Goal: Check status: Check status

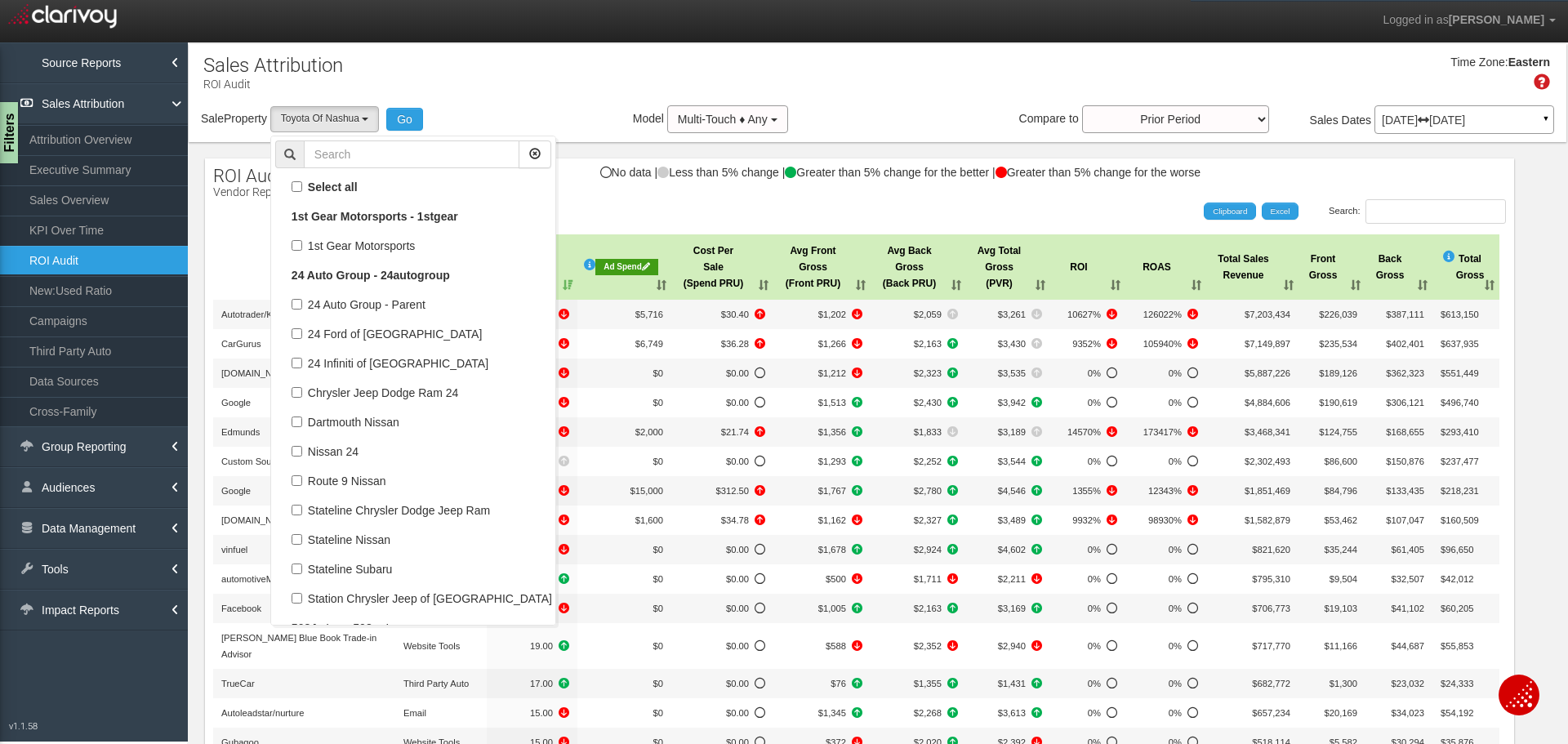
select select "object:82718"
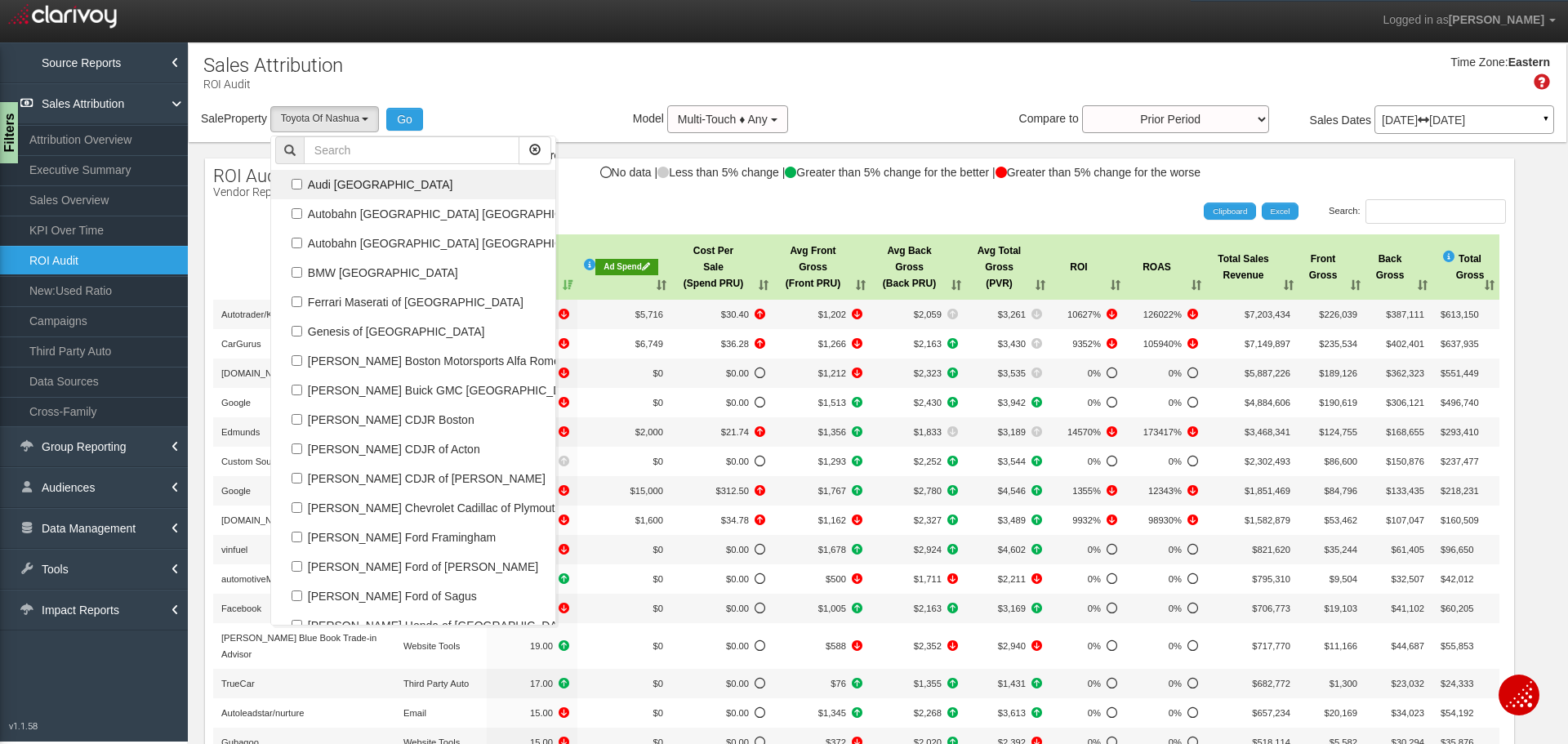
scroll to position [62919, 0]
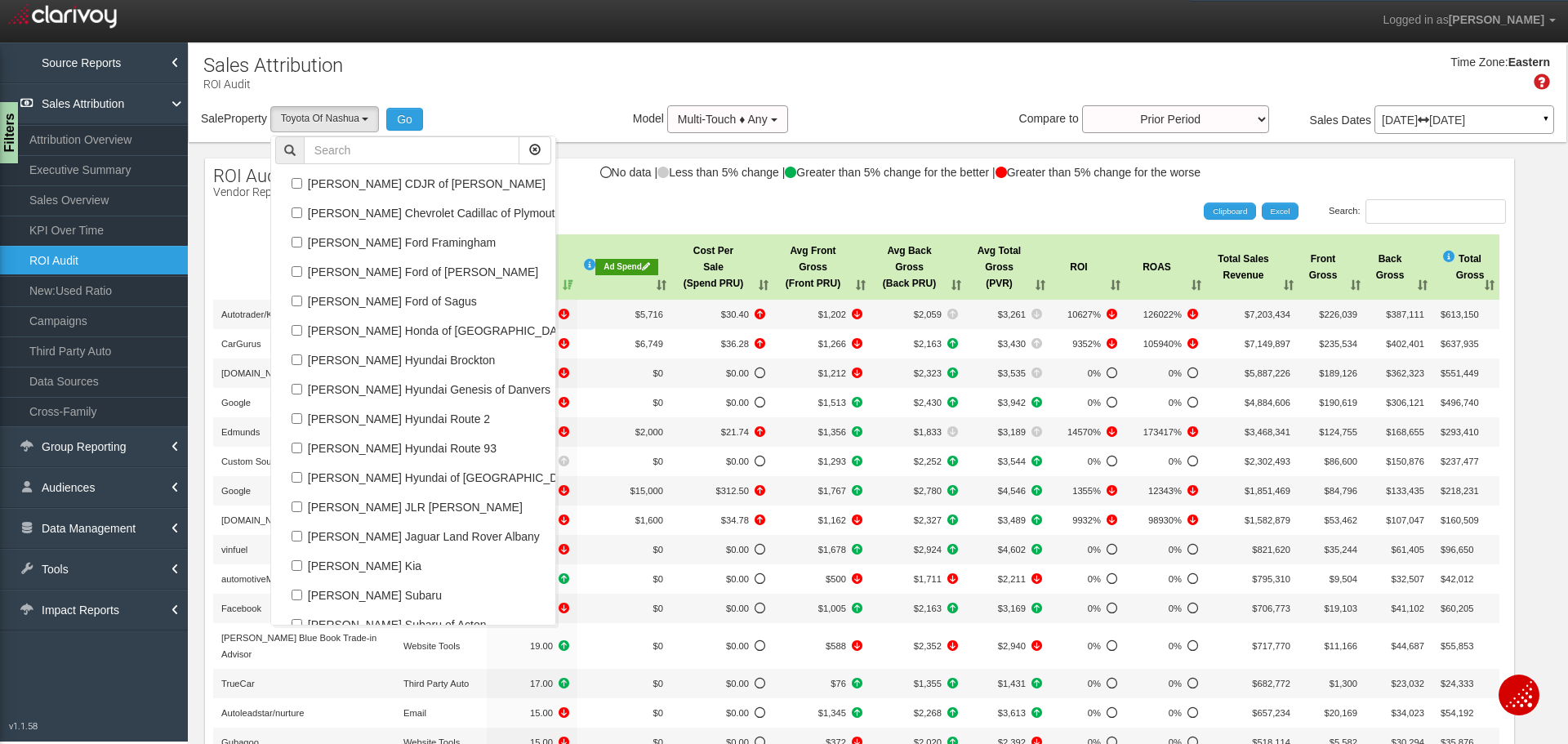
click at [467, 86] on div "Time Zone: Eastern" at bounding box center [877, 79] width 1377 height 53
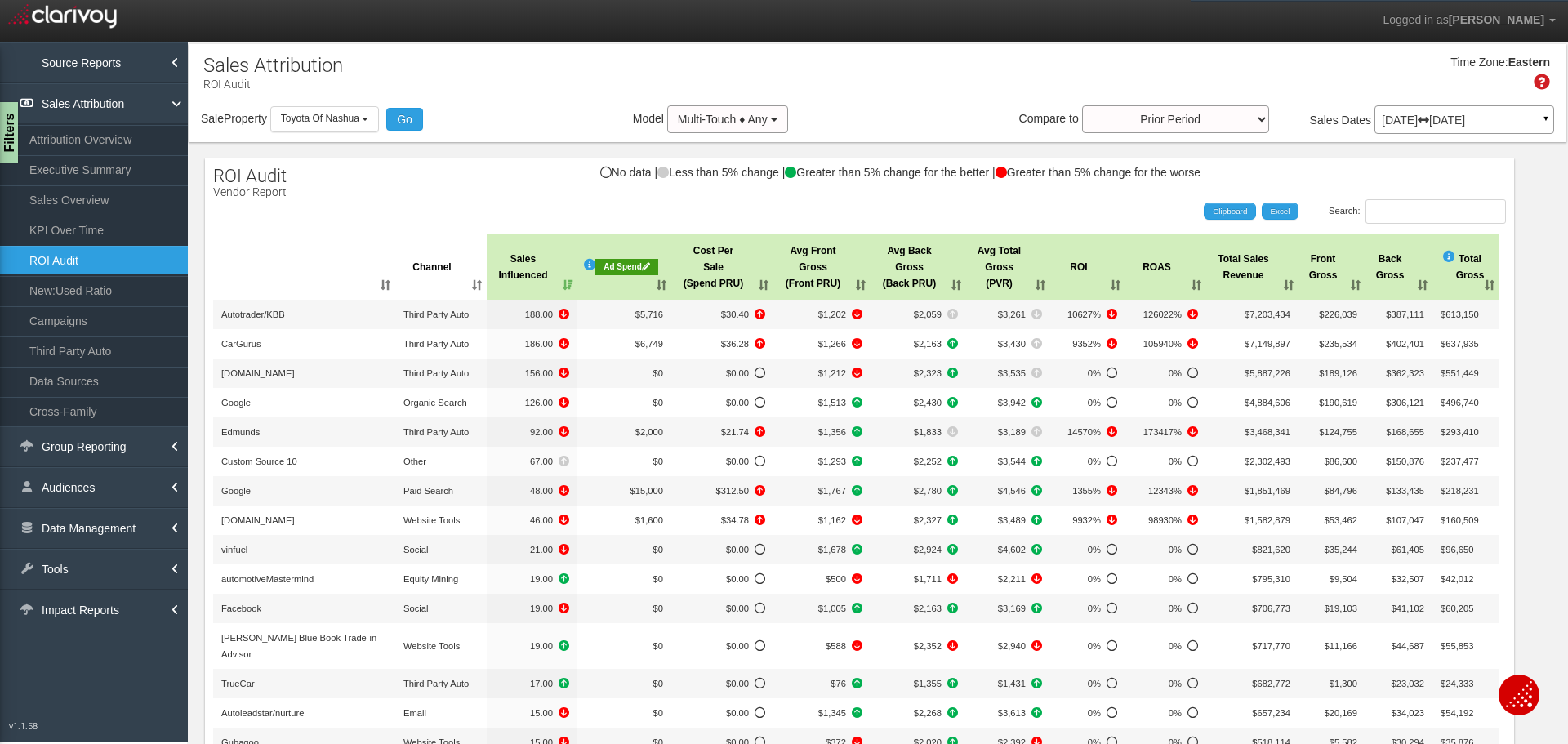
click at [1403, 104] on div "Time Zone: Eastern" at bounding box center [877, 79] width 1377 height 53
click at [1403, 108] on div "Jun 01, 2025 Jun 30, 2025 ▼" at bounding box center [1464, 119] width 180 height 28
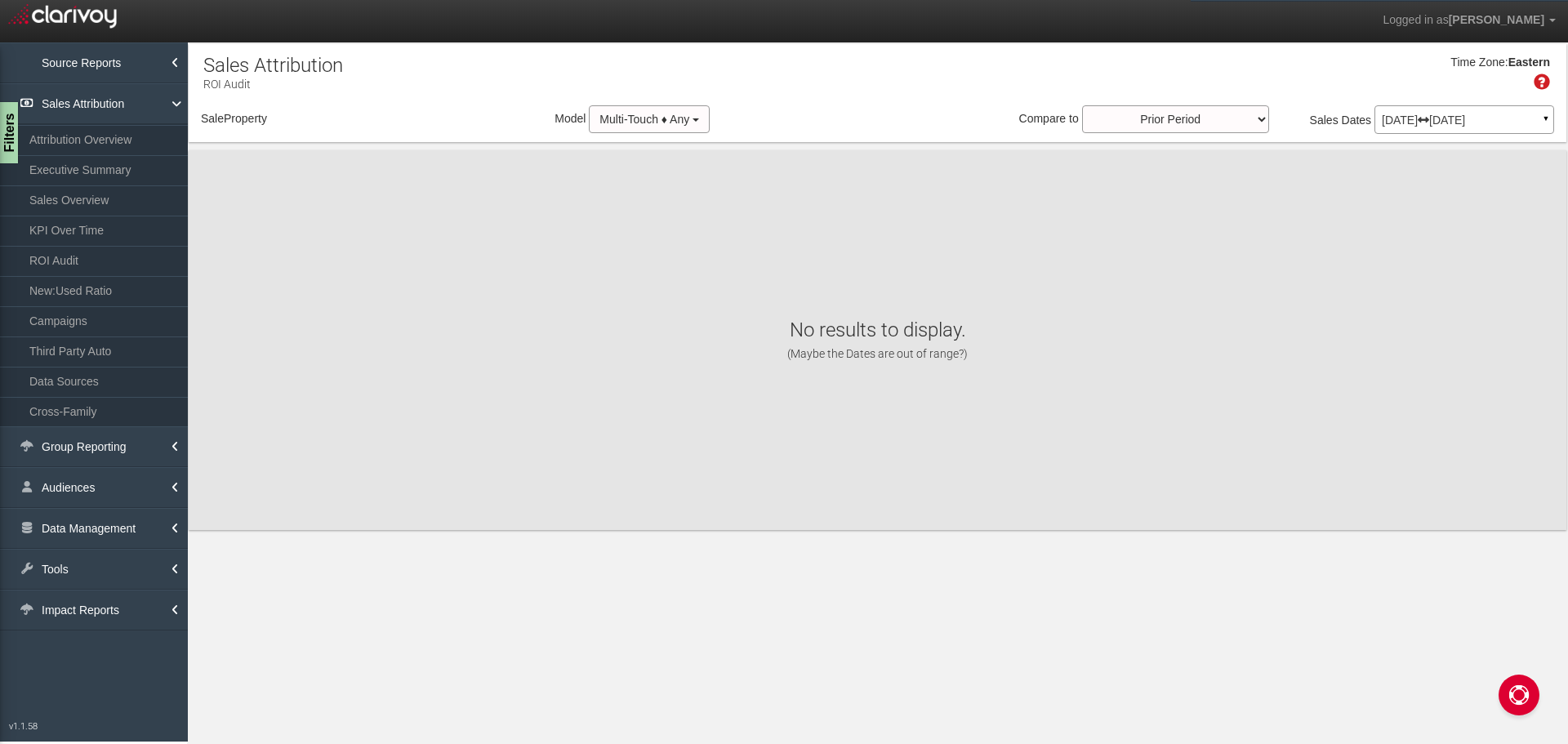
select select "object:1979"
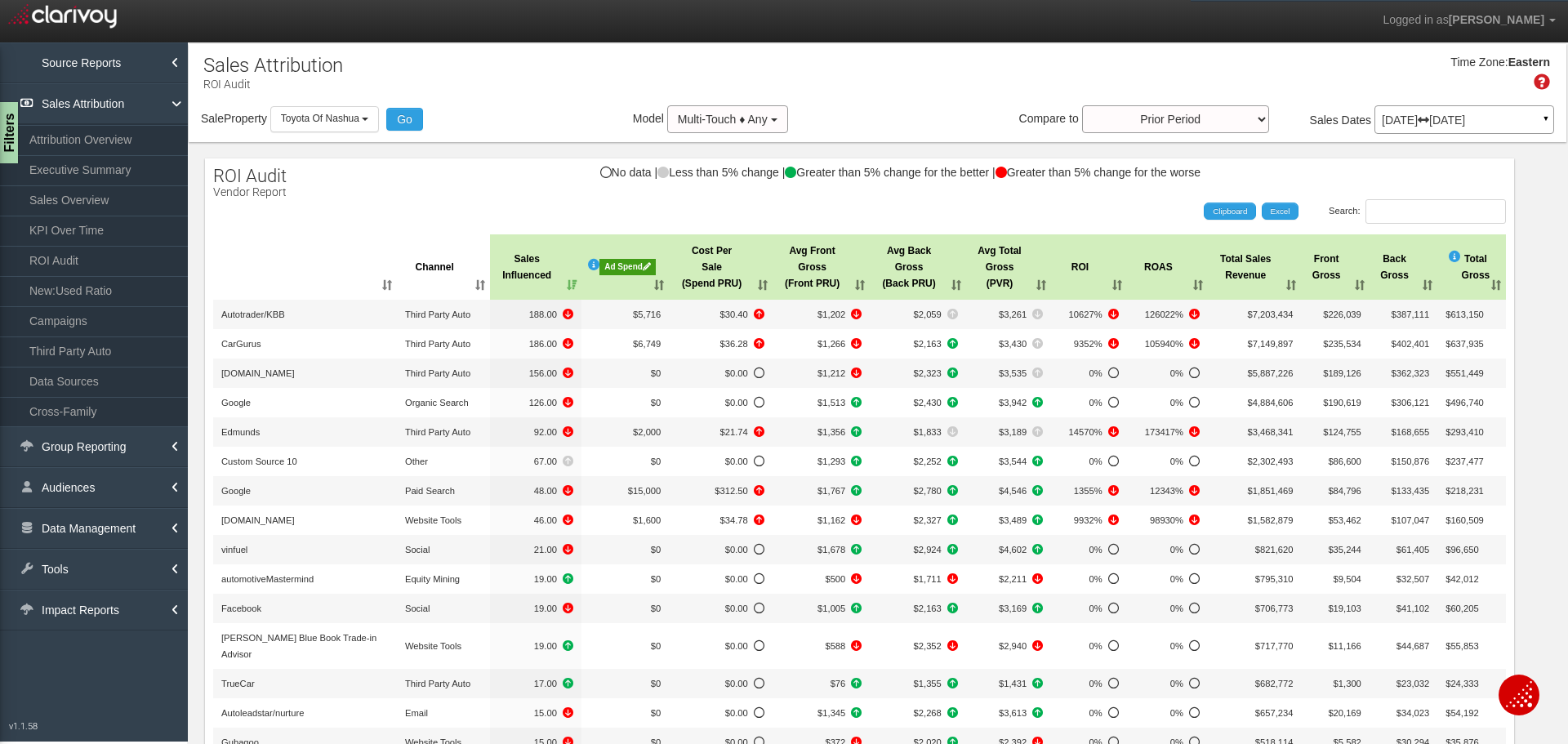
click at [1430, 117] on p "Jun 01, 2025 Jun 30, 2025" at bounding box center [1464, 120] width 165 height 11
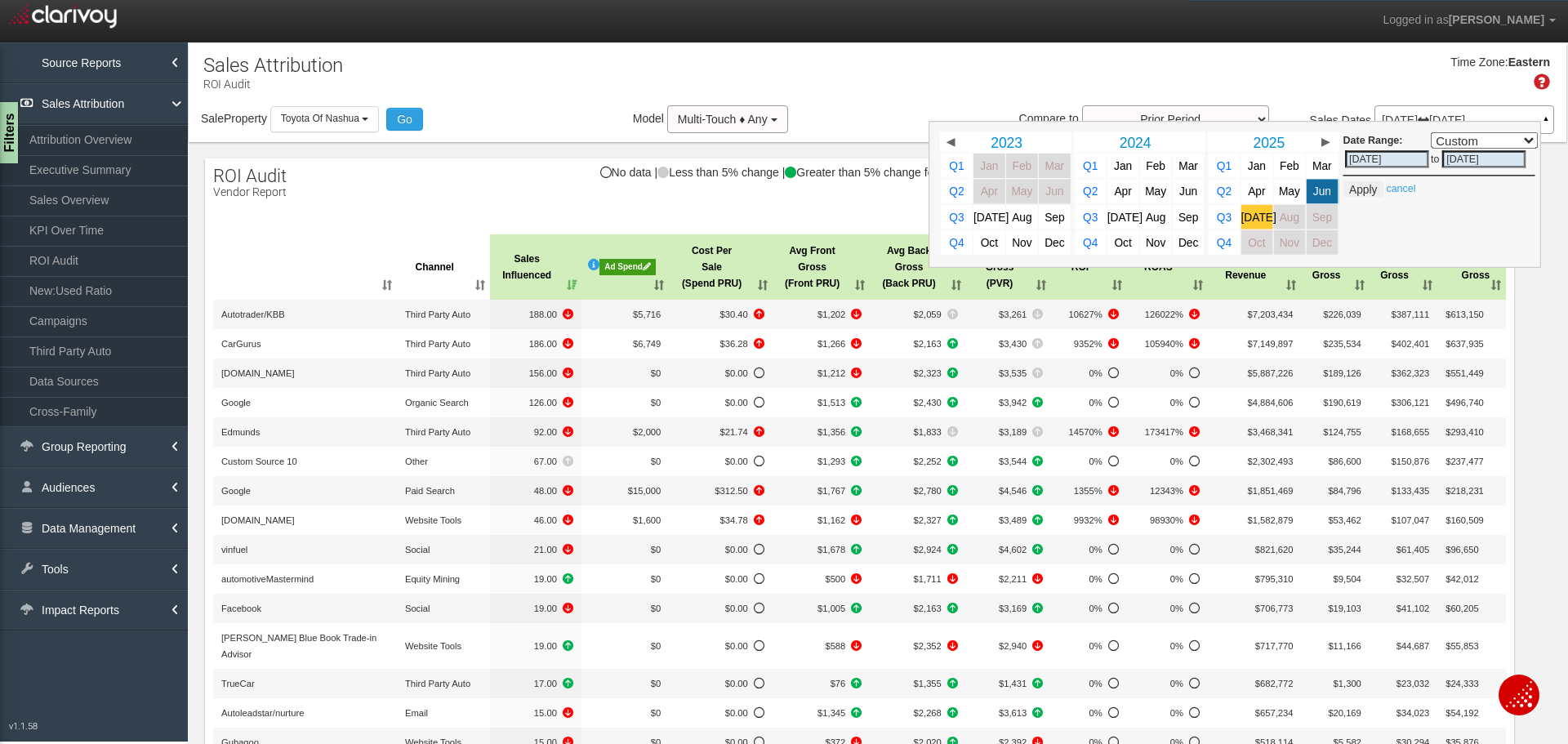
click at [1247, 221] on span "[DATE]" at bounding box center [1258, 216] width 35 height 12
select select ","
type input "[DATE]"
click at [1247, 221] on span "[DATE]" at bounding box center [1258, 216] width 35 height 12
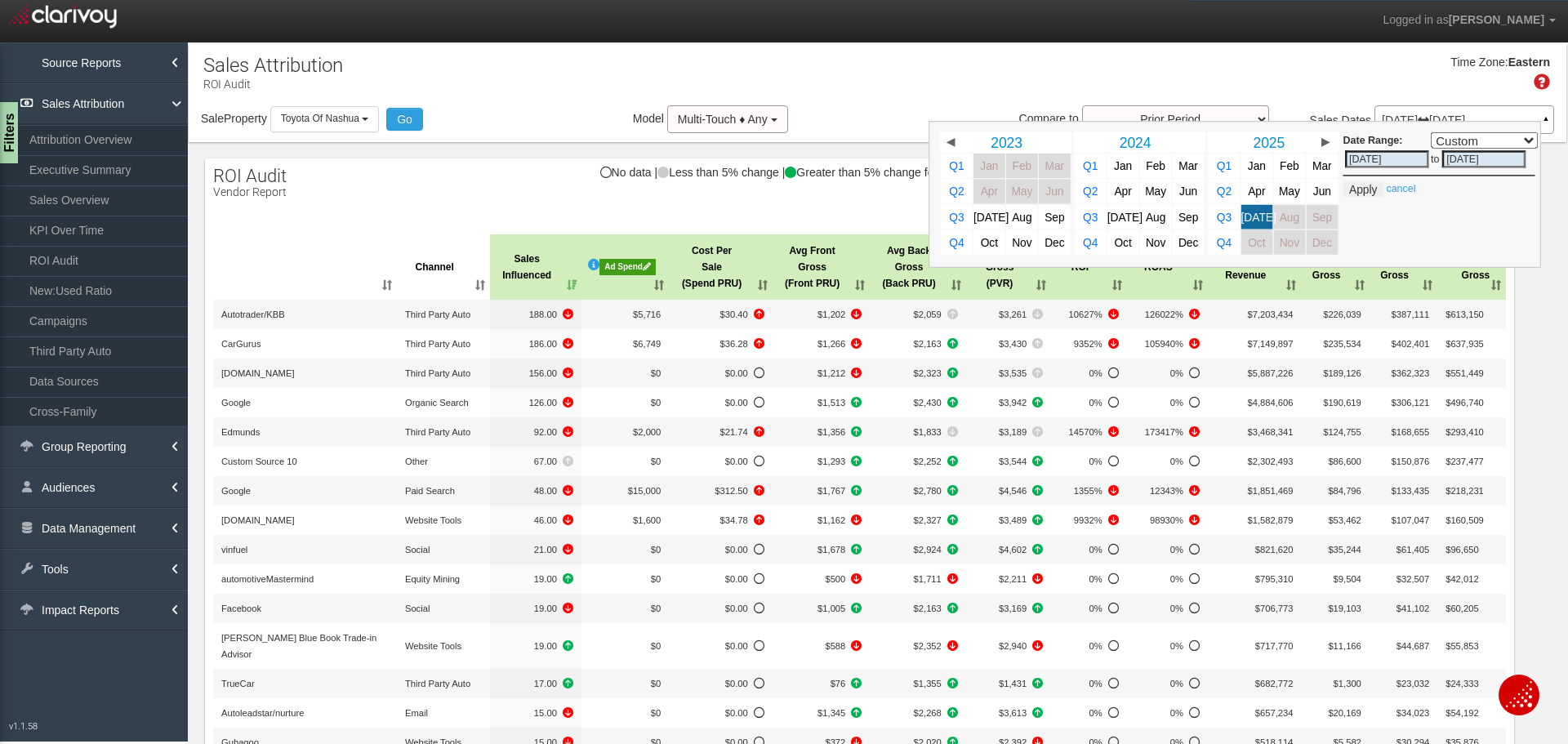
select select ","
click at [1343, 189] on button "Apply" at bounding box center [1364, 190] width 40 height 16
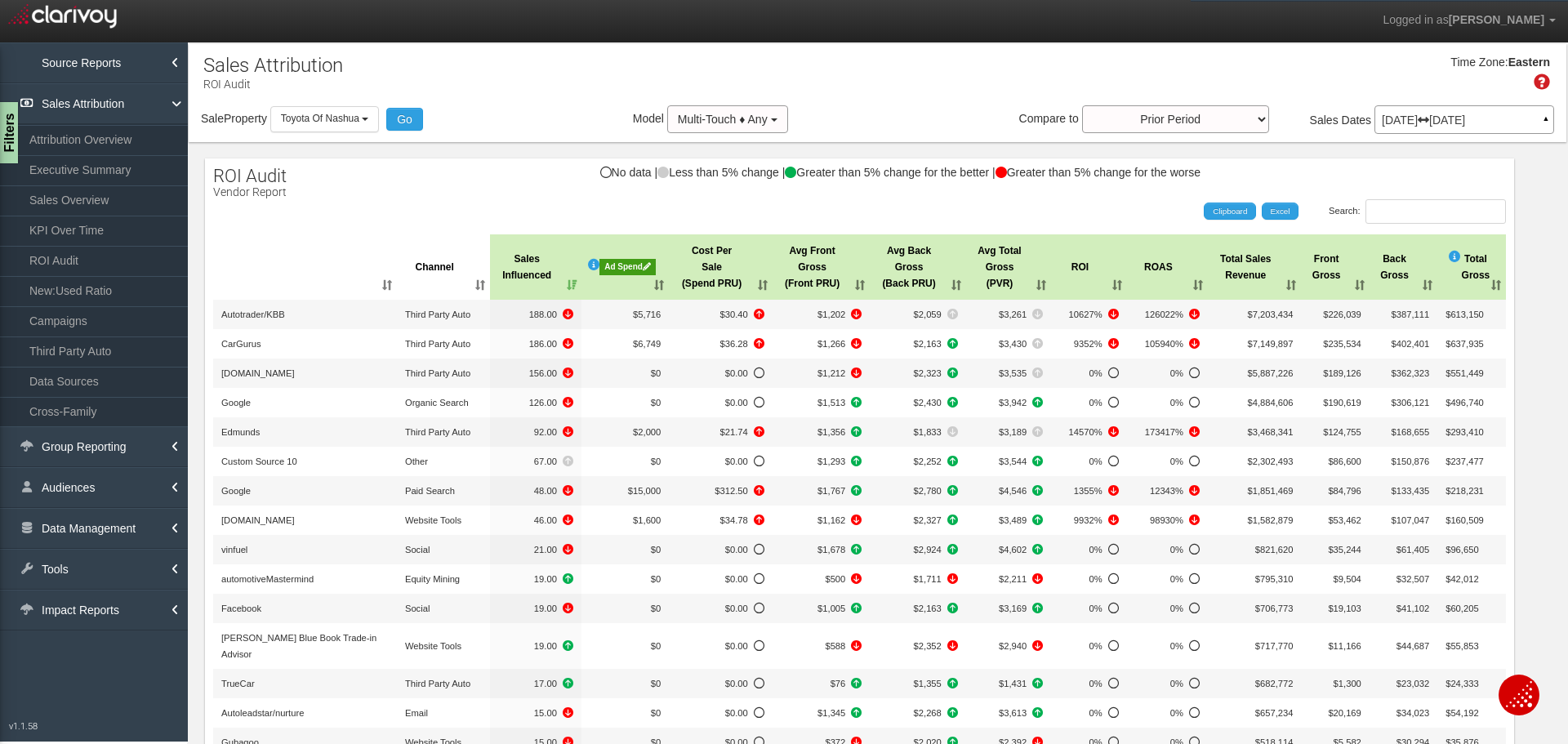
click at [1343, 189] on div "No data | Less than 5% change | Greater than 5% change for the better | Greater…" at bounding box center [860, 181] width 1309 height 27
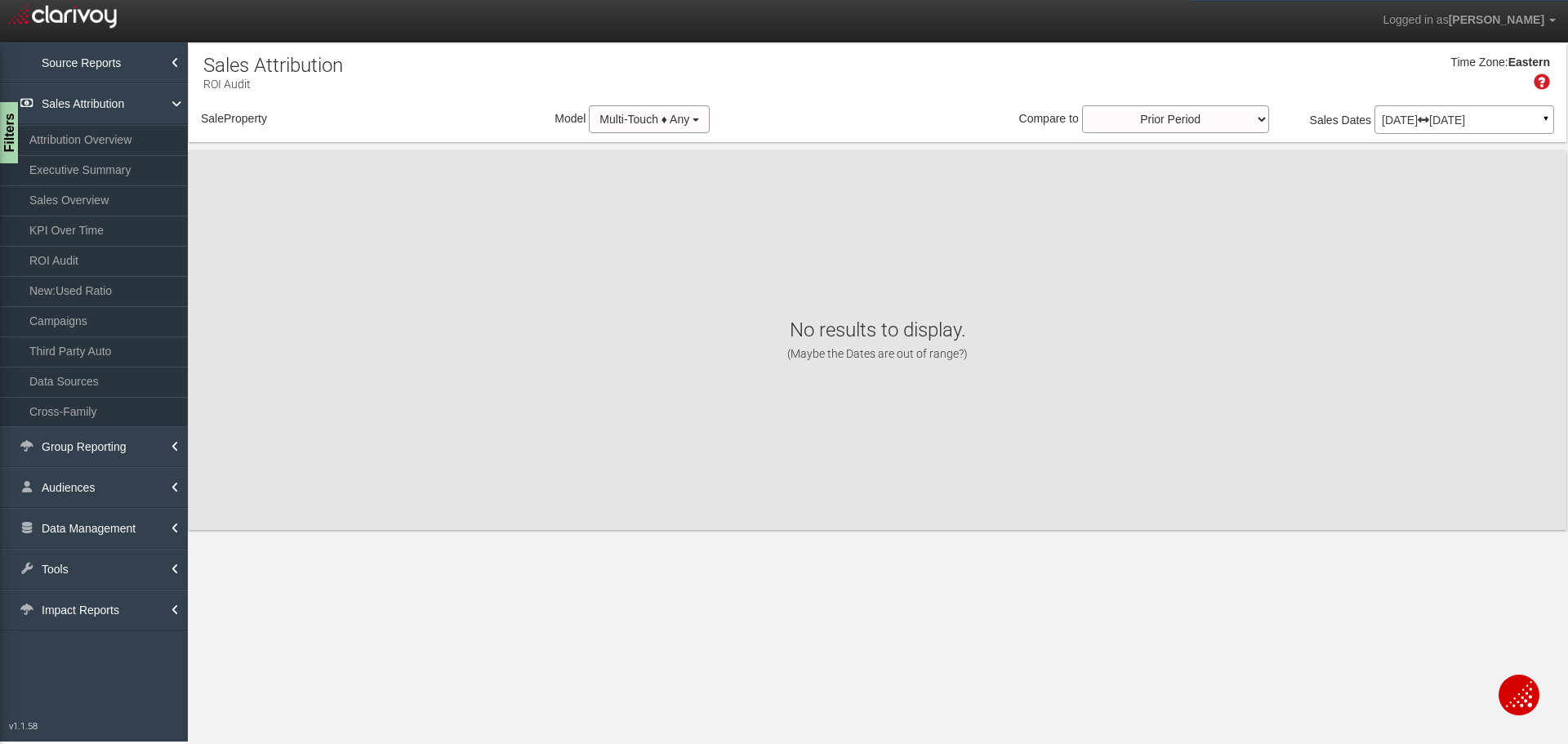
select select "object:4575"
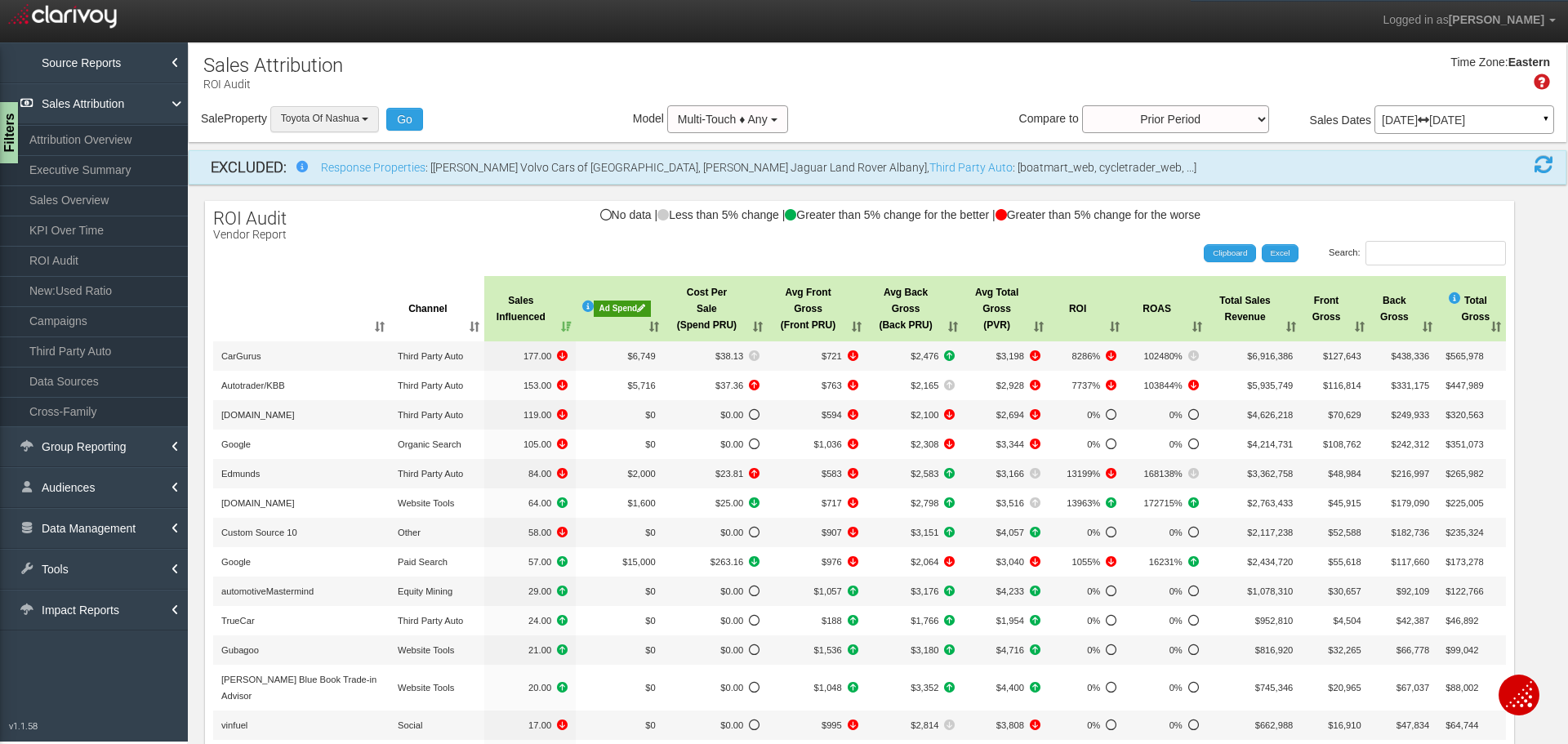
click at [329, 118] on span "Toyota Of Nashua" at bounding box center [320, 118] width 79 height 11
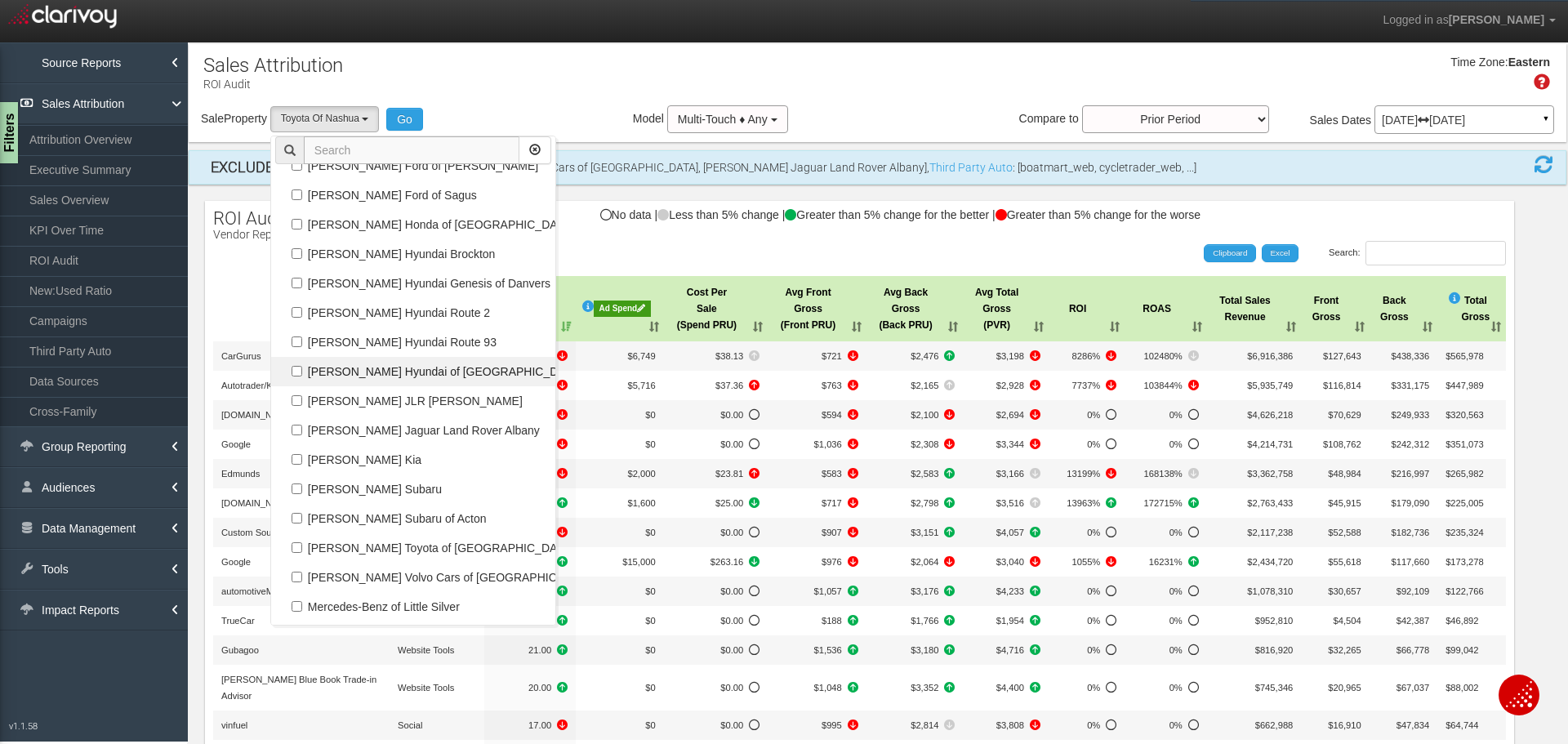
scroll to position [63422, 0]
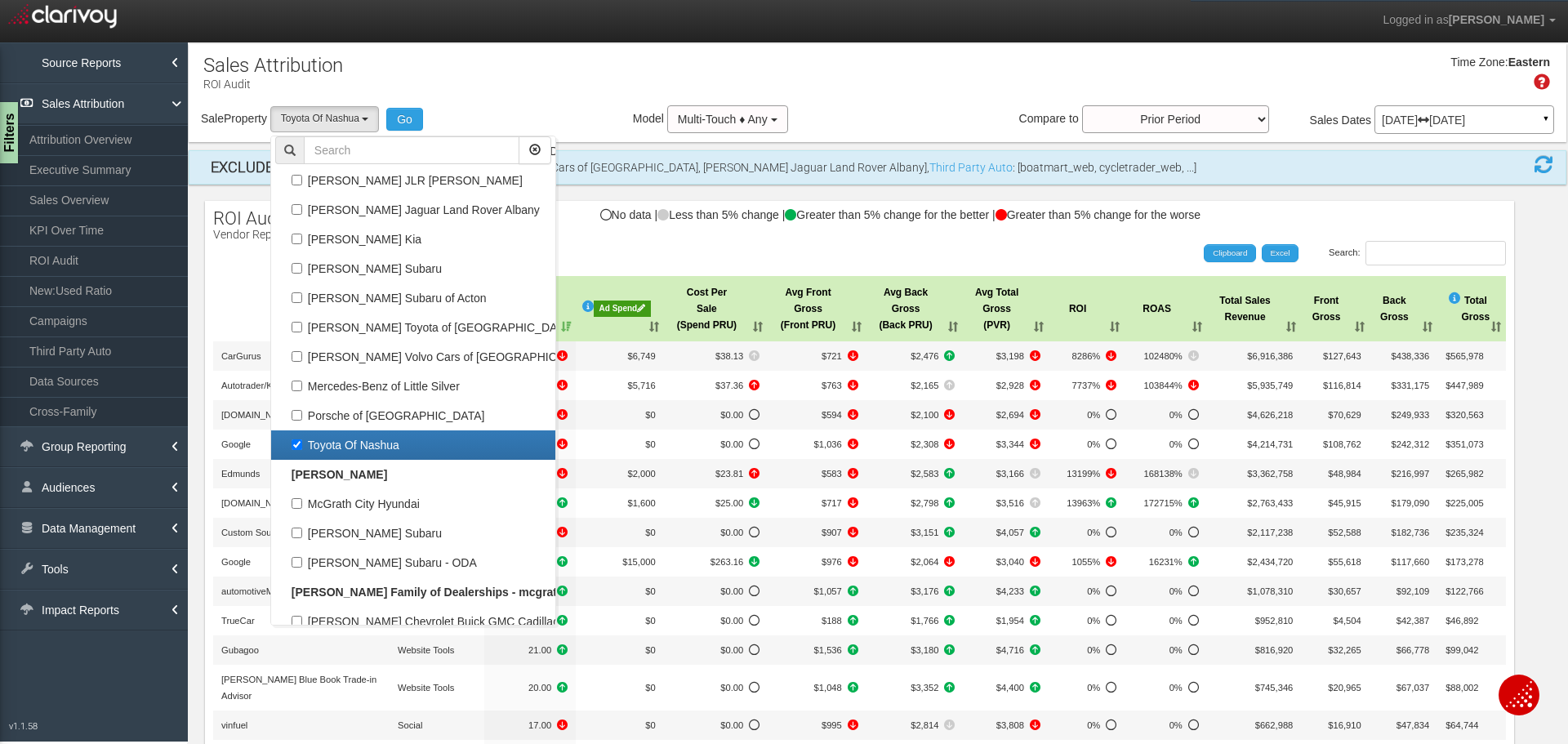
click at [390, 440] on label "Toyota Of Nashua" at bounding box center [412, 444] width 276 height 21
click at [302, 440] on input "Toyota Of Nashua" at bounding box center [297, 444] width 11 height 11
checkbox input "false"
select select
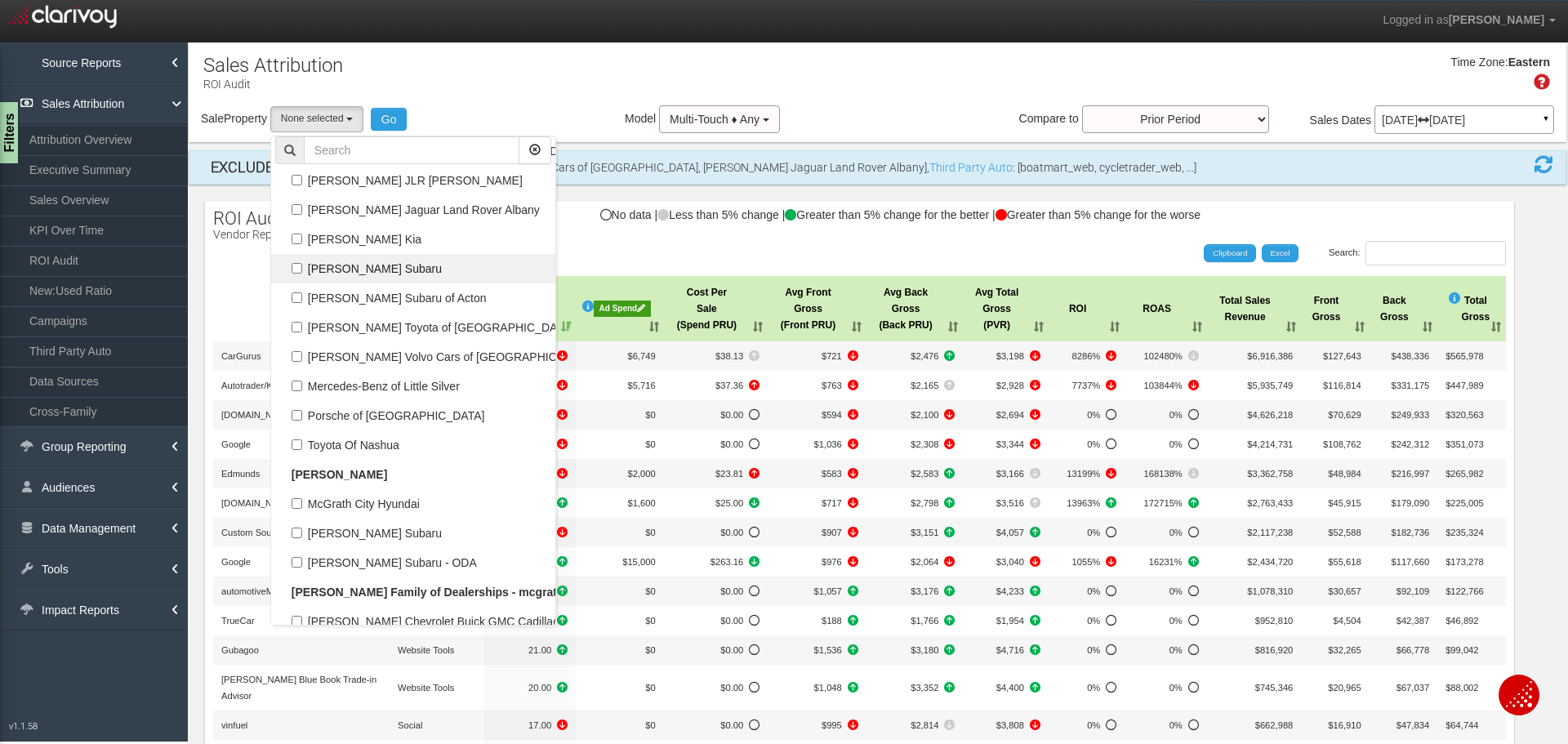
scroll to position [62524, 0]
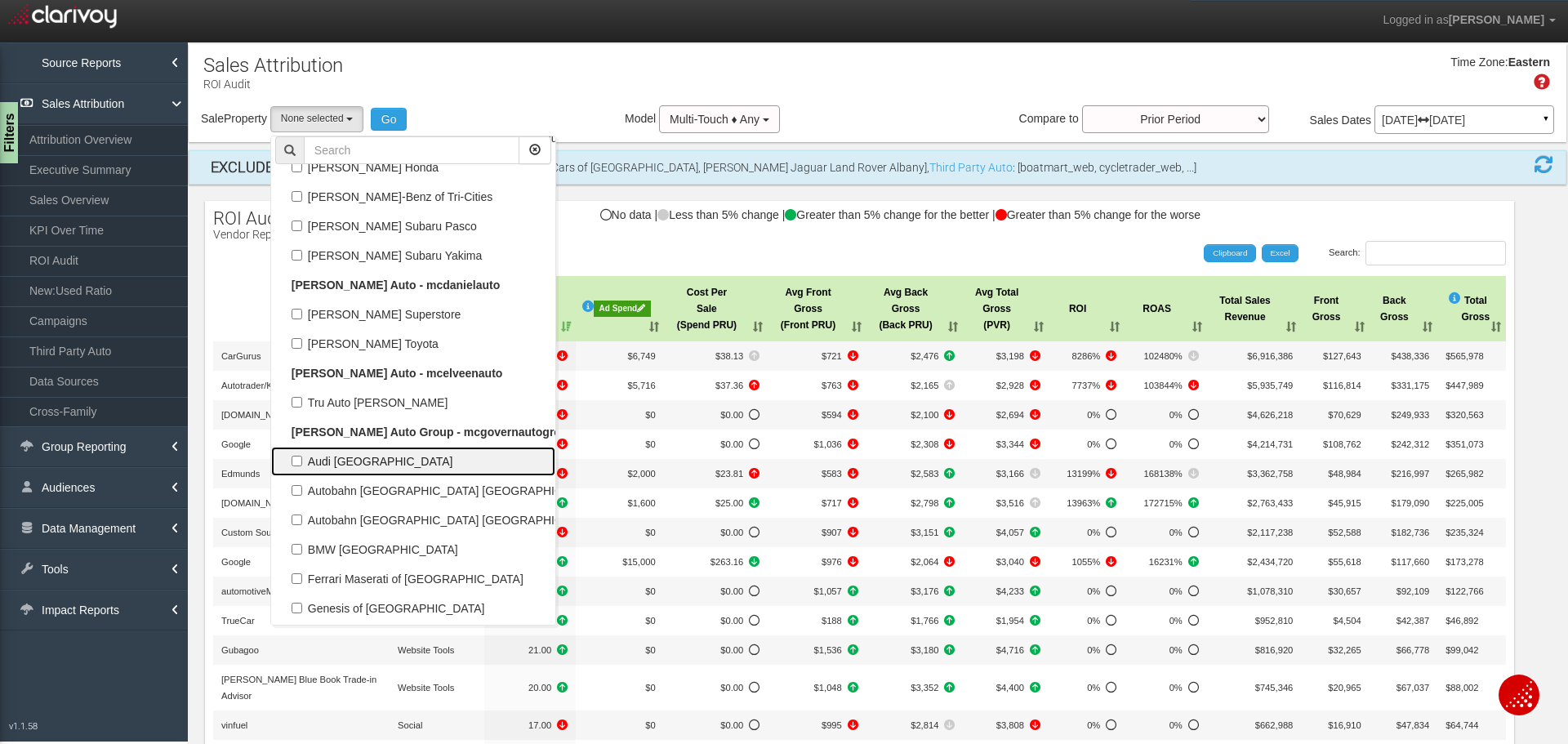
click at [378, 458] on label "Audi [GEOGRAPHIC_DATA]" at bounding box center [412, 461] width 276 height 21
click at [302, 458] on input "Audi [GEOGRAPHIC_DATA]" at bounding box center [297, 461] width 11 height 11
checkbox input "true"
select select "object:4545"
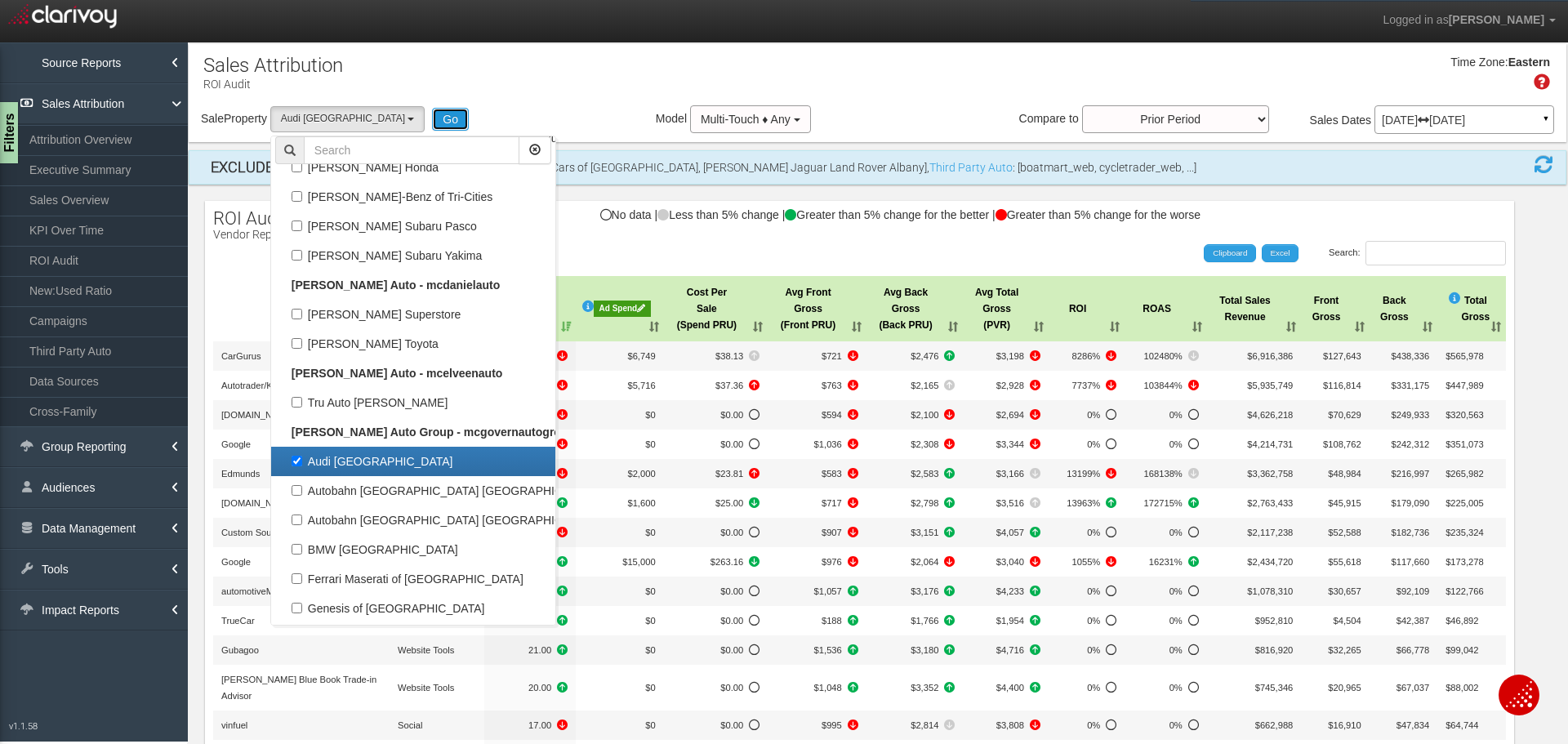
click at [432, 124] on button "Go" at bounding box center [450, 119] width 37 height 23
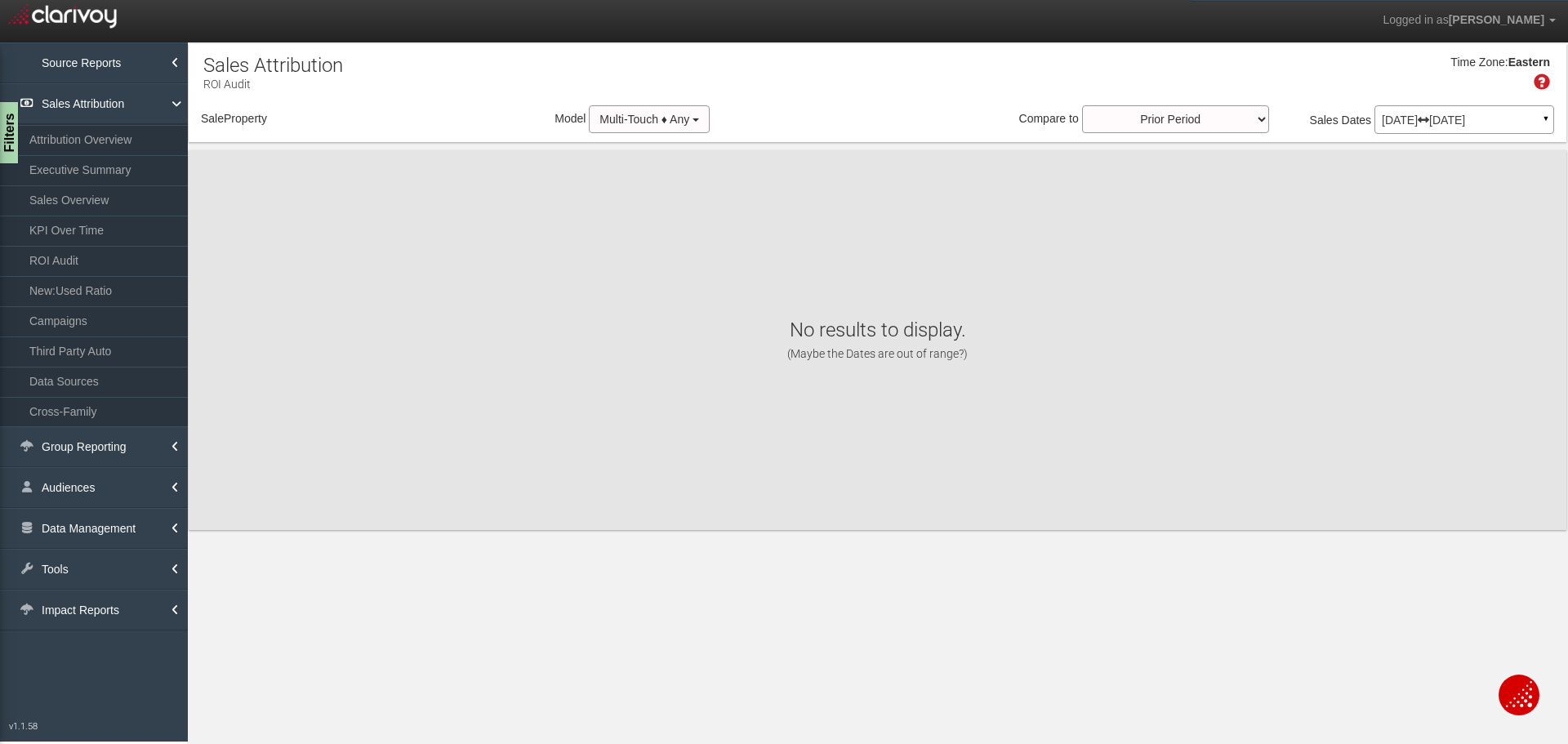
select select "object:7154"
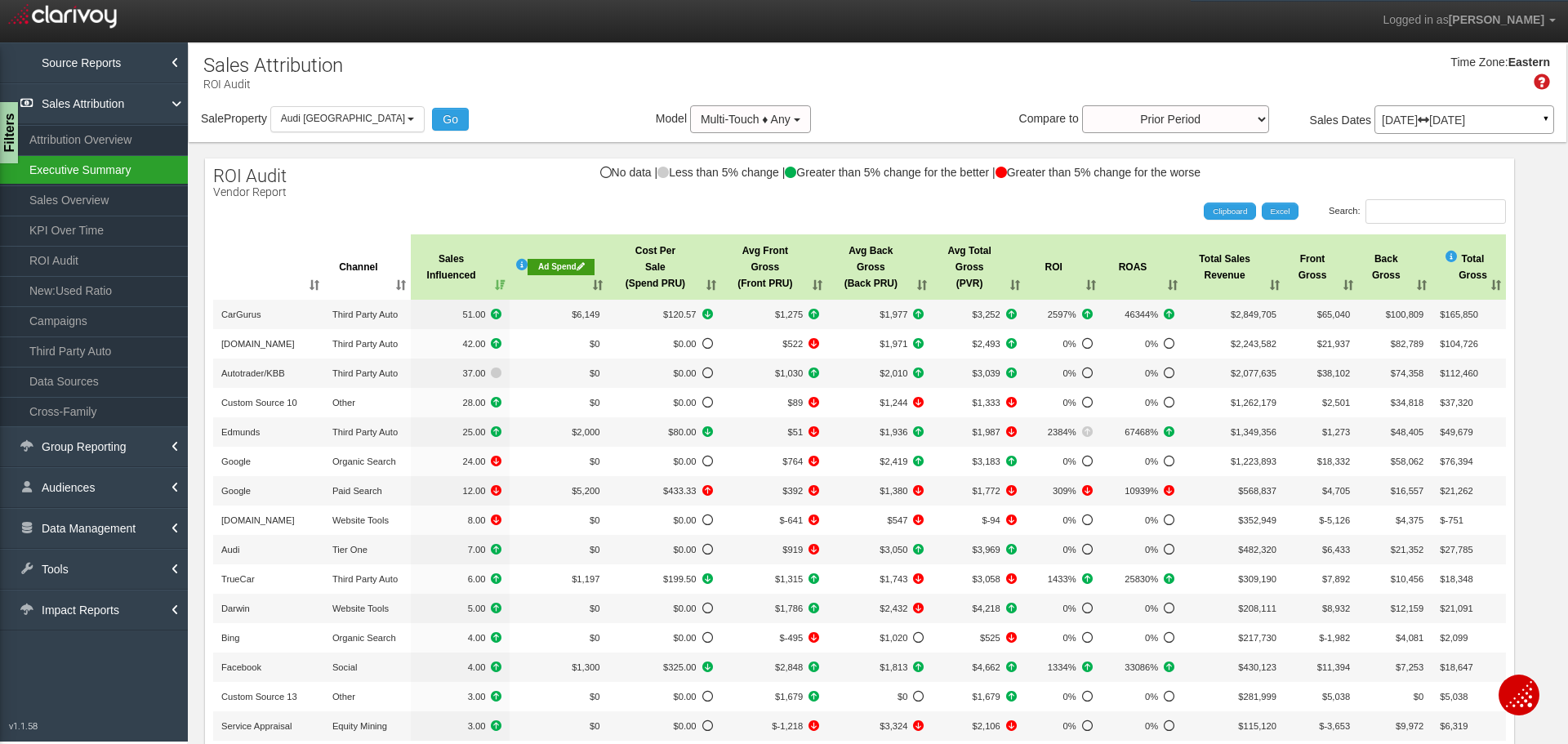
click at [113, 182] on link "Executive Summary" at bounding box center [93, 170] width 188 height 29
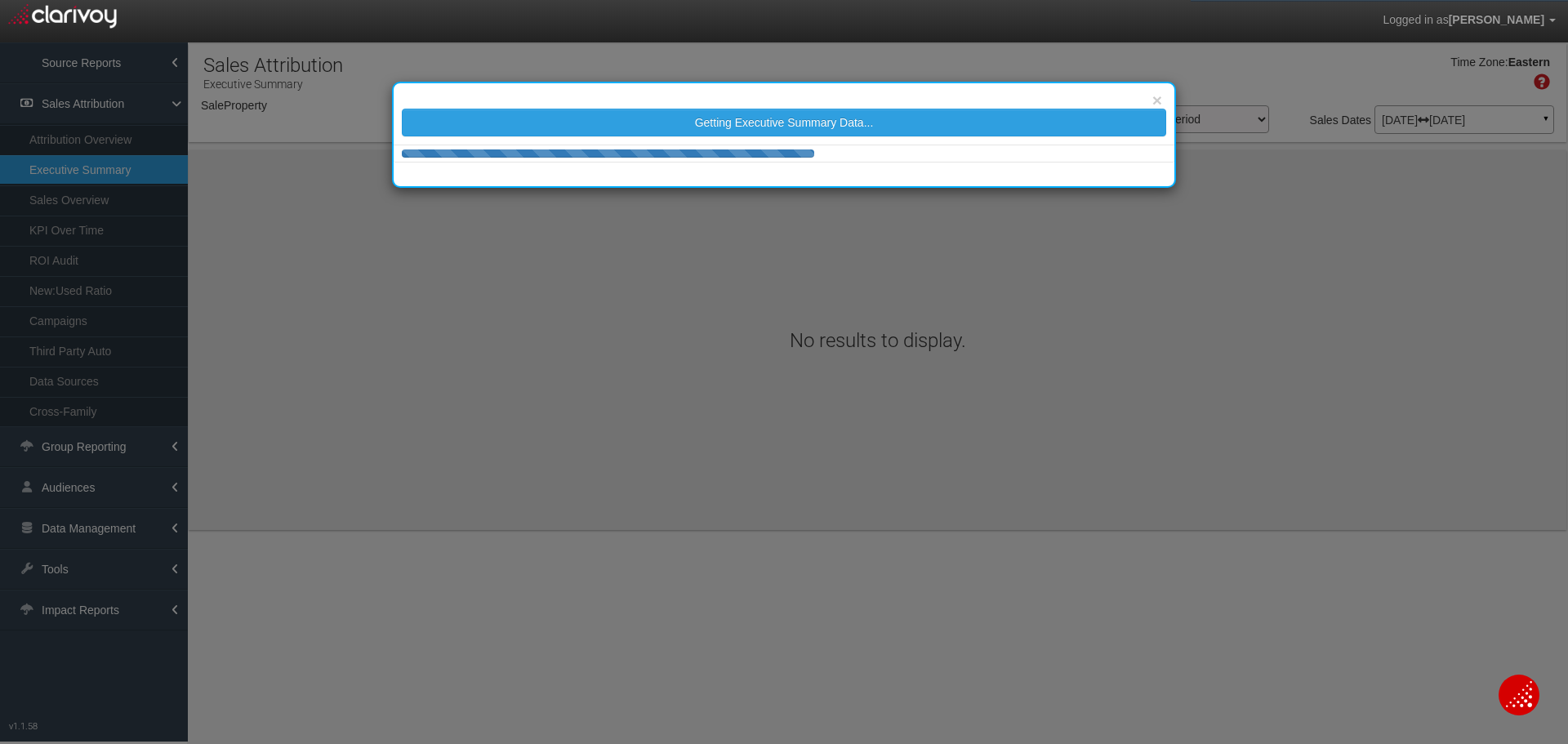
select select "object:9755"
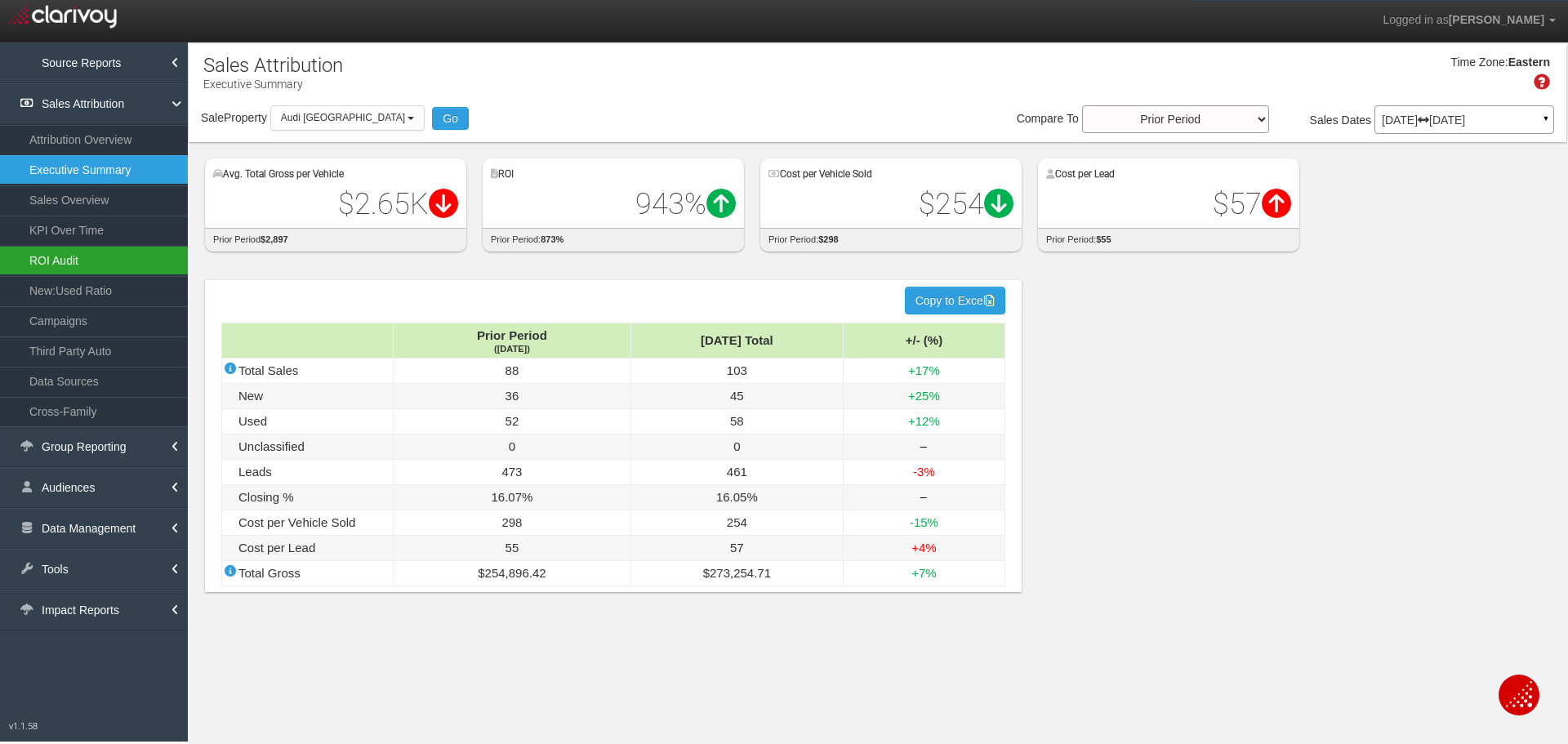
click at [131, 268] on link "ROI Audit" at bounding box center [93, 260] width 188 height 29
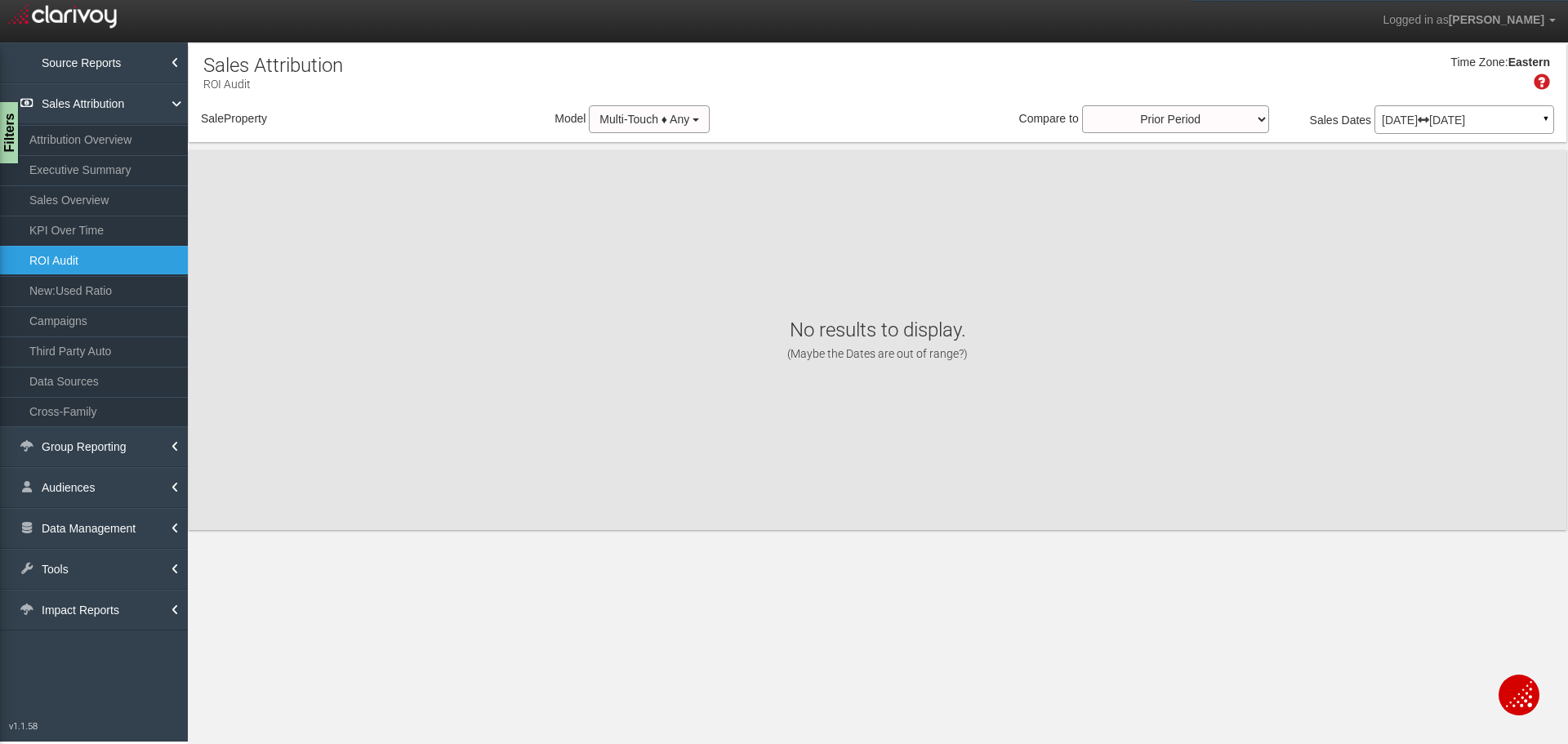
select select "object:12346"
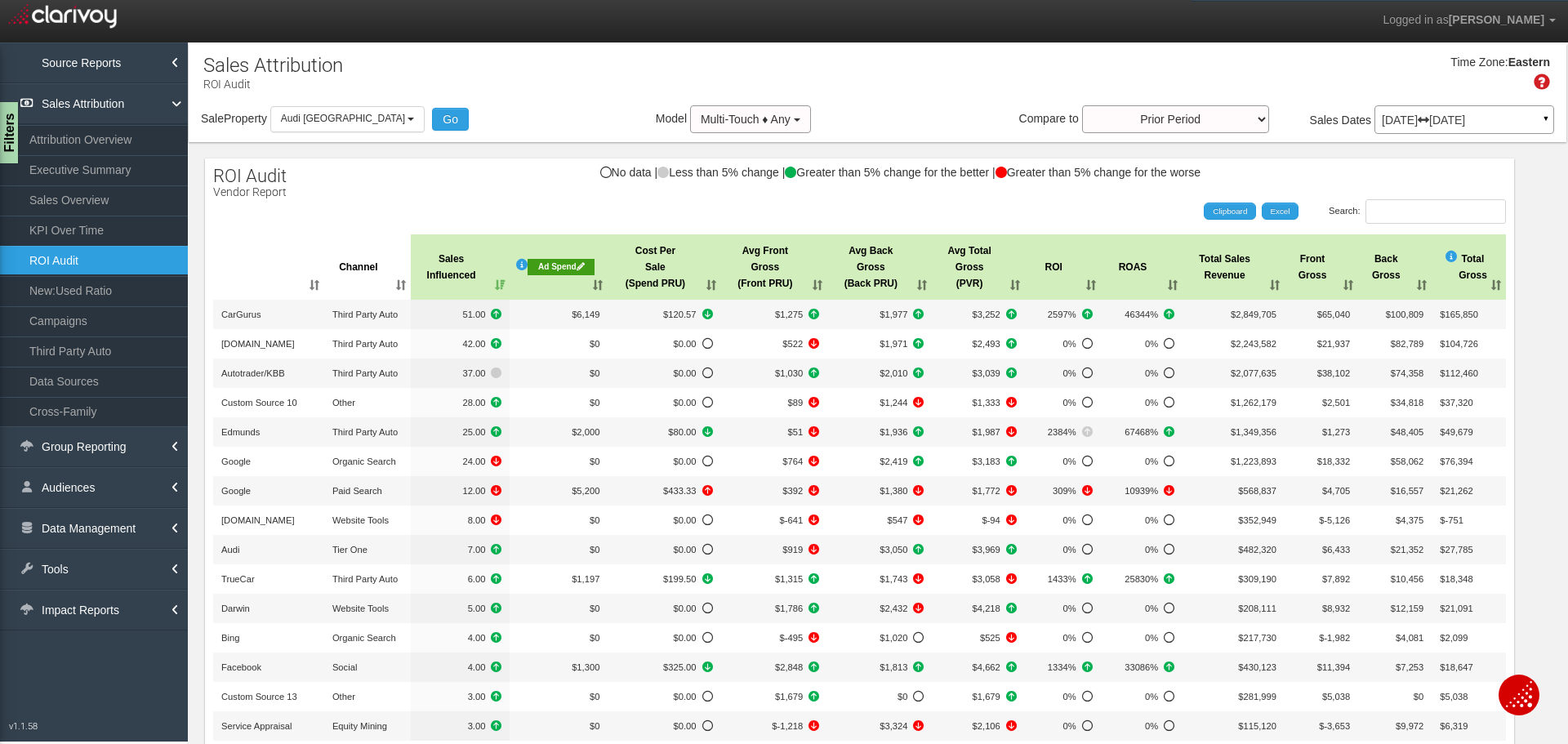
click at [471, 288] on th "Sales Influenced" at bounding box center [460, 267] width 100 height 65
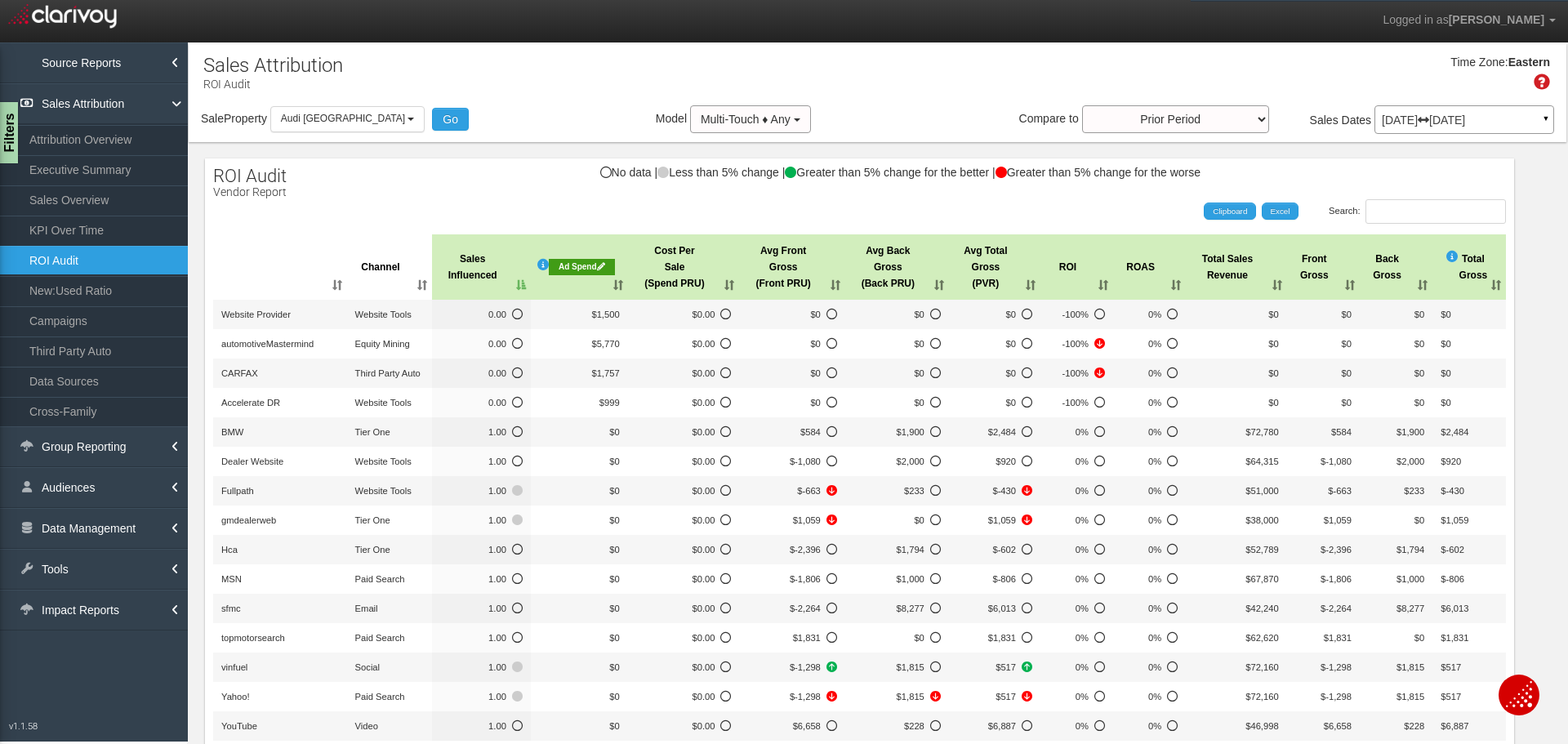
click at [471, 288] on th "Sales Influenced" at bounding box center [480, 267] width 98 height 65
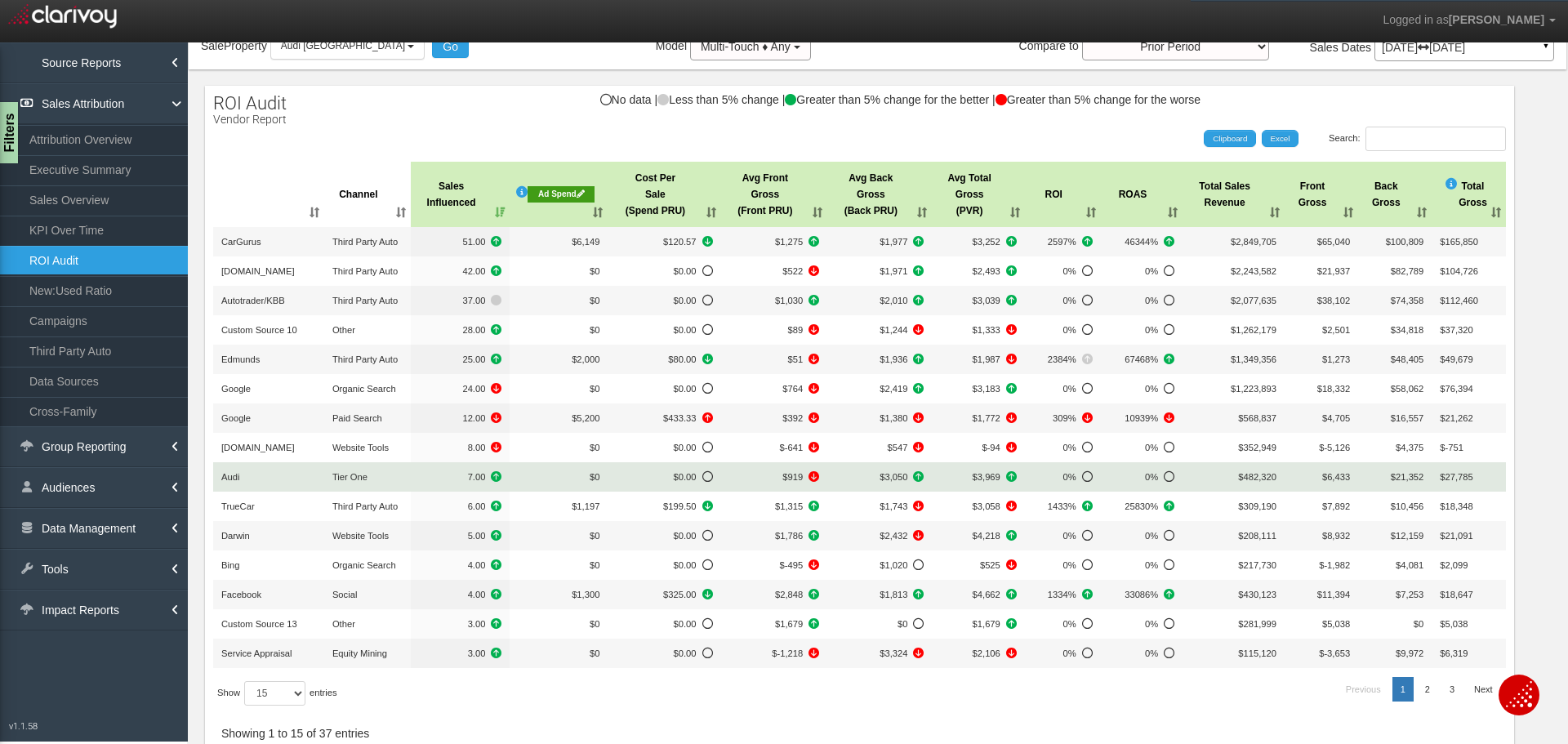
scroll to position [82, 0]
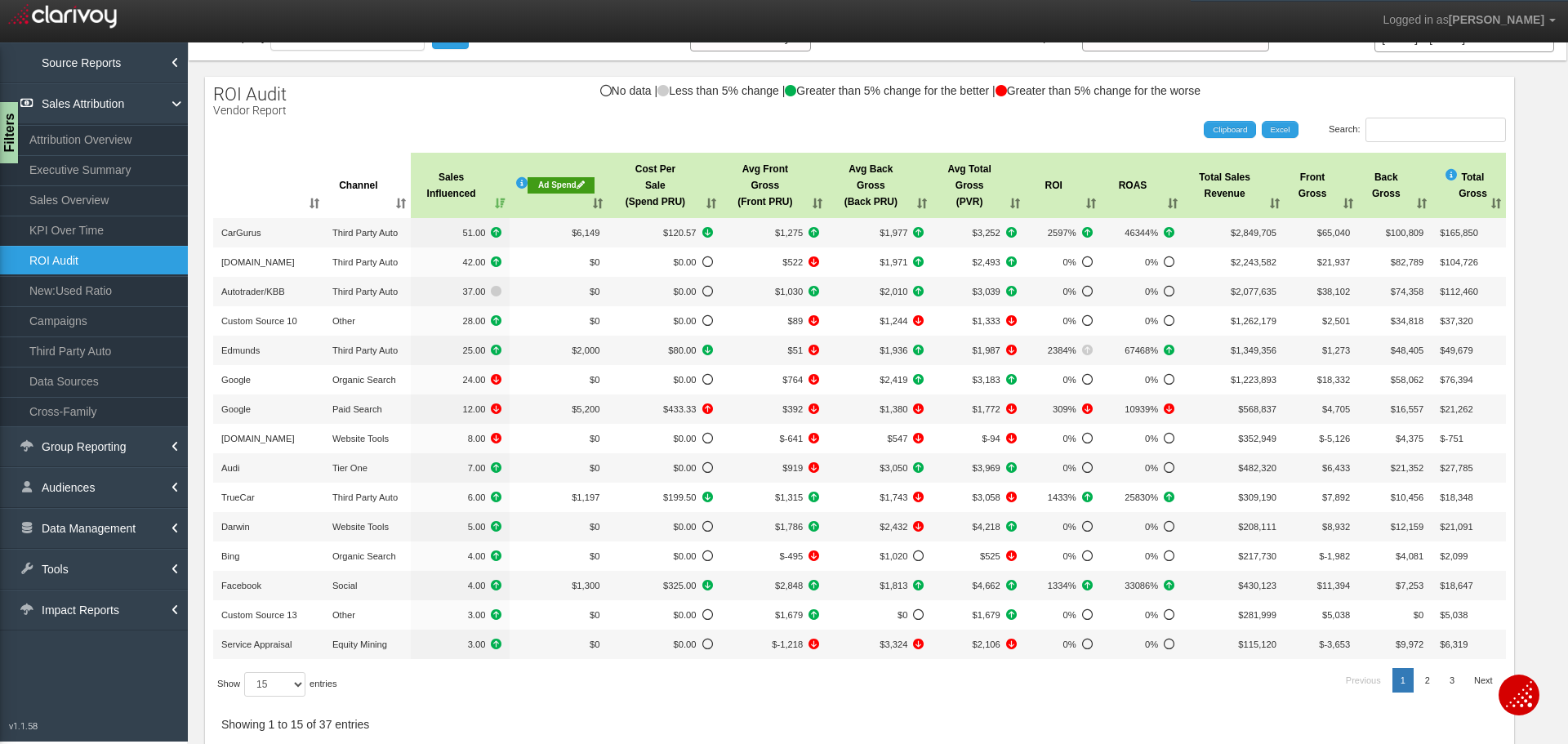
click at [399, 126] on div "Search: Clipboard Excel" at bounding box center [851, 129] width 1309 height 25
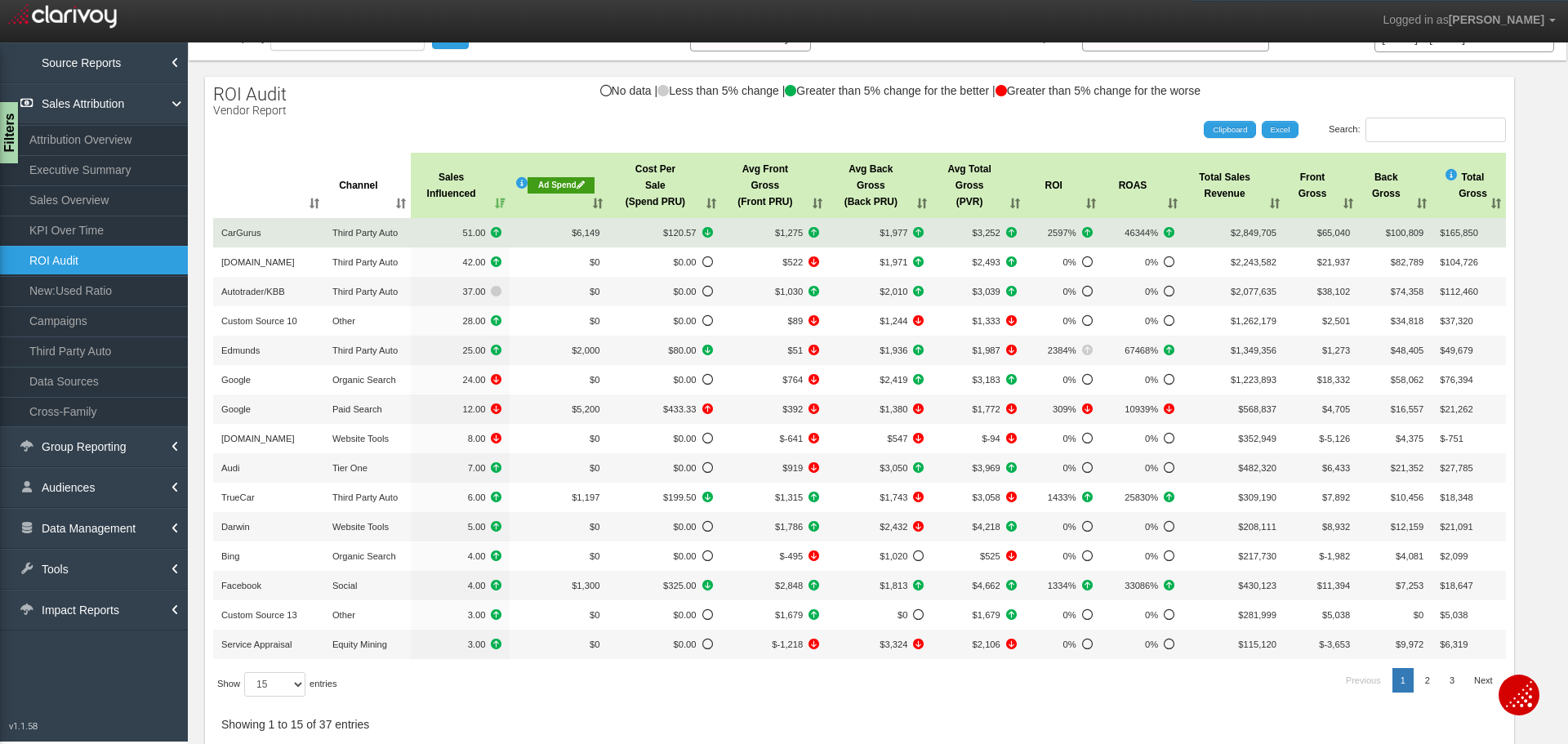
scroll to position [0, 0]
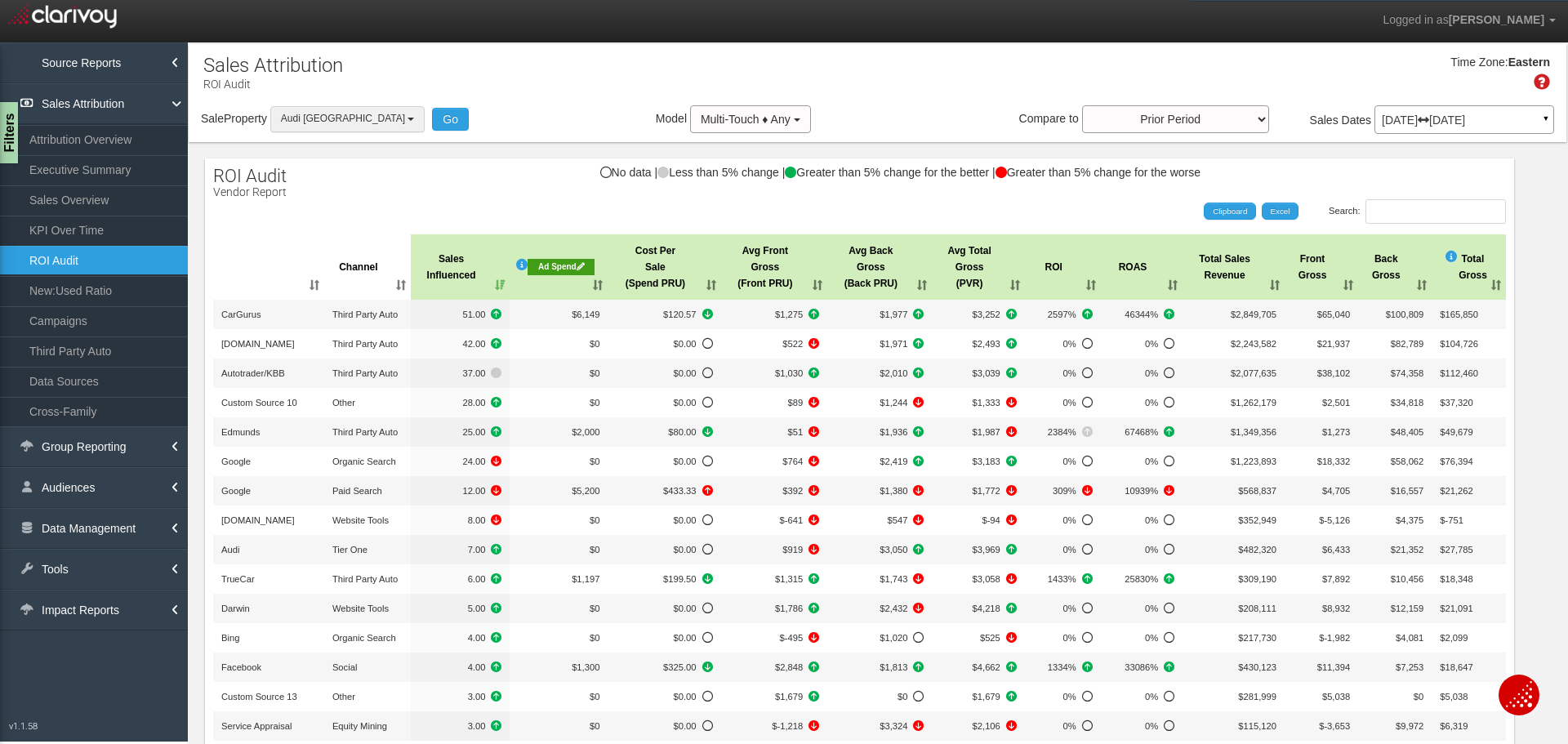
click at [299, 112] on button "Audi [GEOGRAPHIC_DATA]" at bounding box center [347, 119] width 155 height 26
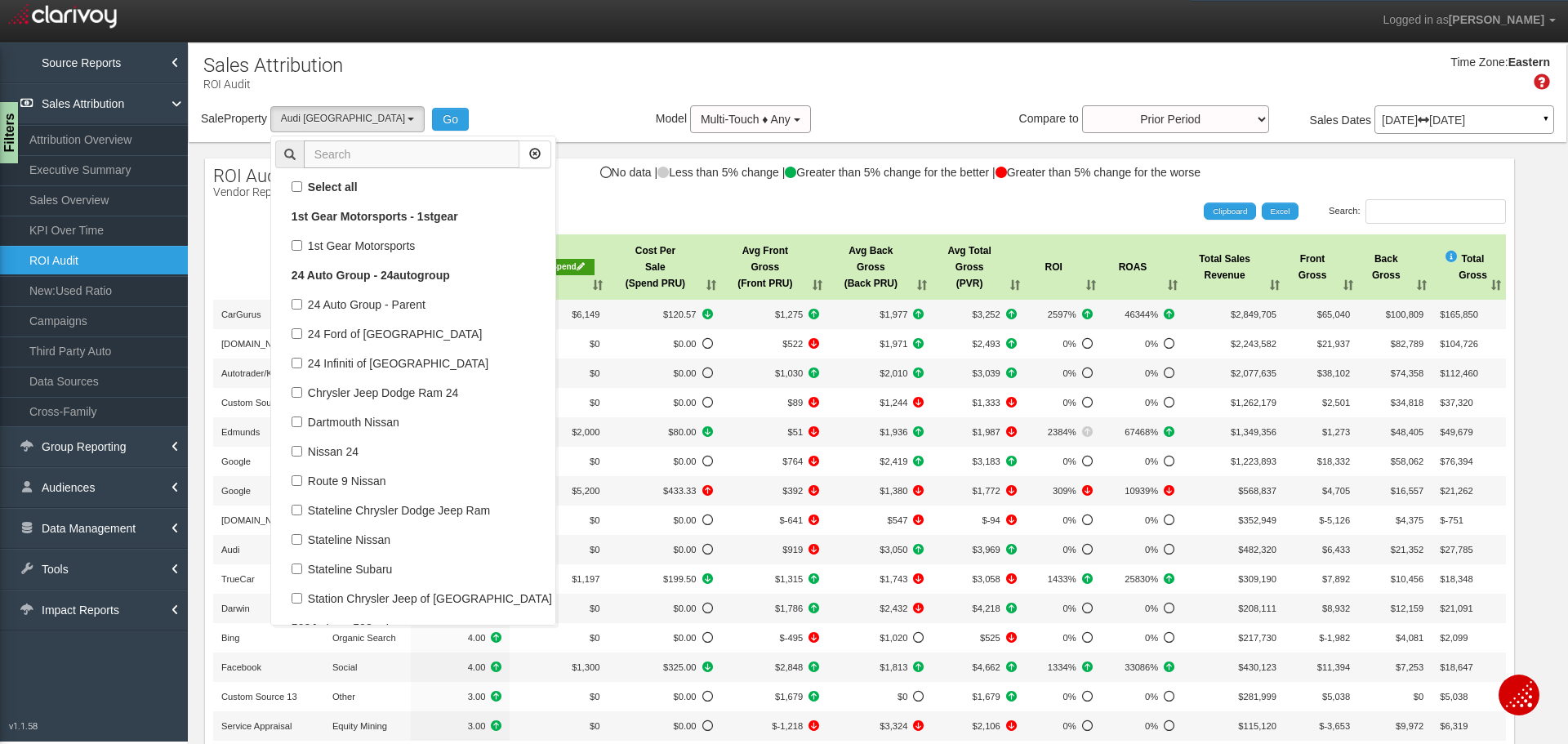
scroll to position [62769, 0]
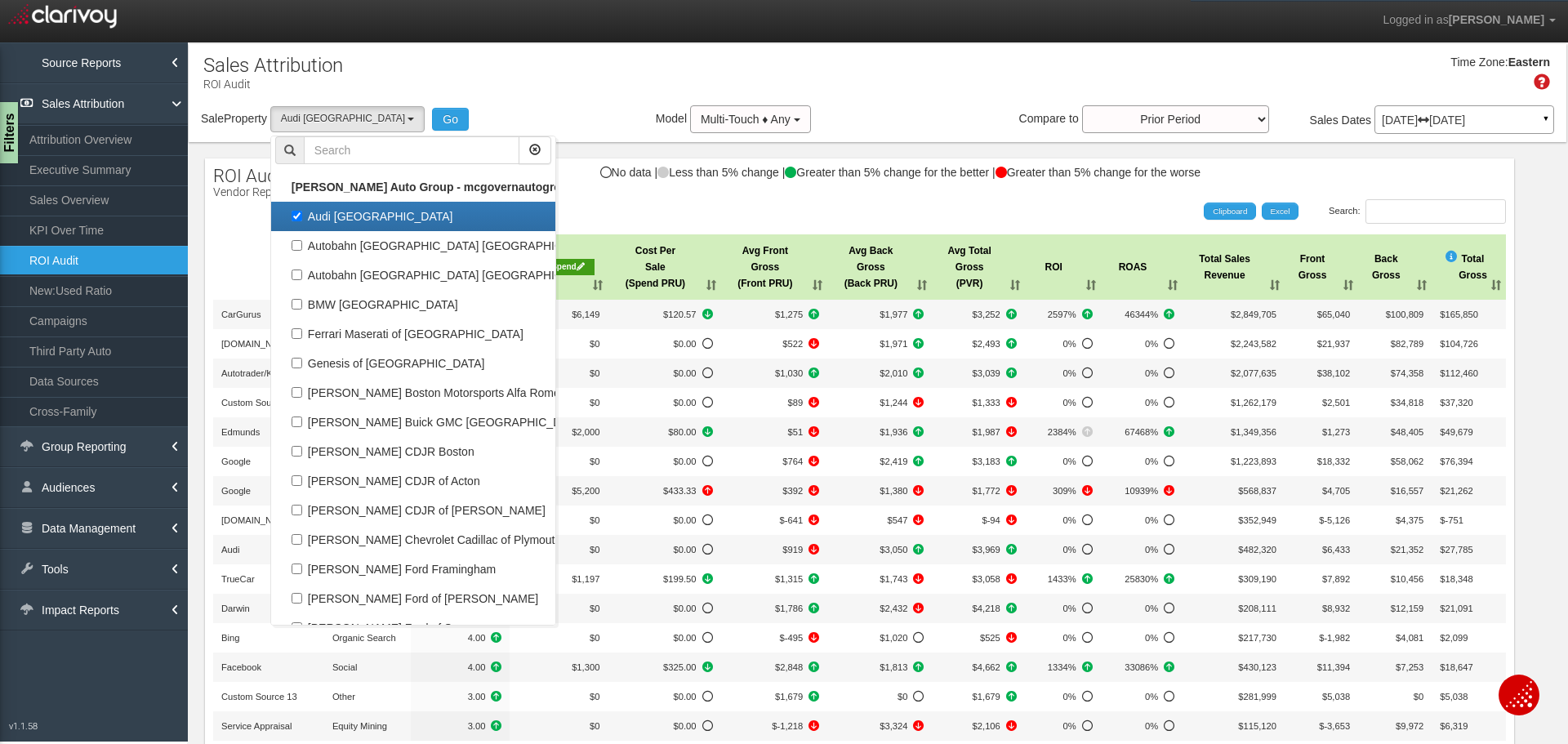
click at [368, 222] on label "Audi [GEOGRAPHIC_DATA]" at bounding box center [412, 216] width 276 height 21
click at [302, 221] on input "Audi [GEOGRAPHIC_DATA]" at bounding box center [297, 216] width 11 height 11
checkbox input "false"
select select
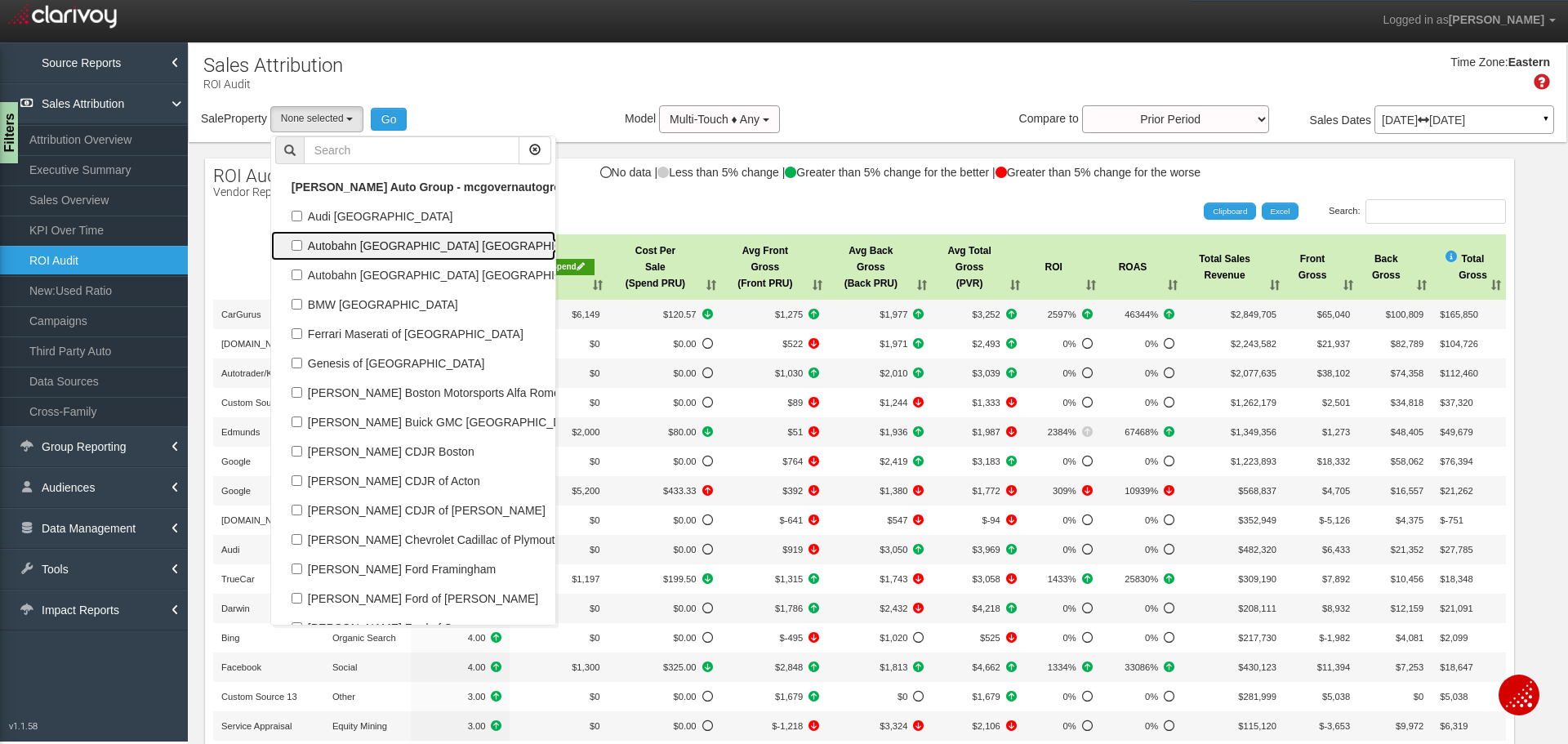
click at [370, 256] on label "Autobahn [GEOGRAPHIC_DATA] [GEOGRAPHIC_DATA]" at bounding box center [412, 246] width 276 height 21
click at [302, 251] on input "Autobahn [GEOGRAPHIC_DATA] [GEOGRAPHIC_DATA]" at bounding box center [297, 246] width 11 height 11
checkbox input "true"
select select "object:12347"
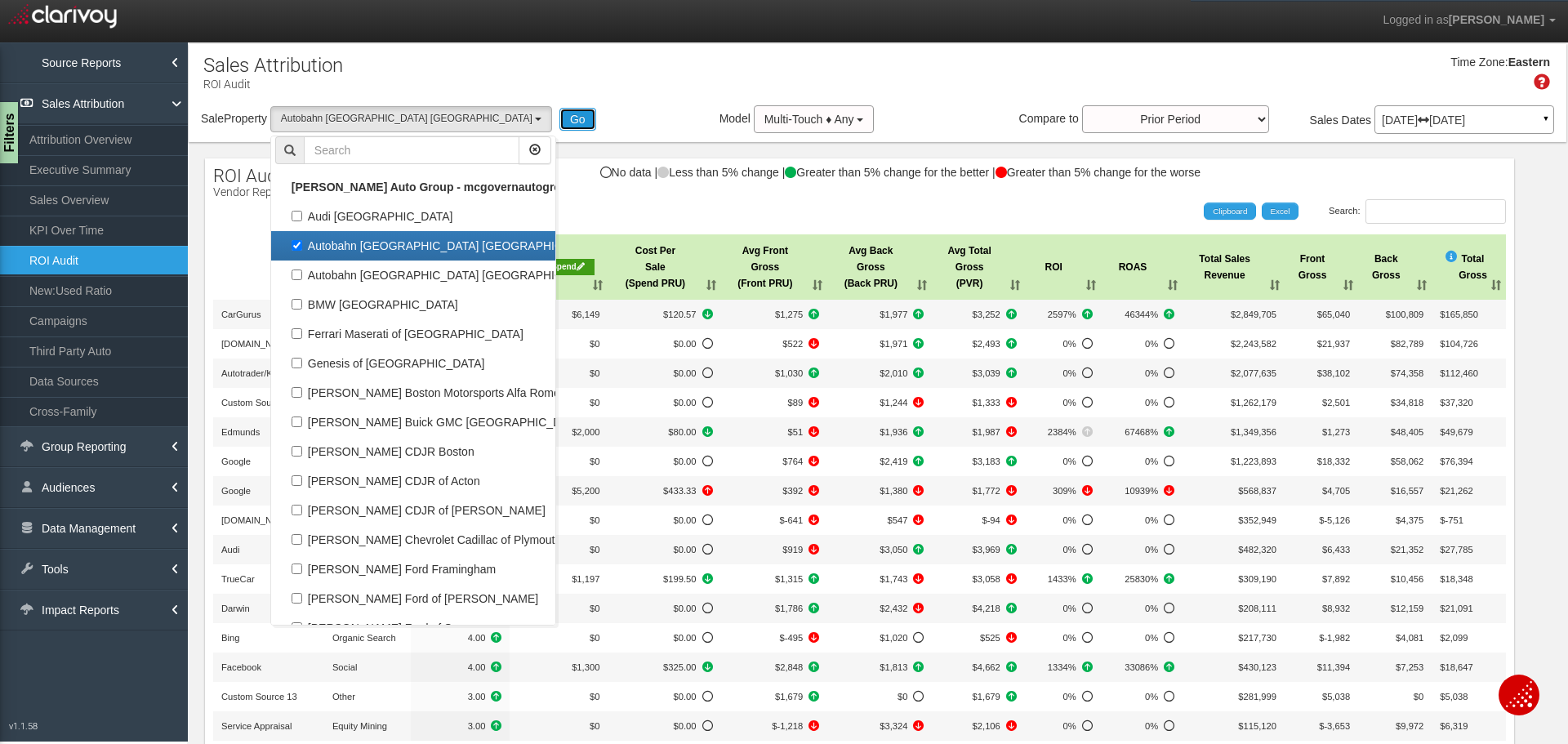
click at [559, 123] on button "Go" at bounding box center [577, 119] width 37 height 23
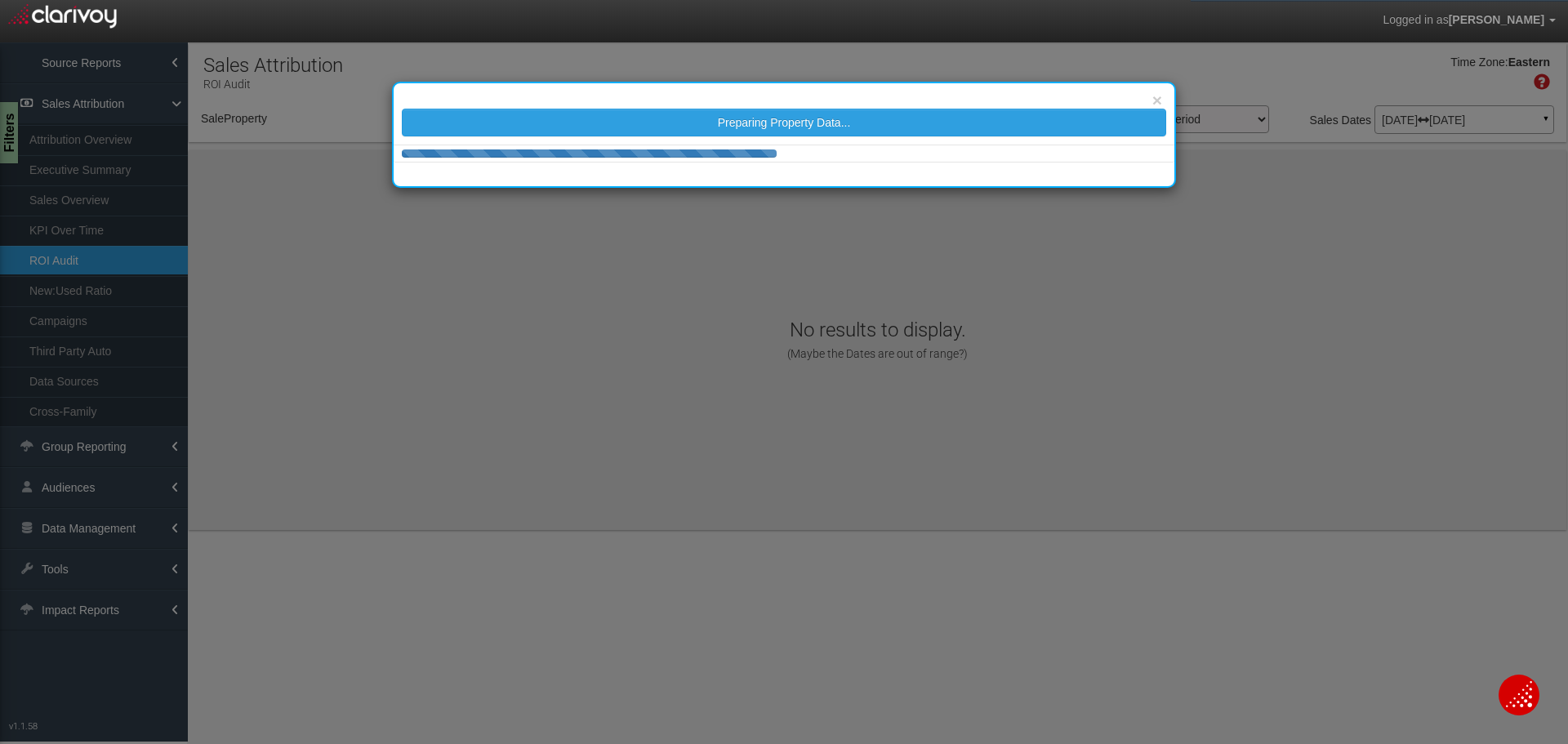
select select "object:14956"
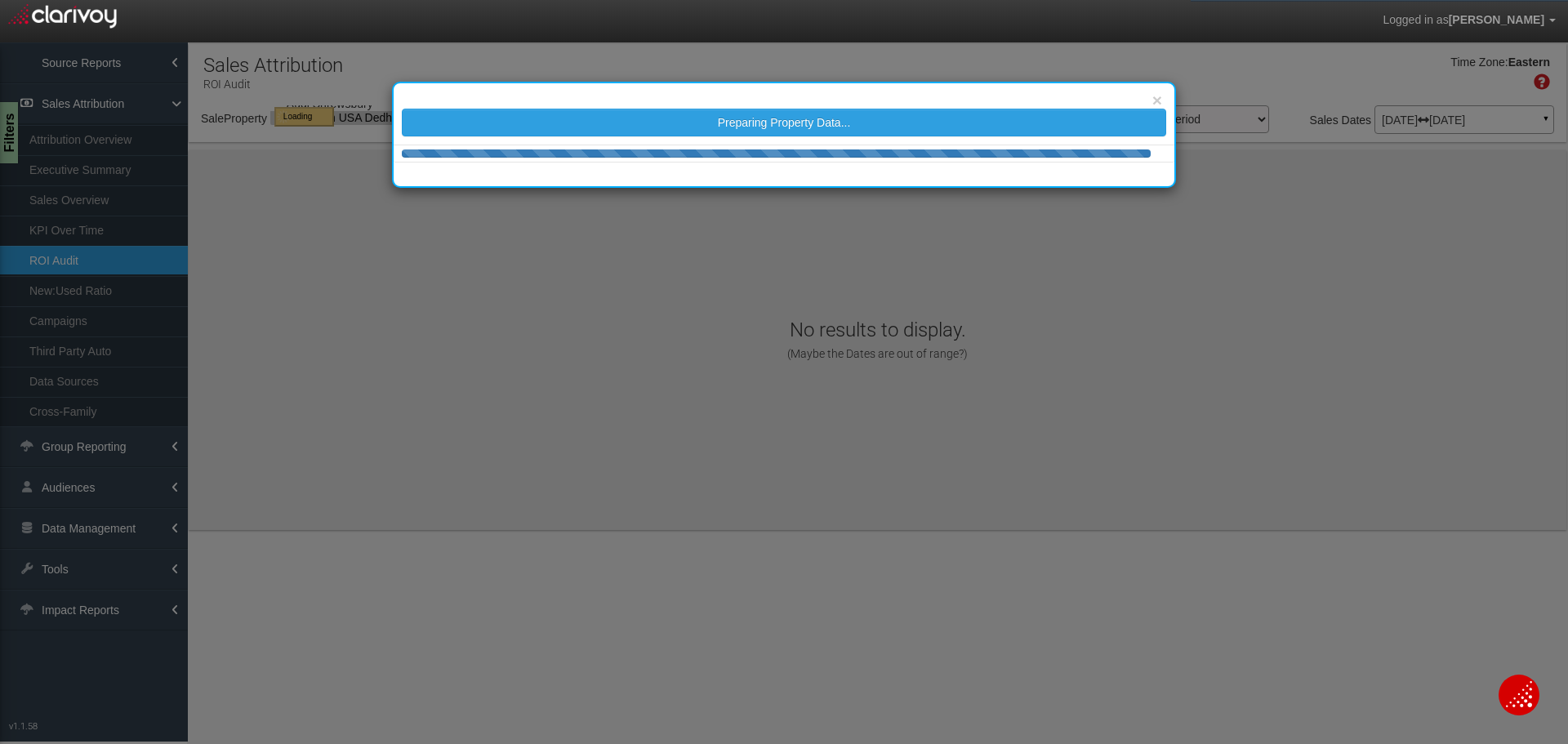
select select "object:14956"
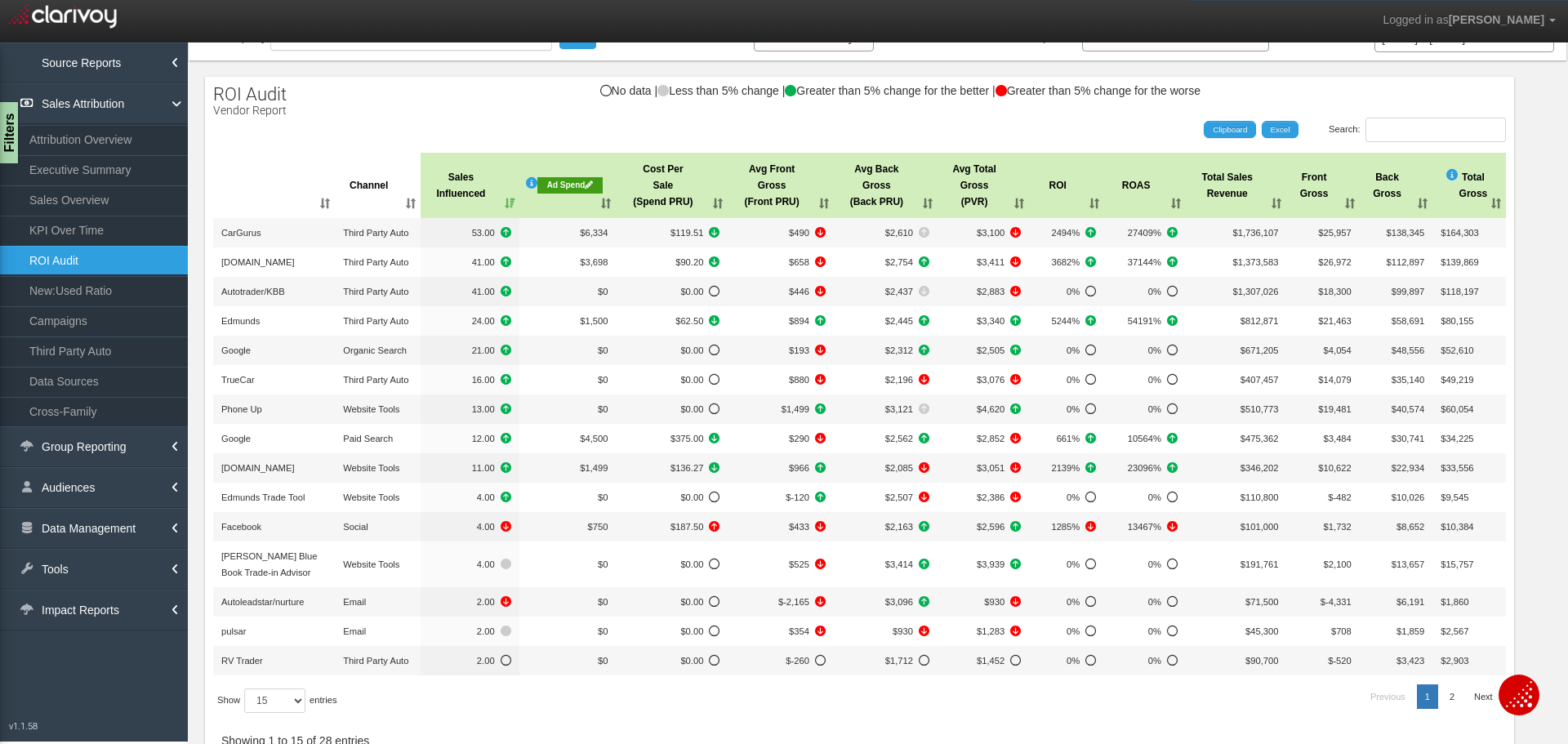
scroll to position [163, 0]
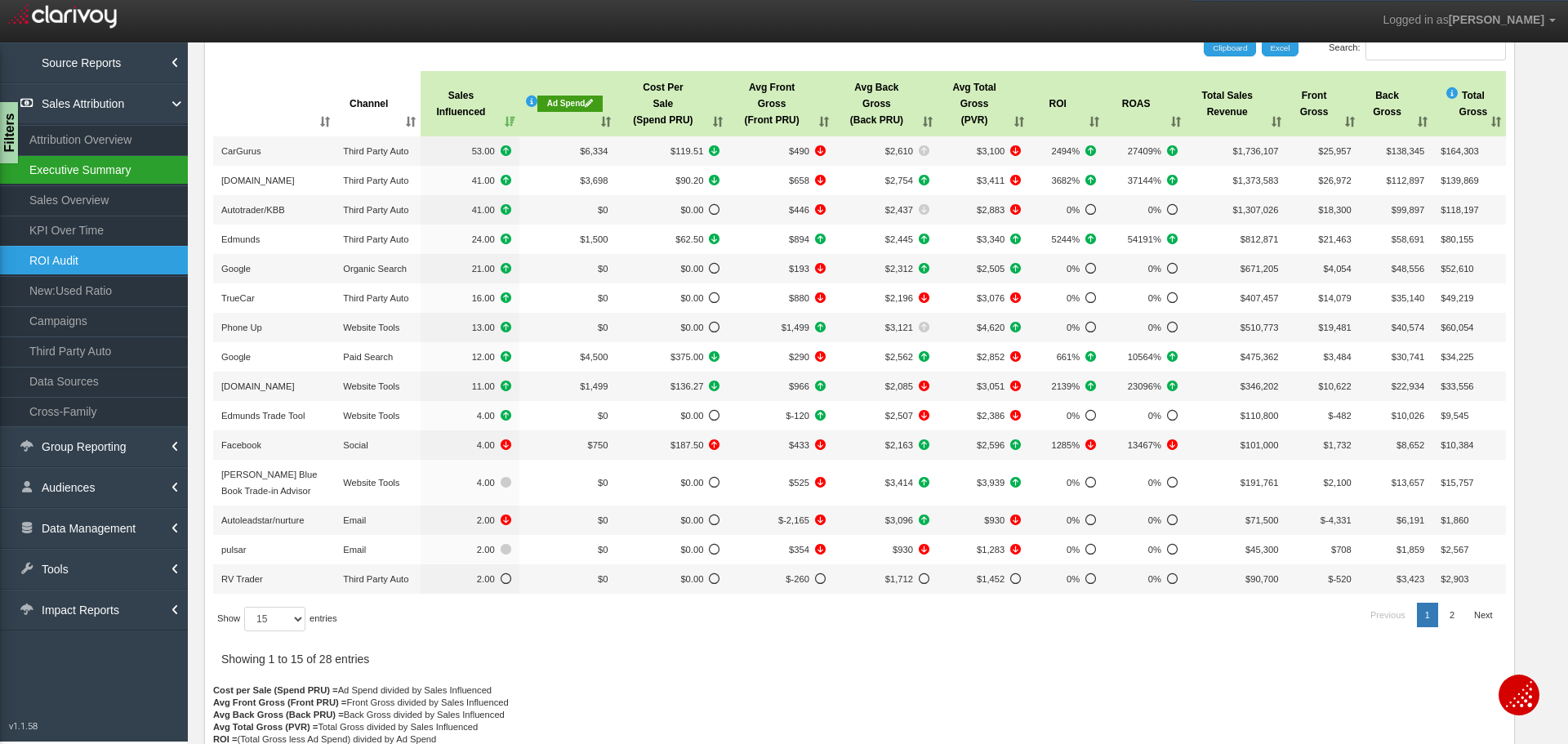
click at [116, 171] on link "Executive Summary" at bounding box center [93, 170] width 188 height 29
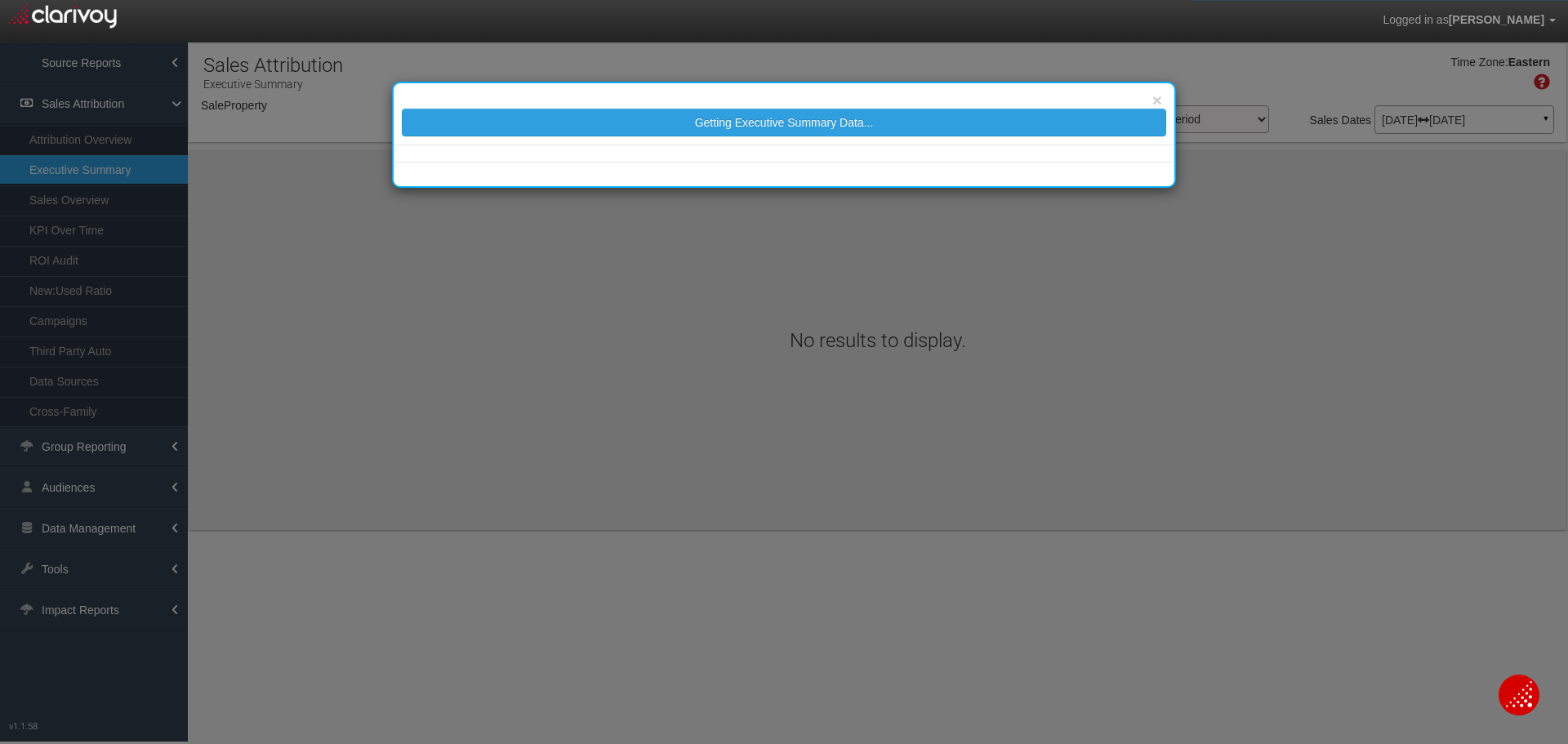
select select "object:17557"
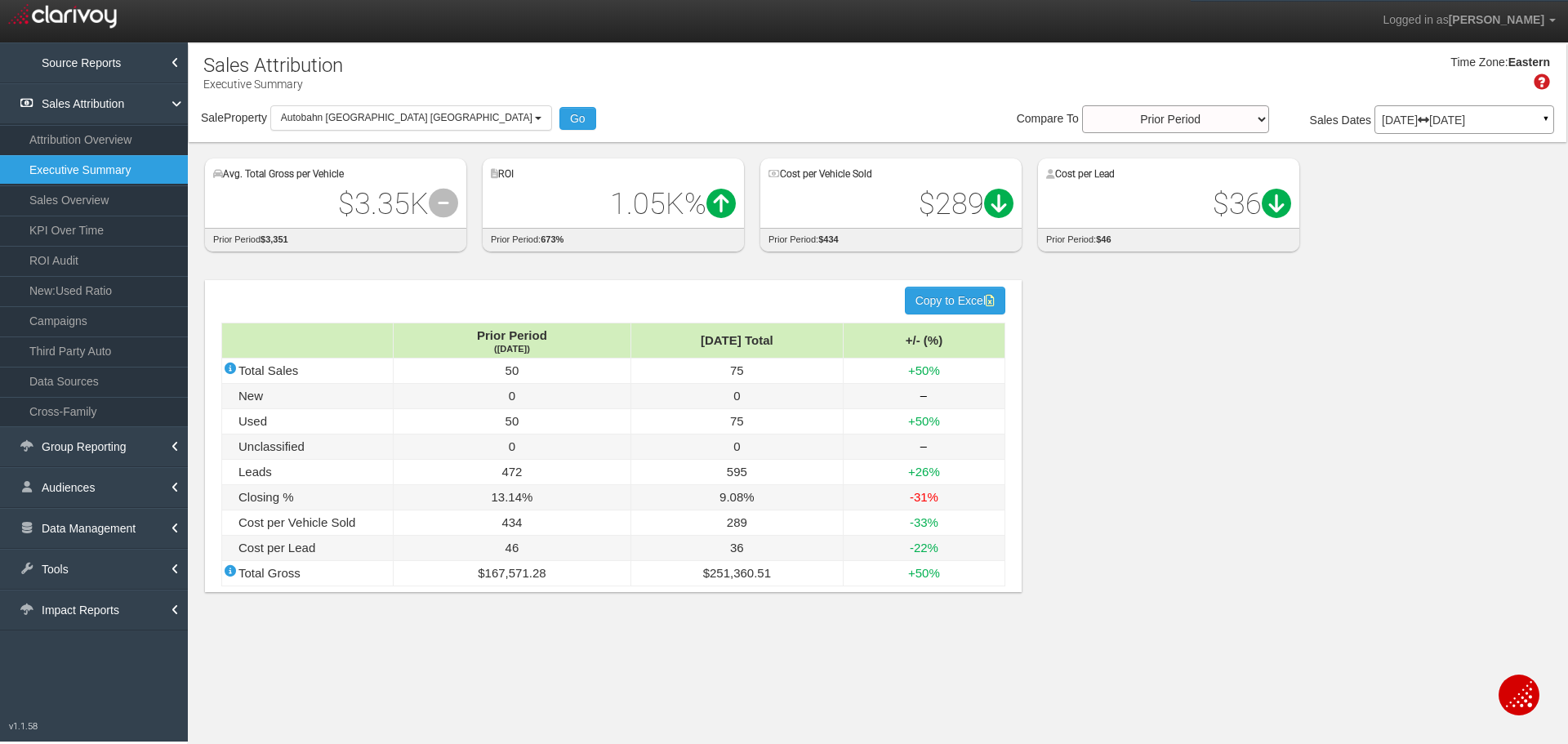
drag, startPoint x: 699, startPoint y: 93, endPoint x: 584, endPoint y: 113, distance: 116.7
click at [699, 93] on div "Time Zone: Eastern" at bounding box center [877, 79] width 1377 height 53
click at [298, 117] on span "Autobahn [GEOGRAPHIC_DATA] [GEOGRAPHIC_DATA]" at bounding box center [406, 117] width 251 height 11
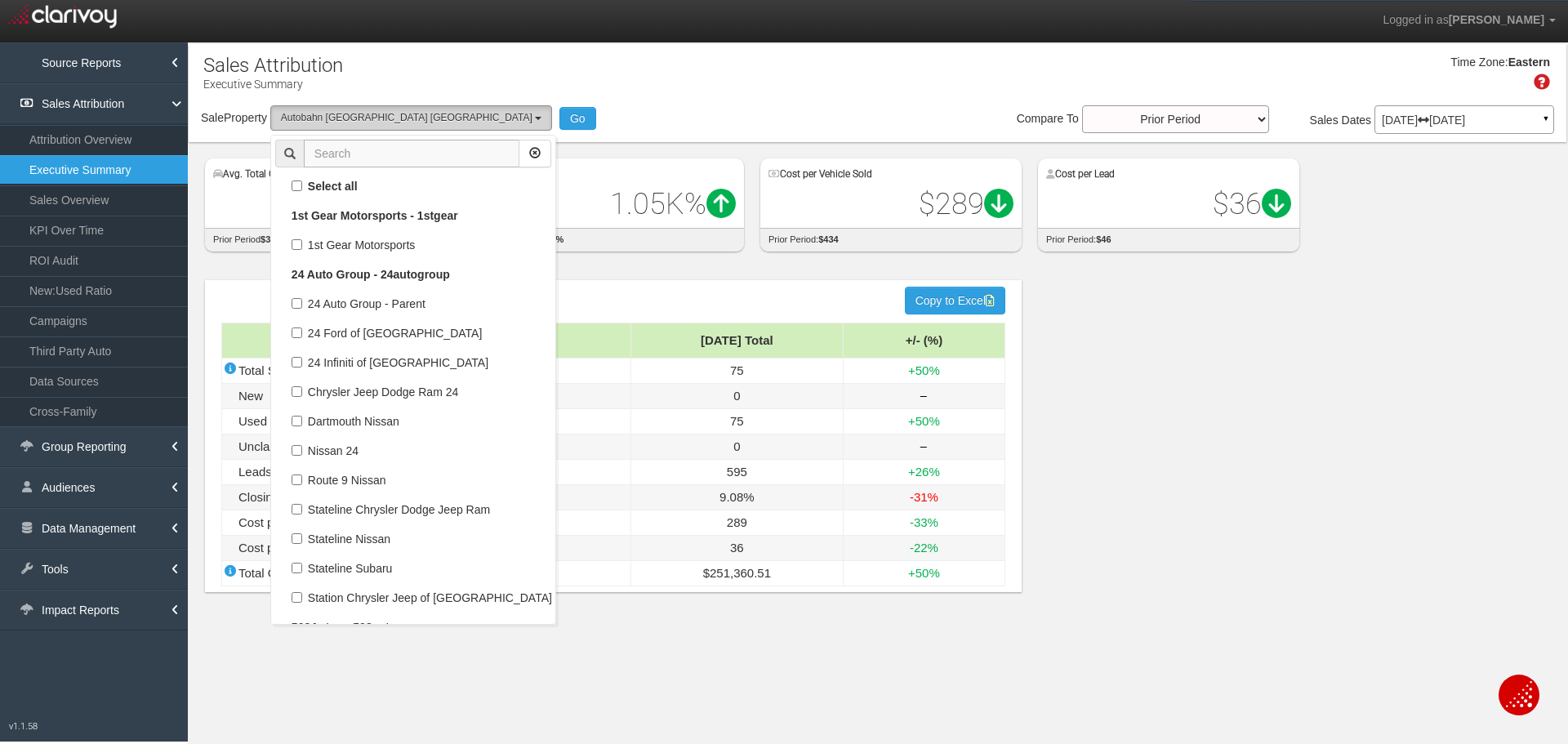
scroll to position [62769, 0]
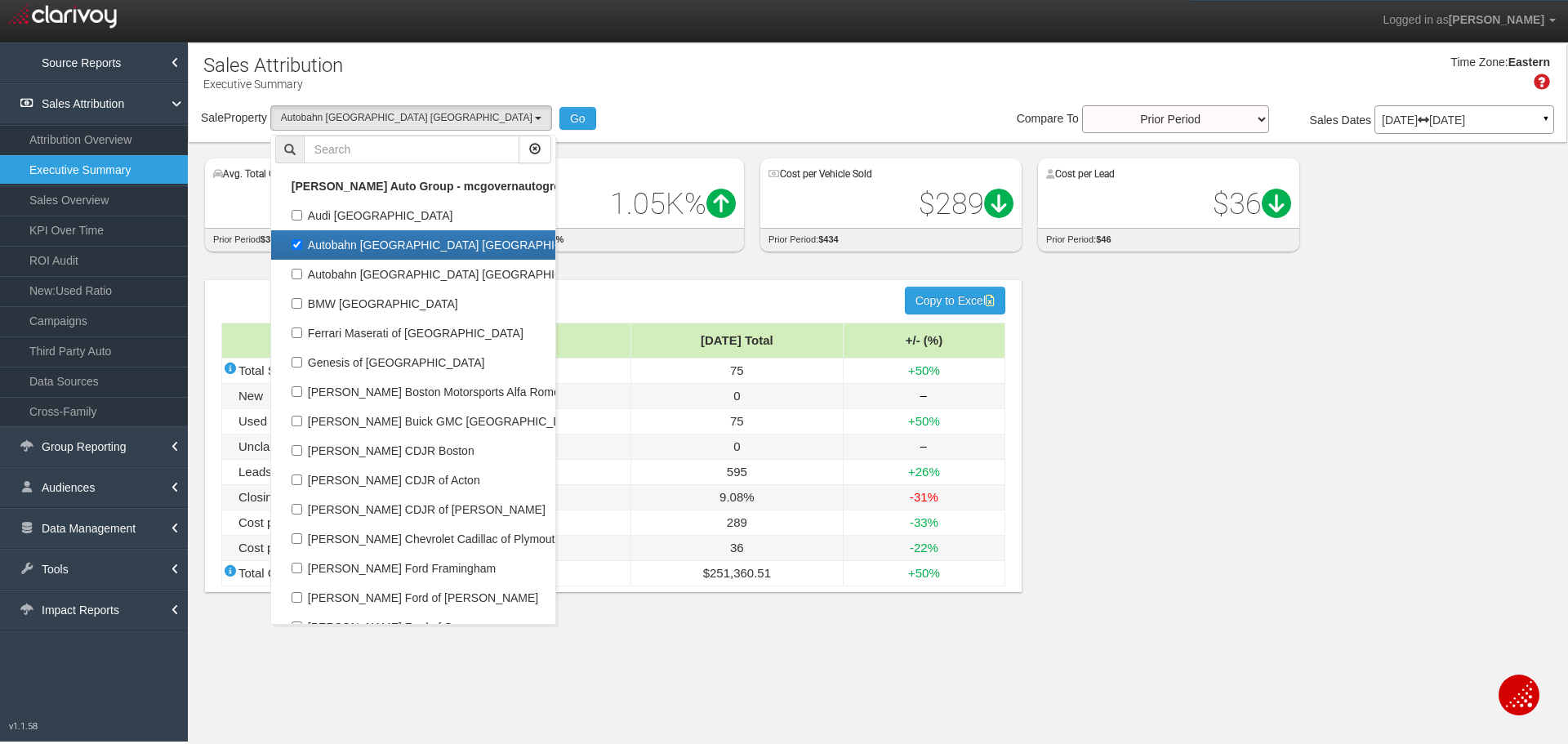
click at [364, 239] on label "Autobahn [GEOGRAPHIC_DATA] [GEOGRAPHIC_DATA]" at bounding box center [412, 245] width 276 height 21
click at [302, 239] on input "Autobahn [GEOGRAPHIC_DATA] [GEOGRAPHIC_DATA]" at bounding box center [297, 245] width 11 height 11
checkbox input "false"
select select
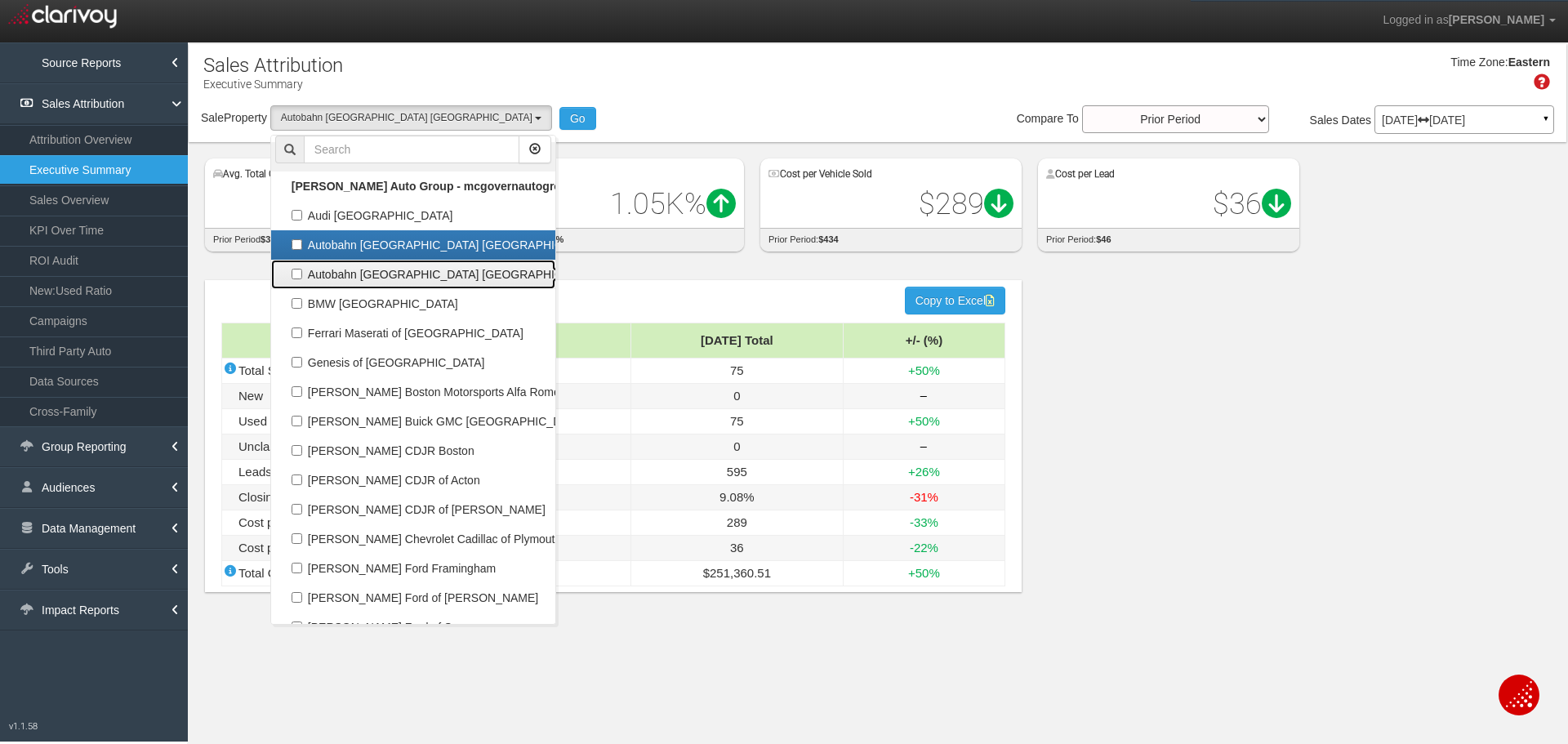
click at [367, 270] on label "Autobahn [GEOGRAPHIC_DATA] [GEOGRAPHIC_DATA]" at bounding box center [412, 274] width 276 height 21
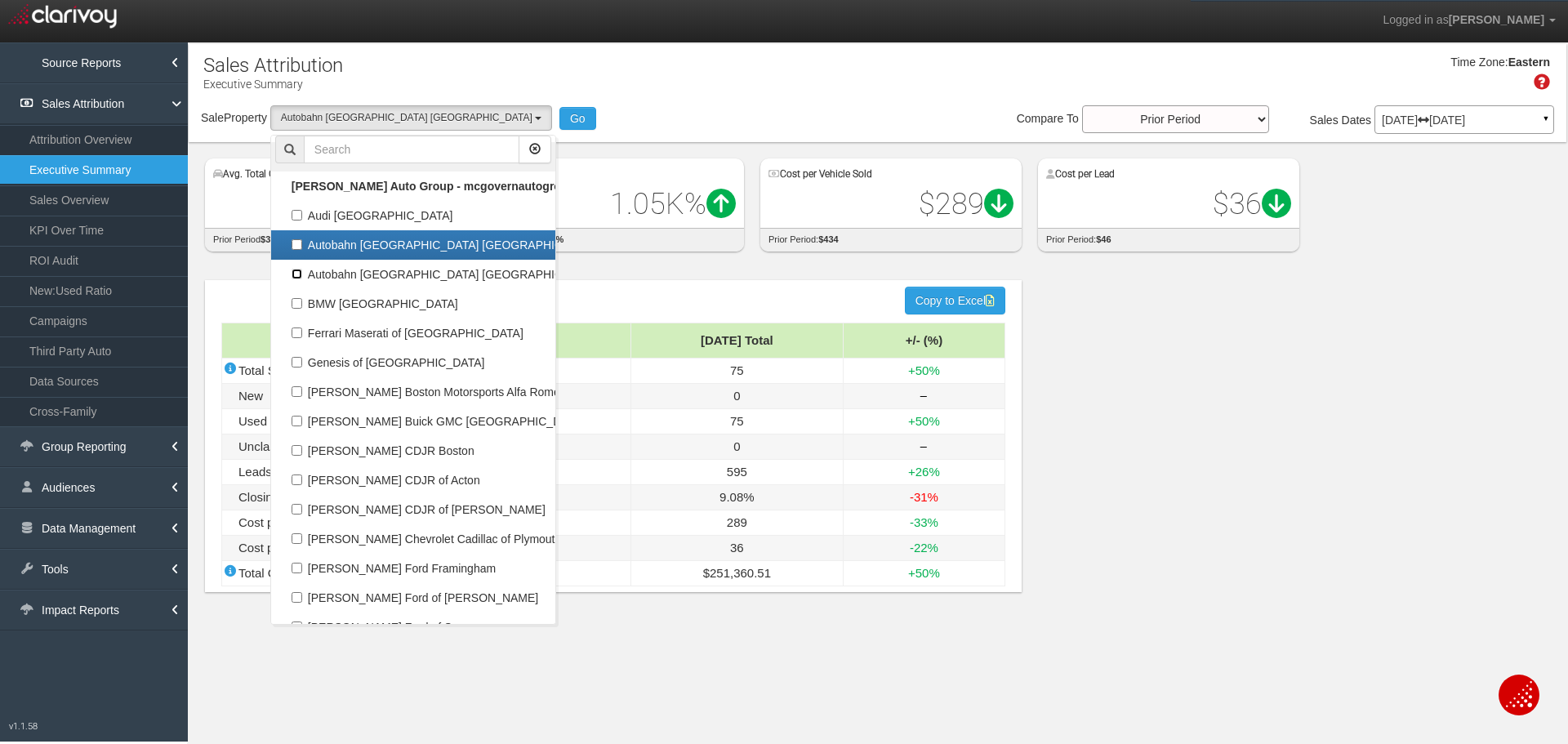
click at [302, 270] on input "Autobahn [GEOGRAPHIC_DATA] [GEOGRAPHIC_DATA]" at bounding box center [297, 274] width 11 height 11
checkbox input "true"
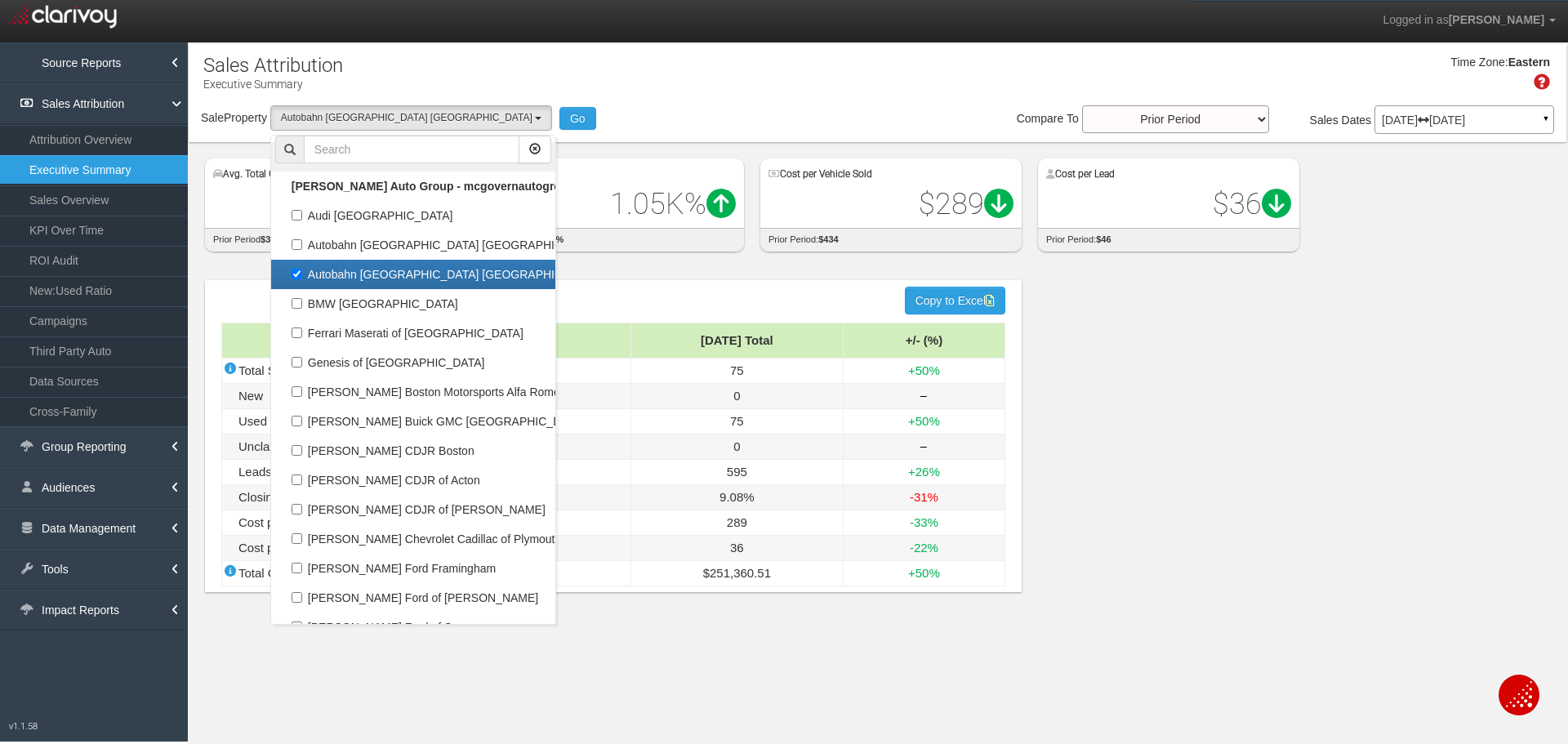
select select "object:17558"
click at [559, 119] on button "Go" at bounding box center [577, 118] width 37 height 23
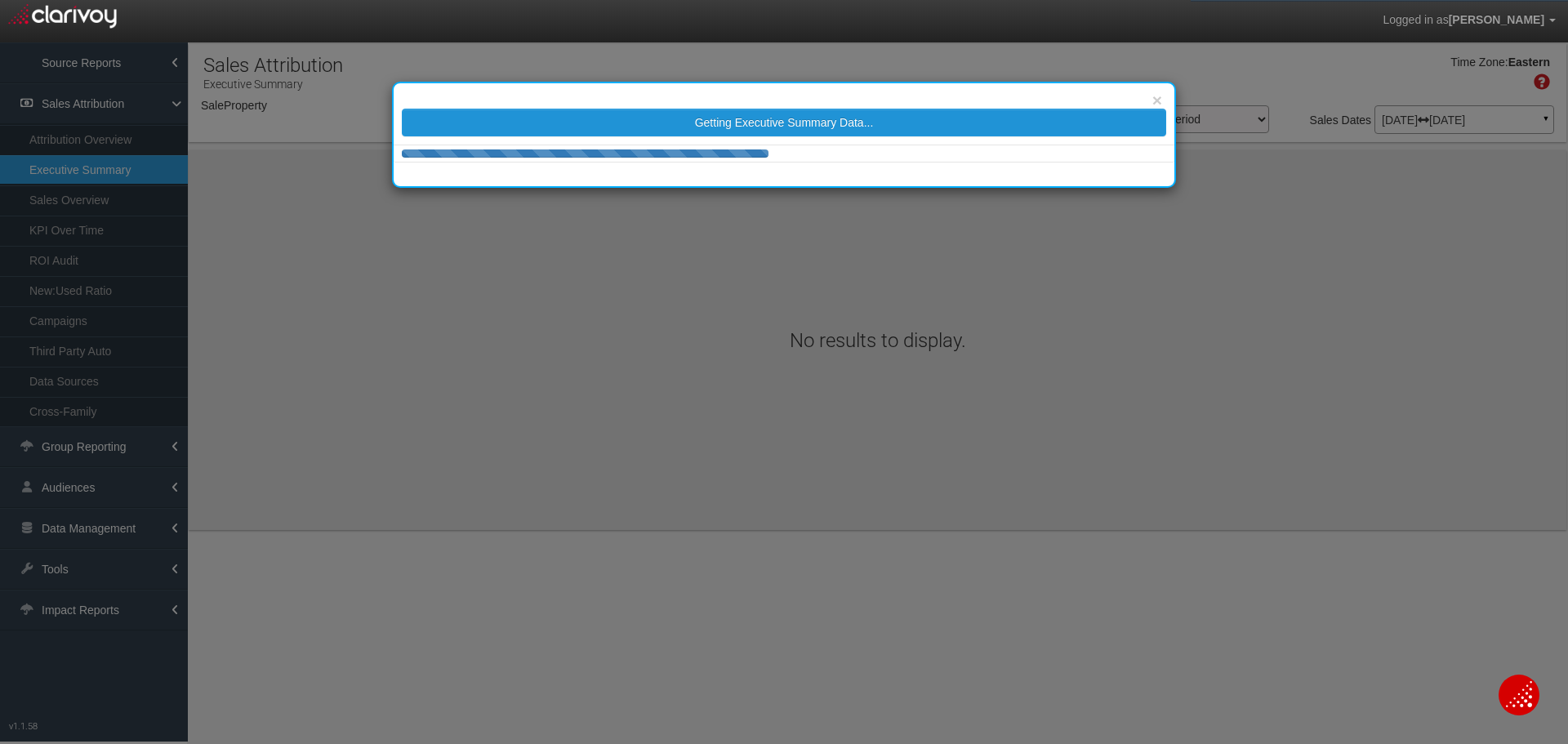
select select "object:20177"
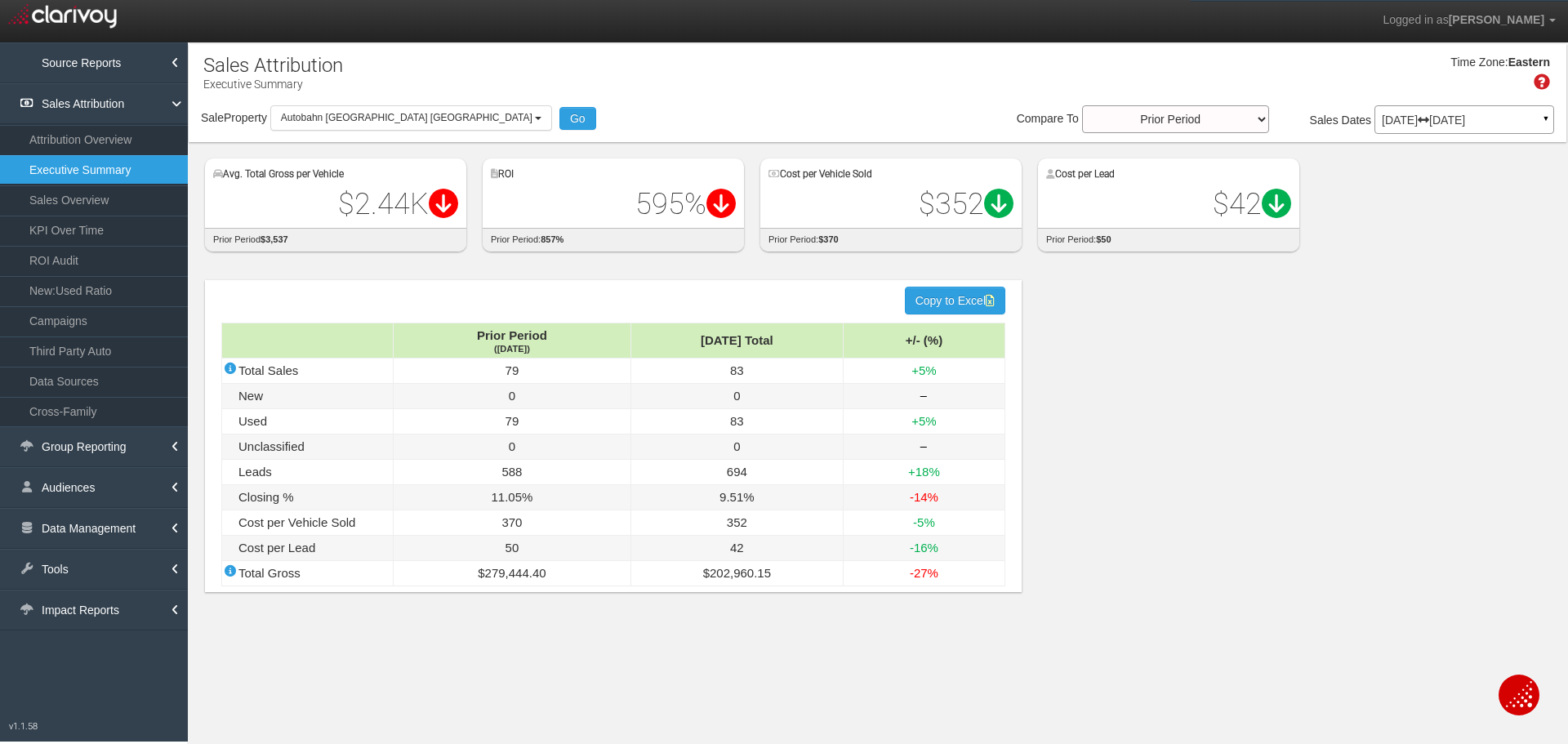
click at [520, 122] on div "Sale Property Loading 1st Gear Motorsports 24 Auto Group - Parent 24 Ford of Ea…" at bounding box center [877, 122] width 1377 height 34
click at [101, 261] on link "ROI Audit" at bounding box center [93, 260] width 188 height 29
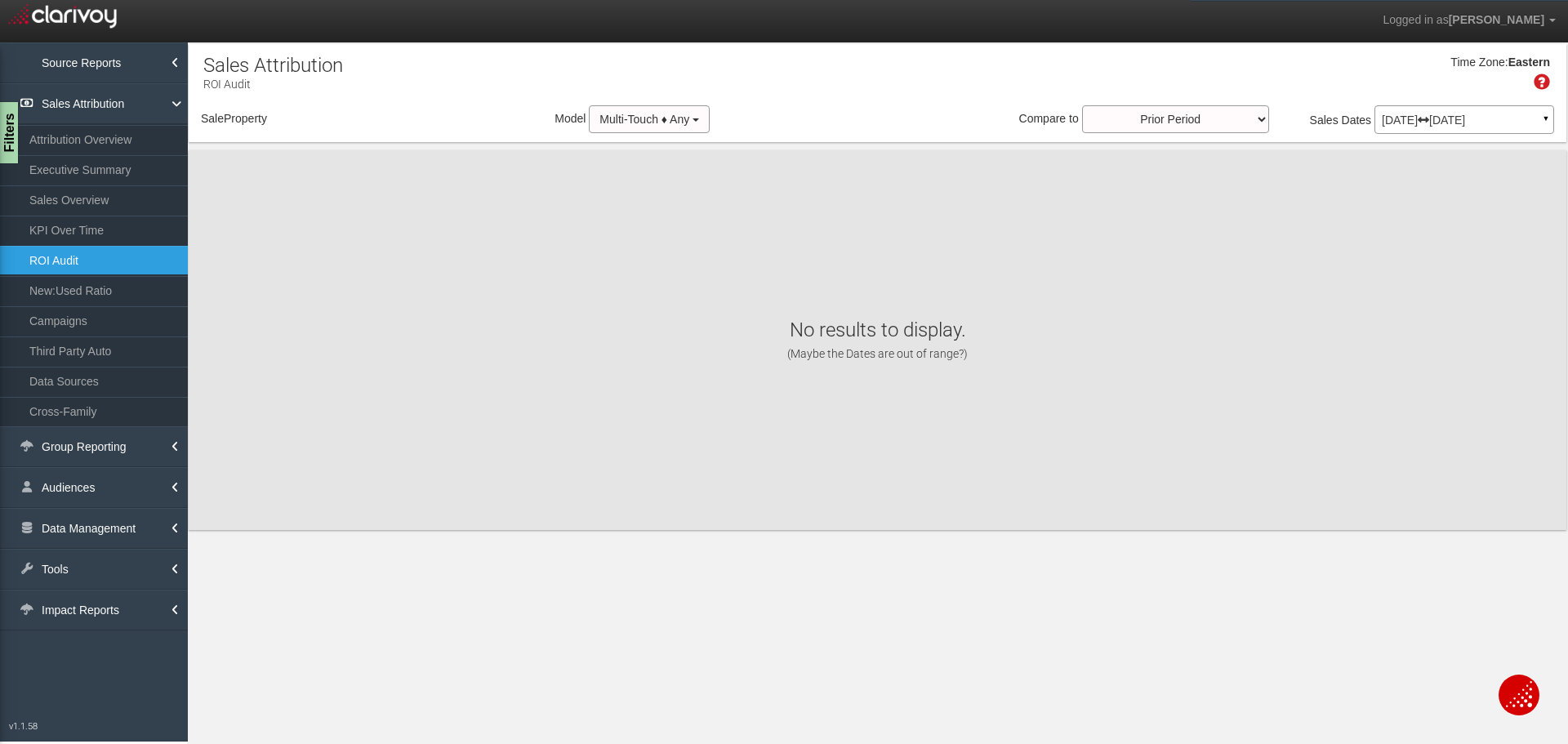
select select "object:22768"
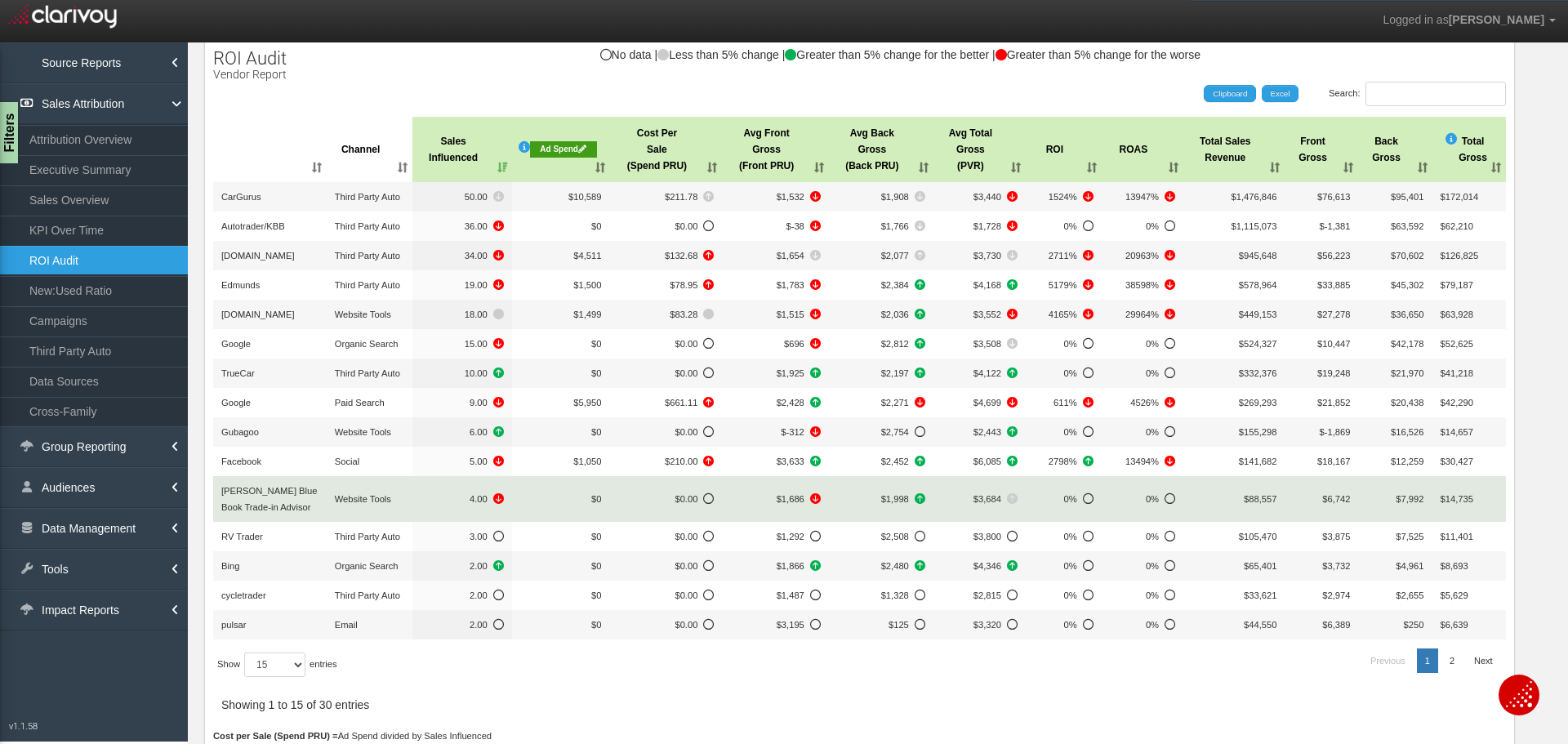
scroll to position [82, 0]
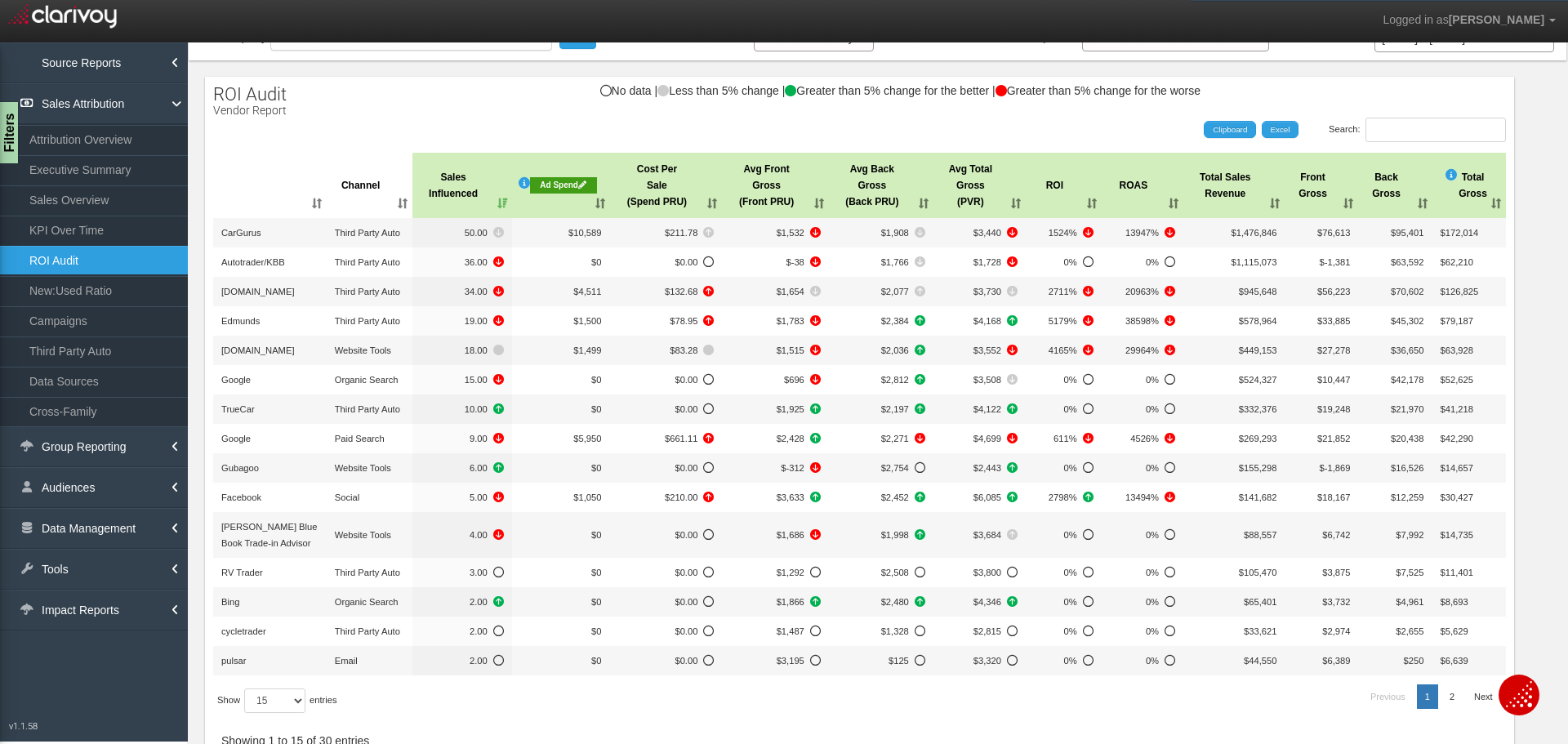
click at [360, 104] on div "No data | Less than 5% change | Greater than 5% change for the better | Greater…" at bounding box center [860, 99] width 1309 height 27
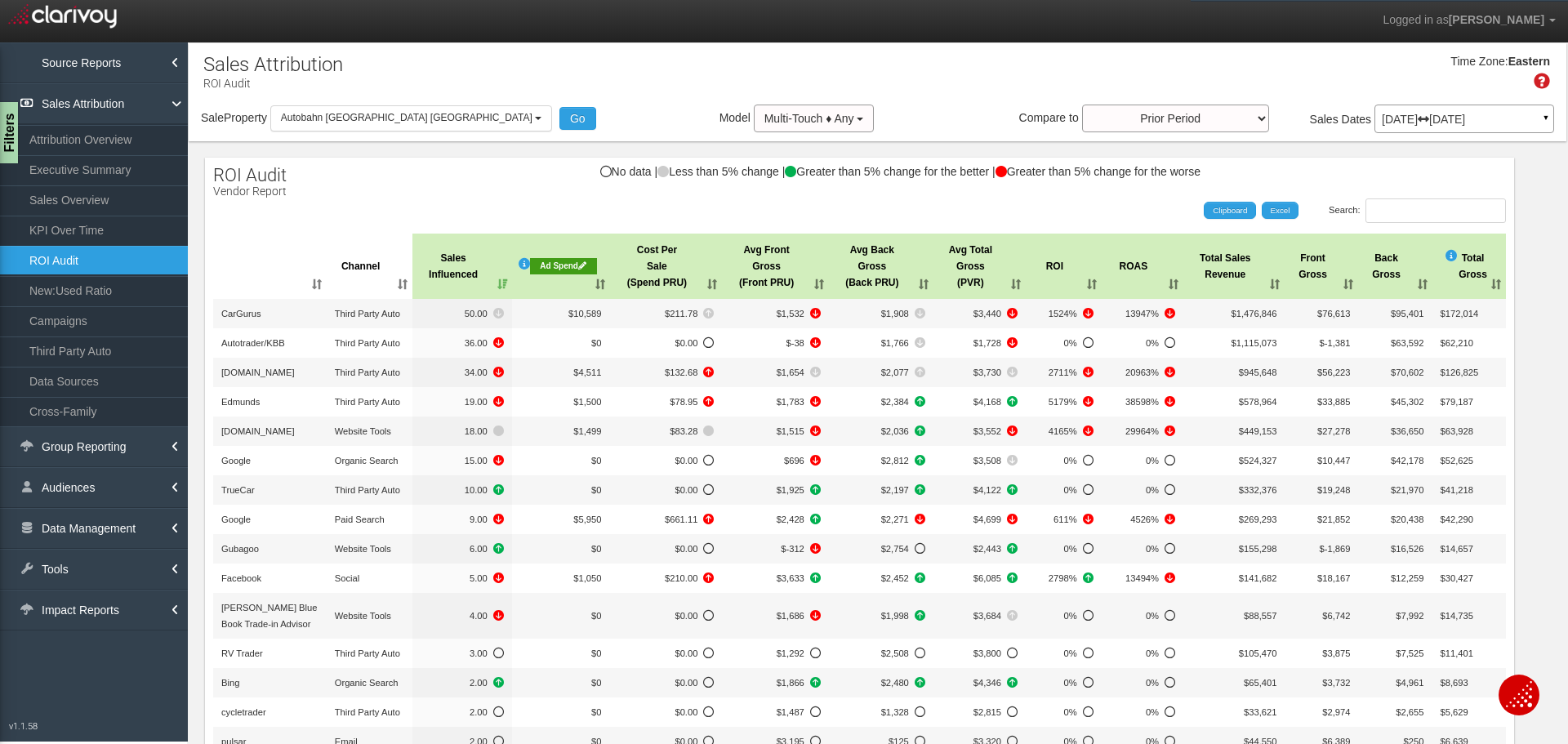
scroll to position [0, 0]
click at [346, 116] on span "Autobahn [GEOGRAPHIC_DATA] [GEOGRAPHIC_DATA]" at bounding box center [406, 118] width 251 height 11
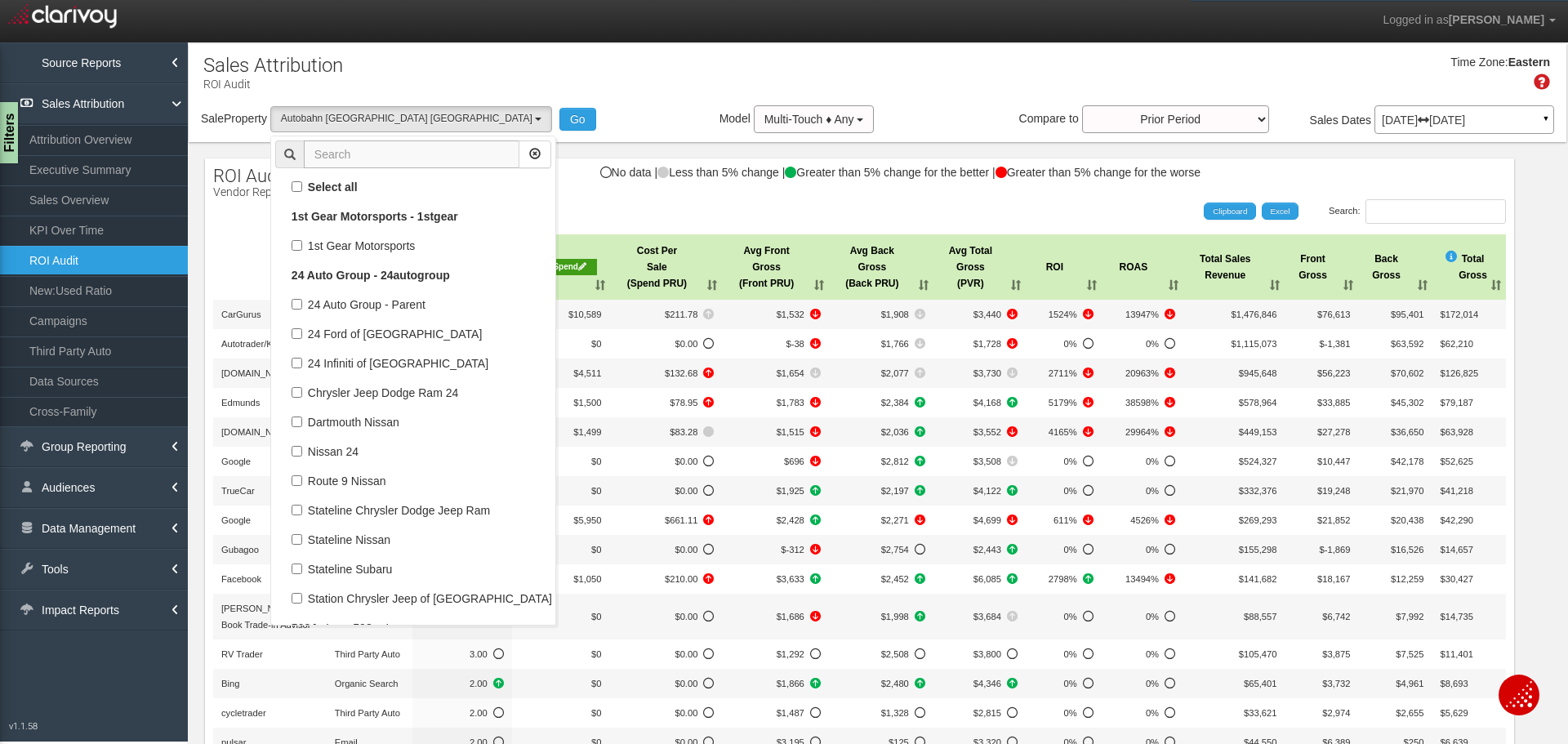
scroll to position [62769, 0]
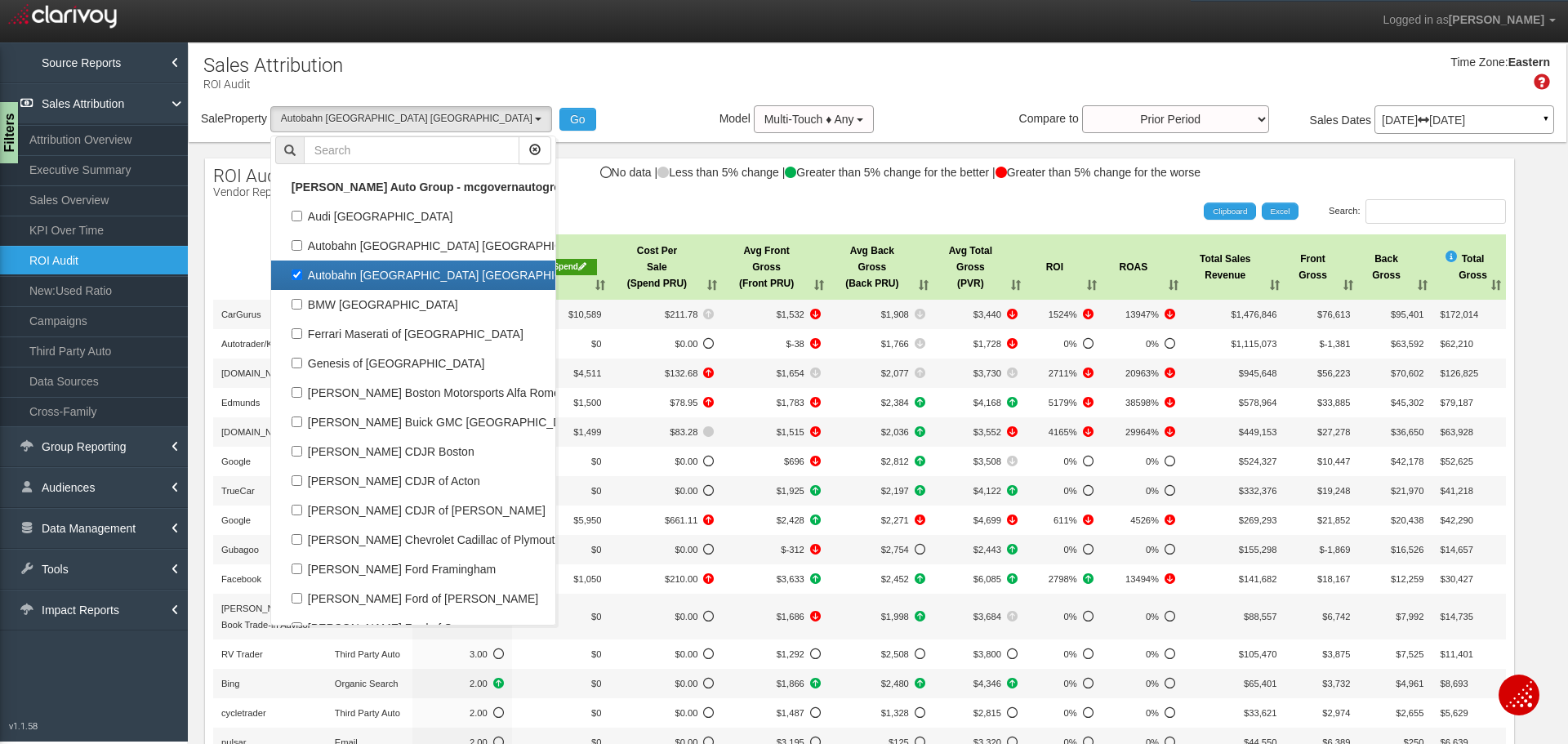
click at [360, 273] on label "Autobahn [GEOGRAPHIC_DATA] [GEOGRAPHIC_DATA]" at bounding box center [412, 275] width 276 height 21
click at [302, 273] on input "Autobahn [GEOGRAPHIC_DATA] [GEOGRAPHIC_DATA]" at bounding box center [297, 275] width 11 height 11
checkbox input "false"
select select
click at [362, 303] on label "BMW [GEOGRAPHIC_DATA]" at bounding box center [412, 304] width 276 height 21
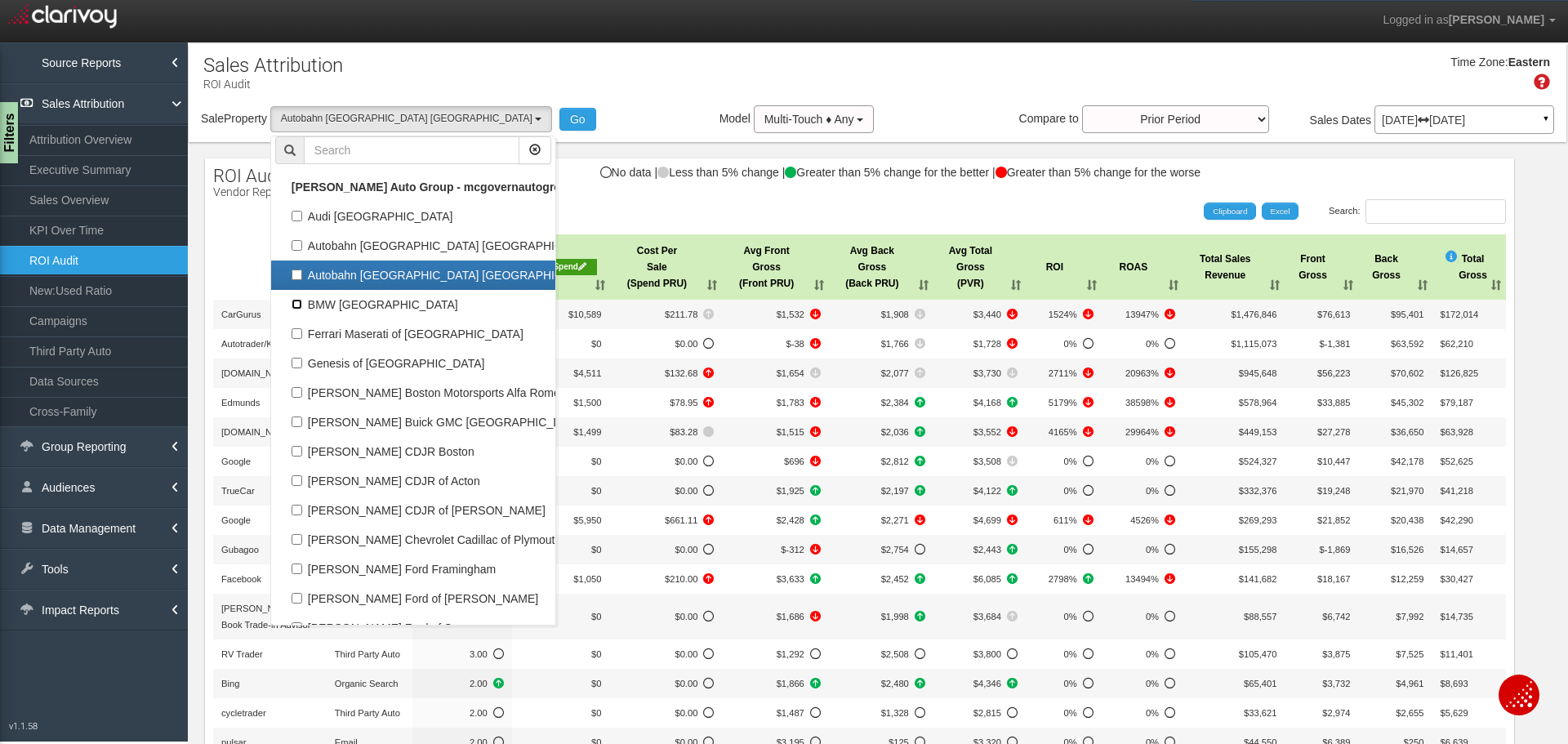
click at [302, 303] on input "BMW [GEOGRAPHIC_DATA]" at bounding box center [297, 304] width 11 height 11
checkbox input "true"
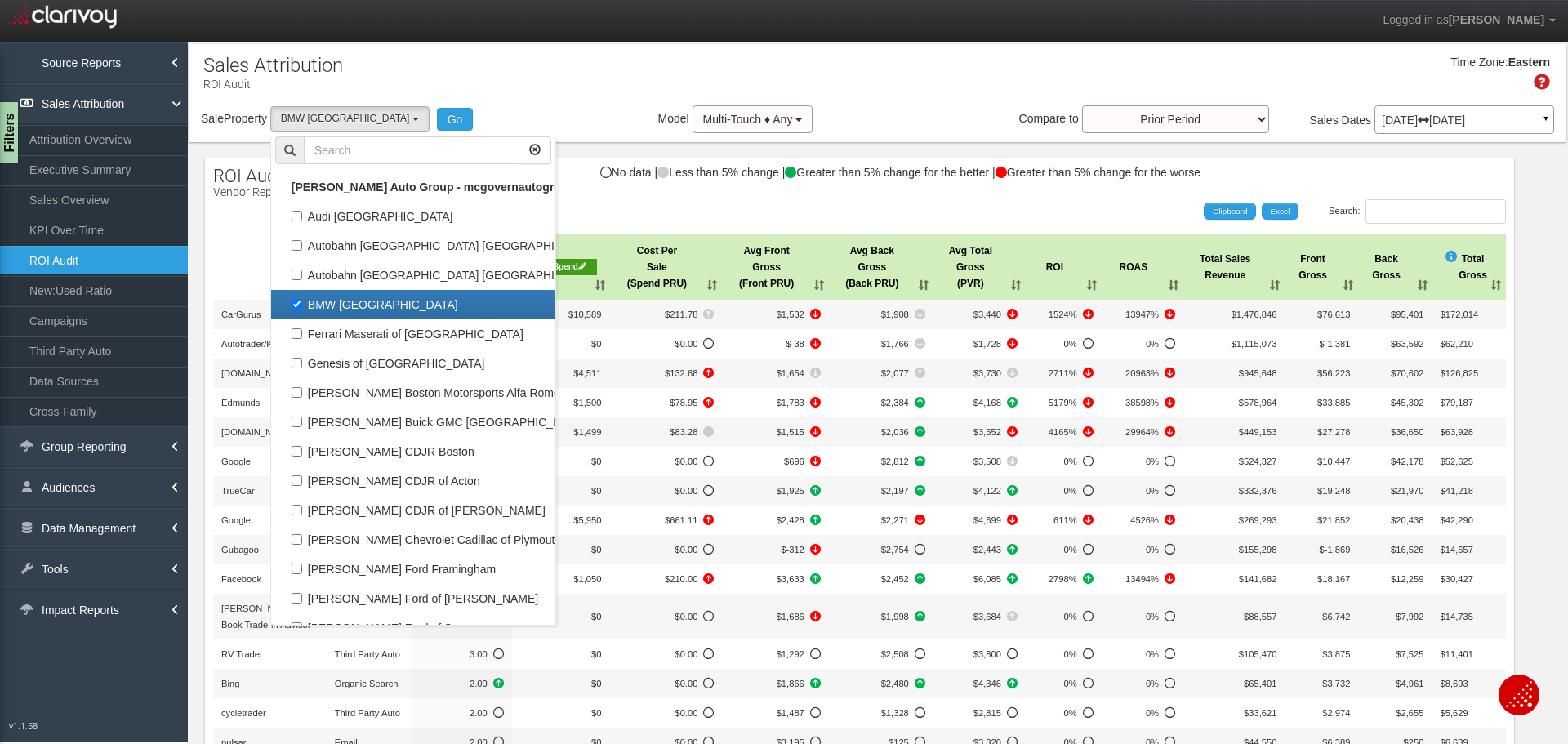
scroll to position [30079, 0]
select select "object:22769"
drag, startPoint x: 423, startPoint y: 125, endPoint x: 398, endPoint y: 153, distance: 37.5
click at [437, 125] on button "Go" at bounding box center [455, 119] width 37 height 23
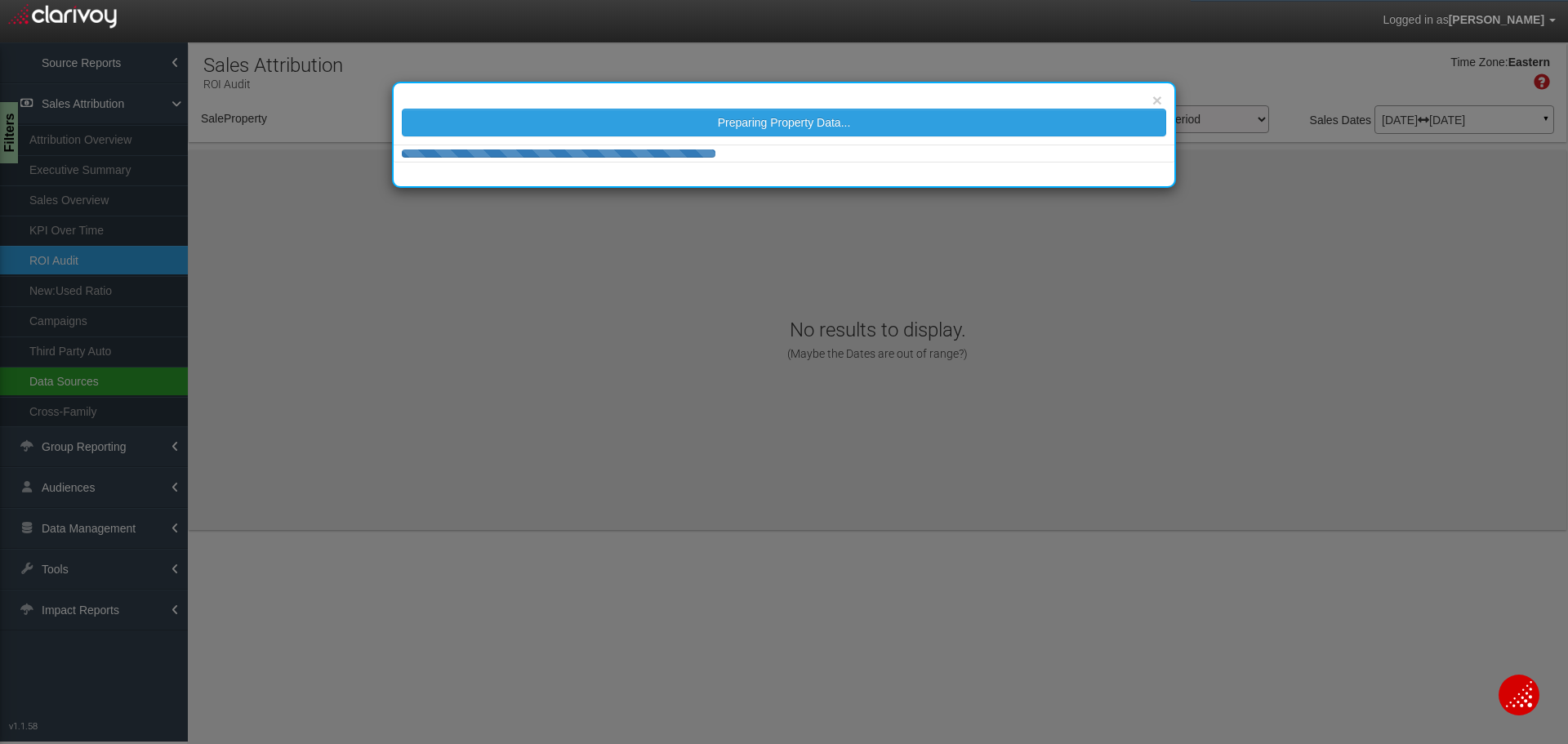
select select "object:25378"
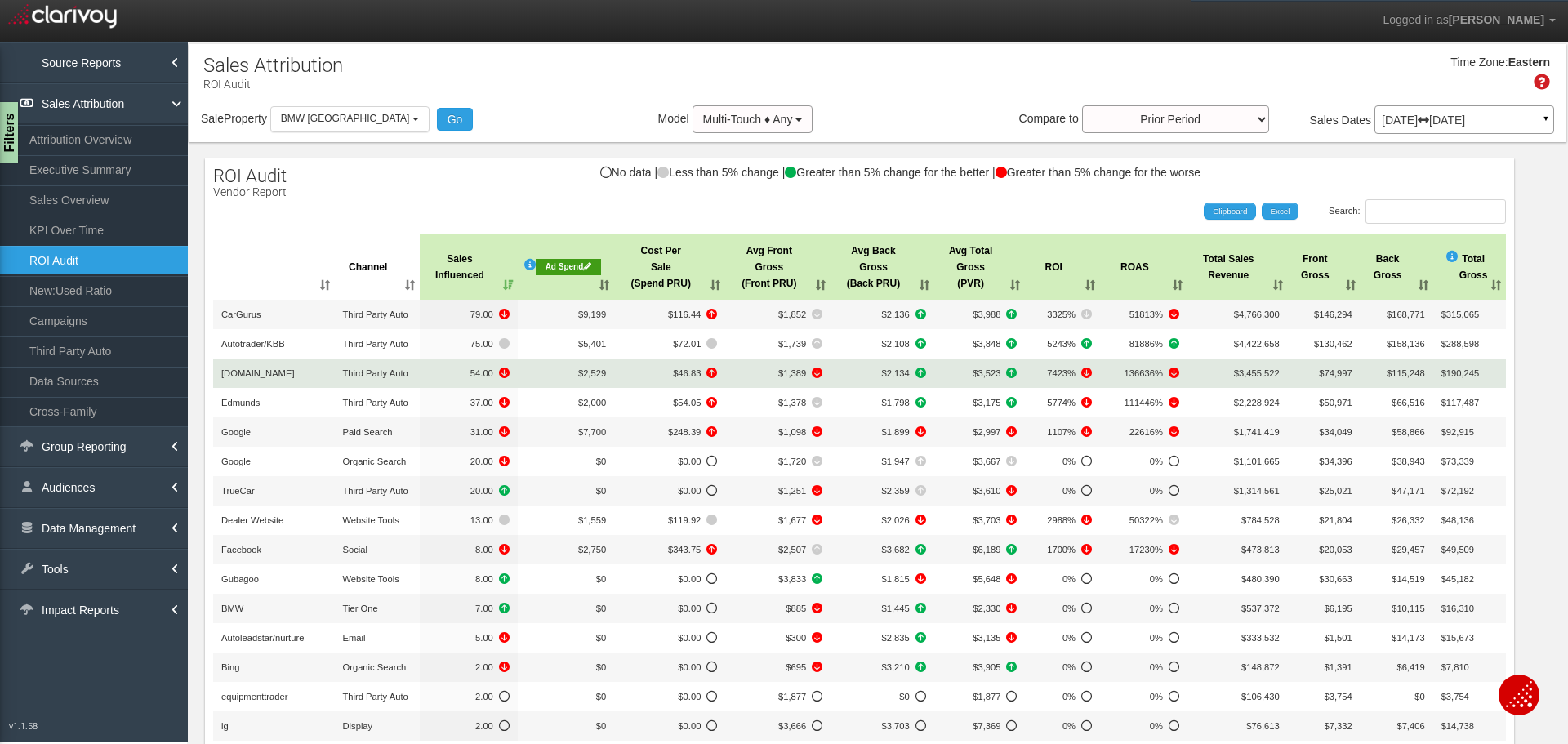
scroll to position [82, 0]
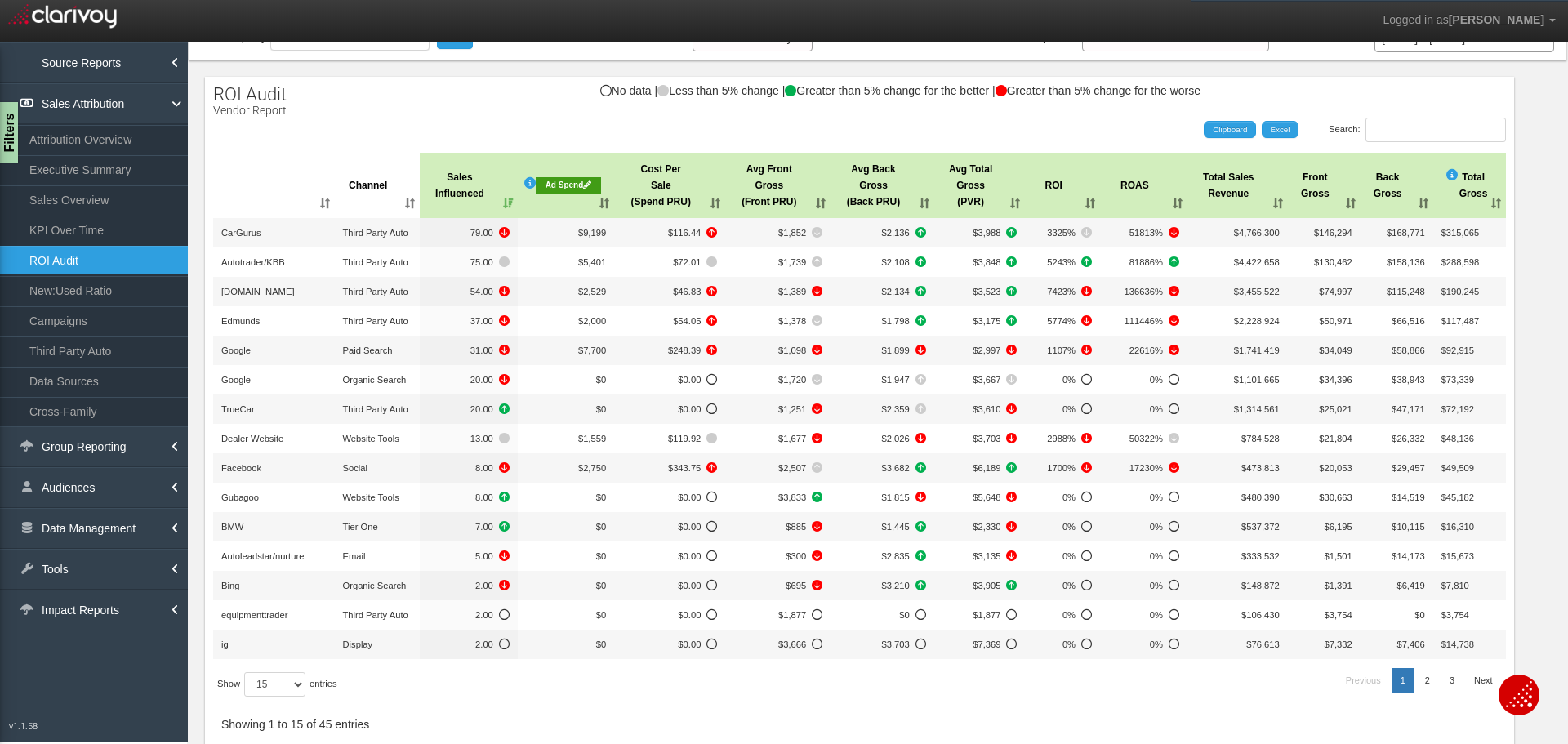
drag, startPoint x: 417, startPoint y: 129, endPoint x: 335, endPoint y: 149, distance: 84.4
click at [417, 129] on div "Search: Clipboard Excel" at bounding box center [851, 129] width 1309 height 25
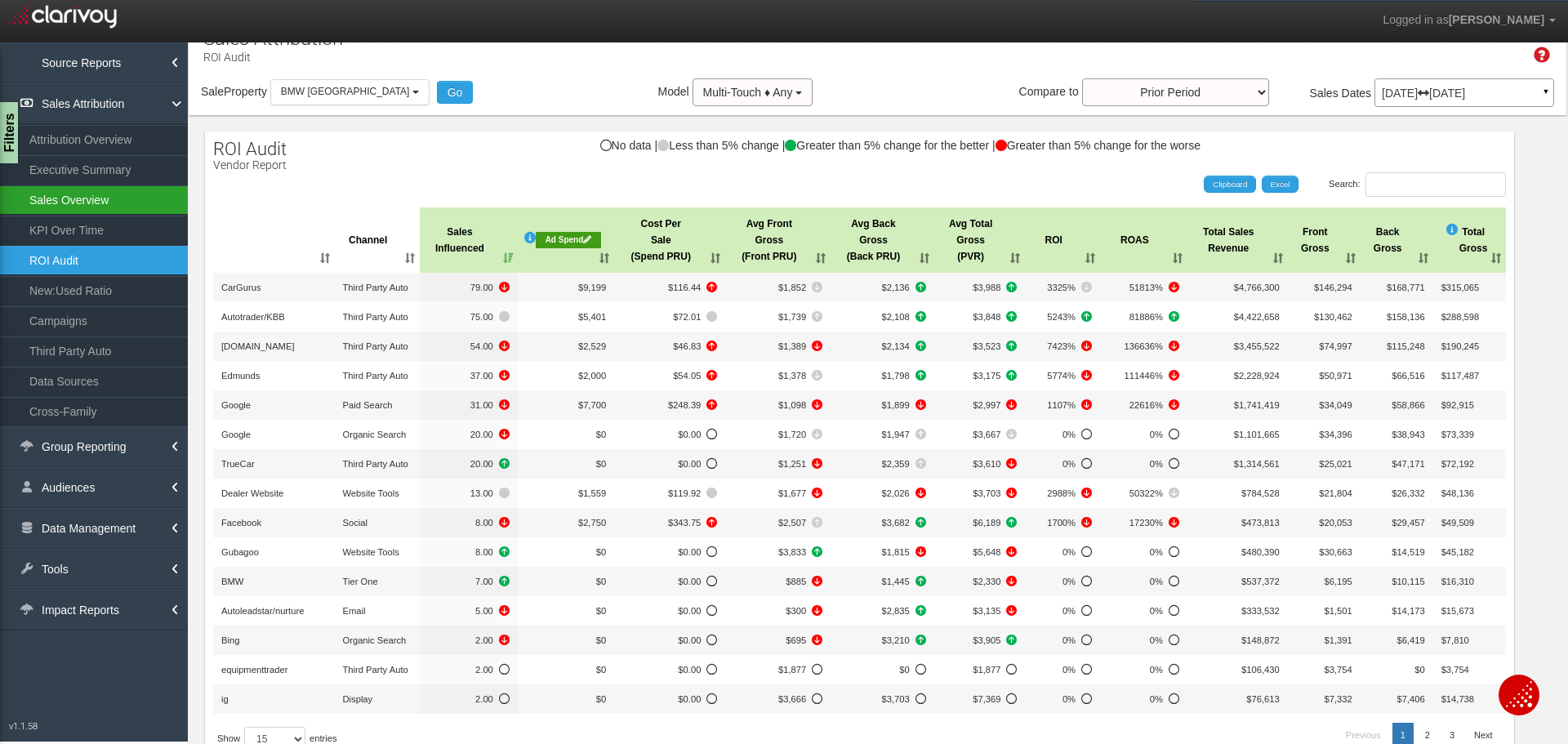
scroll to position [0, 0]
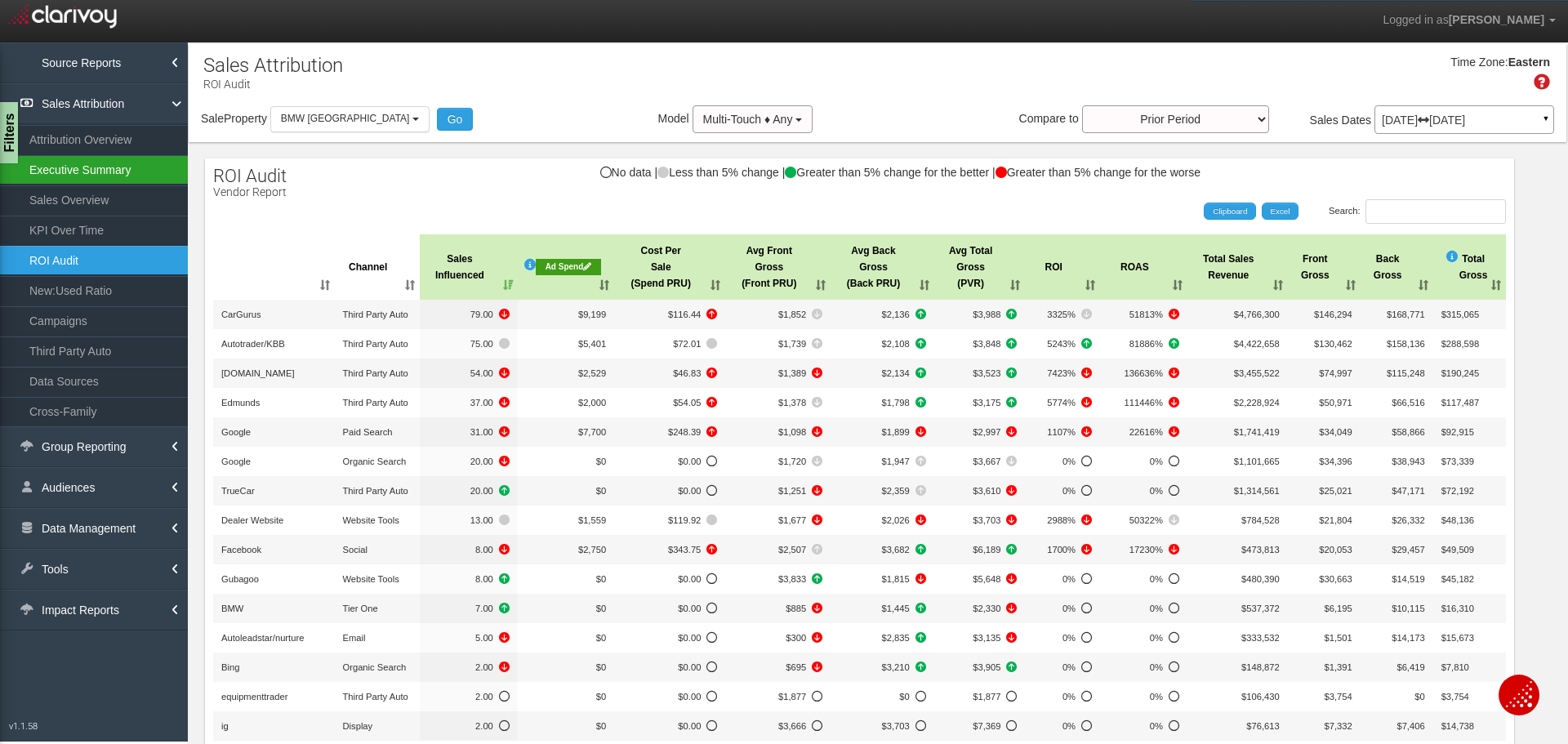
click at [91, 171] on link "Executive Summary" at bounding box center [93, 170] width 188 height 29
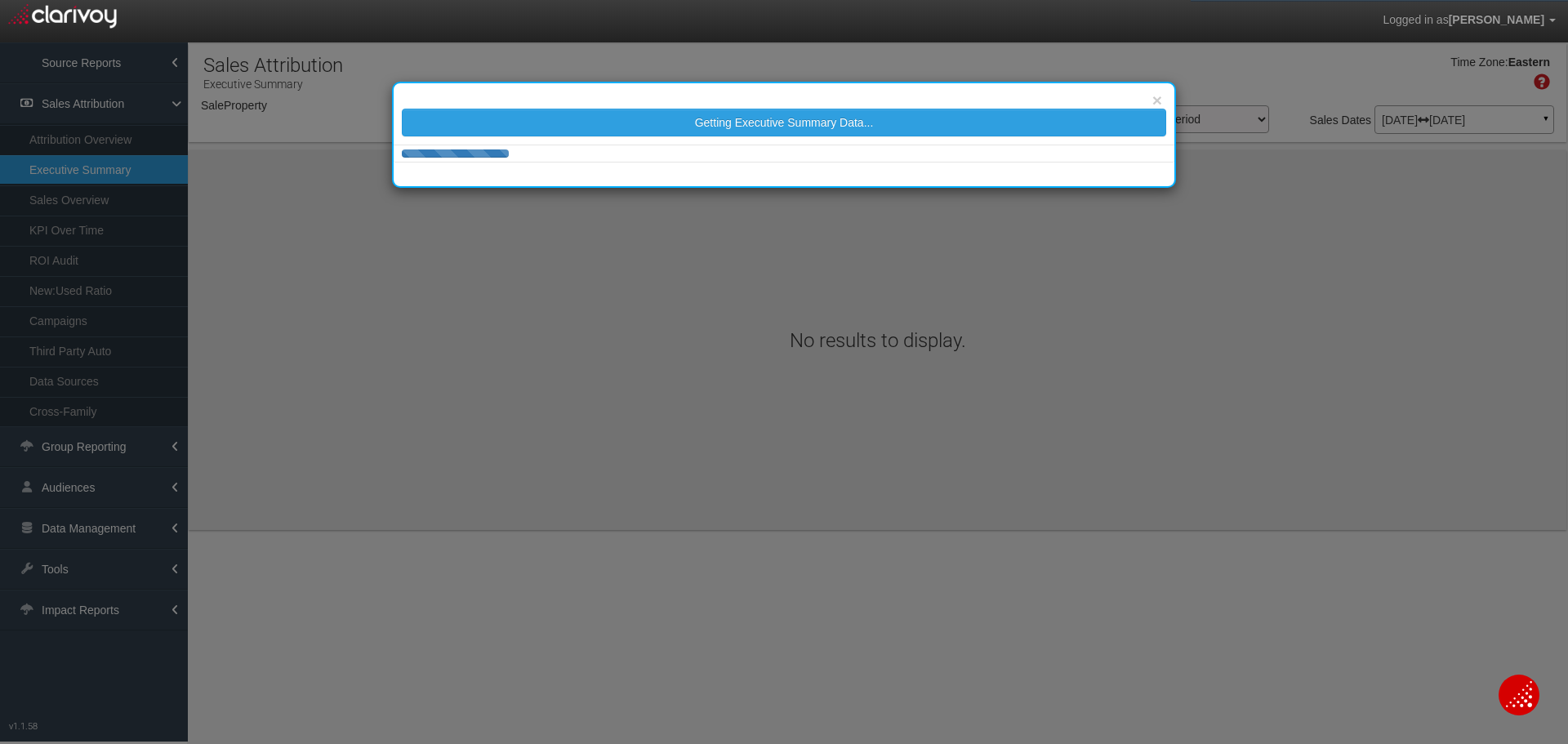
select select "object:27979"
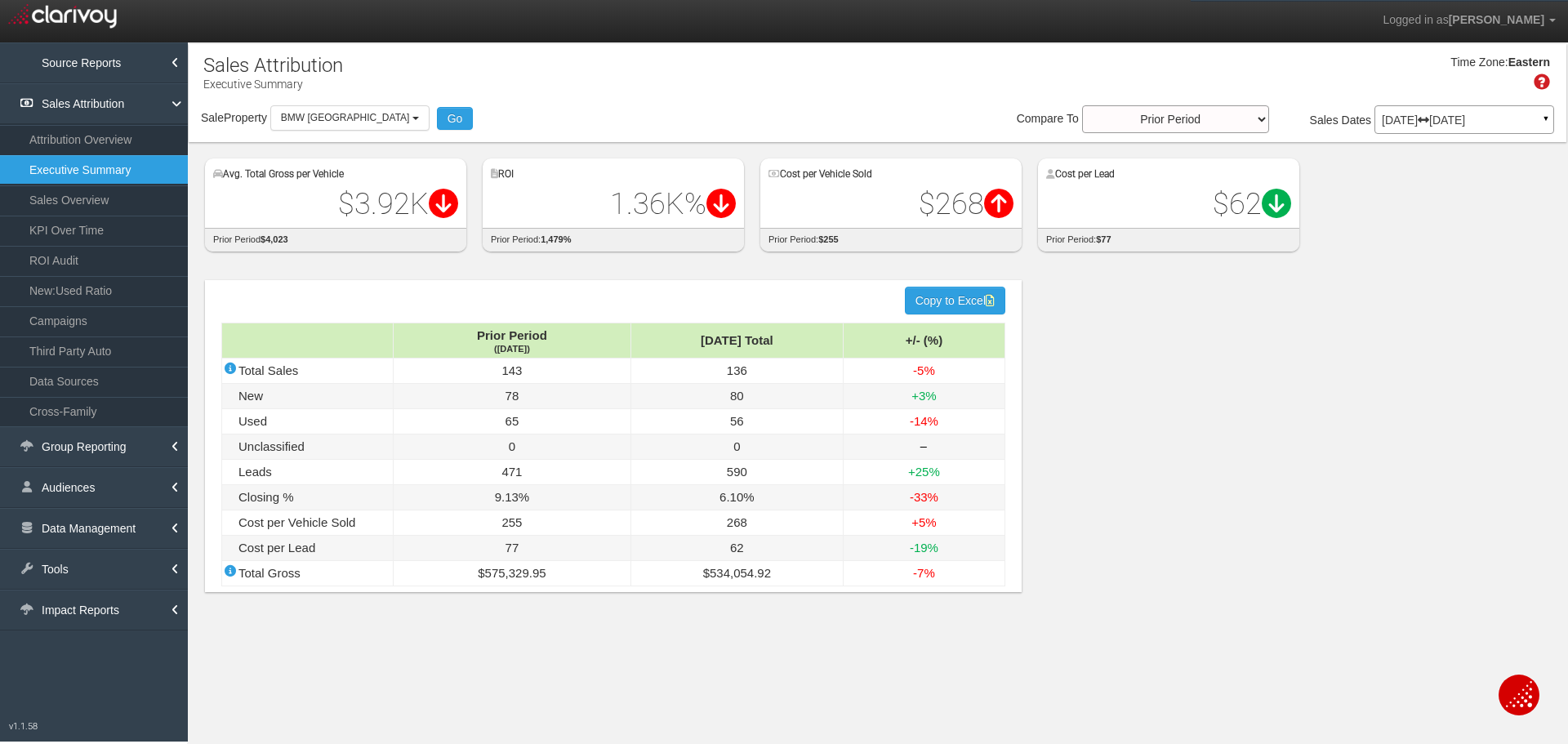
click at [438, 63] on div "Time Zone: Eastern" at bounding box center [877, 79] width 1377 height 53
click at [345, 116] on span "BMW [GEOGRAPHIC_DATA]" at bounding box center [345, 117] width 129 height 11
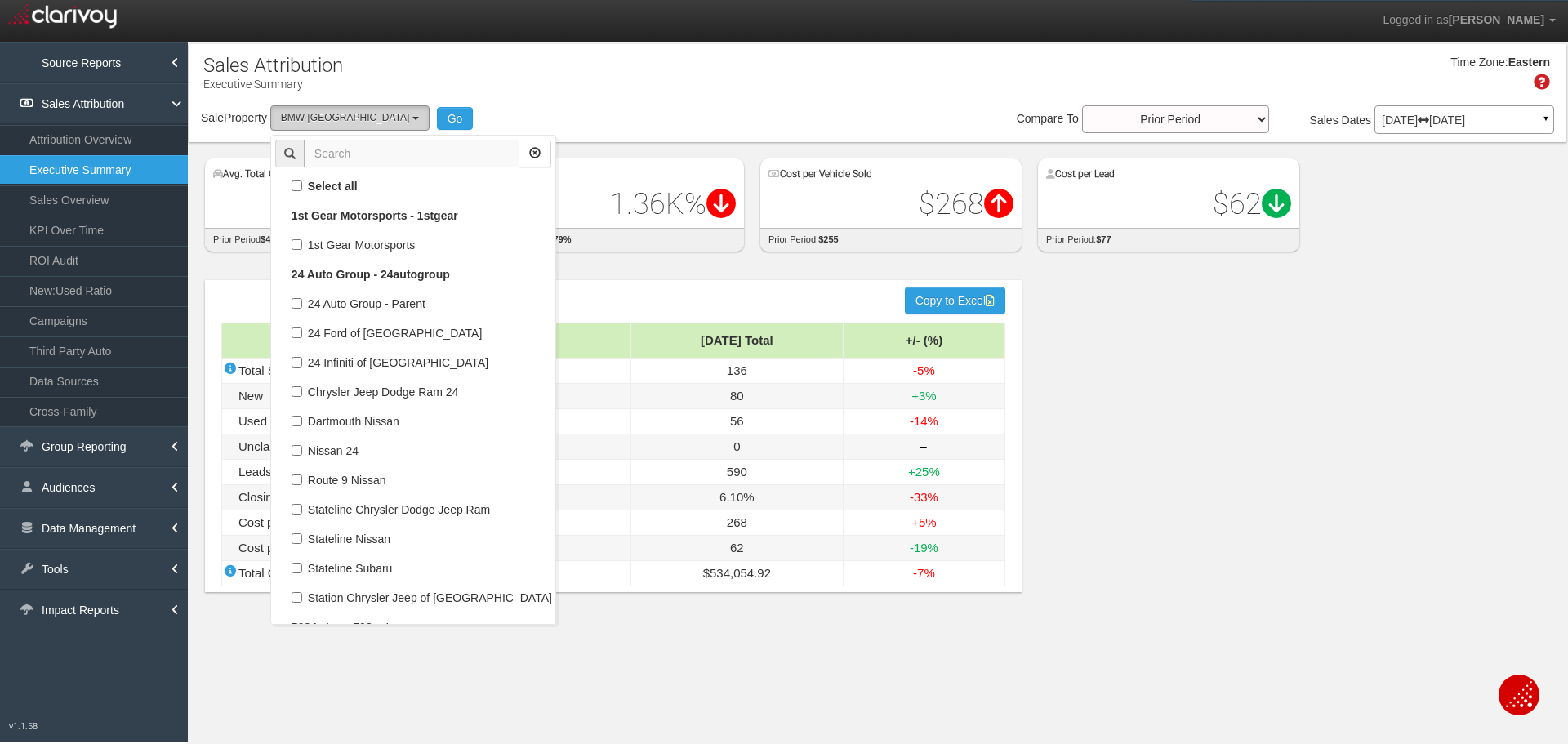
scroll to position [62769, 0]
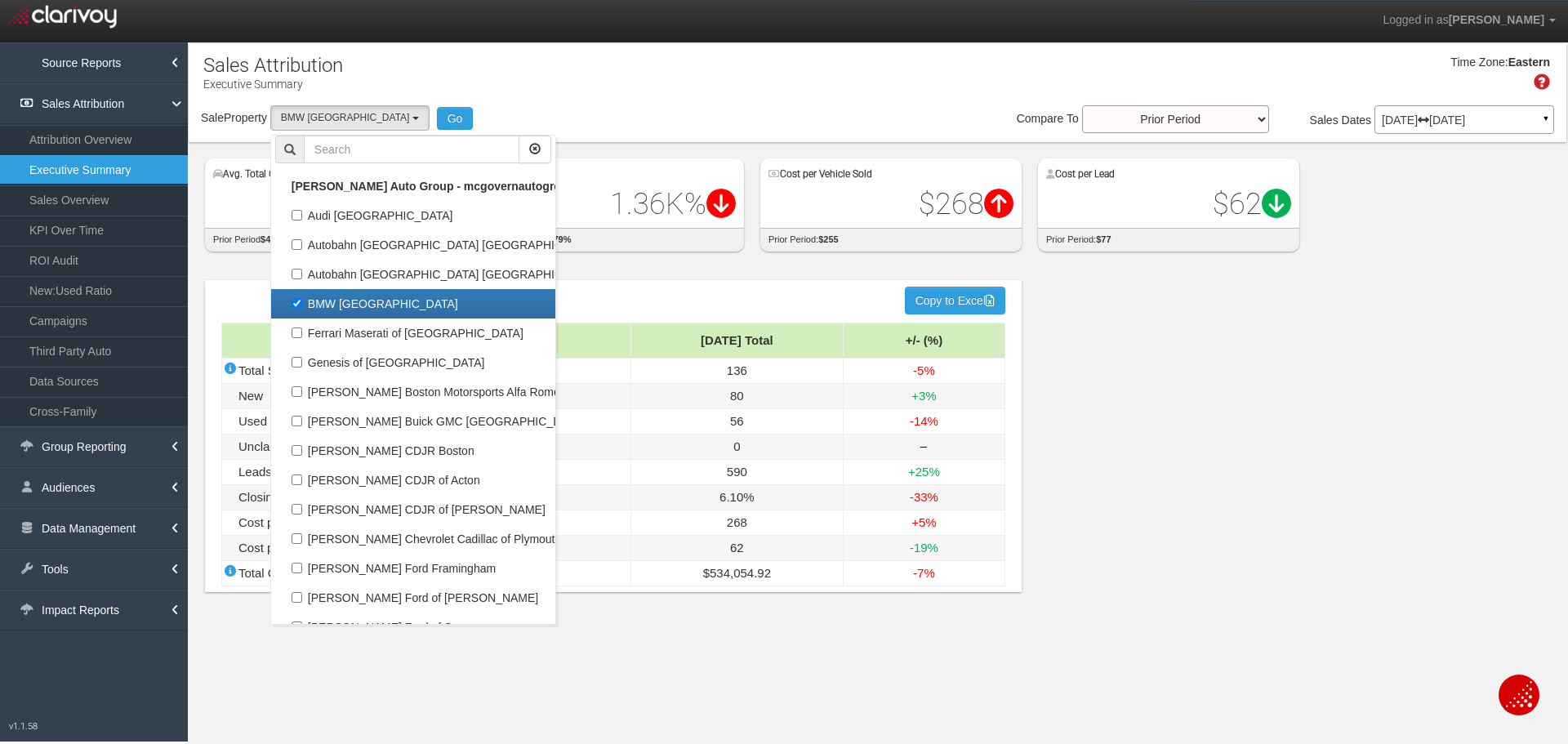
click at [367, 305] on label "BMW [GEOGRAPHIC_DATA]" at bounding box center [412, 303] width 276 height 21
click at [302, 305] on input "BMW [GEOGRAPHIC_DATA]" at bounding box center [297, 303] width 11 height 11
checkbox input "false"
select select
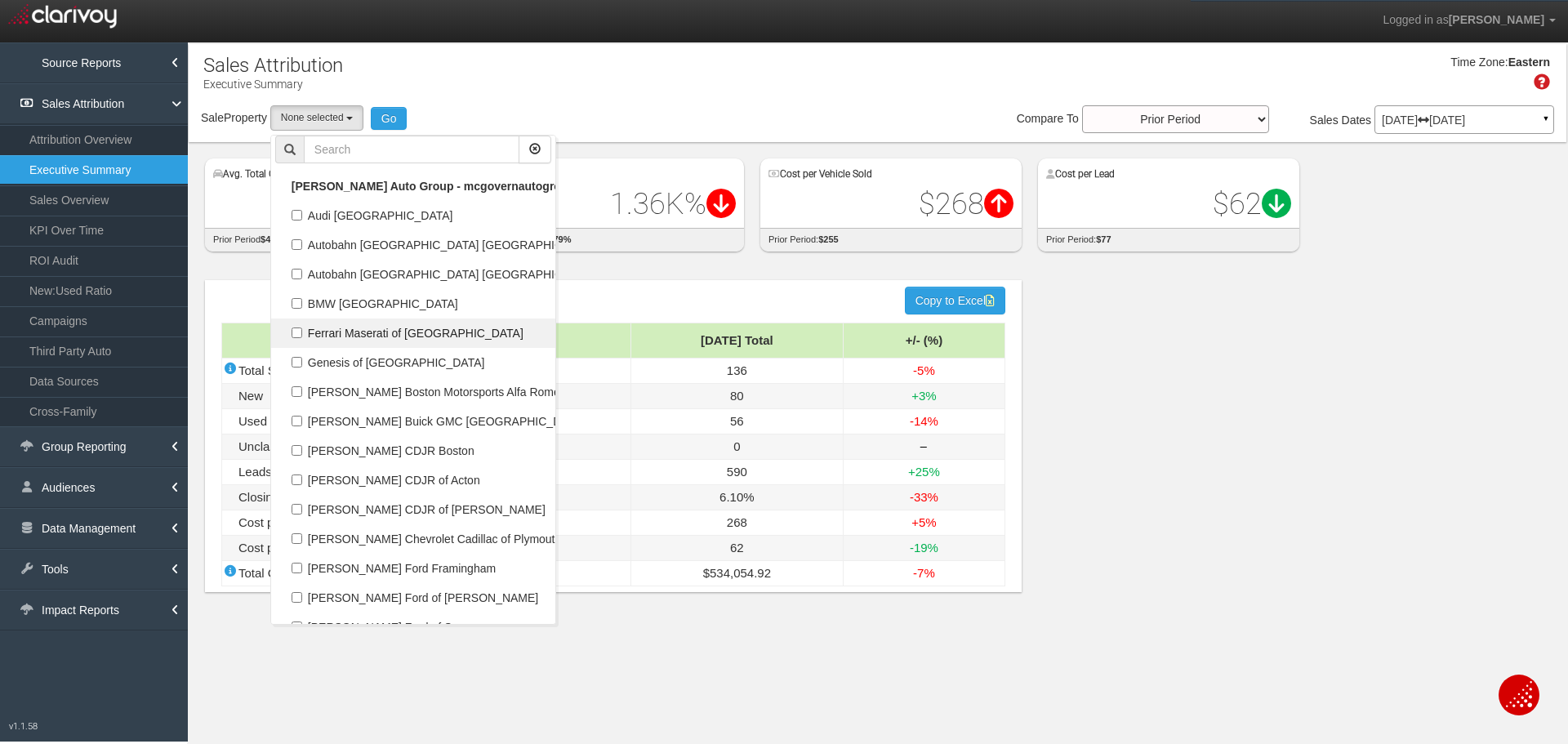
scroll to position [30094, 0]
click at [360, 341] on label "Ferrari Maserati of [GEOGRAPHIC_DATA]" at bounding box center [412, 333] width 276 height 21
click at [302, 338] on input "Ferrari Maserati of [GEOGRAPHIC_DATA]" at bounding box center [297, 333] width 11 height 11
checkbox input "true"
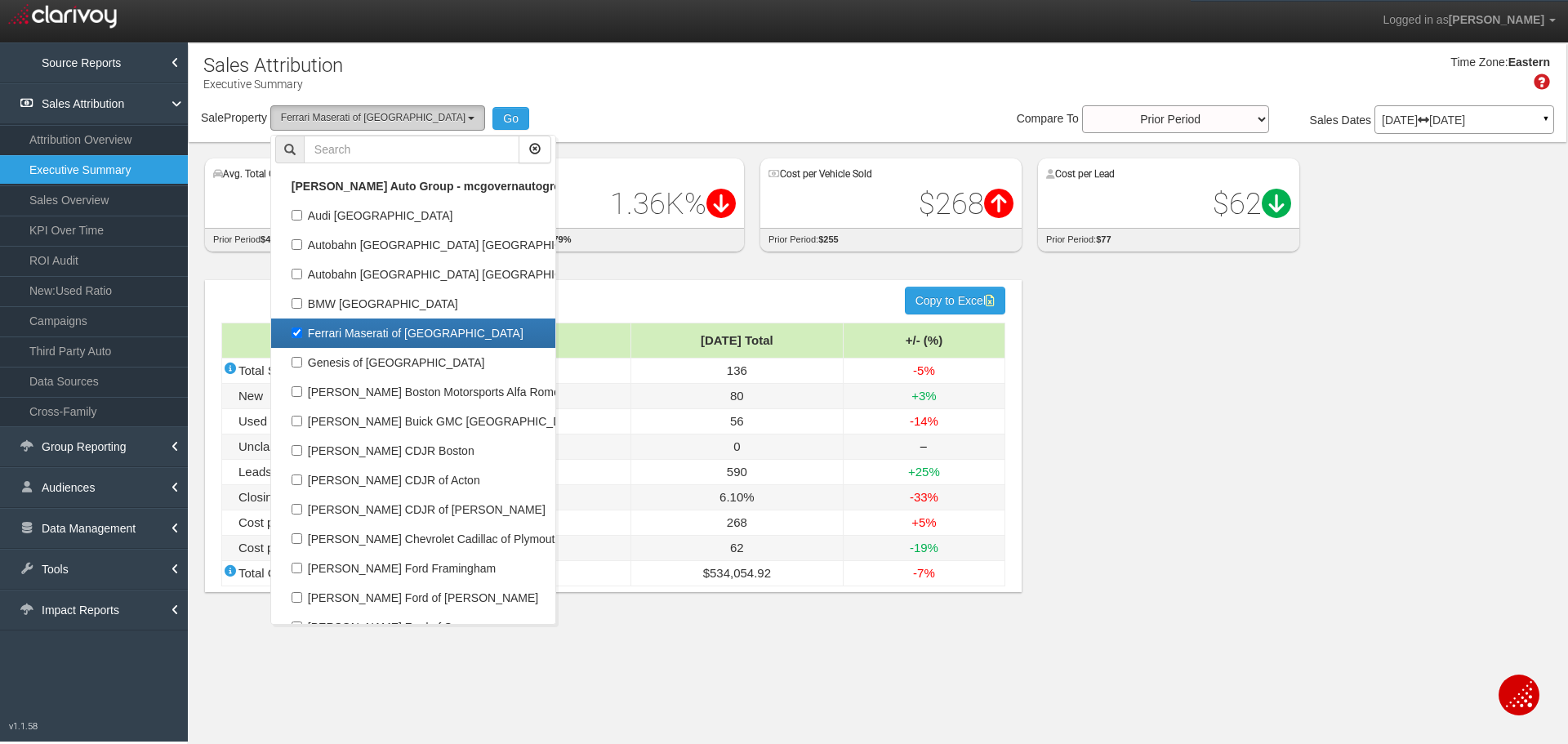
select select "object:27980"
click at [492, 122] on button "Go" at bounding box center [510, 118] width 37 height 23
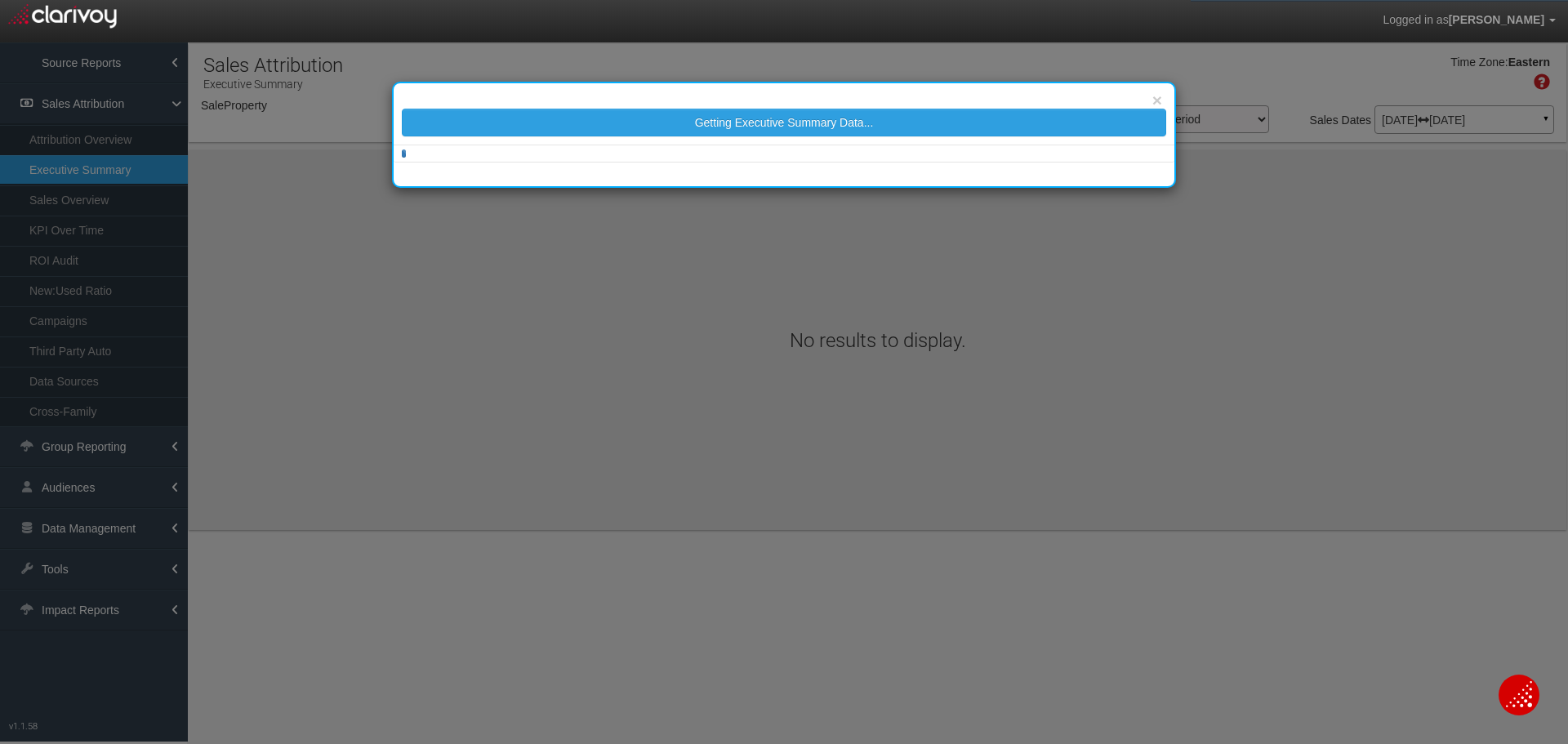
select select "object:30599"
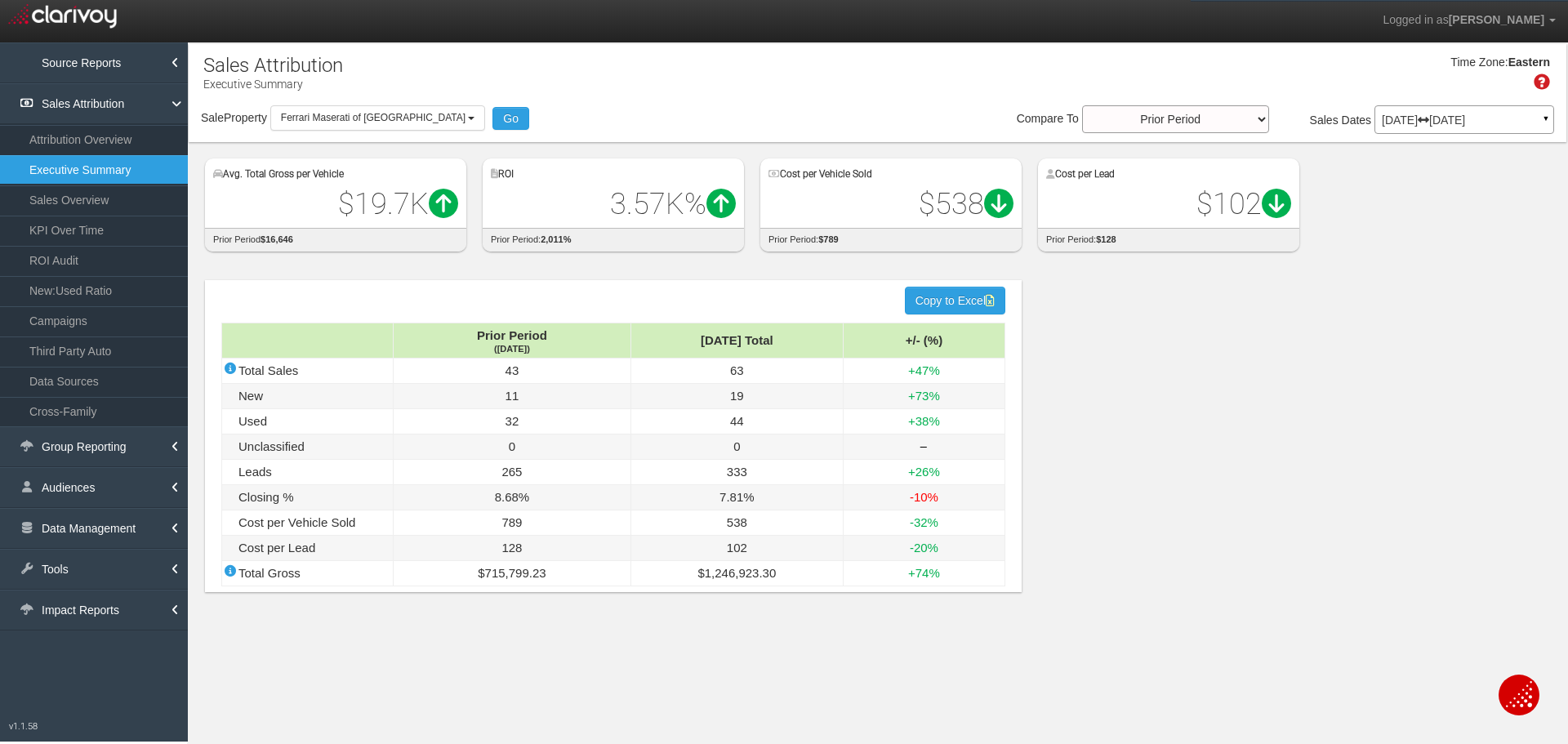
click at [402, 291] on div "hidden input value Copy to Excel Prior Period (Jun '25) Jul '25 Total +/- (%) T…" at bounding box center [613, 436] width 817 height 312
click at [89, 258] on link "ROI Audit" at bounding box center [93, 260] width 188 height 29
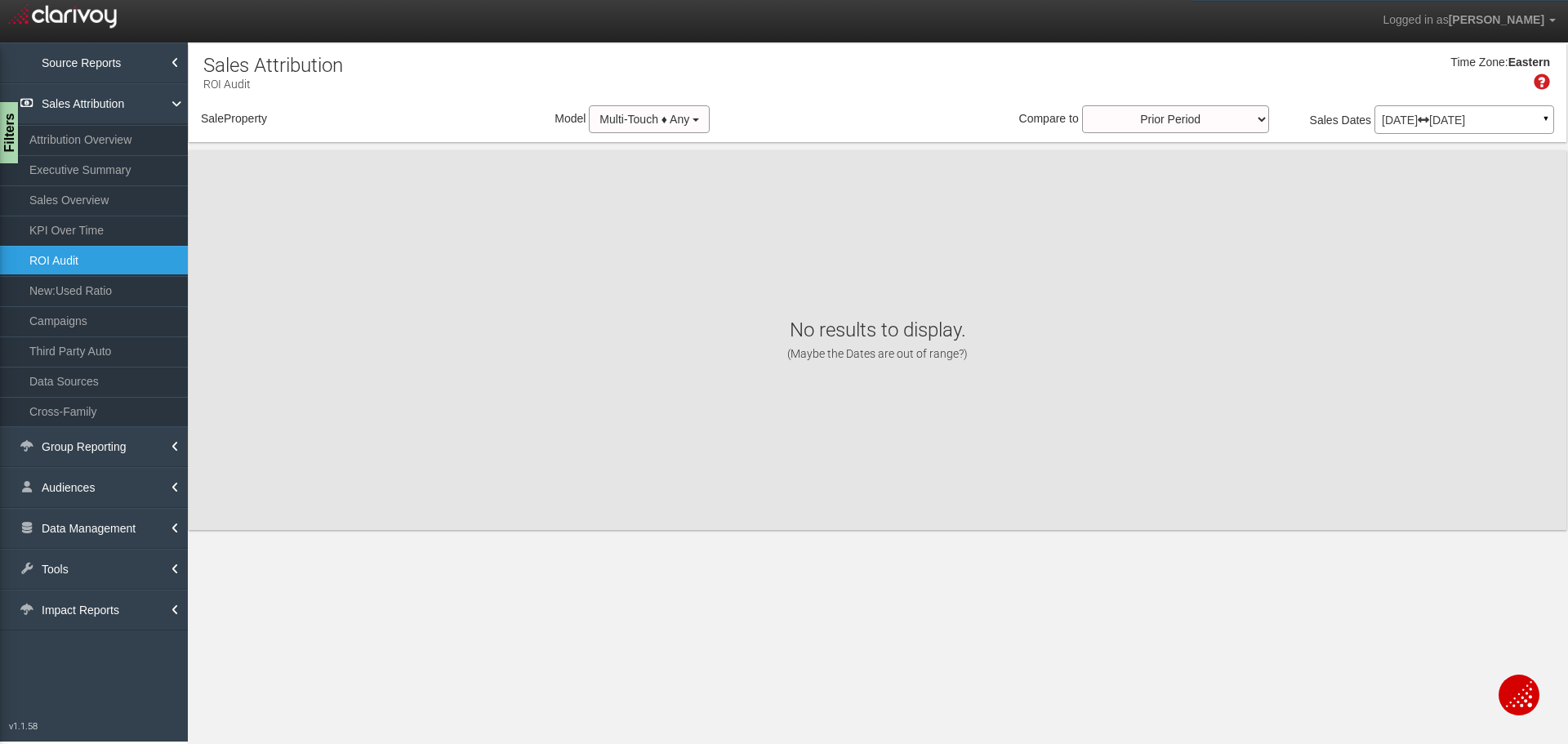
select select "object:33190"
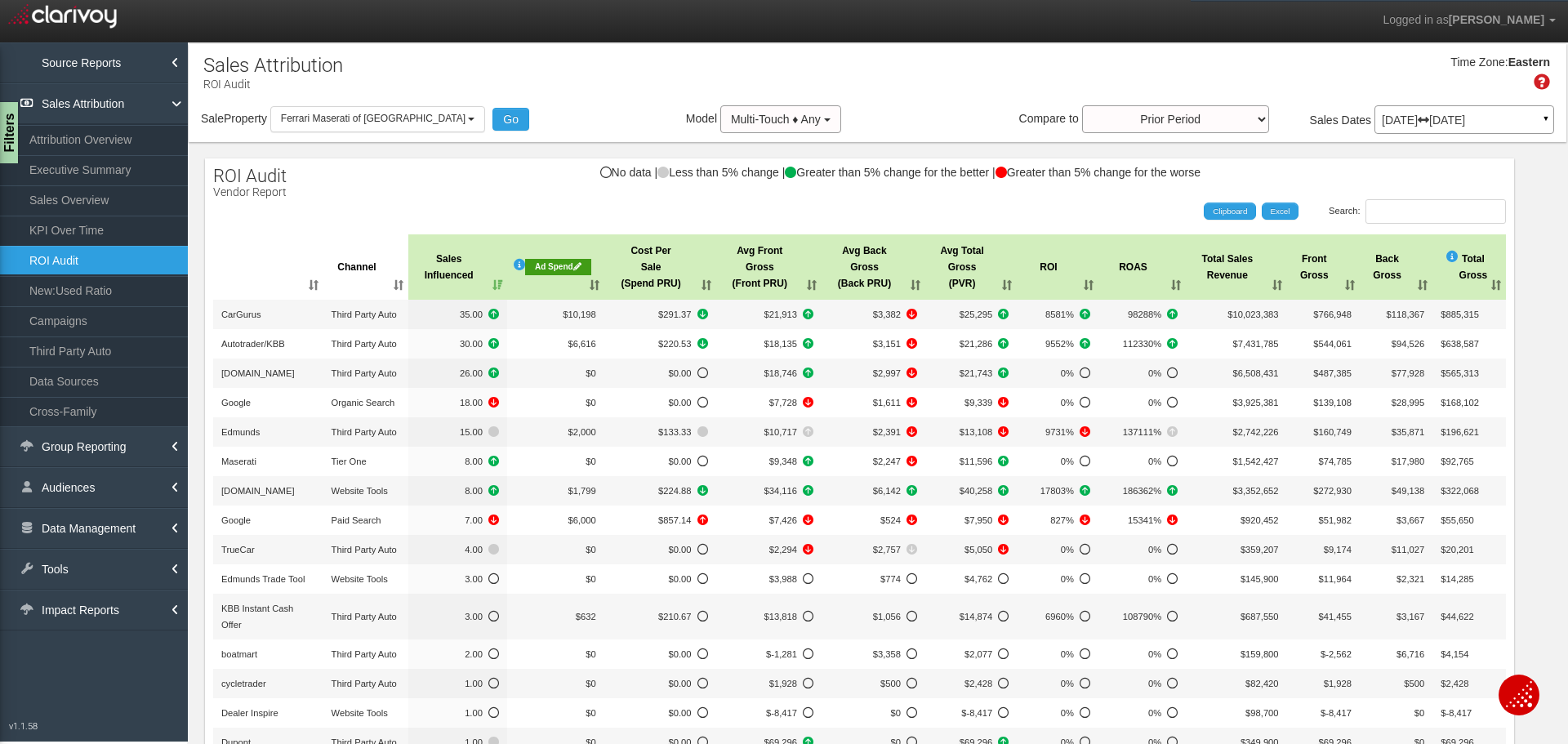
drag, startPoint x: 400, startPoint y: 209, endPoint x: 404, endPoint y: 185, distance: 24.3
click at [400, 209] on div "Search: Clipboard Excel" at bounding box center [851, 211] width 1309 height 25
click at [396, 98] on div "Time Zone: Eastern" at bounding box center [877, 79] width 1377 height 53
click at [395, 112] on button "Ferrari Maserati of [GEOGRAPHIC_DATA]" at bounding box center [378, 119] width 215 height 26
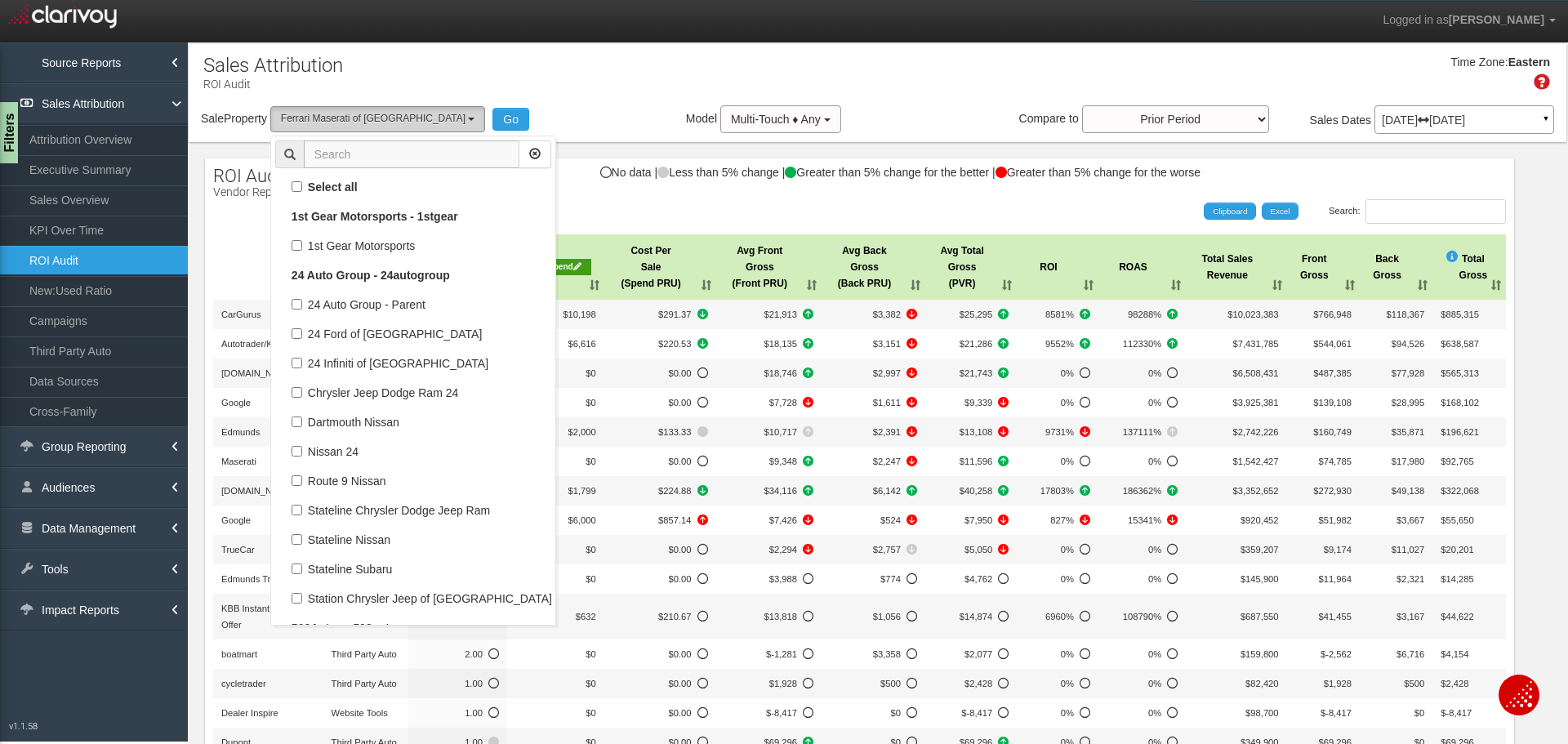
scroll to position [62769, 0]
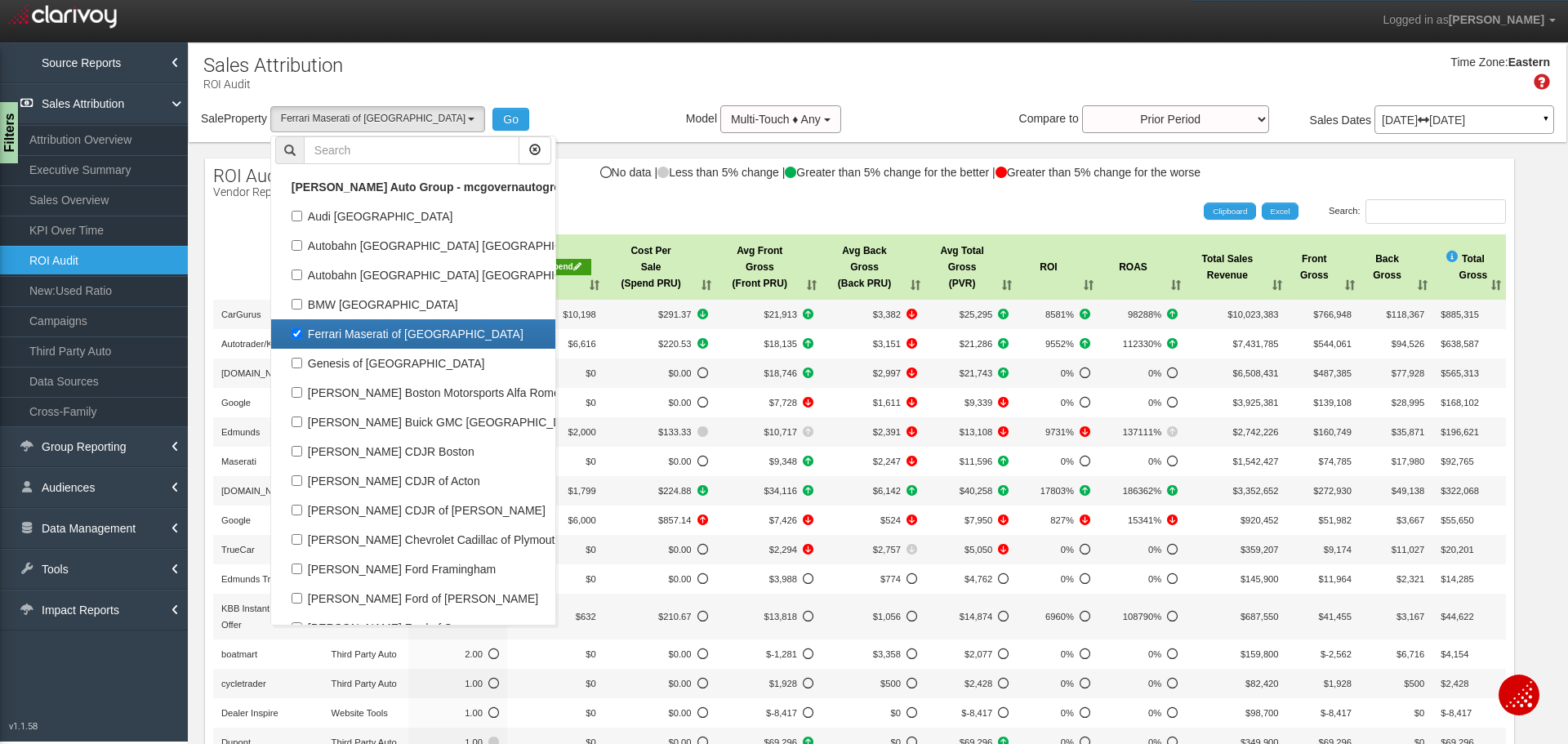
click at [405, 337] on label "Ferrari Maserati of [GEOGRAPHIC_DATA]" at bounding box center [412, 334] width 276 height 21
click at [302, 337] on input "Ferrari Maserati of [GEOGRAPHIC_DATA]" at bounding box center [297, 334] width 11 height 11
checkbox input "false"
select select
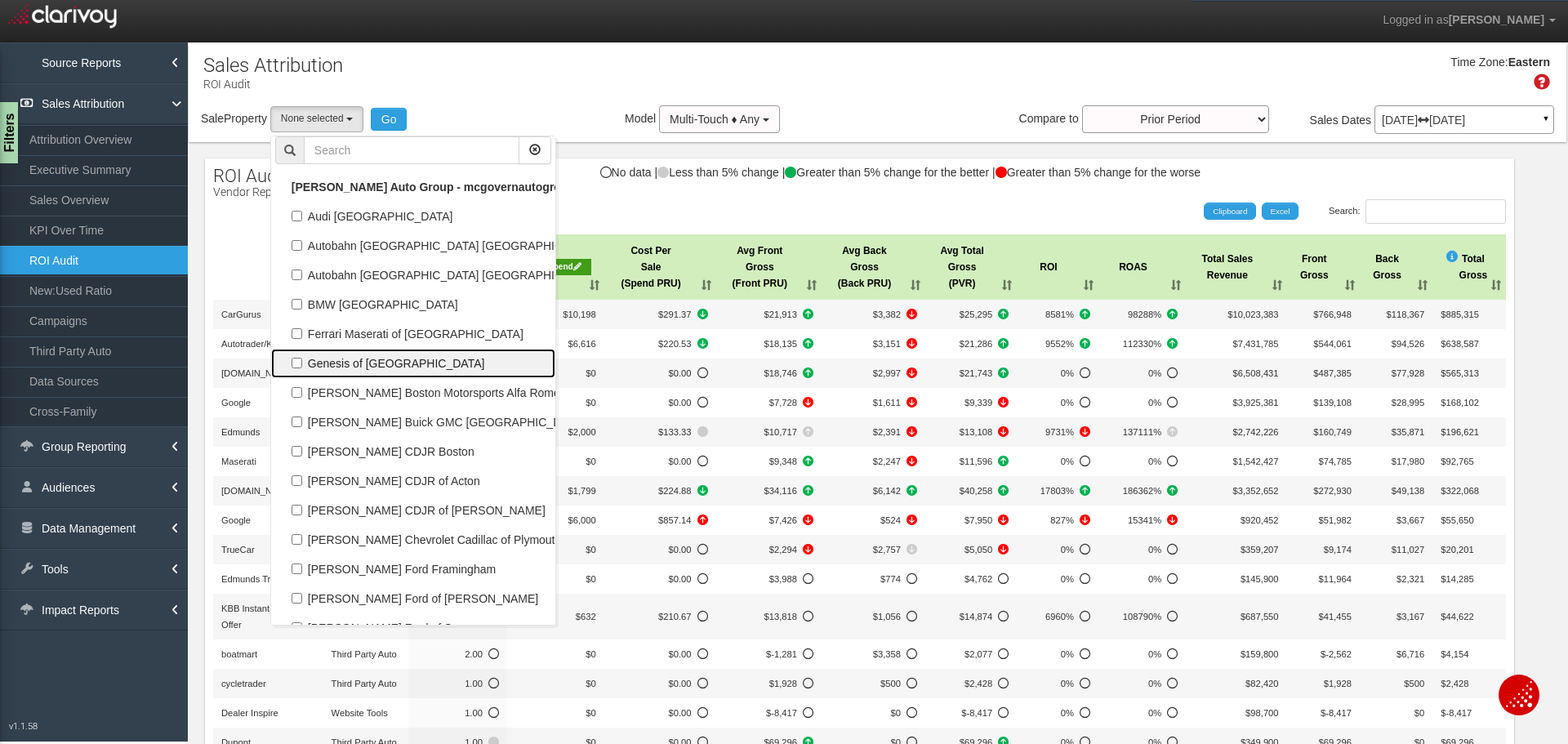
scroll to position [30107, 0]
click at [389, 361] on label "Genesis of [GEOGRAPHIC_DATA]" at bounding box center [412, 363] width 276 height 21
click at [302, 361] on input "Genesis of [GEOGRAPHIC_DATA]" at bounding box center [297, 363] width 11 height 11
checkbox input "true"
select select "object:33191"
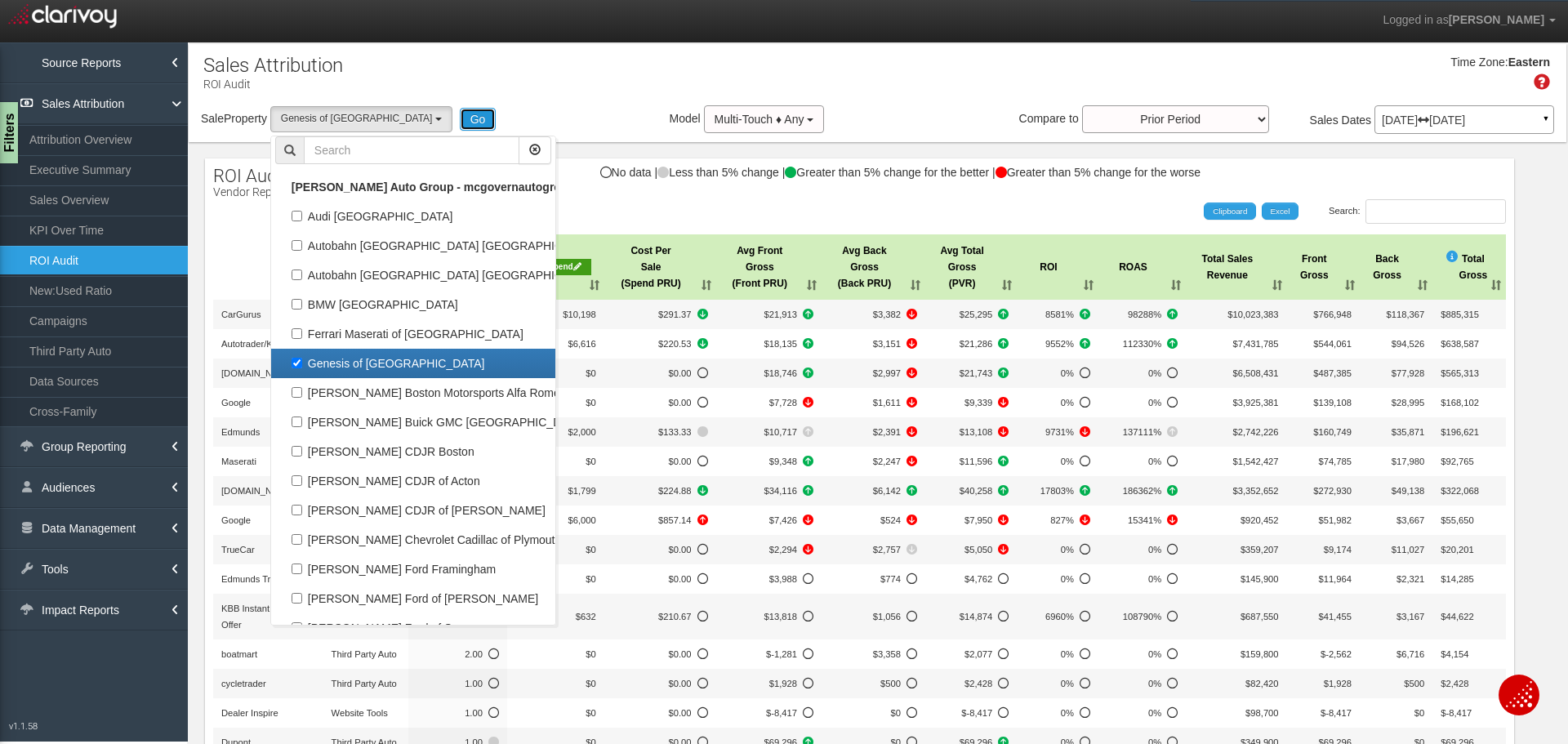
click at [460, 129] on button "Go" at bounding box center [478, 119] width 37 height 23
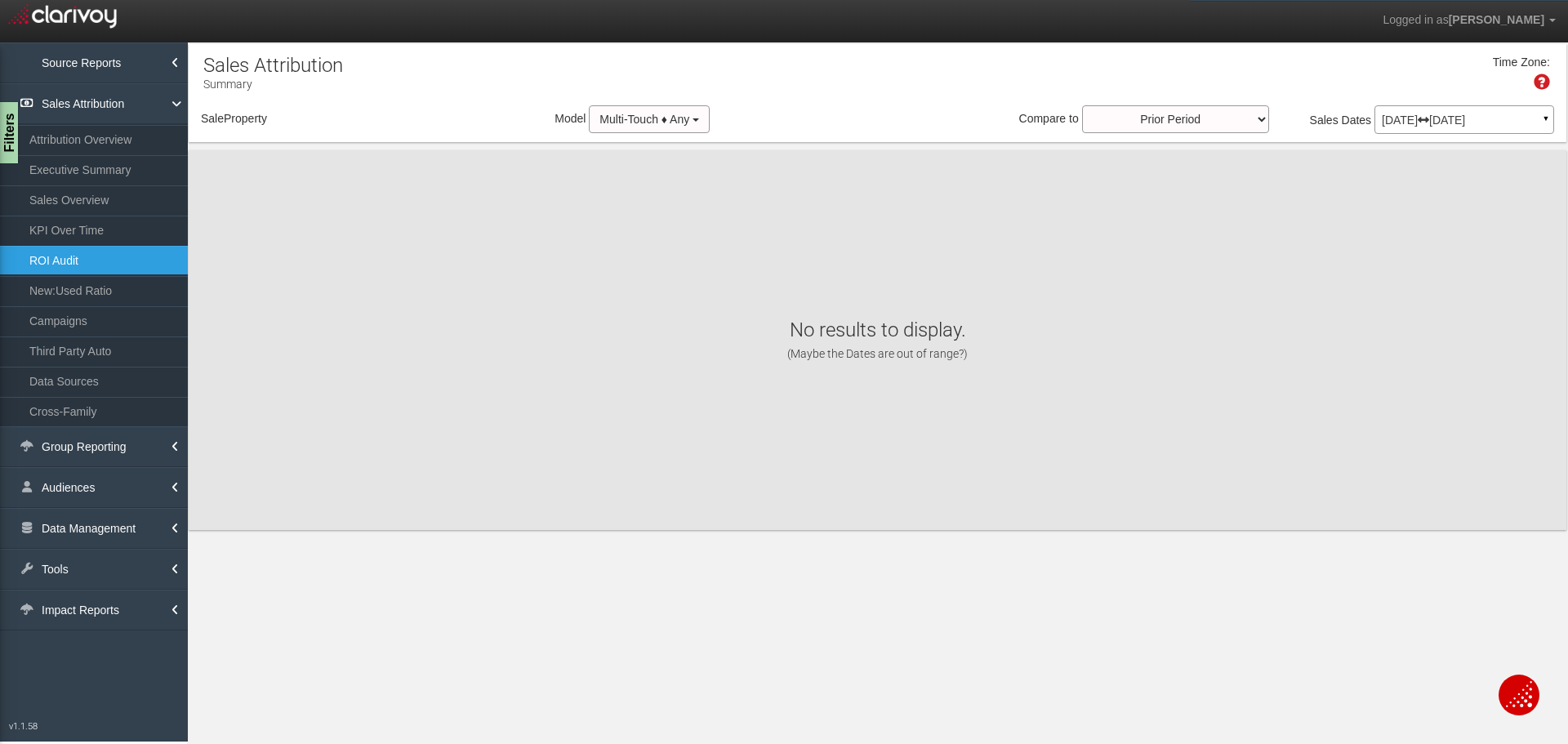
select select "object:35782"
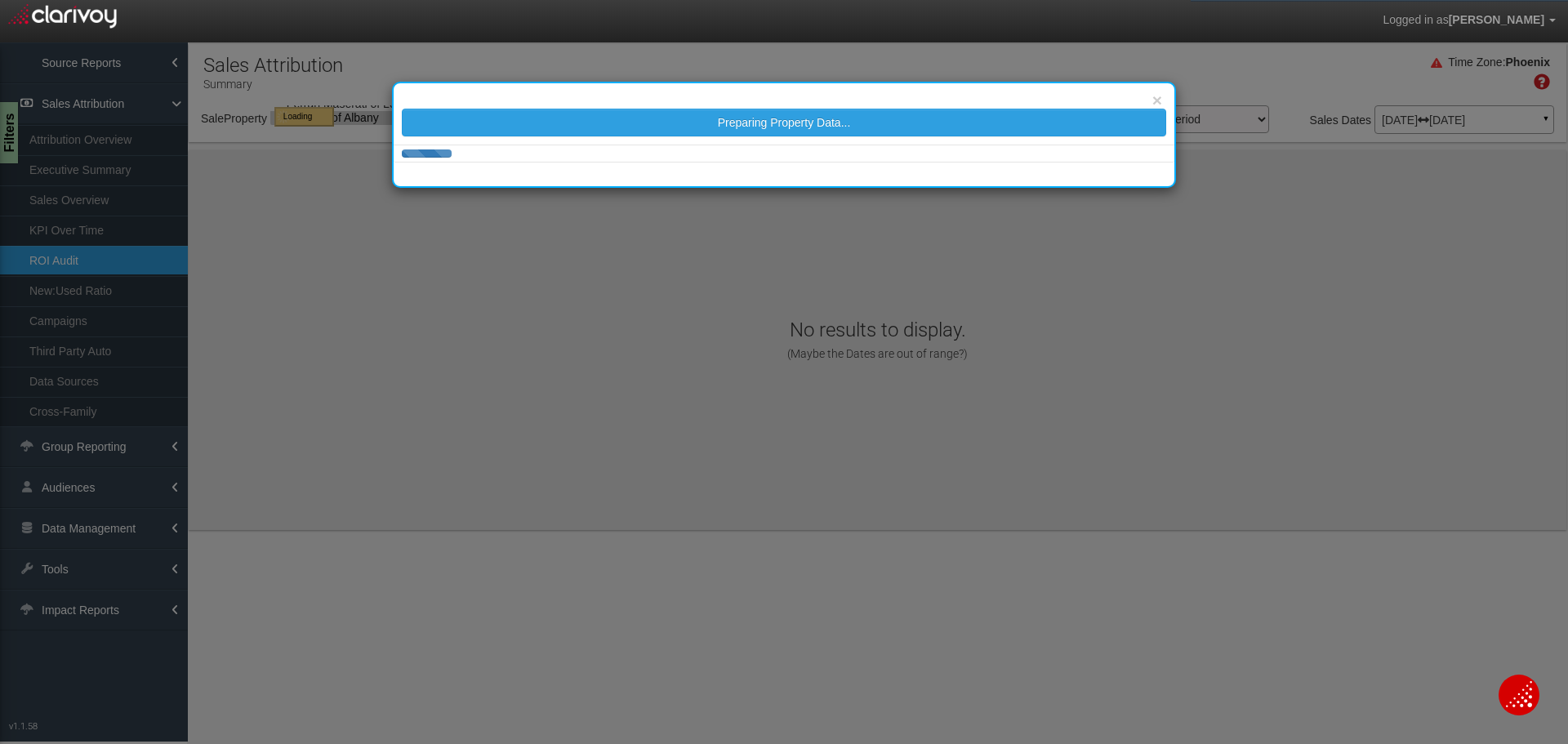
select select "object:35782"
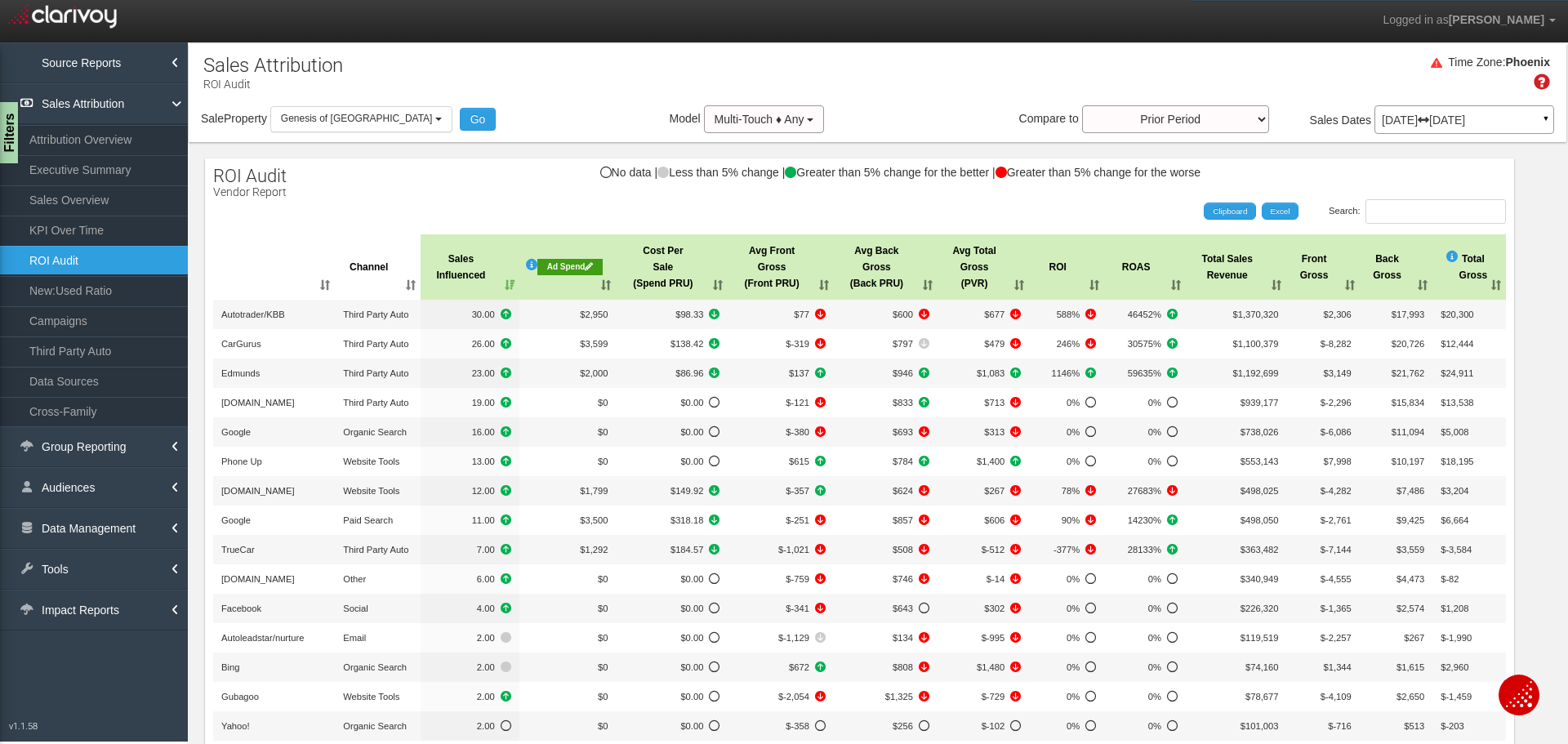
select select "object:35782"
drag, startPoint x: 452, startPoint y: 202, endPoint x: 425, endPoint y: 208, distance: 27.7
click at [452, 202] on div "Search: Clipboard Excel" at bounding box center [851, 211] width 1309 height 25
click at [94, 174] on link "Executive Summary" at bounding box center [93, 170] width 188 height 29
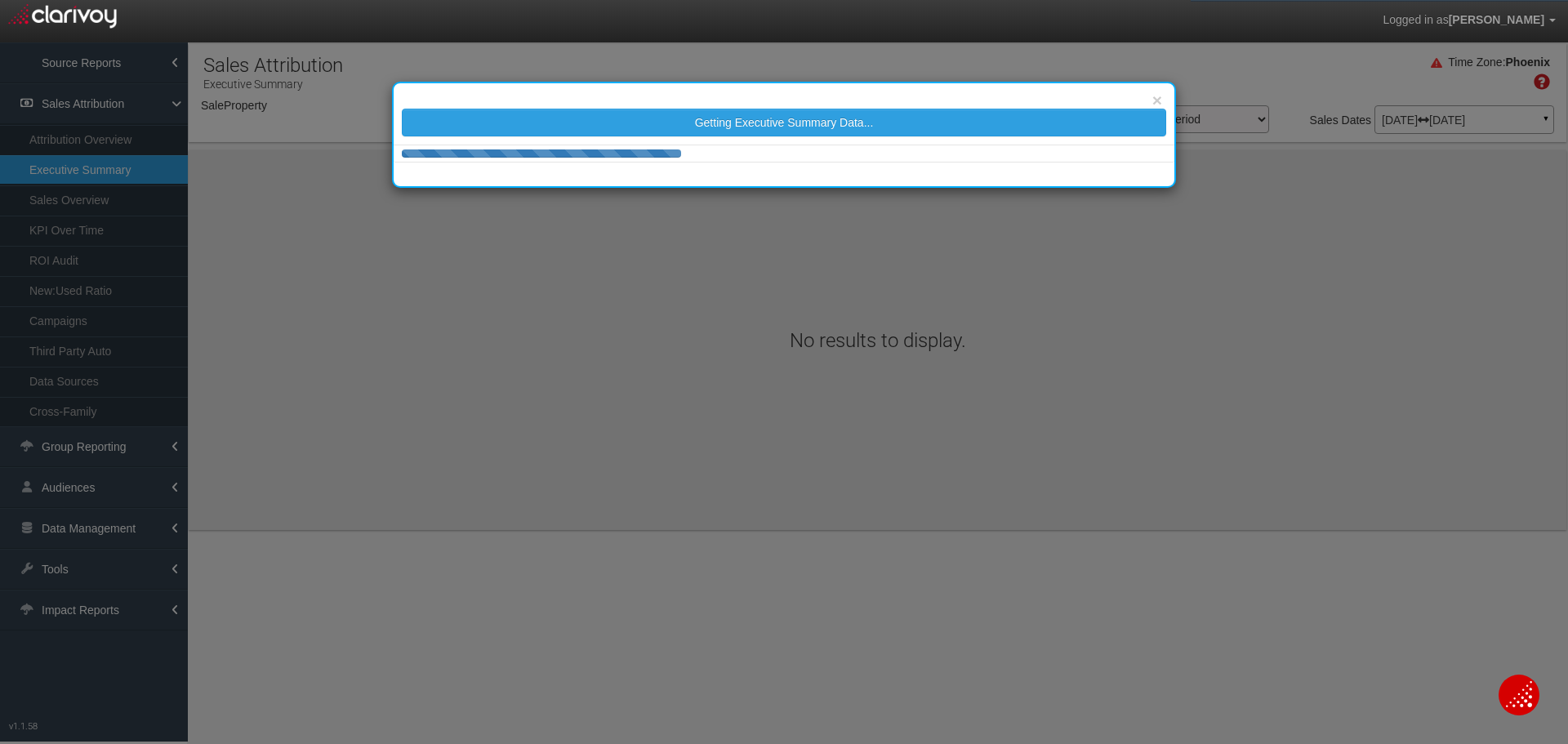
select select "object:38401"
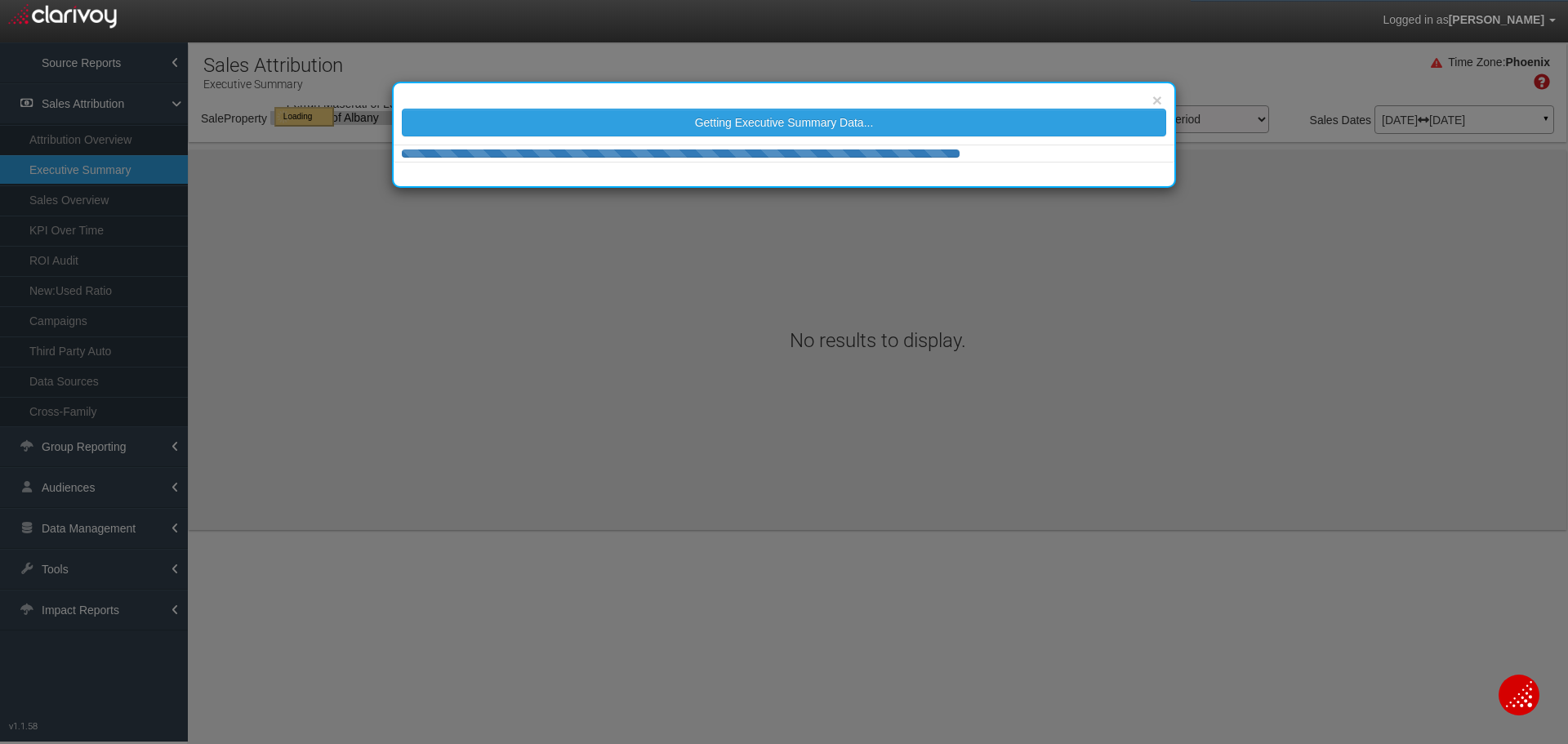
select select "object:38401"
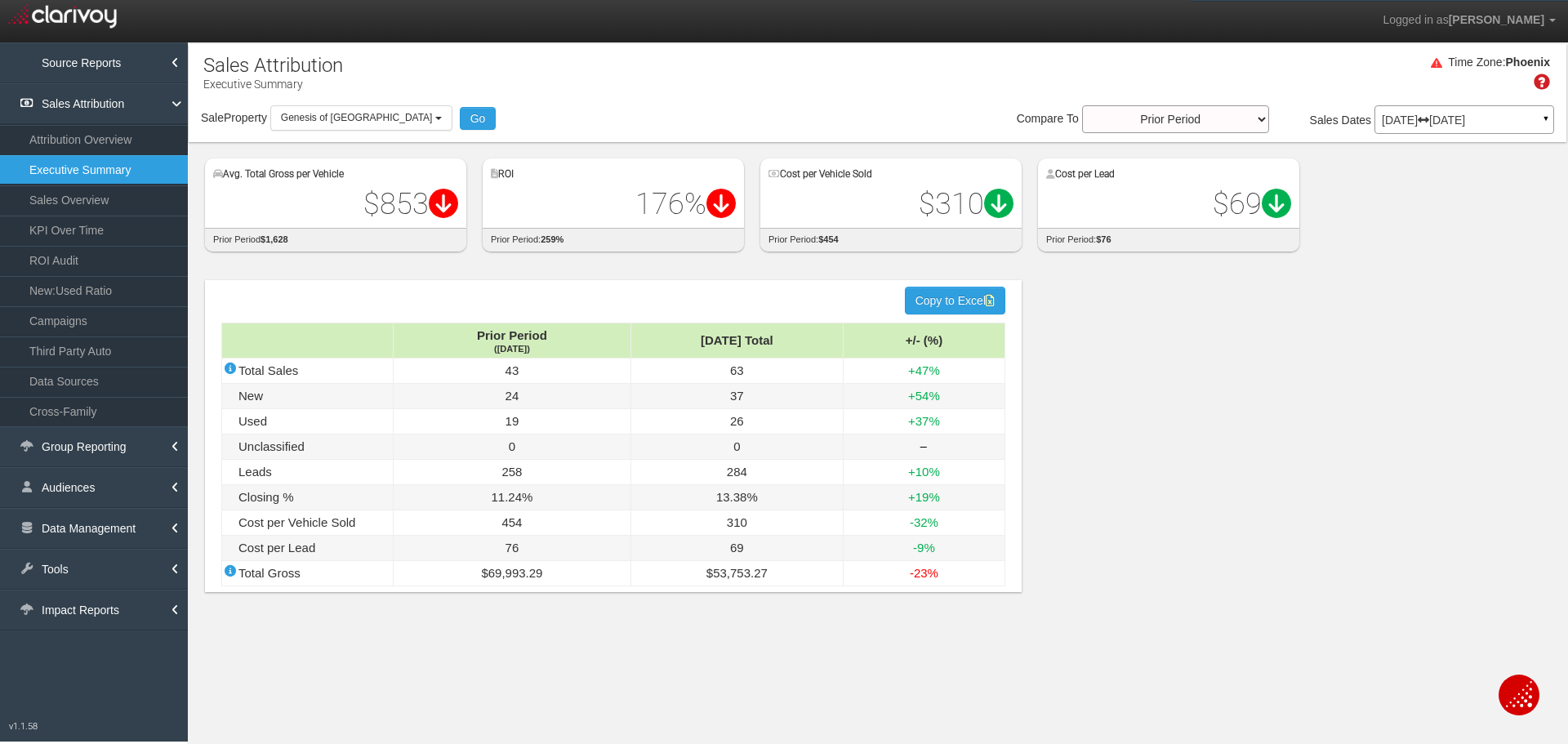
click at [640, 141] on div "Time Zone: Phoenix Sale Property Loading 1st Gear Motorsports 24 Auto Group - P…" at bounding box center [877, 93] width 1377 height 98
click at [331, 117] on span "Genesis of [GEOGRAPHIC_DATA]" at bounding box center [356, 117] width 152 height 11
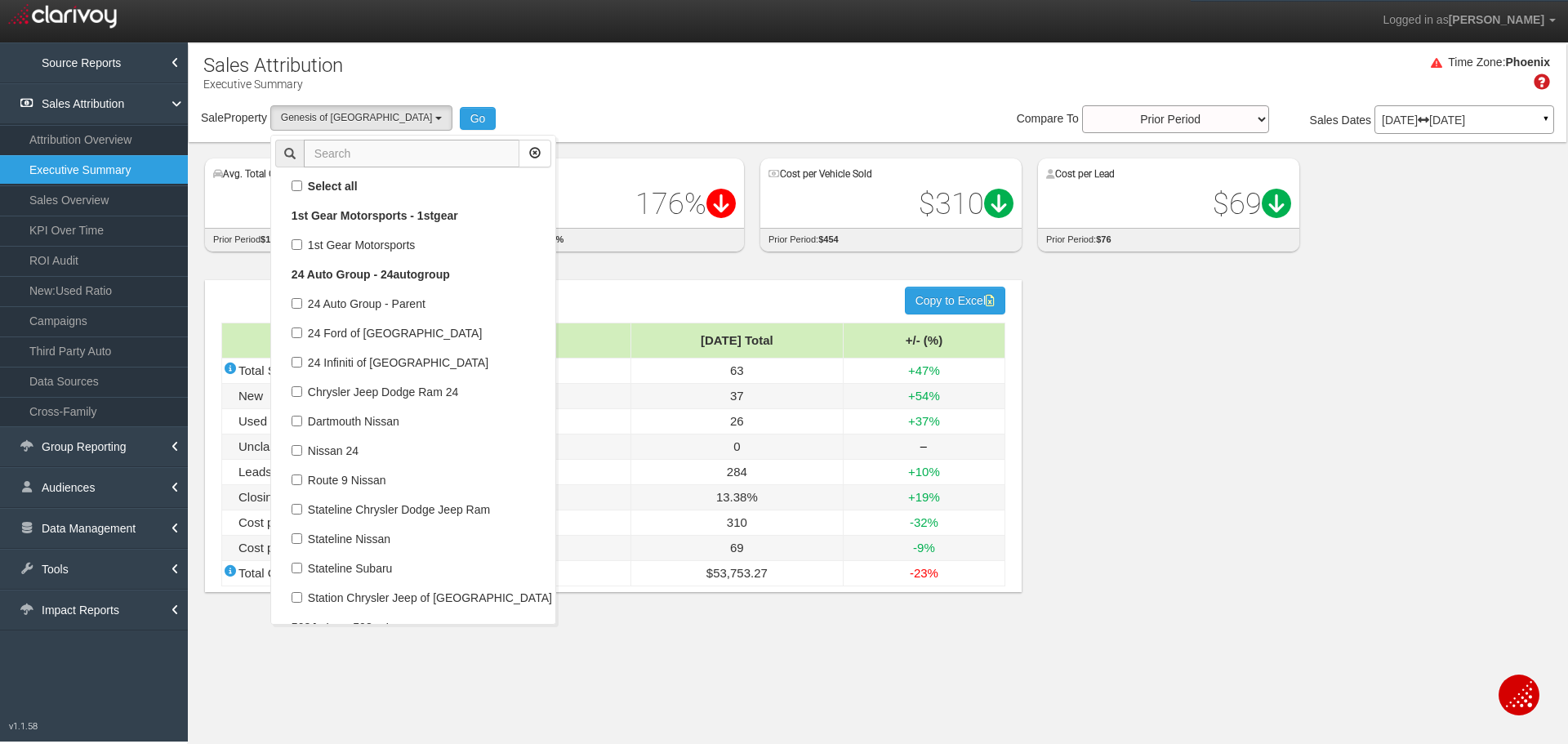
scroll to position [62769, 0]
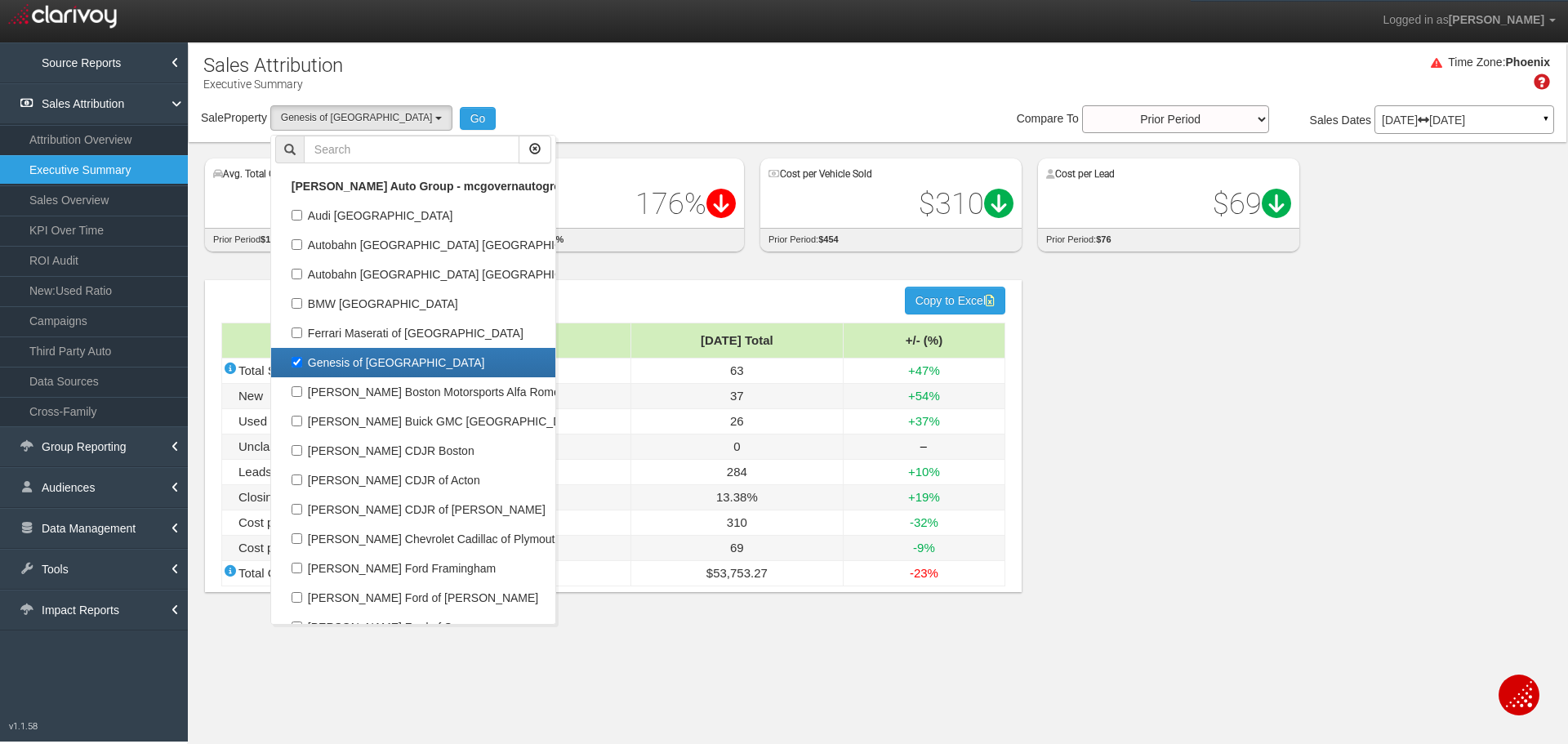
click at [383, 358] on label "Genesis of [GEOGRAPHIC_DATA]" at bounding box center [412, 362] width 276 height 21
click at [302, 358] on input "Genesis of [GEOGRAPHIC_DATA]" at bounding box center [297, 362] width 11 height 11
checkbox input "false"
select select
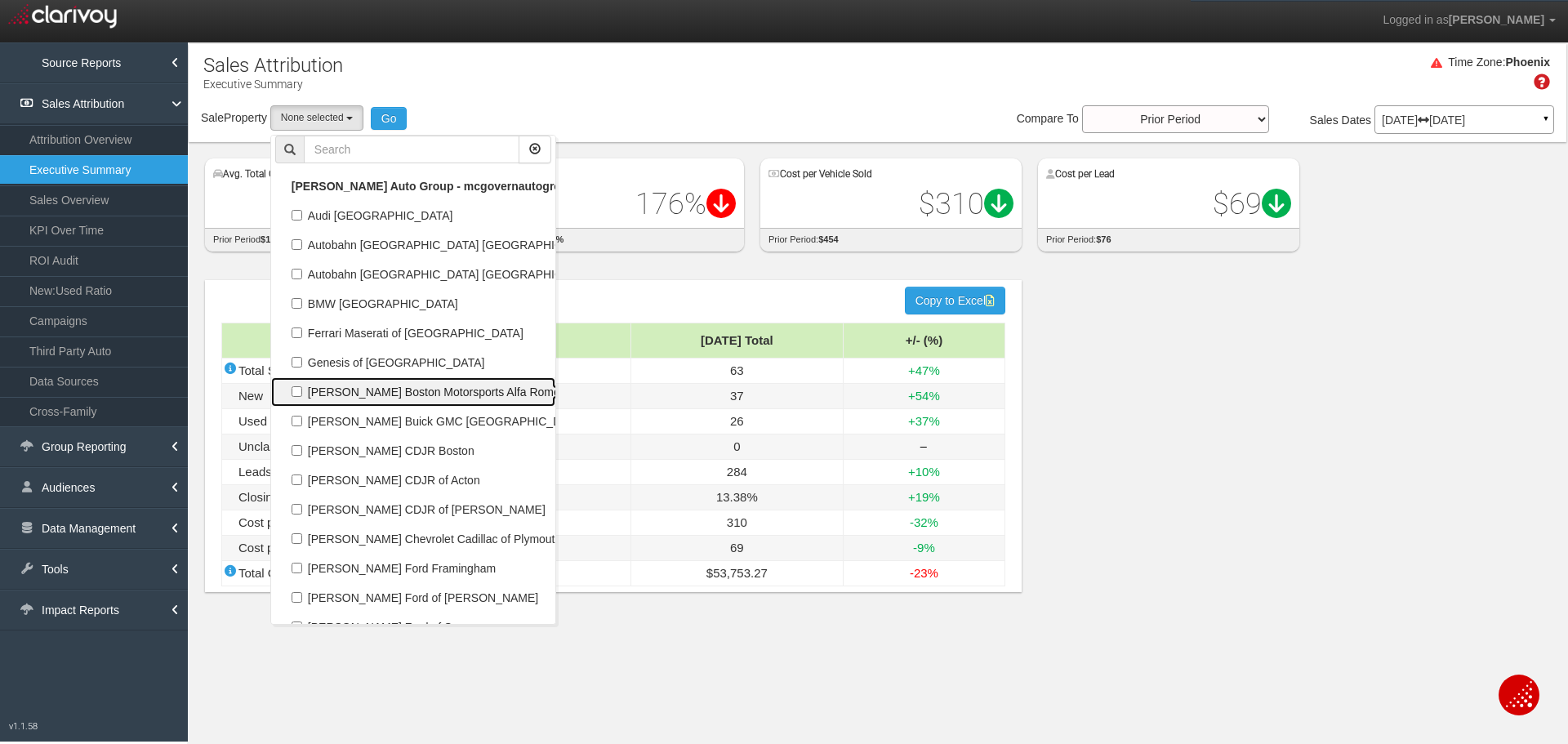
scroll to position [30121, 0]
click at [378, 387] on label "[PERSON_NAME] Boston Motorsports Alfa Romeo Maserati" at bounding box center [412, 391] width 276 height 21
click at [302, 387] on input "[PERSON_NAME] Boston Motorsports Alfa Romeo Maserati" at bounding box center [297, 391] width 11 height 11
checkbox input "true"
select select "object:38402"
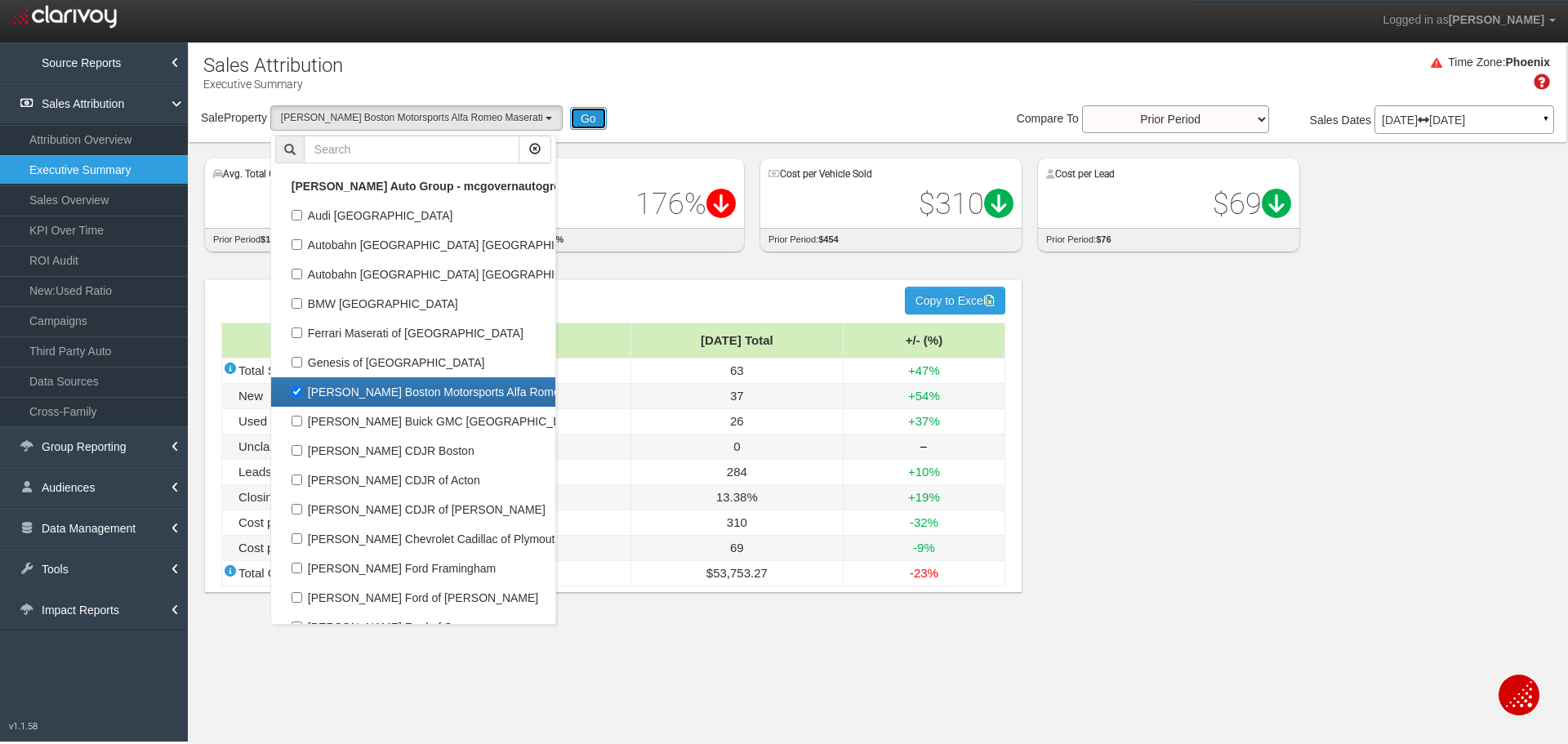
click at [570, 115] on button "Go" at bounding box center [588, 118] width 37 height 23
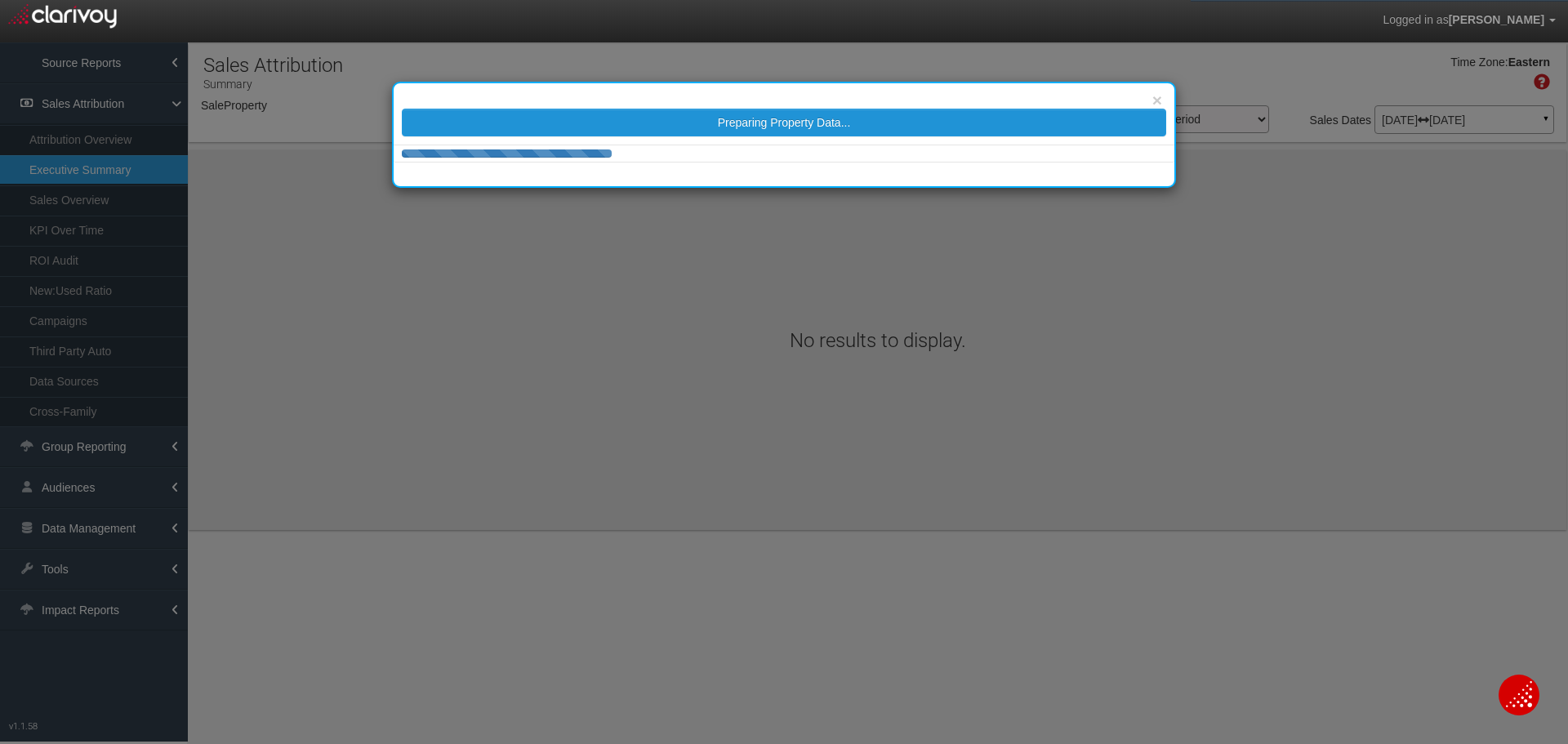
select select "object:41003"
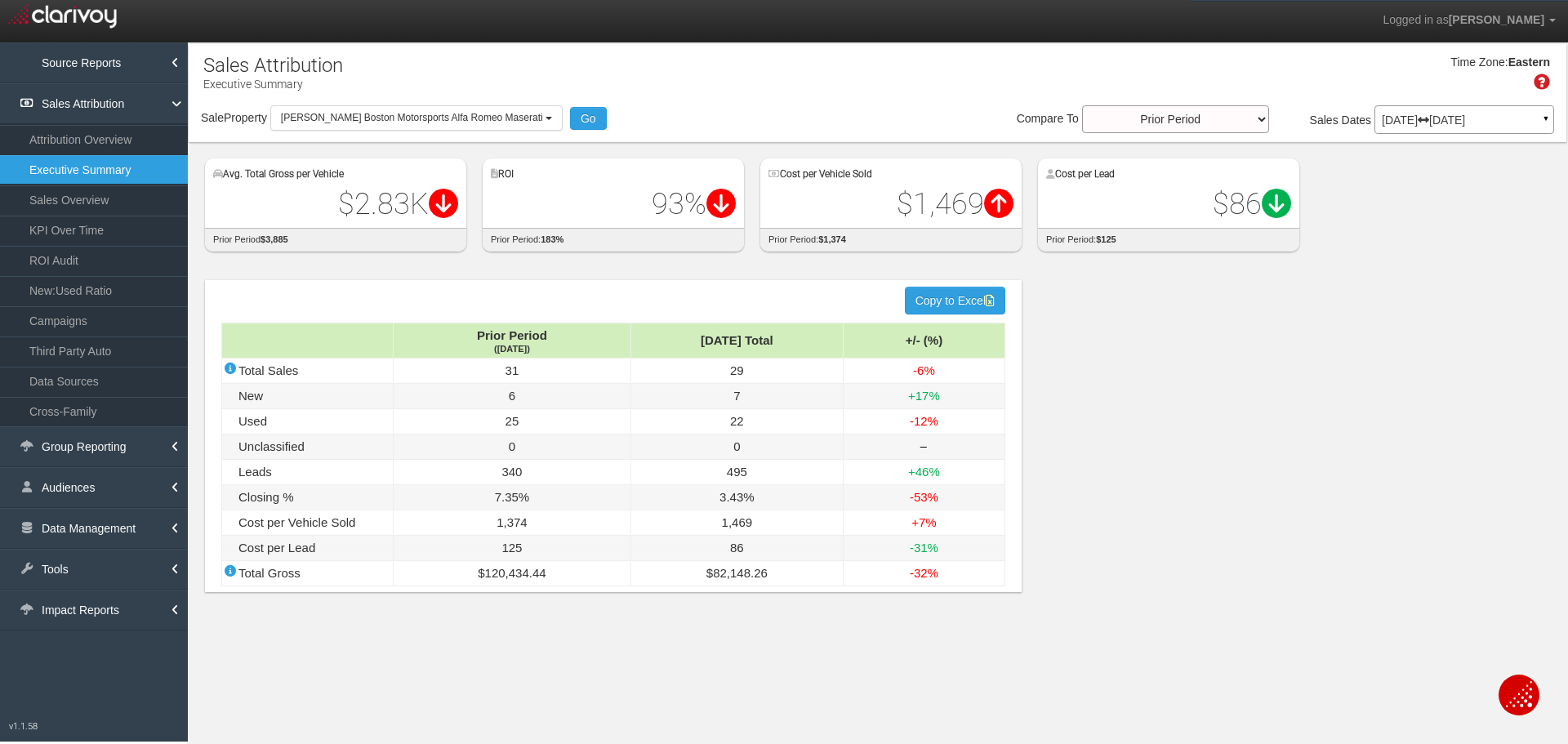
drag, startPoint x: 427, startPoint y: 69, endPoint x: 331, endPoint y: 140, distance: 119.4
click at [427, 69] on div "Time Zone: Eastern" at bounding box center [877, 79] width 1377 height 53
click at [68, 266] on link "ROI Audit" at bounding box center [93, 260] width 188 height 29
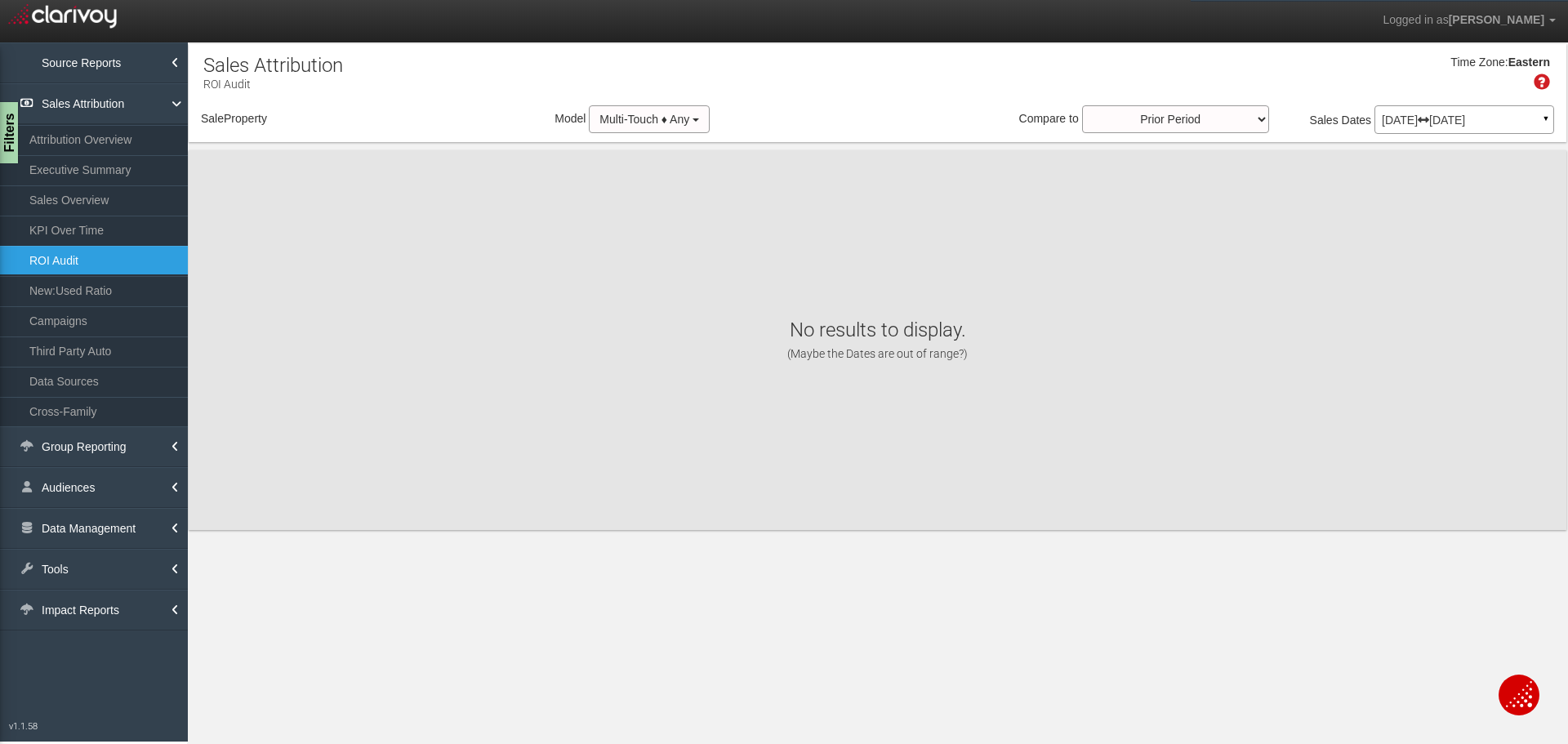
select select "object:43612"
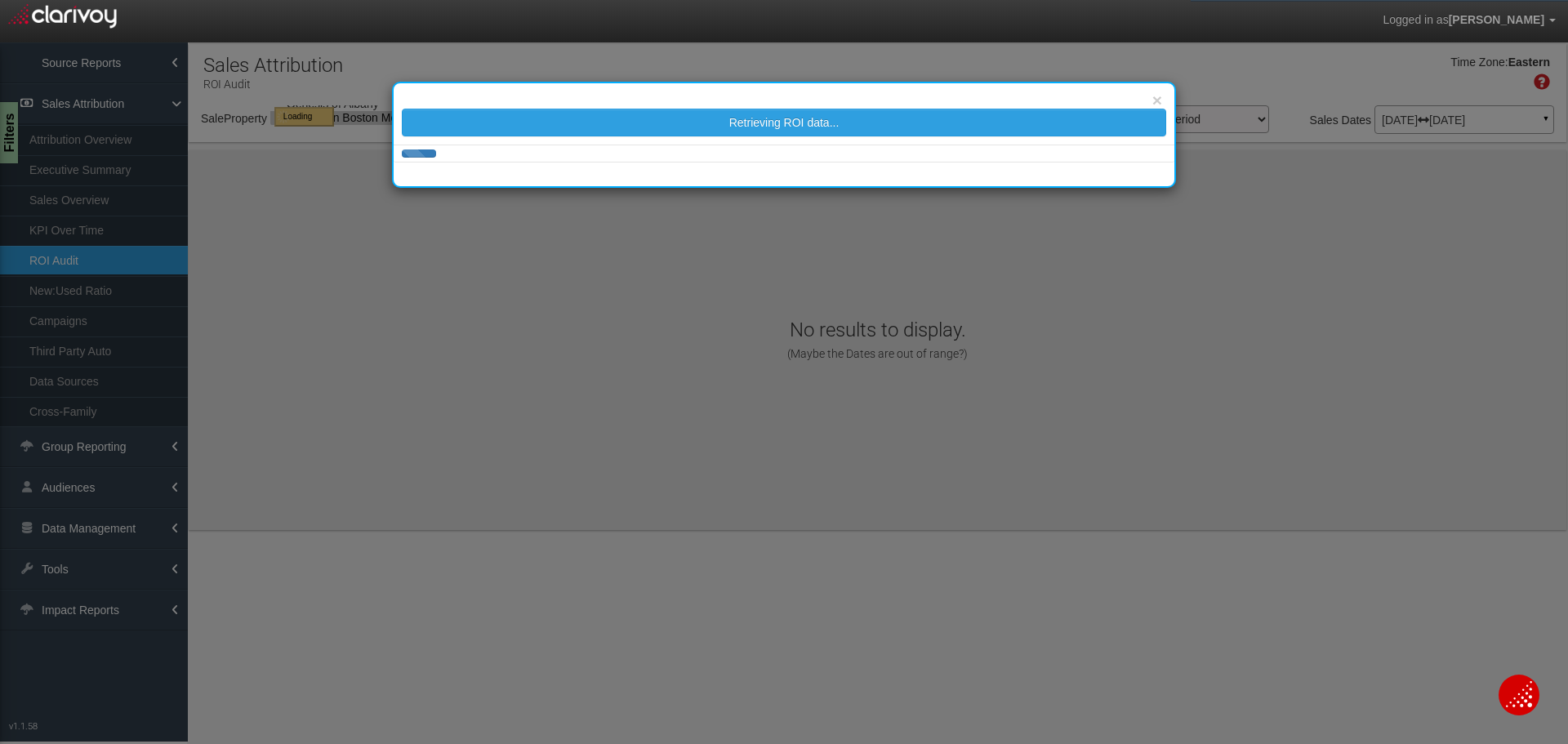
select select "object:43612"
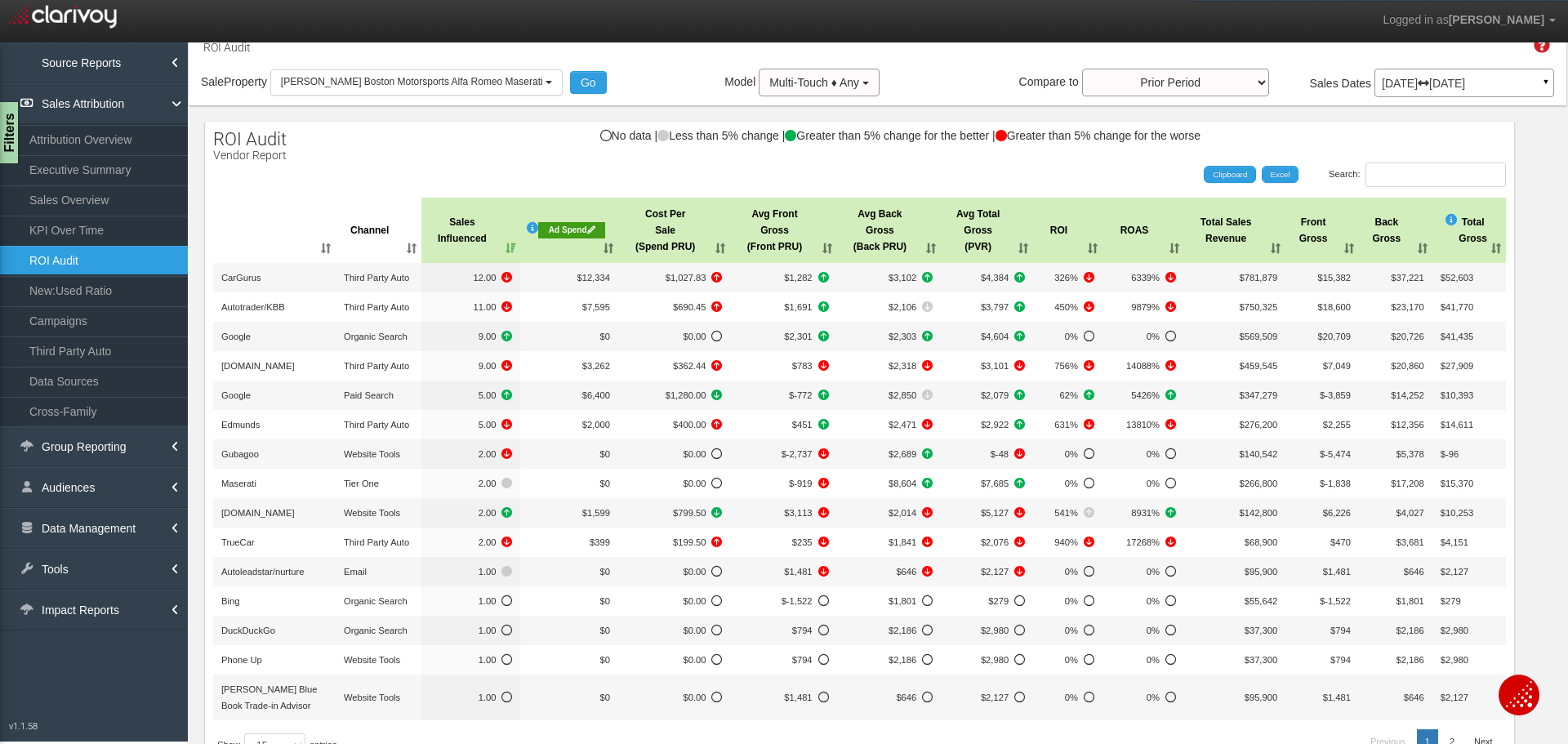
scroll to position [82, 0]
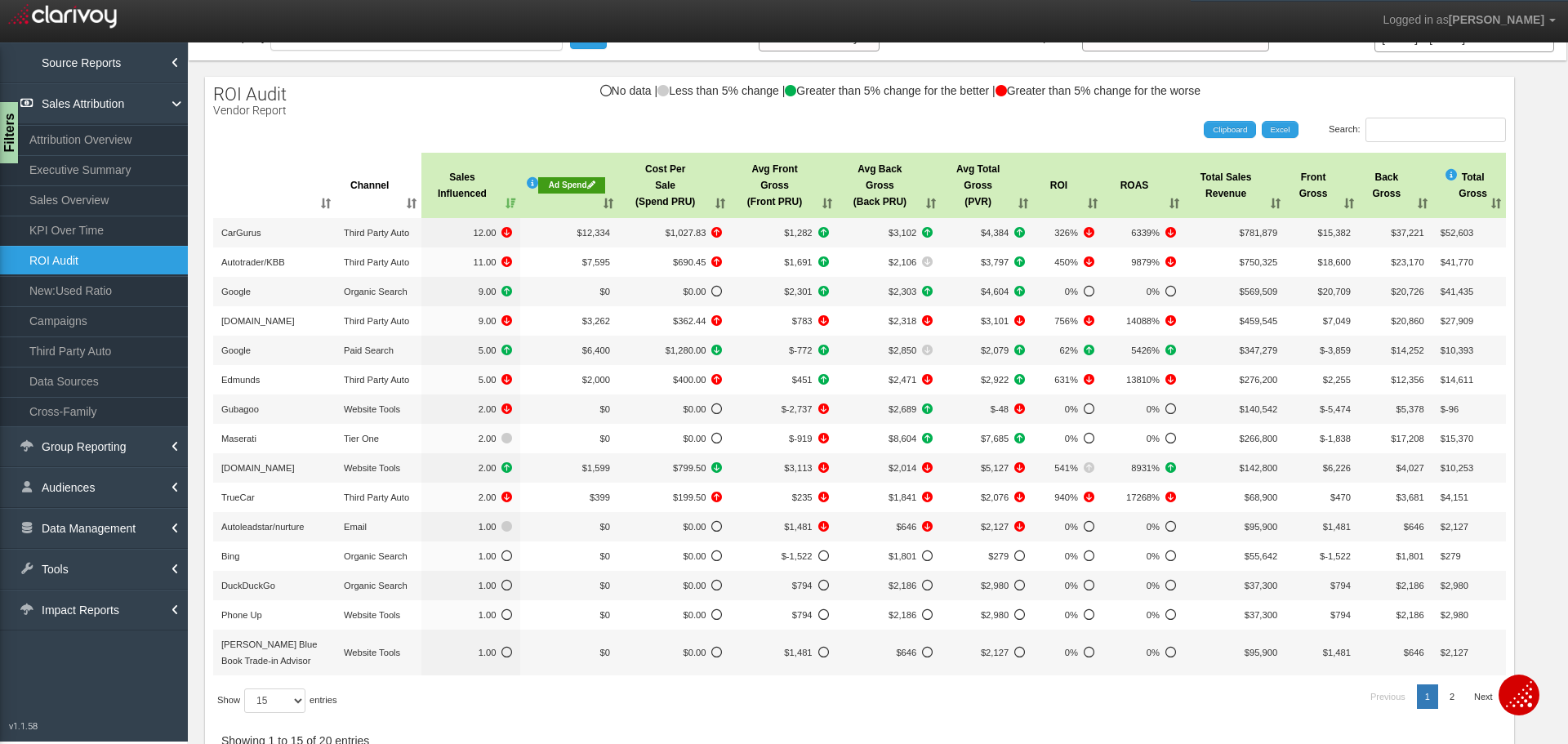
click at [587, 115] on div "ROI Audit Vendor Report No data | Less than 5% change | Greater than 5% change …" at bounding box center [860, 475] width 1309 height 795
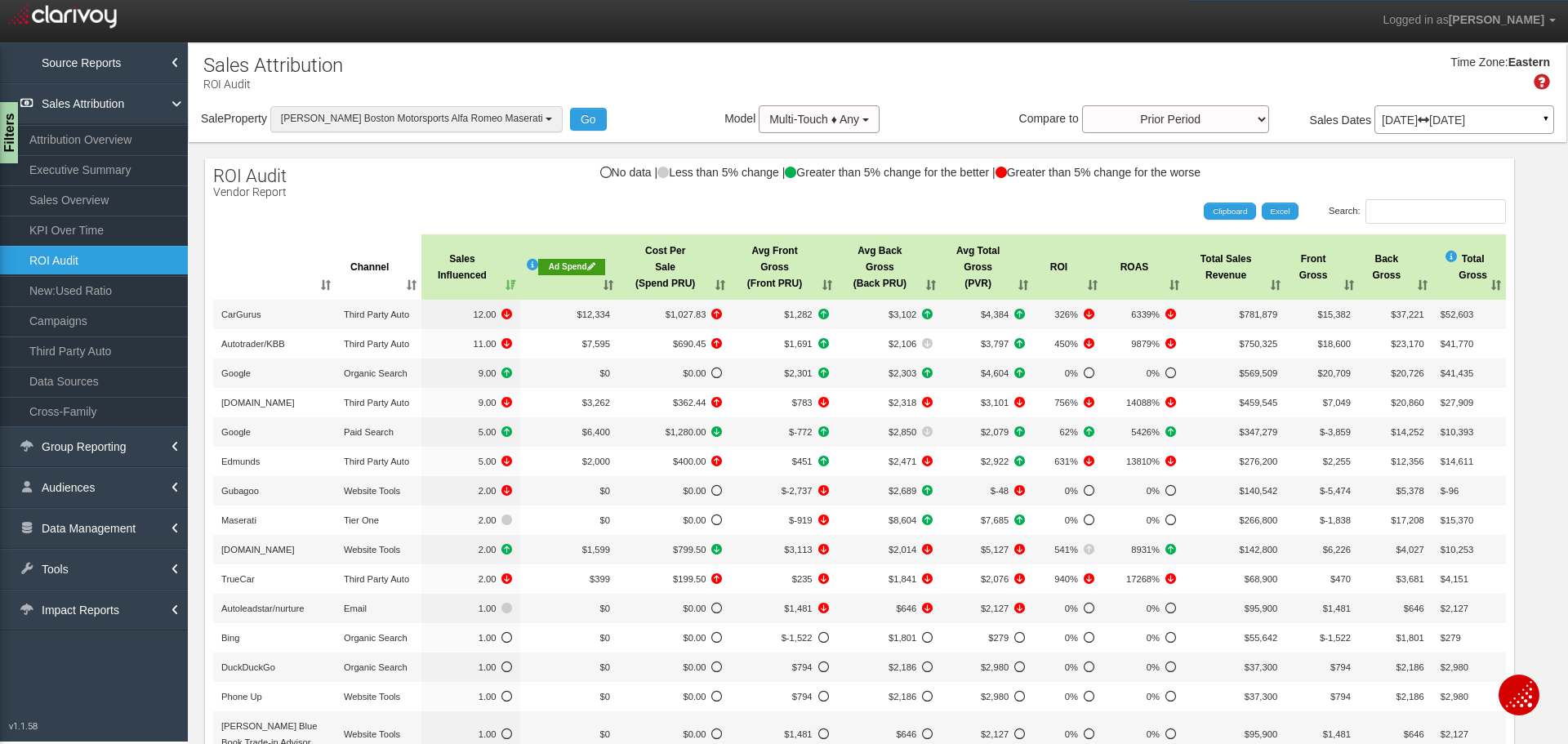
click at [401, 122] on span "[PERSON_NAME] Boston Motorsports Alfa Romeo Maserati" at bounding box center [411, 118] width 262 height 11
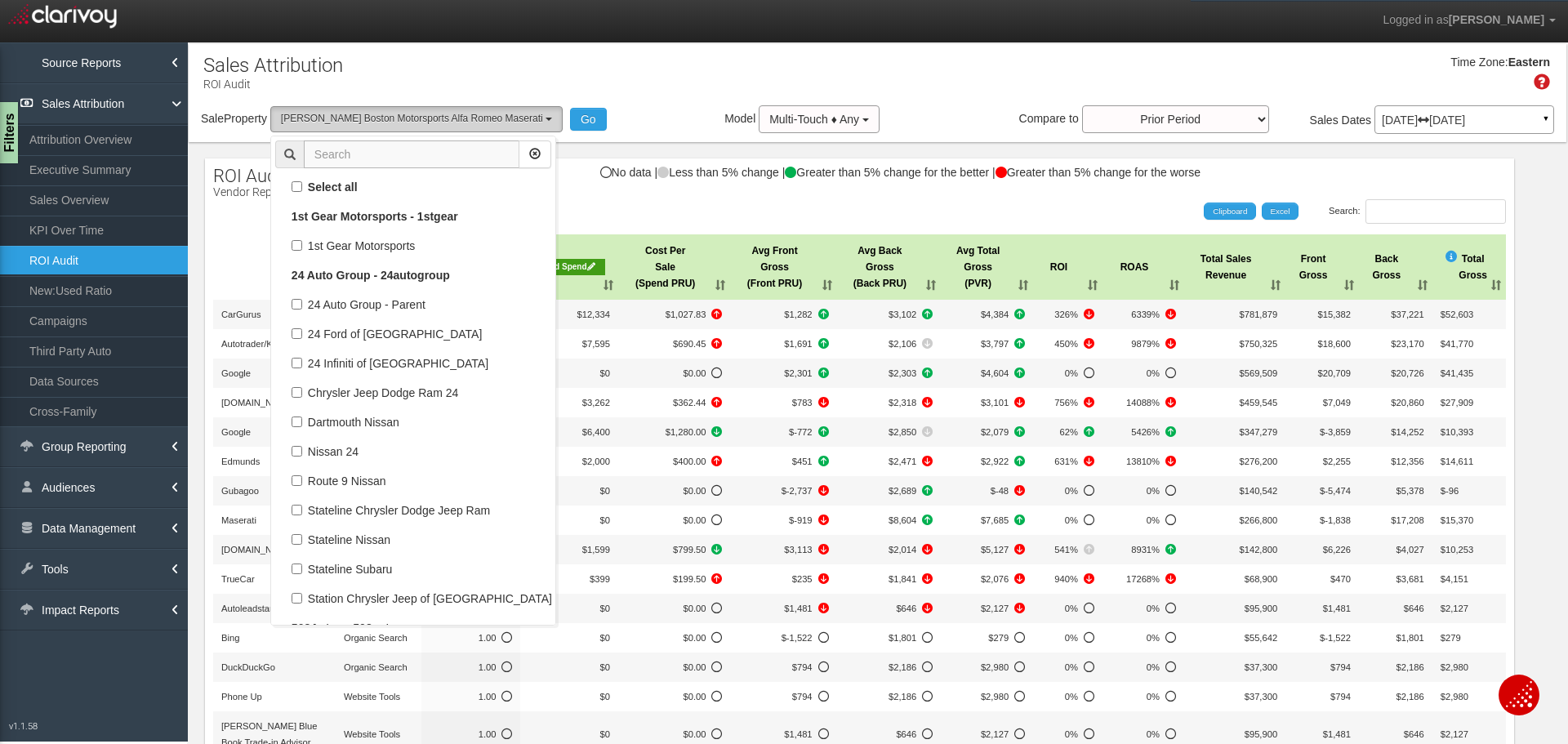
scroll to position [62769, 0]
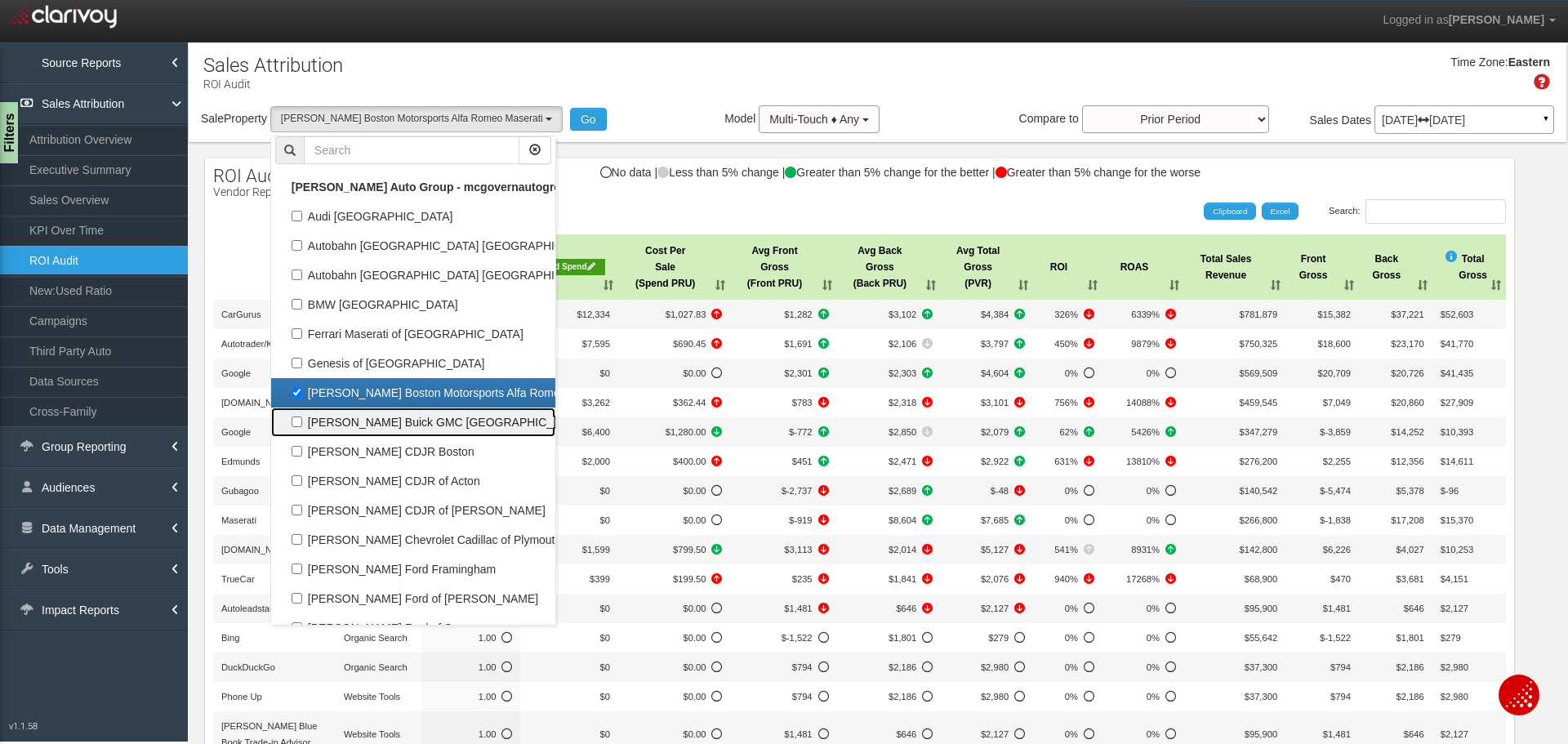
click at [438, 419] on label "[PERSON_NAME] Buick GMC [GEOGRAPHIC_DATA]" at bounding box center [412, 421] width 276 height 21
click at [302, 419] on input "[PERSON_NAME] Buick GMC [GEOGRAPHIC_DATA]" at bounding box center [297, 421] width 11 height 11
checkbox input "true"
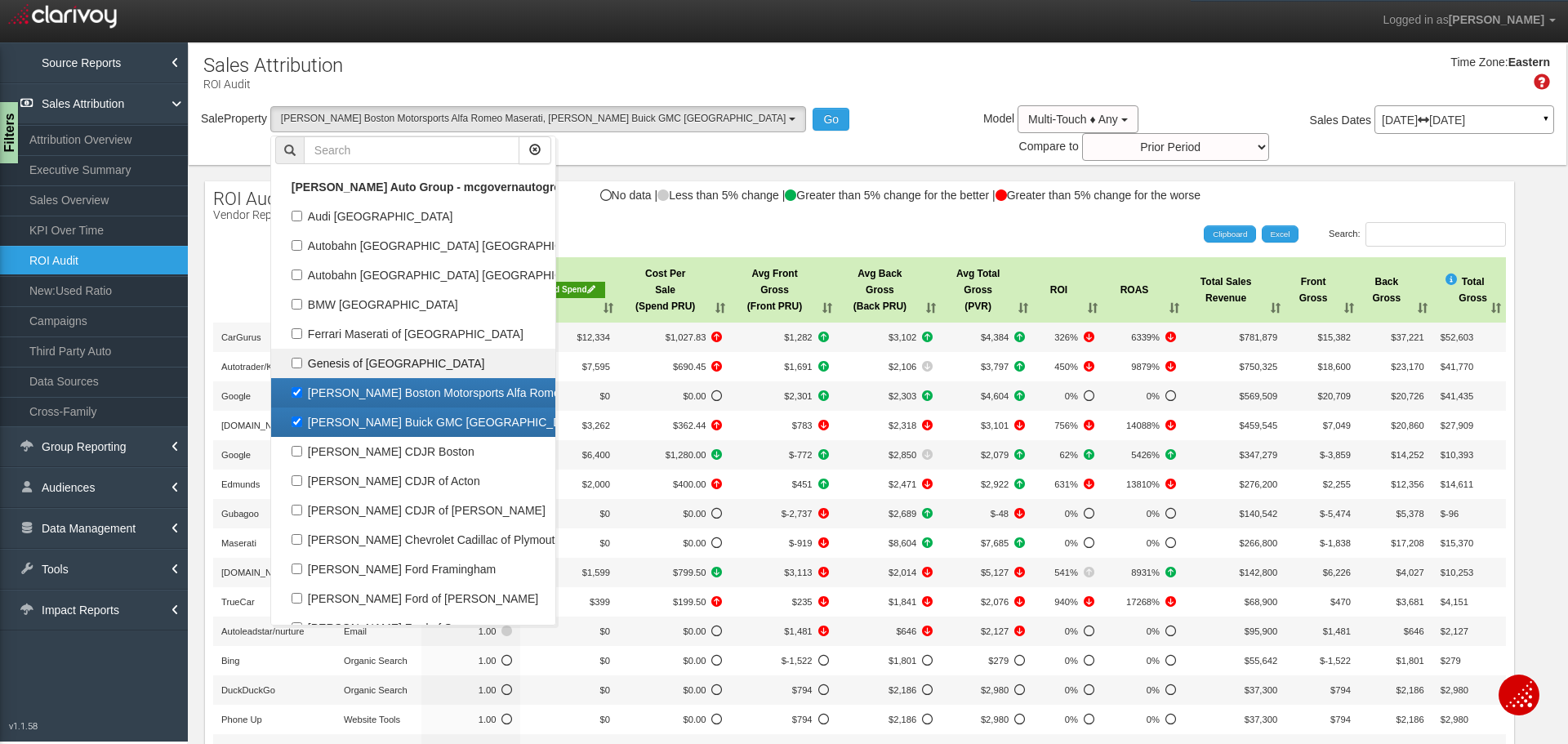
scroll to position [30135, 0]
click at [424, 400] on label "[PERSON_NAME] Boston Motorsports Alfa Romeo Maserati" at bounding box center [412, 392] width 276 height 21
click at [302, 398] on input "[PERSON_NAME] Boston Motorsports Alfa Romeo Maserati" at bounding box center [297, 392] width 11 height 11
checkbox input "false"
select select "object:43613"
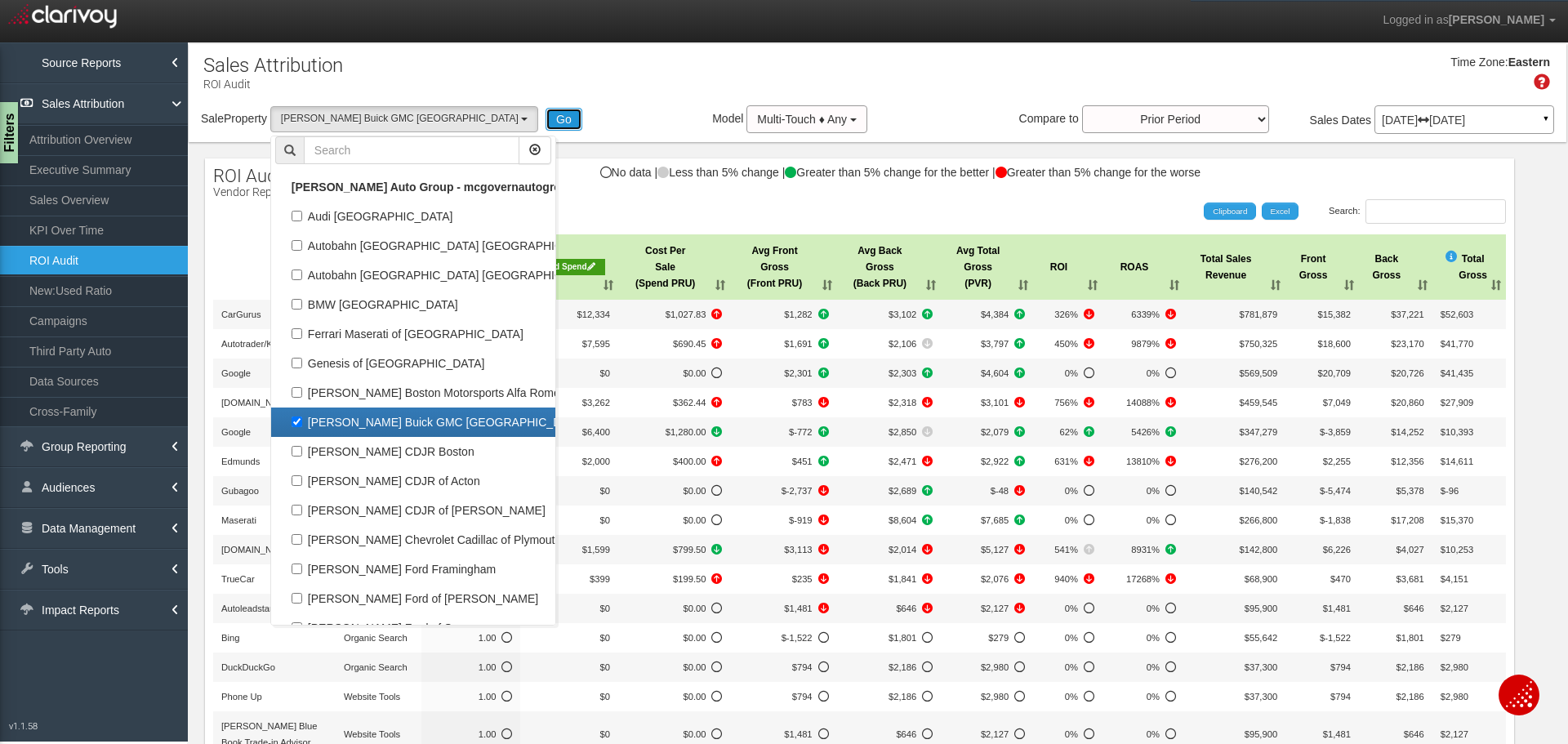
click at [545, 110] on button "Go" at bounding box center [564, 119] width 37 height 23
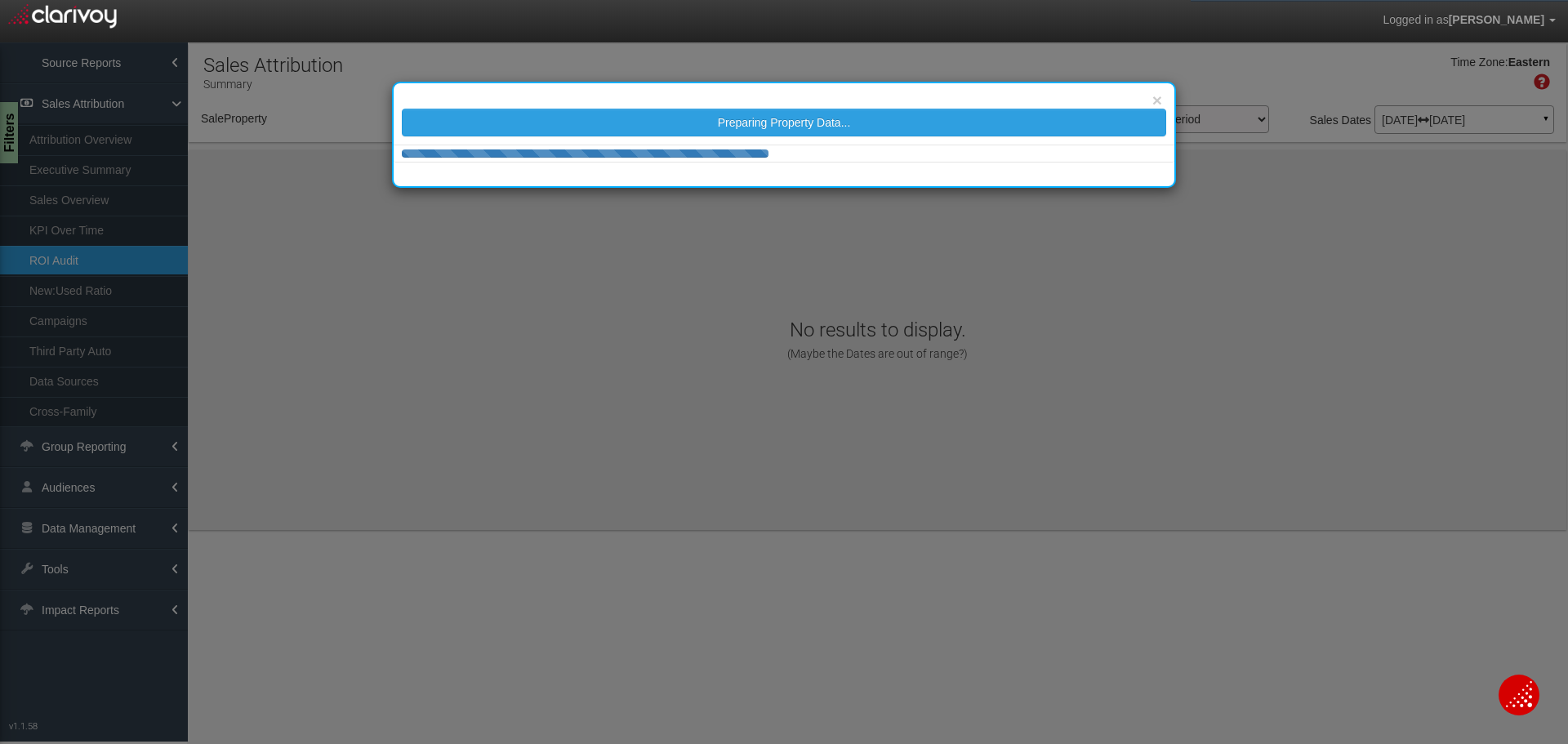
select select "object:46204"
click at [838, 148] on div at bounding box center [784, 154] width 781 height 17
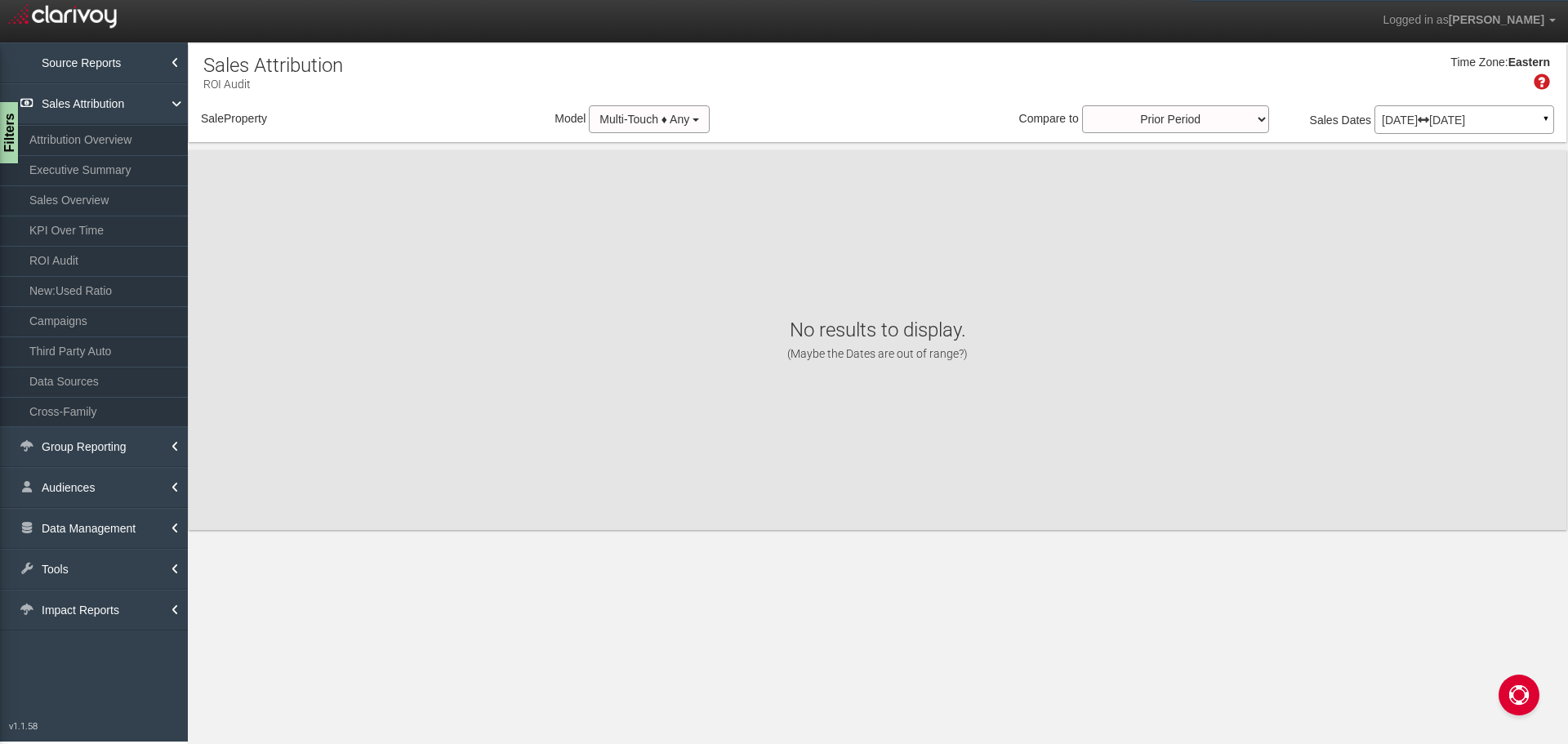
select select "object:1956"
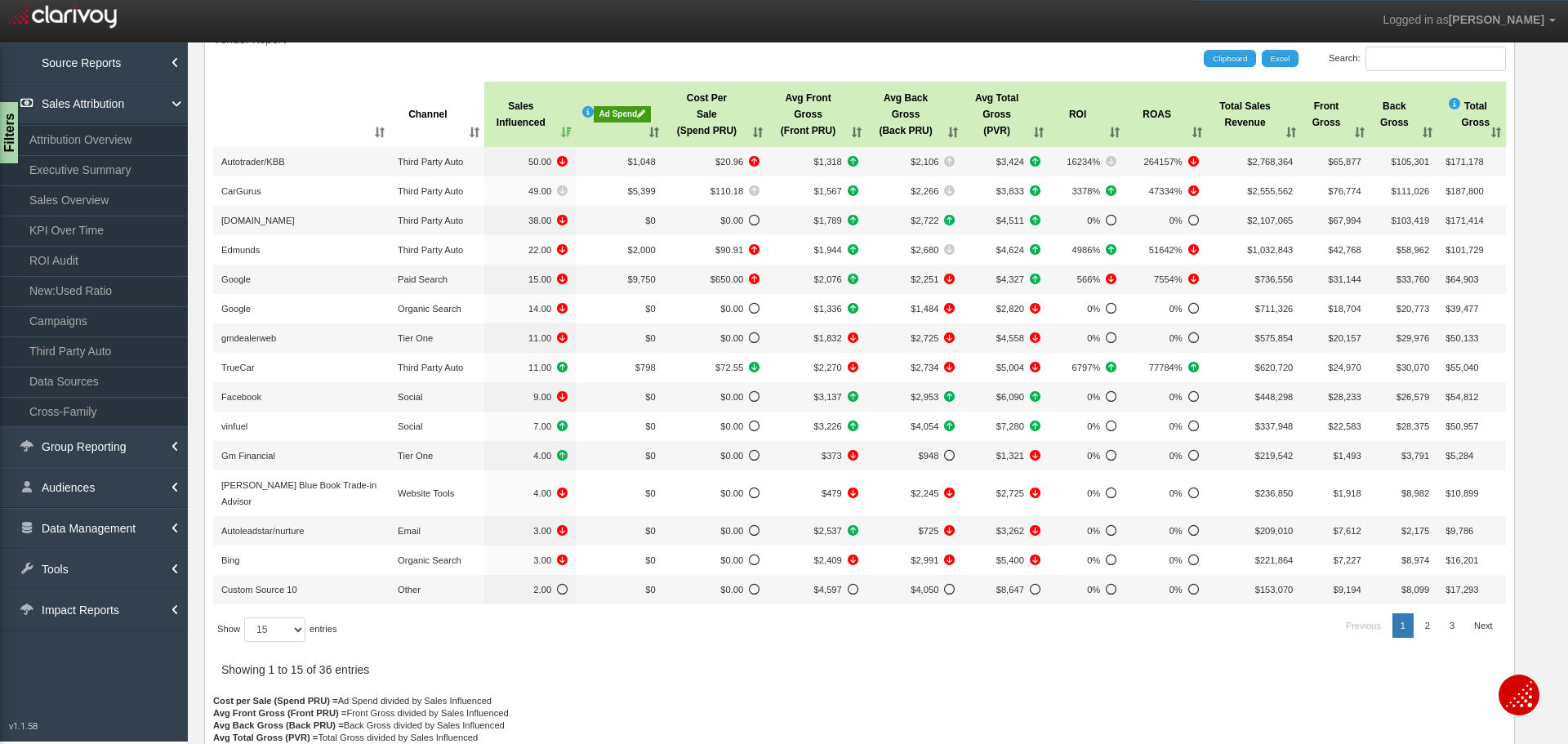
scroll to position [163, 0]
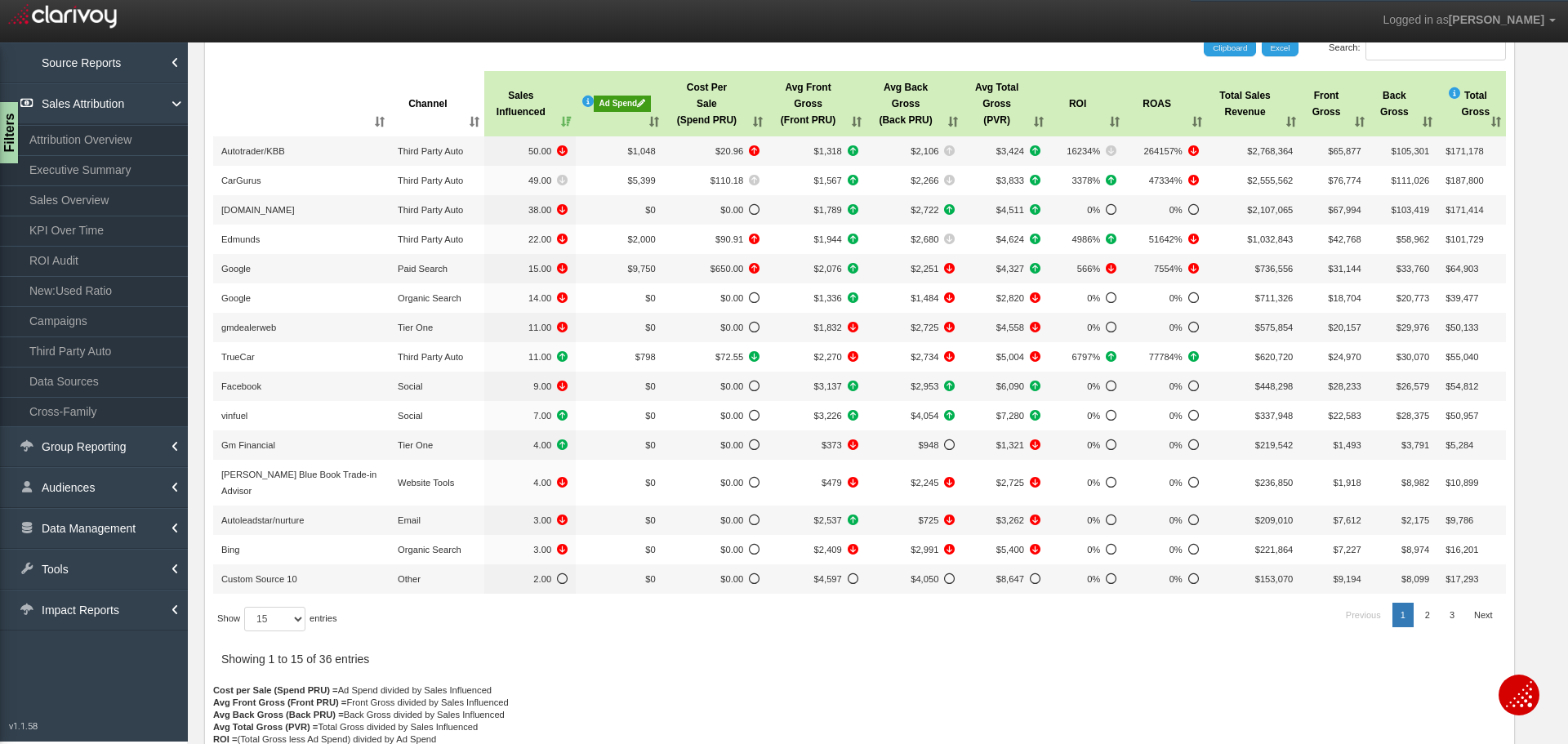
click at [313, 89] on th ": activate to sort column ascending" at bounding box center [302, 104] width 176 height 65
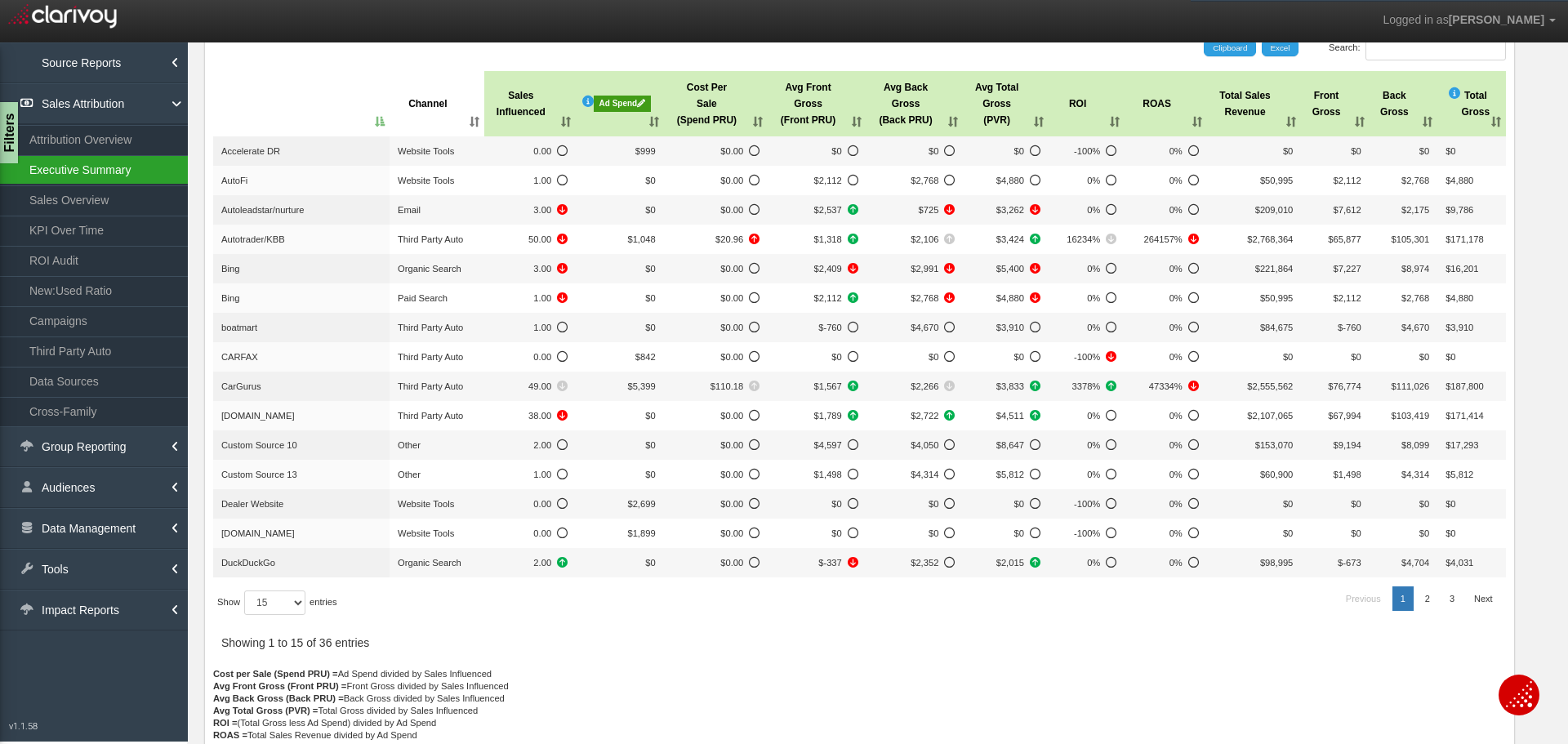
click at [110, 175] on link "Executive Summary" at bounding box center [93, 170] width 188 height 29
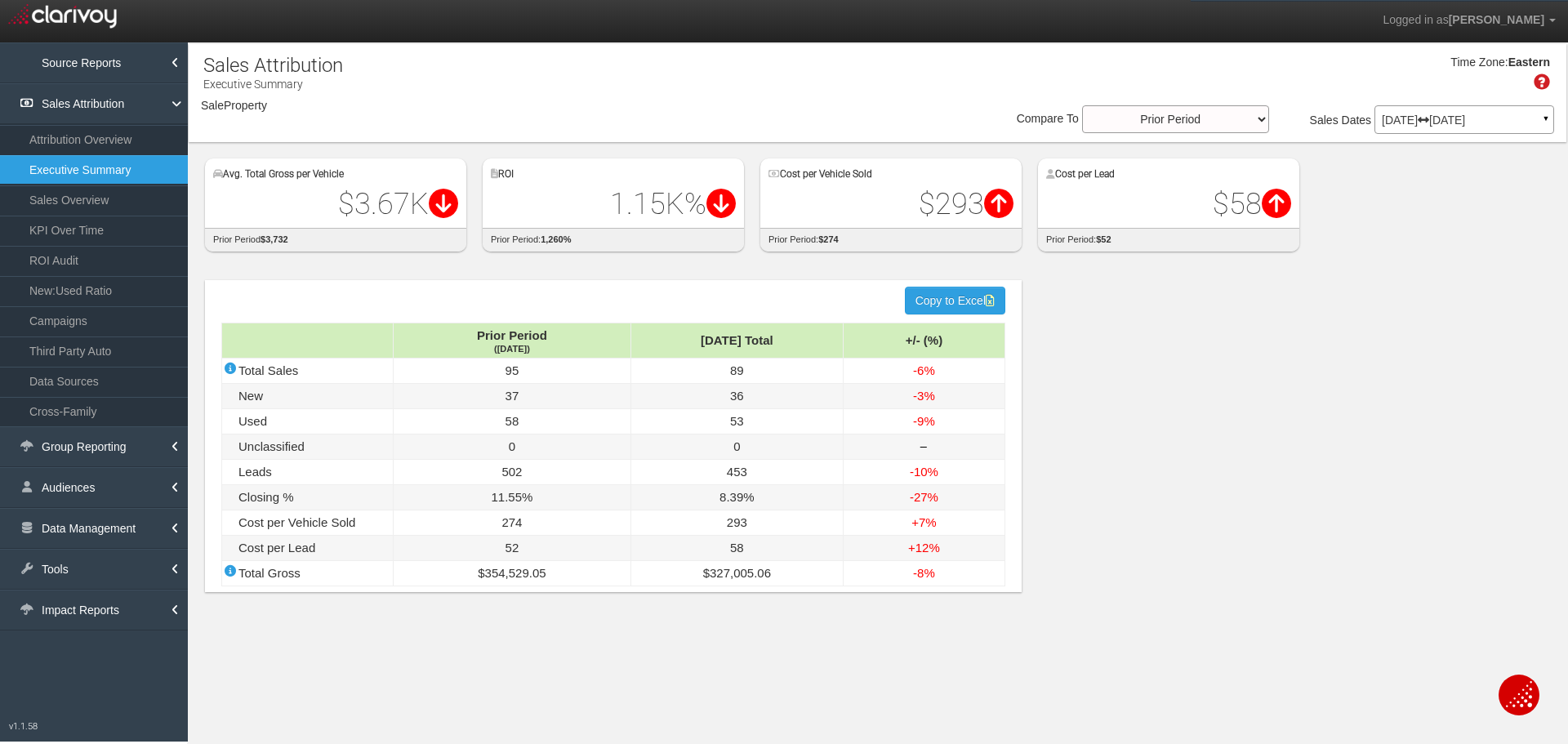
select select "object:4562"
drag, startPoint x: 399, startPoint y: 108, endPoint x: 410, endPoint y: 240, distance: 132.5
click at [399, 108] on button "[PERSON_NAME] Buick GMC [GEOGRAPHIC_DATA]" at bounding box center [404, 118] width 268 height 26
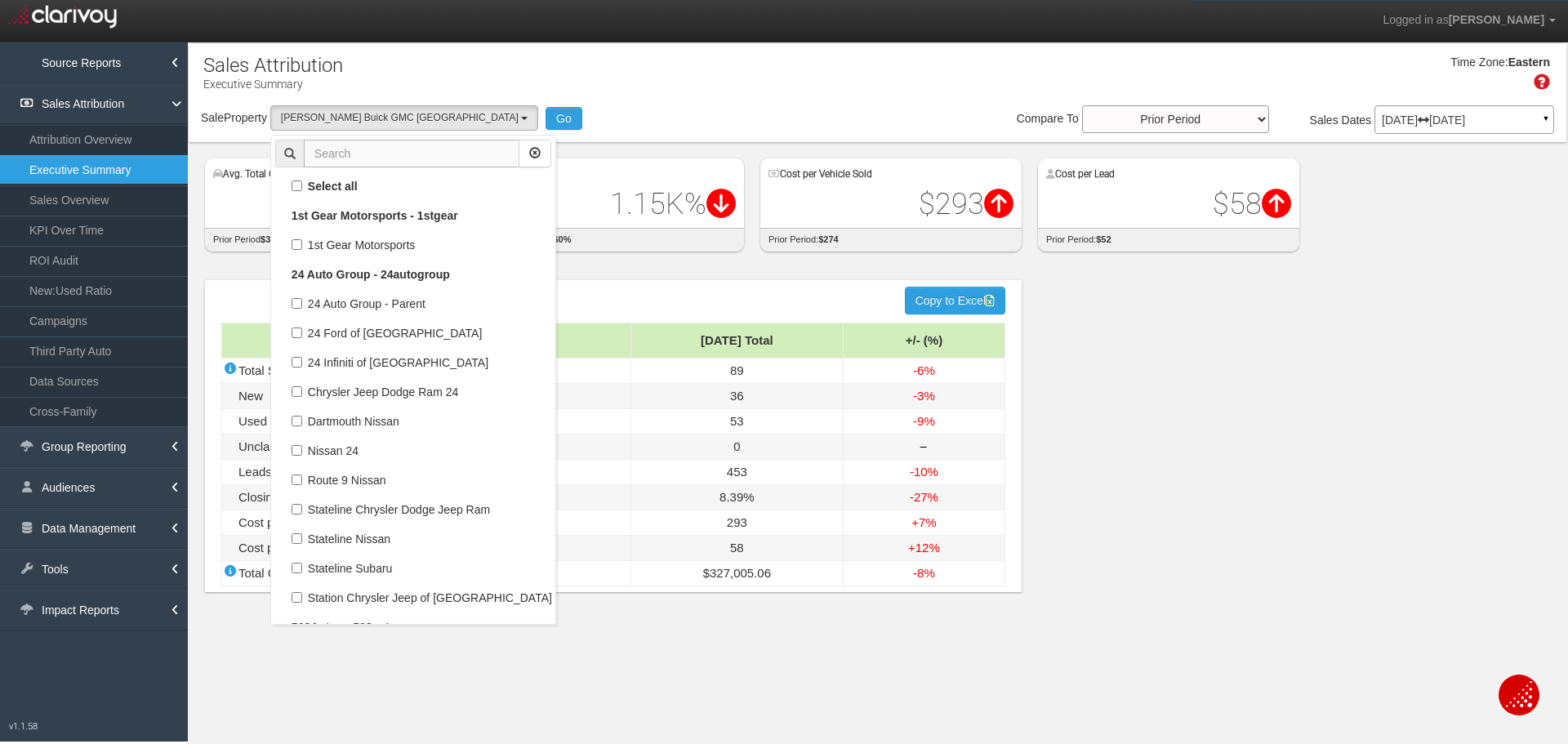
scroll to position [62769, 0]
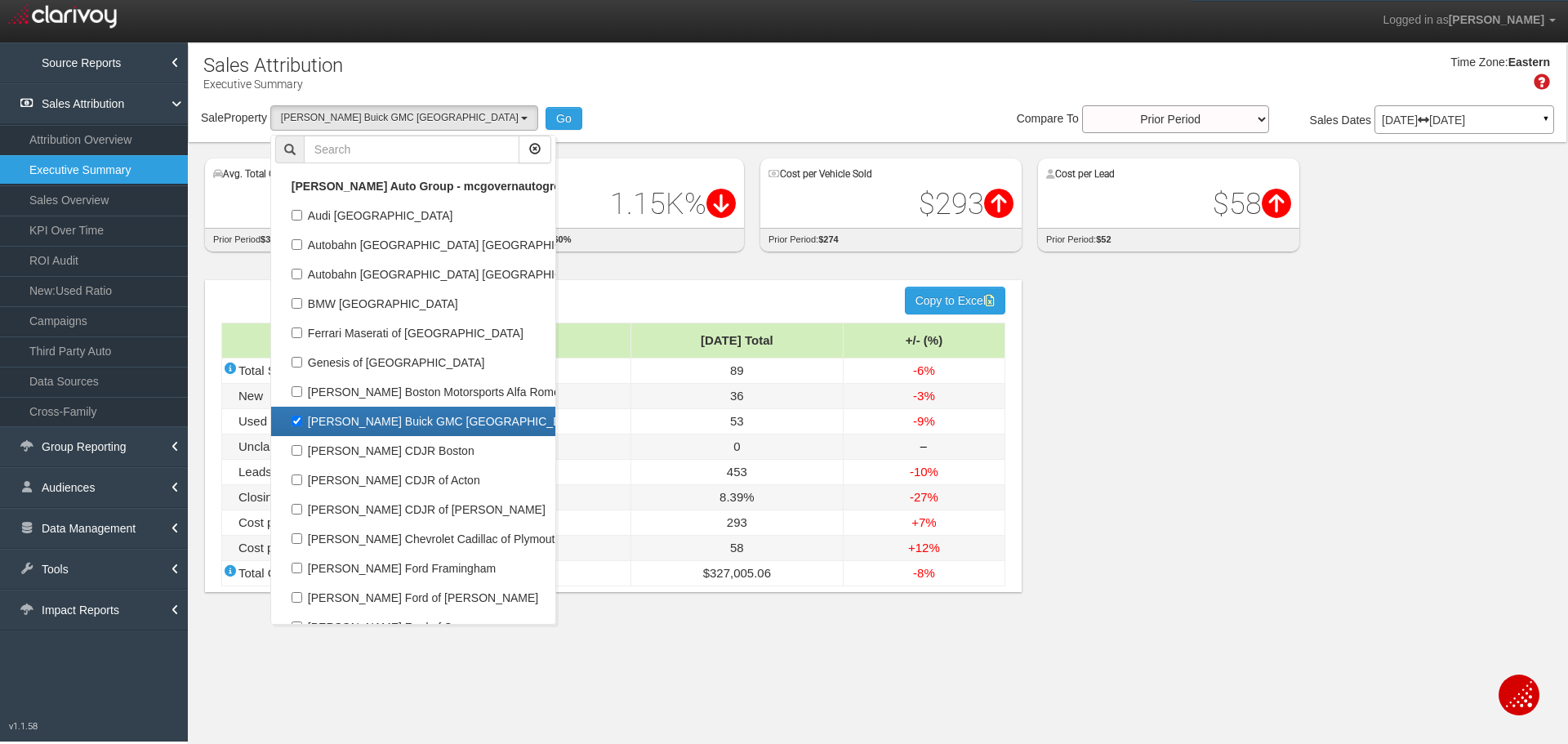
click at [380, 431] on label "[PERSON_NAME] Buick GMC [GEOGRAPHIC_DATA]" at bounding box center [412, 421] width 276 height 21
click at [302, 426] on input "[PERSON_NAME] Buick GMC [GEOGRAPHIC_DATA]" at bounding box center [297, 421] width 11 height 11
checkbox input "false"
select select
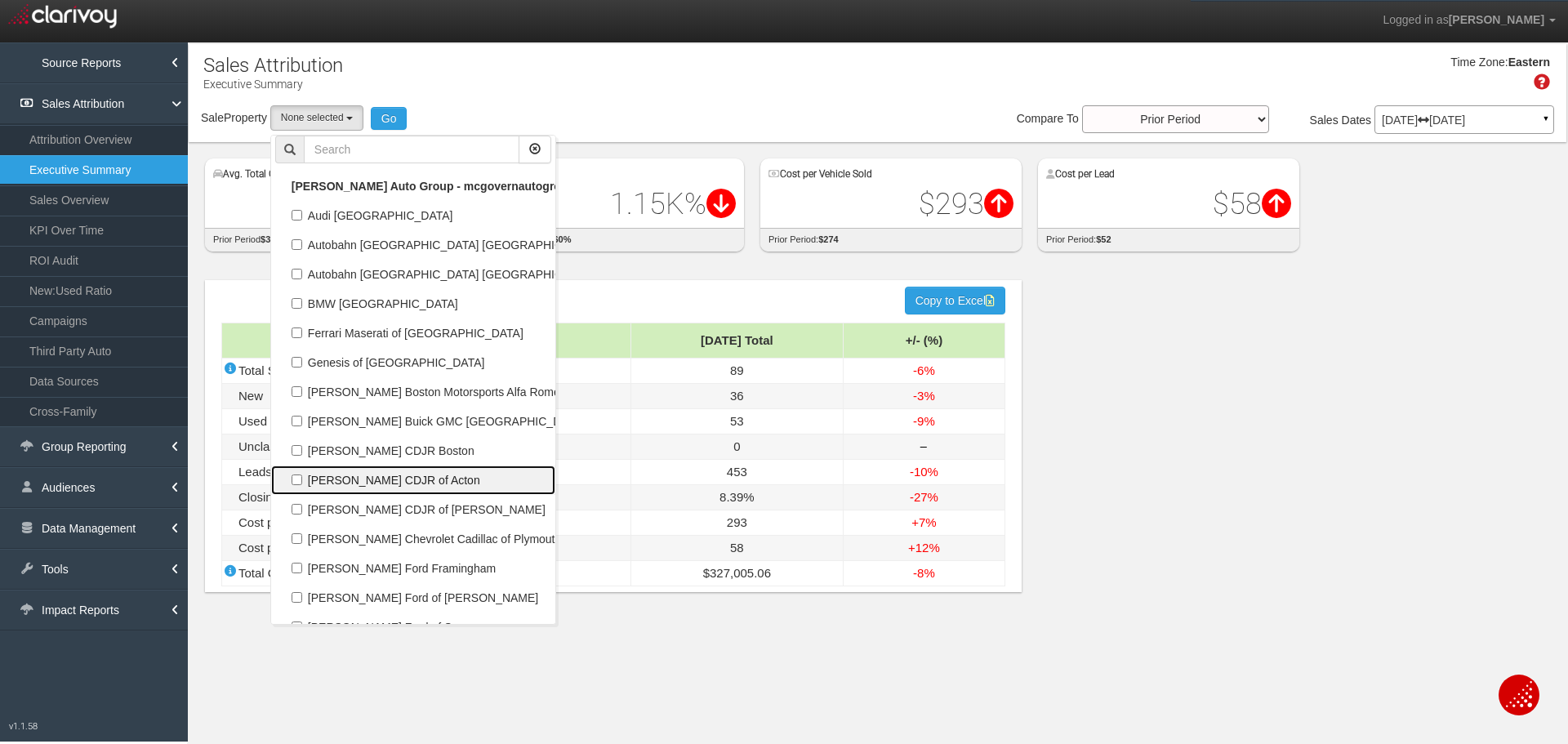
click at [380, 467] on link "[PERSON_NAME] CDJR of Acton" at bounding box center [413, 480] width 284 height 29
click at [415, 480] on label "[PERSON_NAME] CDJR of Acton" at bounding box center [412, 479] width 276 height 21
click at [302, 480] on input "[PERSON_NAME] CDJR of Acton" at bounding box center [297, 480] width 11 height 11
checkbox input "true"
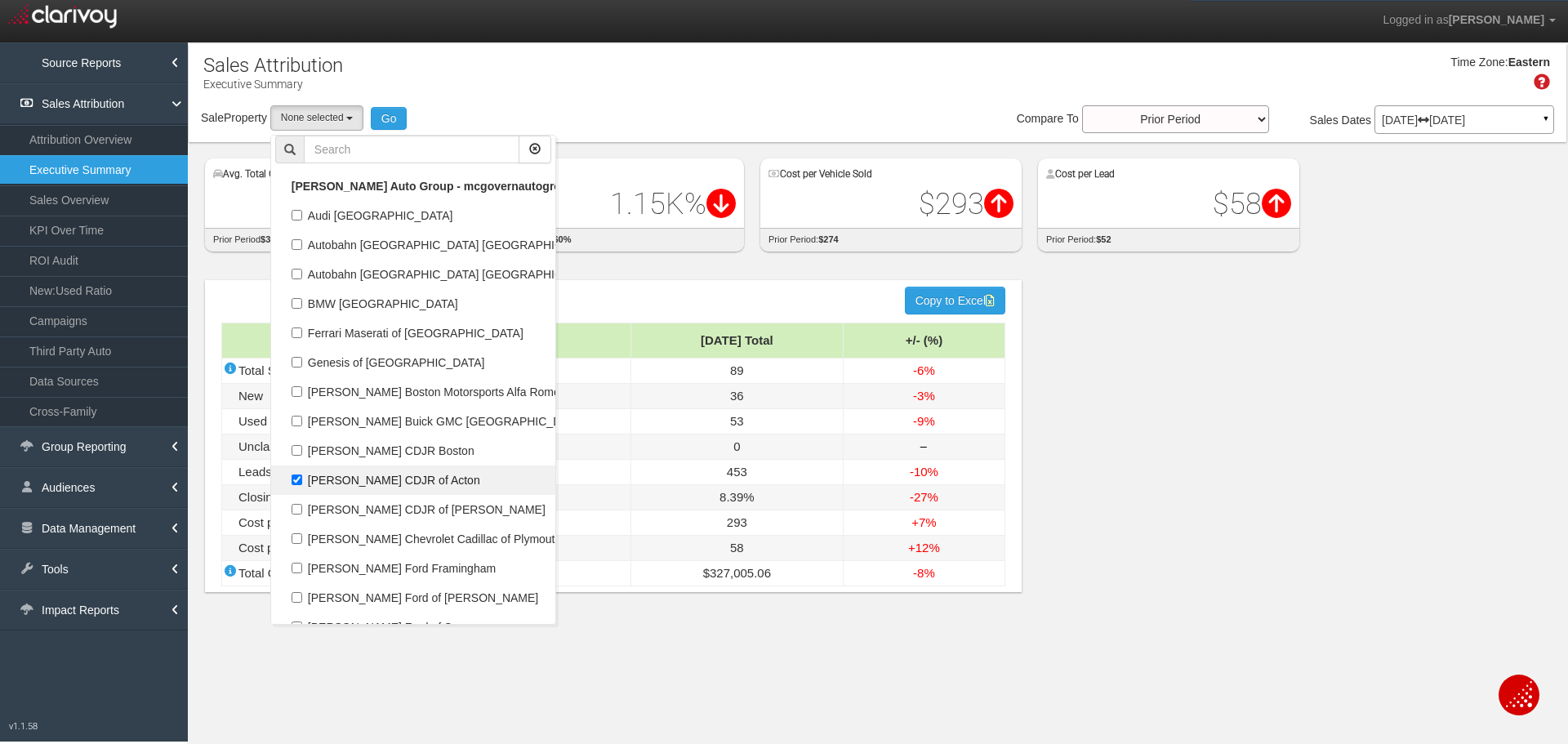
select select "object:4564"
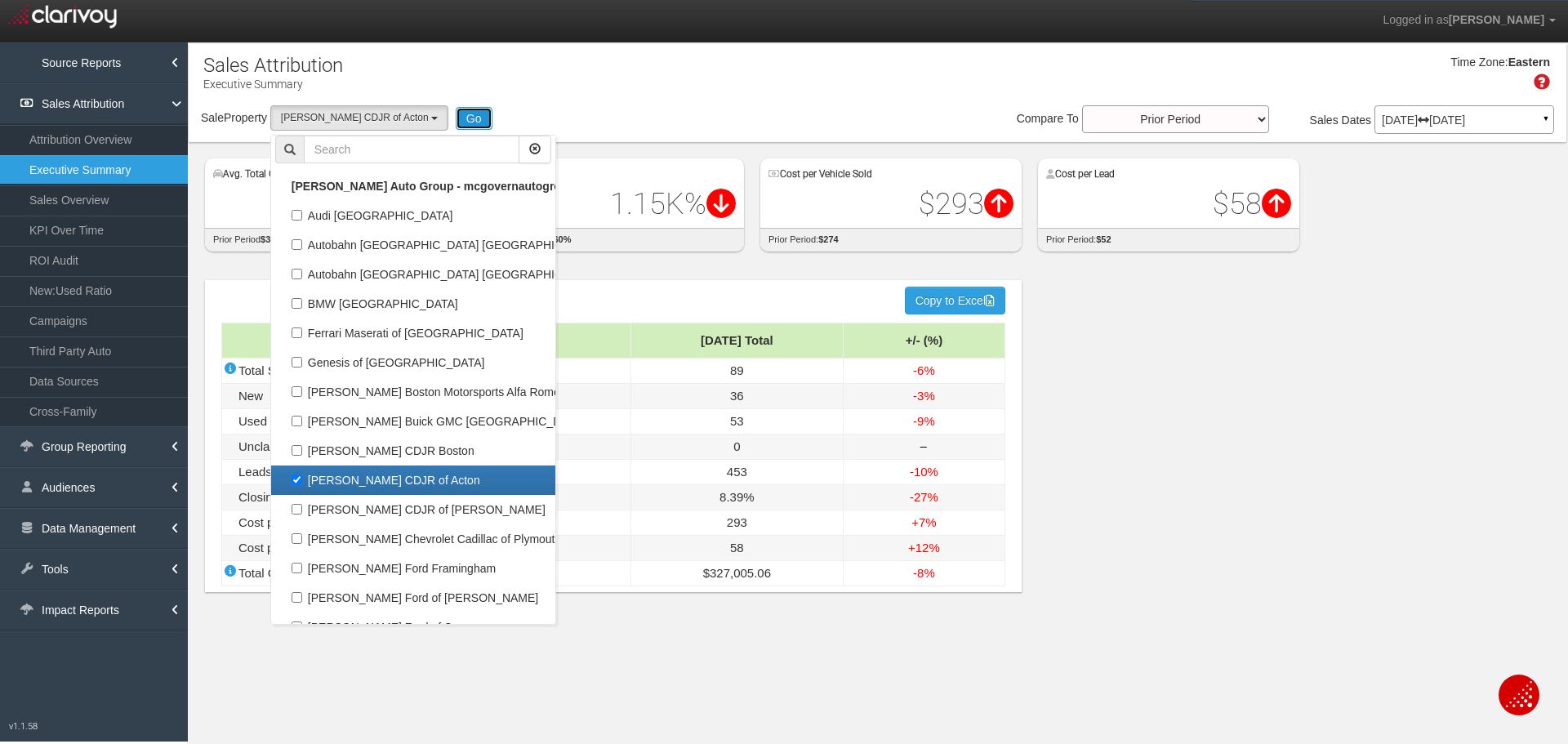
click at [455, 122] on button "Go" at bounding box center [474, 118] width 37 height 23
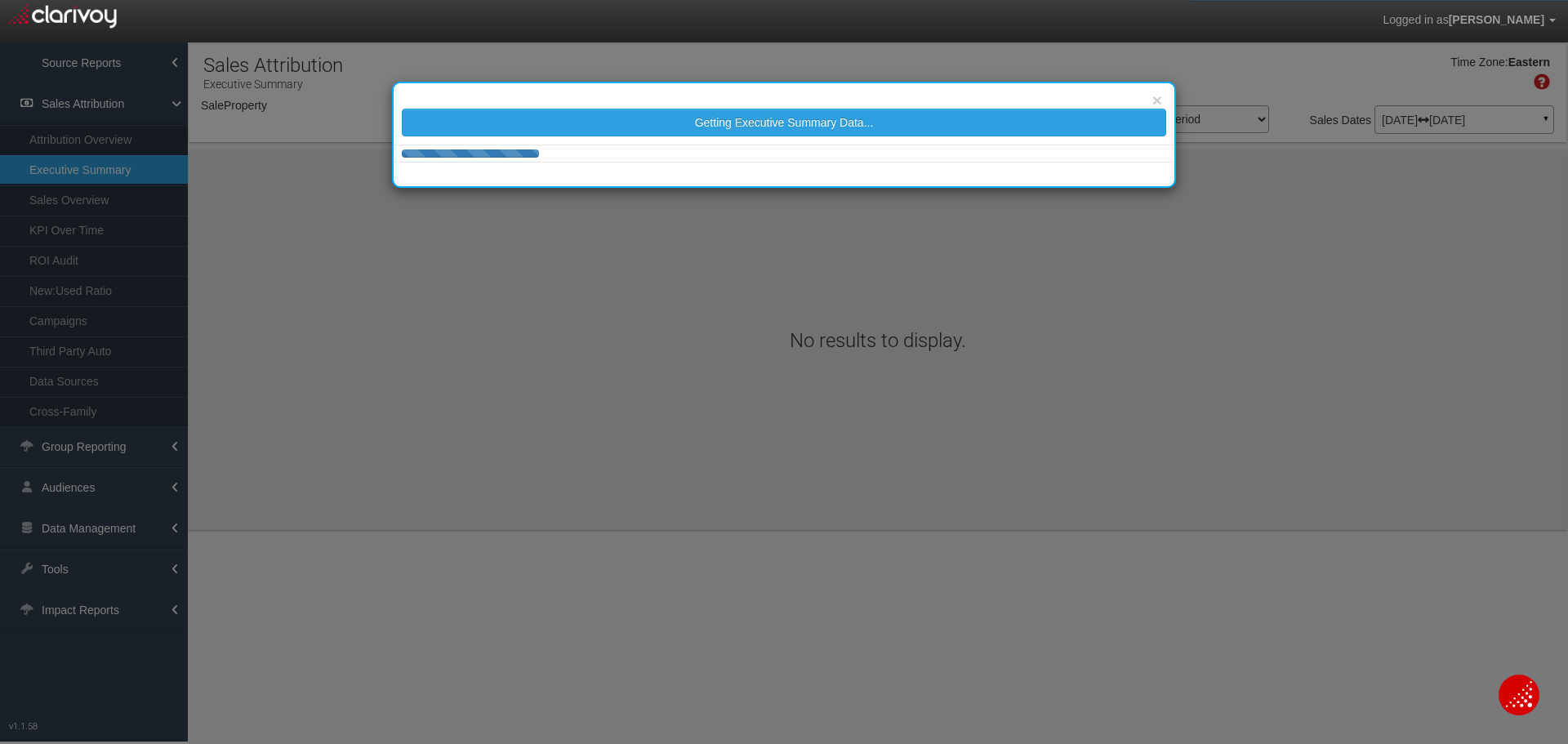
select select "object:7183"
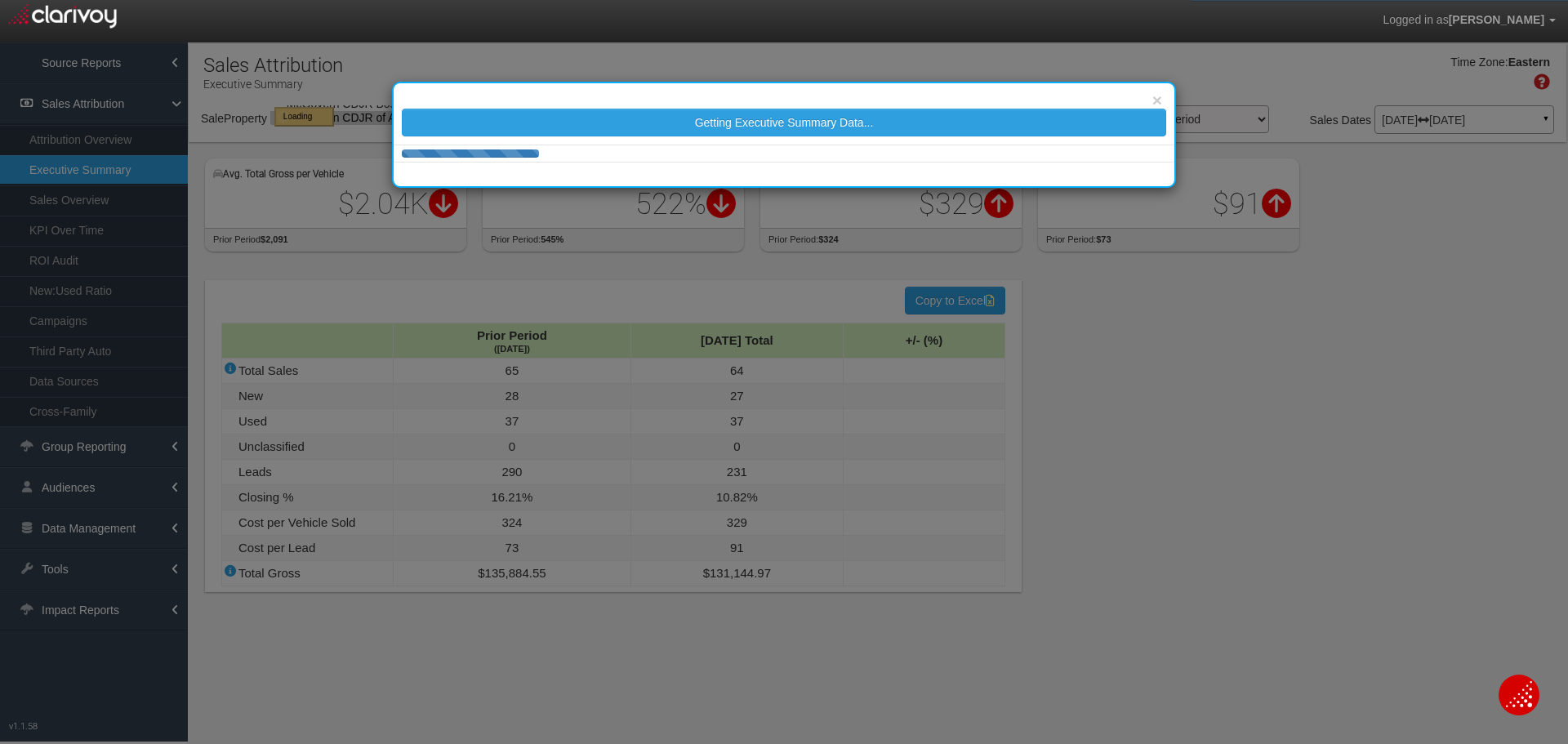
select select "object:7183"
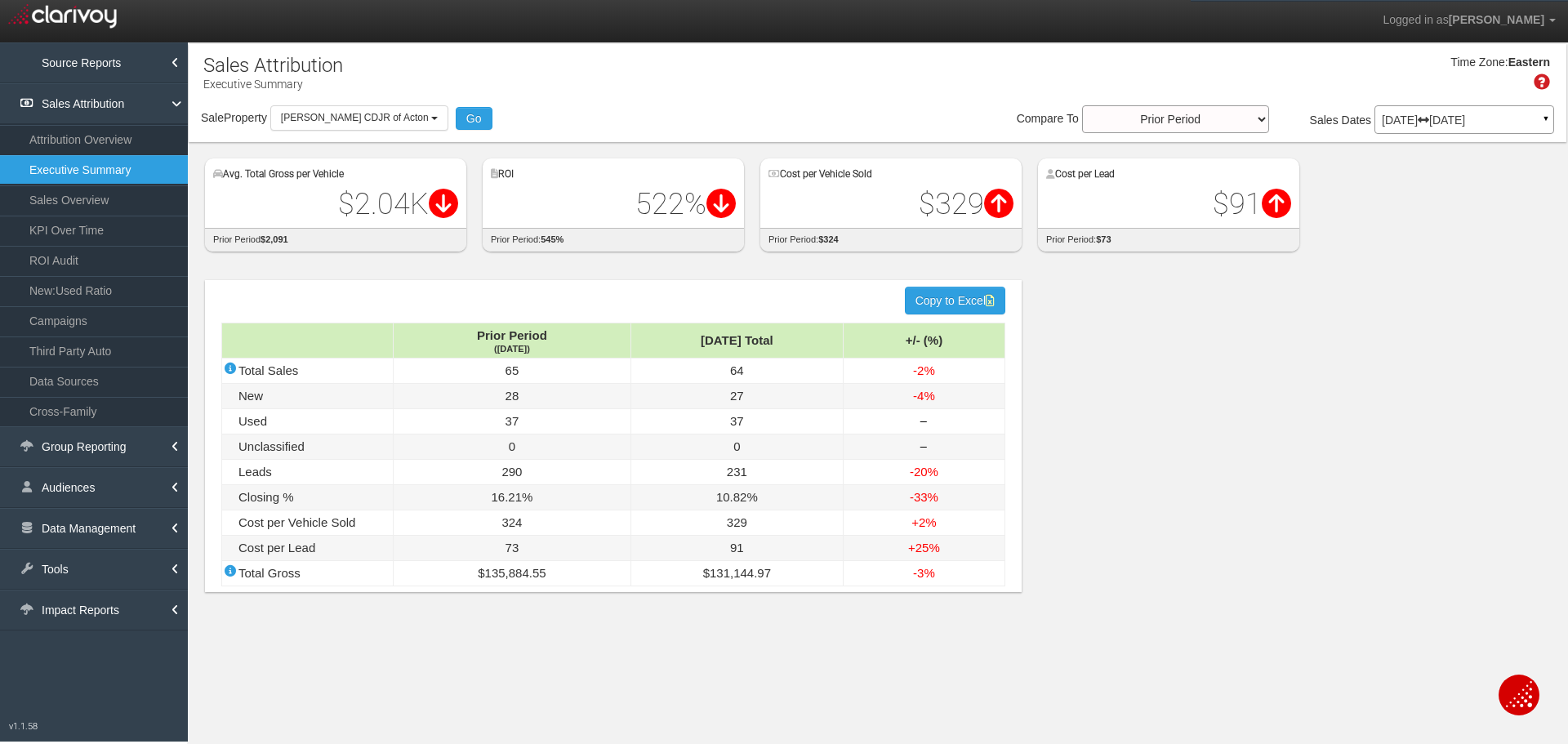
drag, startPoint x: 364, startPoint y: 298, endPoint x: 298, endPoint y: 309, distance: 66.9
click at [364, 298] on div "hidden input value Copy to Excel Prior Period (Jun '25) Jul '25 Total +/- (%) T…" at bounding box center [613, 436] width 817 height 312
click at [105, 259] on link "ROI Audit" at bounding box center [93, 260] width 188 height 29
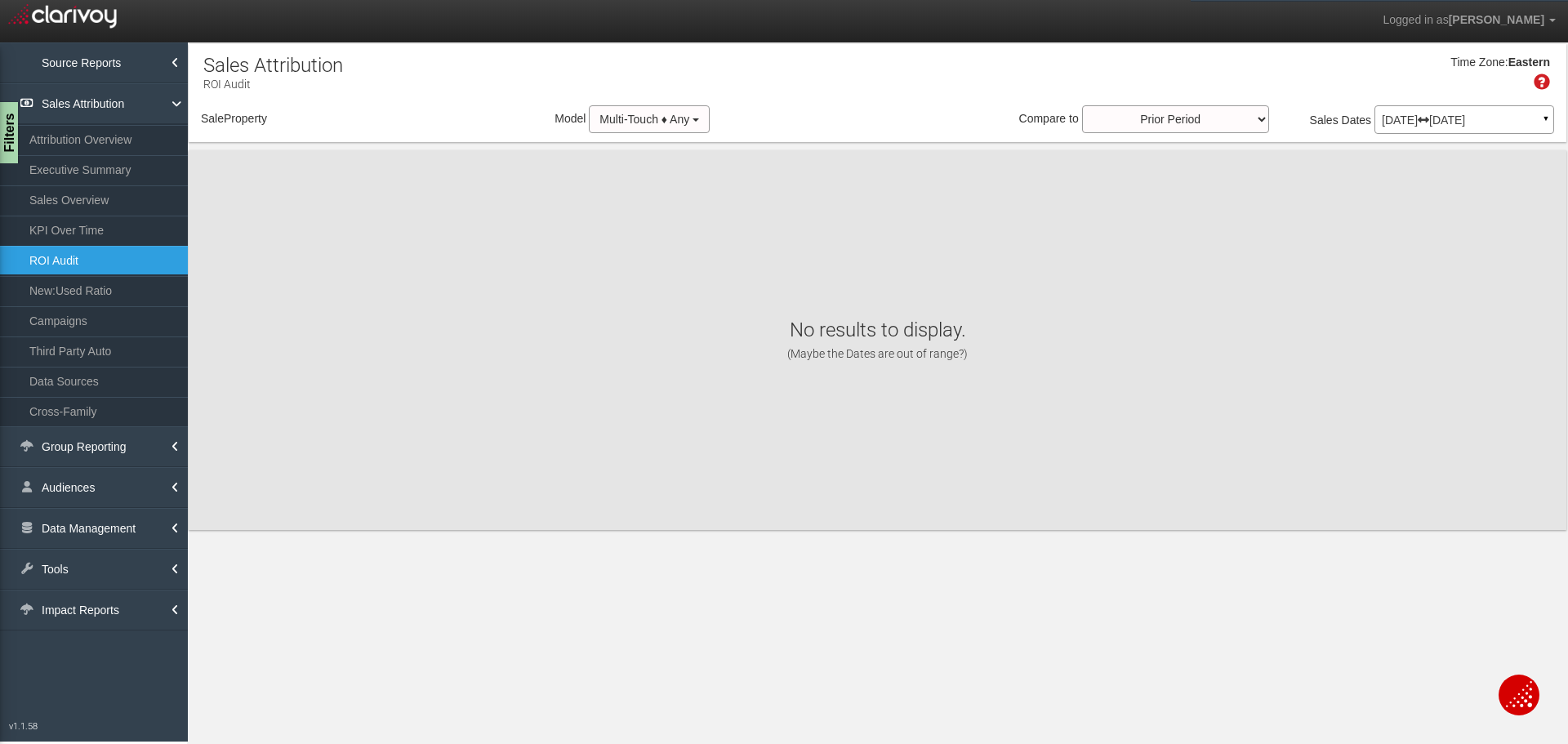
select select "object:9774"
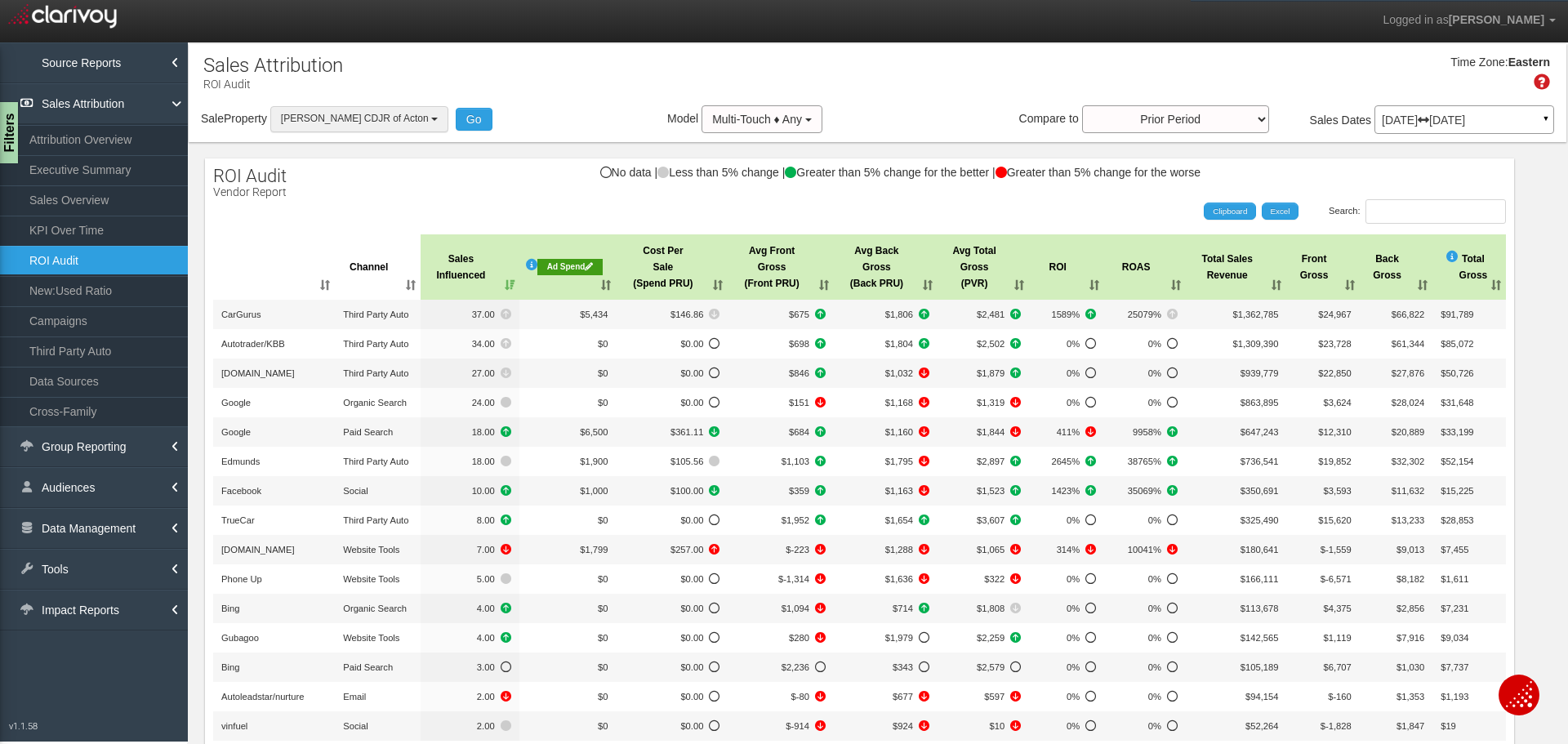
click at [362, 129] on button "[PERSON_NAME] CDJR of Acton" at bounding box center [359, 119] width 178 height 26
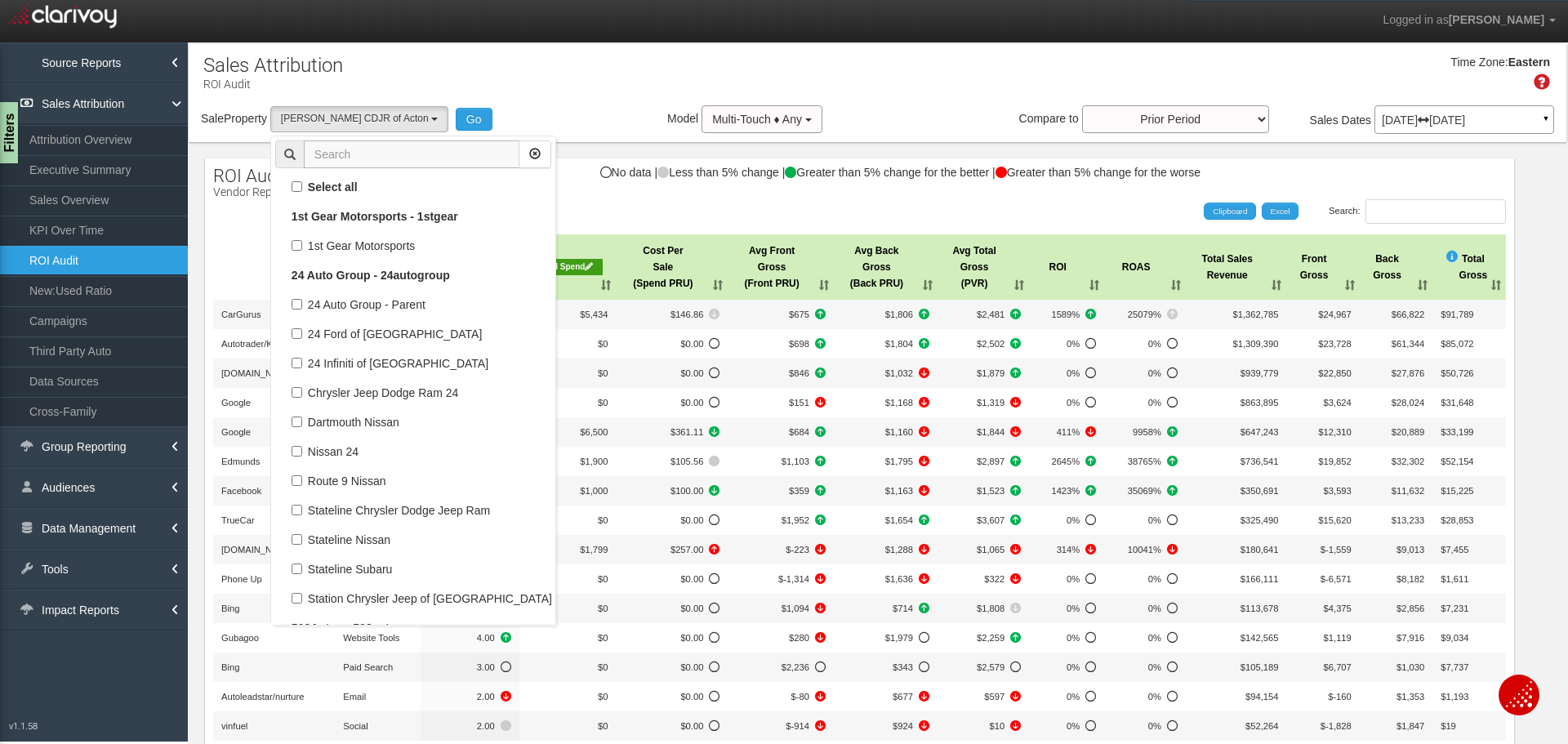
scroll to position [62769, 0]
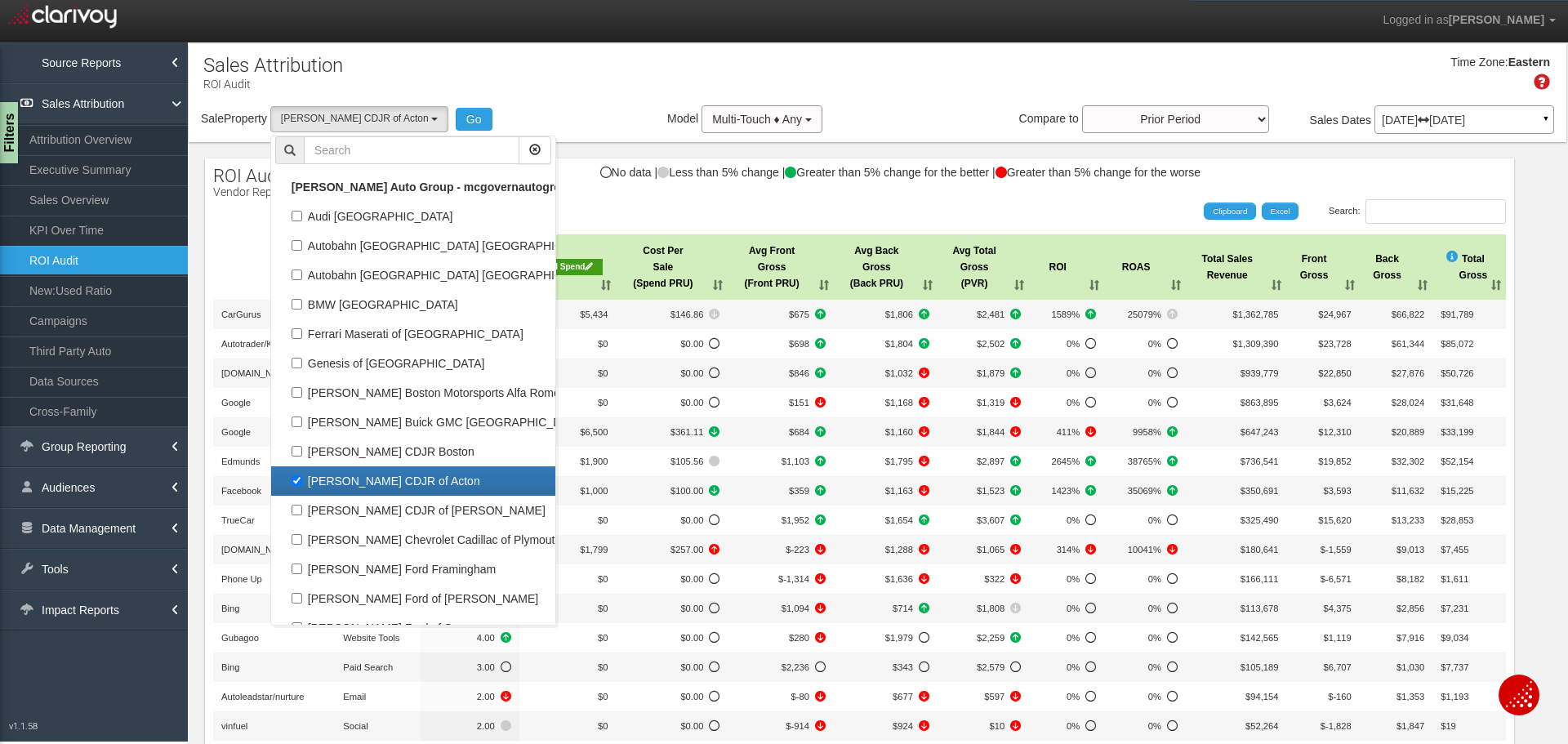
click at [429, 491] on label "[PERSON_NAME] CDJR of Acton" at bounding box center [412, 480] width 276 height 21
click at [302, 486] on input "[PERSON_NAME] CDJR of Acton" at bounding box center [297, 480] width 11 height 11
checkbox input "false"
select select
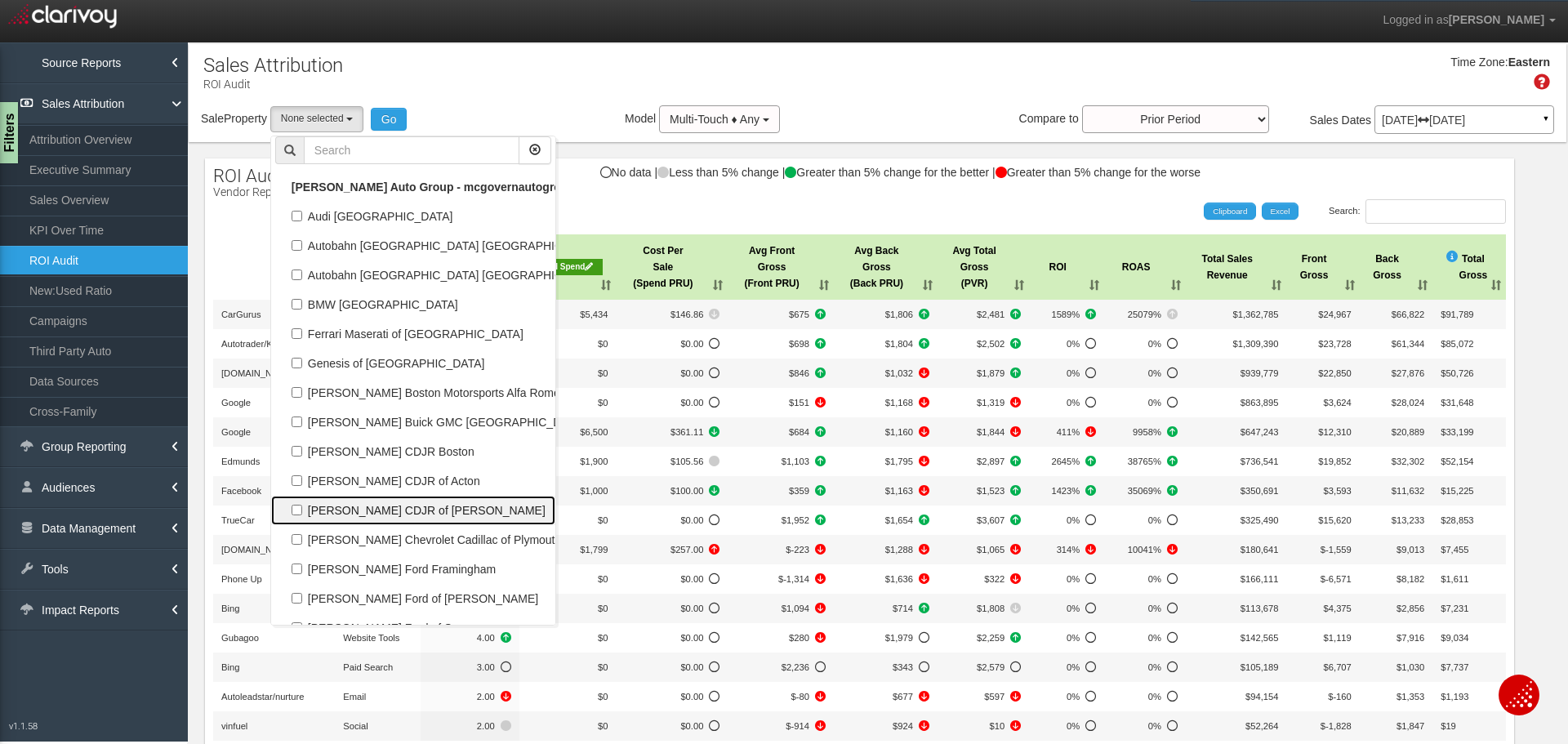
click at [431, 510] on label "[PERSON_NAME] CDJR of [PERSON_NAME]" at bounding box center [412, 509] width 276 height 21
click at [302, 510] on input "[PERSON_NAME] CDJR of [PERSON_NAME]" at bounding box center [297, 510] width 11 height 11
checkbox input "true"
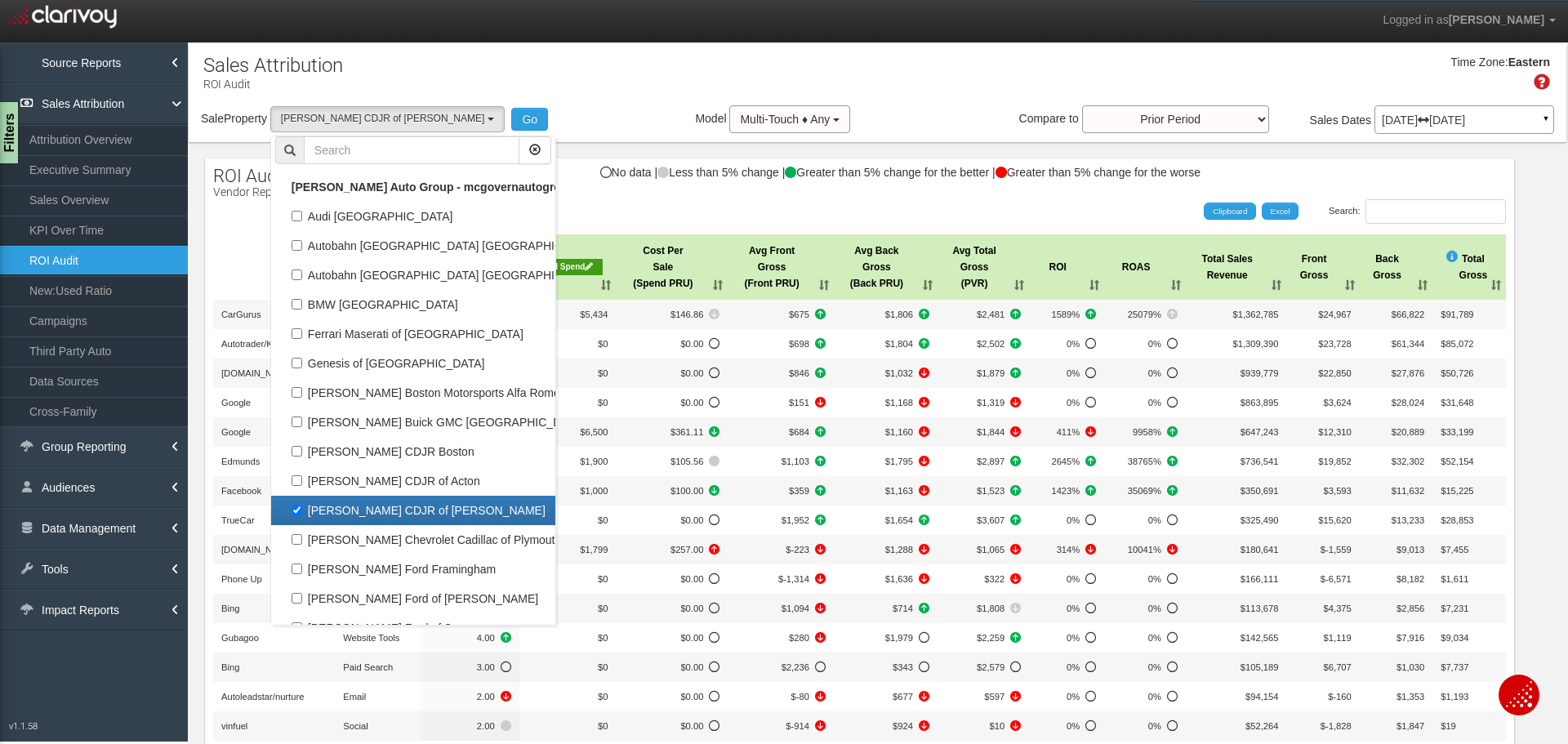
select select "object:9775"
click at [511, 118] on button "Go" at bounding box center [530, 119] width 37 height 23
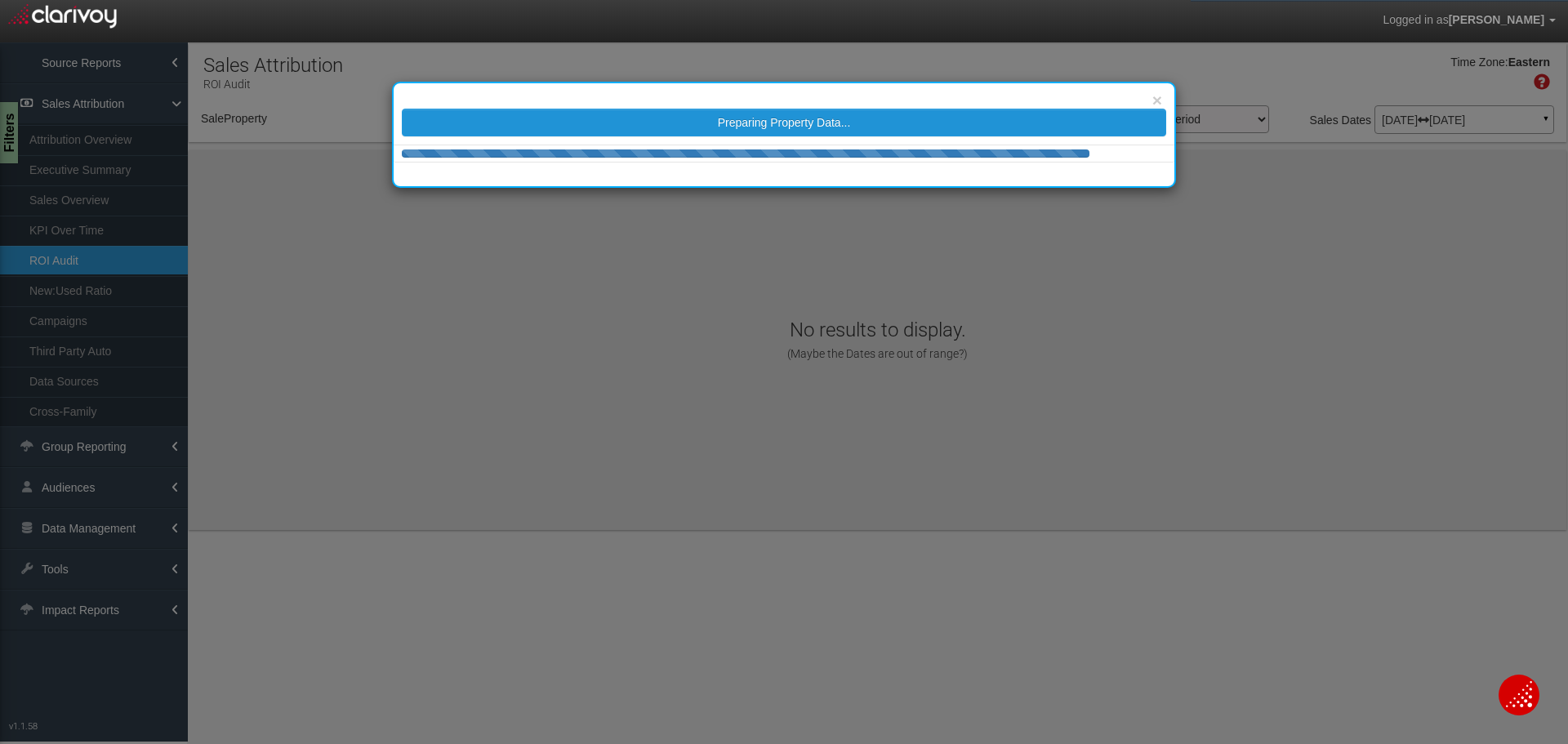
select select "object:12384"
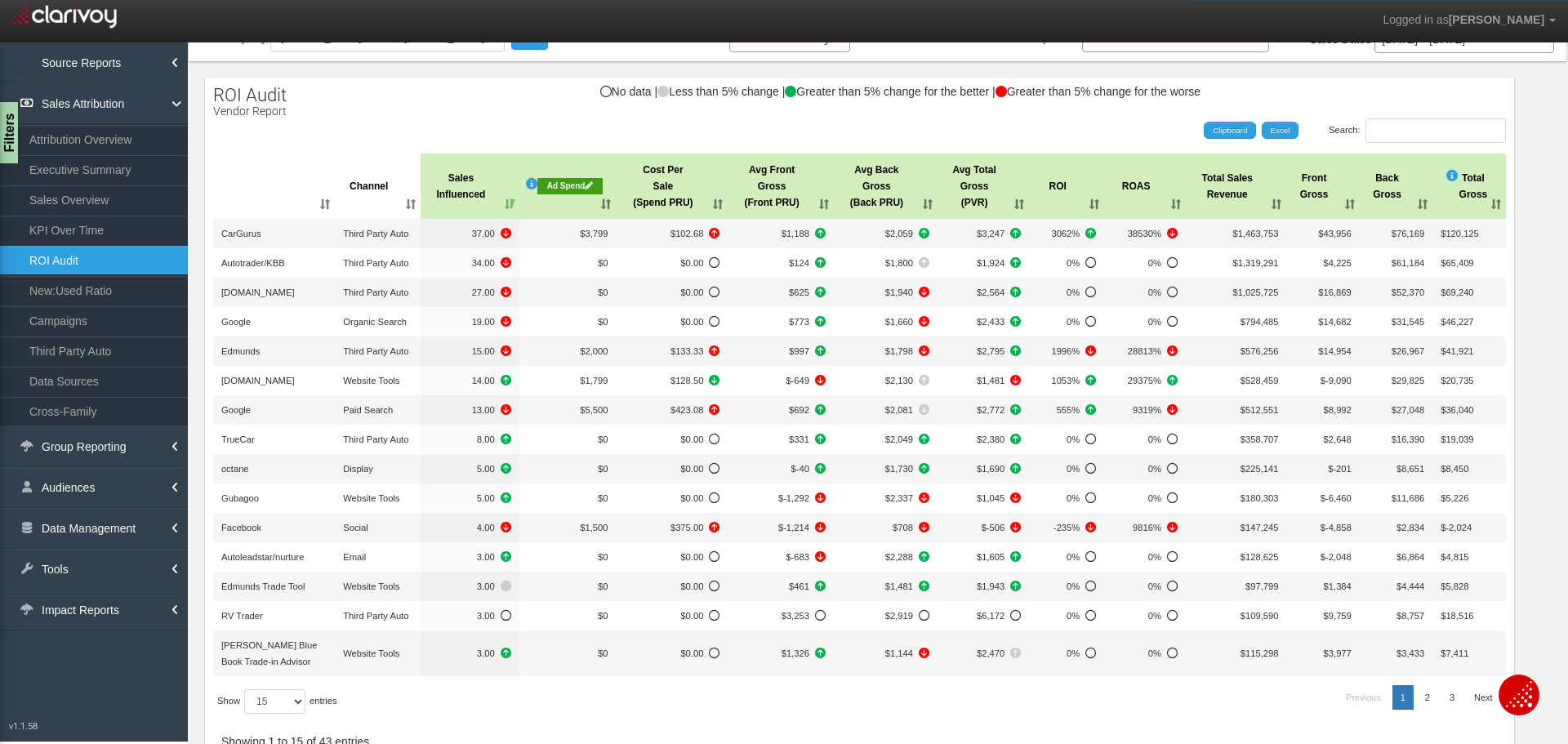
scroll to position [82, 0]
click at [488, 91] on div "No data | Less than 5% change | Greater than 5% change for the better | Greater…" at bounding box center [860, 99] width 1309 height 27
click at [121, 172] on link "Executive Summary" at bounding box center [93, 170] width 188 height 29
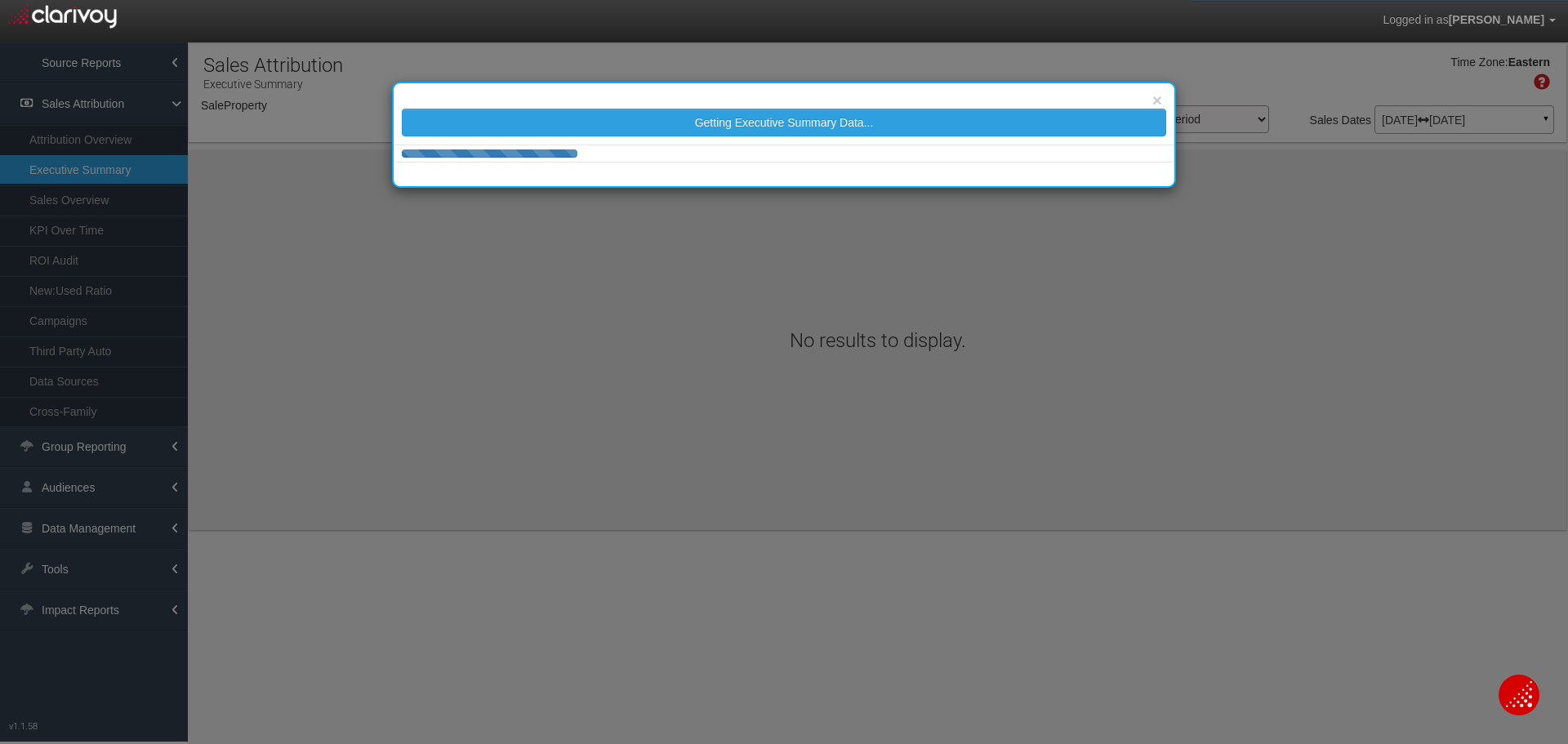
select select "object:14985"
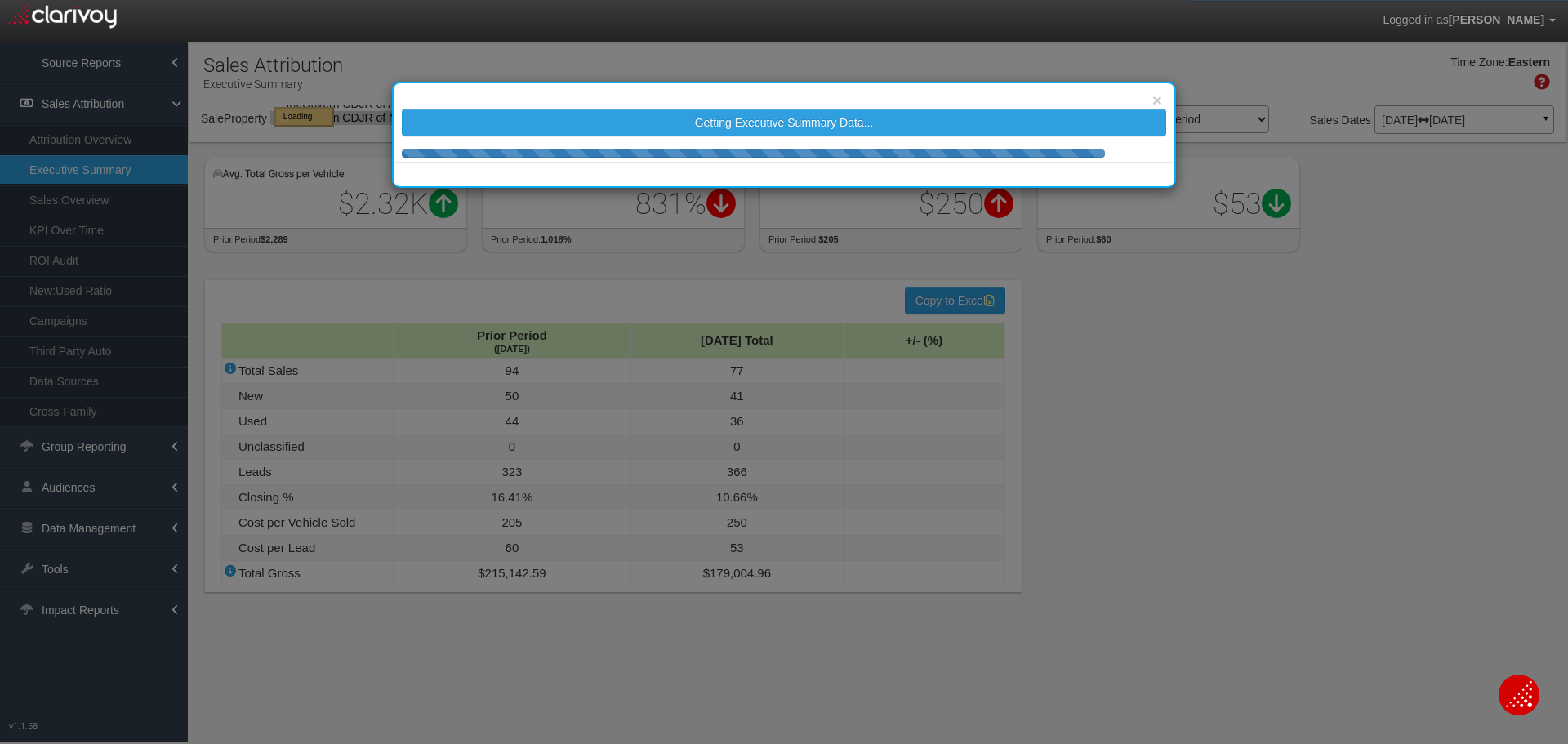
select select "object:14985"
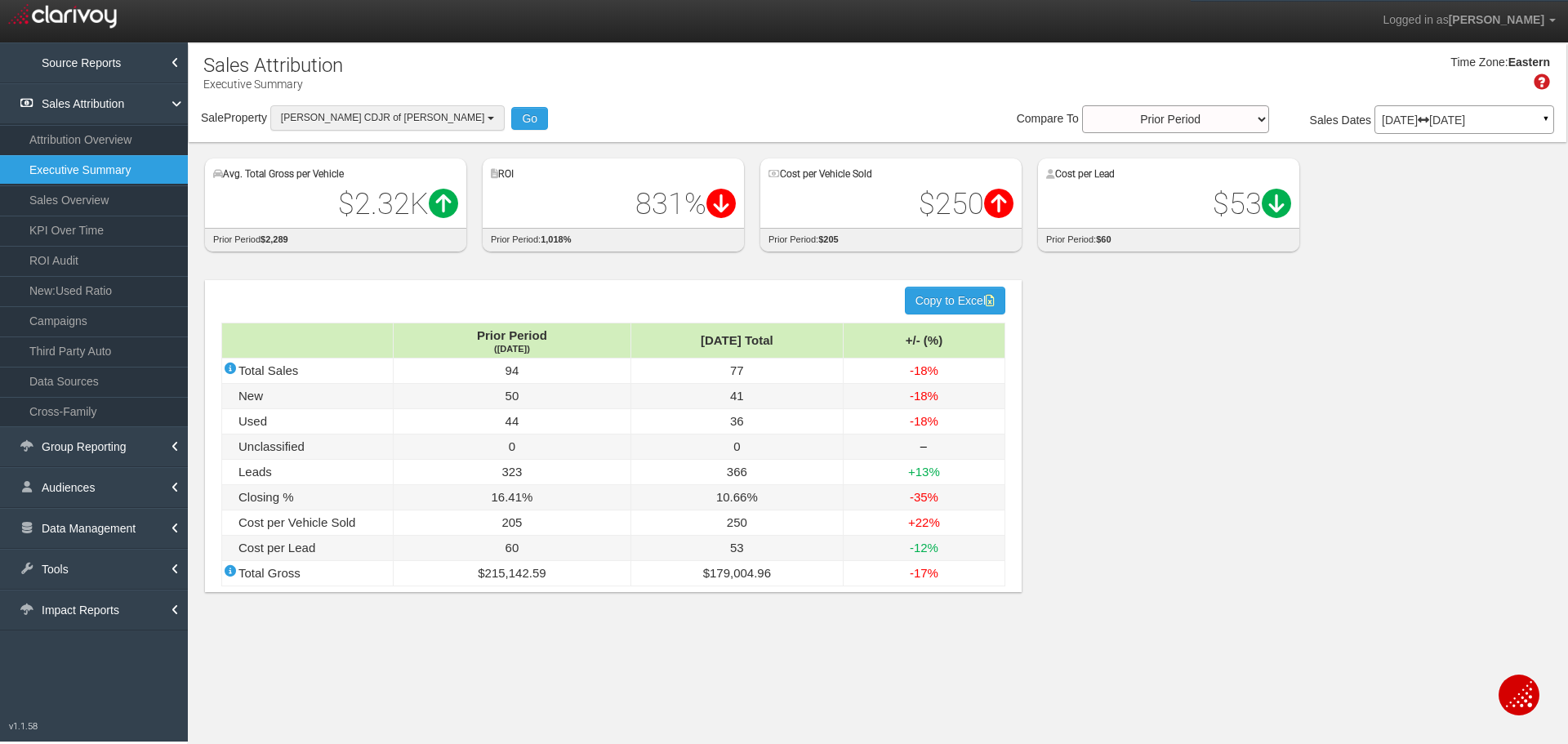
drag, startPoint x: 354, startPoint y: 127, endPoint x: 346, endPoint y: 119, distance: 11.3
click at [354, 127] on button "[PERSON_NAME] CDJR of [PERSON_NAME]" at bounding box center [388, 118] width 235 height 26
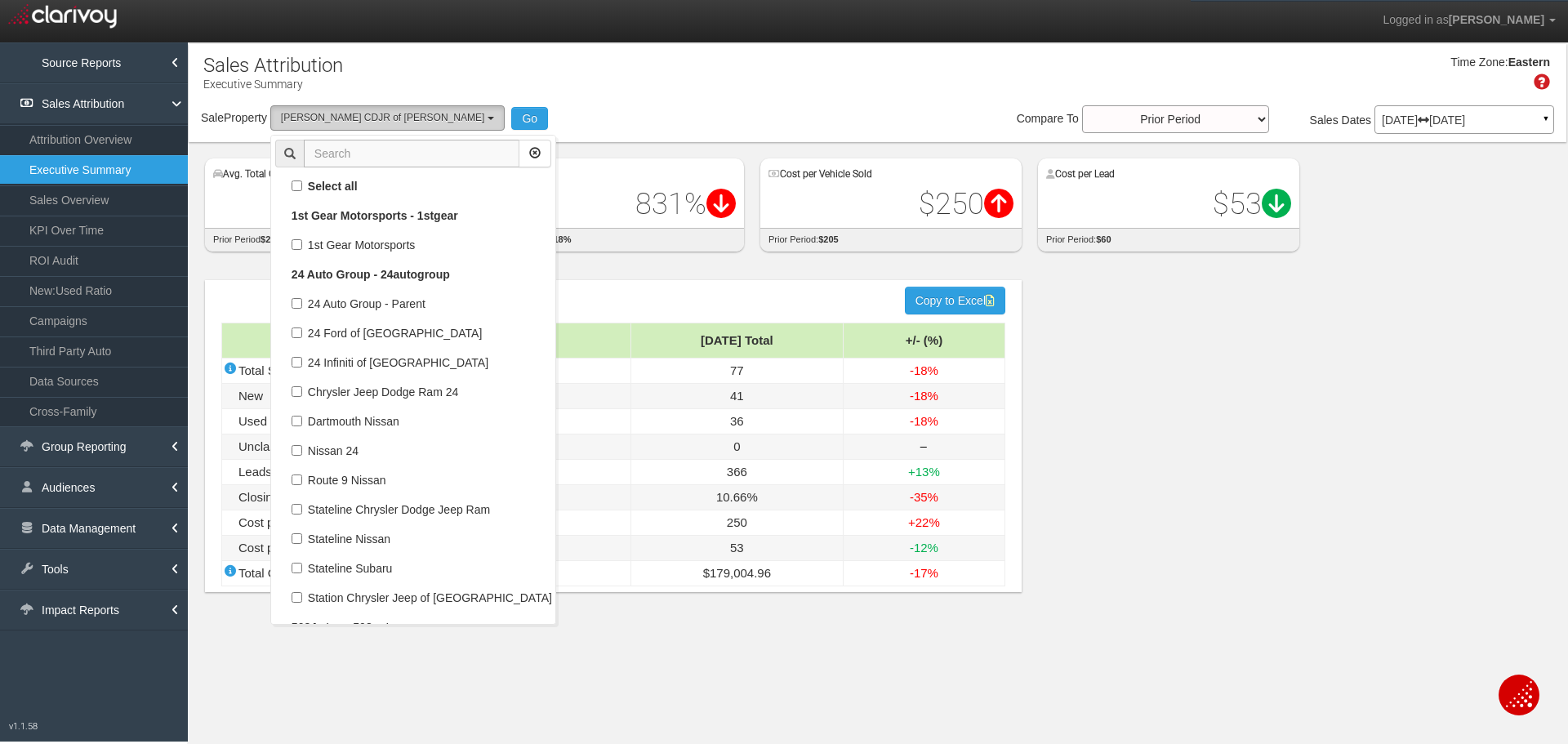
scroll to position [62769, 0]
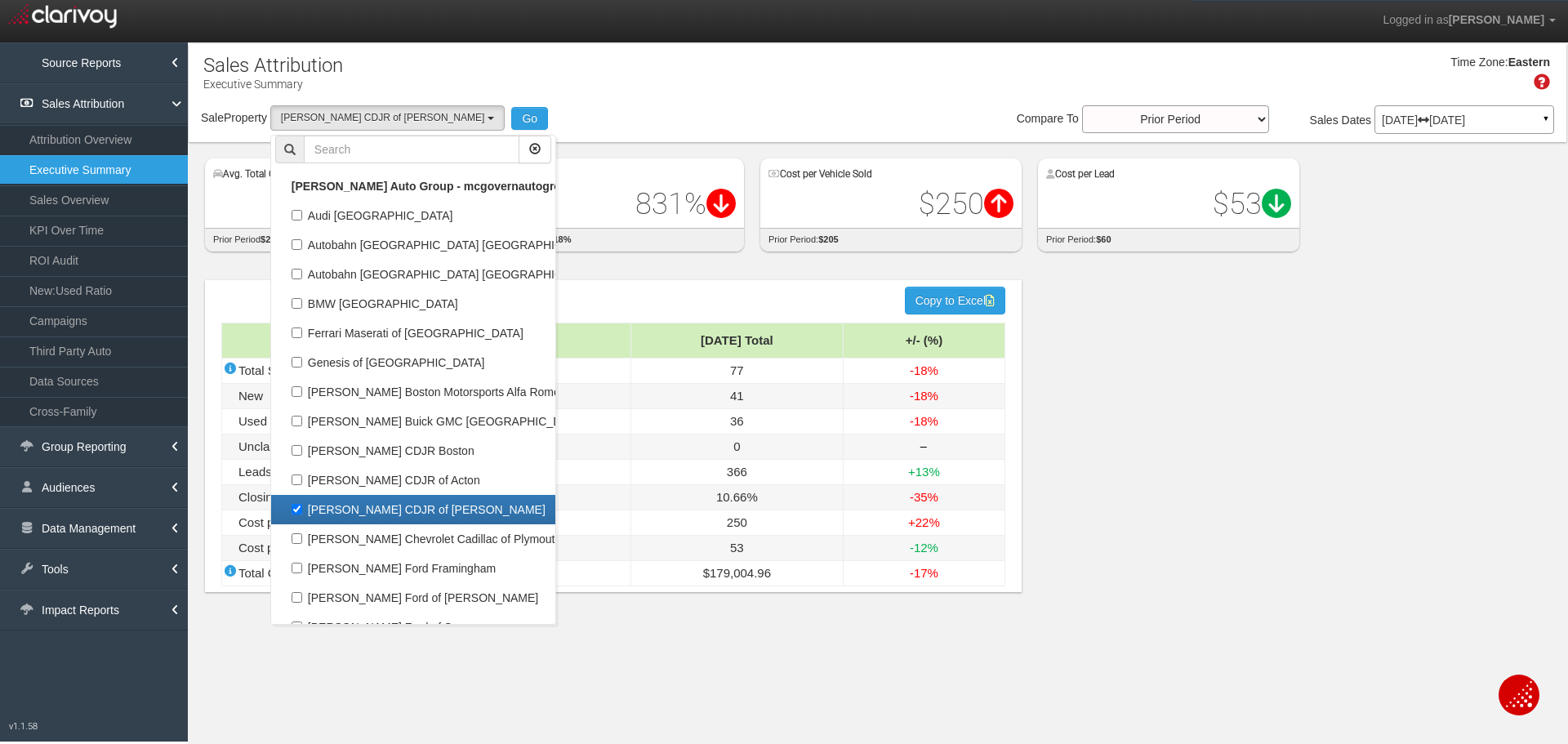
click at [369, 508] on label "[PERSON_NAME] CDJR of [PERSON_NAME]" at bounding box center [412, 509] width 276 height 21
click at [302, 508] on input "[PERSON_NAME] CDJR of [PERSON_NAME]" at bounding box center [297, 509] width 11 height 11
checkbox input "false"
select select
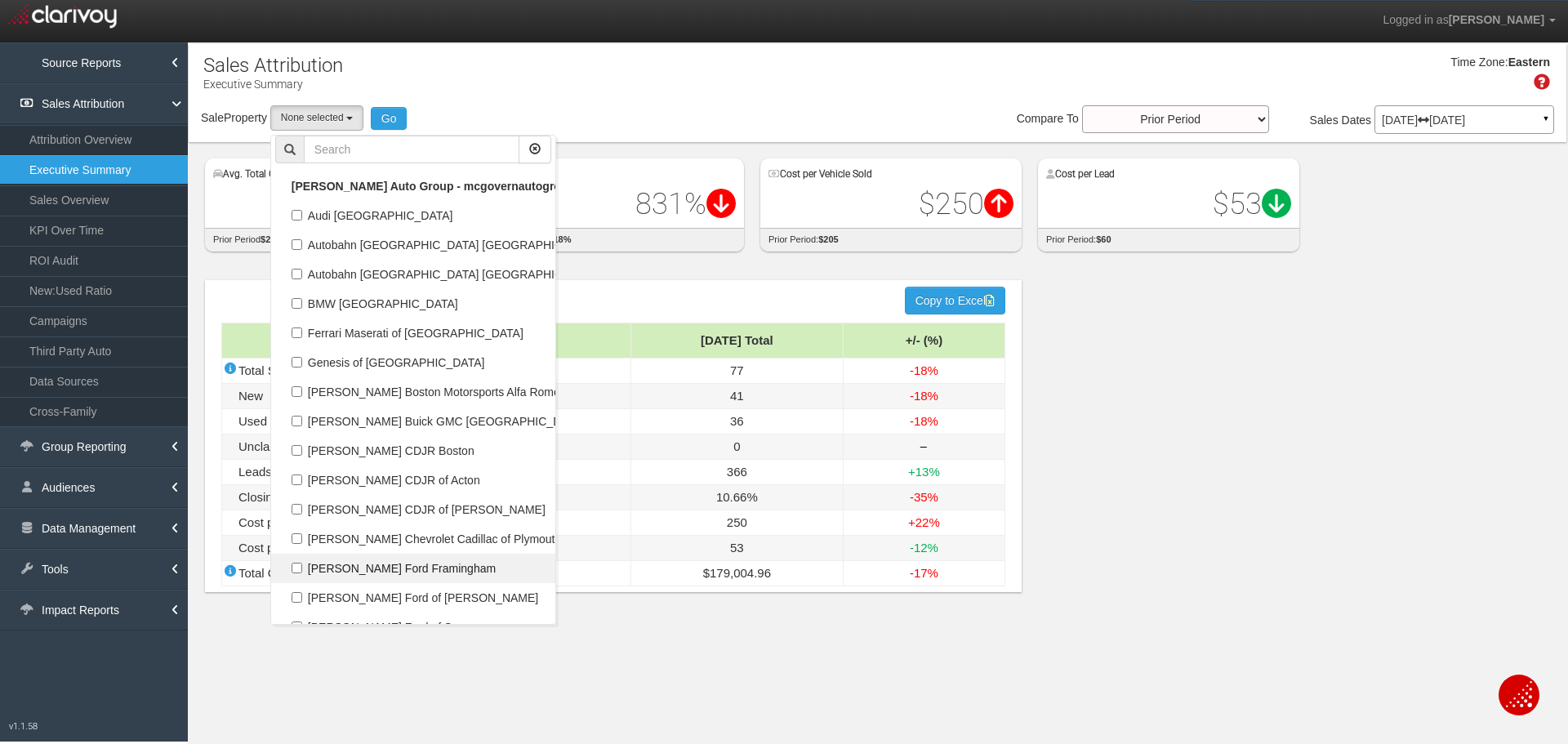
scroll to position [30191, 0]
click at [379, 558] on label "[PERSON_NAME] Ford Framingham" at bounding box center [412, 567] width 276 height 21
click at [302, 563] on input "[PERSON_NAME] Ford Framingham" at bounding box center [297, 568] width 11 height 11
checkbox input "true"
select select "object:14987"
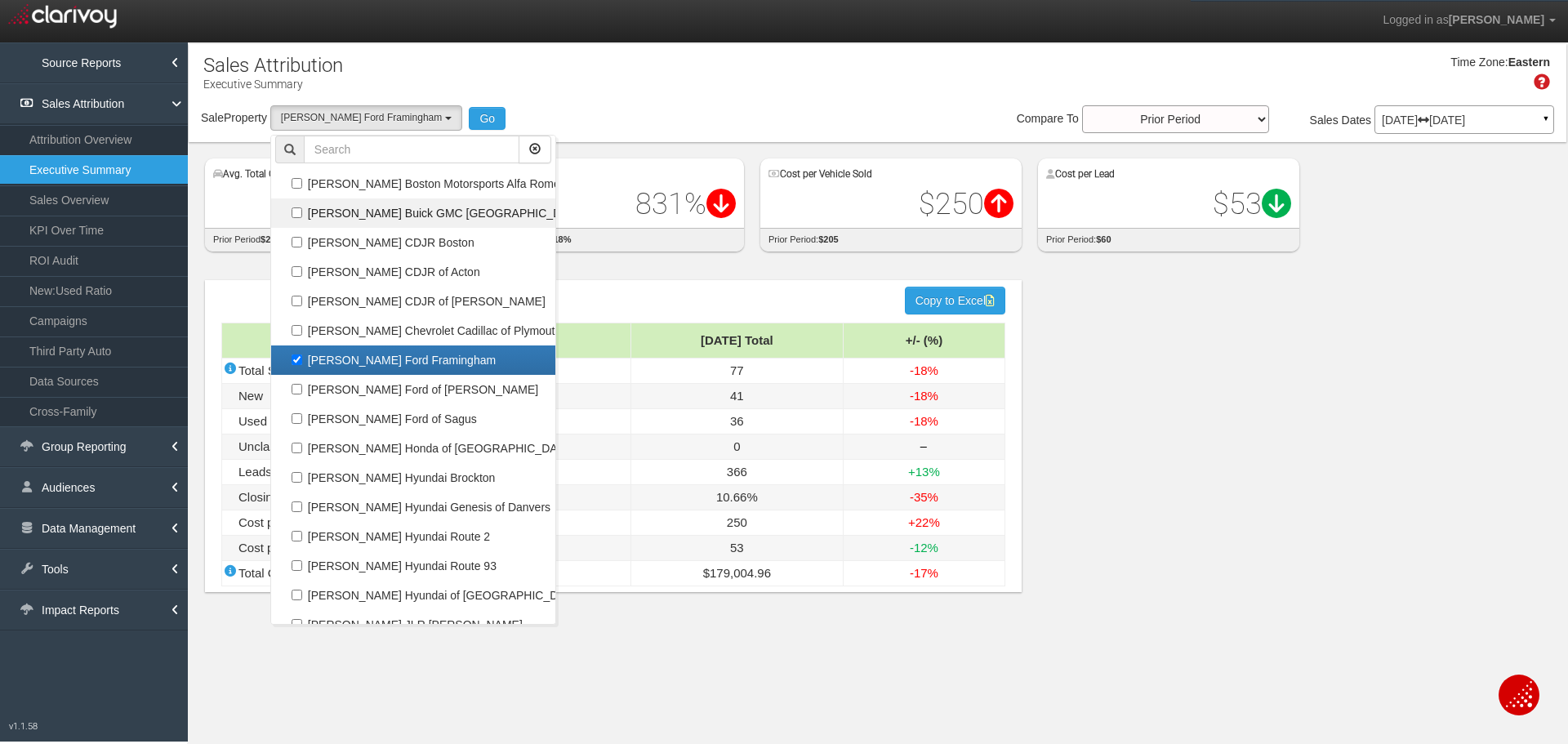
scroll to position [63095, 0]
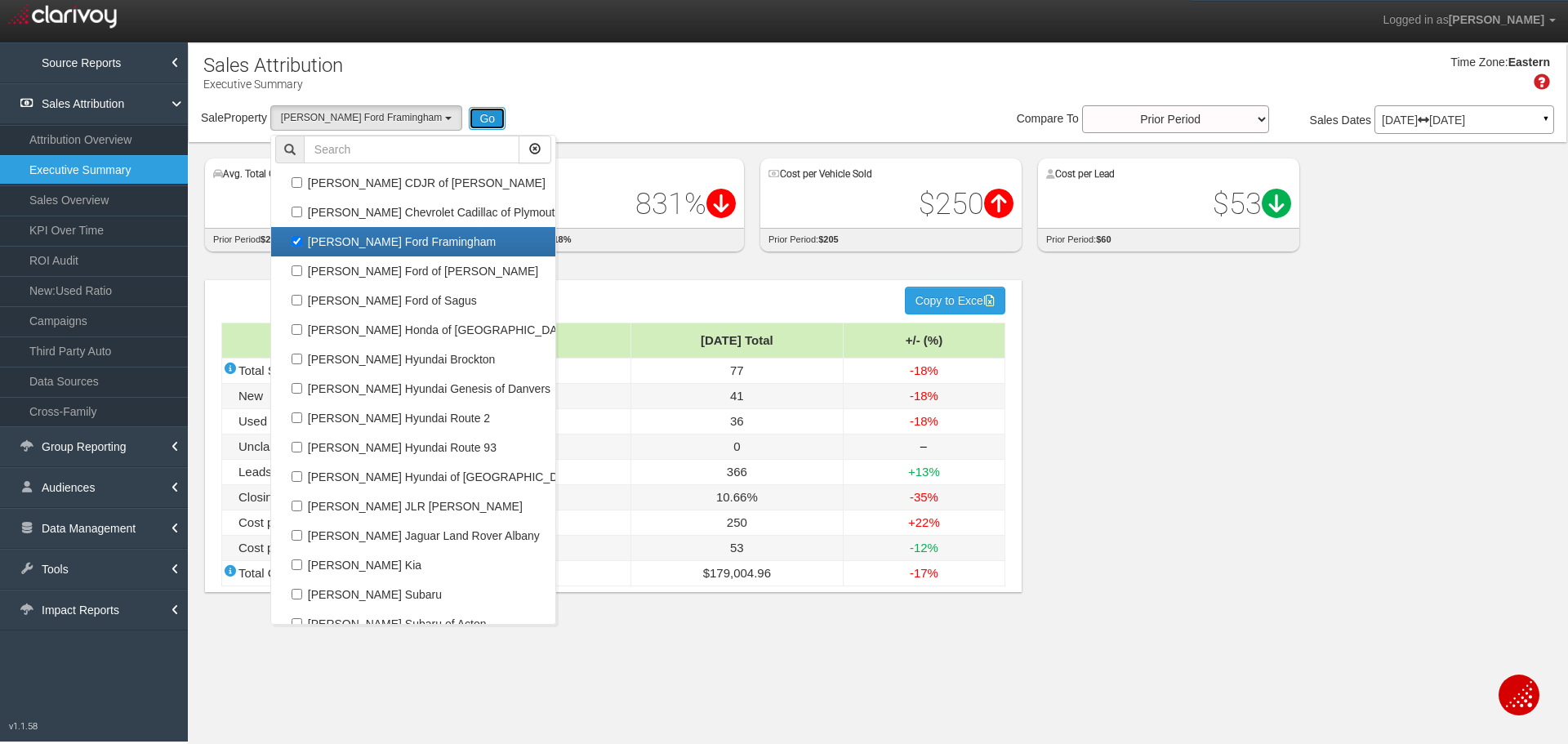
click at [468, 116] on button "Go" at bounding box center [487, 118] width 37 height 23
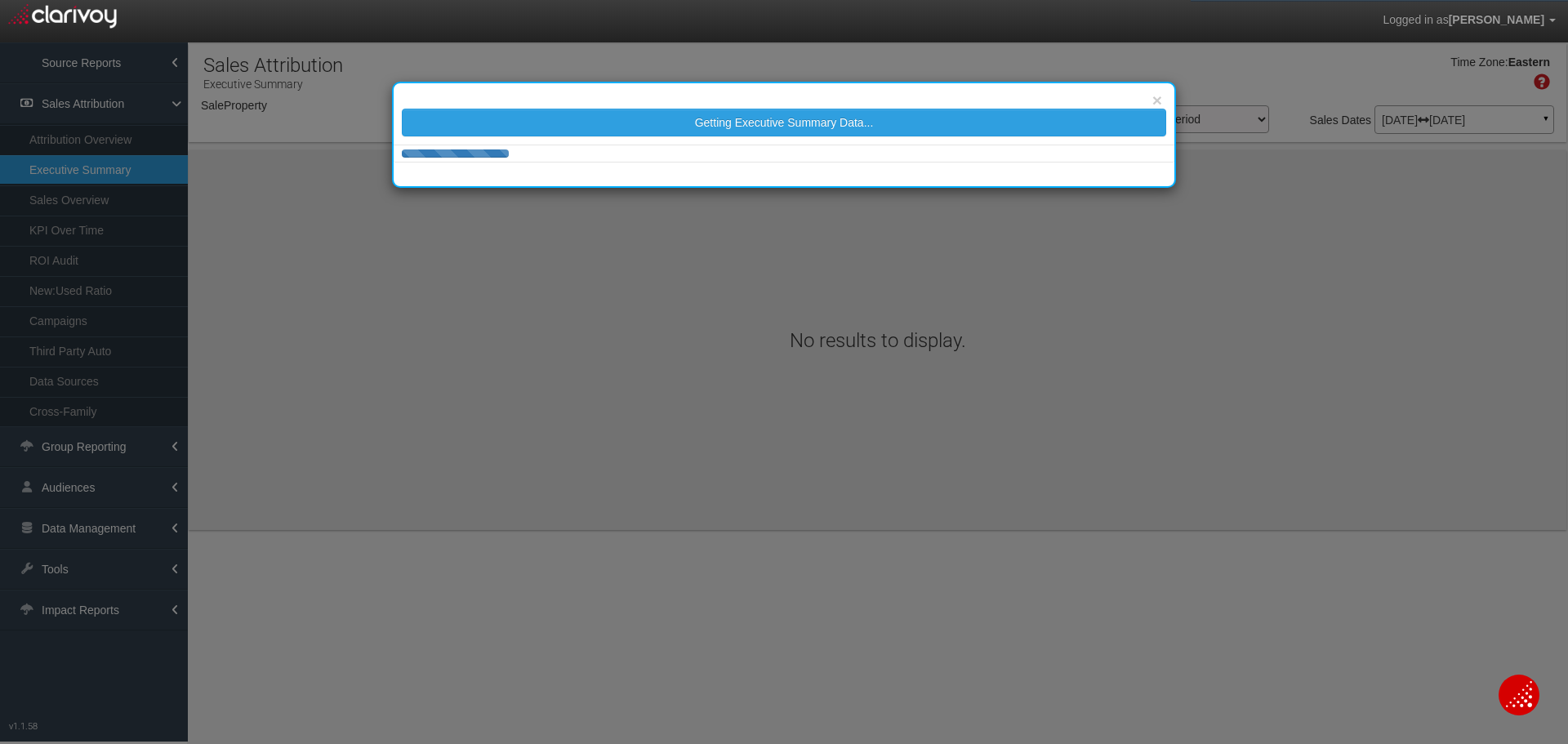
select select "object:17606"
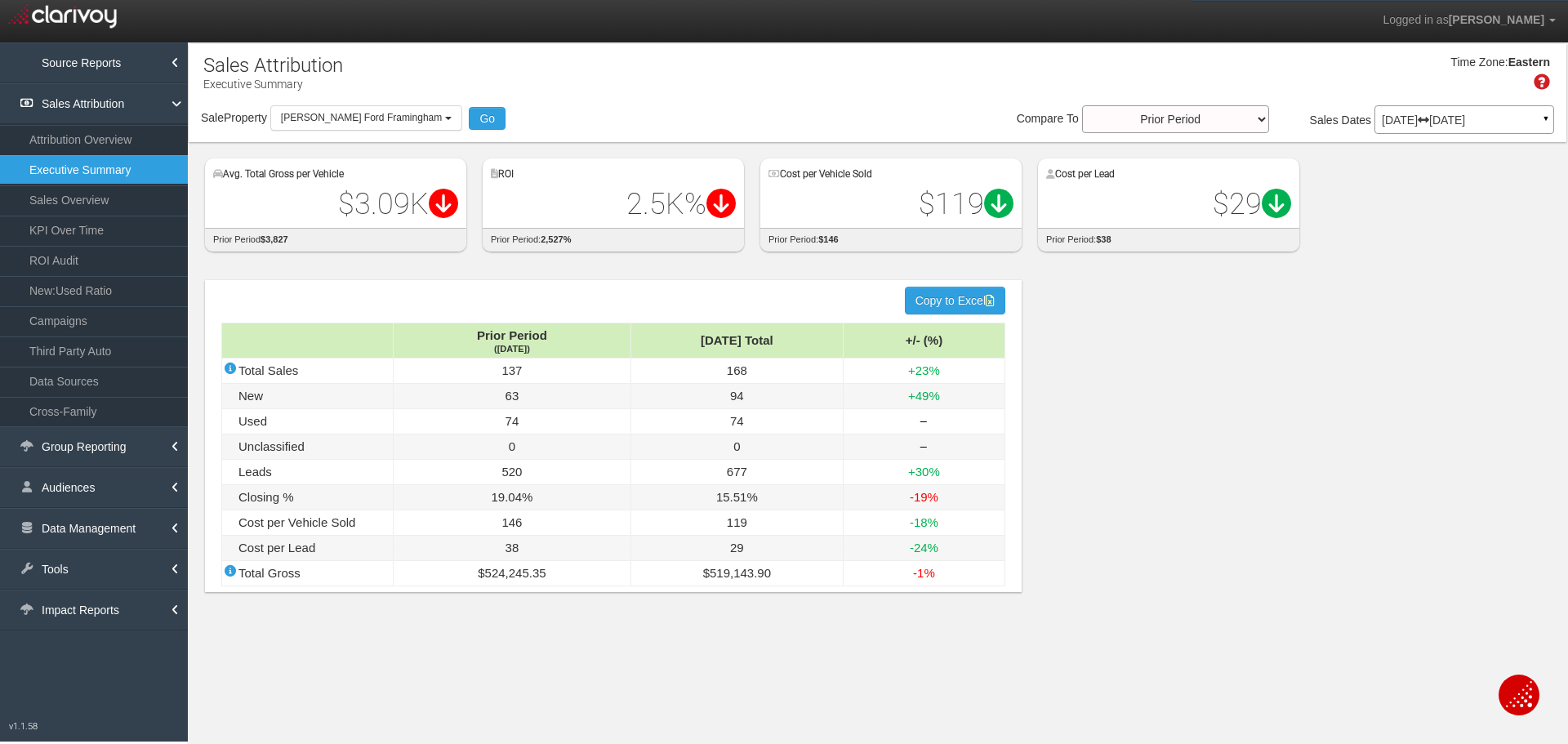
click at [489, 92] on div "Time Zone: Eastern" at bounding box center [877, 79] width 1377 height 53
click at [30, 258] on link "ROI Audit" at bounding box center [93, 260] width 188 height 29
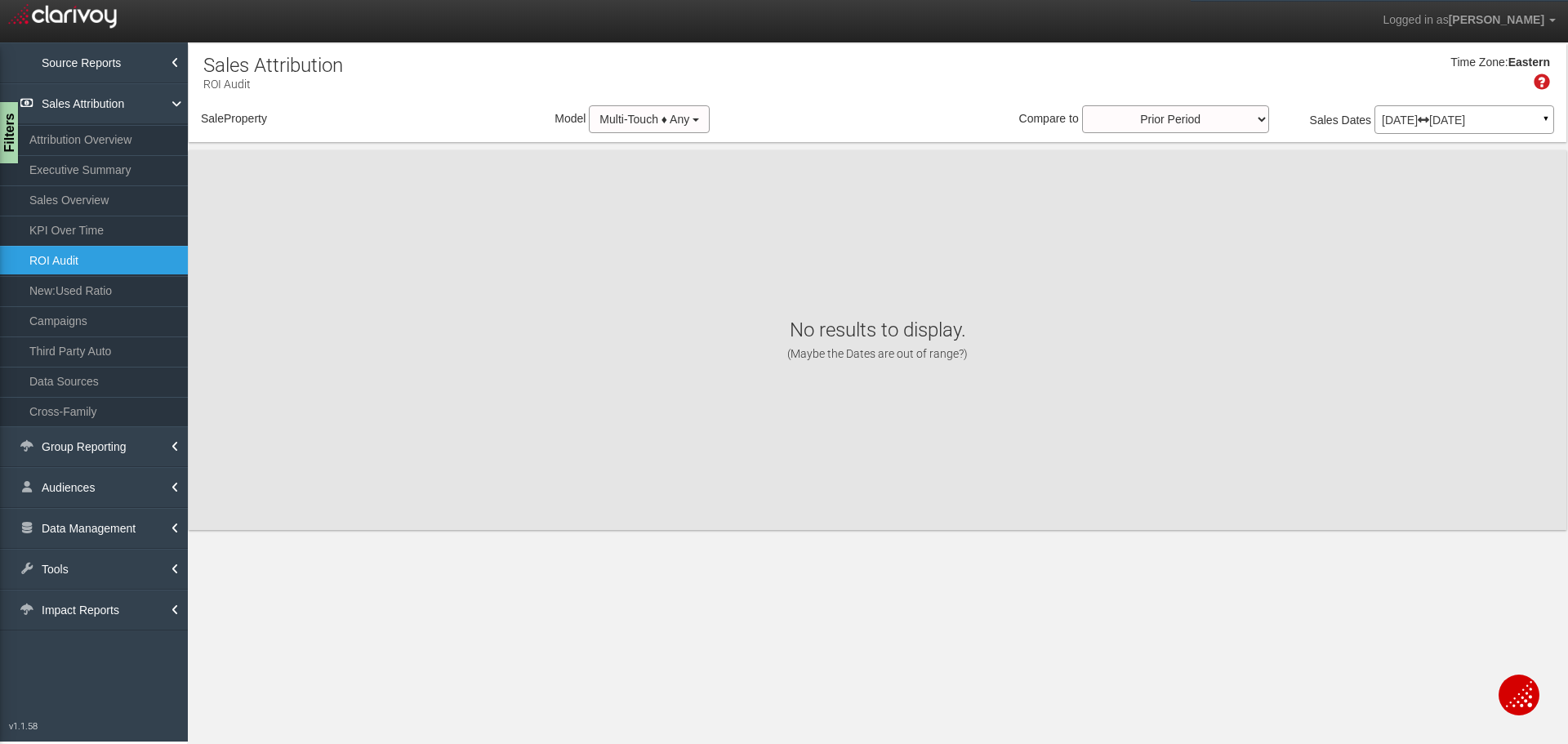
select select "object:20197"
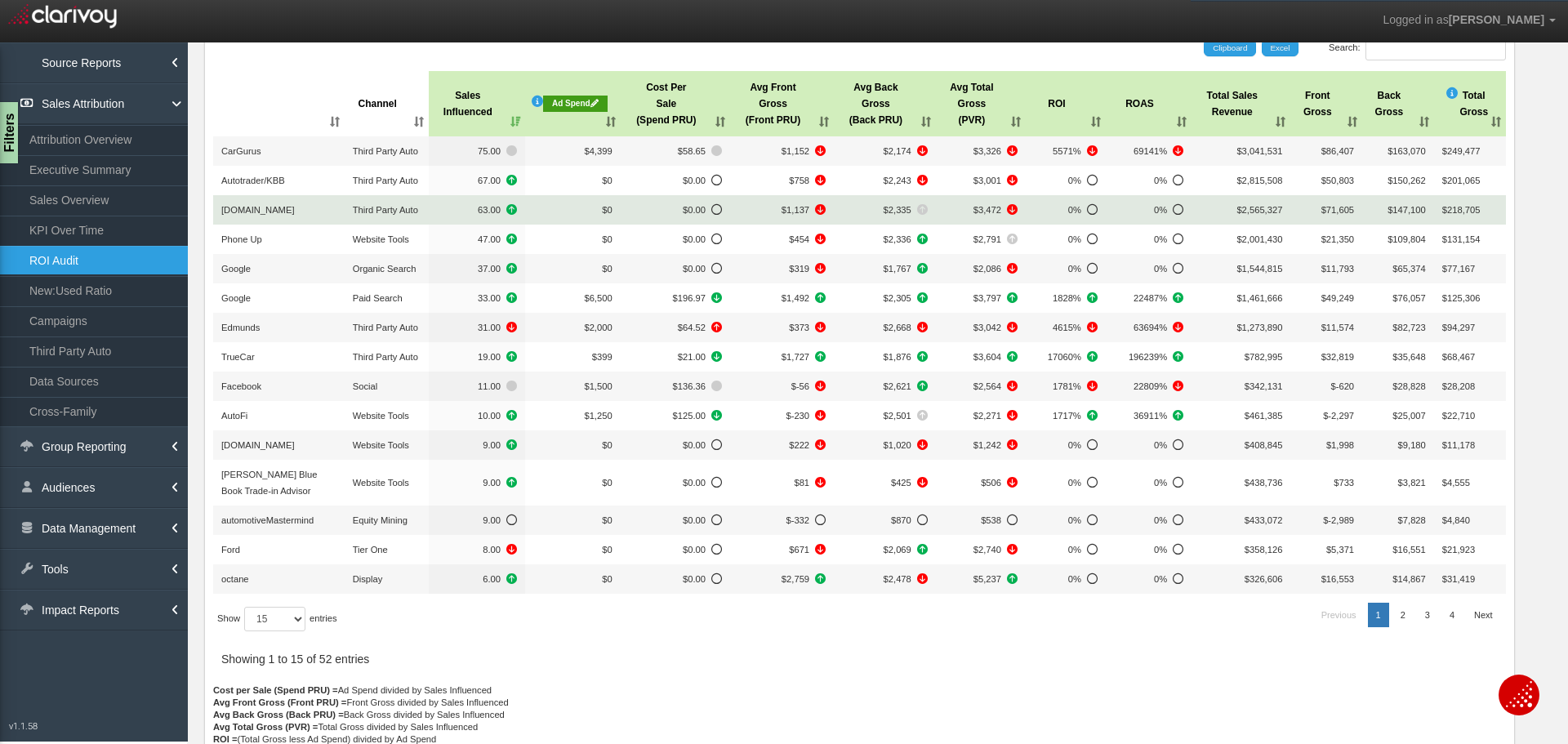
scroll to position [82, 0]
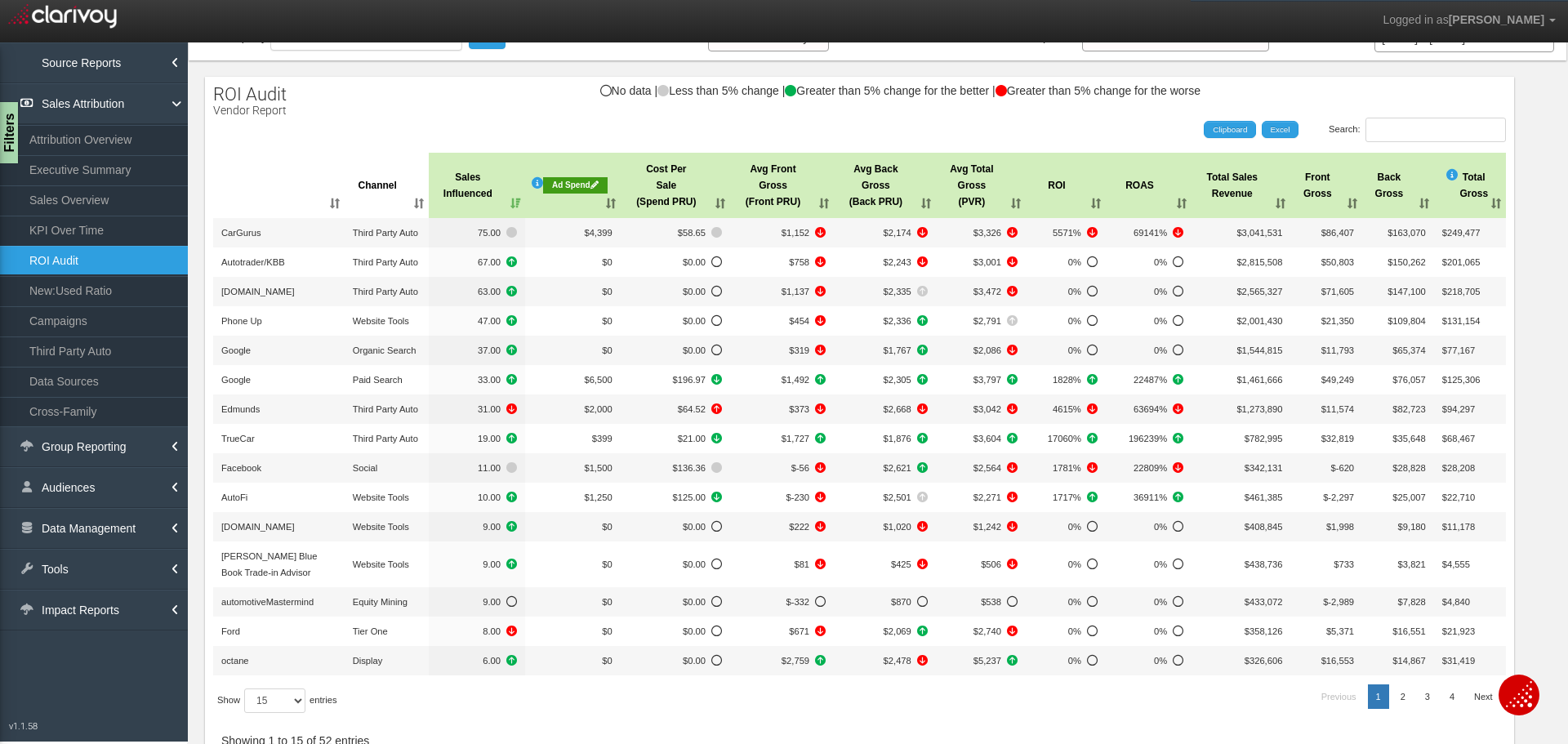
click at [362, 140] on div "Search: Clipboard Excel" at bounding box center [851, 129] width 1309 height 25
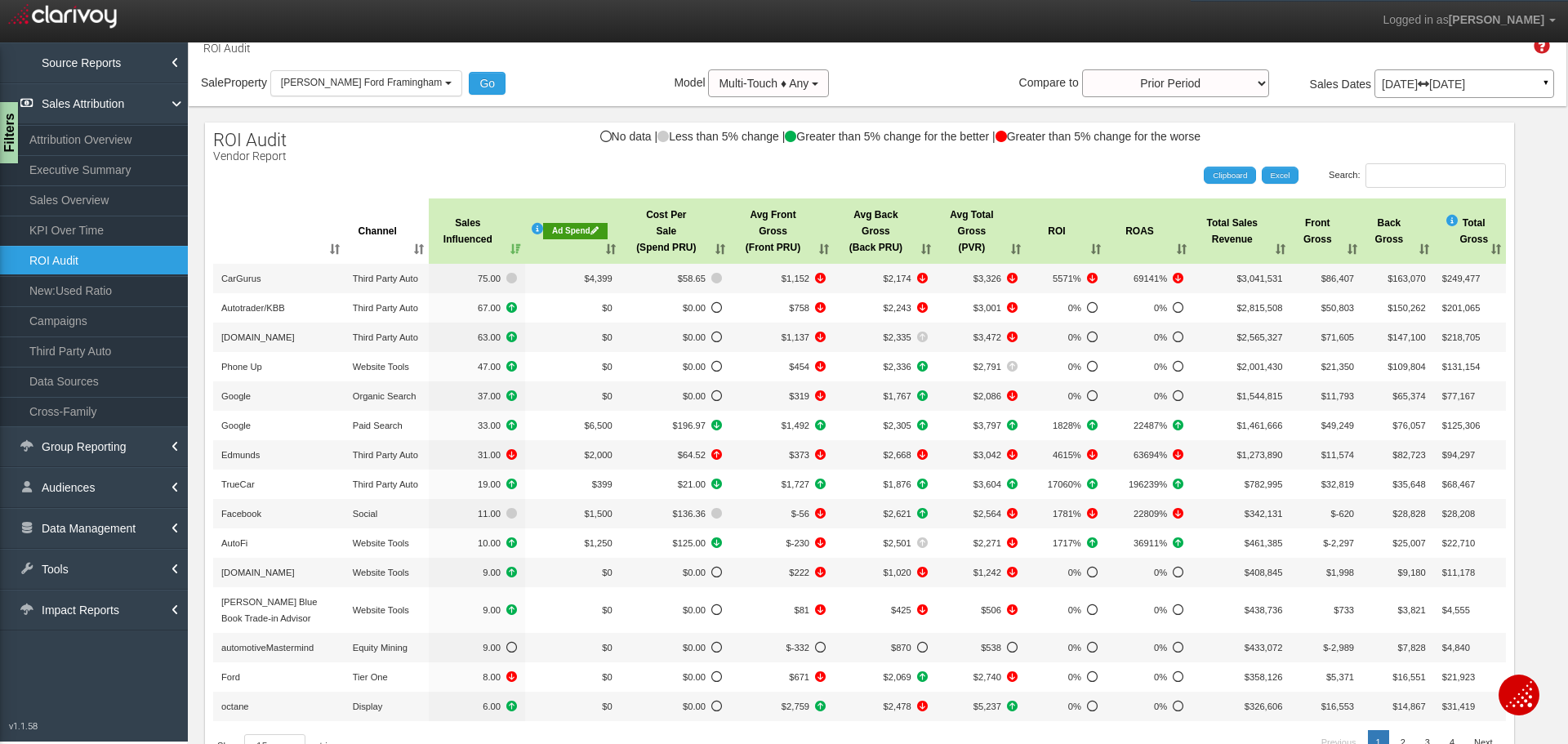
scroll to position [0, 0]
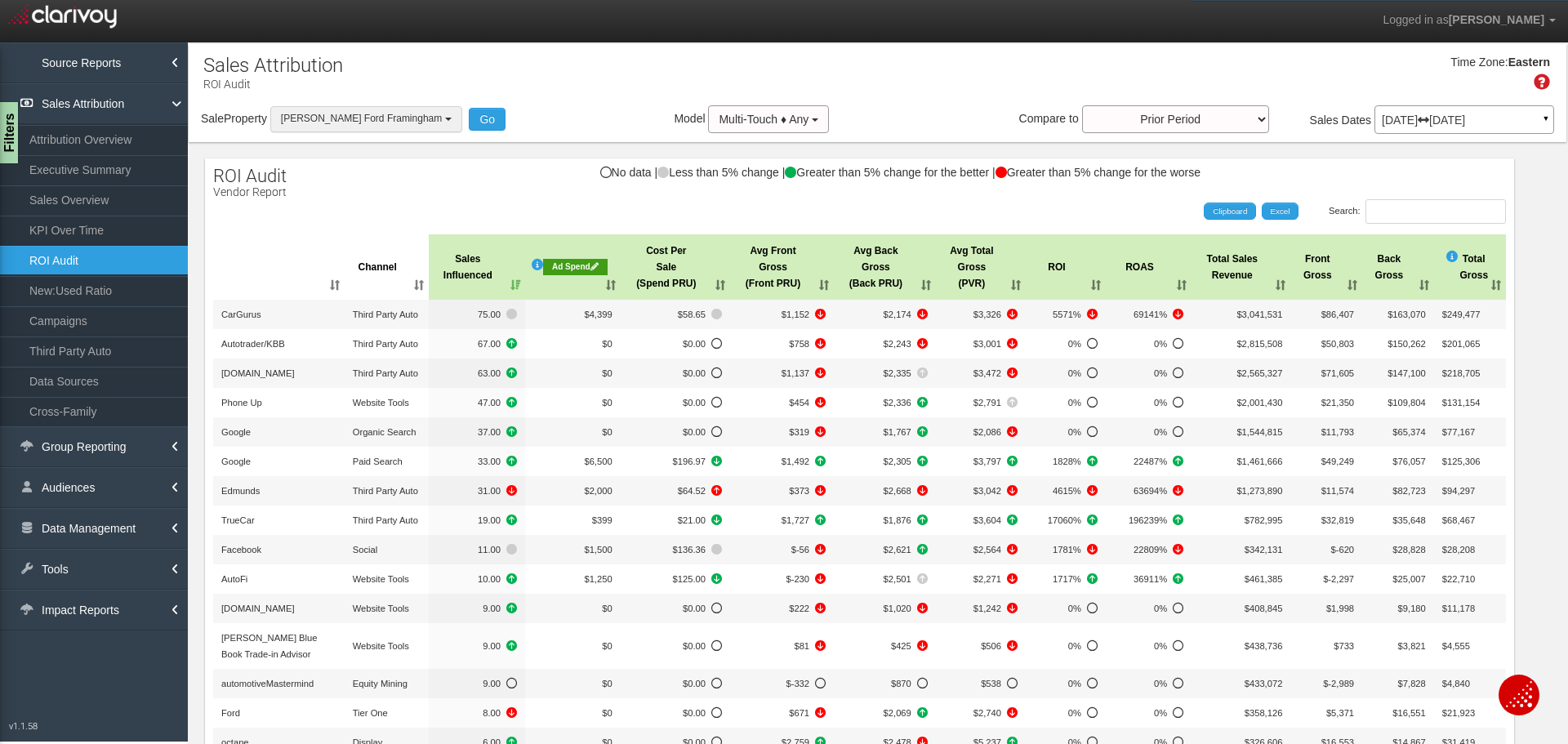
click at [360, 123] on span "[PERSON_NAME] Ford Framingham" at bounding box center [361, 118] width 161 height 11
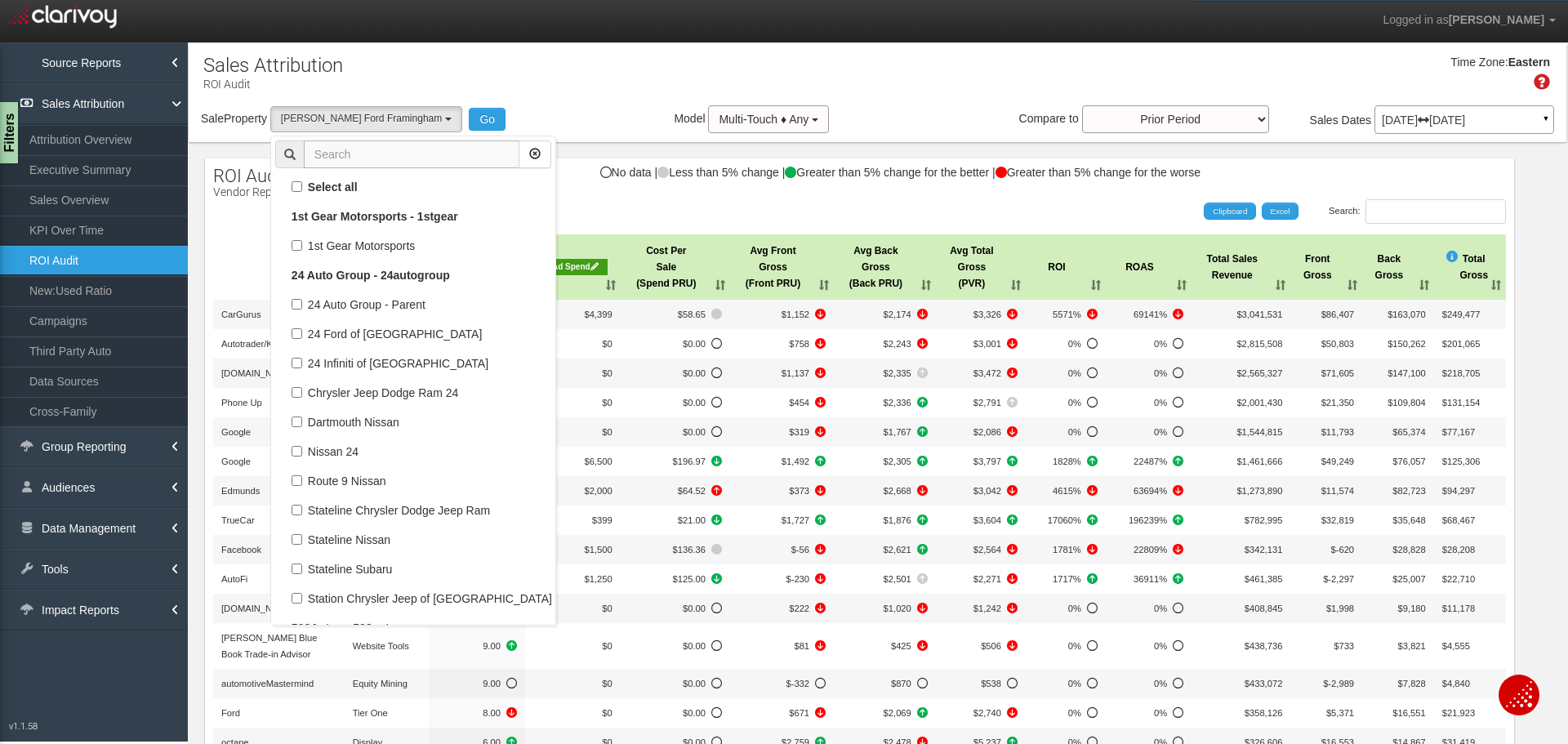
scroll to position [62769, 0]
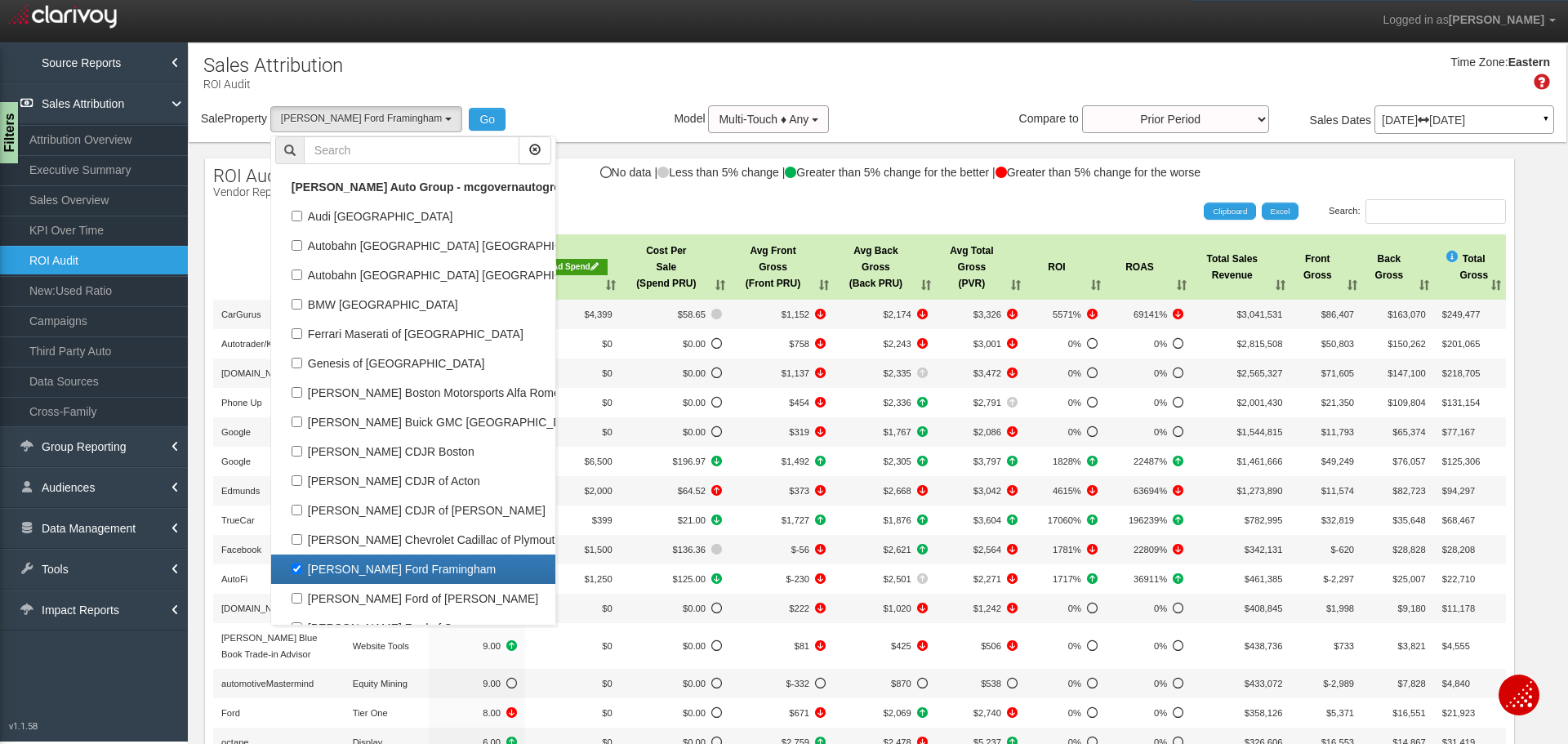
click at [375, 580] on label "[PERSON_NAME] Ford Framingham" at bounding box center [412, 568] width 276 height 21
click at [302, 574] on input "[PERSON_NAME] Ford Framingham" at bounding box center [297, 569] width 11 height 11
checkbox input "false"
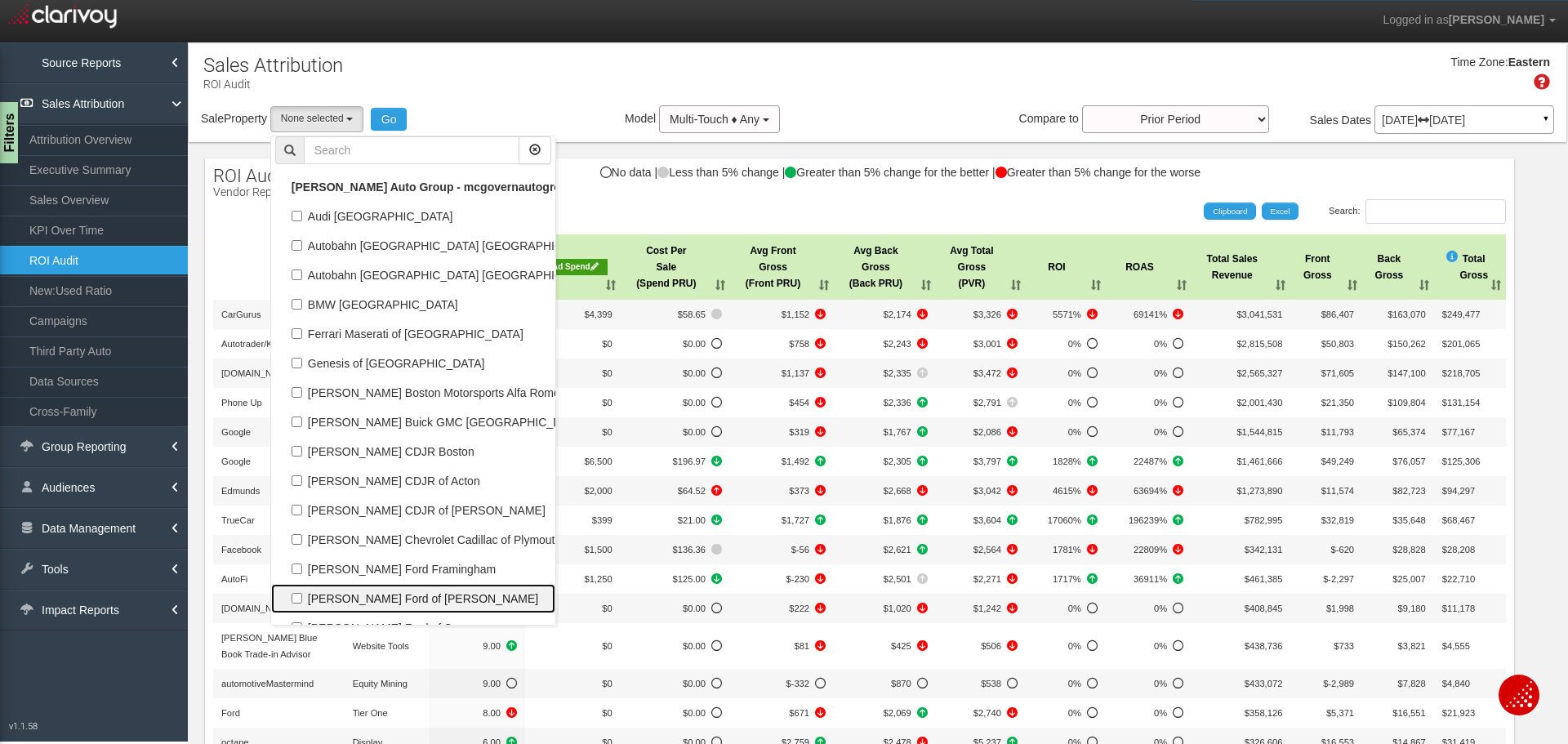
click at [375, 595] on label "[PERSON_NAME] Ford of [PERSON_NAME]" at bounding box center [412, 597] width 276 height 21
click at [302, 595] on input "[PERSON_NAME] Ford of [PERSON_NAME]" at bounding box center [297, 598] width 11 height 11
checkbox input "true"
select select "object:20198"
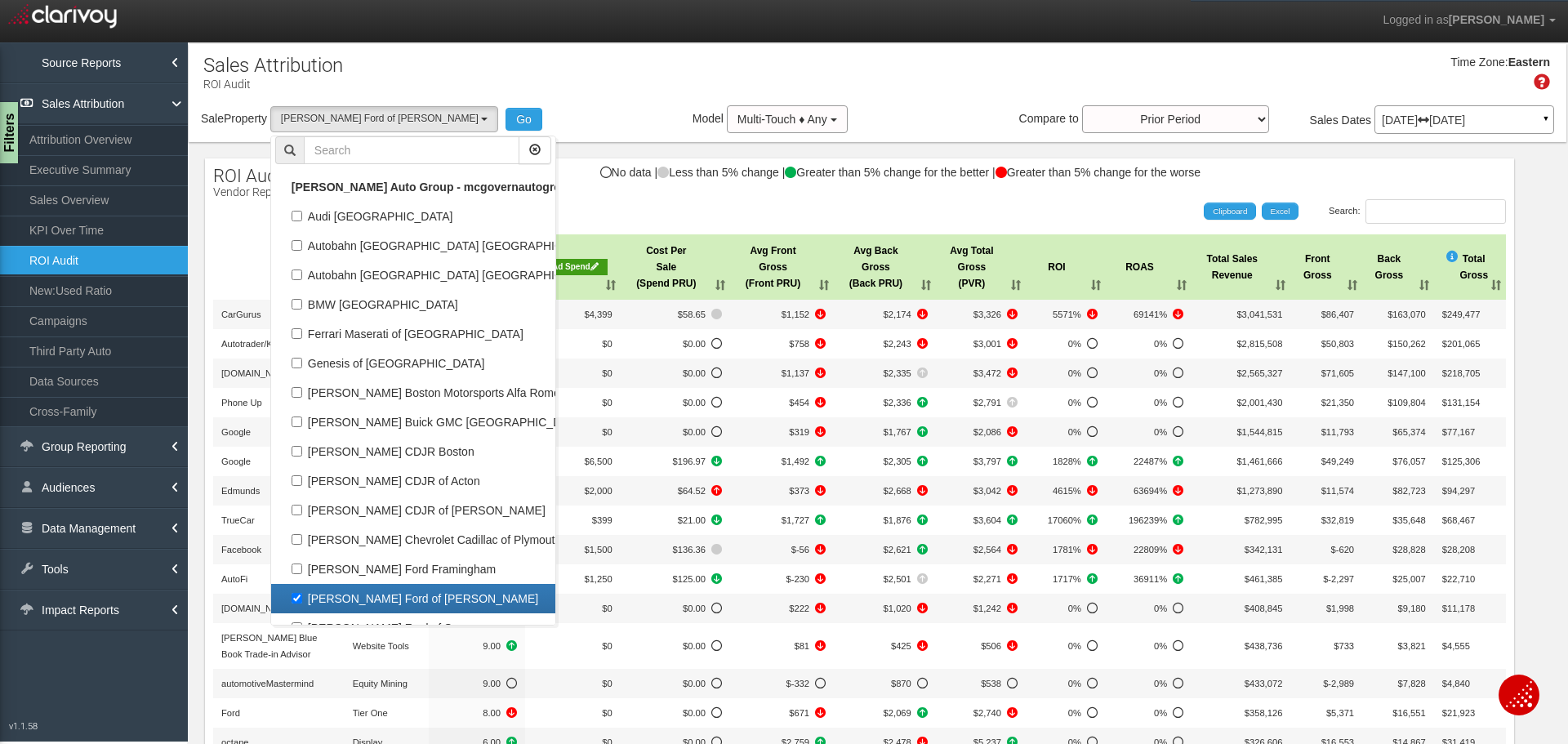
scroll to position [30218, 0]
click at [505, 114] on button "Go" at bounding box center [523, 119] width 37 height 23
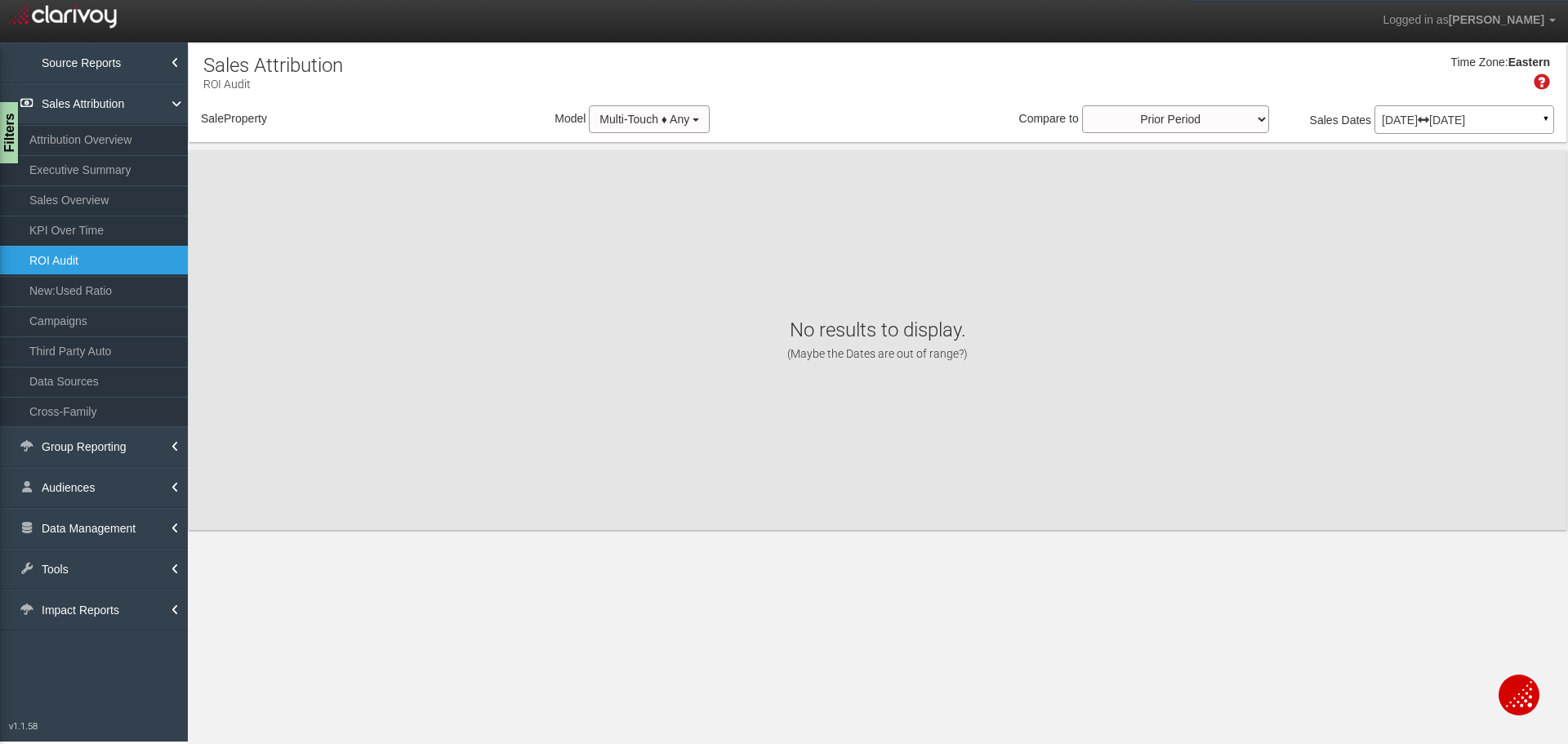
select select "object:22807"
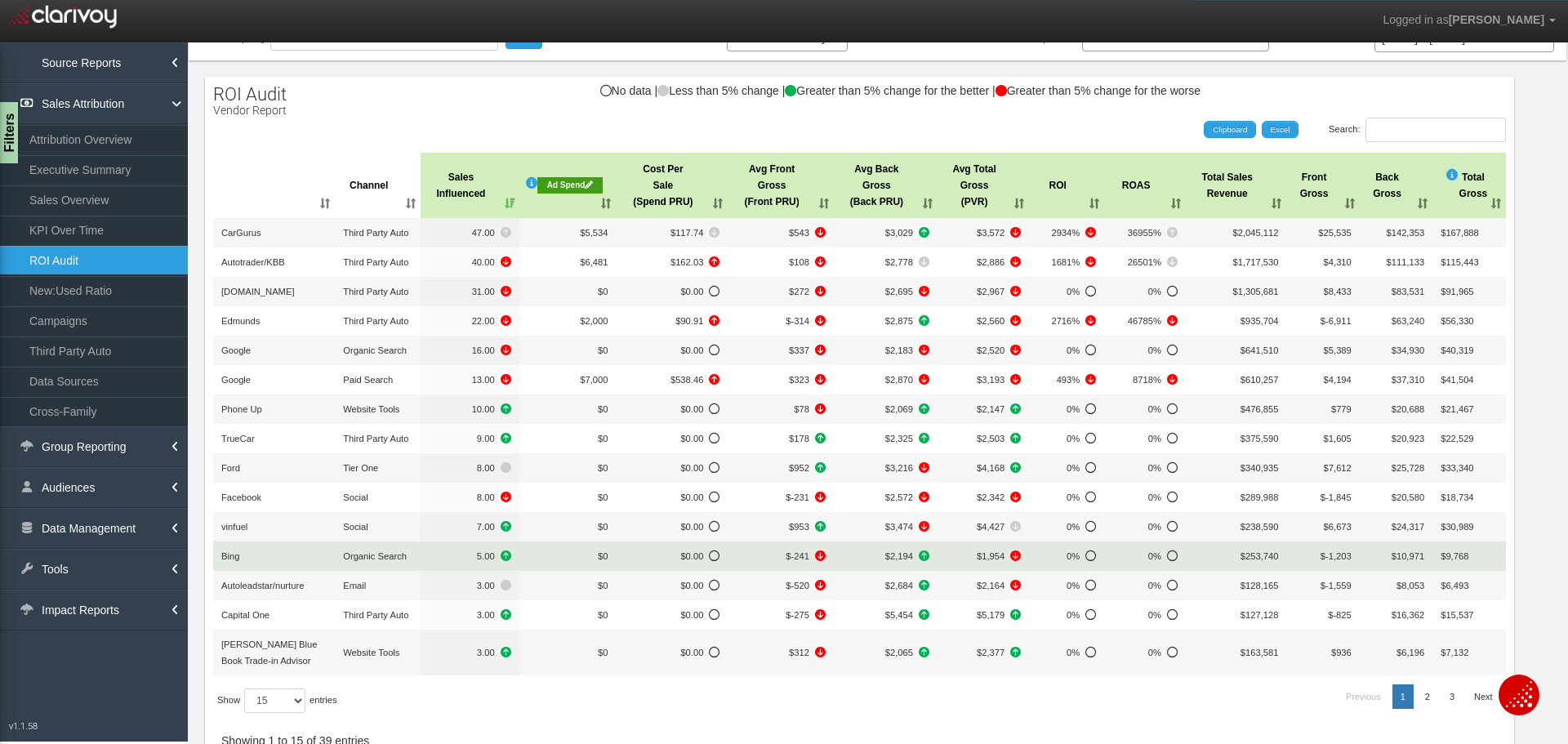
scroll to position [0, 0]
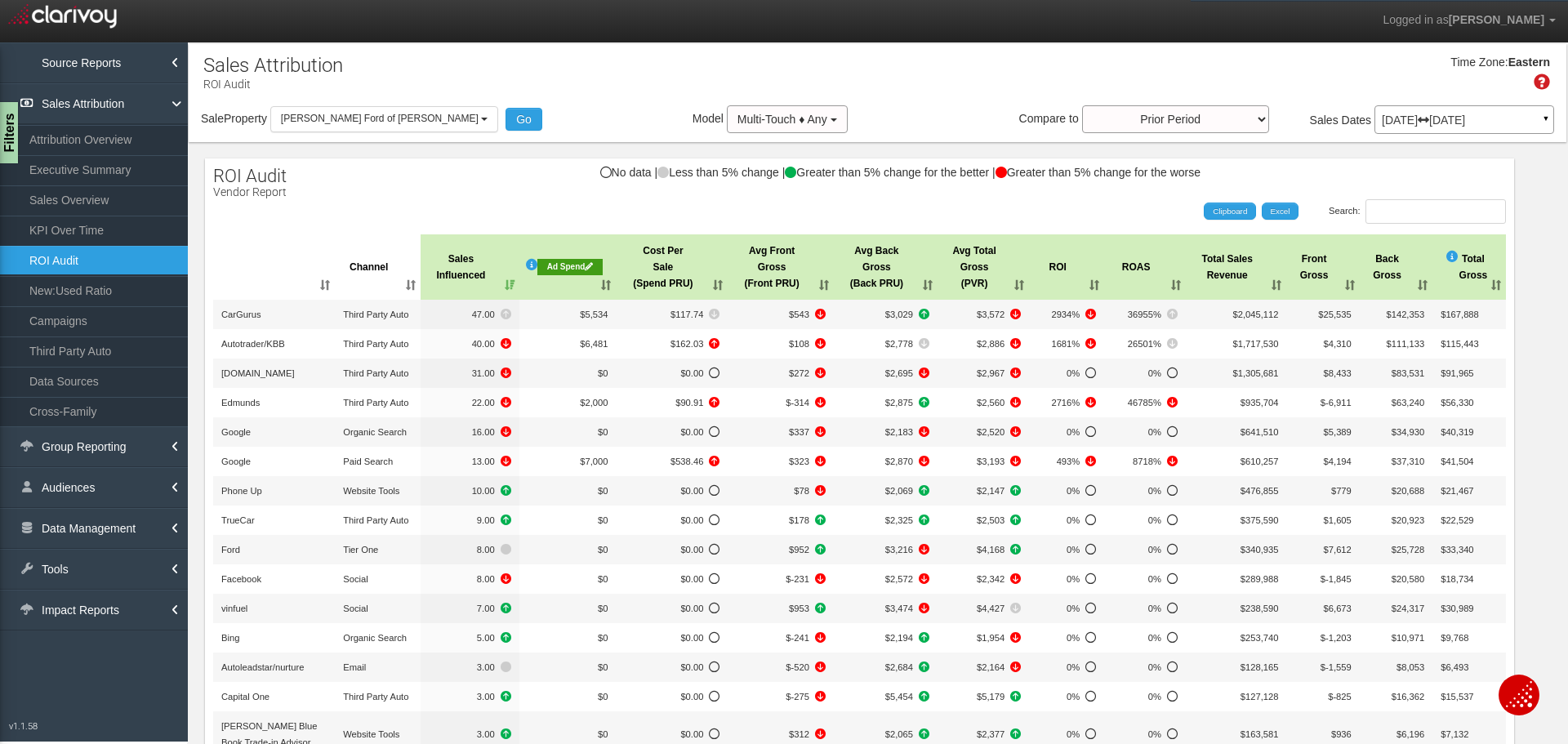
click at [304, 170] on div "No data | Less than 5% change | Greater than 5% change for the better | Greater…" at bounding box center [860, 181] width 1309 height 27
click at [118, 169] on link "Executive Summary" at bounding box center [93, 170] width 188 height 29
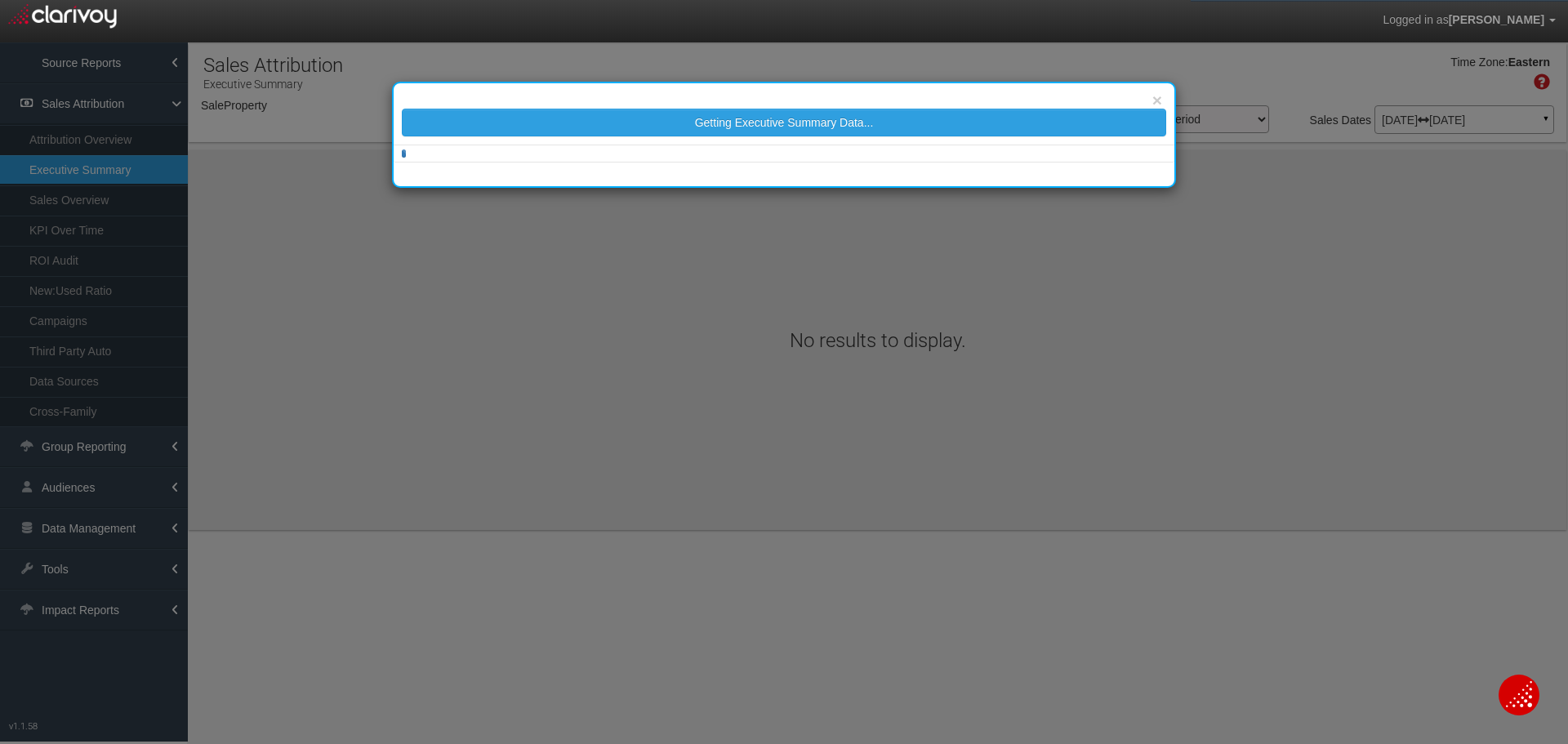
select select "object:25408"
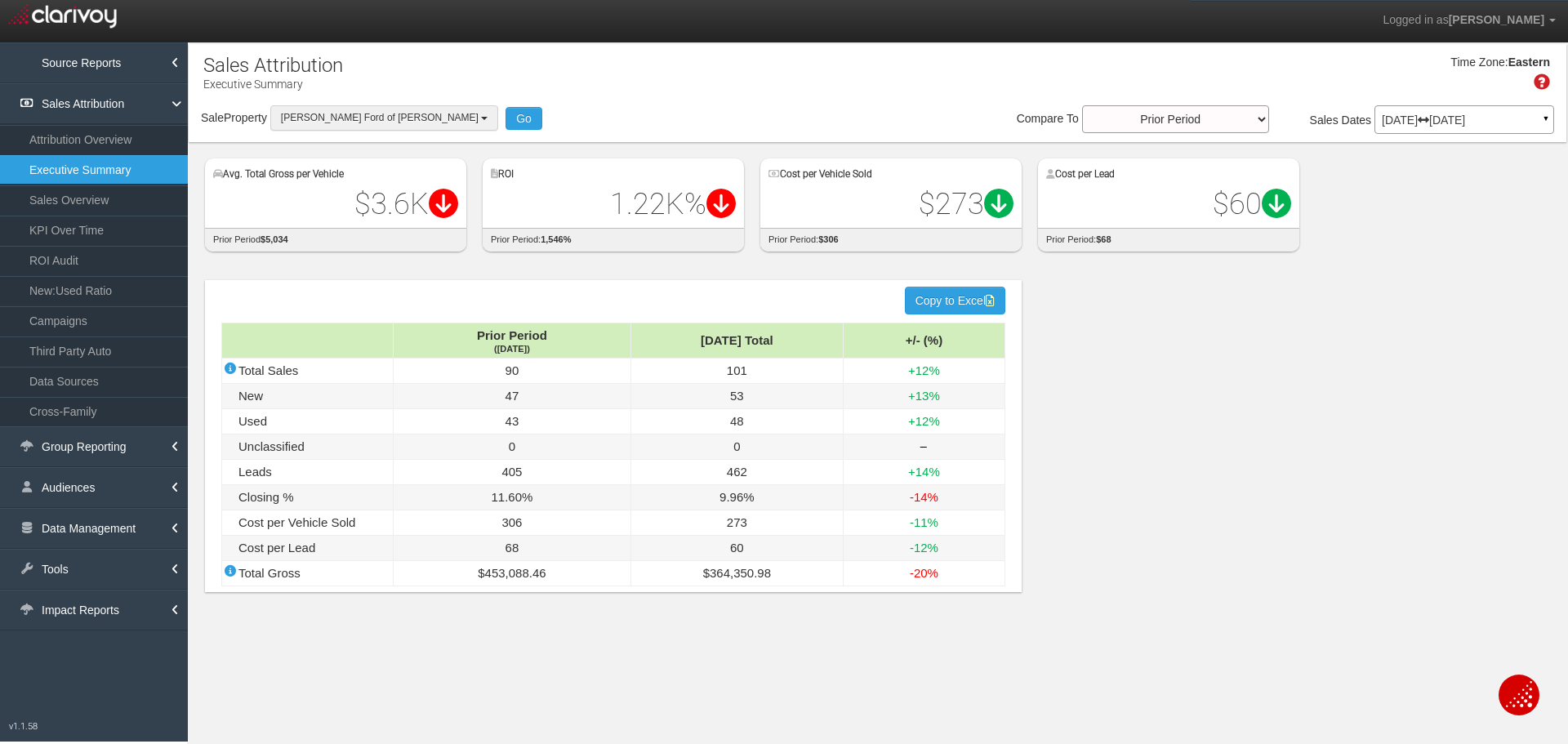
click at [345, 123] on span "[PERSON_NAME] Ford of [PERSON_NAME]" at bounding box center [379, 117] width 198 height 11
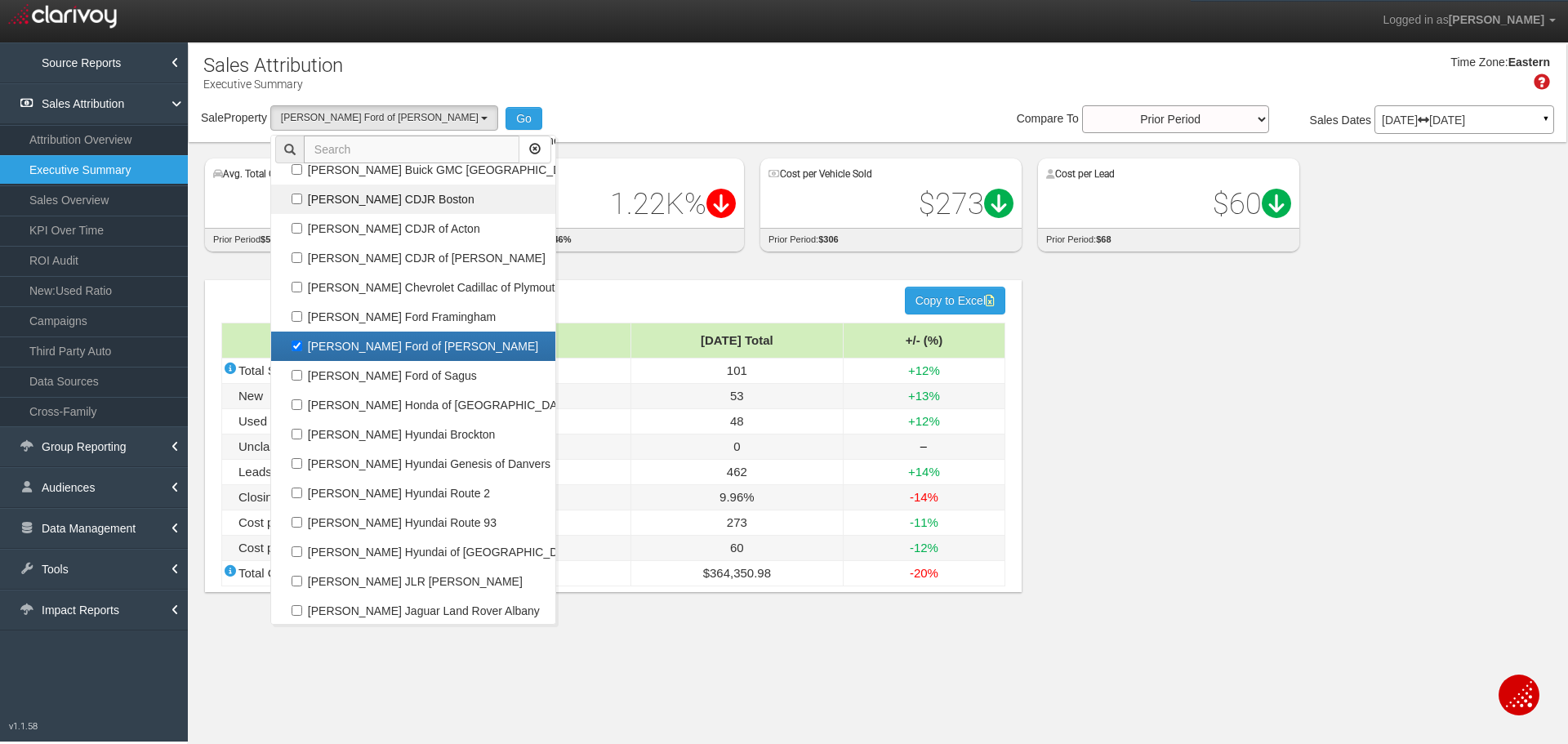
scroll to position [63095, 0]
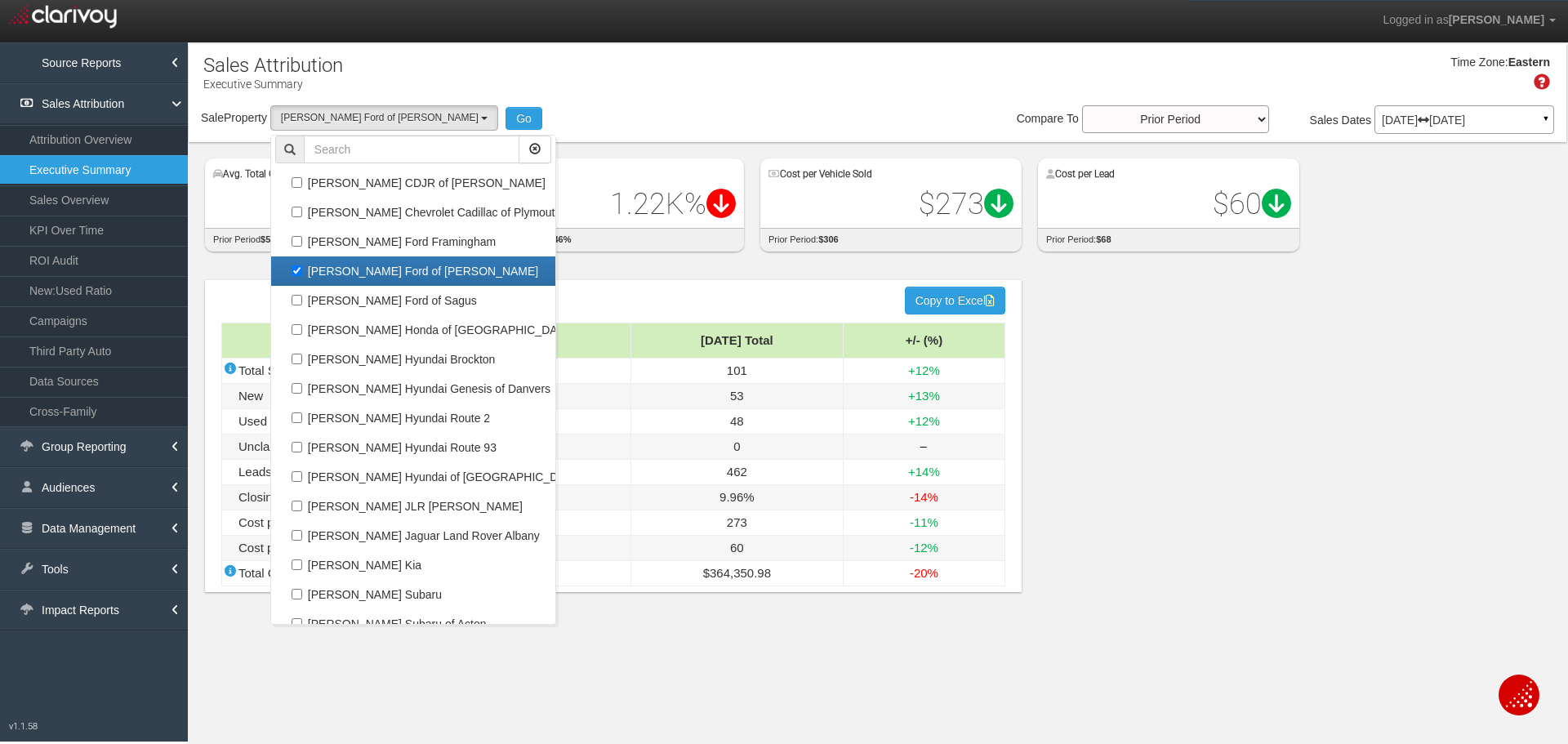
click at [401, 272] on label "[PERSON_NAME] Ford of [PERSON_NAME]" at bounding box center [412, 270] width 276 height 21
click at [302, 272] on input "[PERSON_NAME] Ford of [PERSON_NAME]" at bounding box center [297, 271] width 11 height 11
checkbox input "false"
select select
click at [398, 298] on label "[PERSON_NAME] Ford of Sagus" at bounding box center [412, 300] width 276 height 21
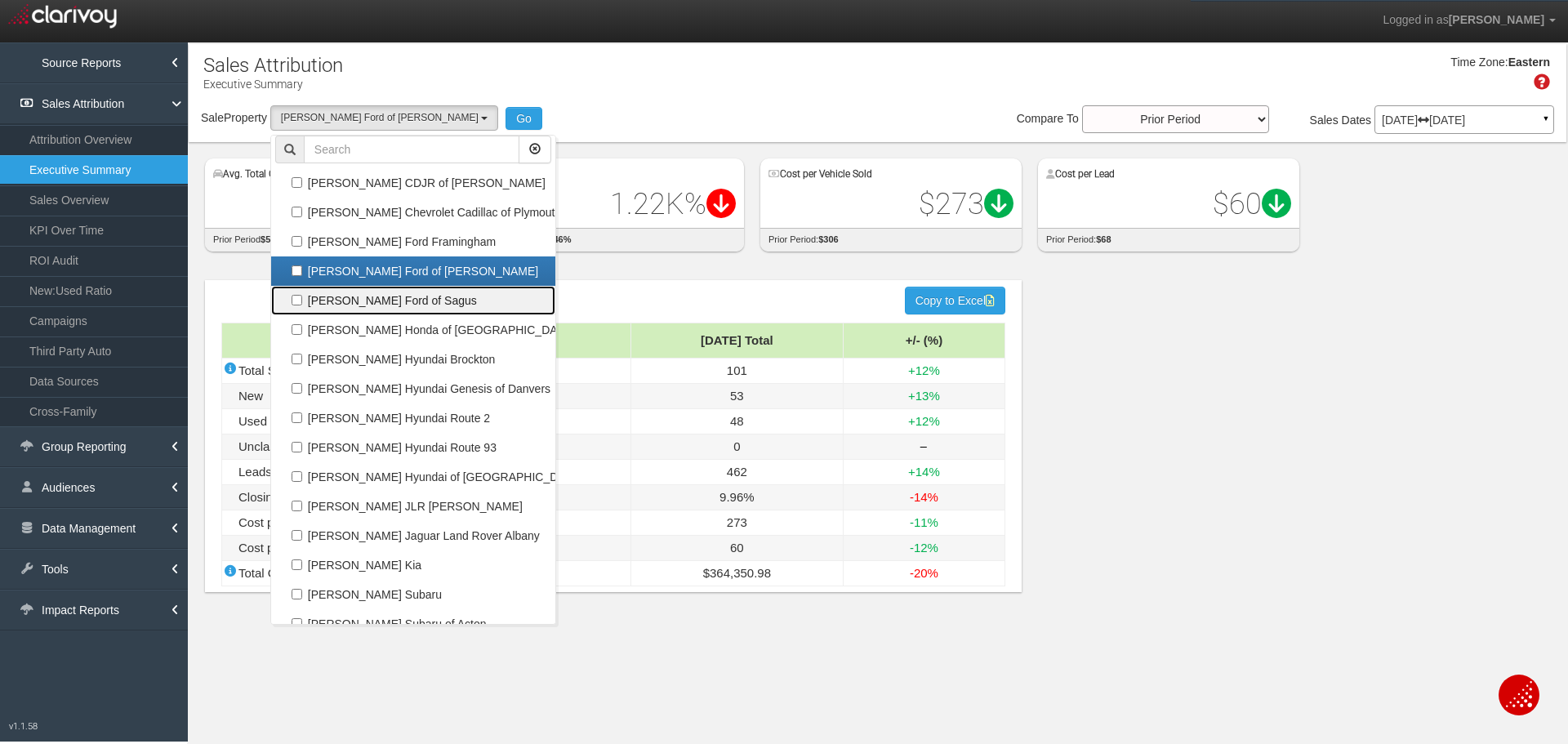
click at [302, 298] on input "[PERSON_NAME] Ford of Sagus" at bounding box center [297, 301] width 11 height 11
checkbox input "true"
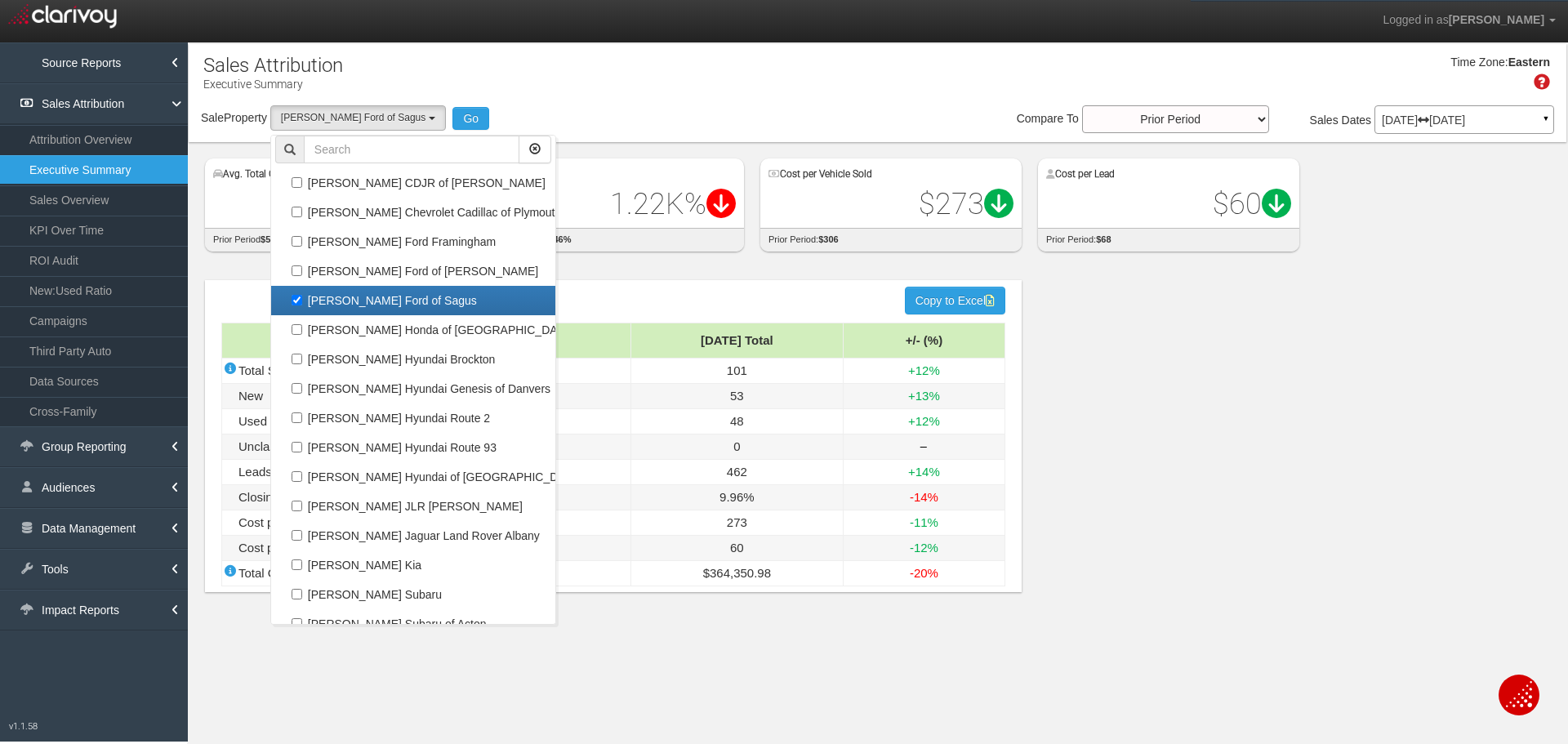
scroll to position [30232, 0]
select select "object:25409"
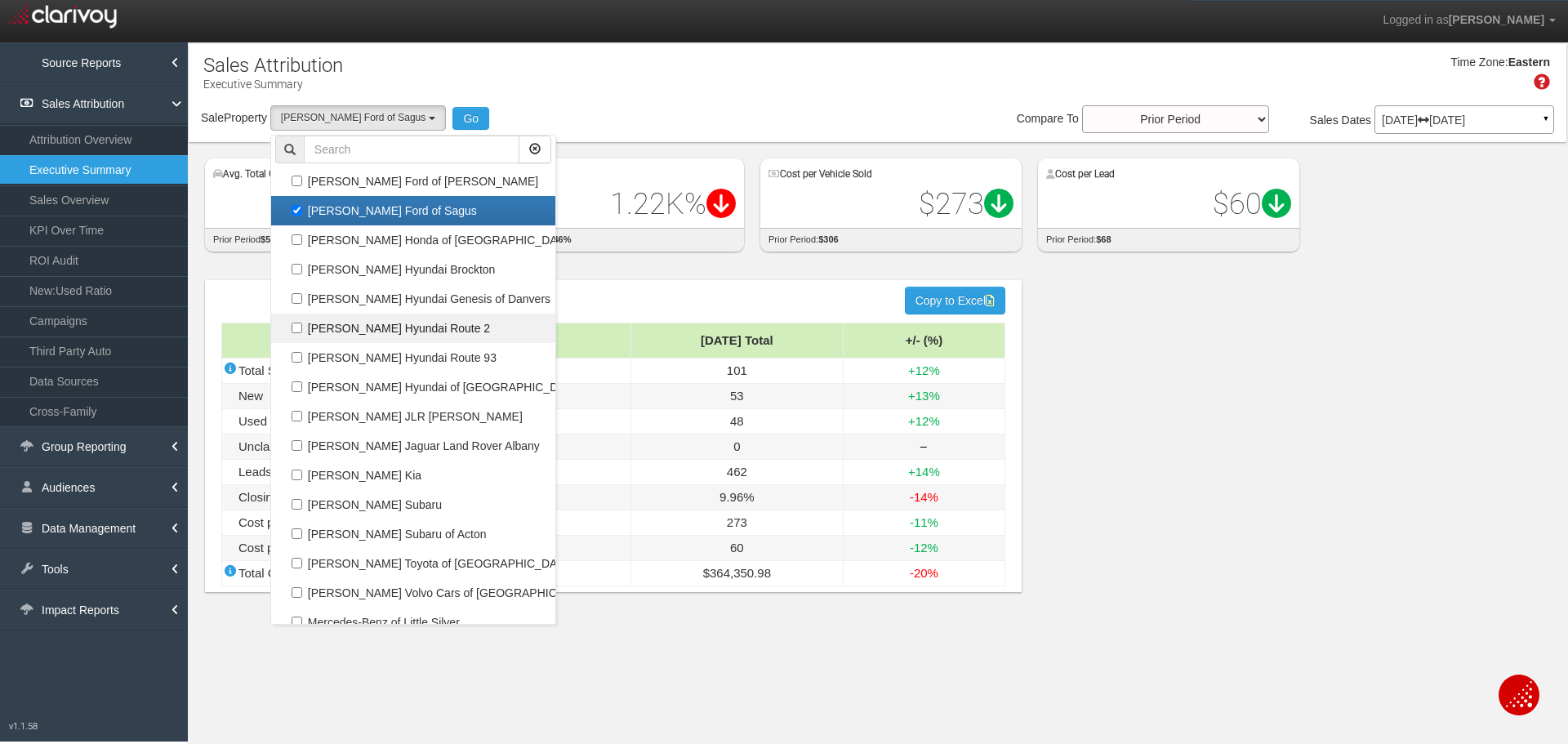
scroll to position [63177, 0]
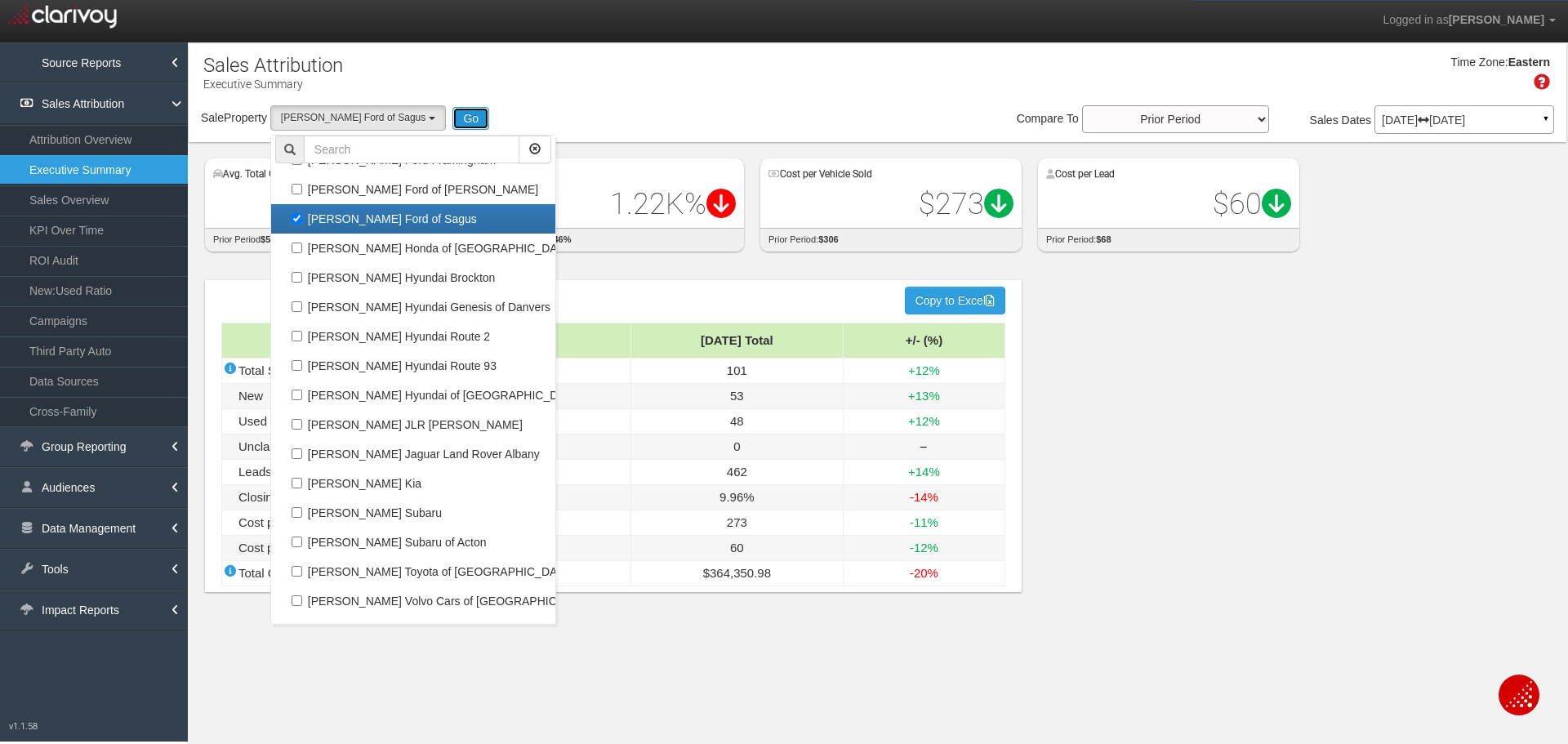
click at [453, 112] on button "Go" at bounding box center [471, 118] width 37 height 23
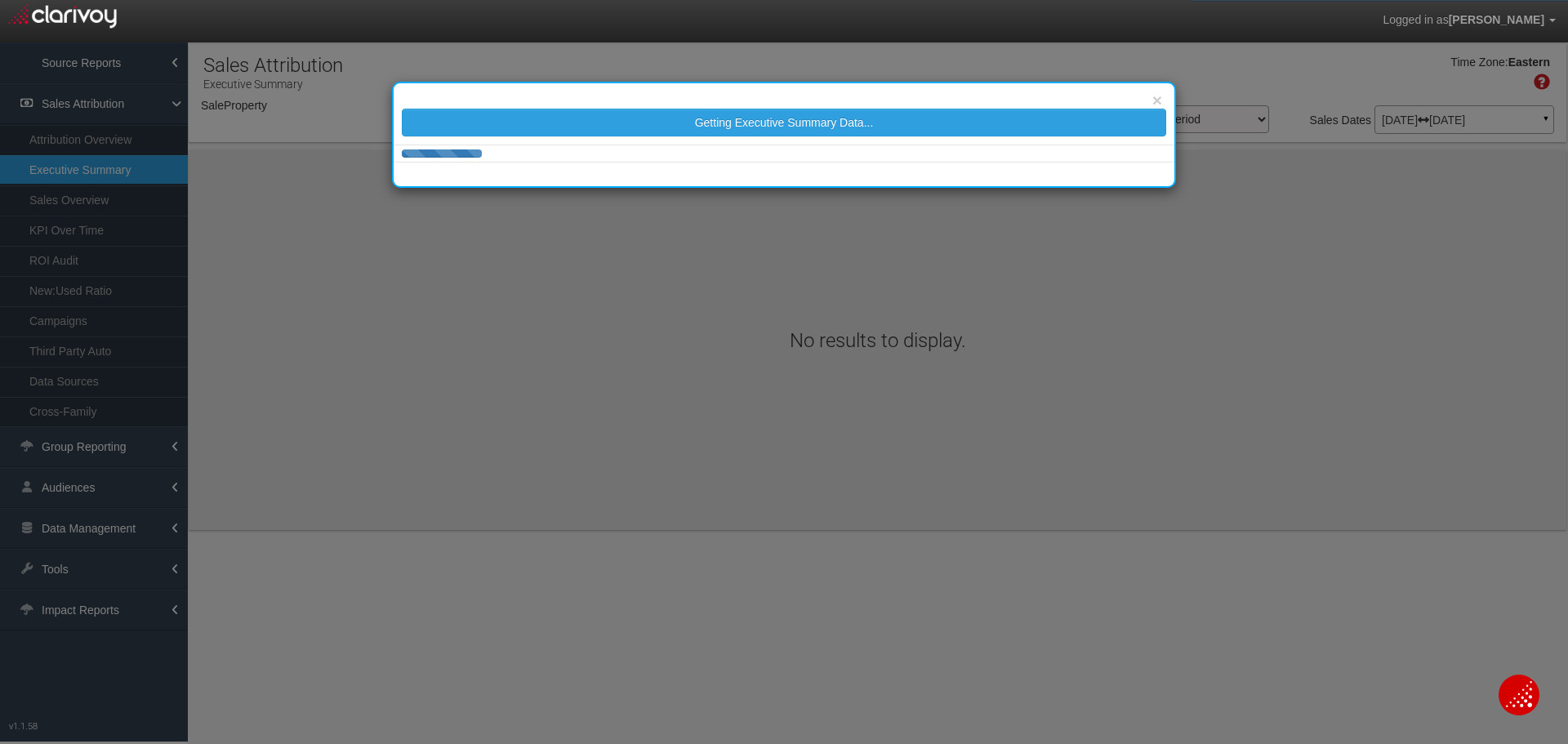
select select "object:28028"
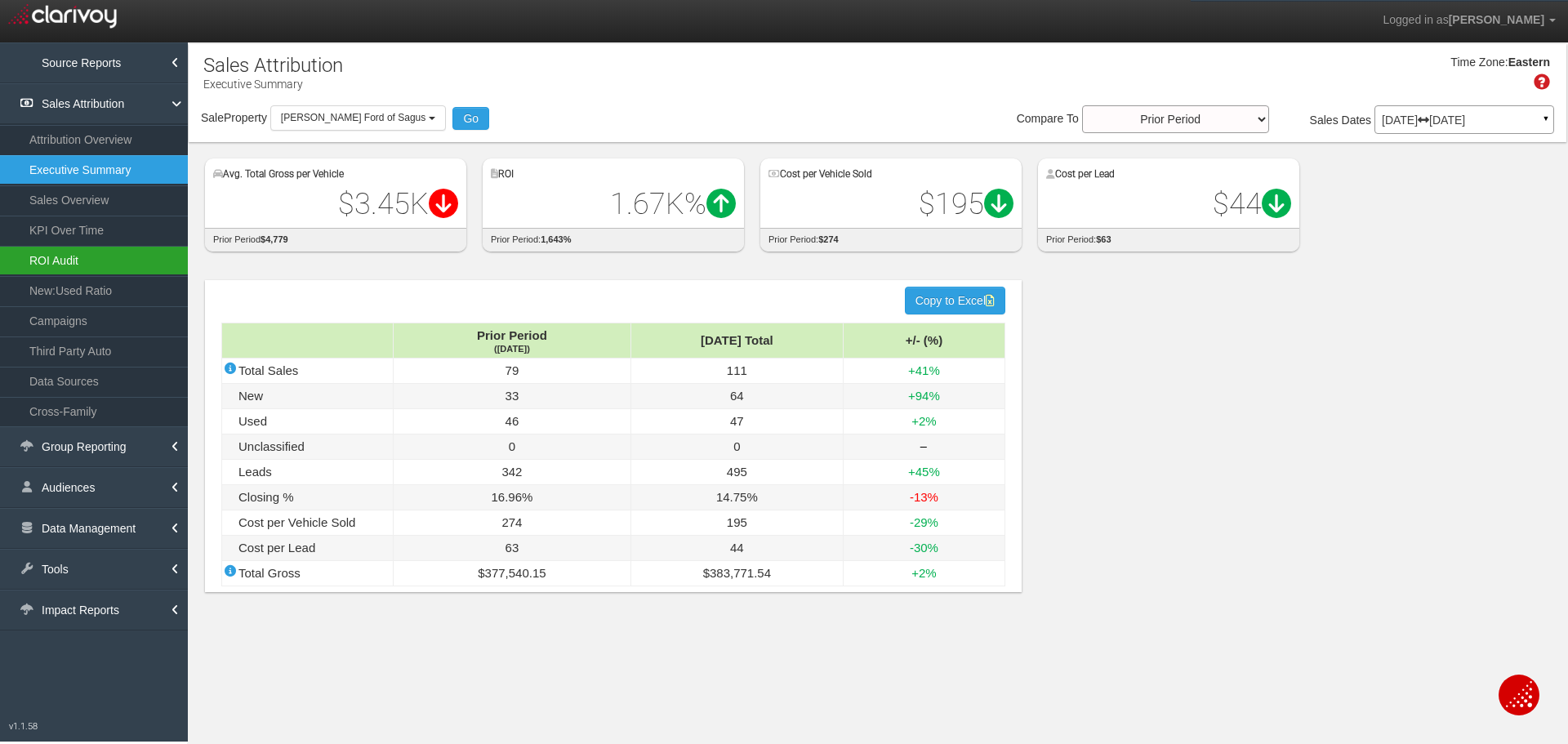
drag, startPoint x: 543, startPoint y: 87, endPoint x: 148, endPoint y: 256, distance: 429.6
click at [543, 87] on div "Time Zone: Eastern" at bounding box center [877, 79] width 1377 height 53
click at [67, 265] on link "ROI Audit" at bounding box center [93, 260] width 188 height 29
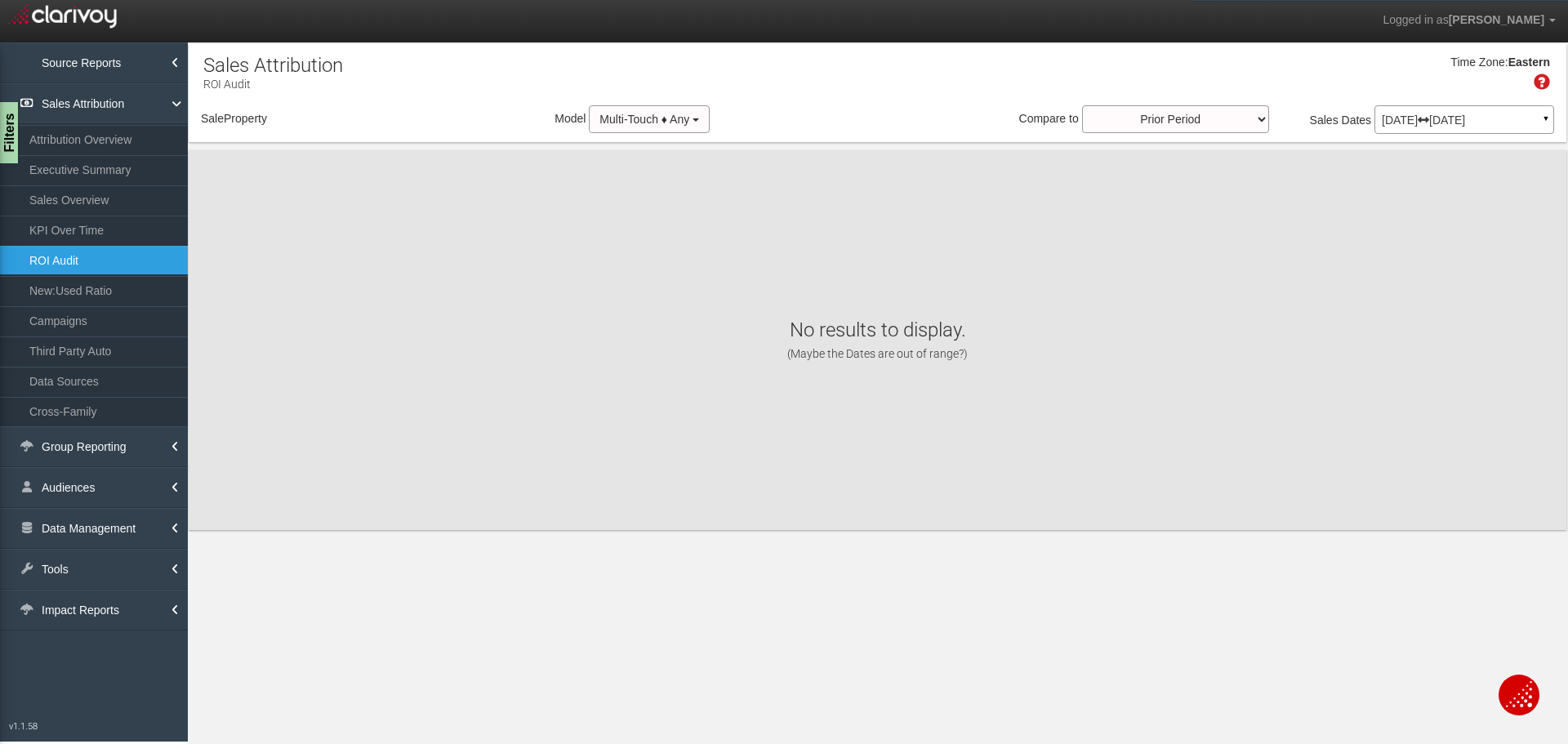
select select "object:30619"
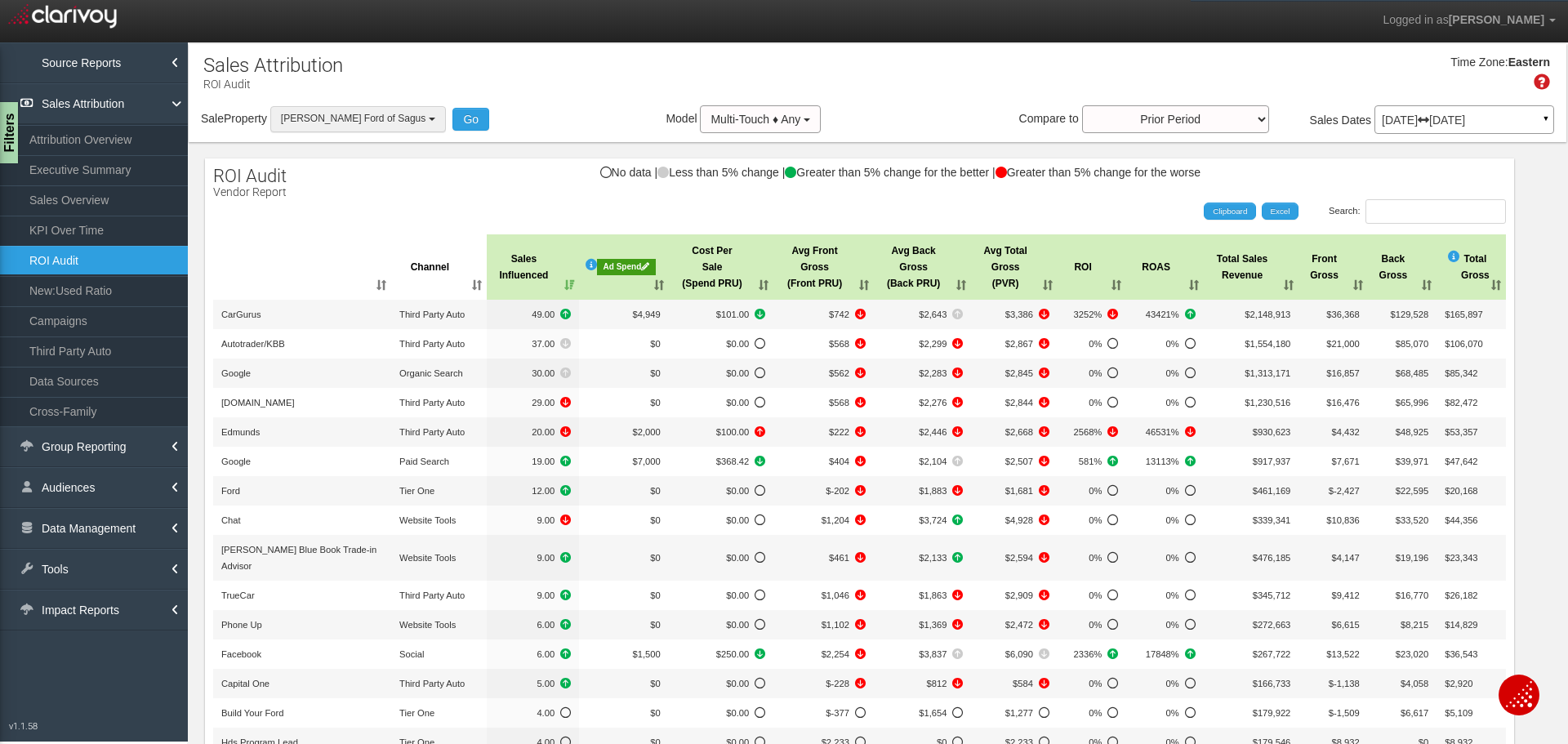
click at [380, 123] on span "[PERSON_NAME] Ford of Sagus" at bounding box center [353, 118] width 145 height 11
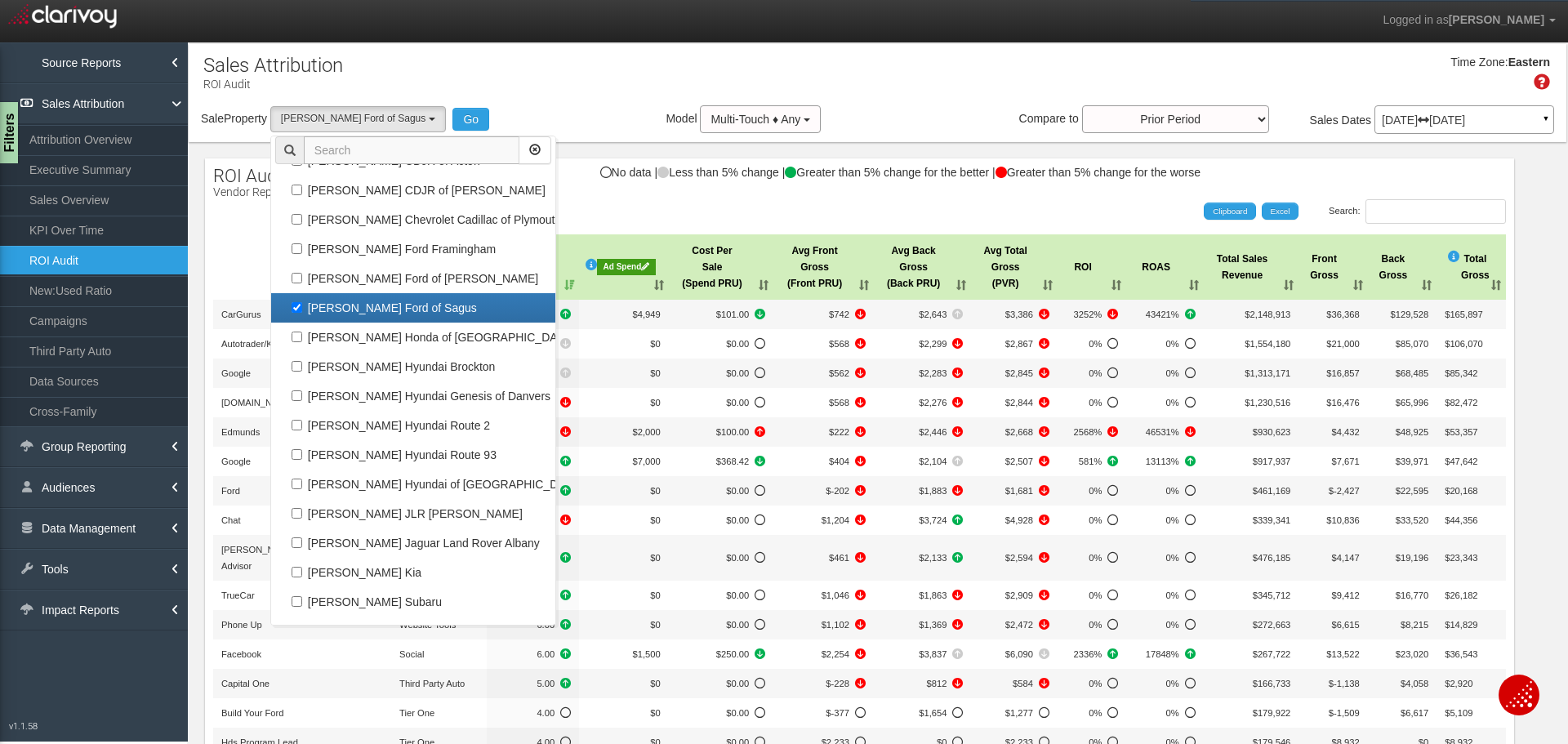
scroll to position [63095, 0]
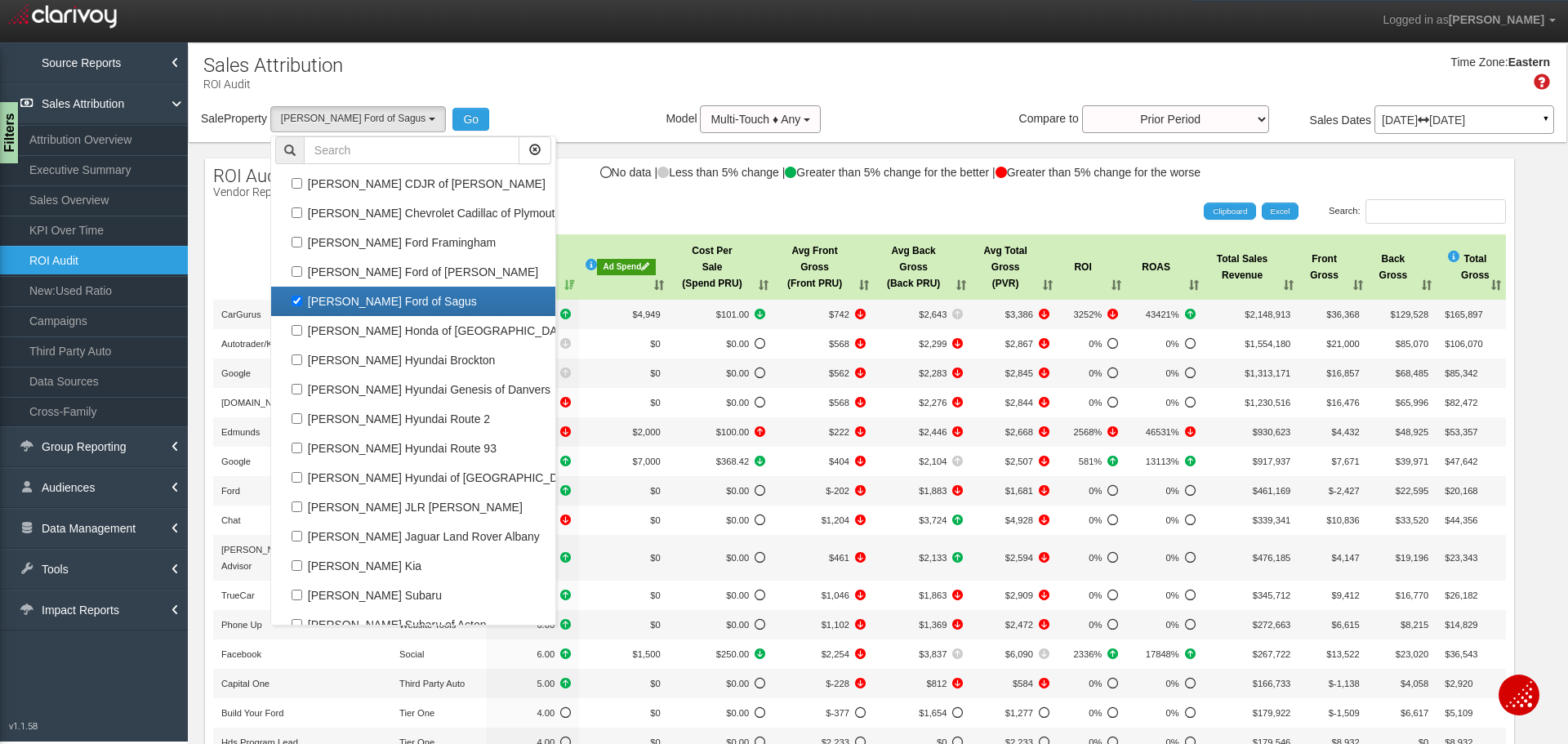
click at [388, 310] on label "[PERSON_NAME] Ford of Sagus" at bounding box center [412, 301] width 276 height 21
click at [302, 306] on input "[PERSON_NAME] Ford of Sagus" at bounding box center [297, 301] width 11 height 11
checkbox input "false"
select select
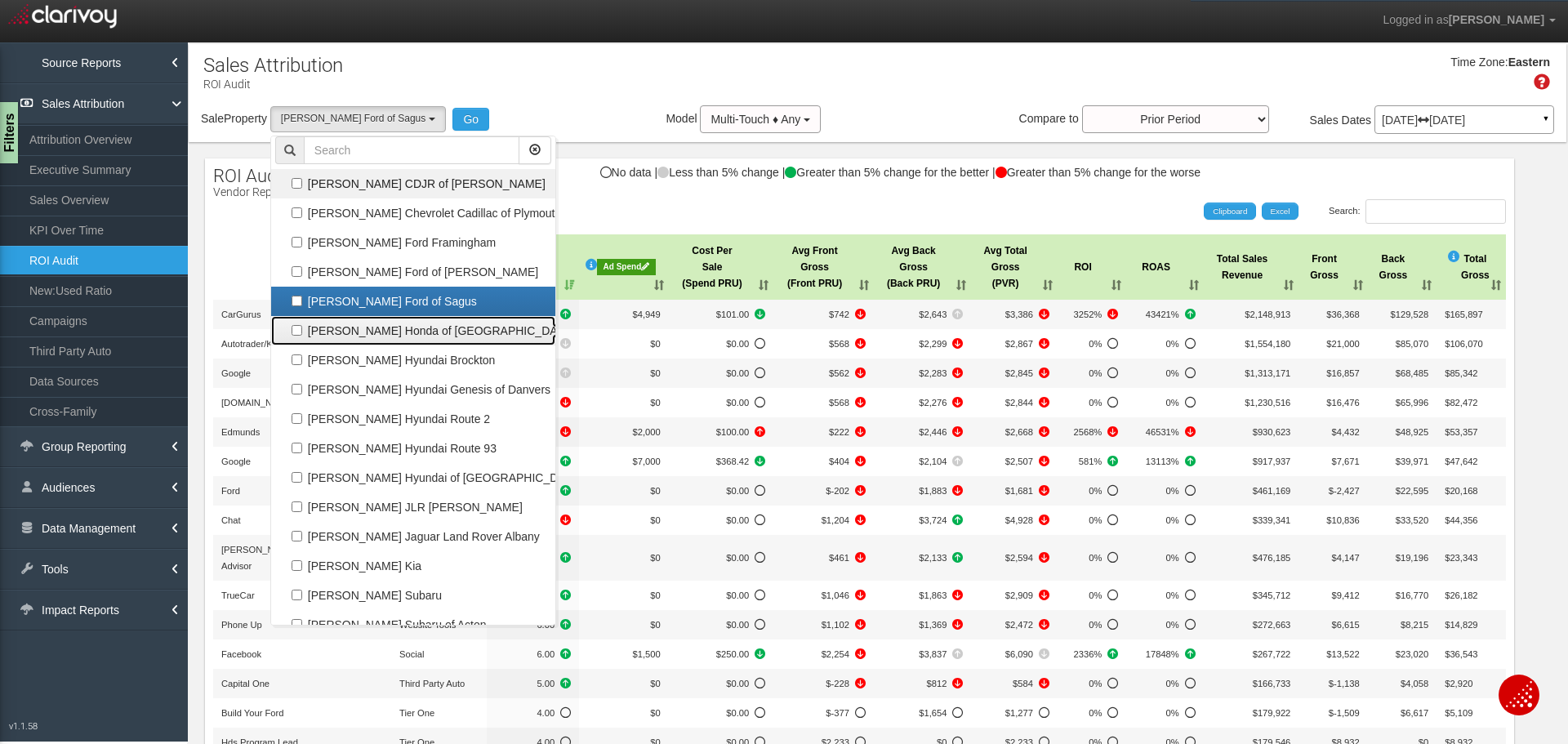
click at [390, 335] on label "[PERSON_NAME] Honda of [GEOGRAPHIC_DATA]" at bounding box center [412, 330] width 276 height 21
click at [302, 335] on input "[PERSON_NAME] Honda of [GEOGRAPHIC_DATA]" at bounding box center [297, 331] width 11 height 11
checkbox input "true"
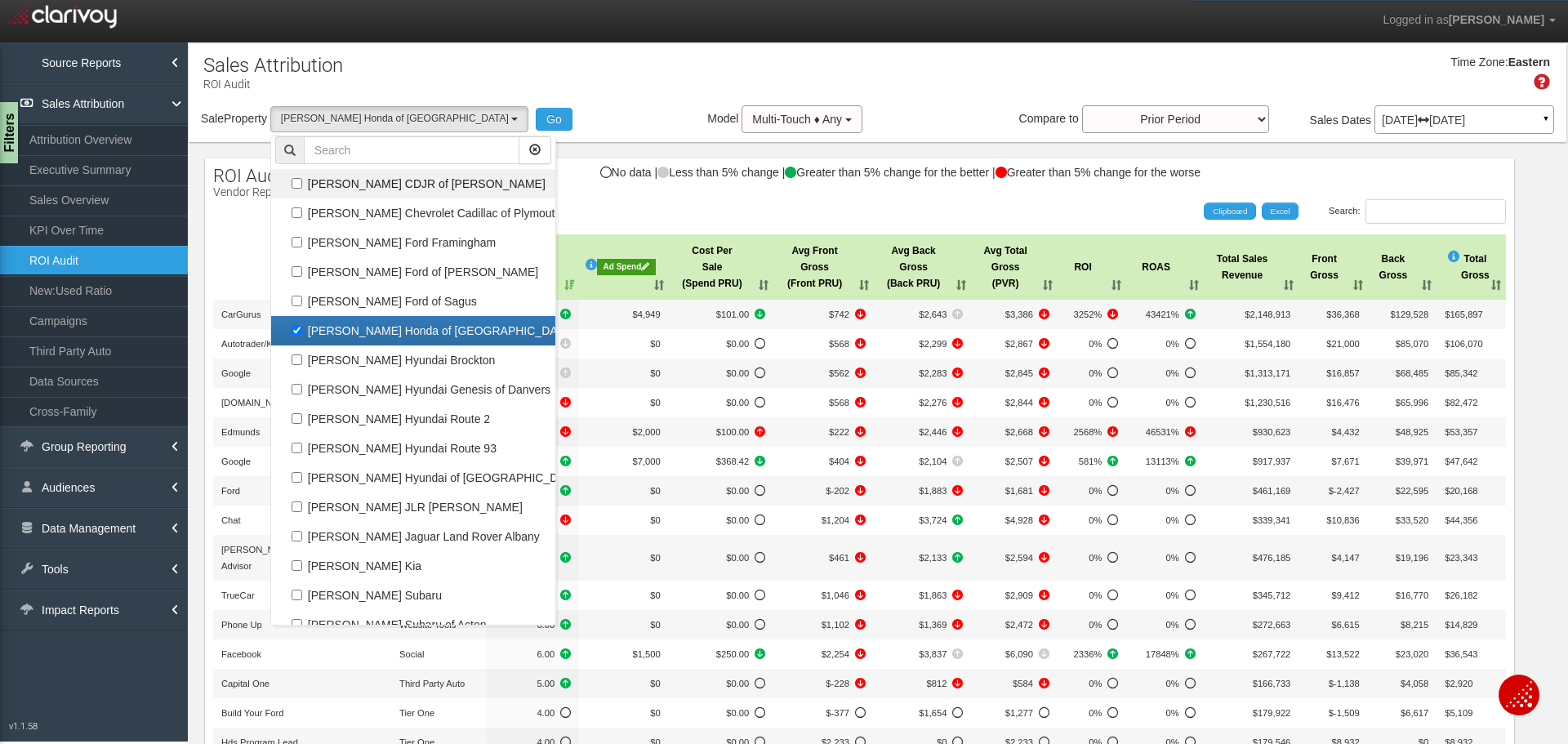
select select "object:30620"
click at [535, 121] on button "Go" at bounding box center [554, 119] width 37 height 23
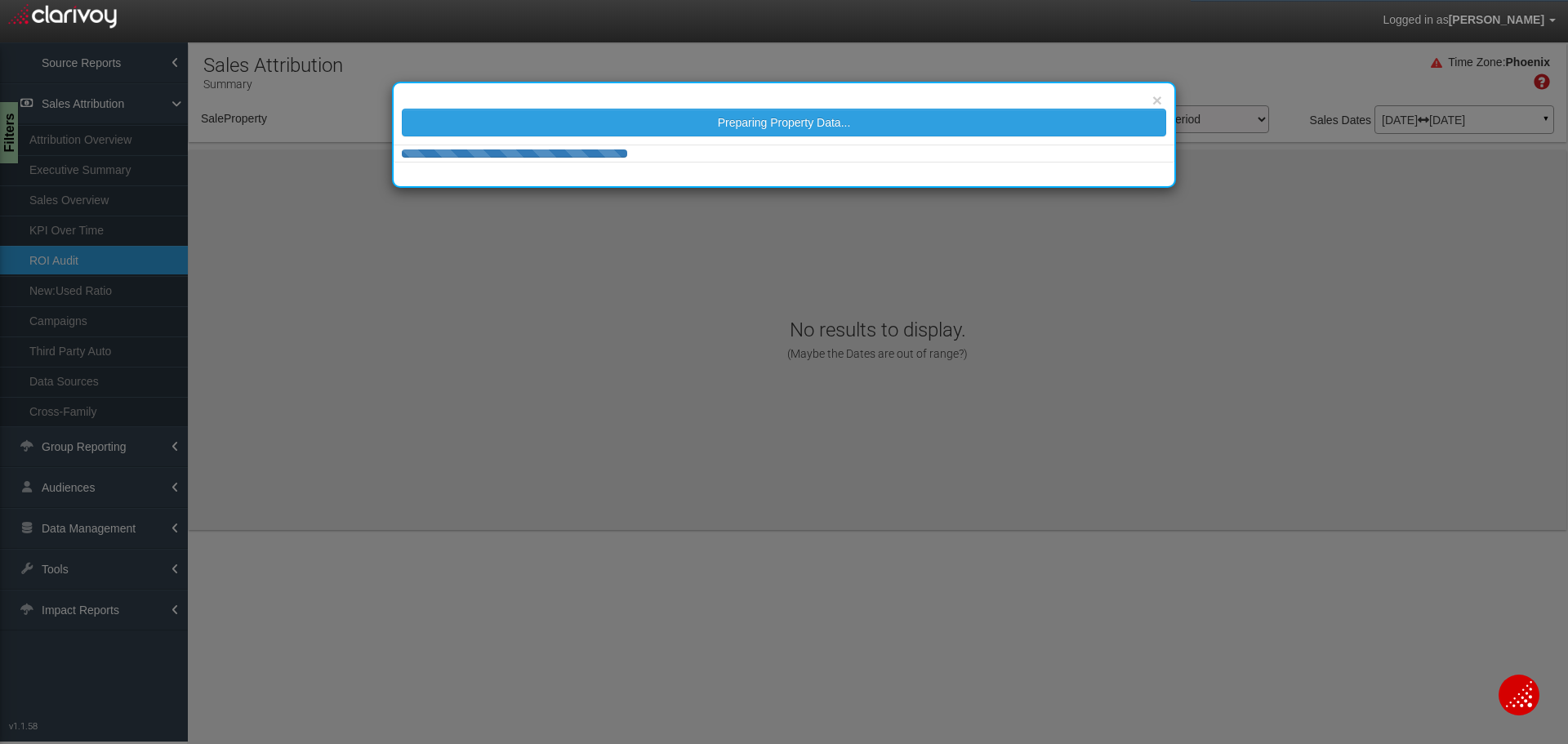
click at [994, 105] on div "Preparing Property Data..." at bounding box center [784, 118] width 781 height 54
select select "object:33211"
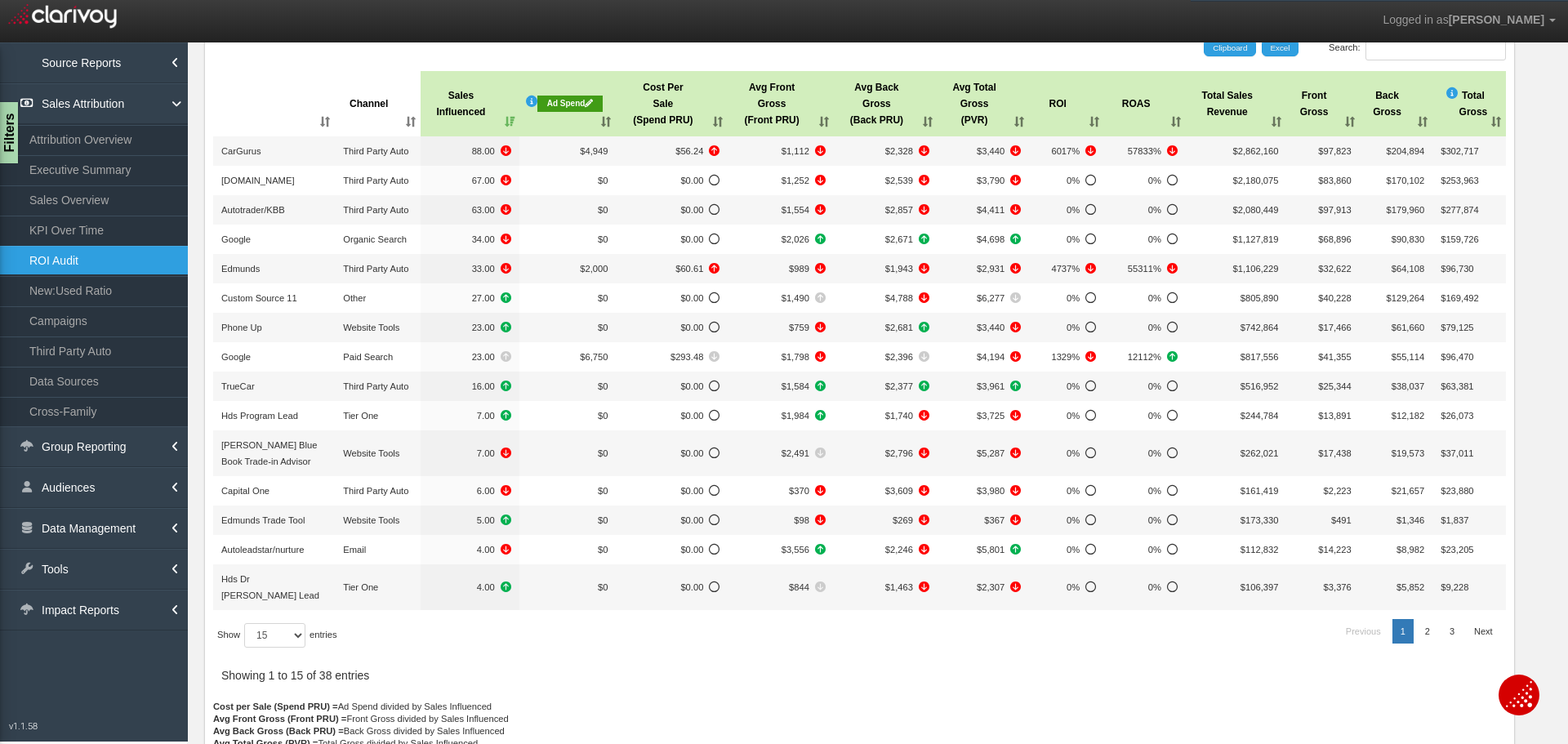
scroll to position [0, 0]
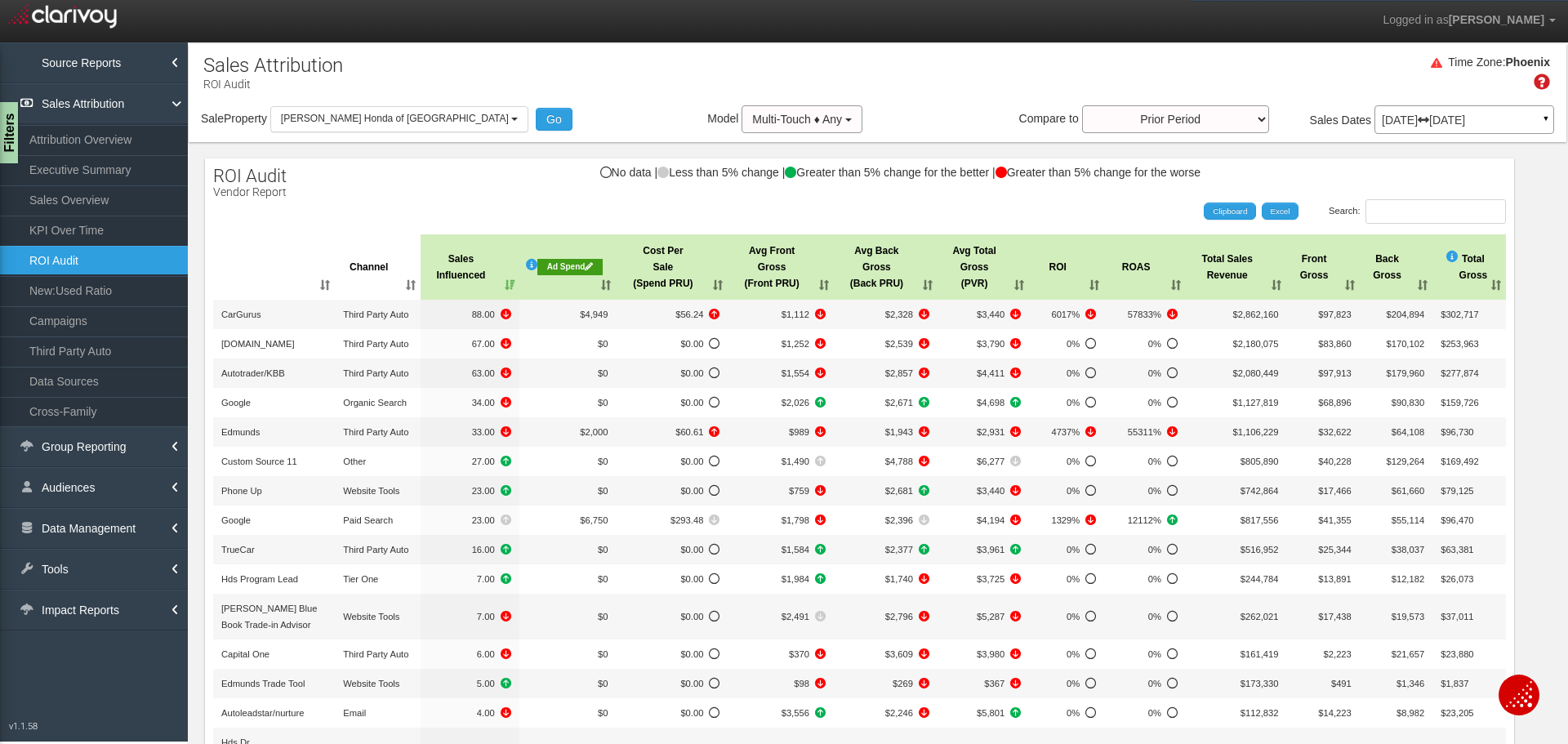
click at [360, 176] on div "No data | Less than 5% change | Greater than 5% change for the better | Greater…" at bounding box center [860, 181] width 1309 height 27
click at [119, 173] on link "Executive Summary" at bounding box center [93, 170] width 188 height 29
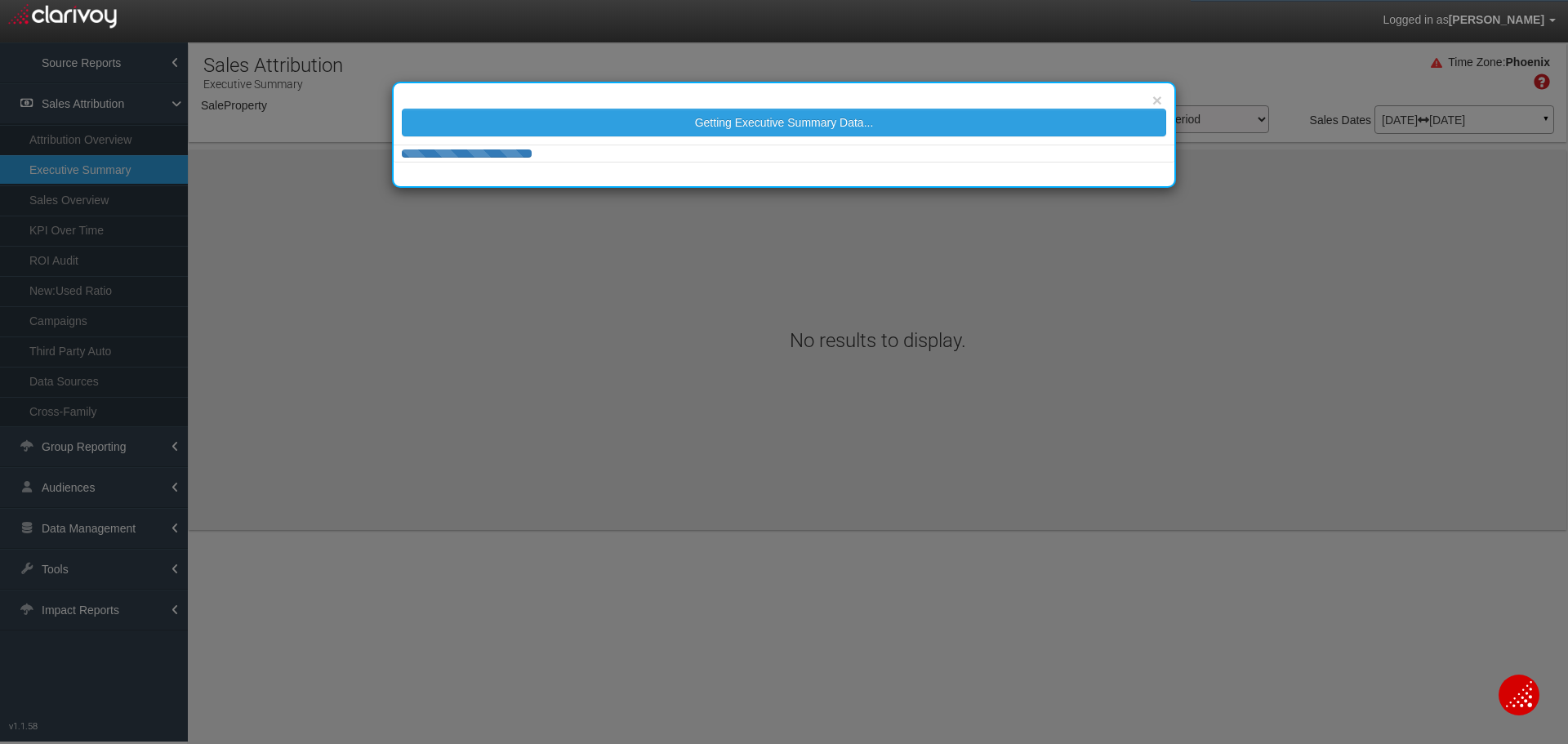
select select "object:35830"
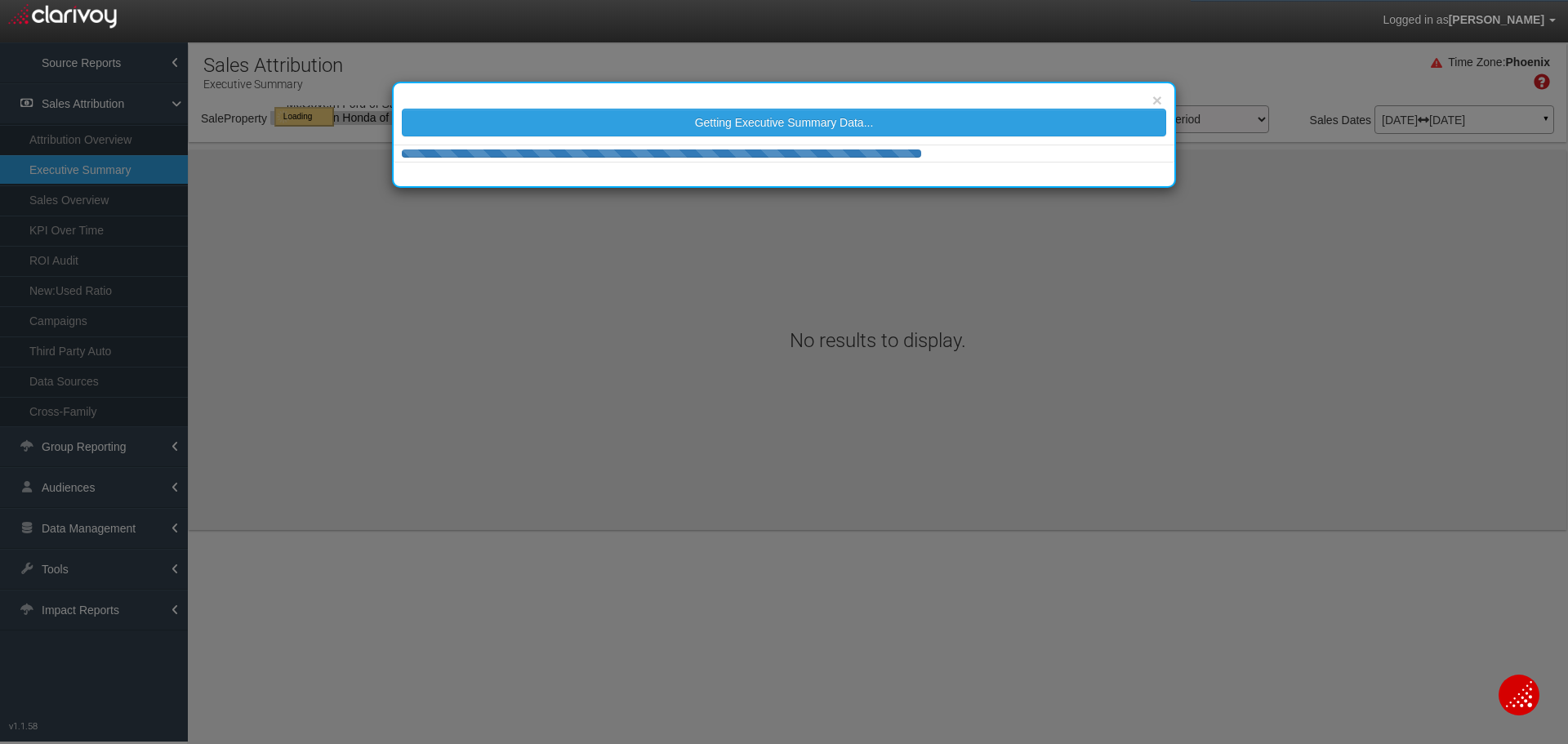
select select "object:35830"
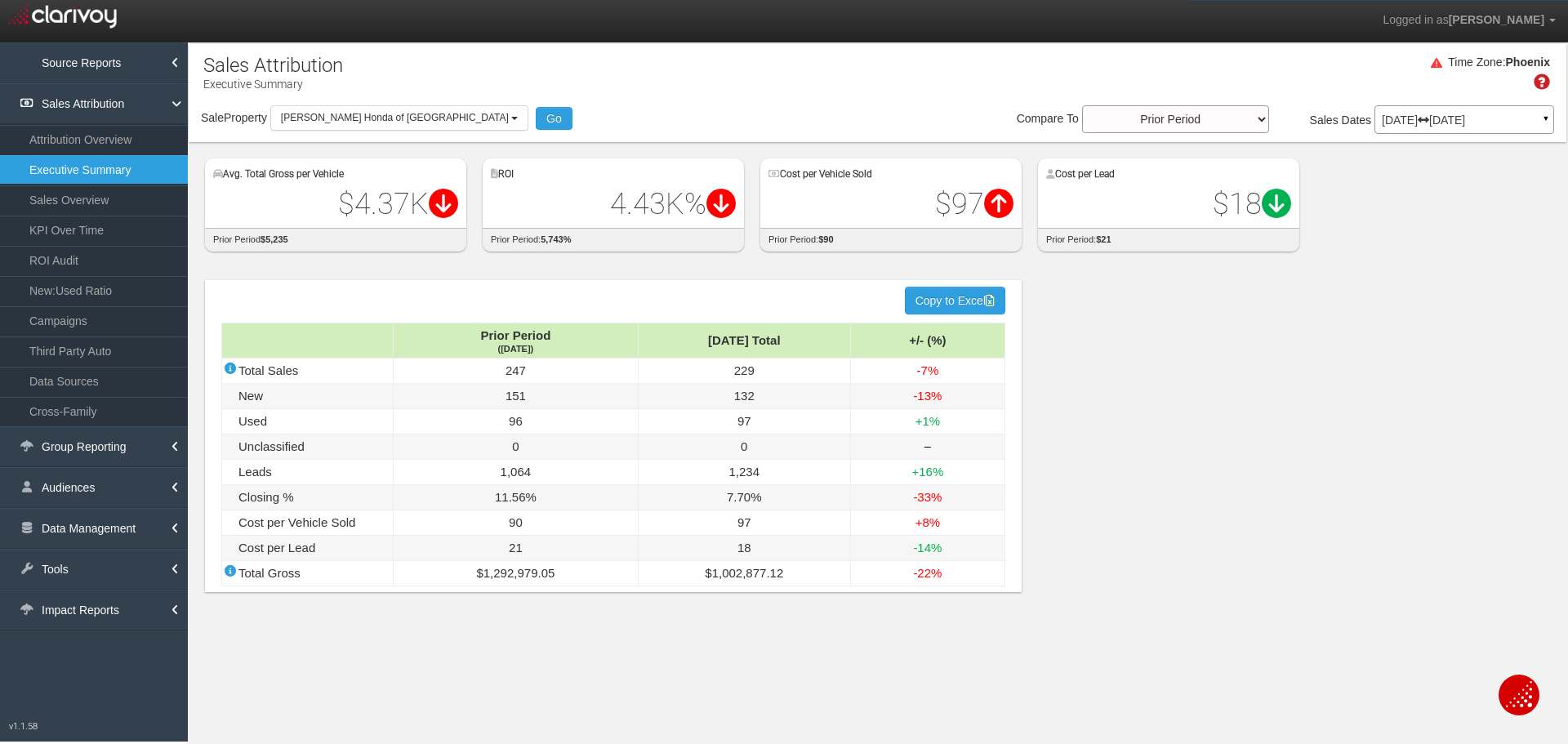
select select "object:35830"
click at [360, 109] on div "Time Zone: [GEOGRAPHIC_DATA] Sale Property Loading 1st Gear Motorsports 24 Auto…" at bounding box center [877, 93] width 1377 height 98
click at [360, 109] on button "[PERSON_NAME] Honda of [GEOGRAPHIC_DATA]" at bounding box center [400, 118] width 258 height 26
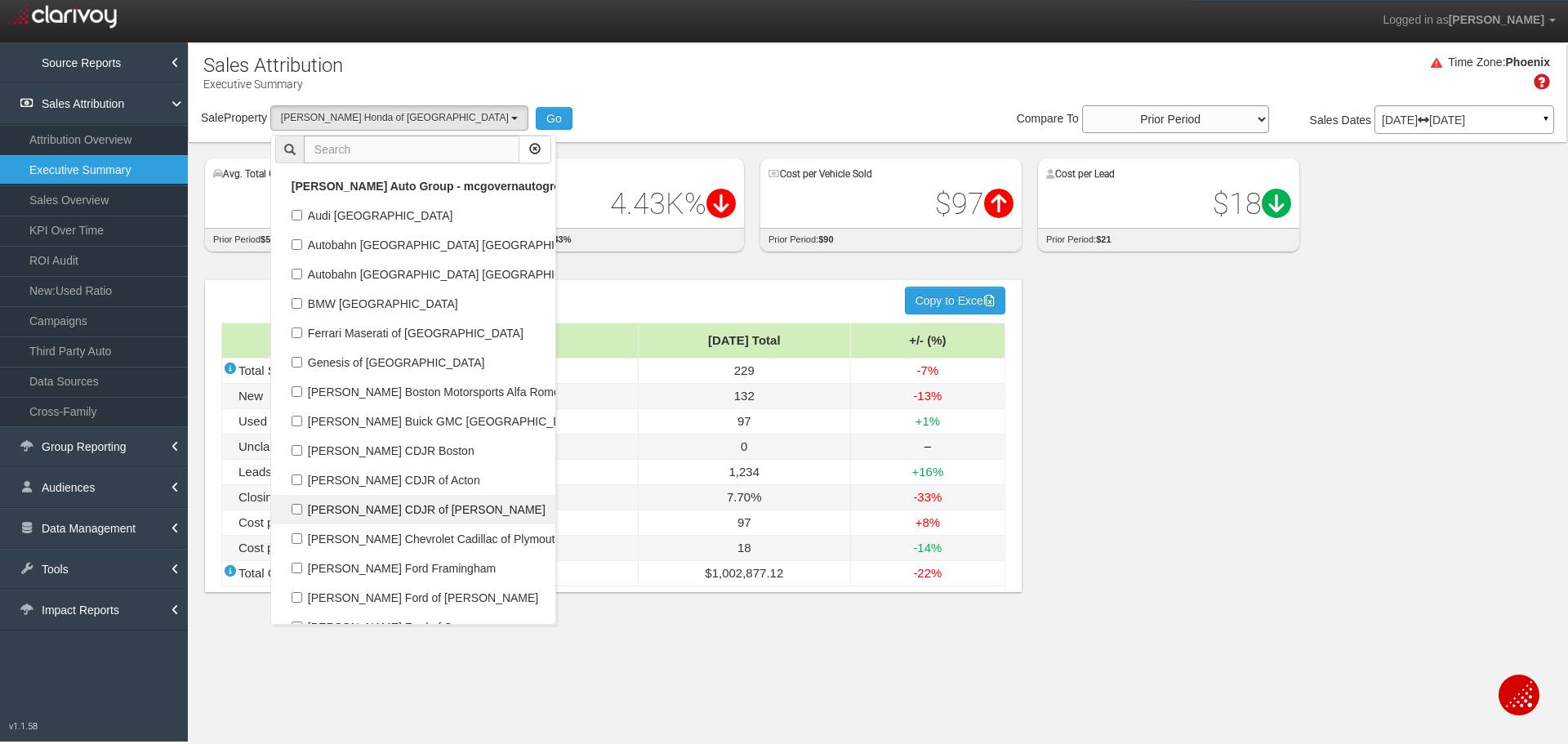
scroll to position [63177, 0]
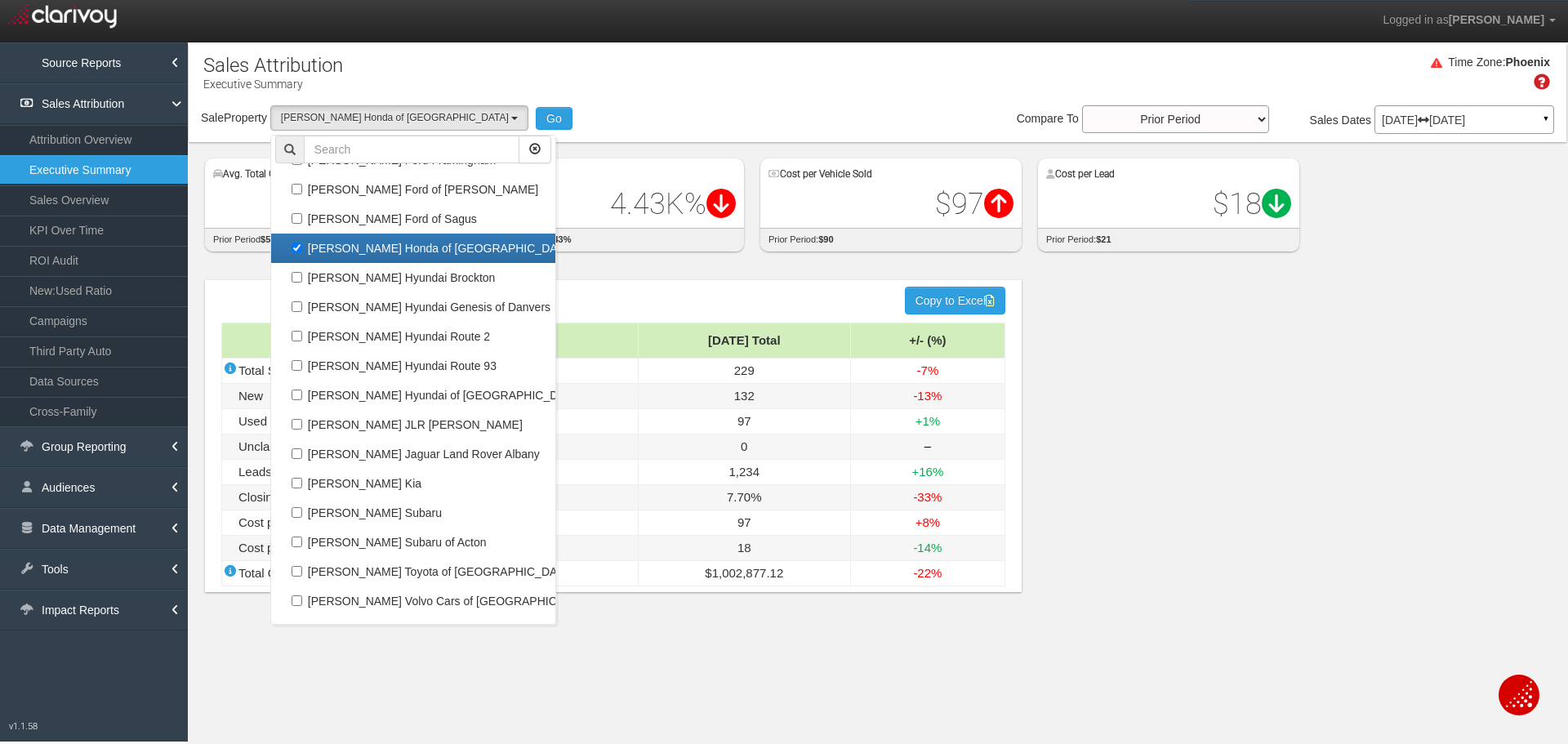
click at [405, 246] on label "[PERSON_NAME] Honda of [GEOGRAPHIC_DATA]" at bounding box center [412, 247] width 276 height 21
click at [302, 246] on input "[PERSON_NAME] Honda of [GEOGRAPHIC_DATA]" at bounding box center [297, 248] width 11 height 11
checkbox input "false"
select select
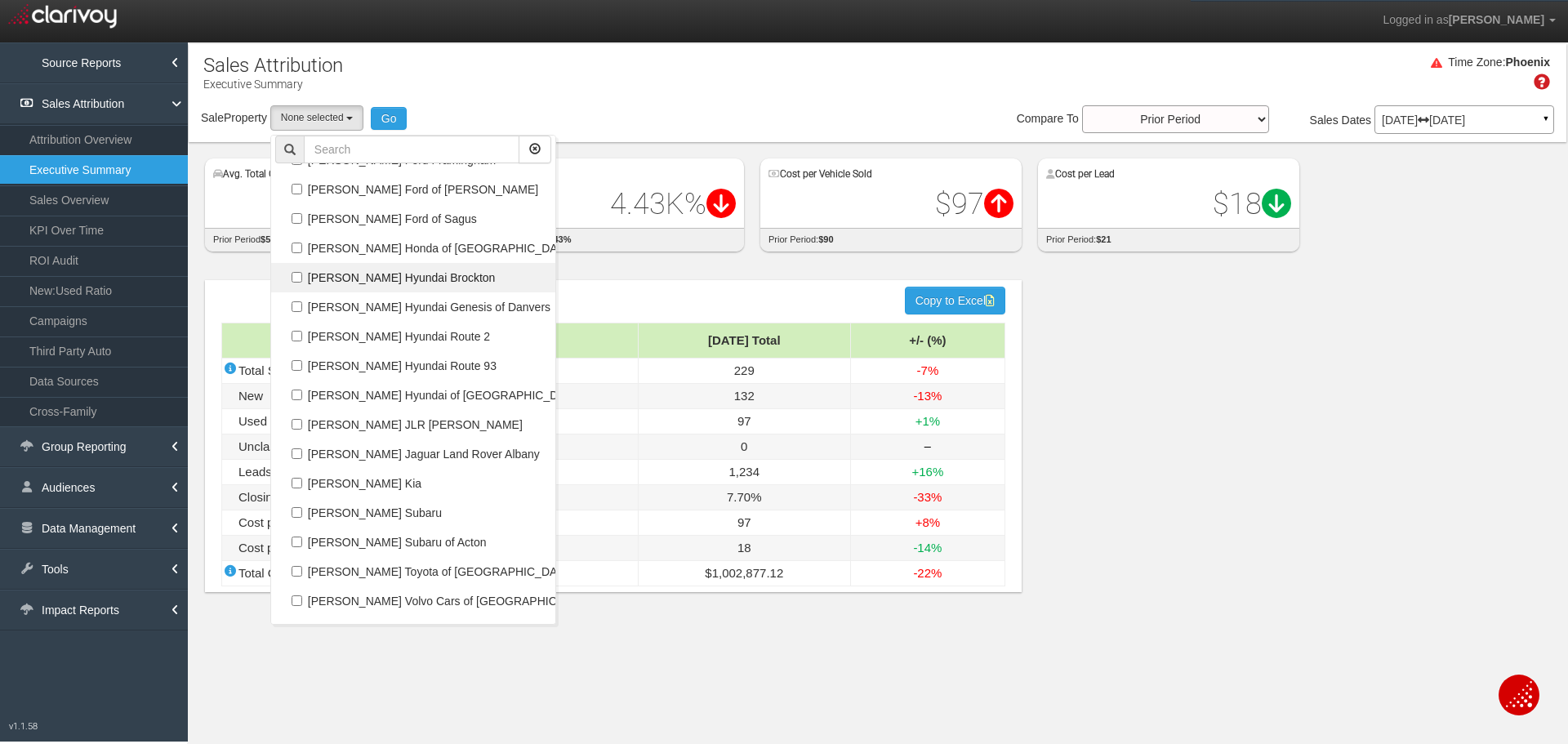
scroll to position [30259, 0]
click at [405, 274] on label "[PERSON_NAME] Hyundai Brockton" at bounding box center [412, 277] width 276 height 21
click at [302, 274] on input "[PERSON_NAME] Hyundai Brockton" at bounding box center [297, 278] width 11 height 11
checkbox input "true"
select select "object:35831"
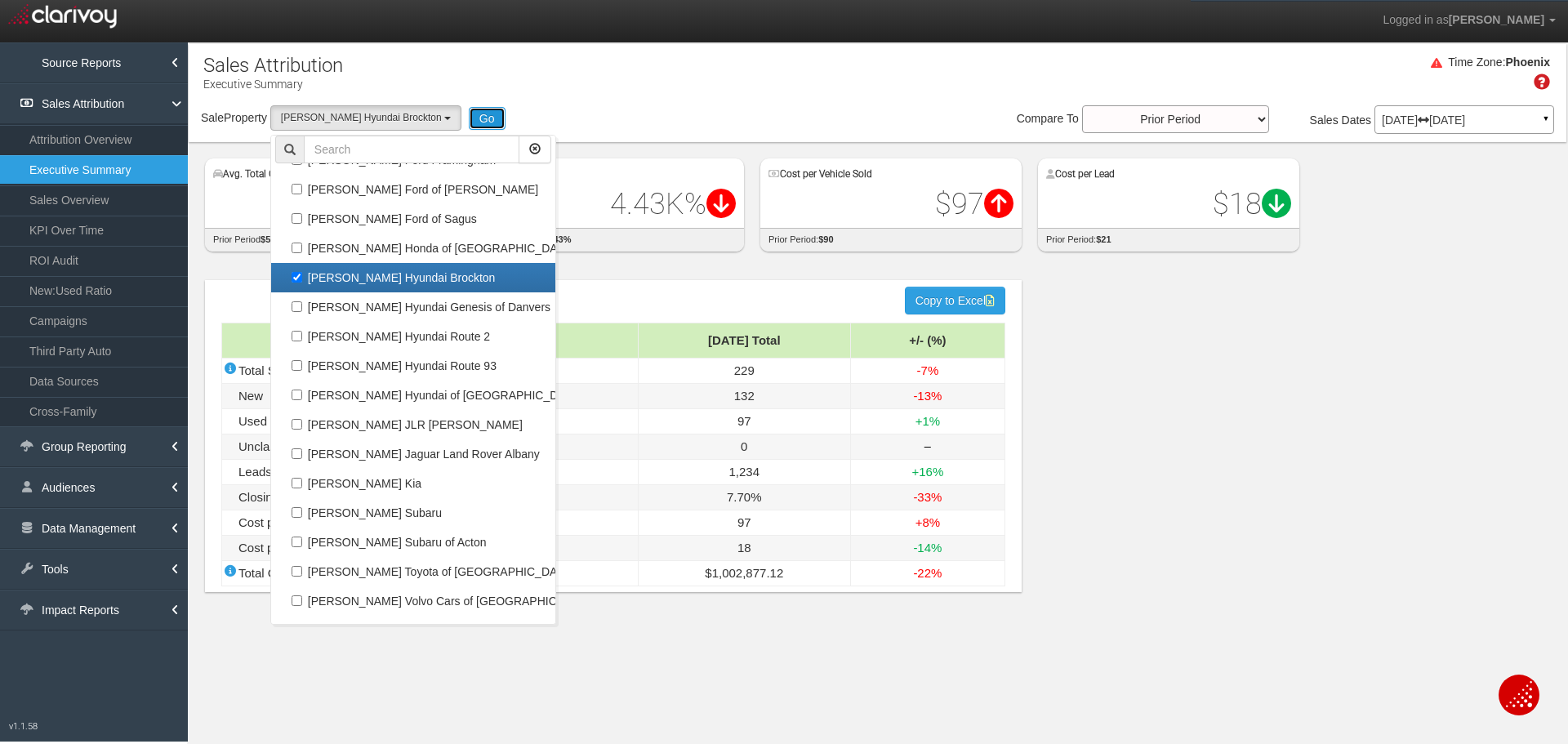
click at [468, 121] on button "Go" at bounding box center [487, 118] width 37 height 23
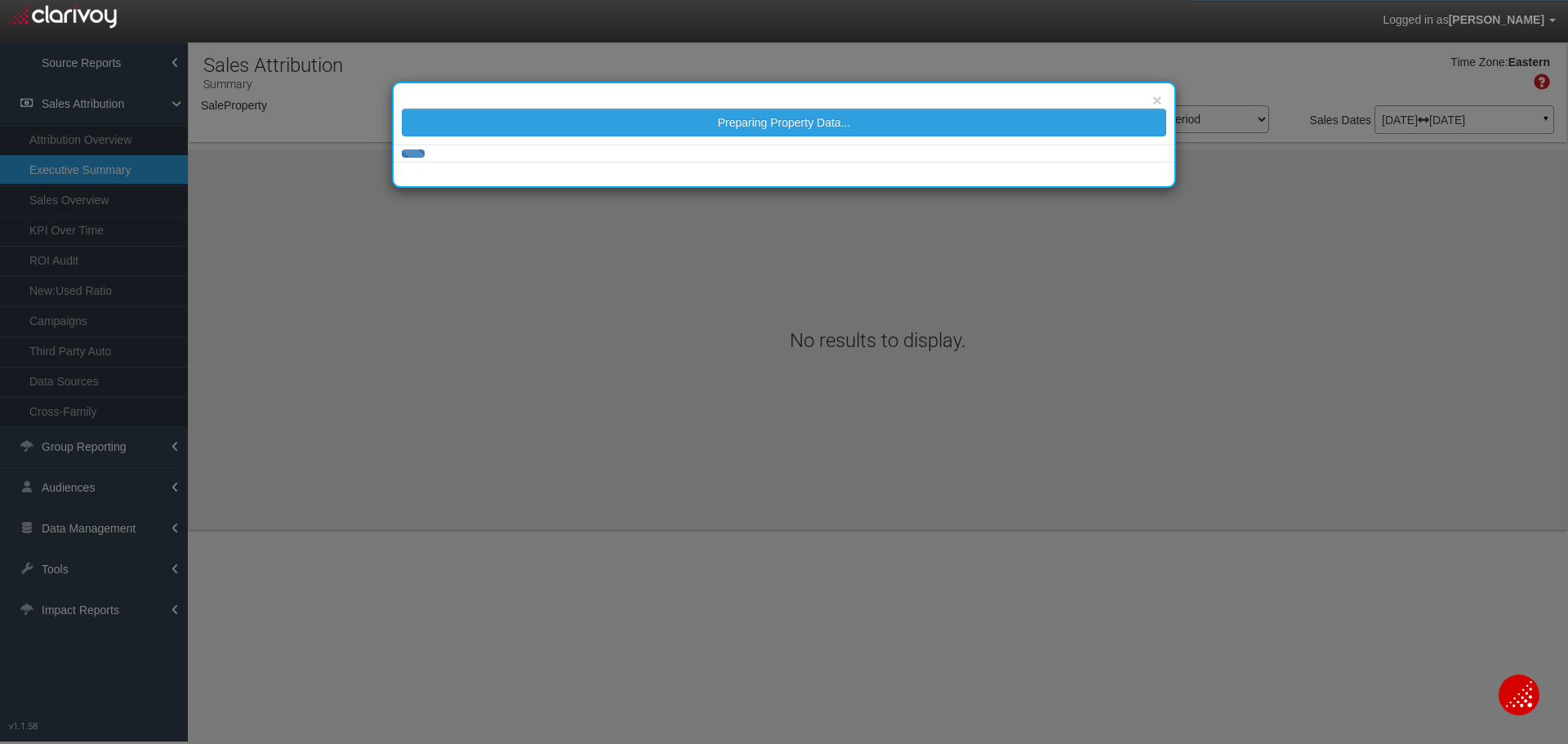
select select "object:38432"
select select "object:1975"
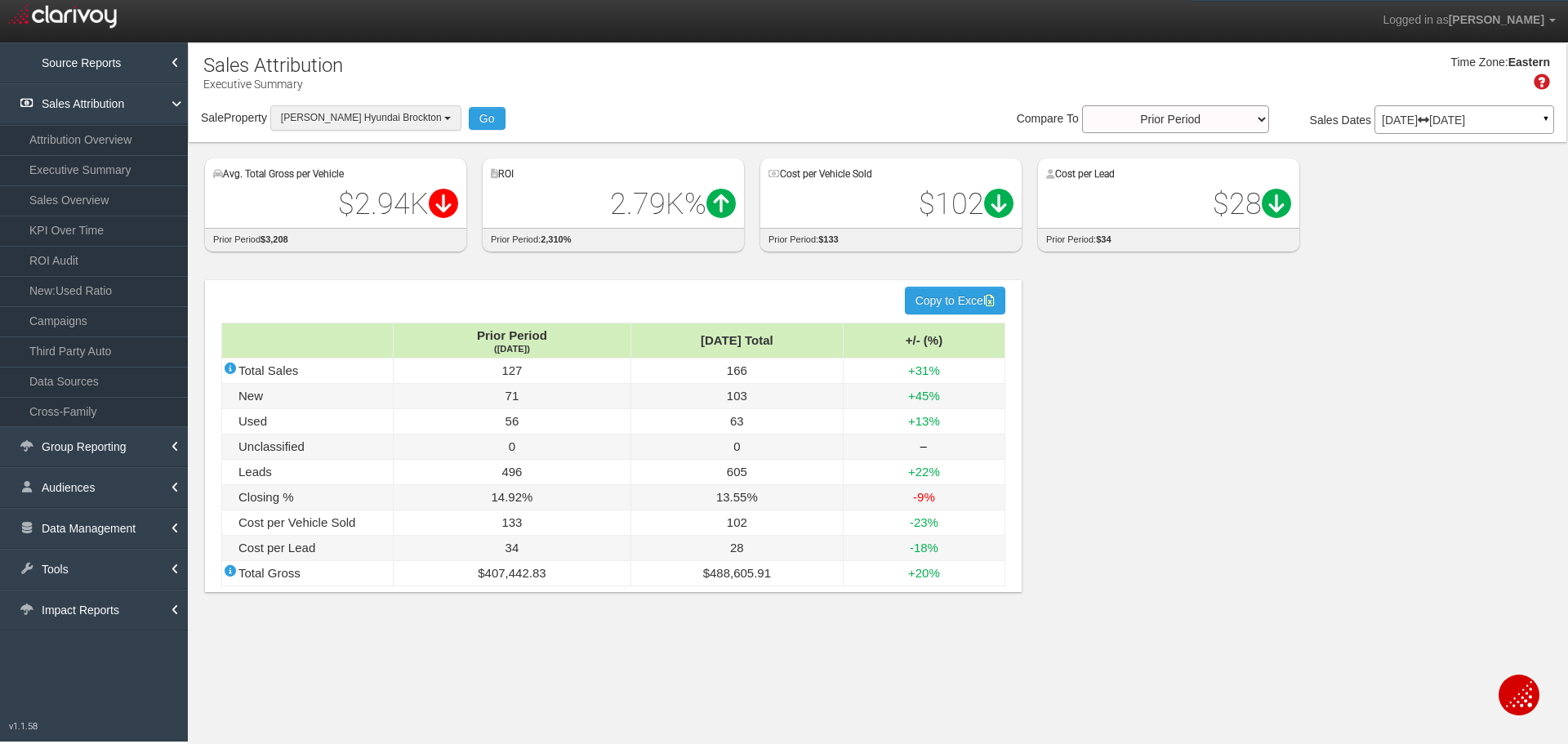
click at [322, 120] on span "[PERSON_NAME] Hyundai Brockton" at bounding box center [361, 117] width 161 height 11
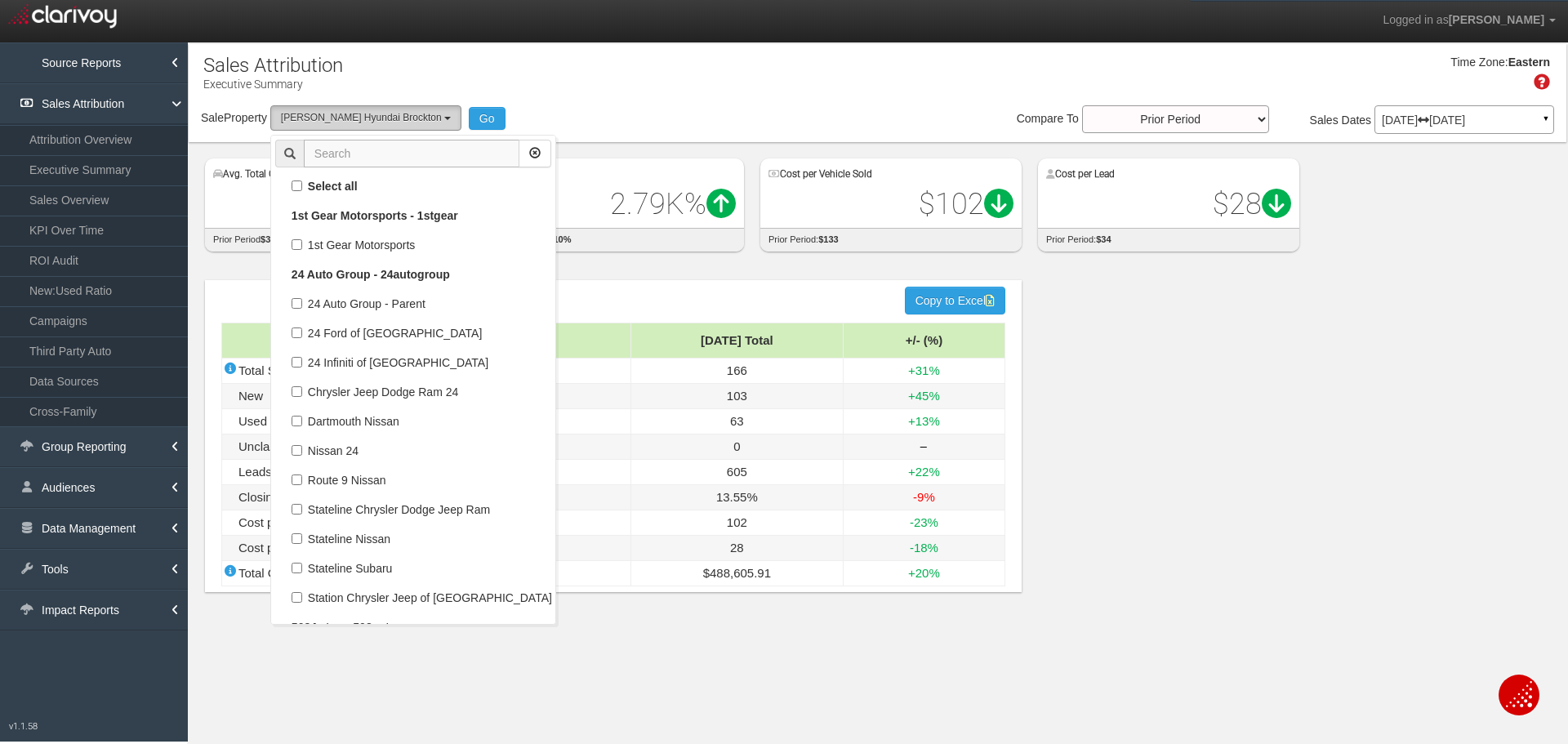
scroll to position [62769, 0]
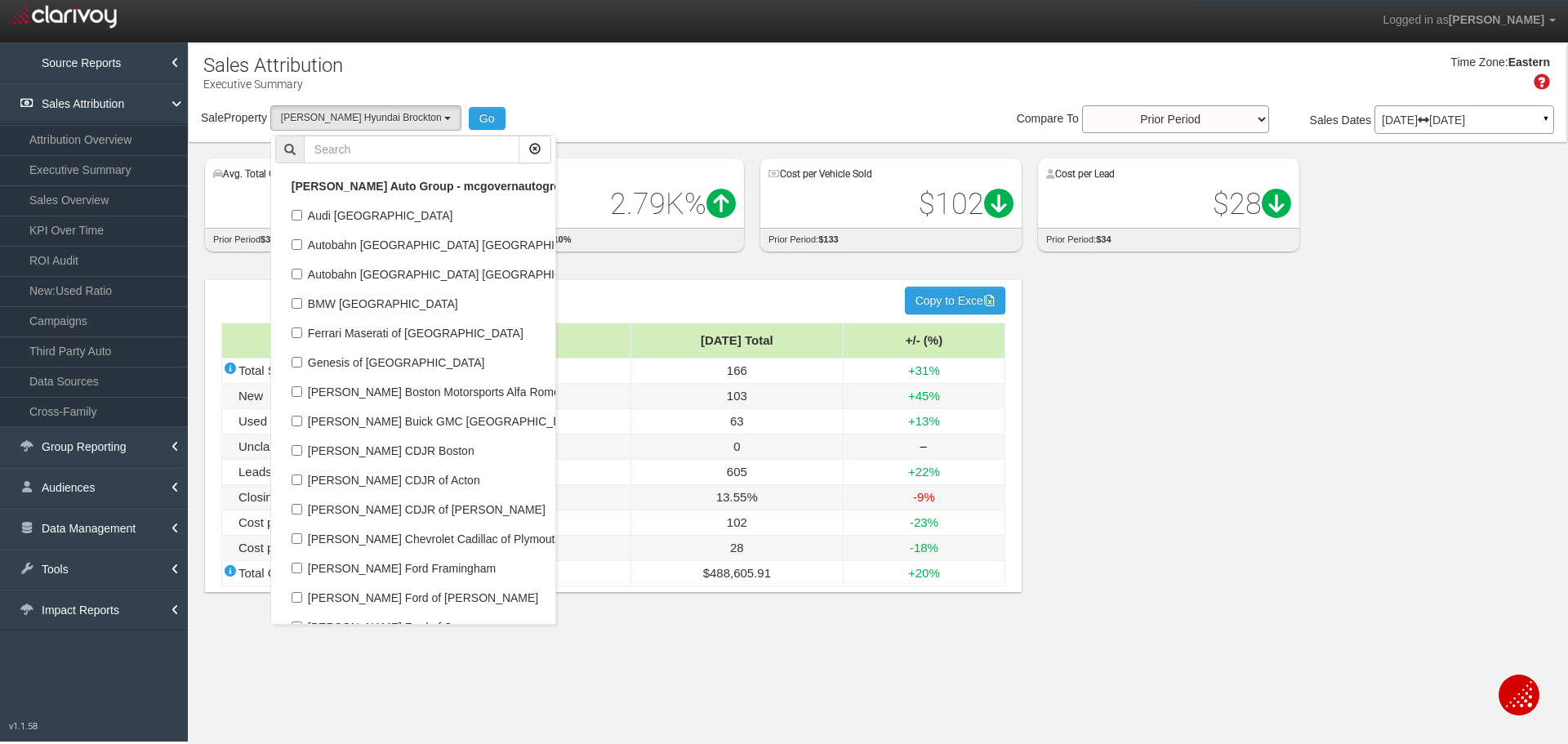
click at [318, 80] on p "Executive Summary" at bounding box center [273, 82] width 139 height 21
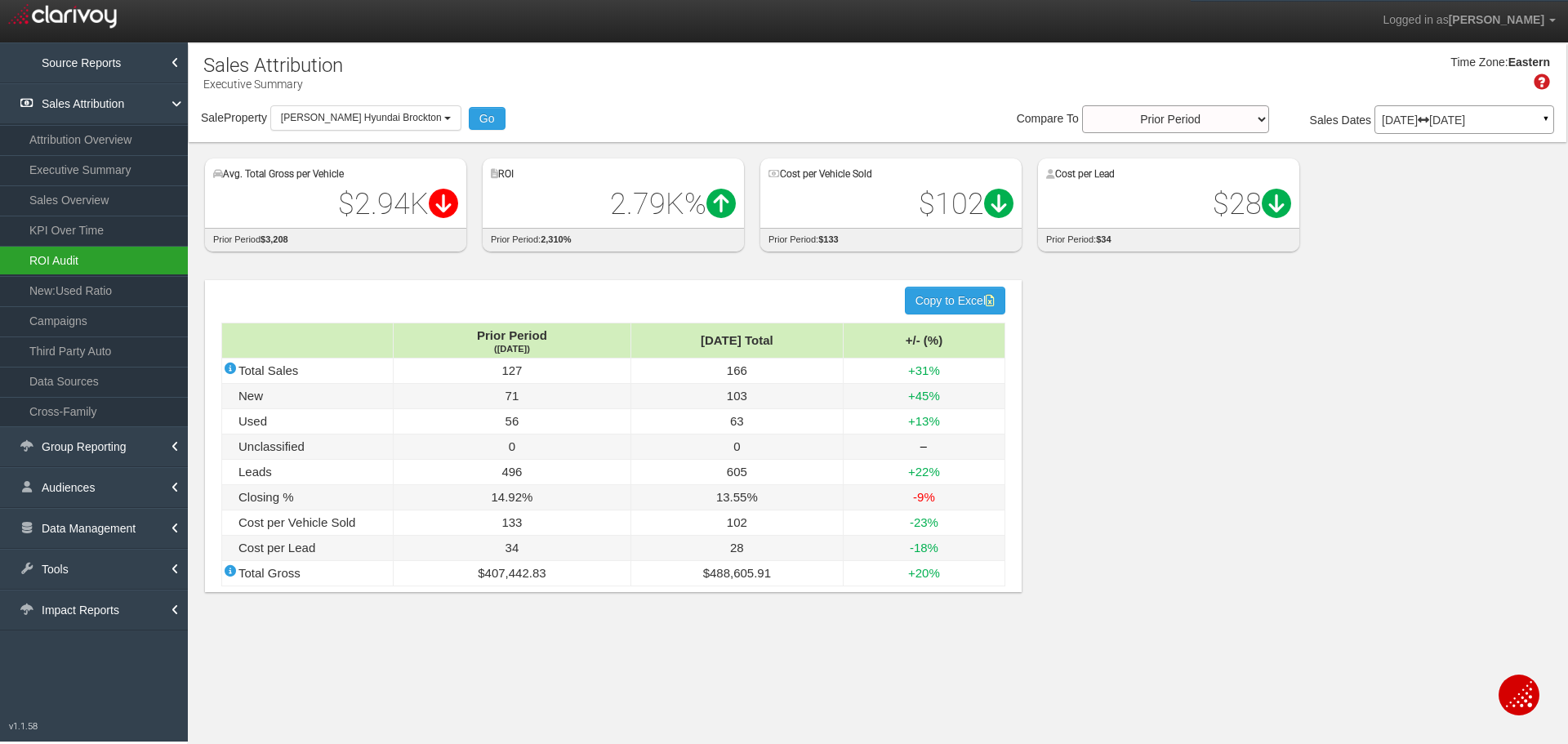
click at [90, 253] on link "ROI Audit" at bounding box center [93, 260] width 188 height 29
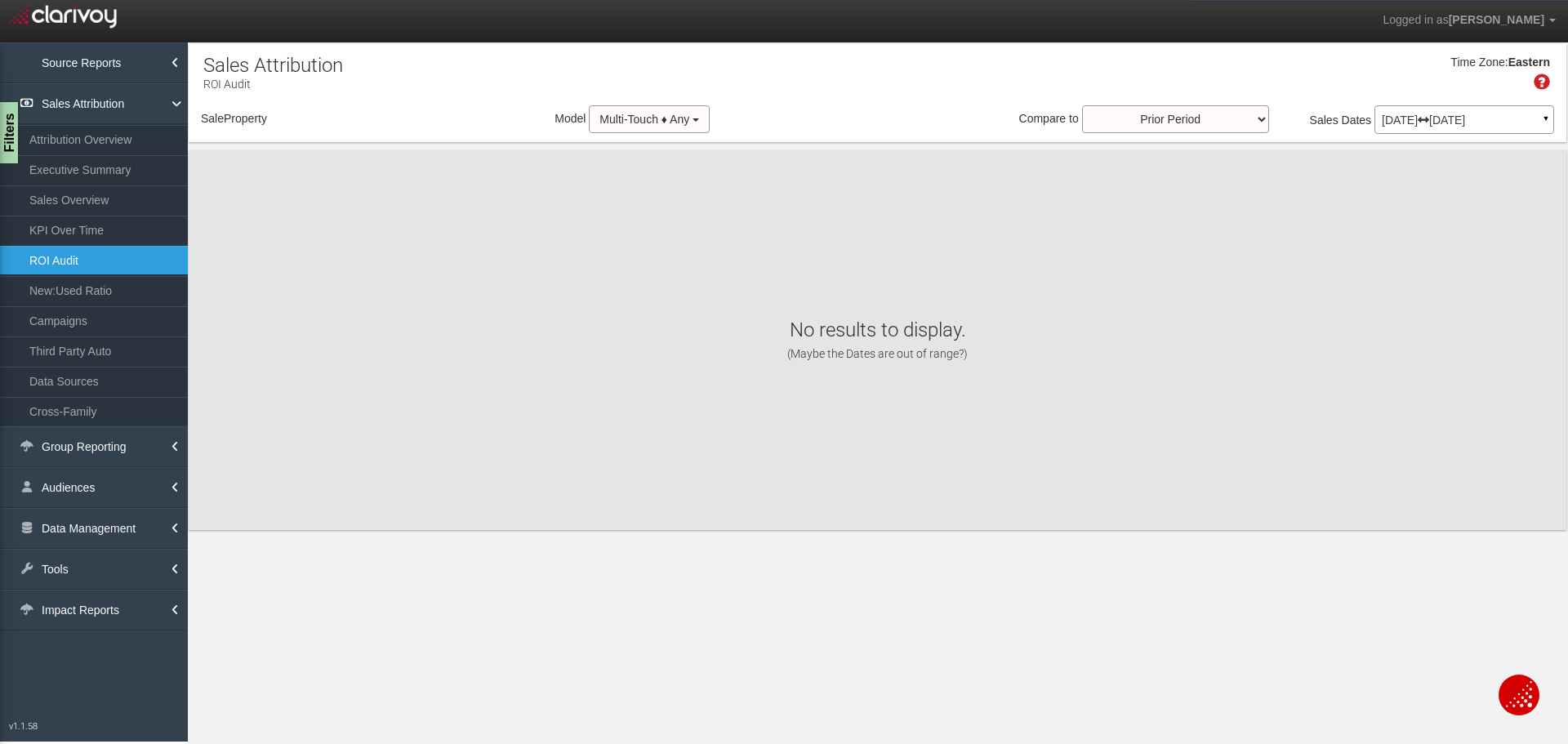
select select "object:4571"
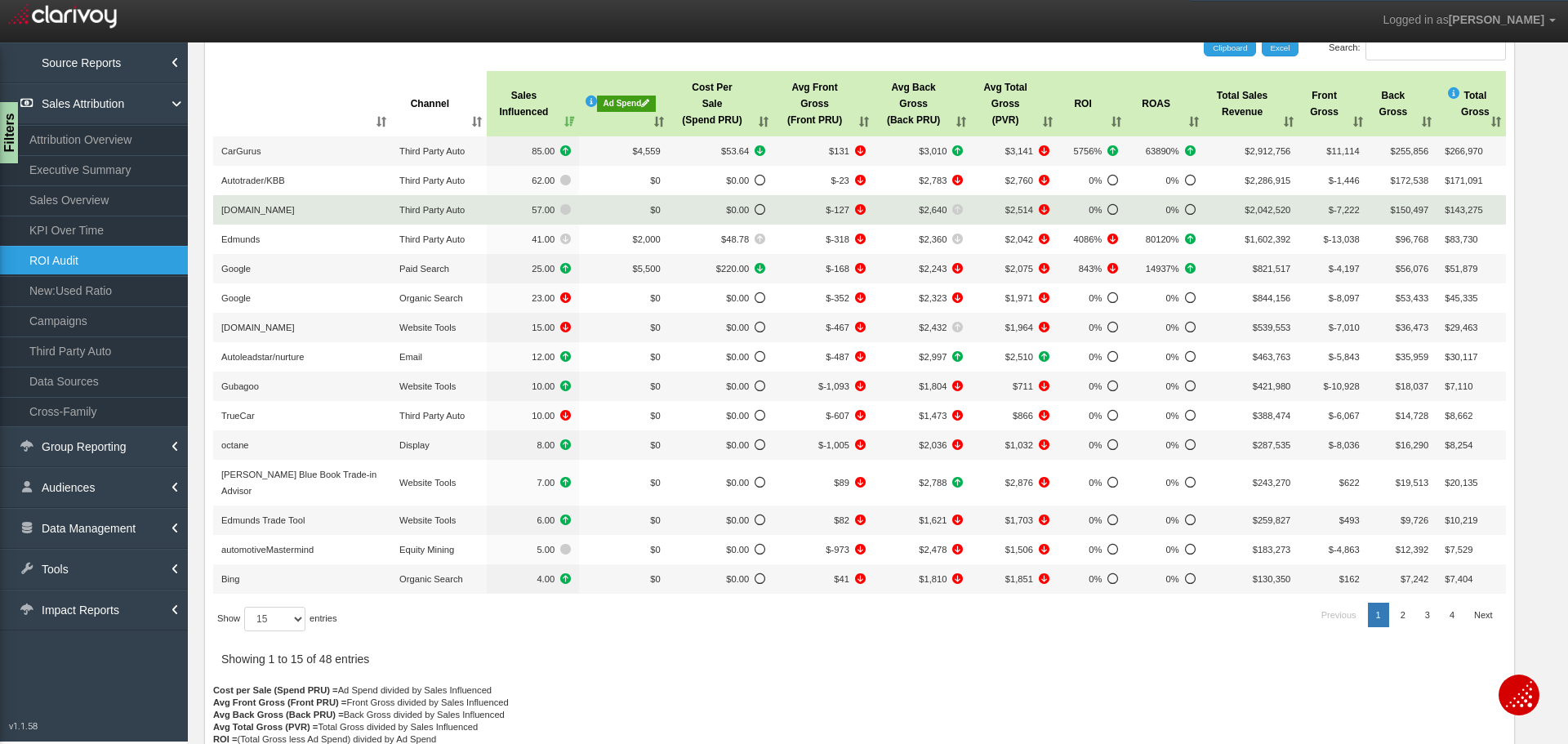
scroll to position [82, 0]
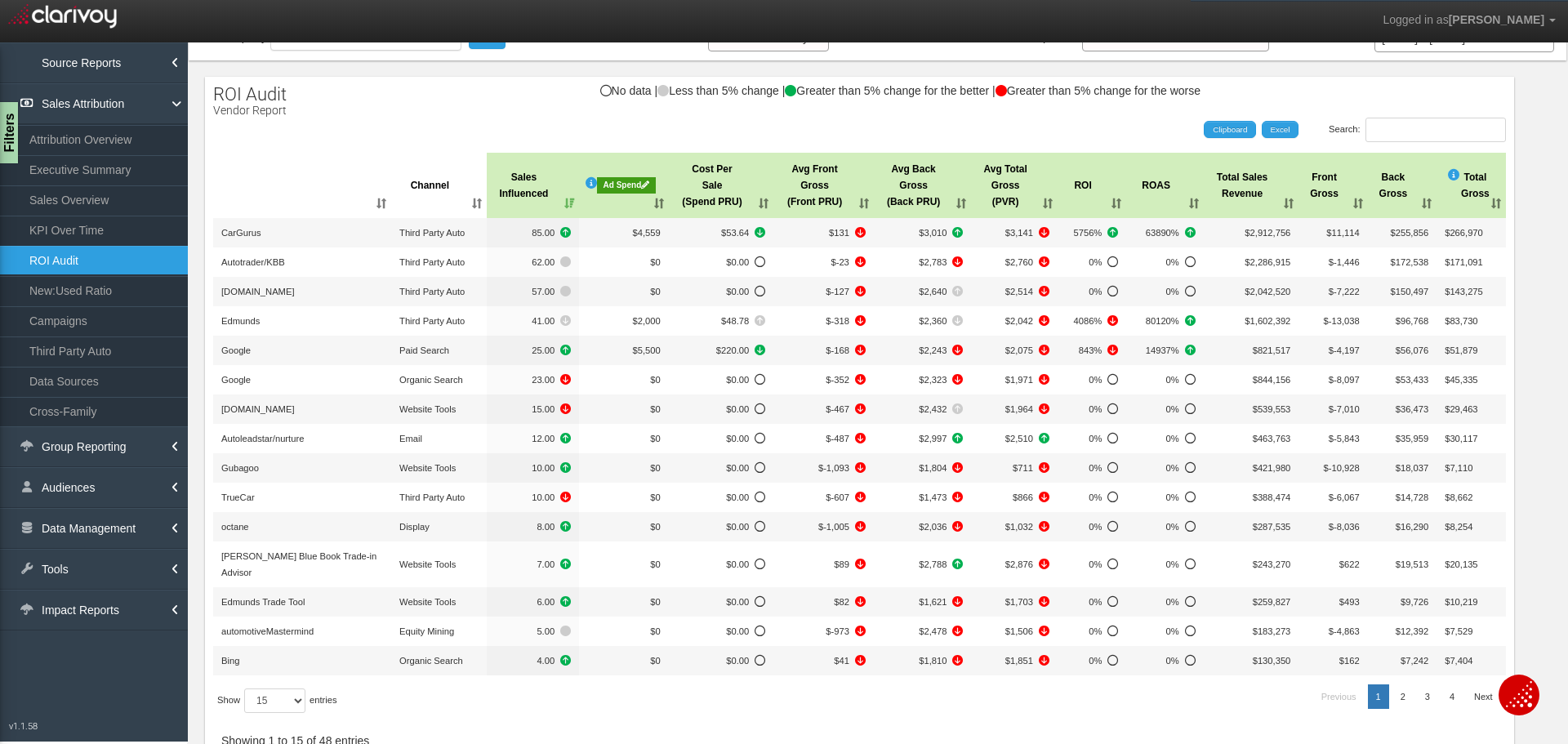
click at [322, 136] on div "Search: Clipboard Excel" at bounding box center [851, 129] width 1309 height 25
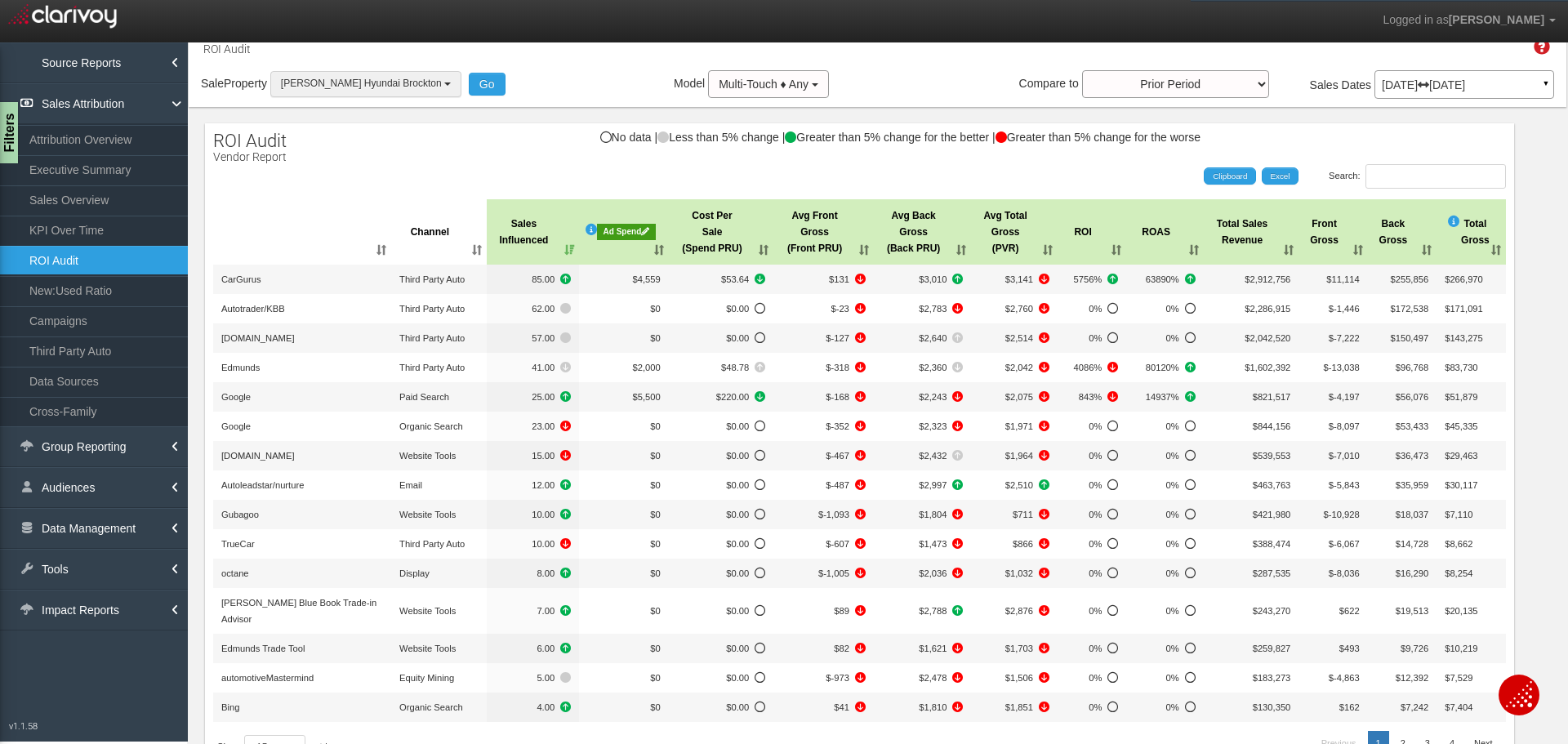
scroll to position [0, 0]
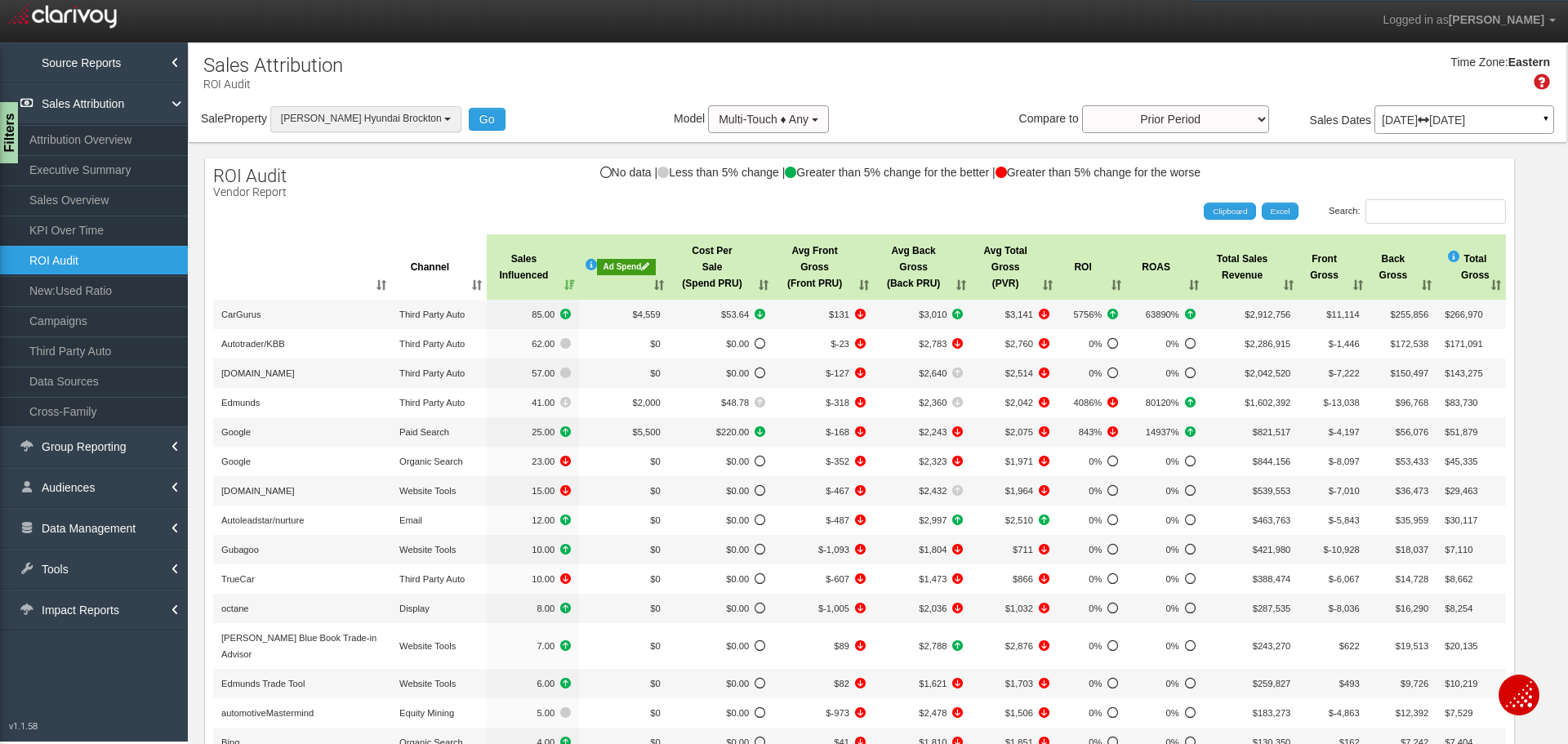
click at [346, 121] on span "[PERSON_NAME] Hyundai Brockton" at bounding box center [361, 118] width 161 height 11
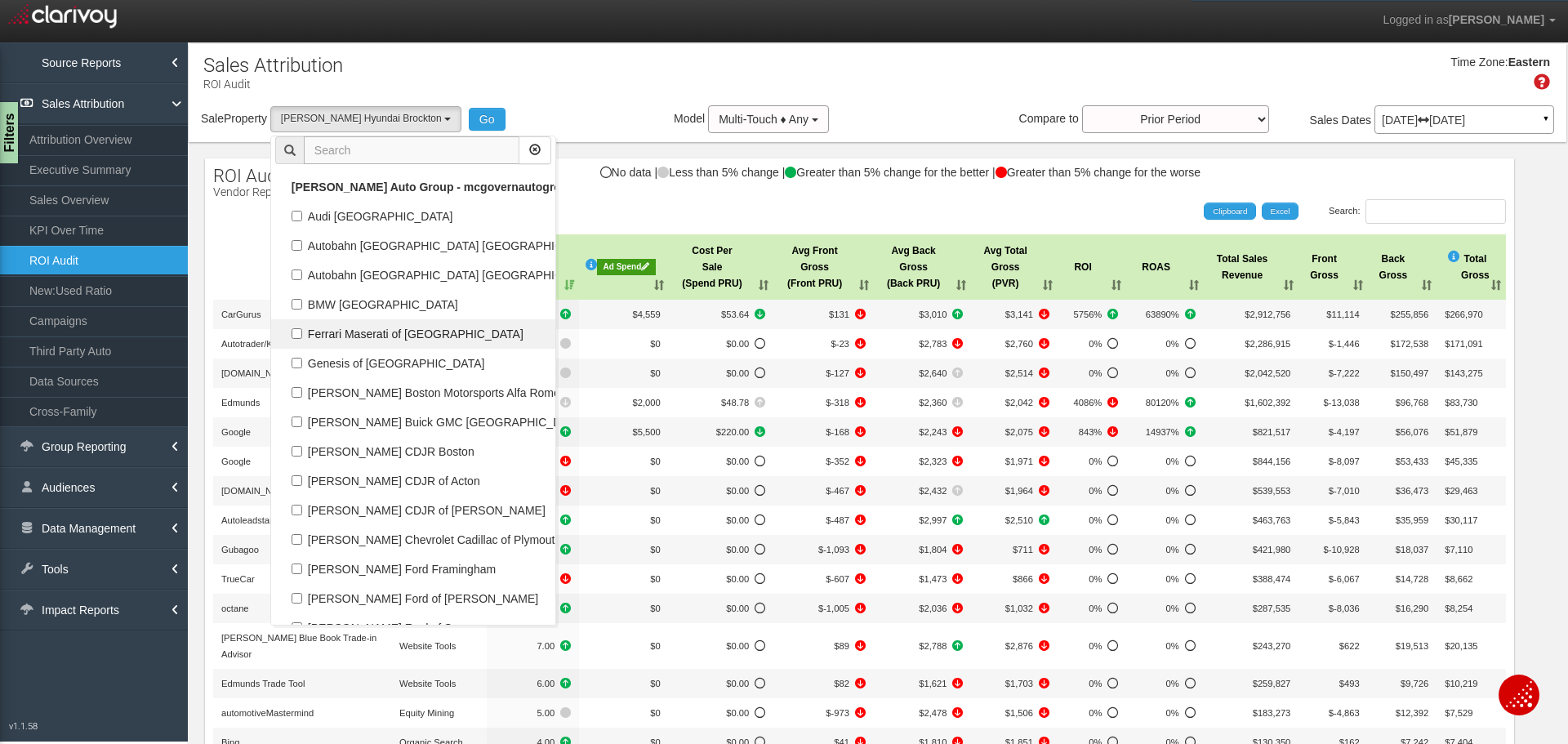
scroll to position [63177, 0]
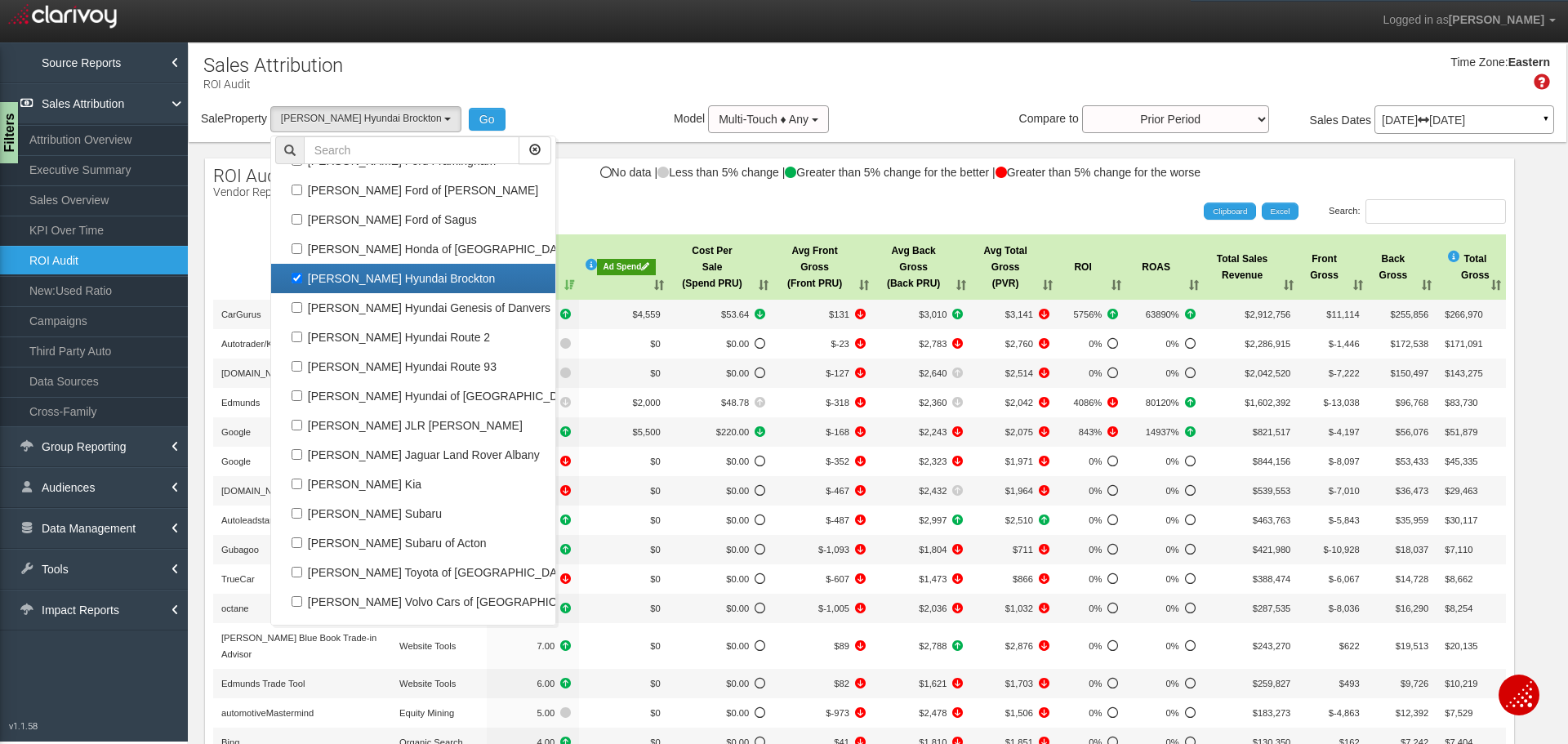
click at [406, 289] on label "[PERSON_NAME] Hyundai Brockton" at bounding box center [412, 278] width 276 height 21
click at [302, 283] on input "[PERSON_NAME] Hyundai Brockton" at bounding box center [297, 279] width 11 height 11
checkbox input "false"
select select
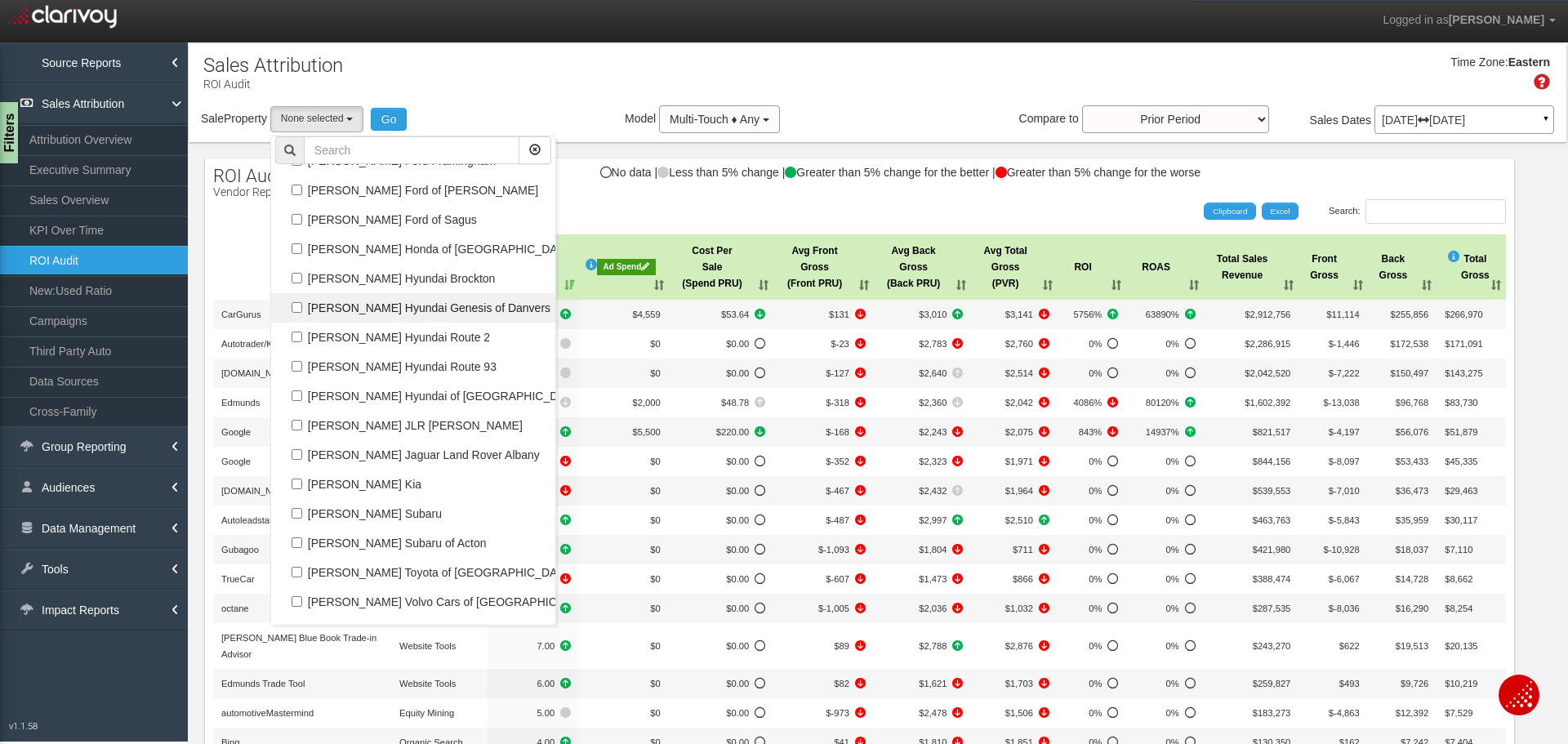
scroll to position [30274, 0]
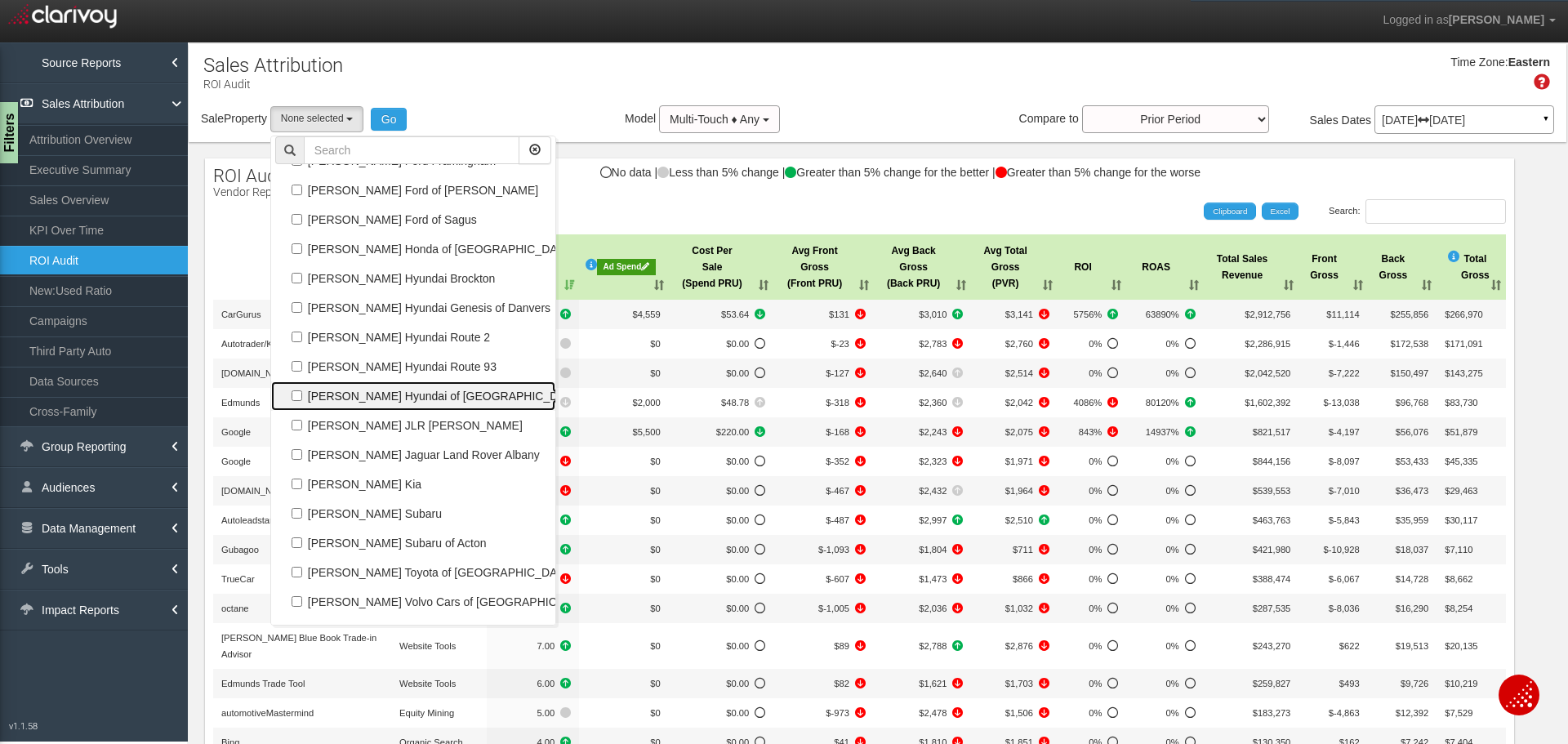
click at [406, 392] on label "[PERSON_NAME] Hyundai of [GEOGRAPHIC_DATA]" at bounding box center [412, 396] width 276 height 21
click at [302, 392] on input "[PERSON_NAME] Hyundai of [GEOGRAPHIC_DATA]" at bounding box center [297, 396] width 11 height 11
checkbox input "true"
select select "object:4575"
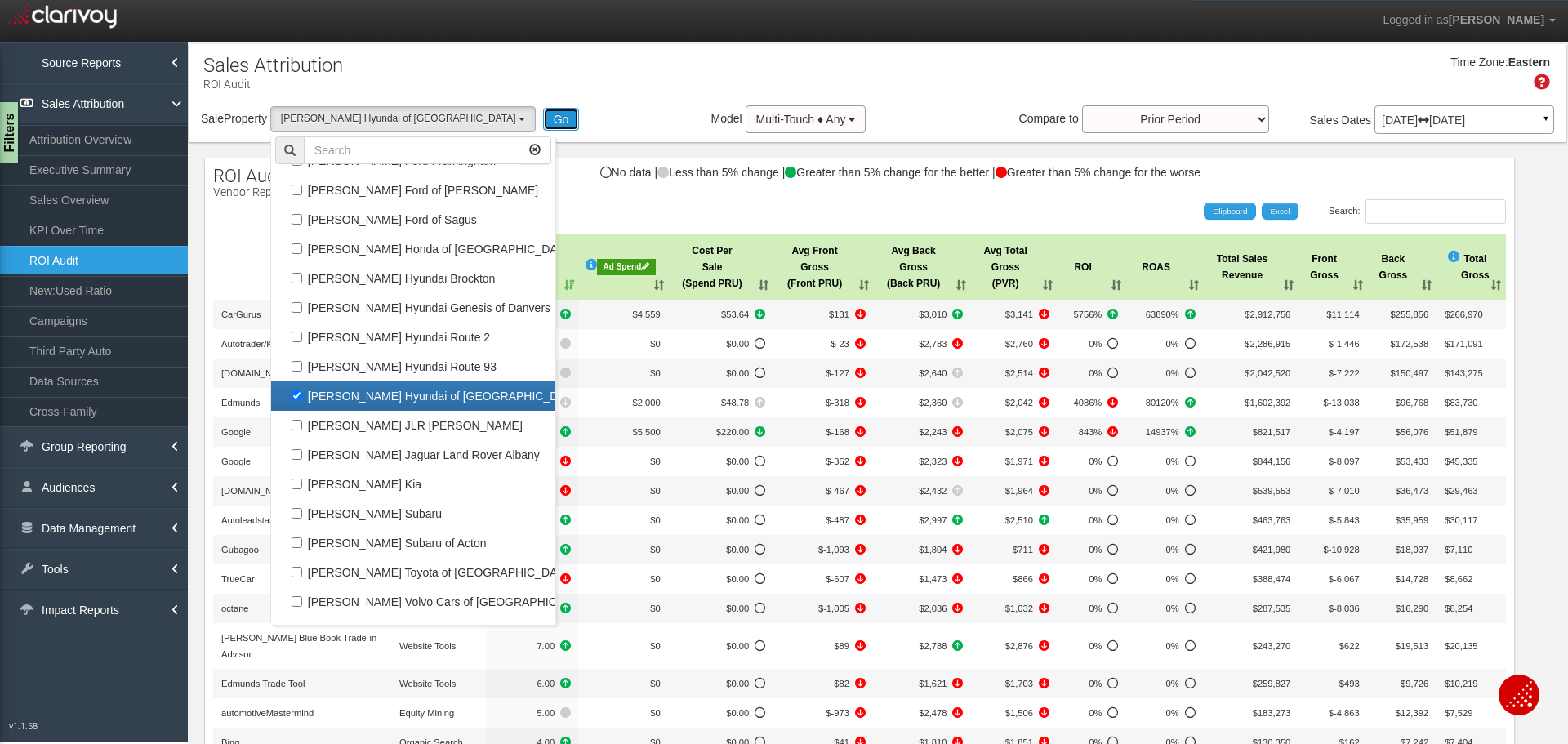
click at [543, 117] on button "Go" at bounding box center [561, 119] width 37 height 23
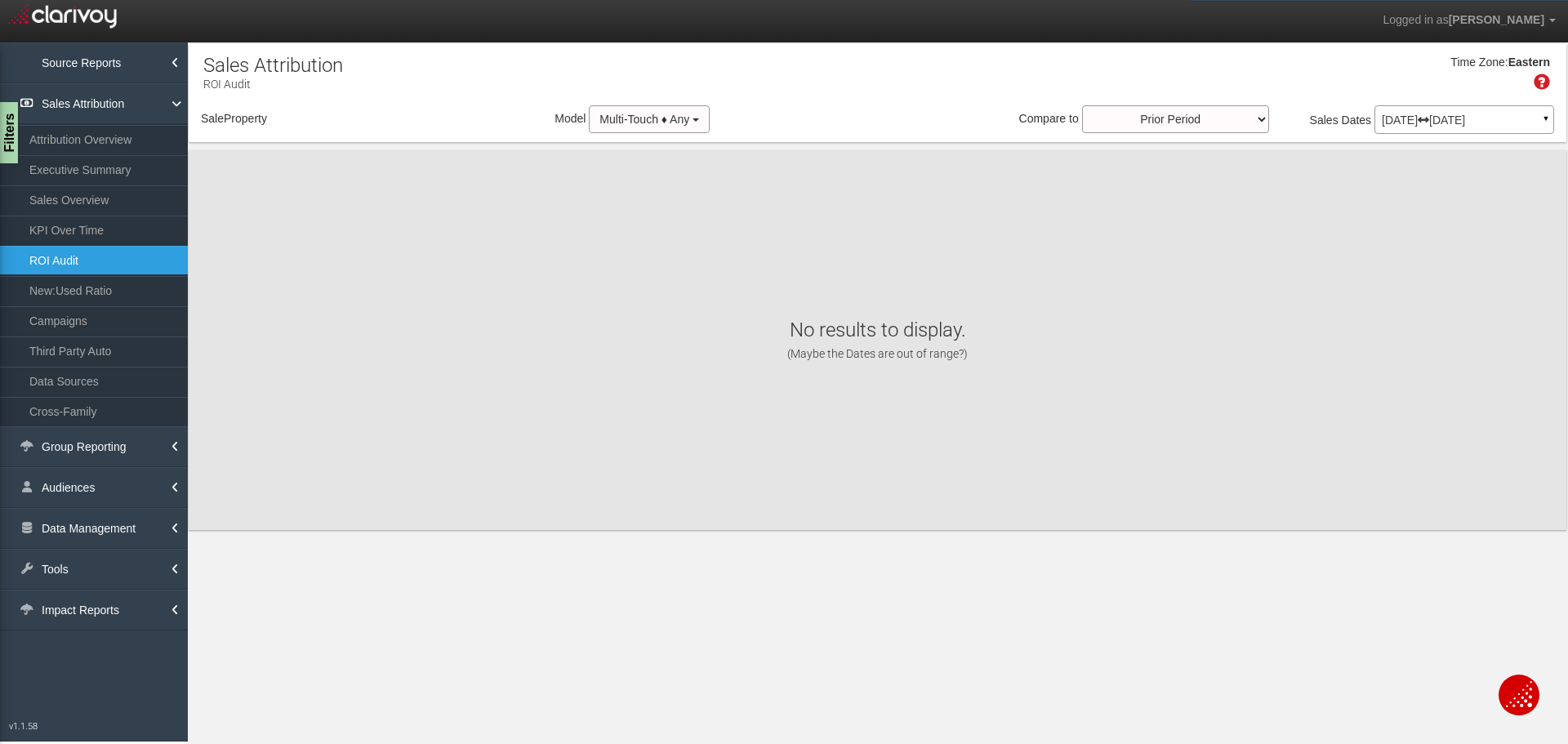
select select "object:7184"
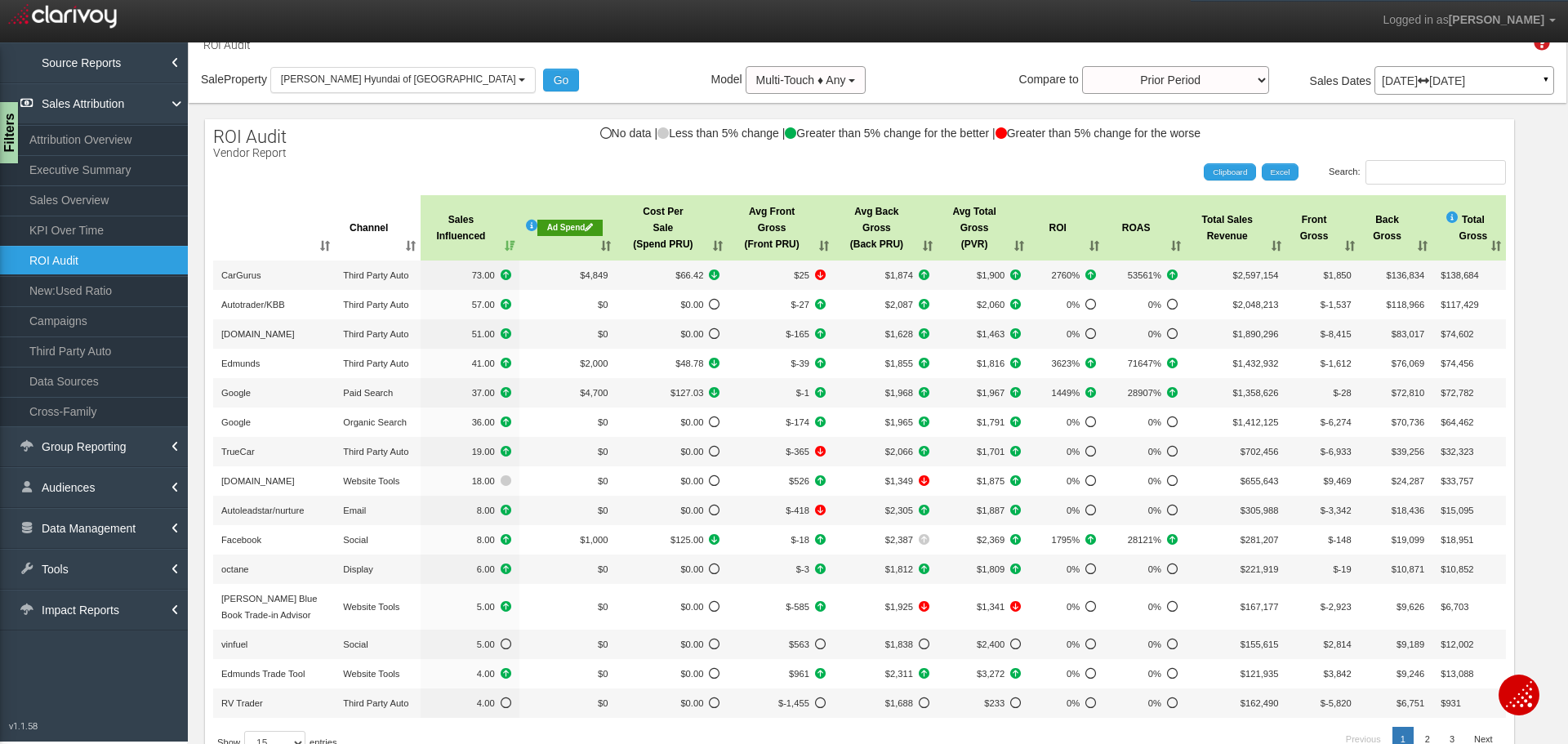
scroll to position [0, 0]
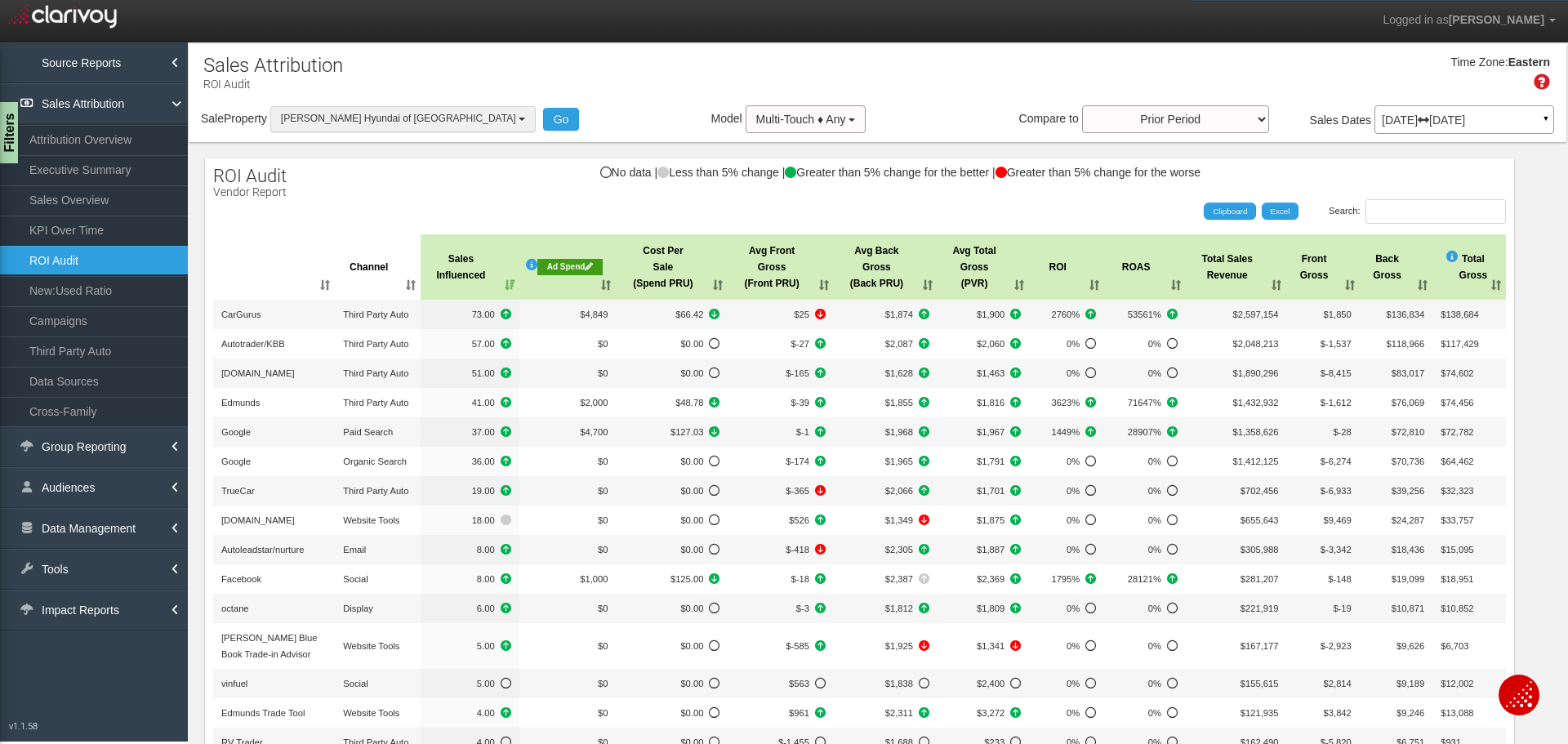
click at [378, 116] on span "[PERSON_NAME] Hyundai of [GEOGRAPHIC_DATA]" at bounding box center [398, 118] width 236 height 11
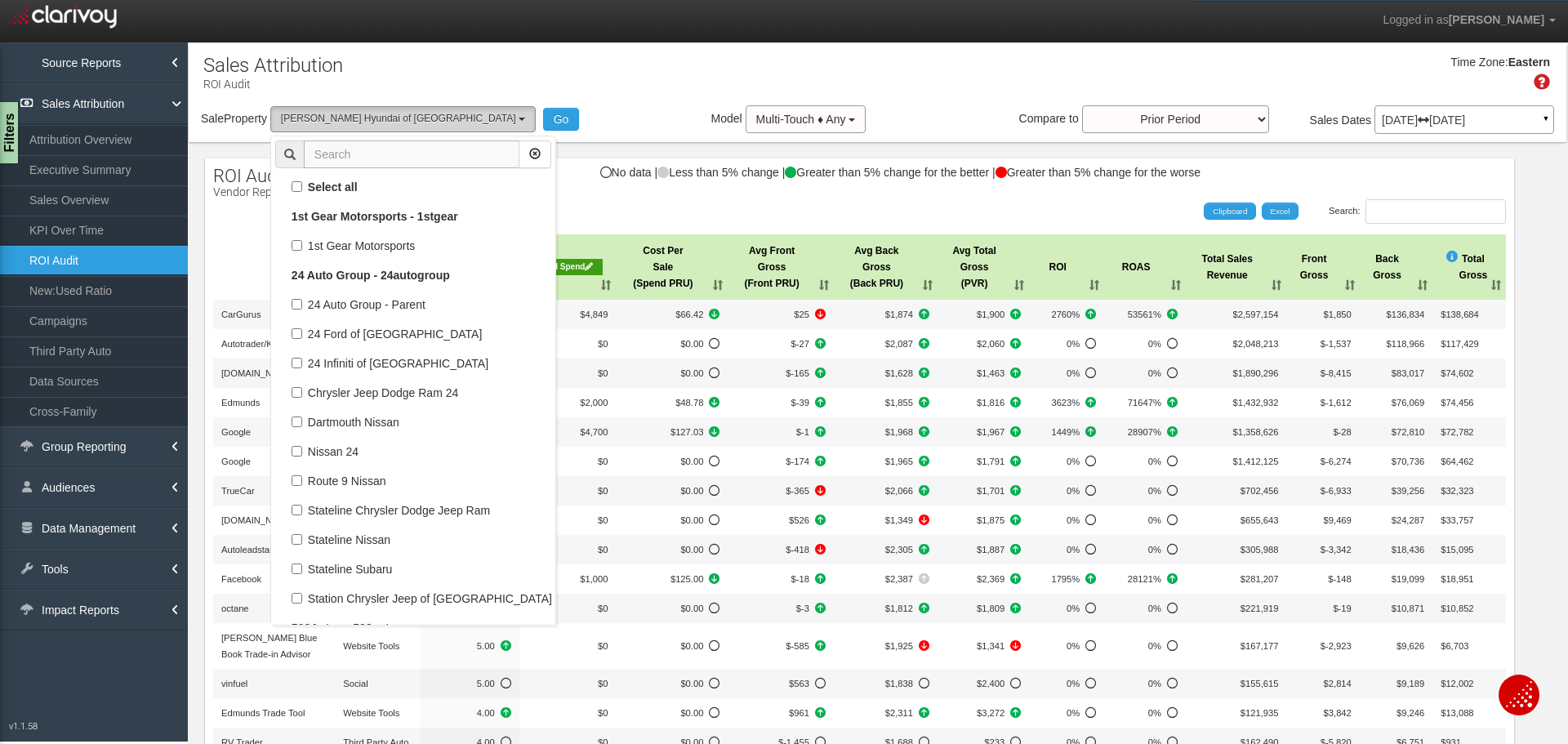
scroll to position [62769, 0]
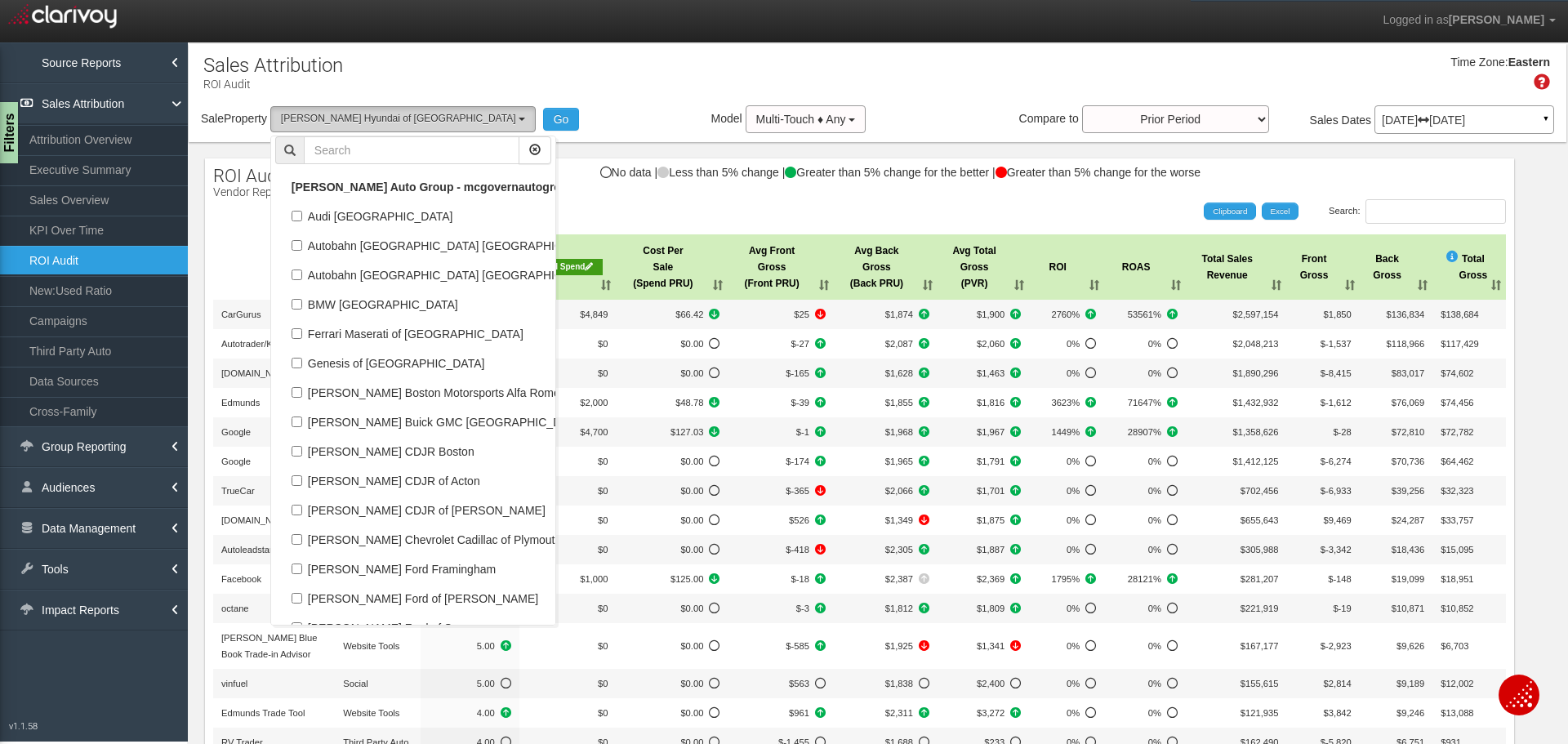
click at [378, 116] on span "[PERSON_NAME] Hyundai of [GEOGRAPHIC_DATA]" at bounding box center [398, 118] width 236 height 11
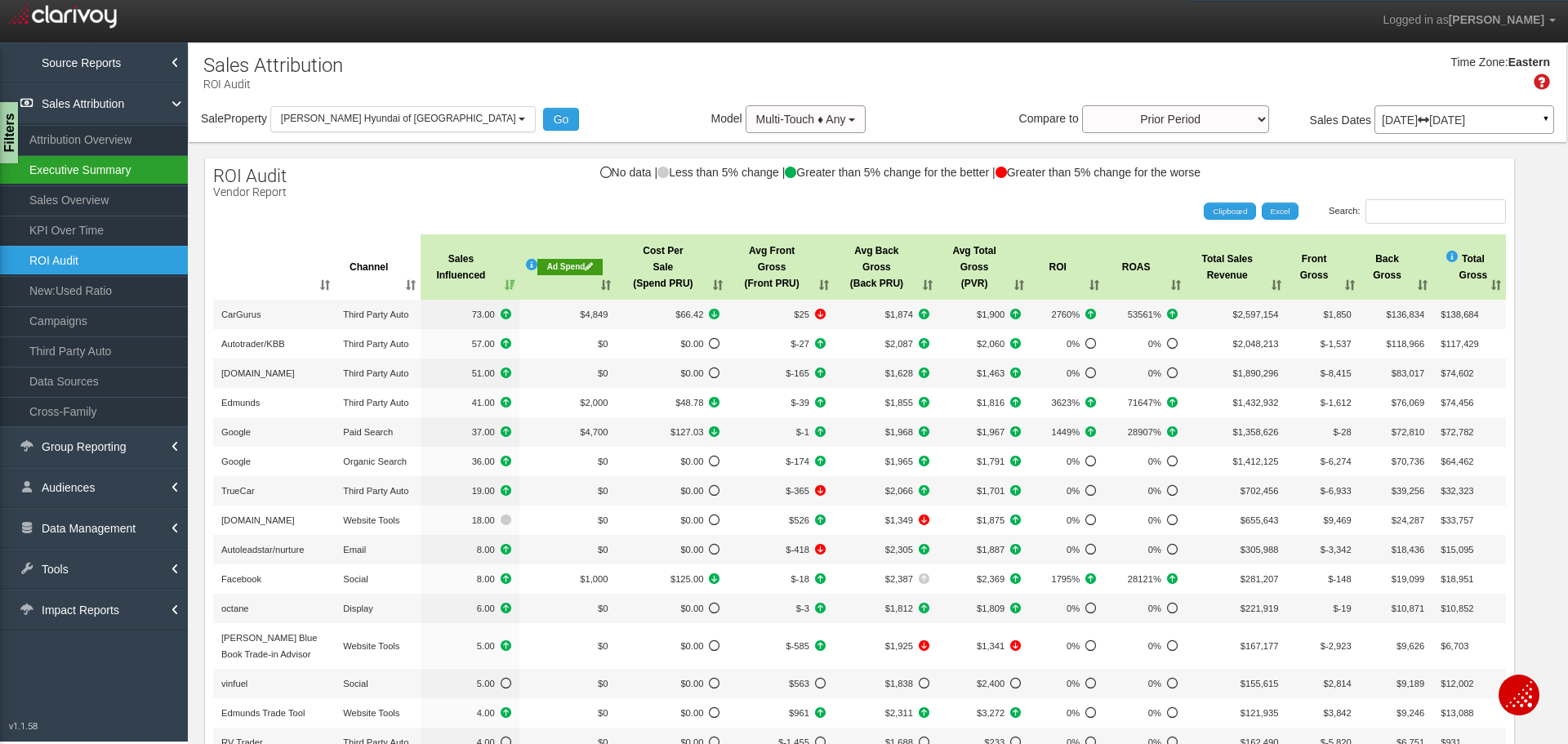
click at [88, 175] on link "Executive Summary" at bounding box center [93, 170] width 188 height 29
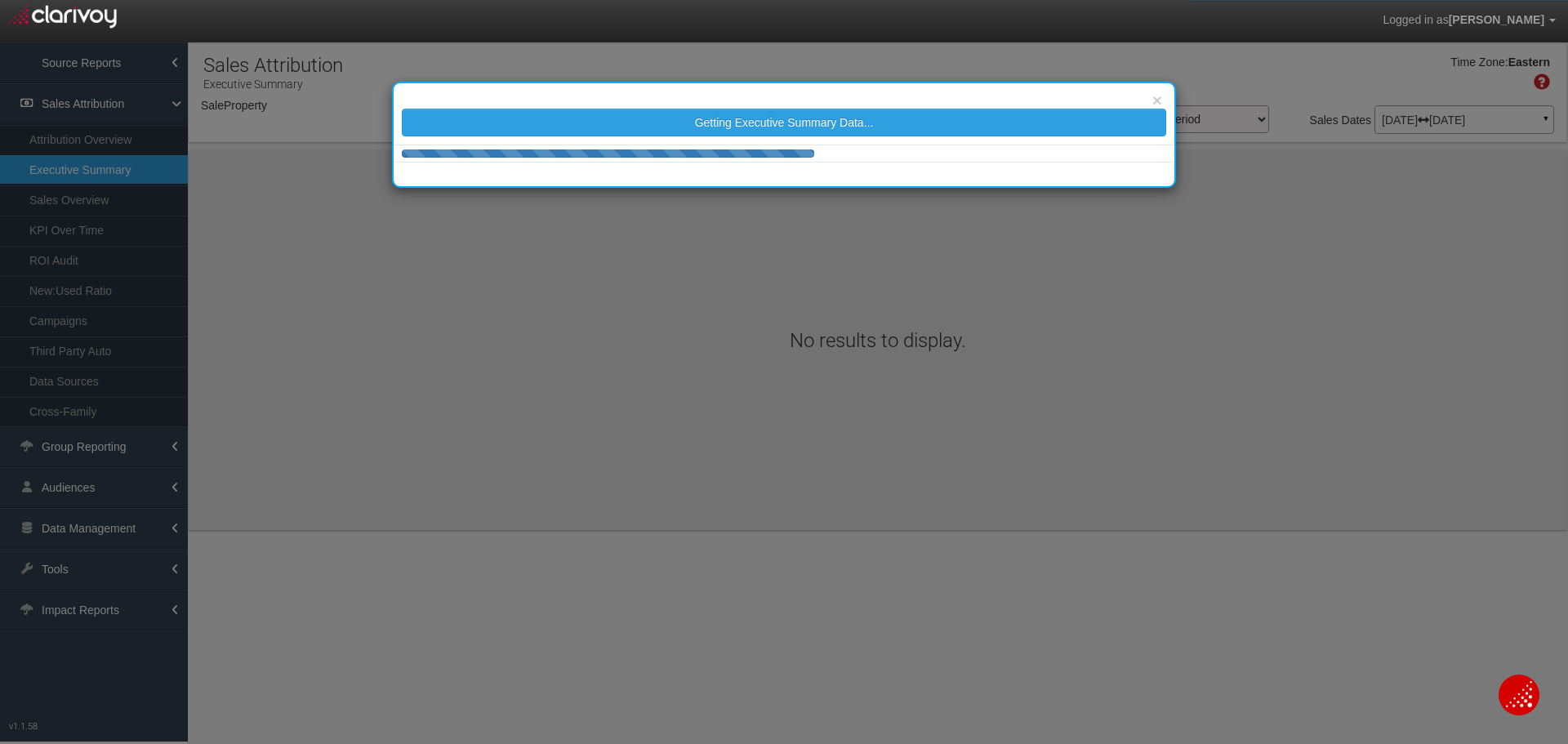
select select "object:9785"
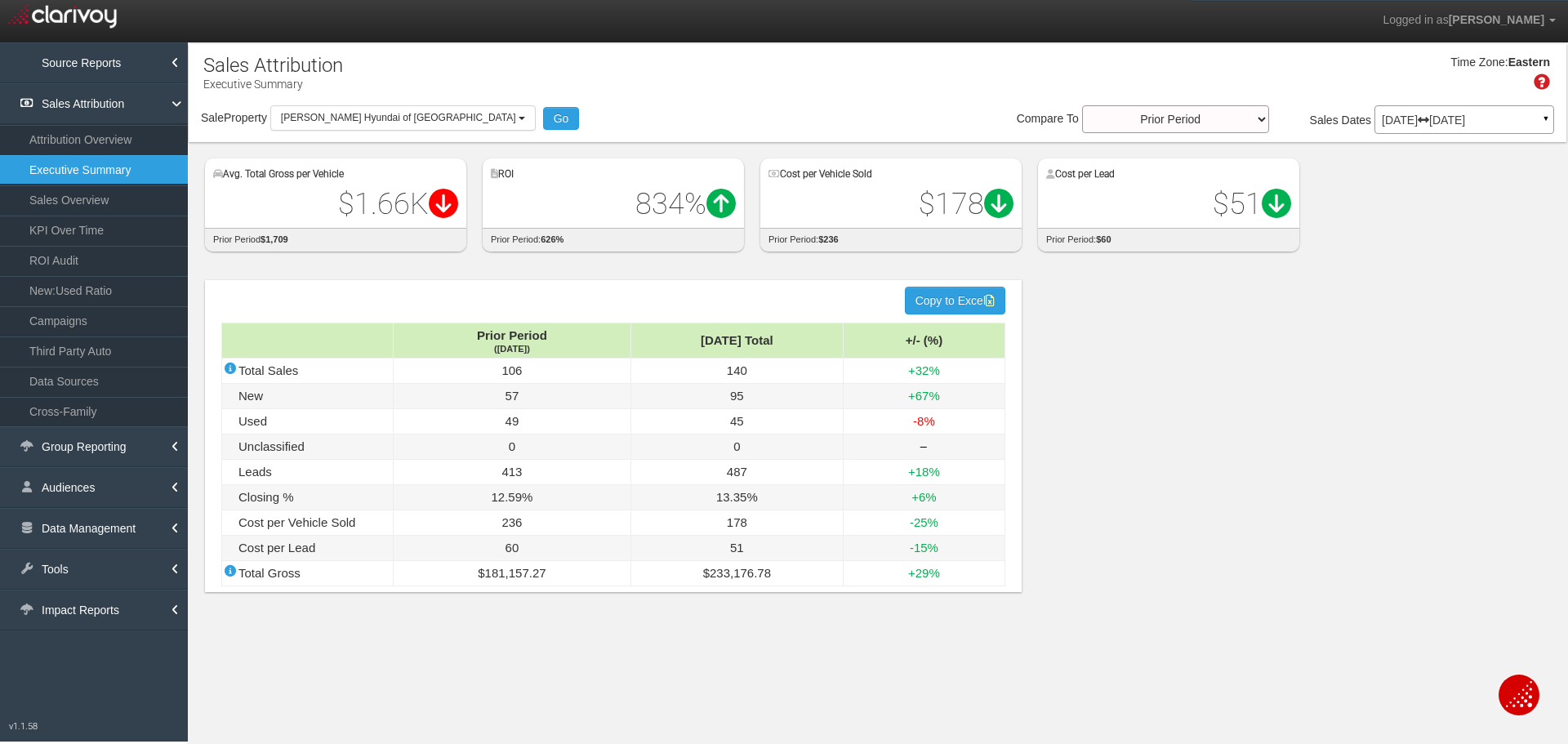
click at [1234, 383] on div "hidden input value Copy to Excel Prior Period (Jun '25) Jul '25 Total +/- (%) T…" at bounding box center [877, 440] width 1377 height 353
click at [400, 115] on span "[PERSON_NAME] Hyundai of [GEOGRAPHIC_DATA]" at bounding box center [398, 117] width 236 height 11
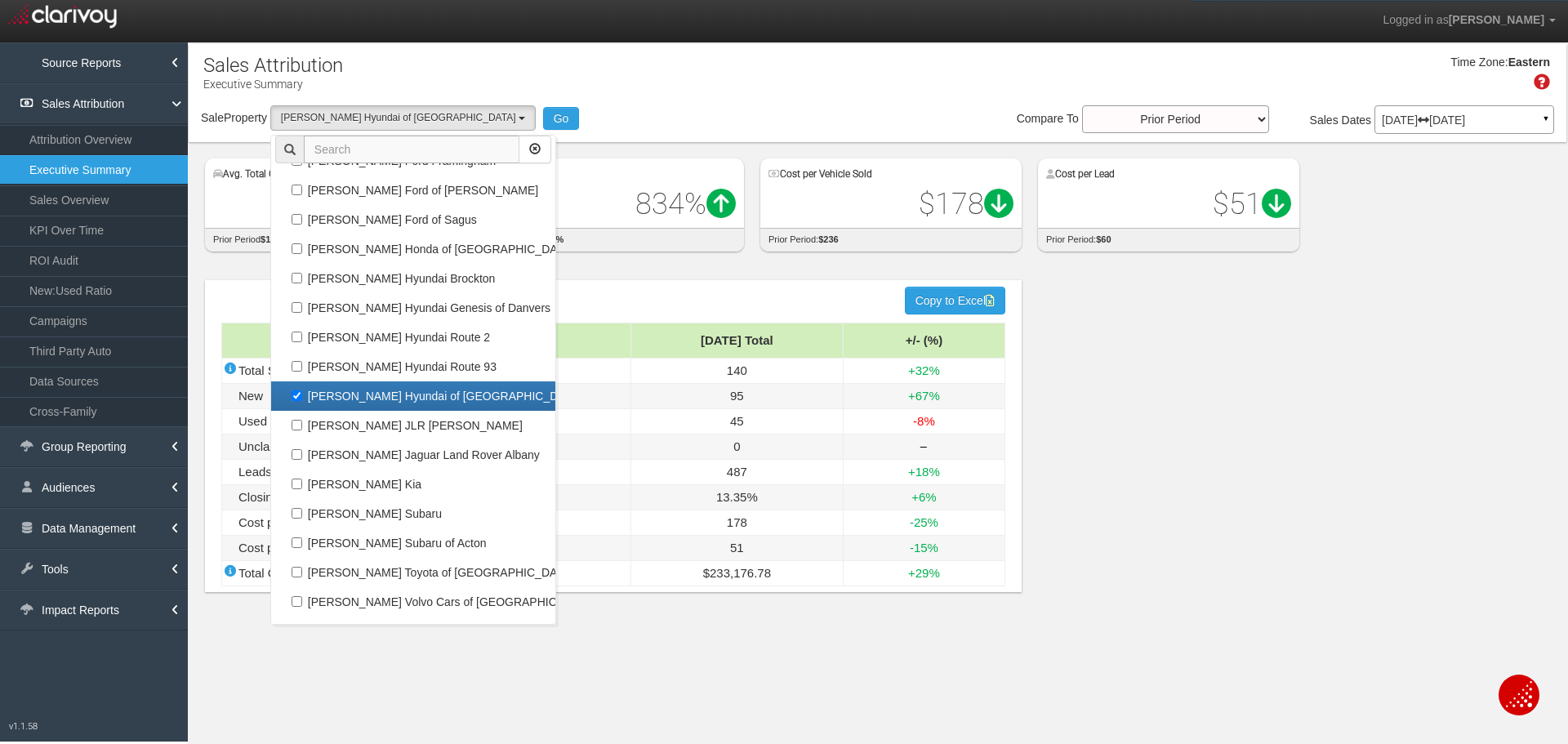
scroll to position [63177, 0]
click at [424, 390] on label "[PERSON_NAME] Hyundai of [GEOGRAPHIC_DATA]" at bounding box center [412, 395] width 276 height 21
click at [302, 390] on input "[PERSON_NAME] Hyundai of [GEOGRAPHIC_DATA]" at bounding box center [297, 395] width 11 height 11
checkbox input "false"
select select
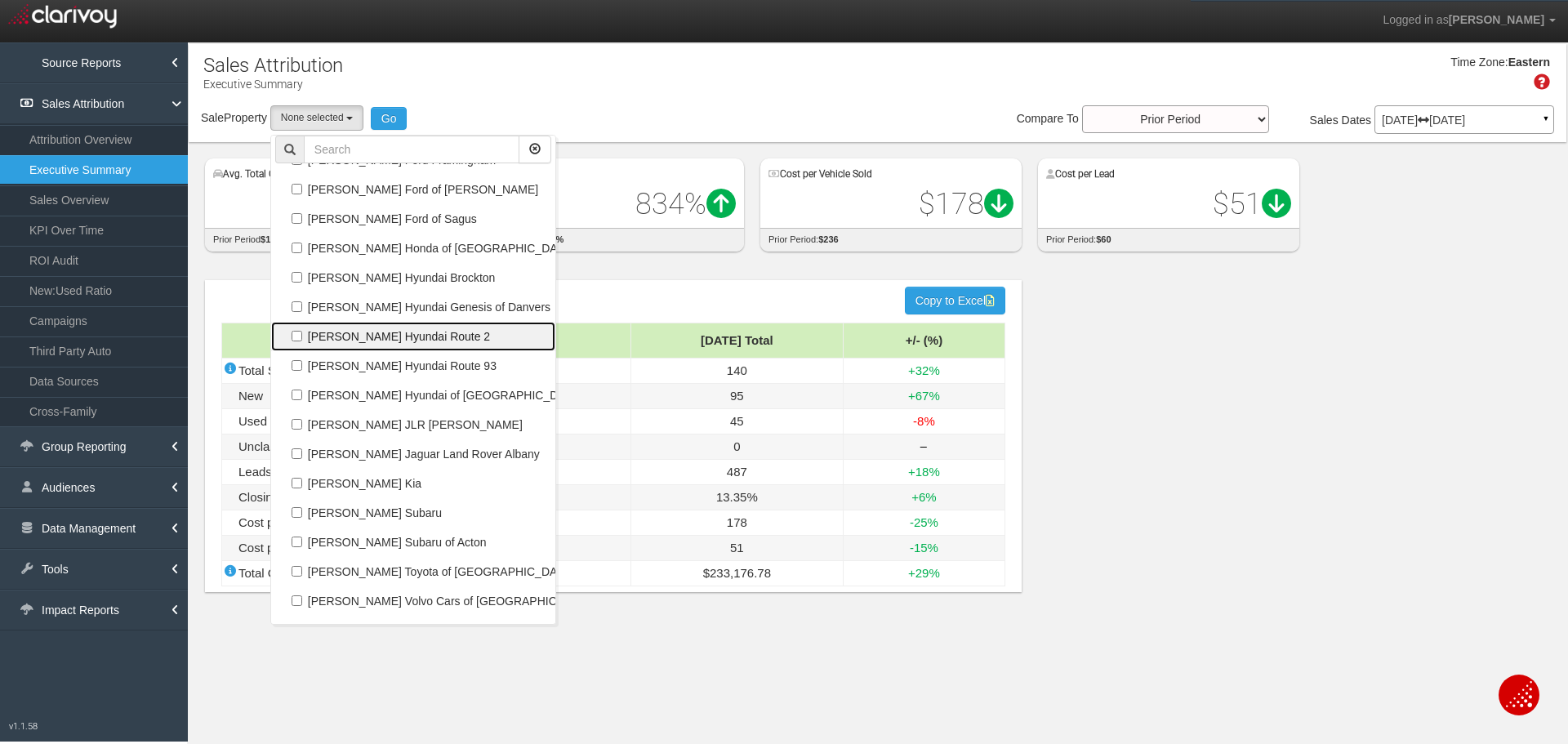
scroll to position [30329, 0]
click at [418, 326] on label "[PERSON_NAME] Hyundai Route 2" at bounding box center [412, 335] width 276 height 21
click at [302, 331] on input "[PERSON_NAME] Hyundai Route 2" at bounding box center [297, 336] width 11 height 11
checkbox input "true"
select select "object:9783"
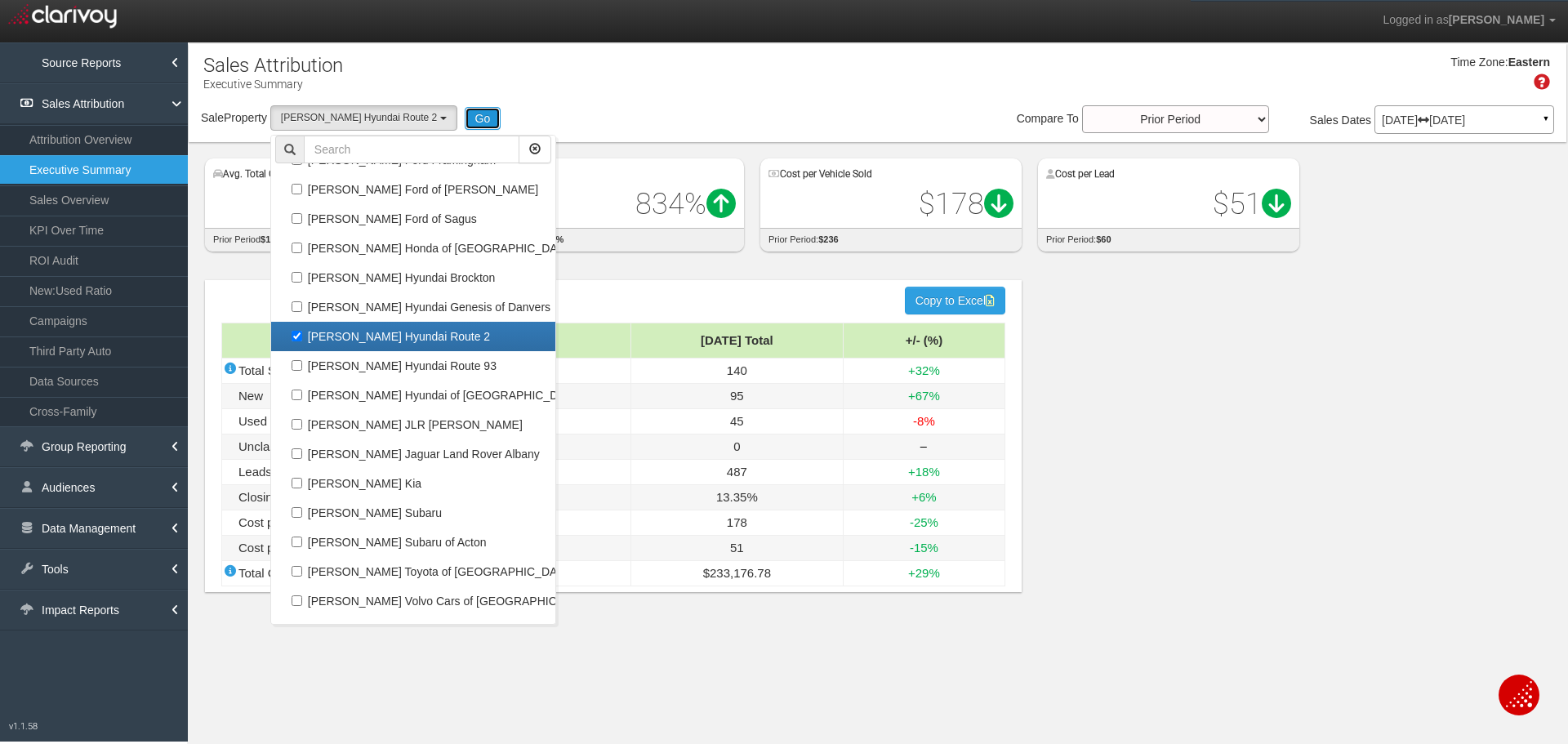
click at [465, 118] on button "Go" at bounding box center [483, 118] width 37 height 23
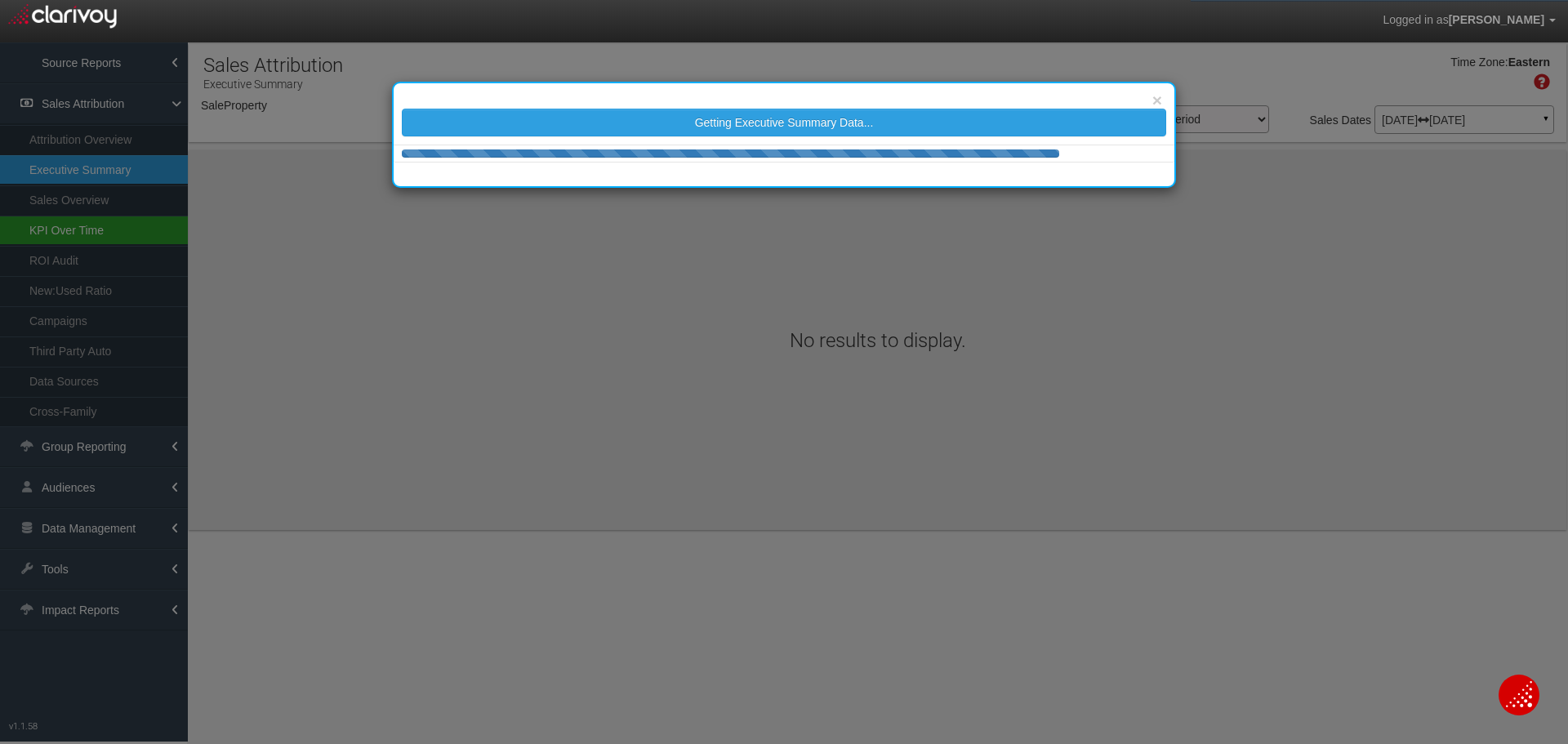
select select "object:12402"
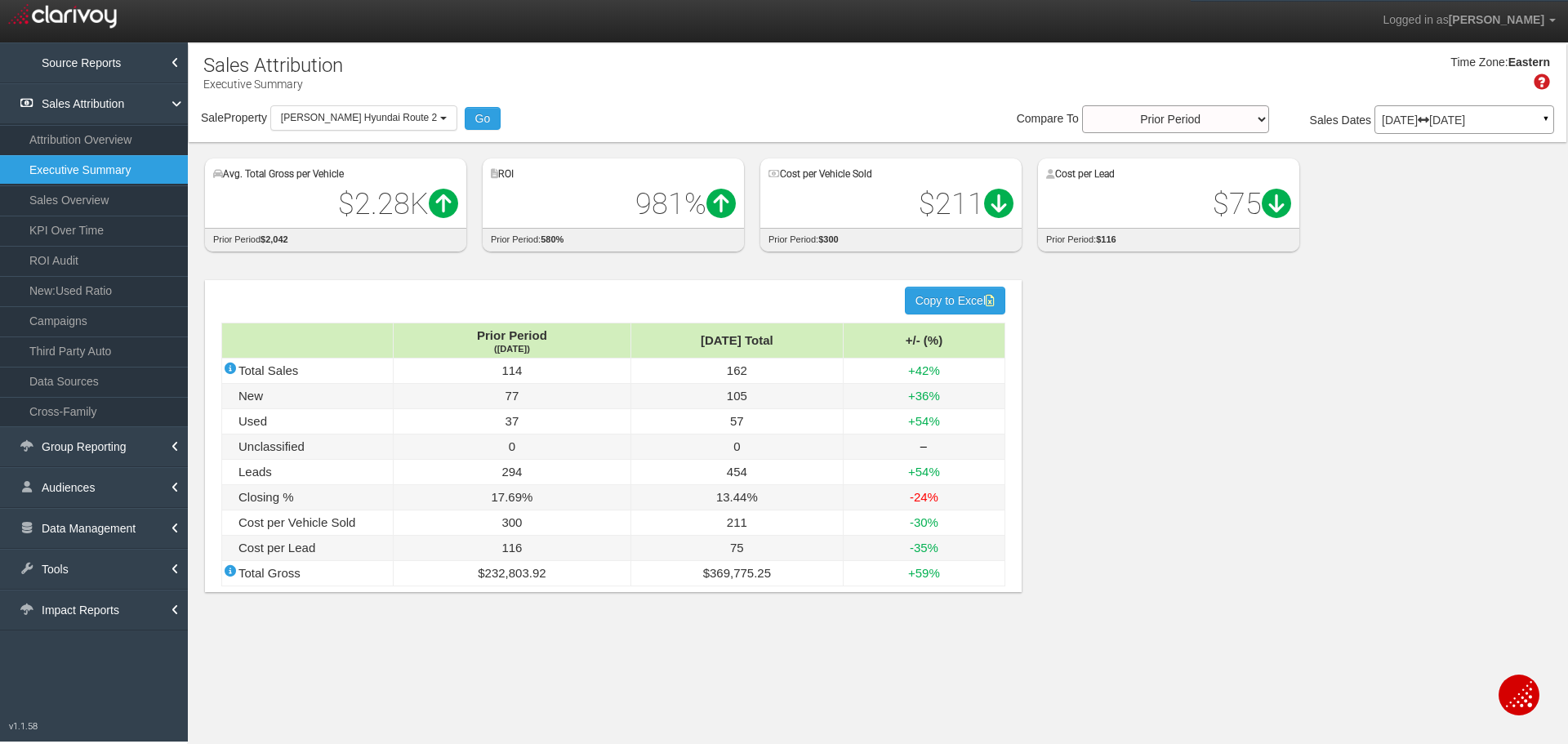
click at [244, 286] on div "hidden input value Copy to Excel Prior Period (Jun '25) Jul '25 Total +/- (%) T…" at bounding box center [613, 436] width 817 height 312
click at [125, 268] on link "ROI Audit" at bounding box center [93, 260] width 188 height 29
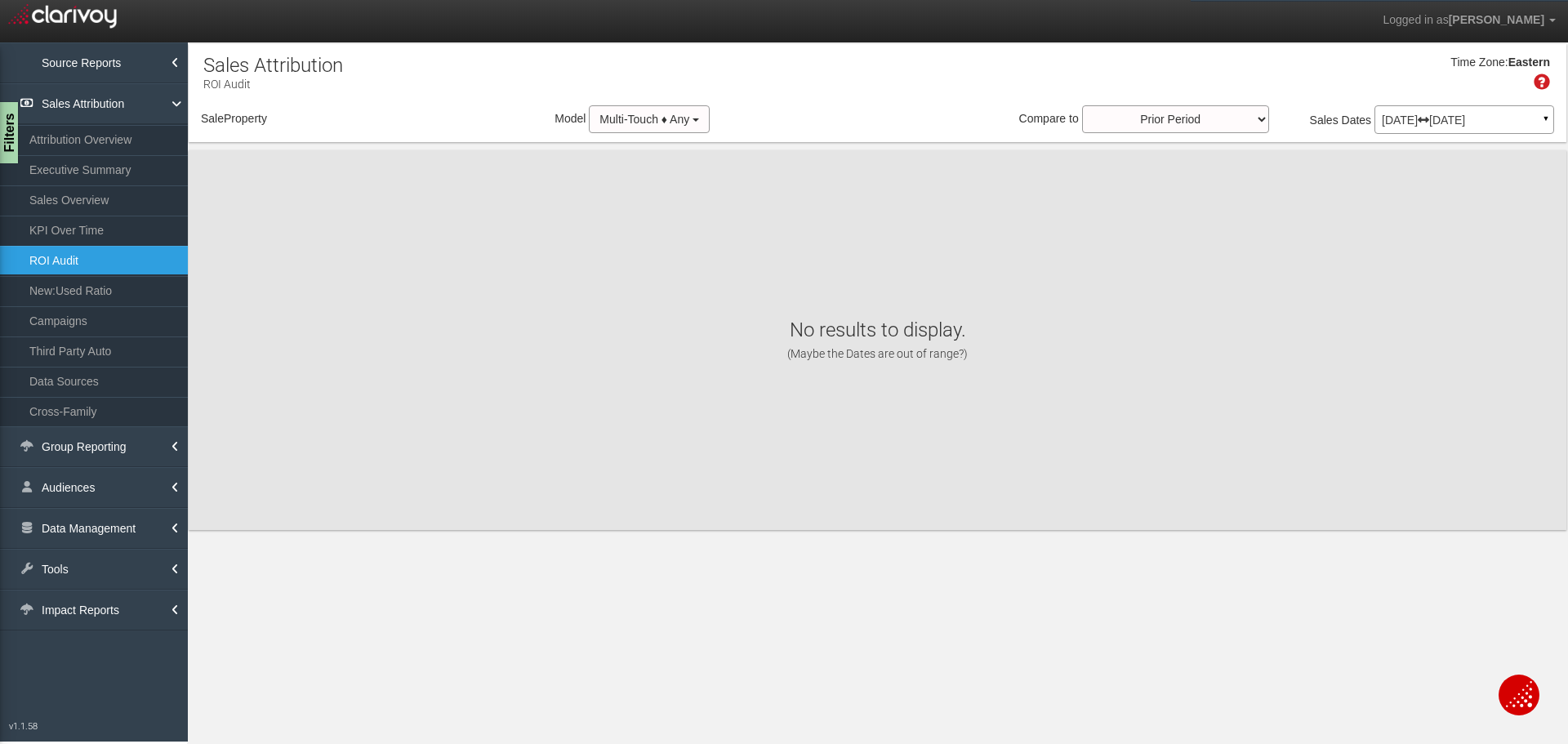
select select "object:14993"
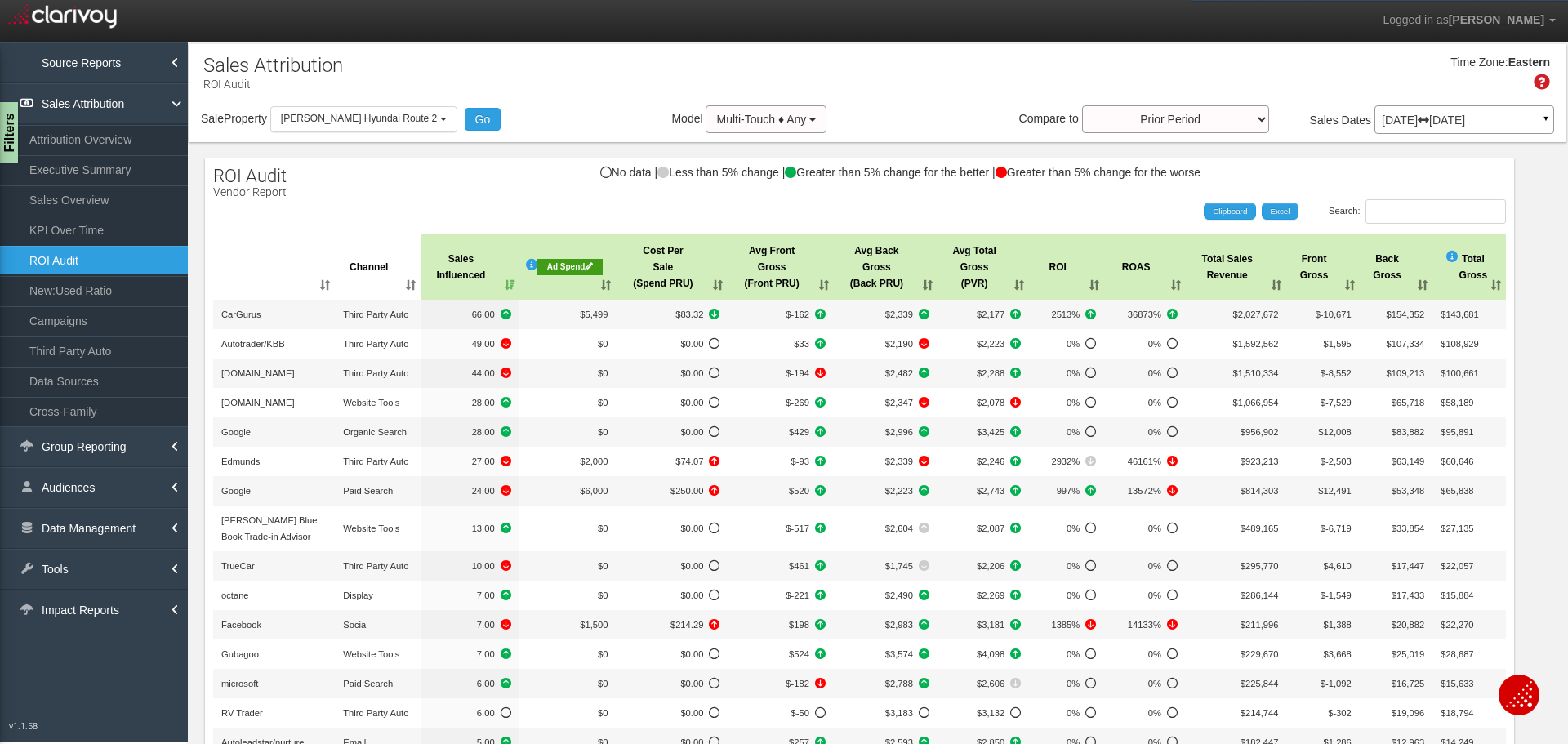
click at [607, 87] on div "Time Zone: Eastern" at bounding box center [877, 79] width 1377 height 53
click at [513, 204] on div "Search: Clipboard Excel" at bounding box center [851, 211] width 1309 height 25
click at [400, 111] on button "[PERSON_NAME] Hyundai Route 2" at bounding box center [364, 119] width 187 height 26
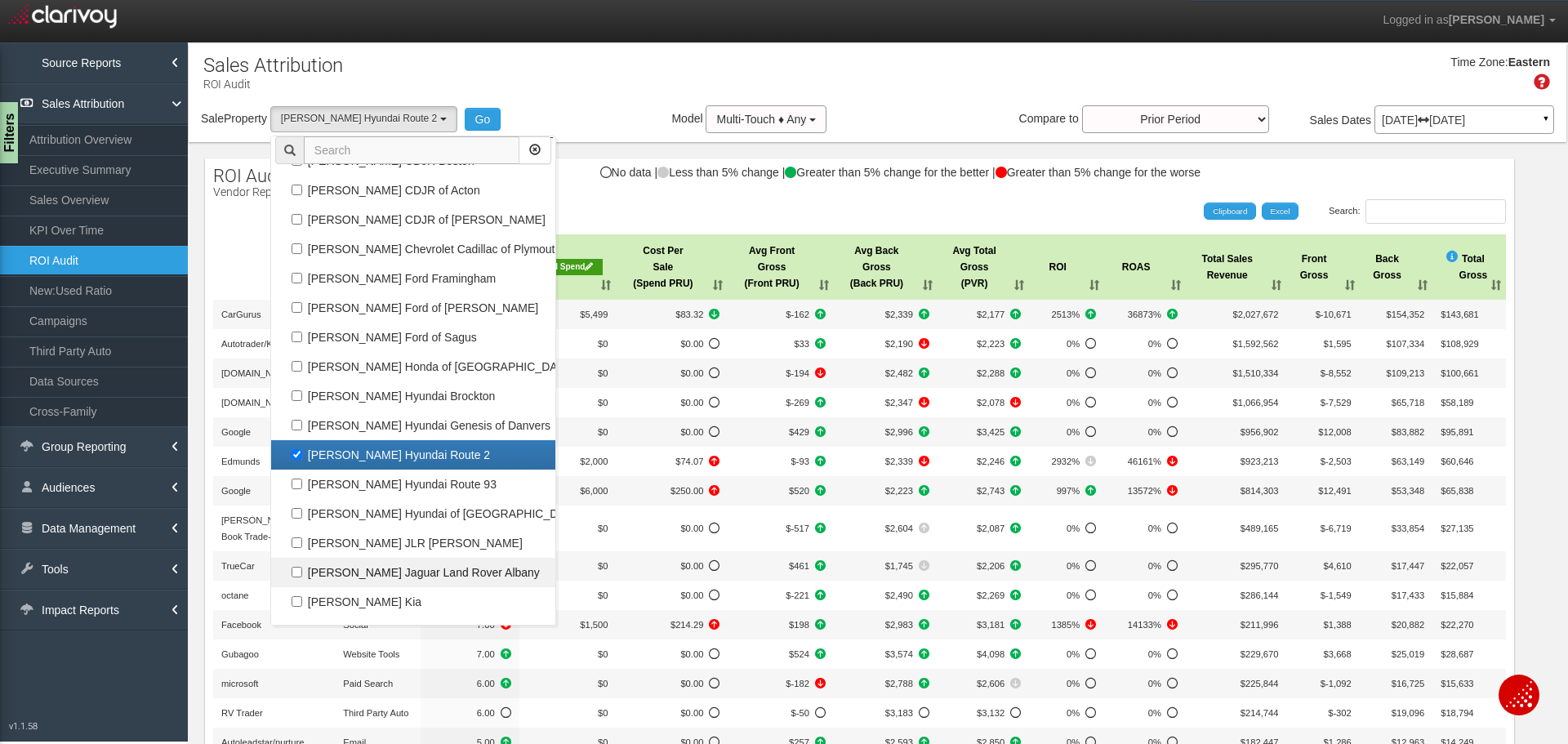
scroll to position [63177, 0]
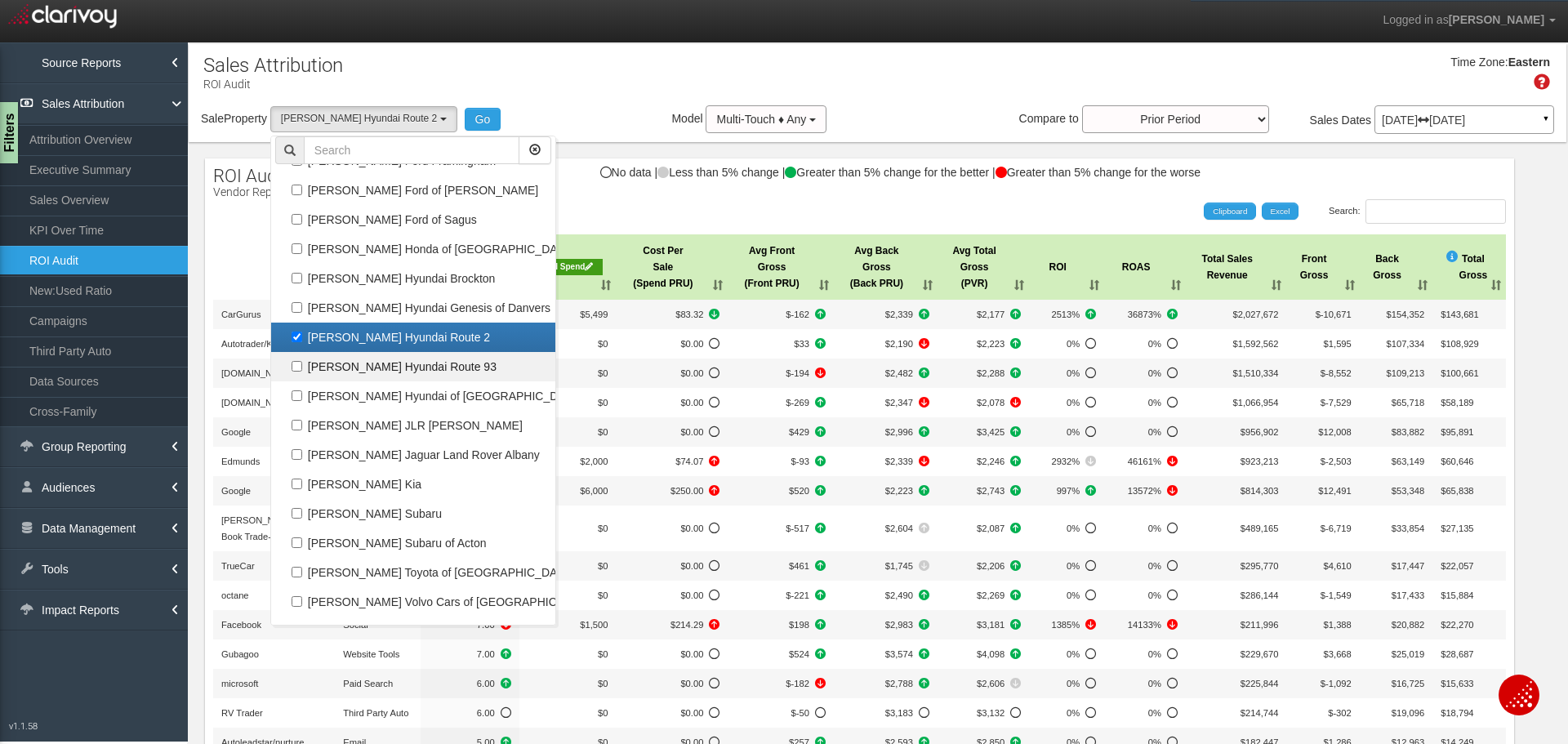
click at [397, 335] on label "[PERSON_NAME] Hyundai Route 2" at bounding box center [412, 336] width 276 height 21
click at [302, 335] on input "[PERSON_NAME] Hyundai Route 2" at bounding box center [297, 337] width 11 height 11
checkbox input "false"
select select
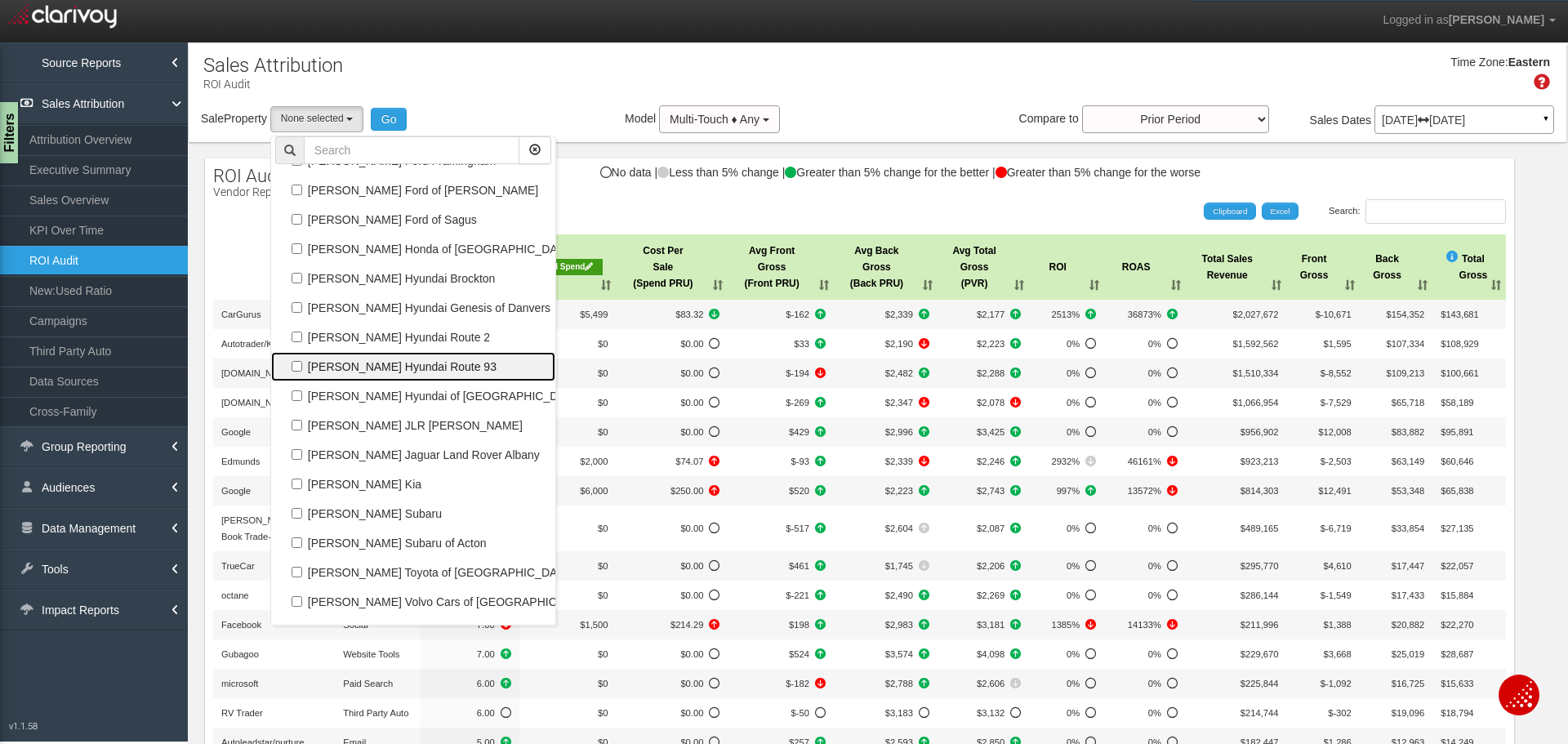
scroll to position [30302, 0]
click at [403, 368] on label "[PERSON_NAME] Hyundai Route 93" at bounding box center [412, 366] width 276 height 21
click at [302, 368] on input "[PERSON_NAME] Hyundai Route 93" at bounding box center [297, 367] width 11 height 11
checkbox input "true"
select select "object:14994"
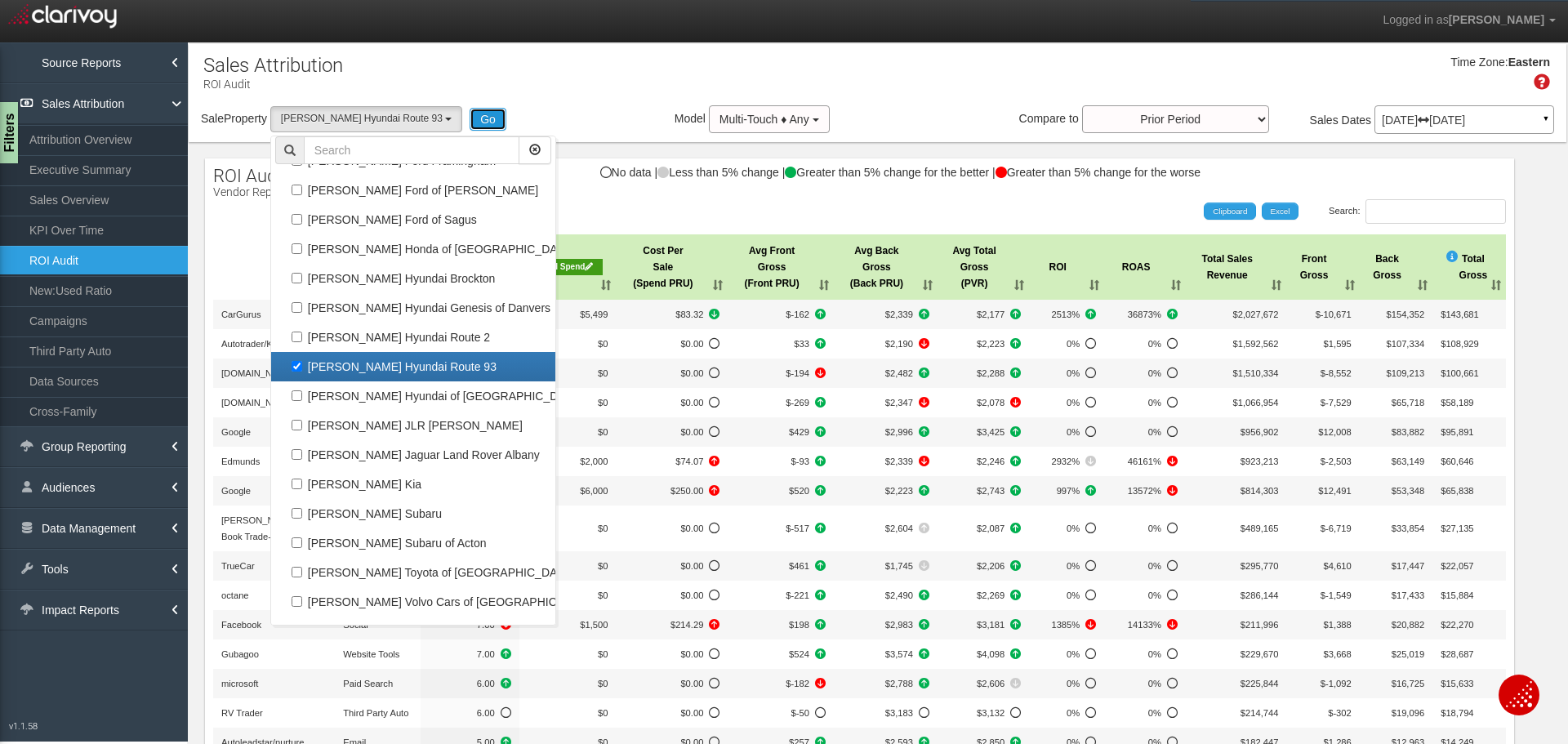
click at [471, 123] on button "Go" at bounding box center [488, 119] width 37 height 23
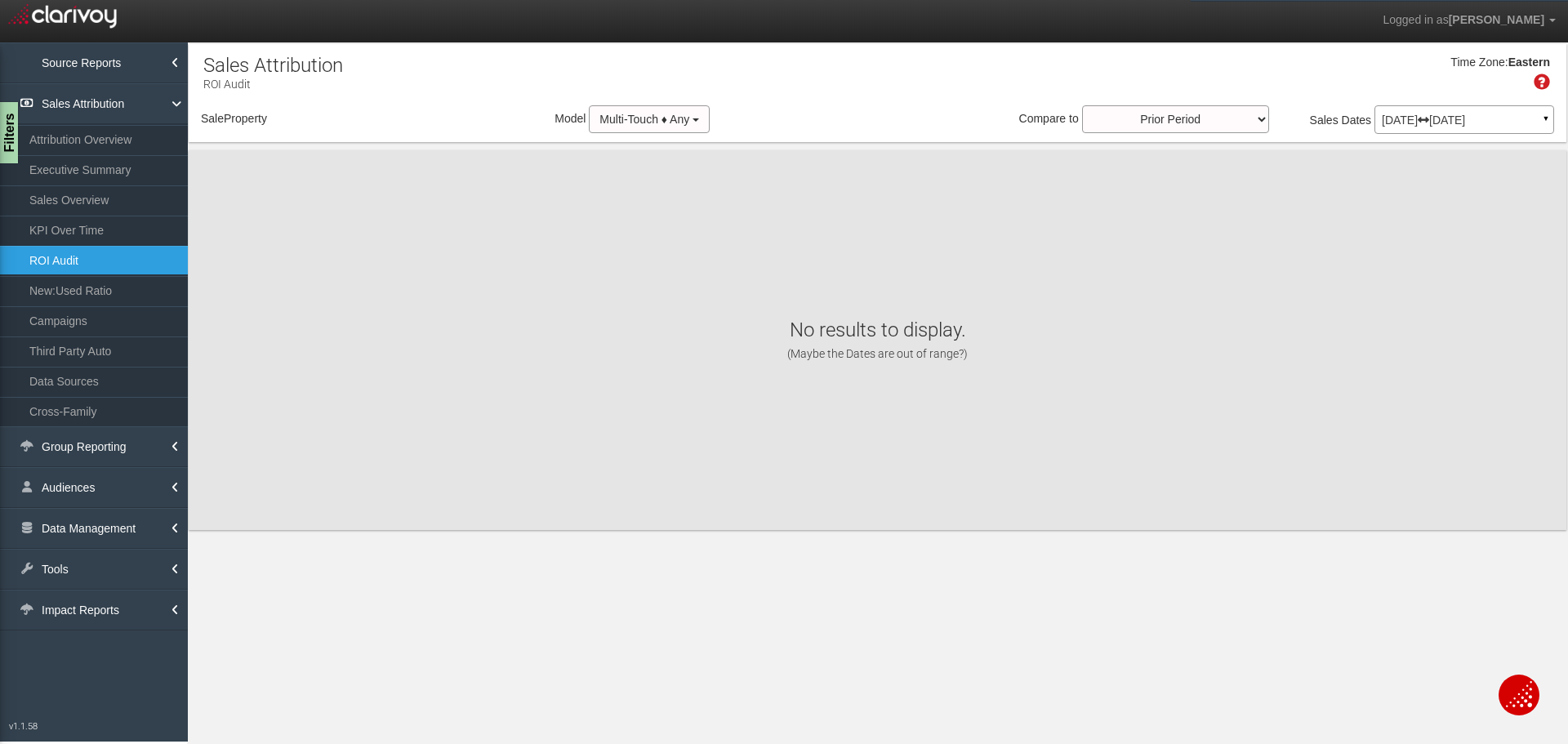
select select "object:17603"
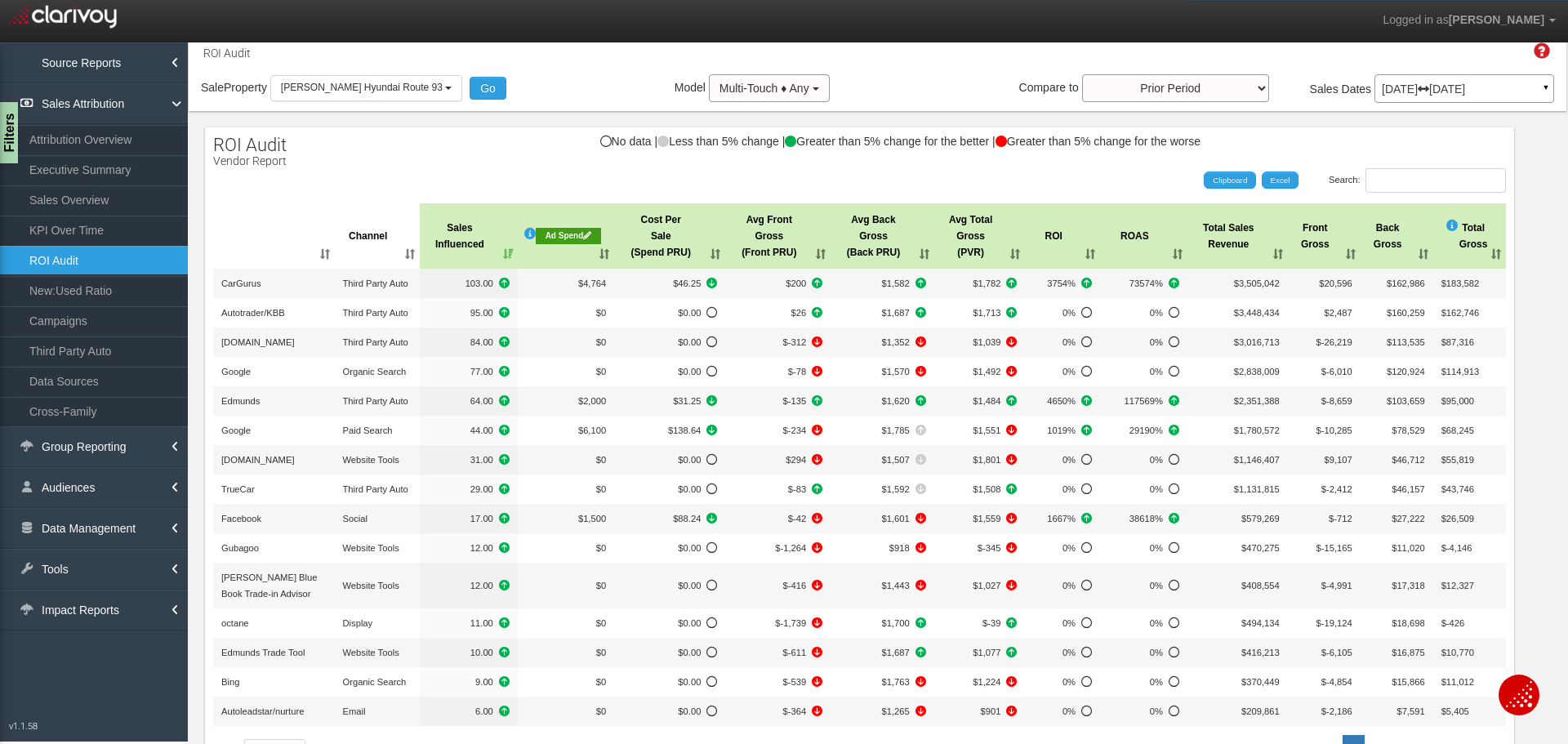
scroll to position [0, 0]
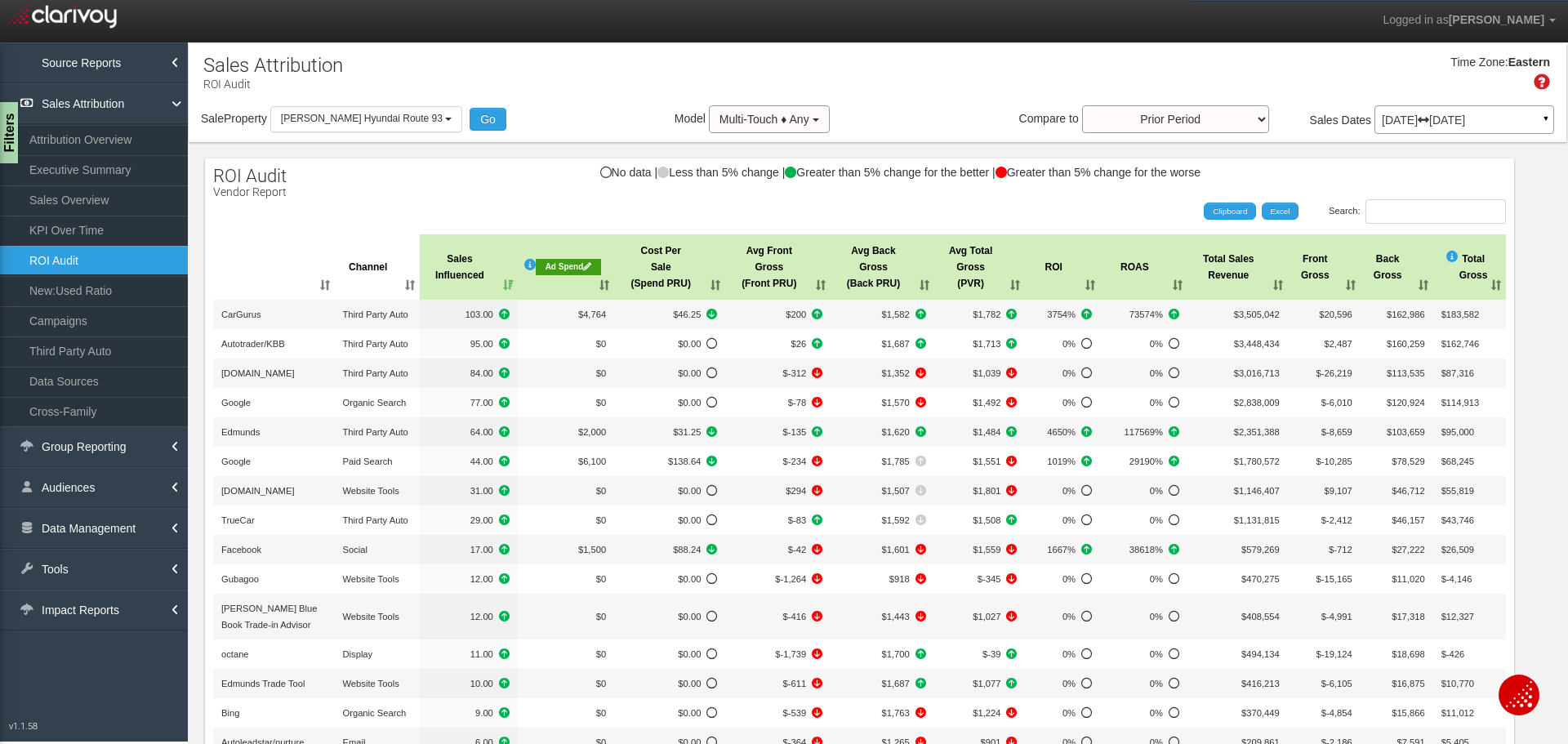
click at [285, 204] on div "Search: Clipboard Excel" at bounding box center [851, 211] width 1309 height 25
click at [97, 173] on link "Executive Summary" at bounding box center [93, 170] width 188 height 29
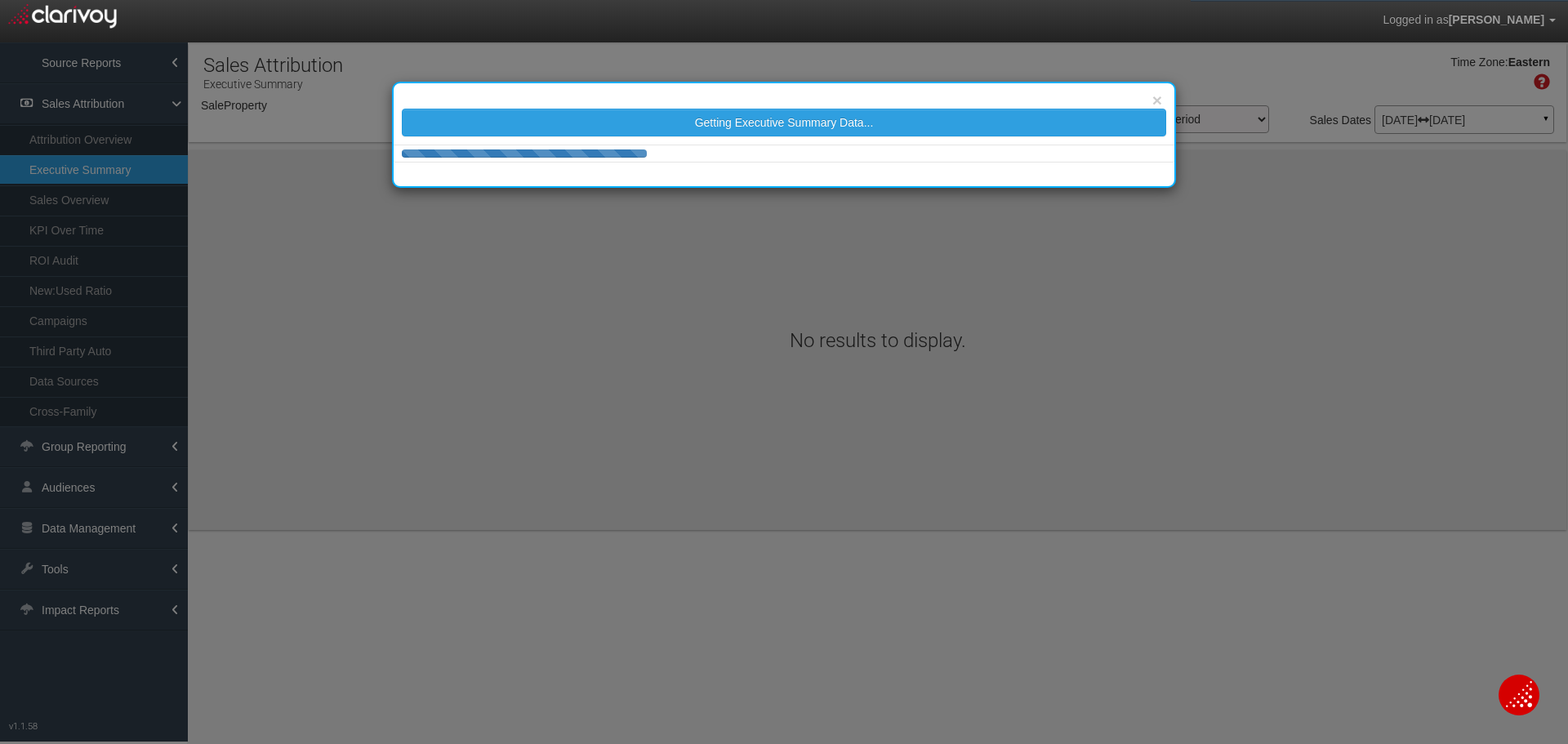
select select "object:20204"
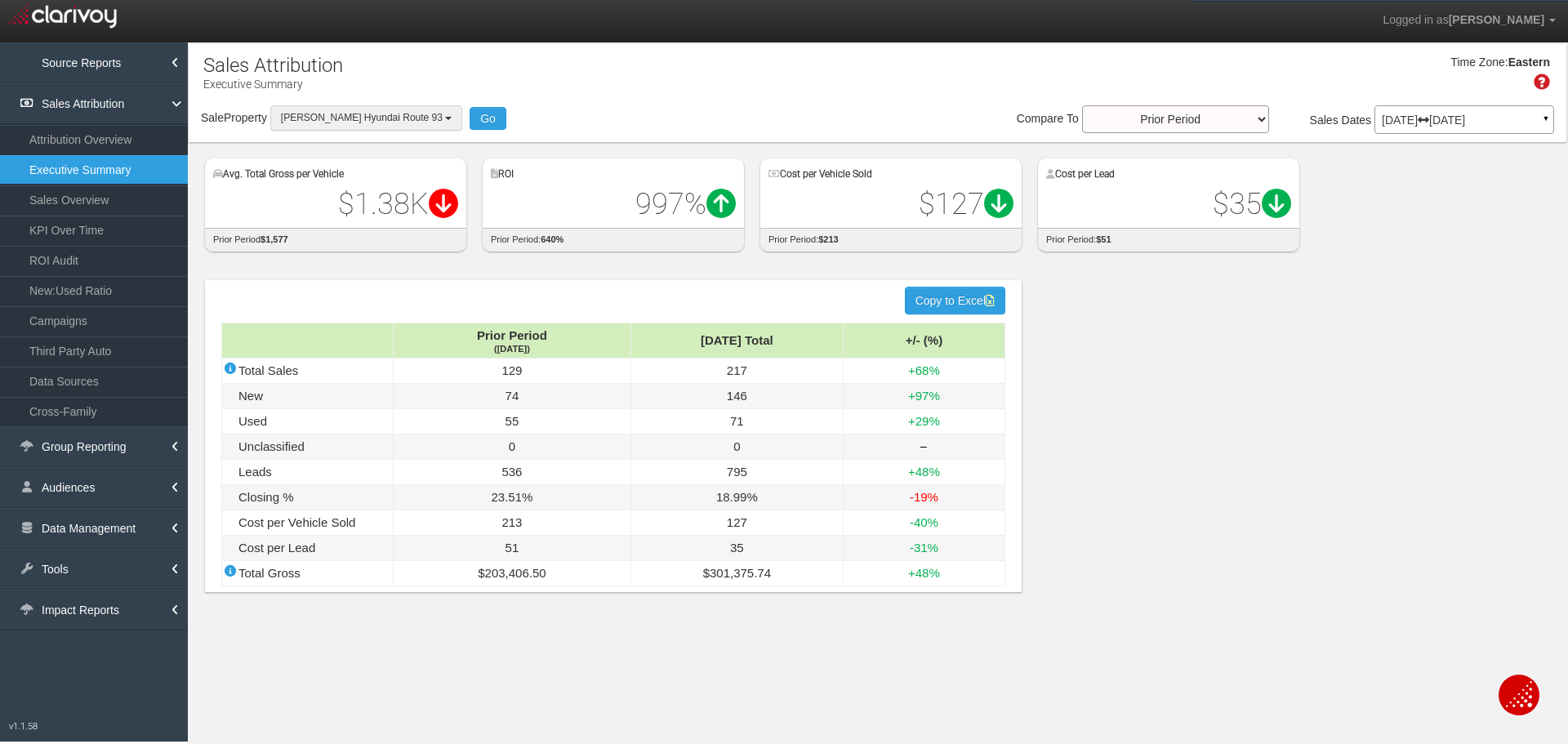
click at [356, 108] on button "[PERSON_NAME] Hyundai Route 93" at bounding box center [366, 118] width 192 height 26
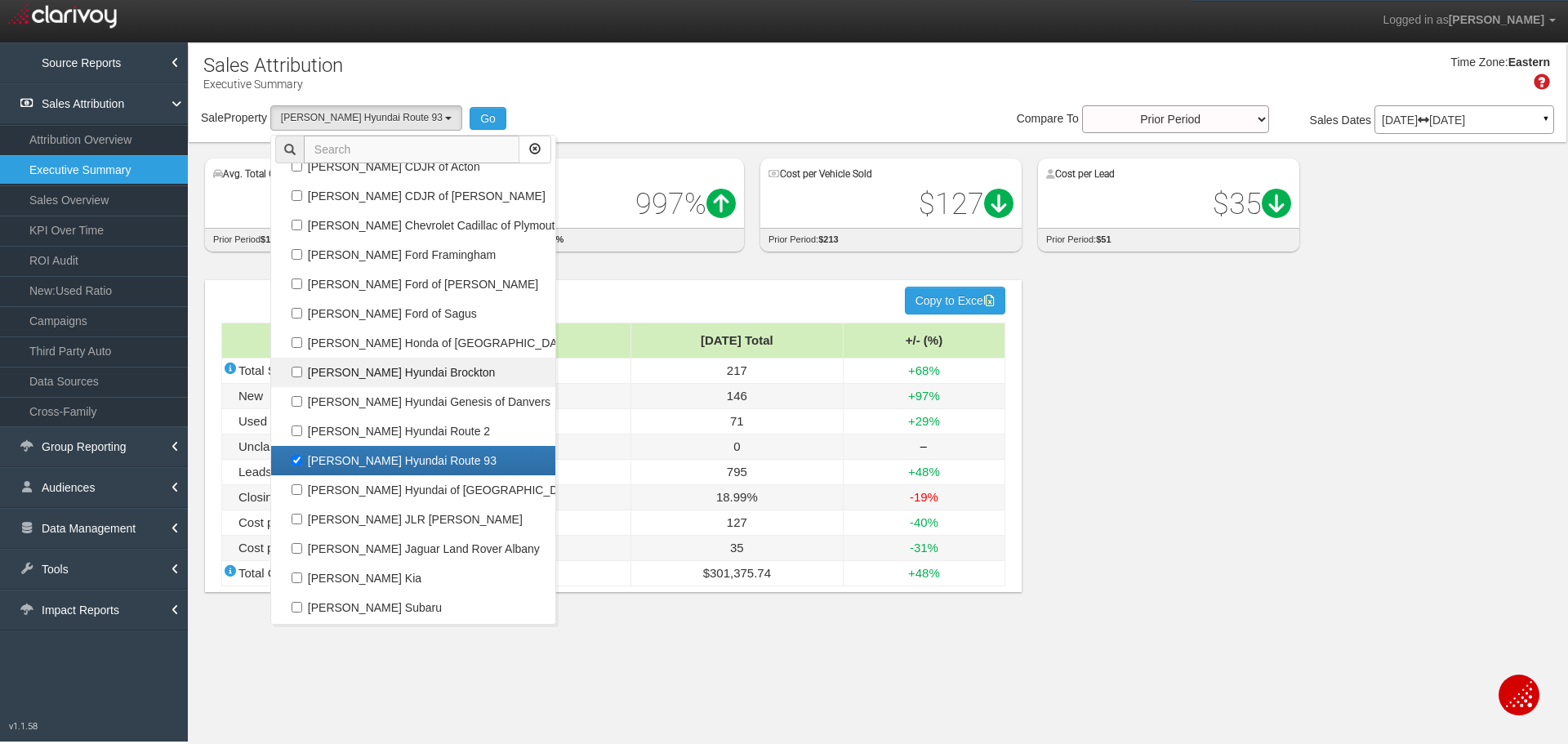
scroll to position [63095, 0]
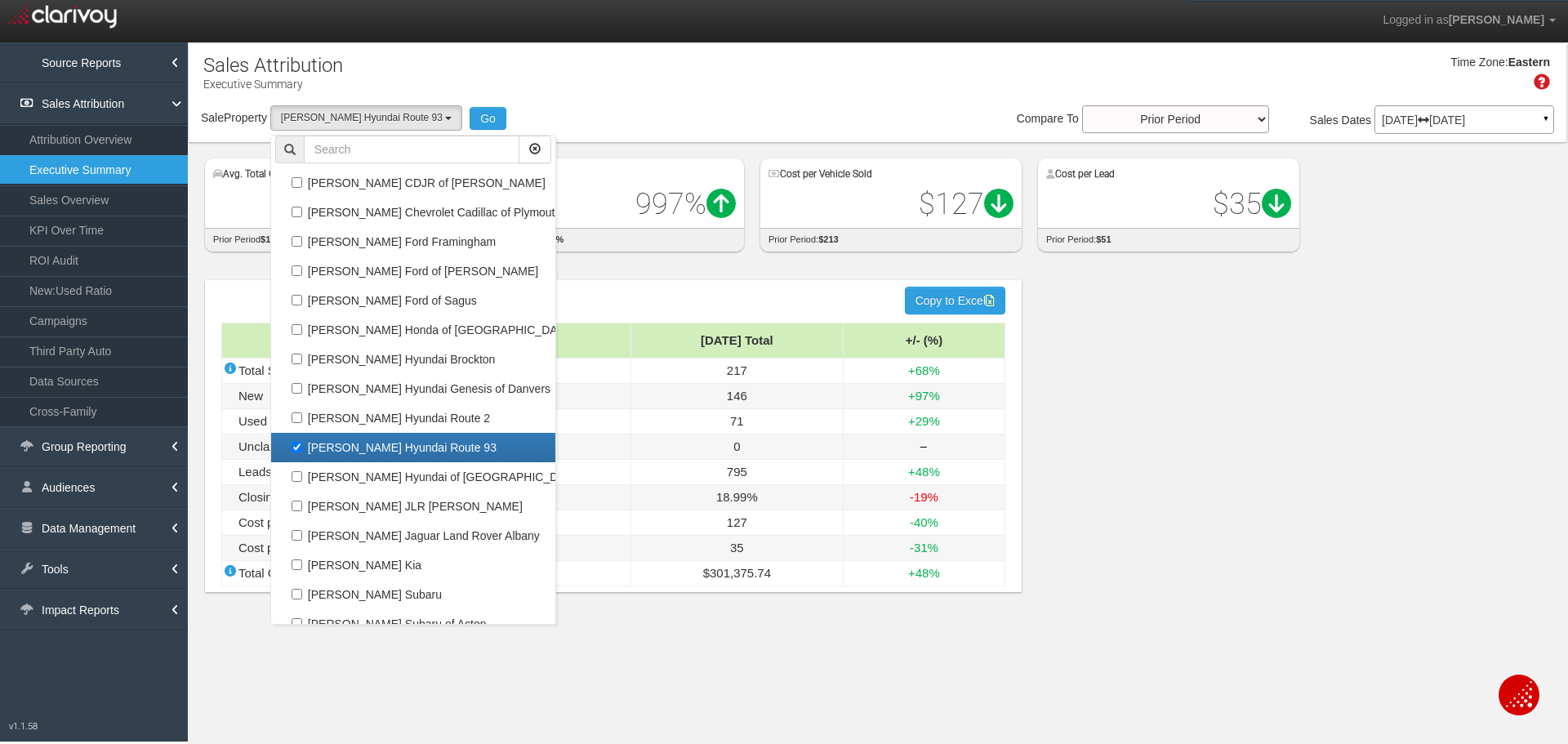
click at [401, 453] on label "[PERSON_NAME] Hyundai Route 93" at bounding box center [412, 447] width 276 height 21
click at [302, 453] on input "[PERSON_NAME] Hyundai Route 93" at bounding box center [297, 447] width 11 height 11
checkbox input "false"
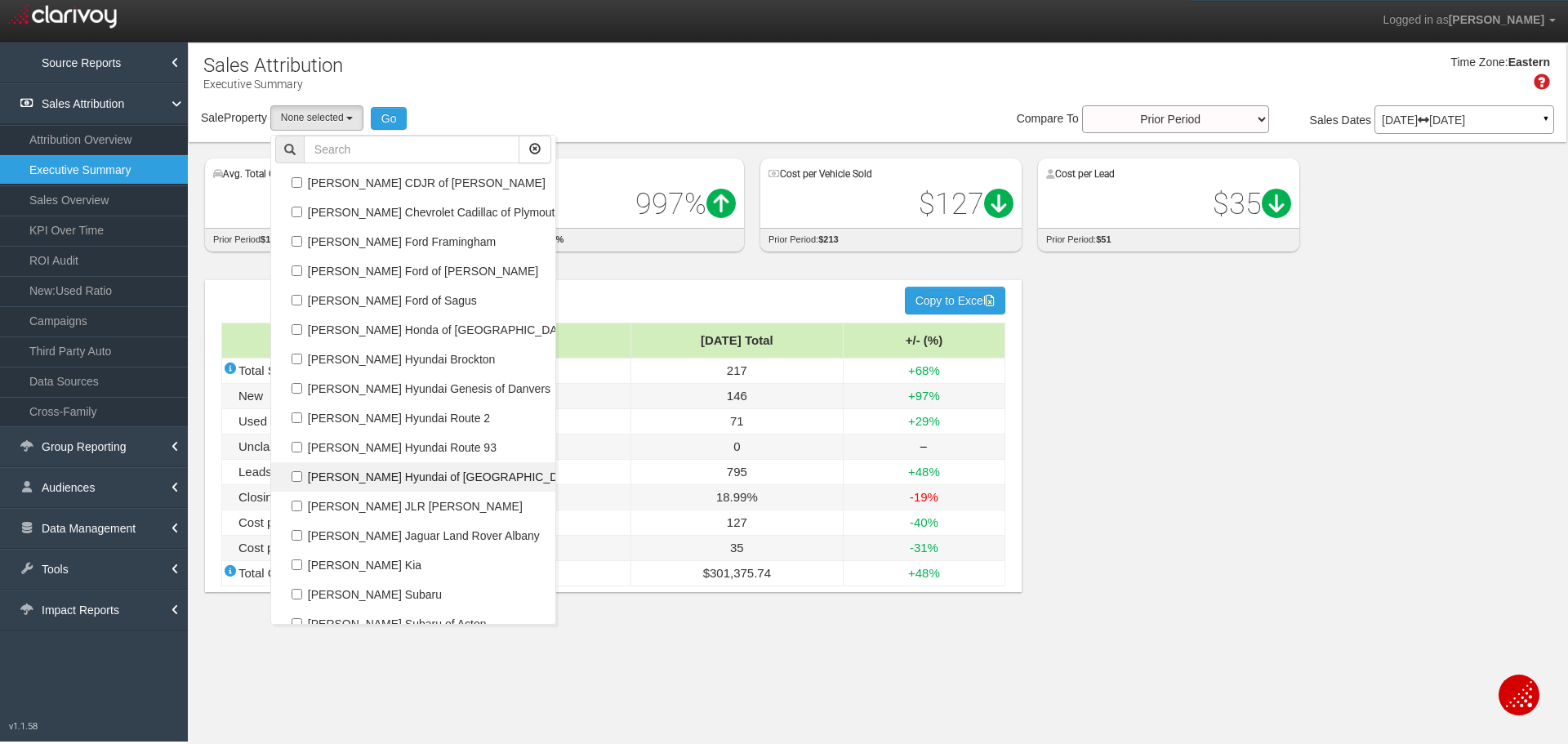
select select
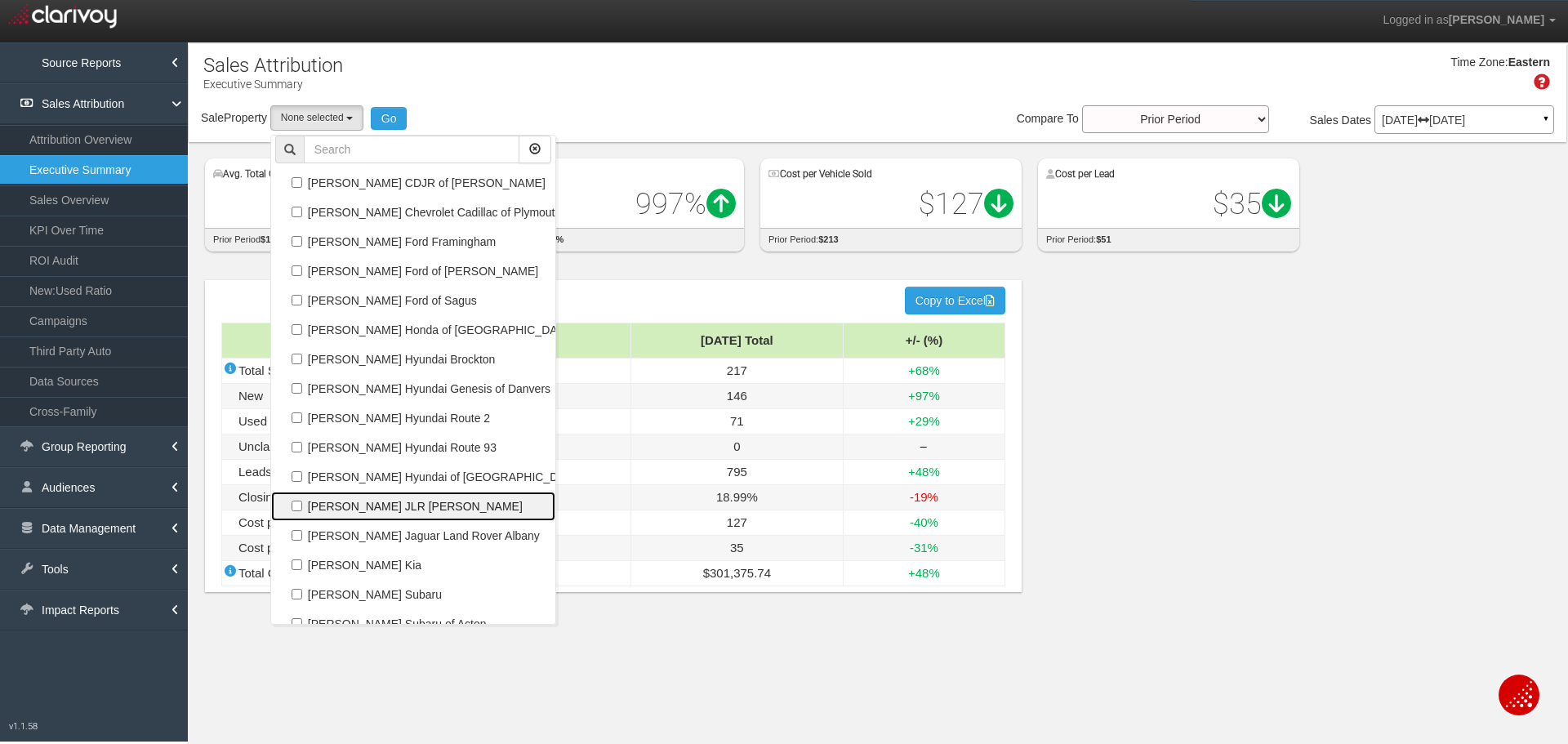
click at [400, 504] on label "[PERSON_NAME] JLR [PERSON_NAME]" at bounding box center [412, 506] width 276 height 21
click at [302, 504] on input "[PERSON_NAME] JLR [PERSON_NAME]" at bounding box center [297, 506] width 11 height 11
checkbox input "true"
select select "object:20206"
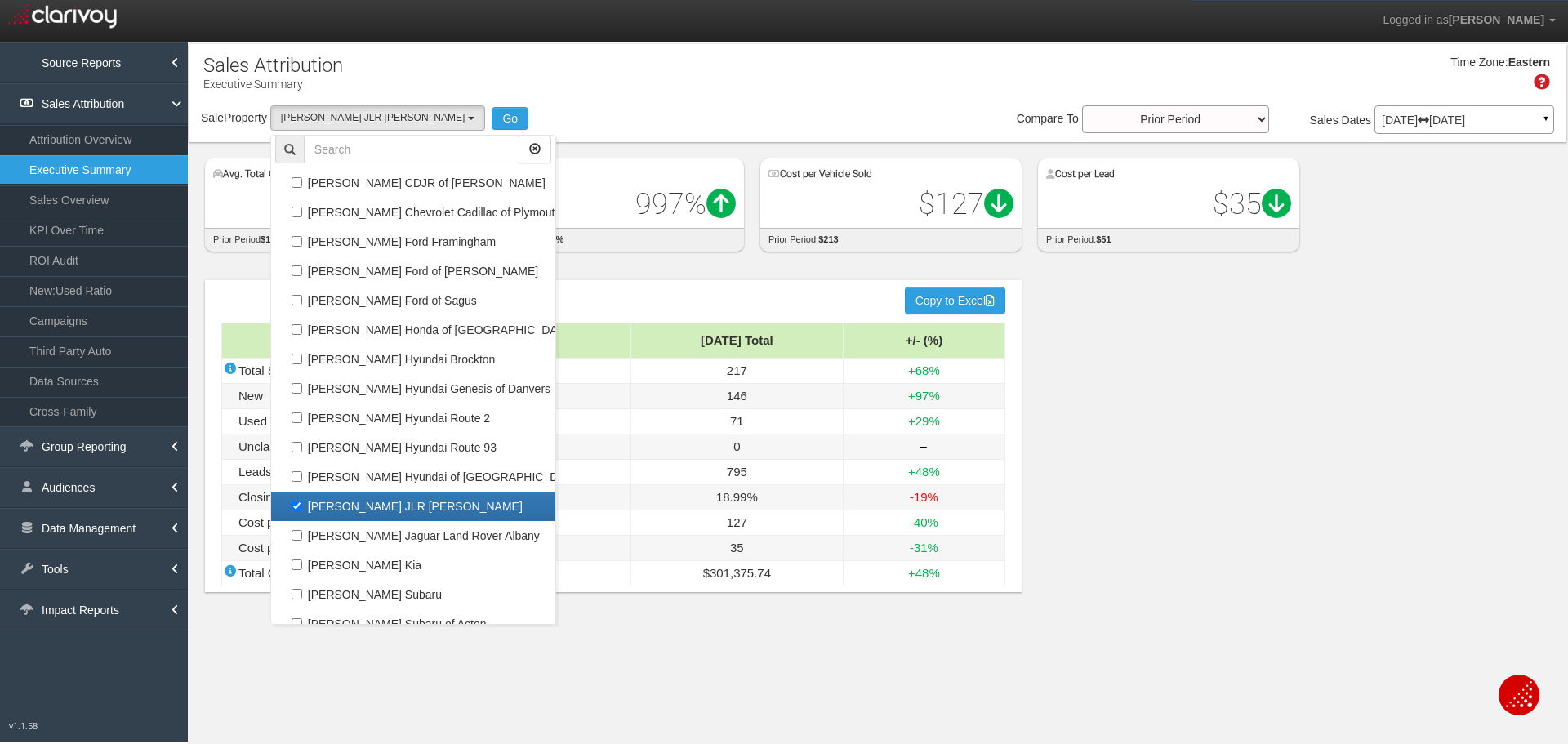
click at [400, 504] on label "[PERSON_NAME] JLR [PERSON_NAME]" at bounding box center [412, 506] width 276 height 21
click at [302, 504] on input "[PERSON_NAME] JLR [PERSON_NAME]" at bounding box center [297, 506] width 11 height 11
checkbox input "false"
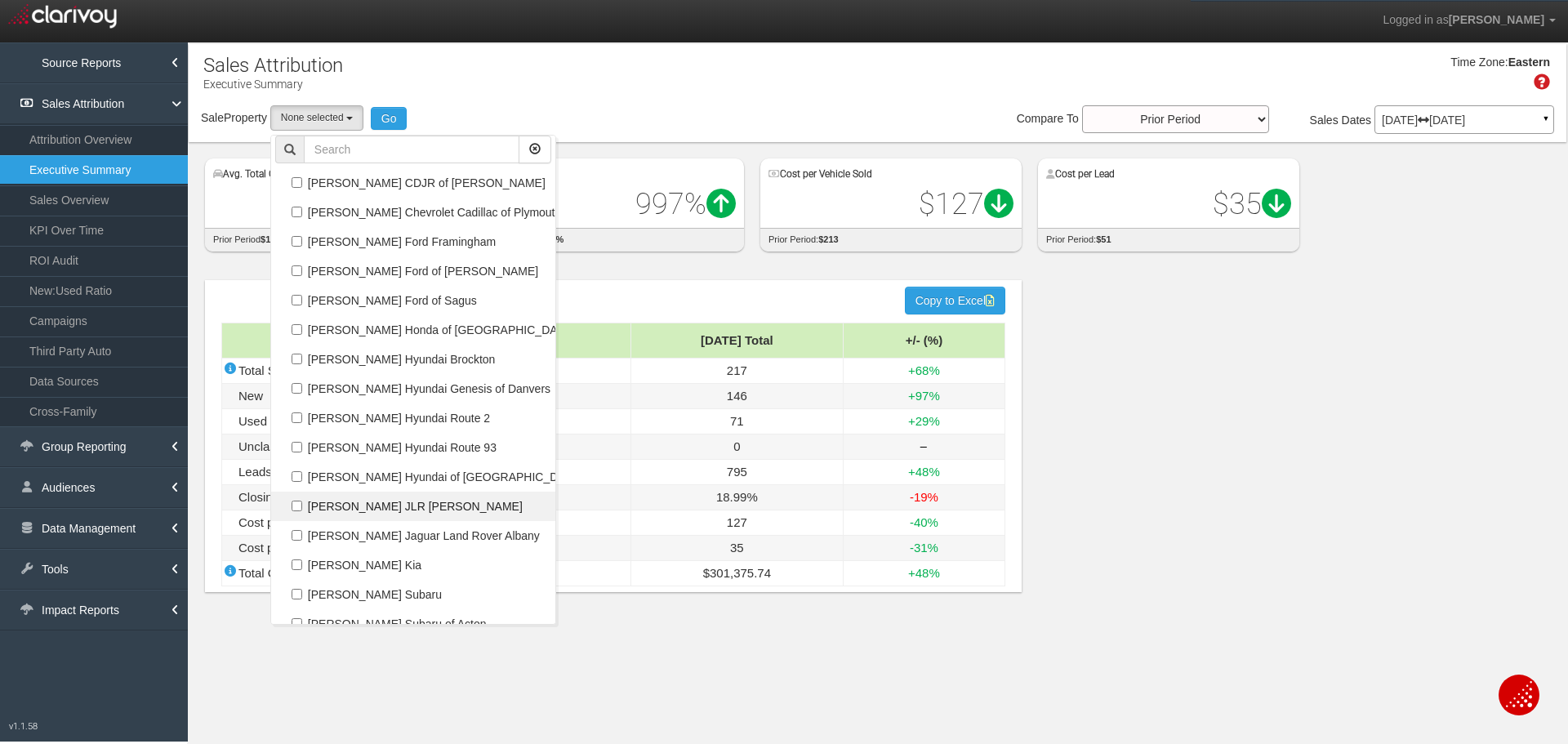
select select
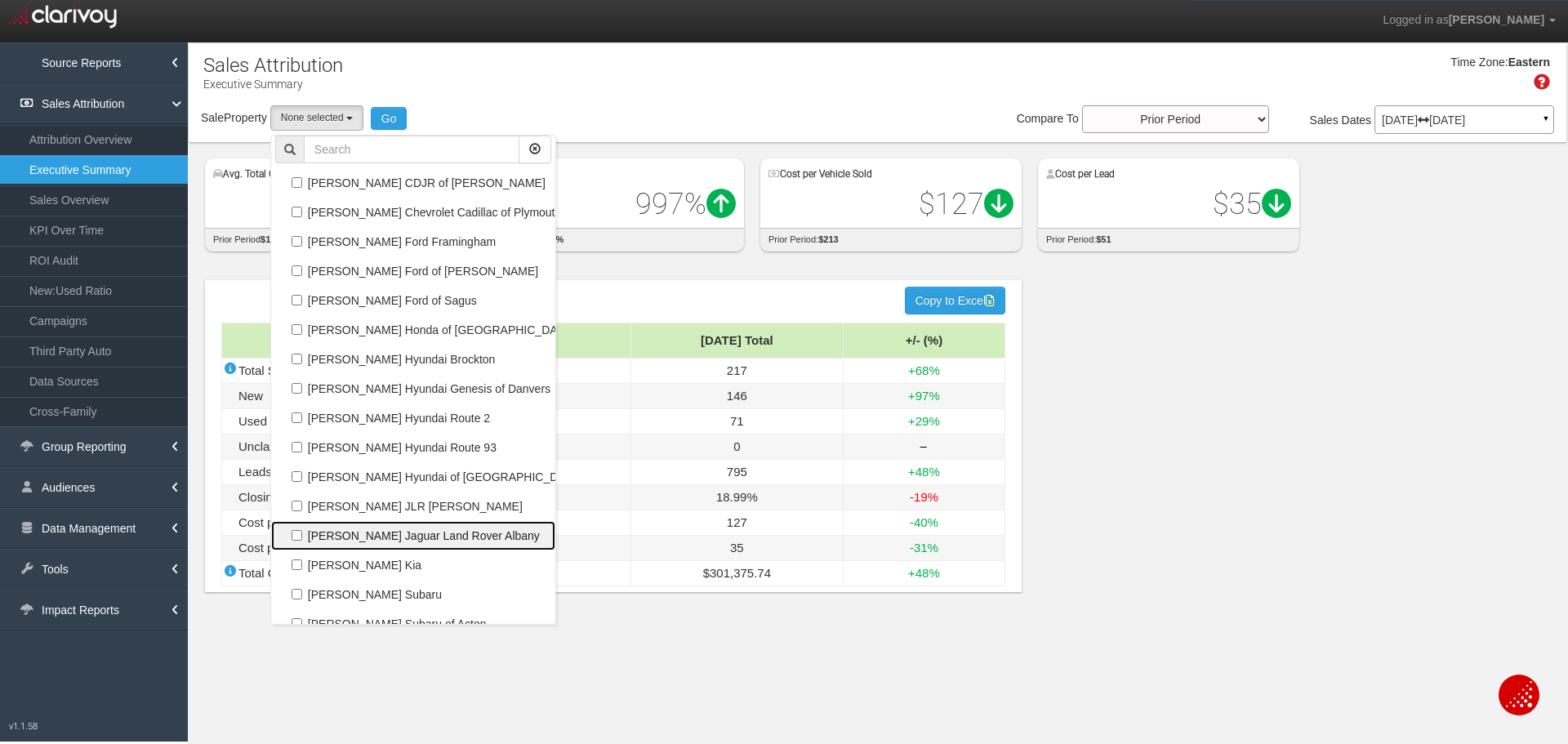
click at [400, 535] on label "[PERSON_NAME] Jaguar Land Rover Albany" at bounding box center [412, 535] width 276 height 21
click at [302, 535] on input "[PERSON_NAME] Jaguar Land Rover Albany" at bounding box center [297, 535] width 11 height 11
checkbox input "true"
select select "object:20207"
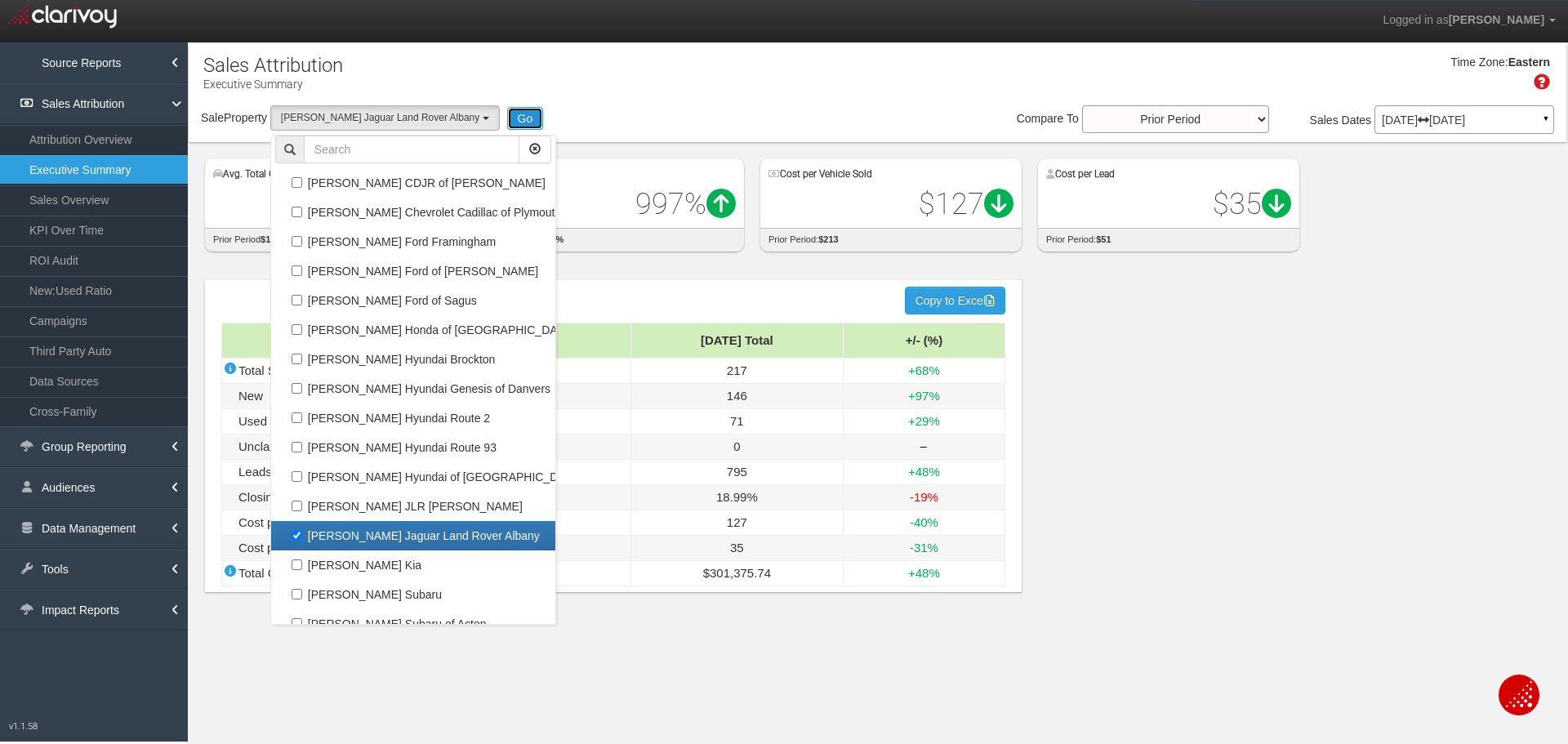
click at [507, 113] on button "Go" at bounding box center [525, 118] width 37 height 23
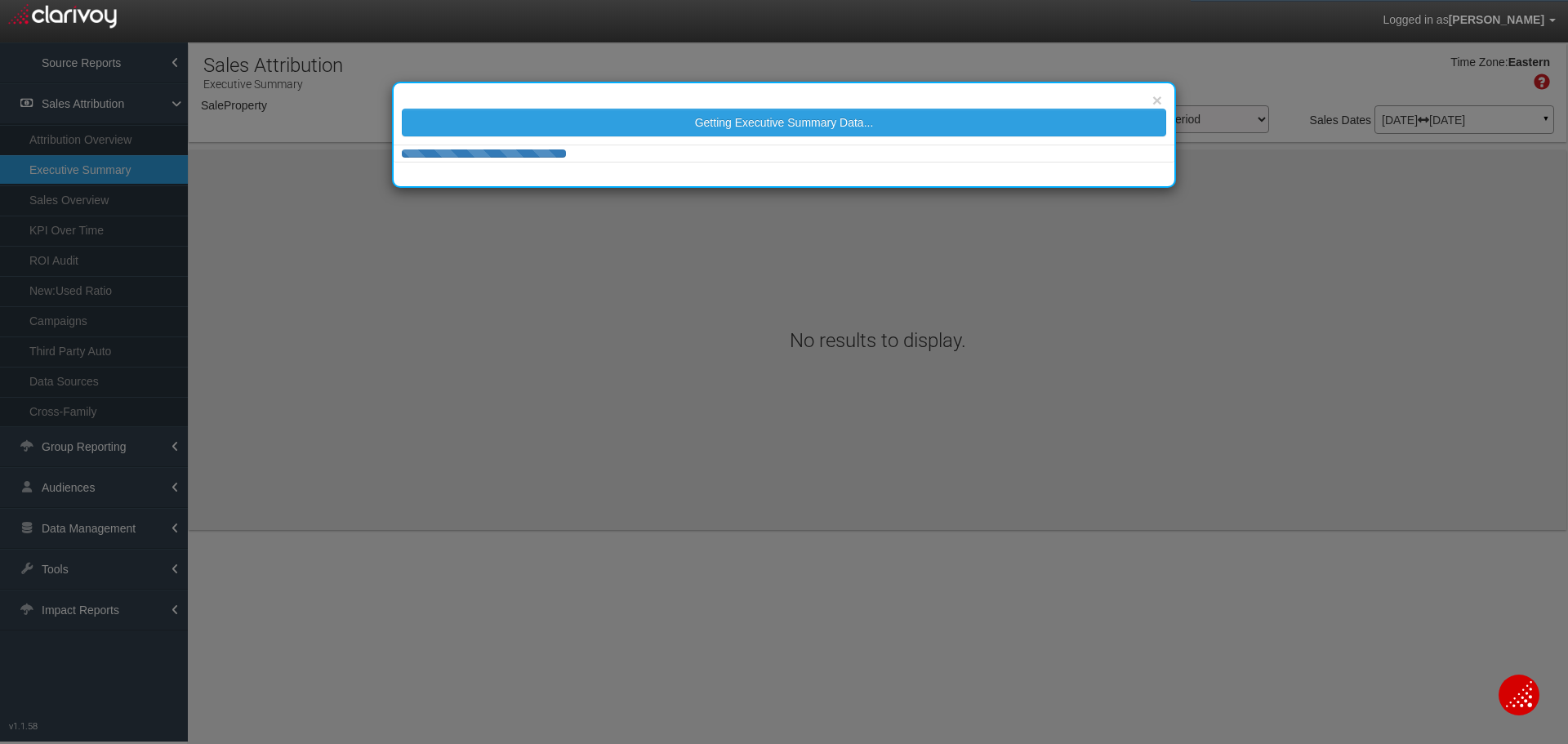
select select "object:22826"
click at [1319, 95] on div "× Getting Executive Summary Data..." at bounding box center [784, 372] width 1568 height 744
select select "object:22826"
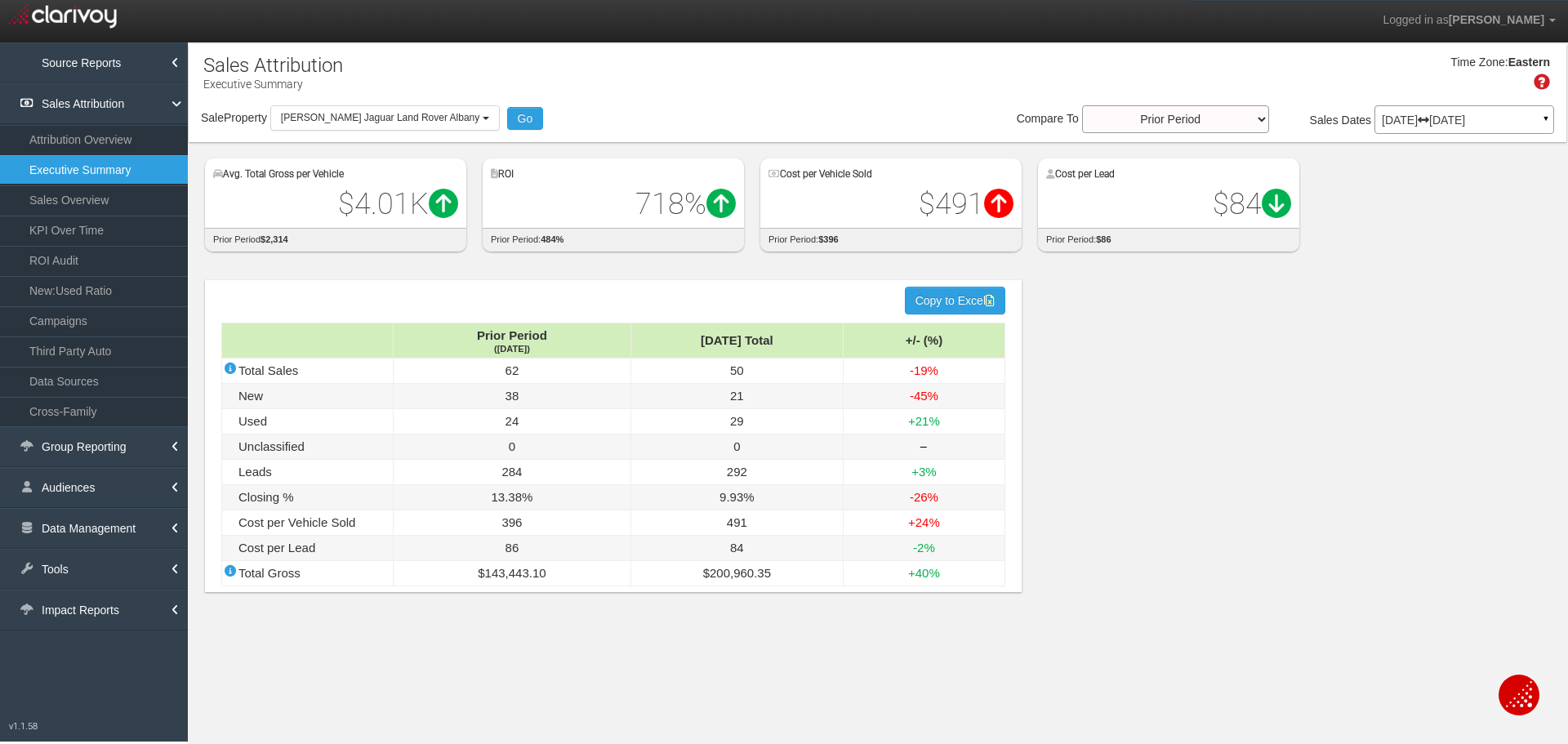
drag, startPoint x: 258, startPoint y: 280, endPoint x: 206, endPoint y: 277, distance: 52.1
click at [258, 280] on div "hidden input value Copy to Excel Prior Period (Jun '25) Jul '25 Total +/- (%) T…" at bounding box center [613, 436] width 817 height 312
click at [115, 266] on link "ROI Audit" at bounding box center [93, 260] width 188 height 29
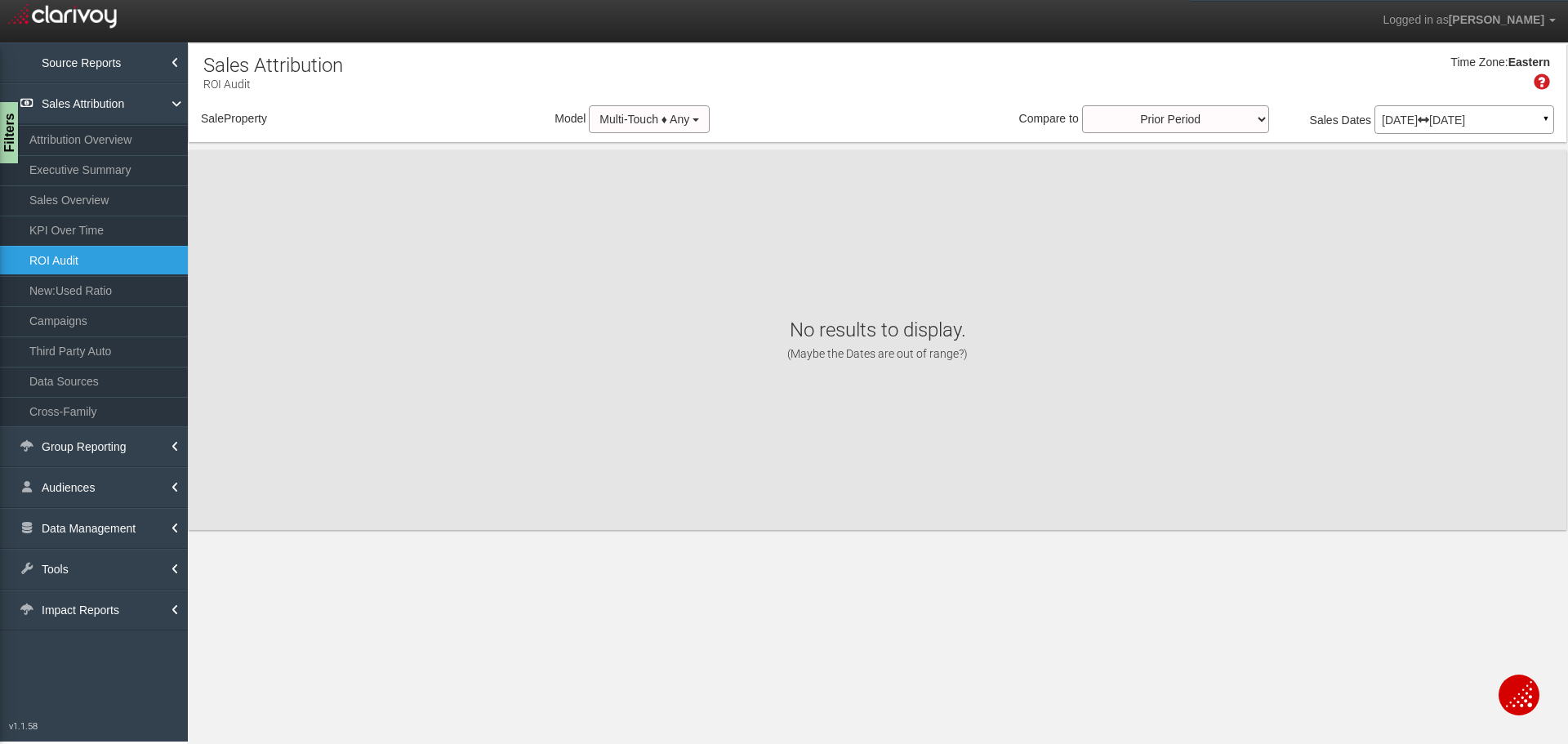
select select "object:25417"
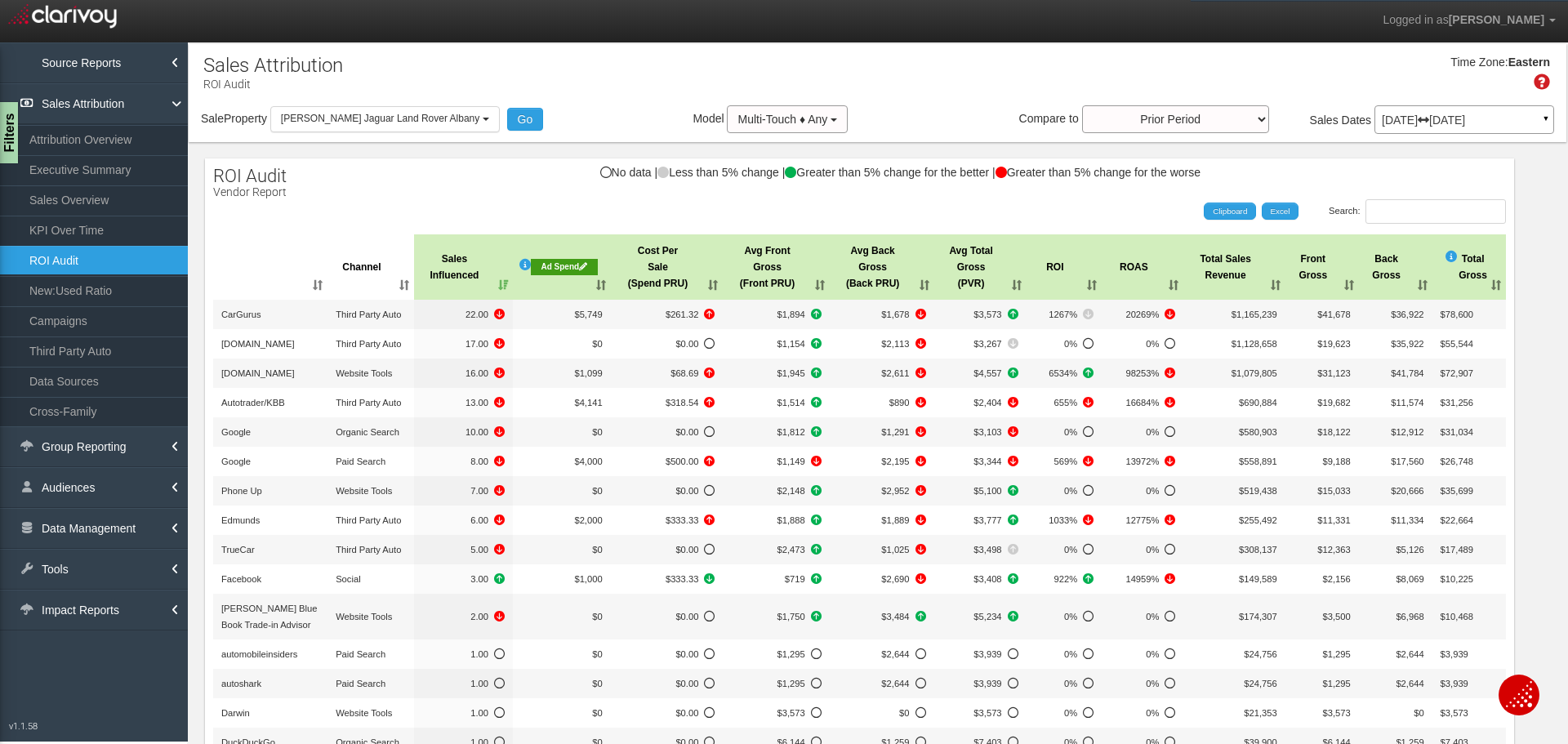
click at [404, 116] on span "[PERSON_NAME] Jaguar Land Rover Albany" at bounding box center [379, 118] width 198 height 11
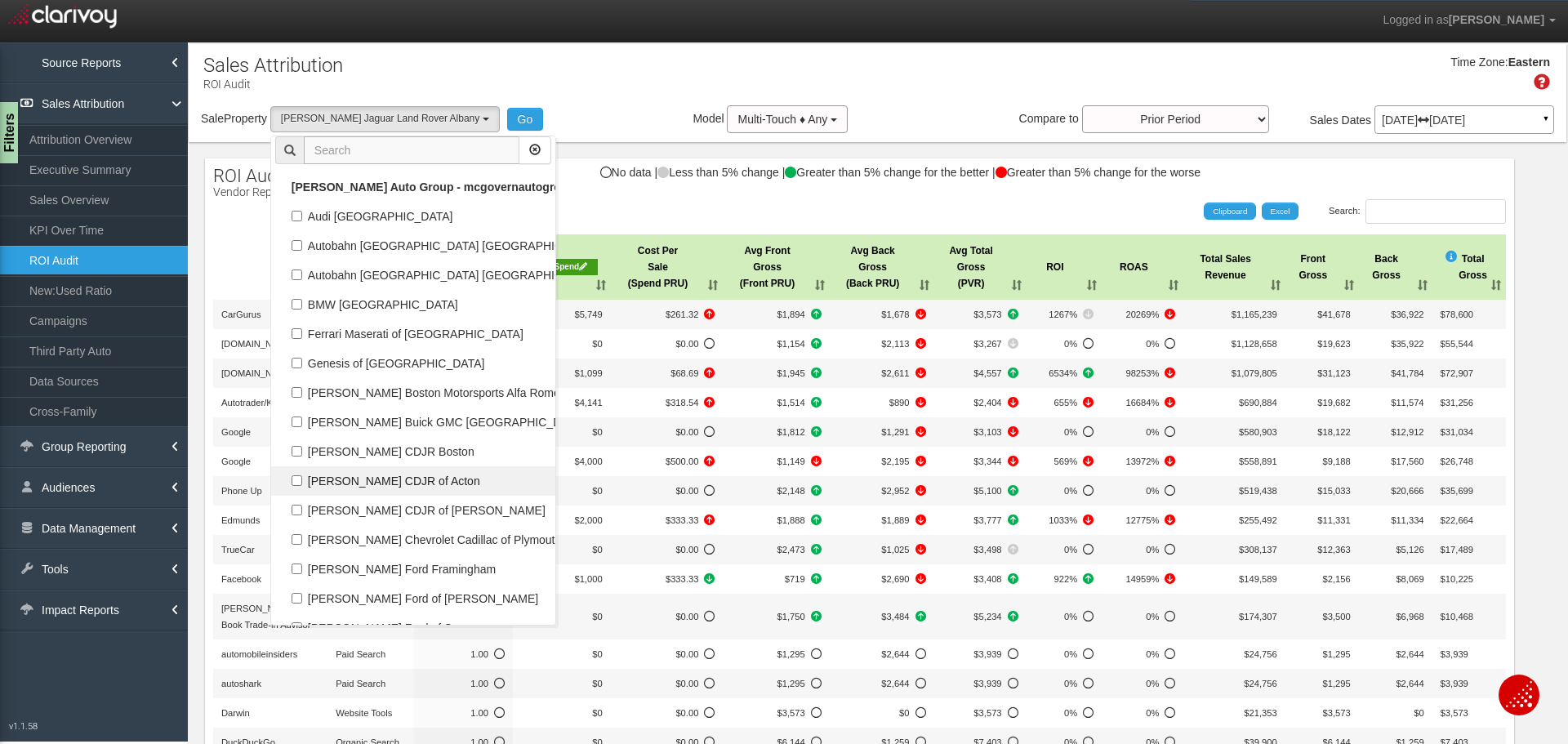
scroll to position [63259, 0]
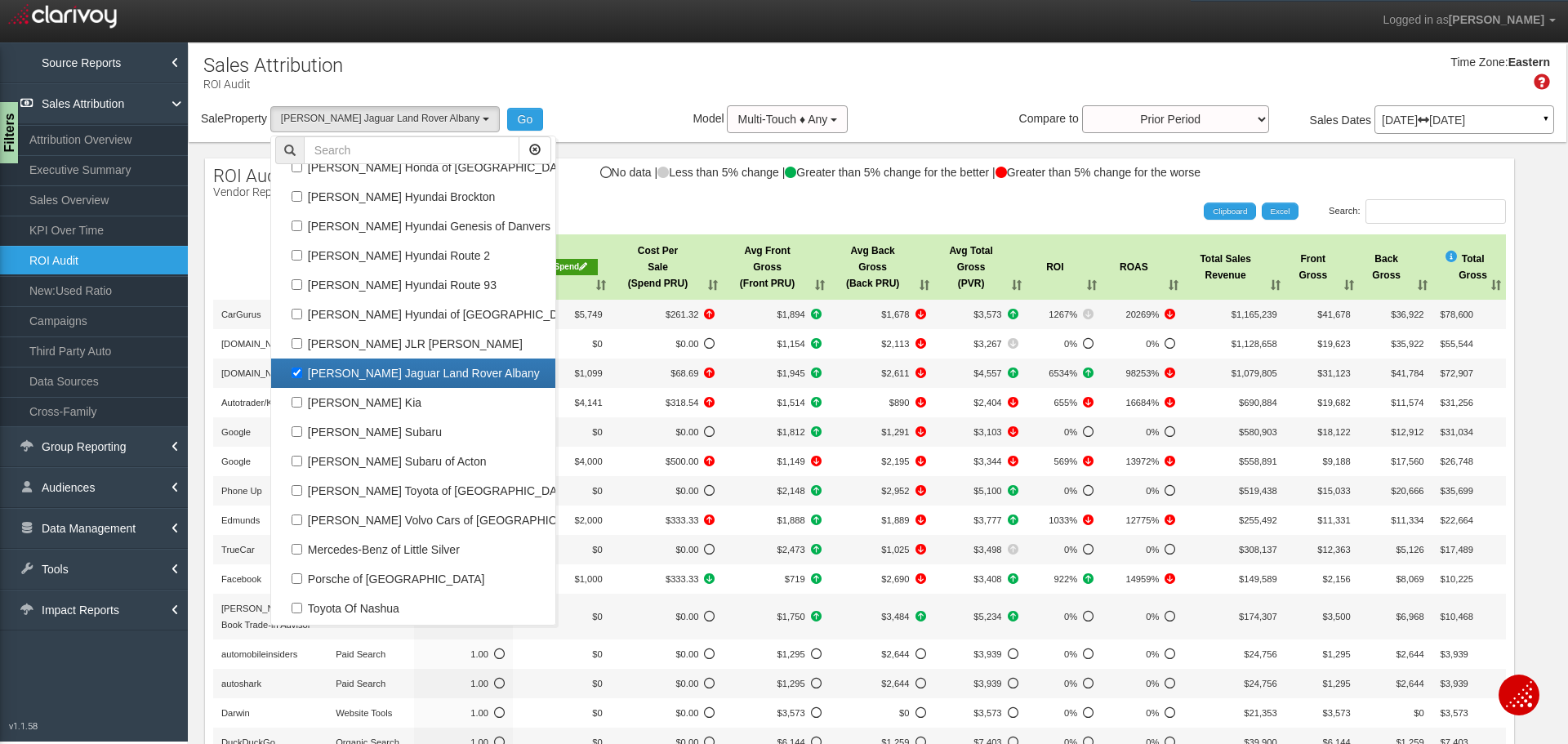
click at [408, 377] on label "[PERSON_NAME] Jaguar Land Rover Albany" at bounding box center [412, 373] width 276 height 21
click at [302, 377] on input "[PERSON_NAME] Jaguar Land Rover Albany" at bounding box center [297, 373] width 11 height 11
click at [402, 339] on label "[PERSON_NAME] JLR [PERSON_NAME]" at bounding box center [412, 343] width 276 height 21
click at [302, 339] on input "[PERSON_NAME] JLR [PERSON_NAME]" at bounding box center [297, 344] width 11 height 11
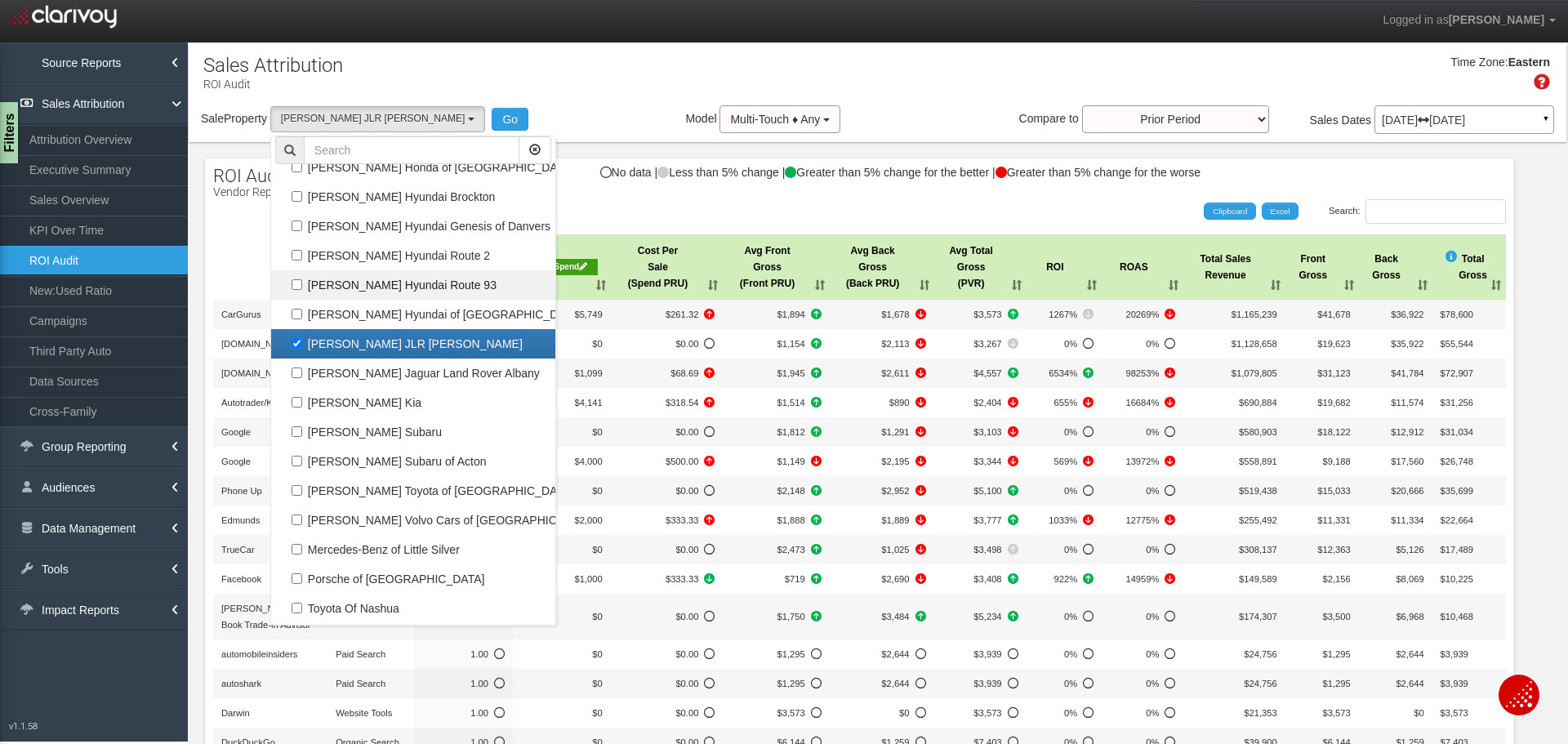
select select "object:25416"
click at [491, 119] on button "Go" at bounding box center [510, 119] width 37 height 23
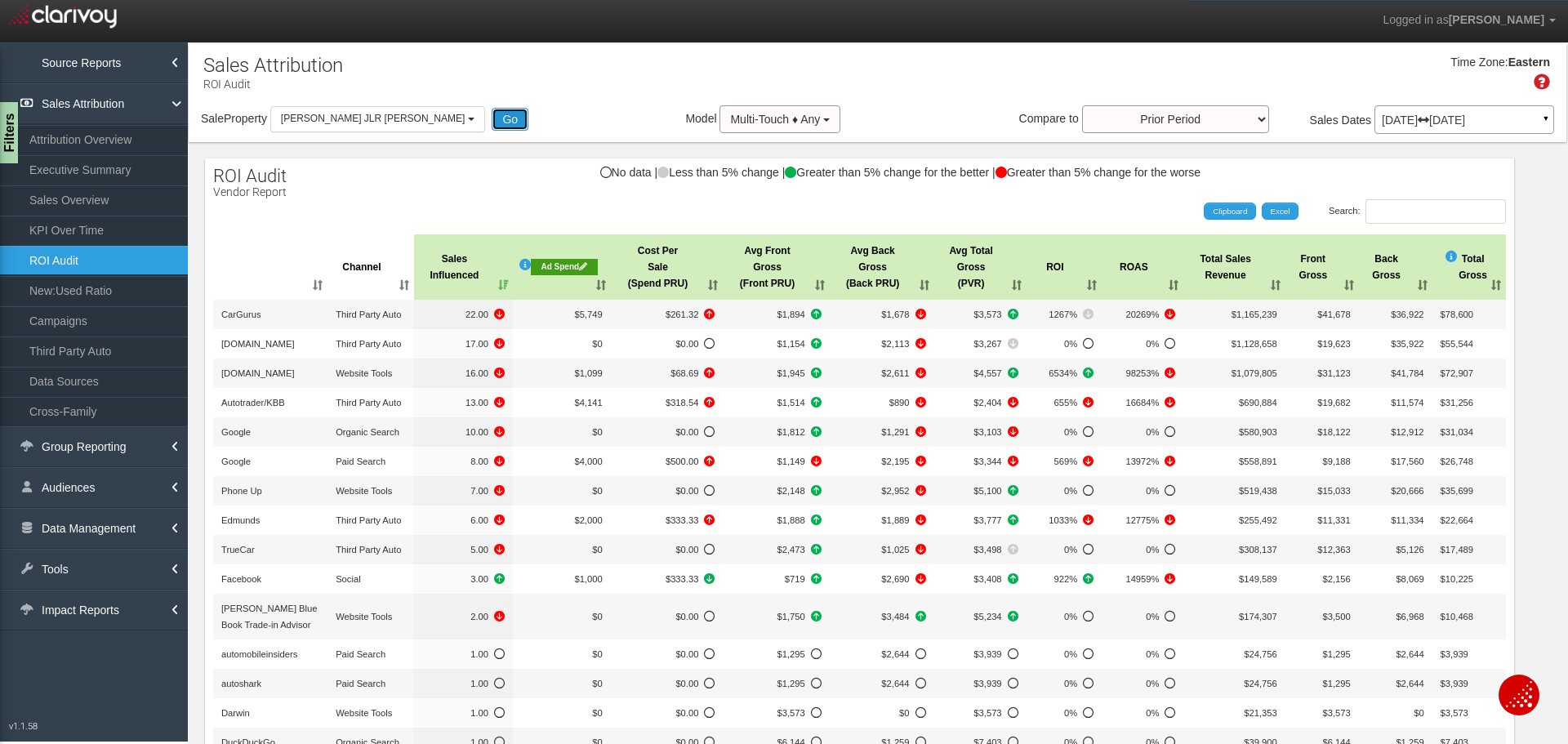
scroll to position [30356, 0]
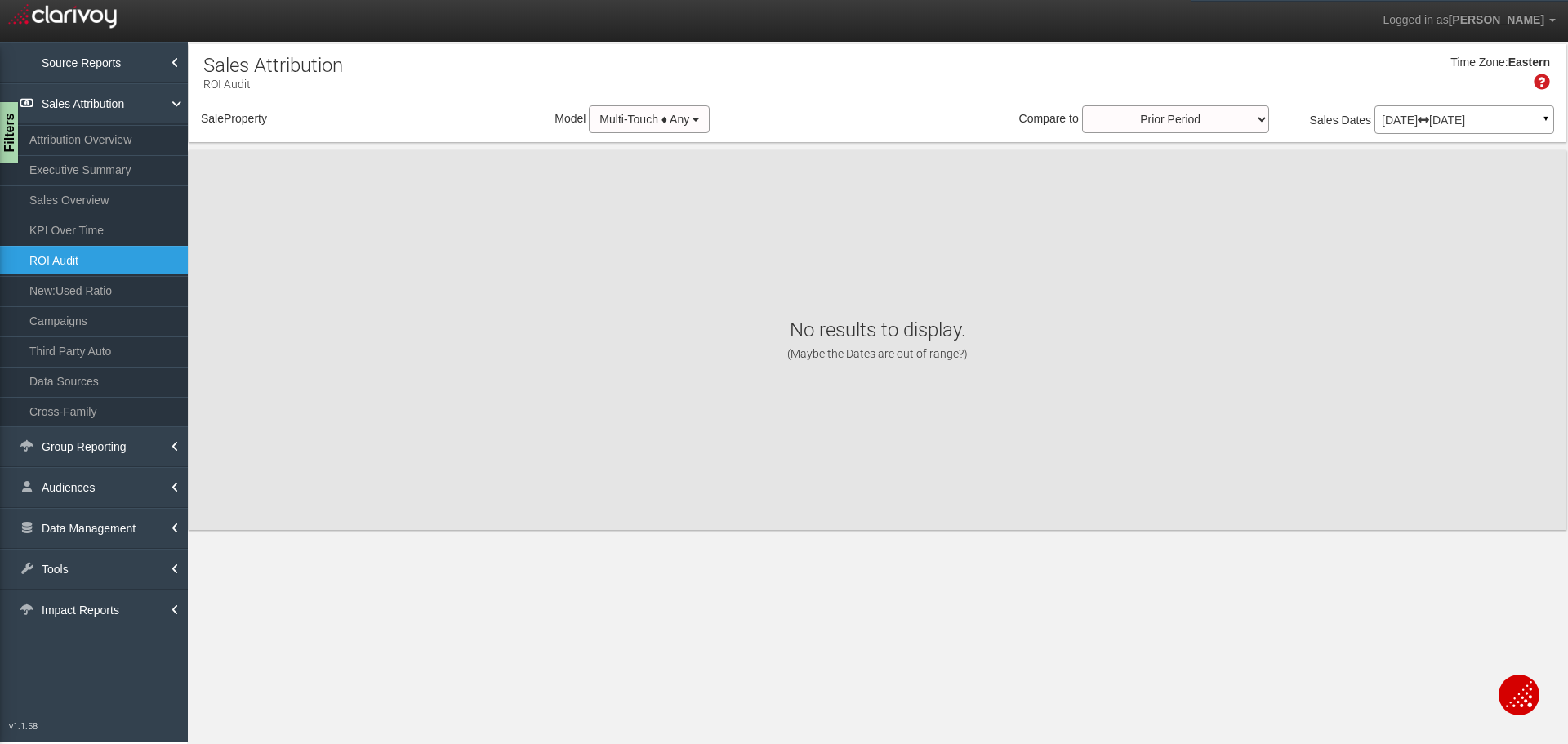
select select "object:28025"
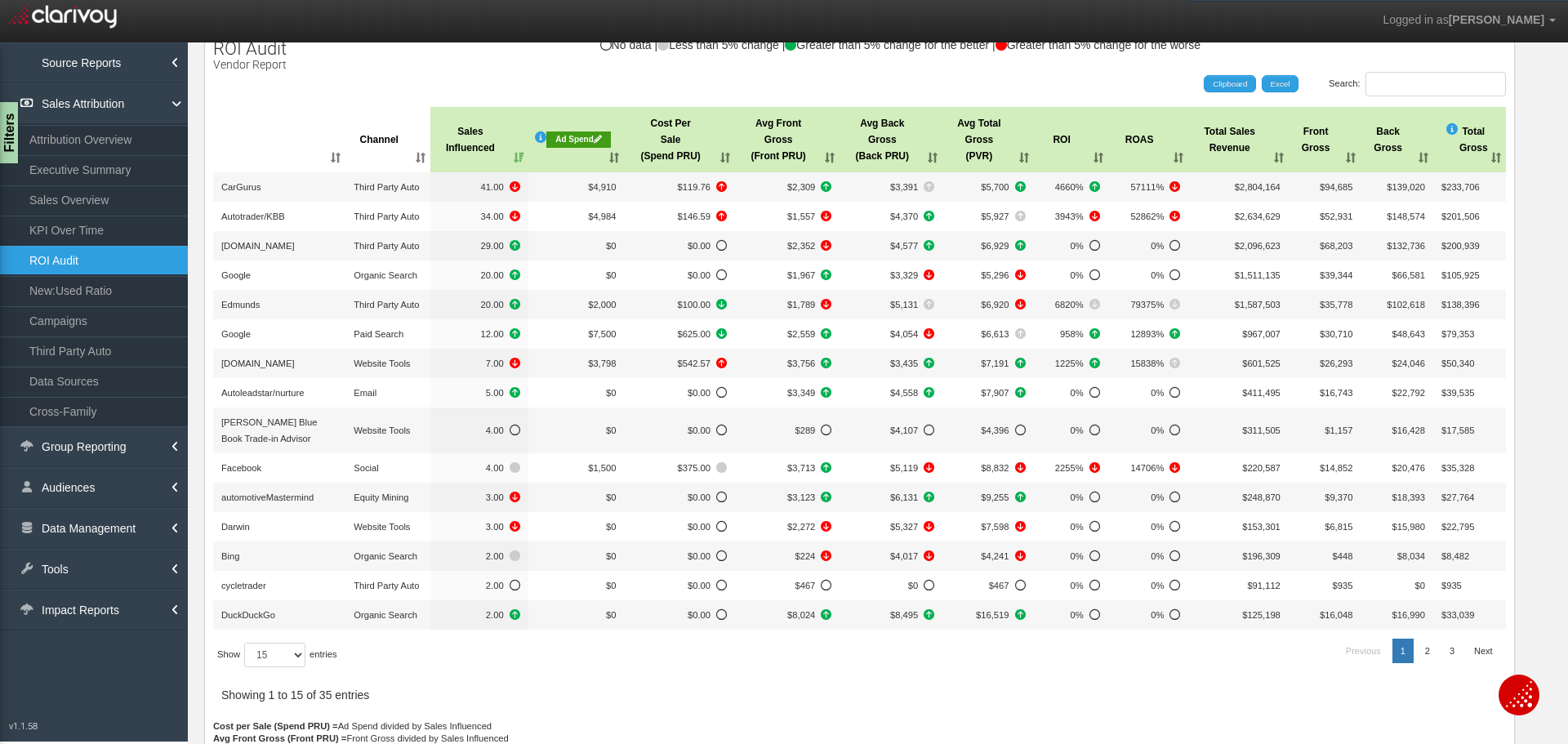
scroll to position [163, 0]
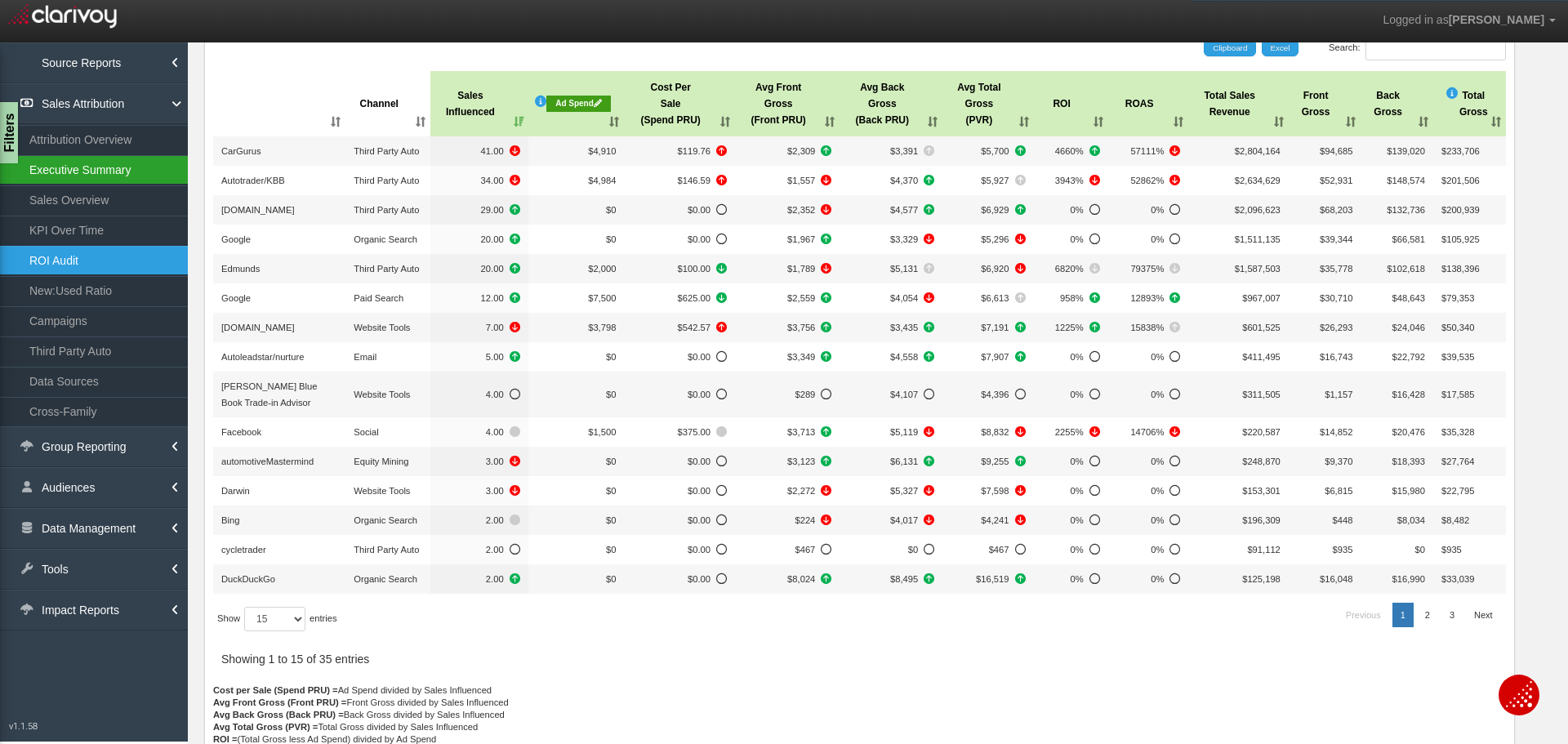
click at [169, 171] on link "Executive Summary" at bounding box center [93, 170] width 188 height 29
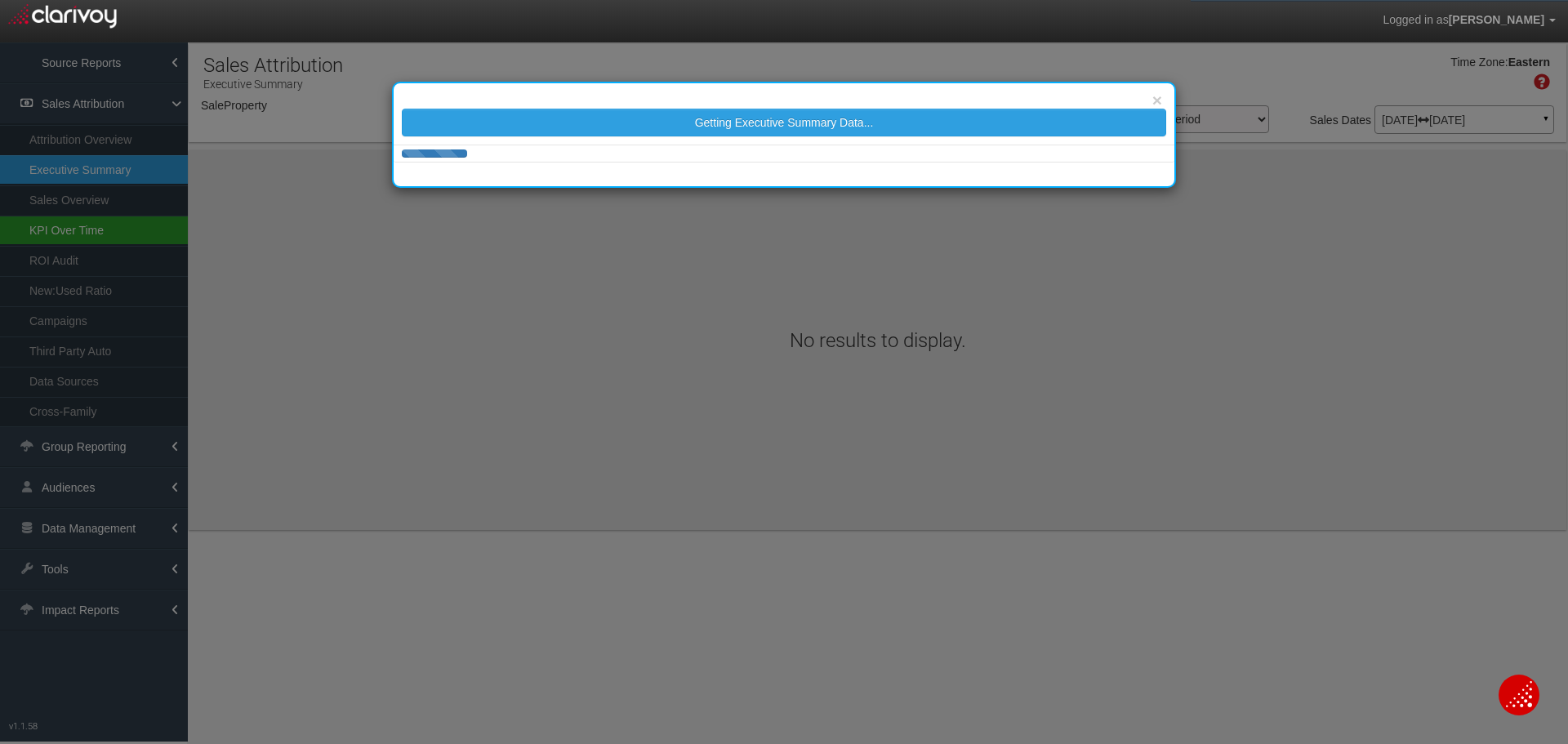
select select "object:30626"
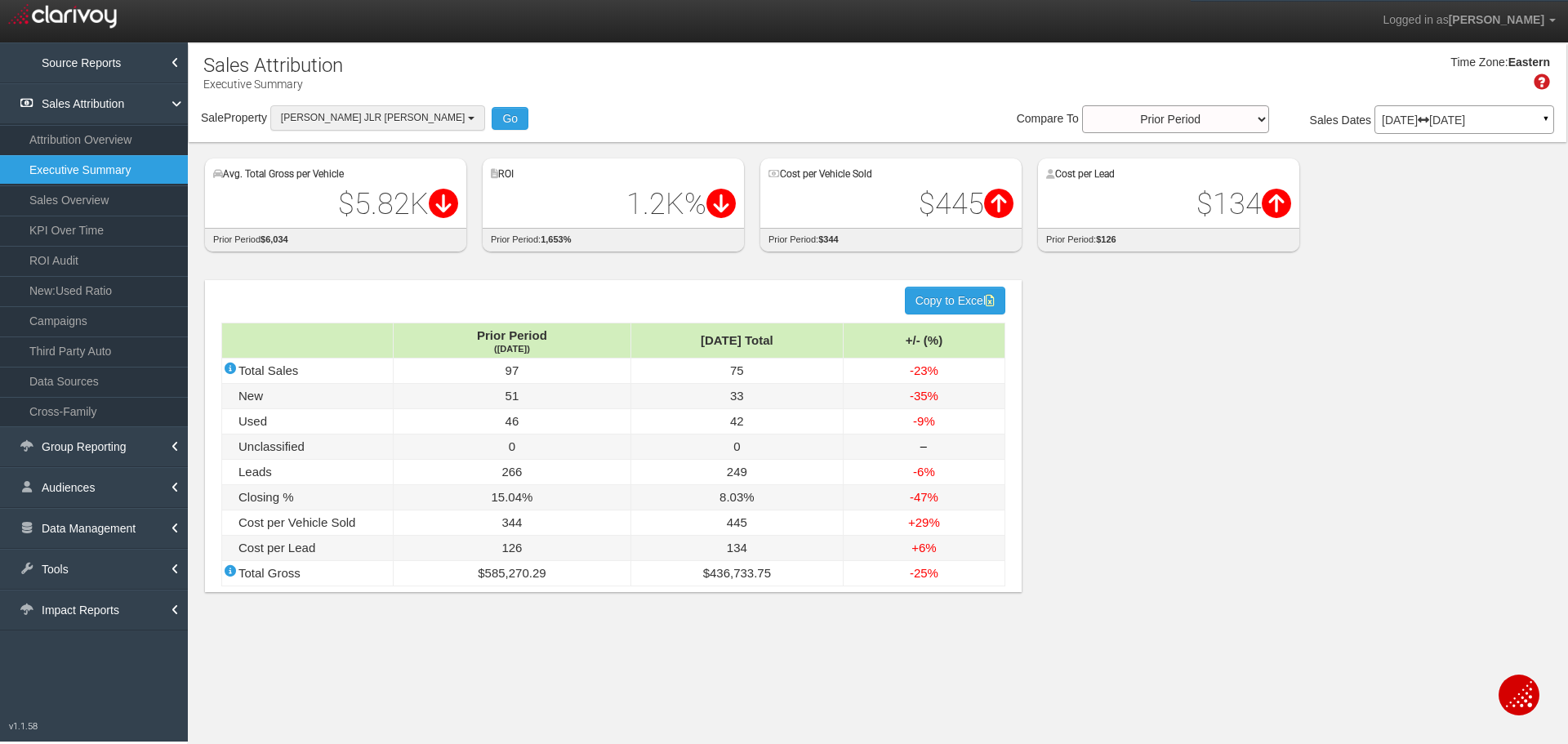
click at [378, 118] on span "[PERSON_NAME] JLR [PERSON_NAME]" at bounding box center [372, 117] width 183 height 11
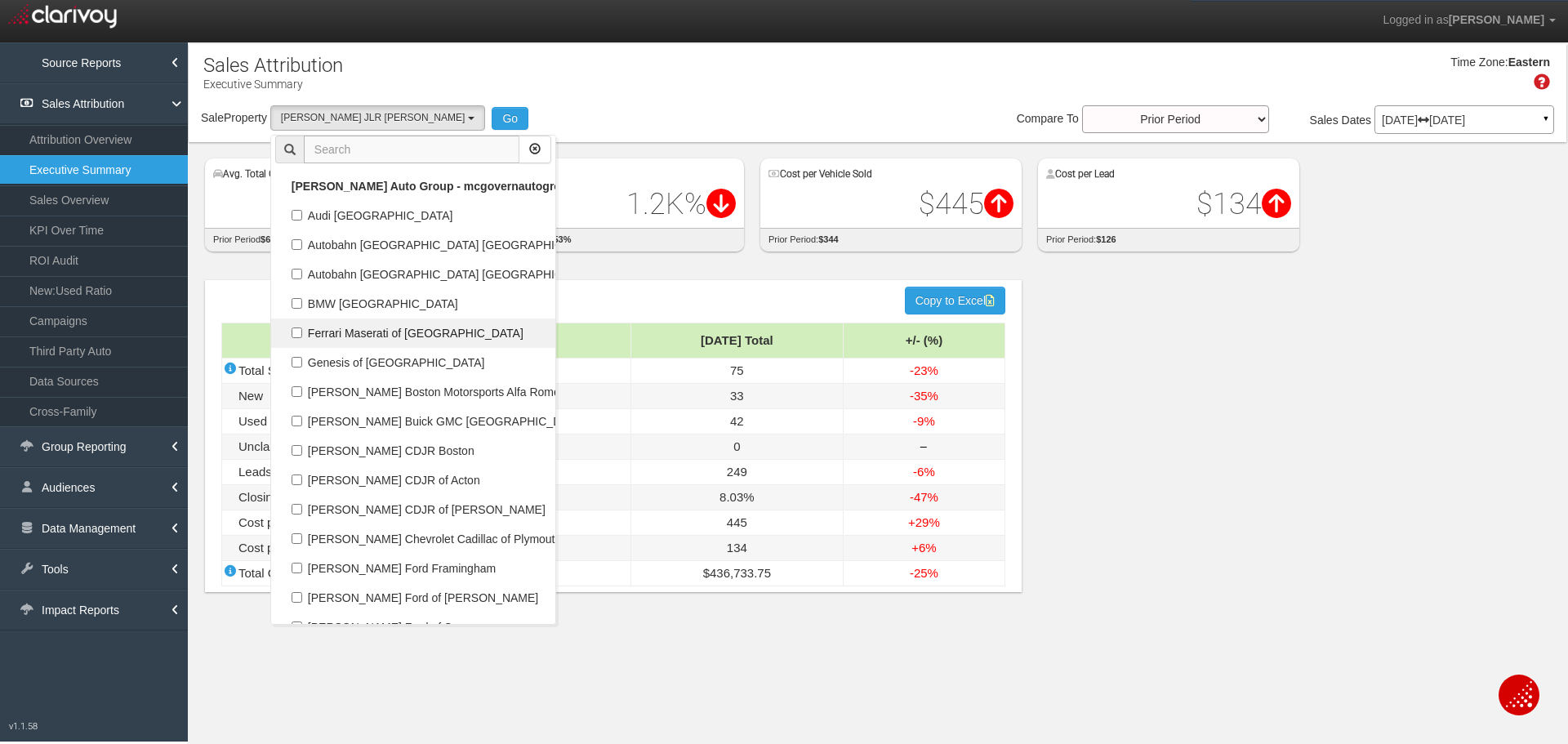
scroll to position [63177, 0]
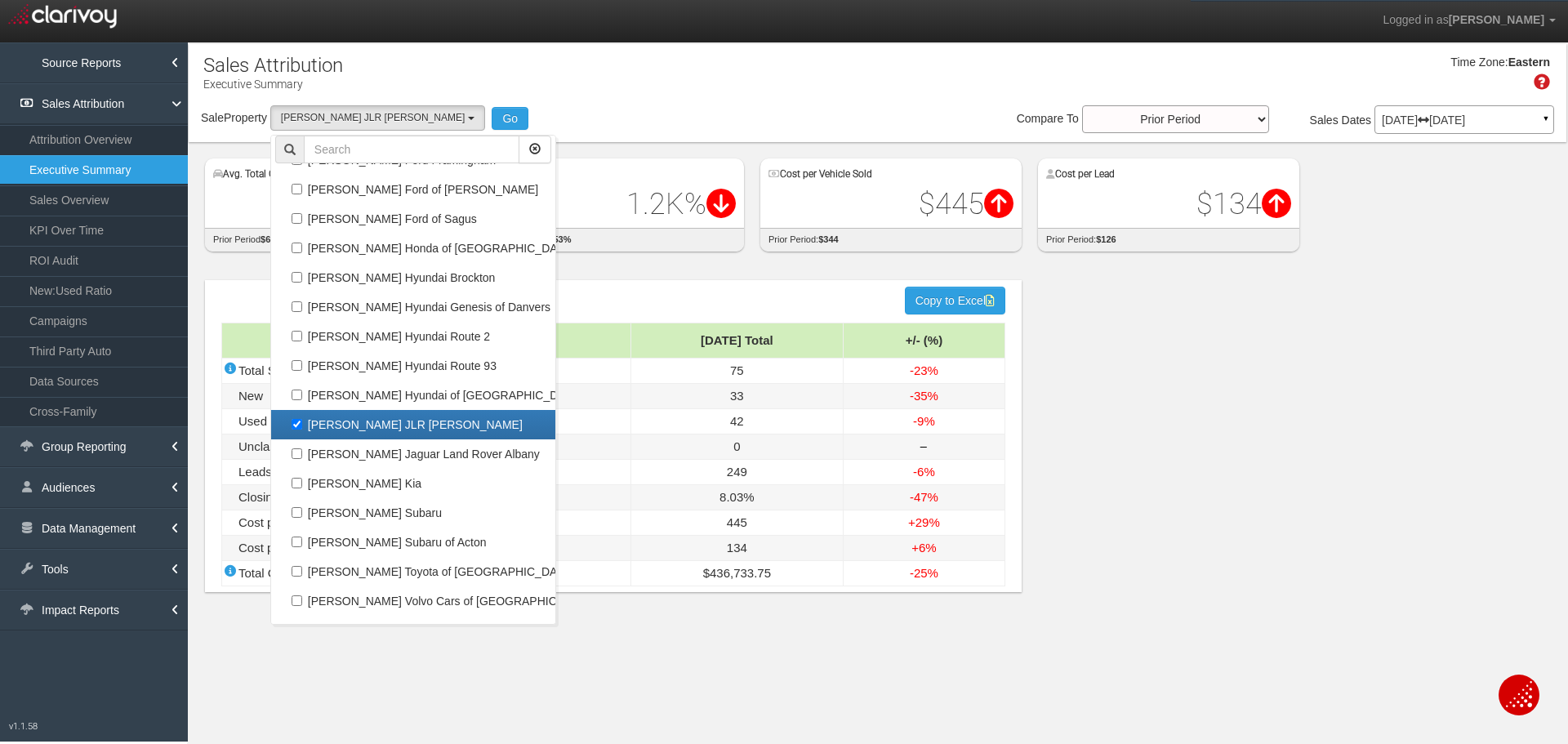
click at [386, 426] on label "[PERSON_NAME] JLR [PERSON_NAME]" at bounding box center [412, 424] width 276 height 21
click at [302, 426] on input "[PERSON_NAME] JLR [PERSON_NAME]" at bounding box center [297, 424] width 11 height 11
checkbox input "false"
select select
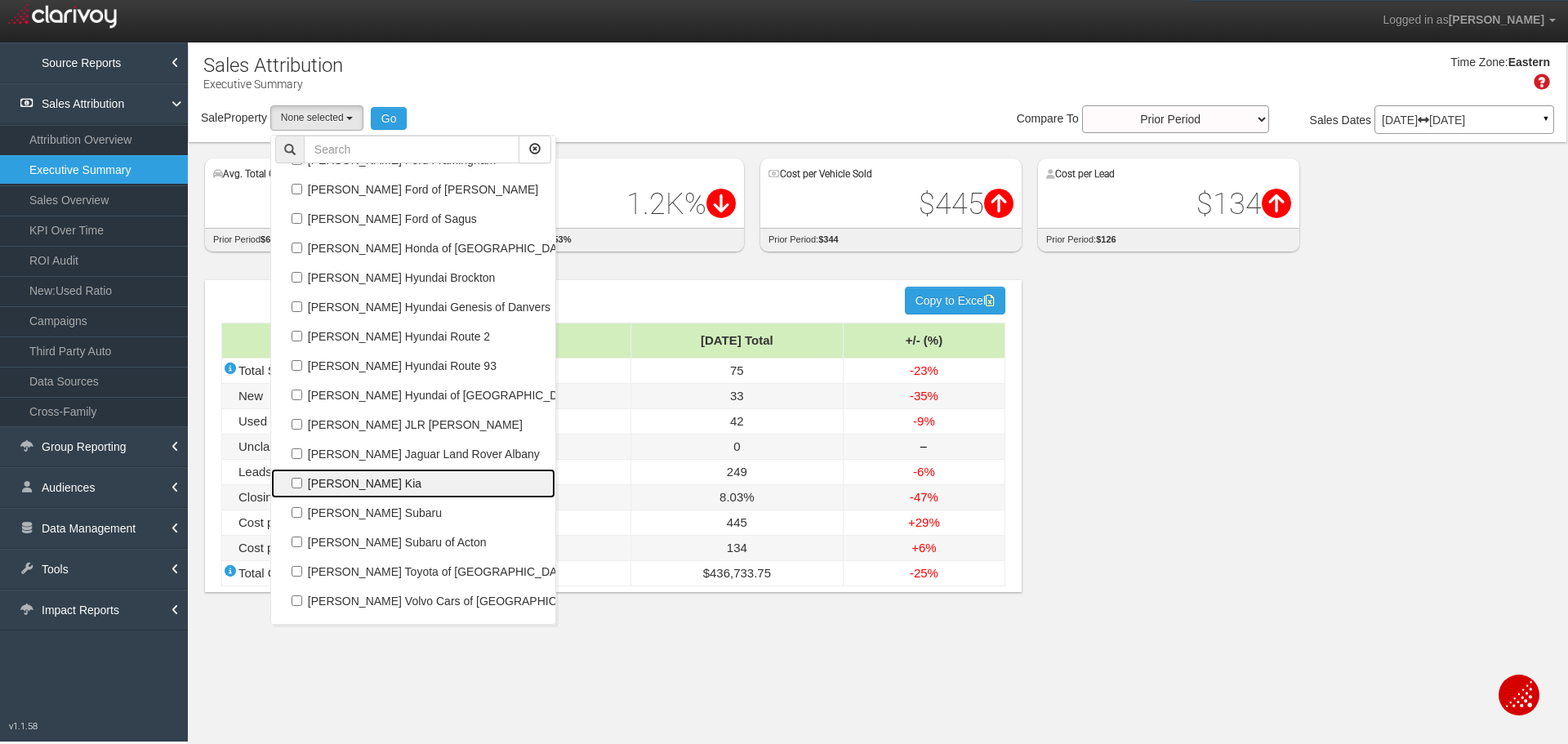
scroll to position [30343, 0]
click at [383, 475] on label "[PERSON_NAME] Kia" at bounding box center [412, 483] width 276 height 21
click at [302, 477] on input "[PERSON_NAME] Kia" at bounding box center [297, 483] width 11 height 11
checkbox input "true"
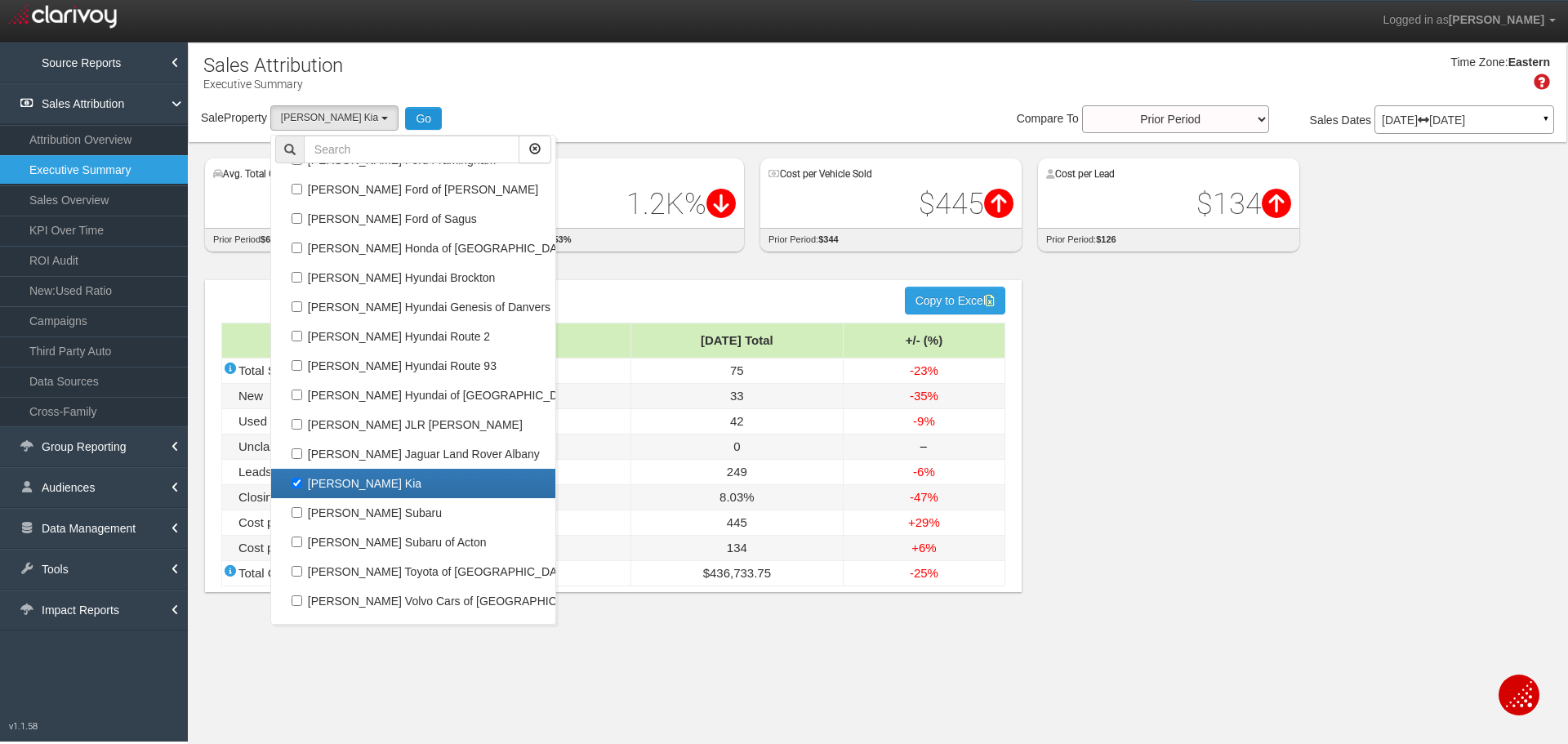
select select "object:30628"
click at [405, 118] on button "Go" at bounding box center [423, 118] width 37 height 23
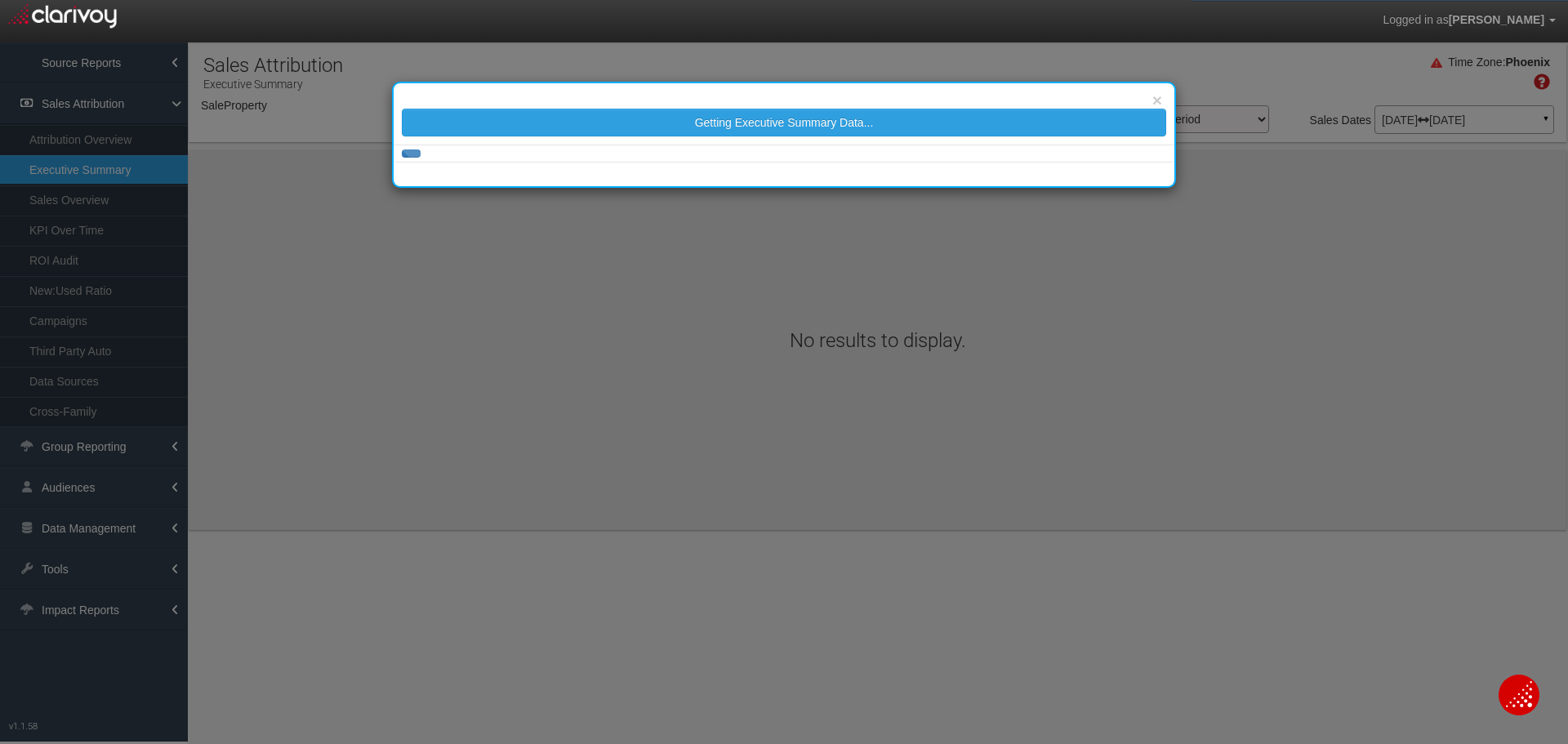
select select "object:33247"
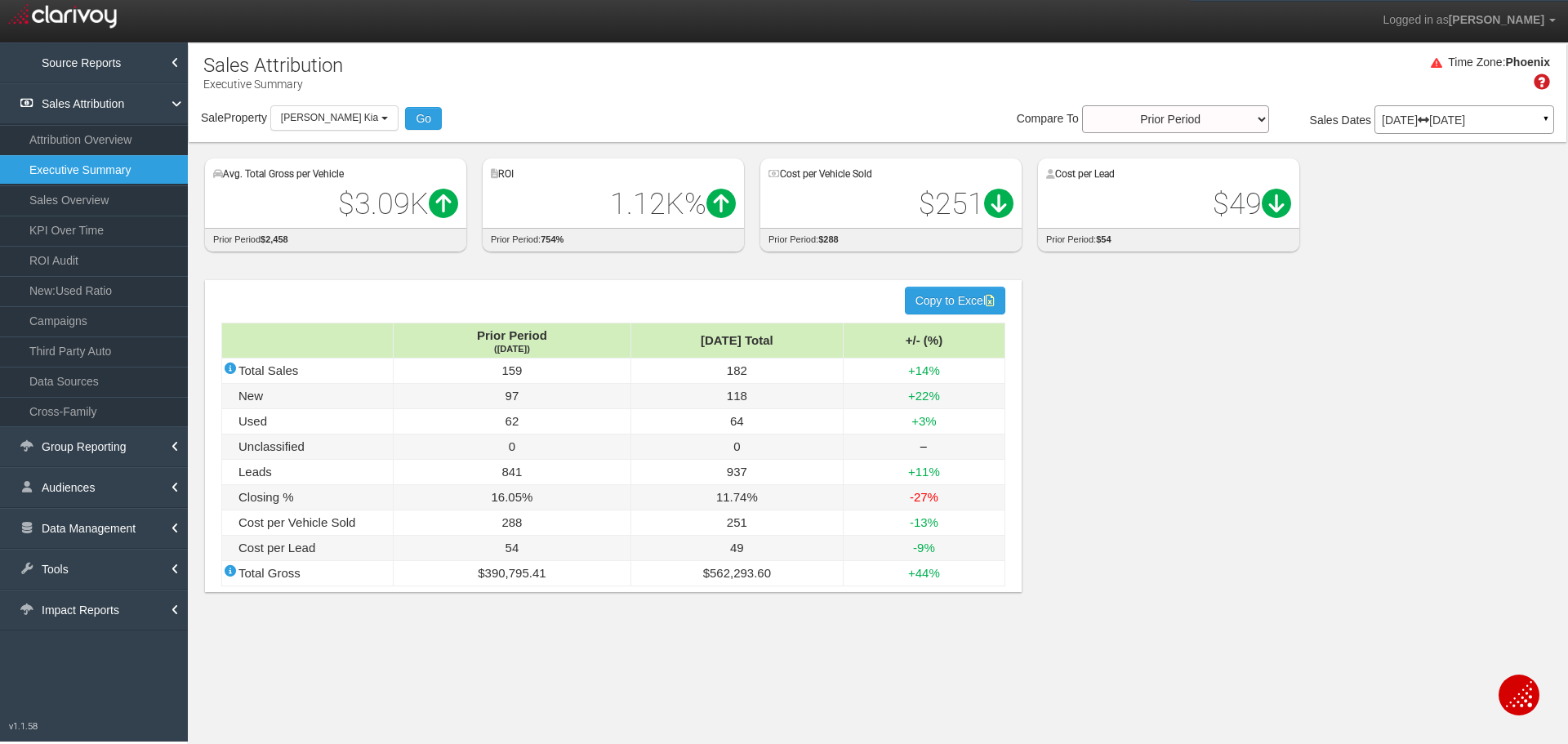
drag, startPoint x: 219, startPoint y: 262, endPoint x: 203, endPoint y: 265, distance: 16.3
click at [219, 263] on div "Sales Attribution Executive Summary Filters Time Zone: Phoenix Sale Property Lo…" at bounding box center [877, 335] width 1380 height 587
click at [113, 257] on link "ROI Audit" at bounding box center [93, 260] width 188 height 29
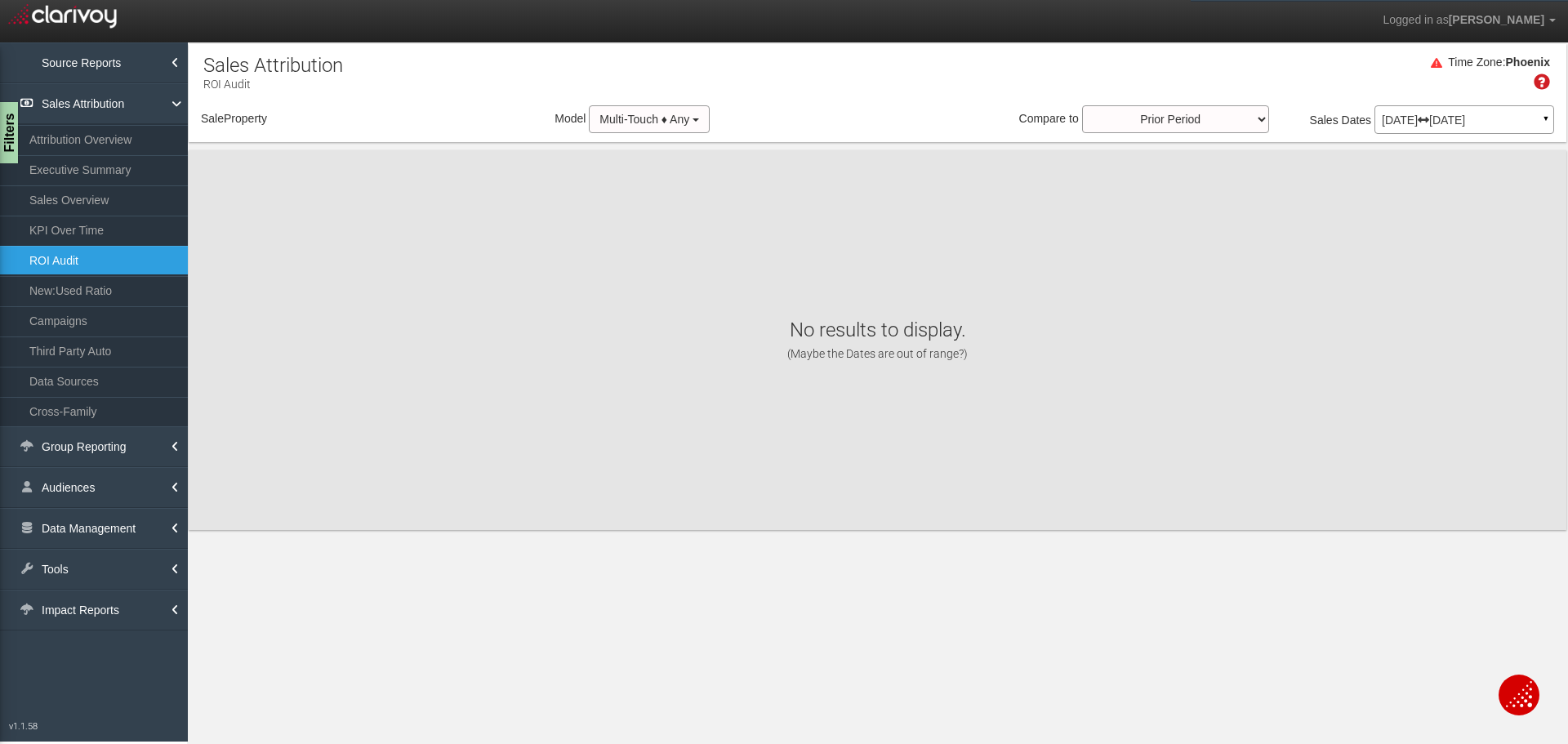
select select "object:35838"
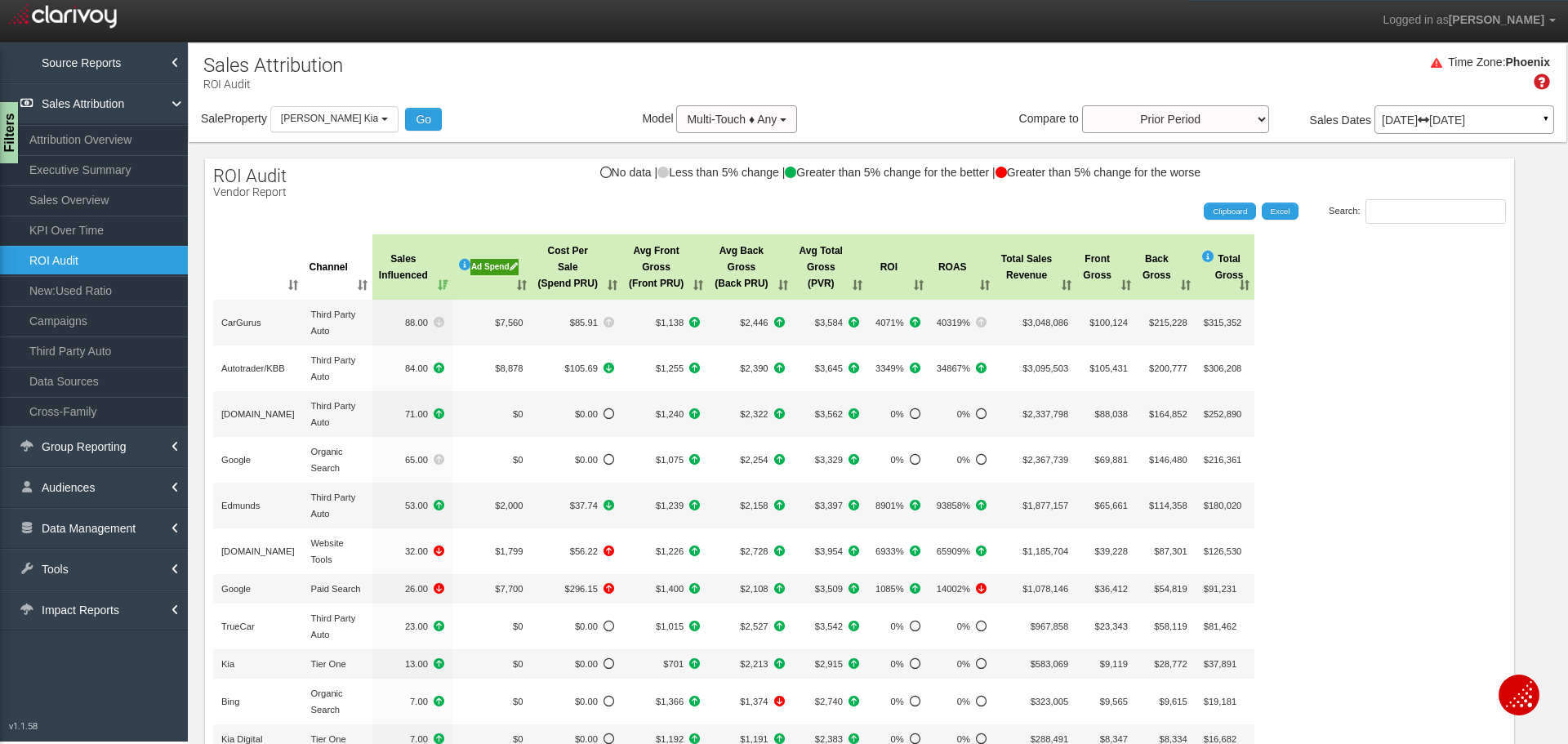
select select "object:35838"
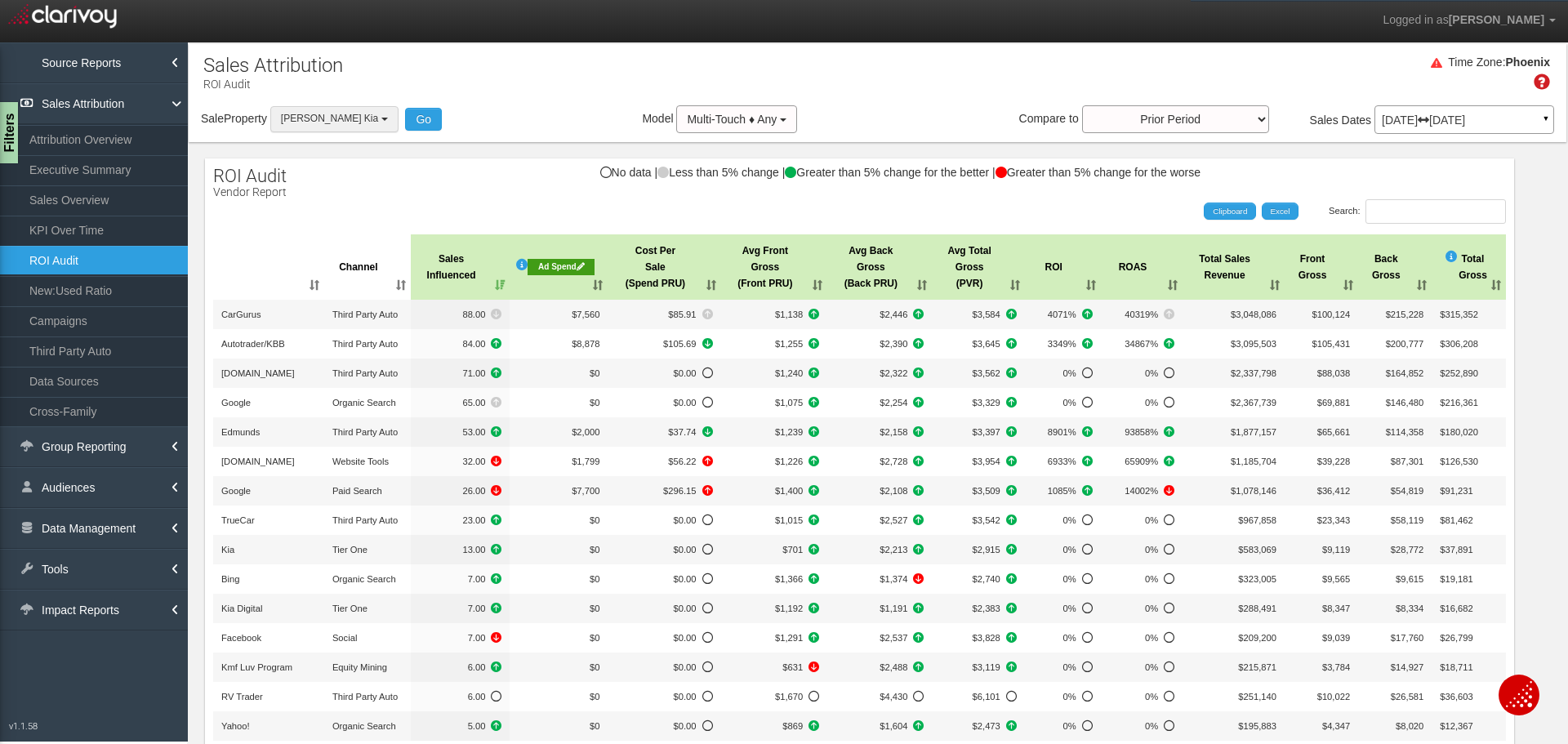
click at [345, 122] on span "[PERSON_NAME] Kia" at bounding box center [329, 118] width 97 height 11
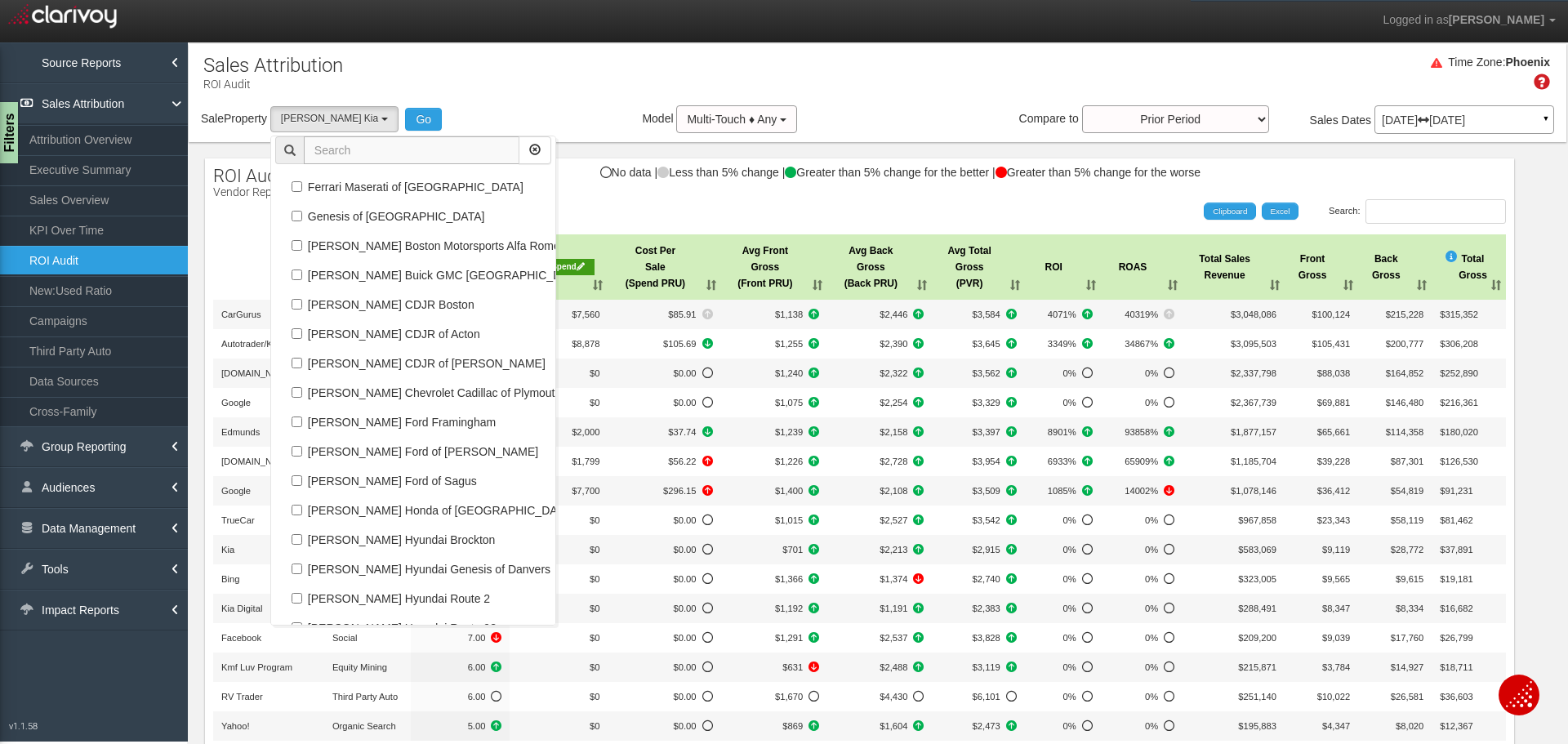
scroll to position [63341, 0]
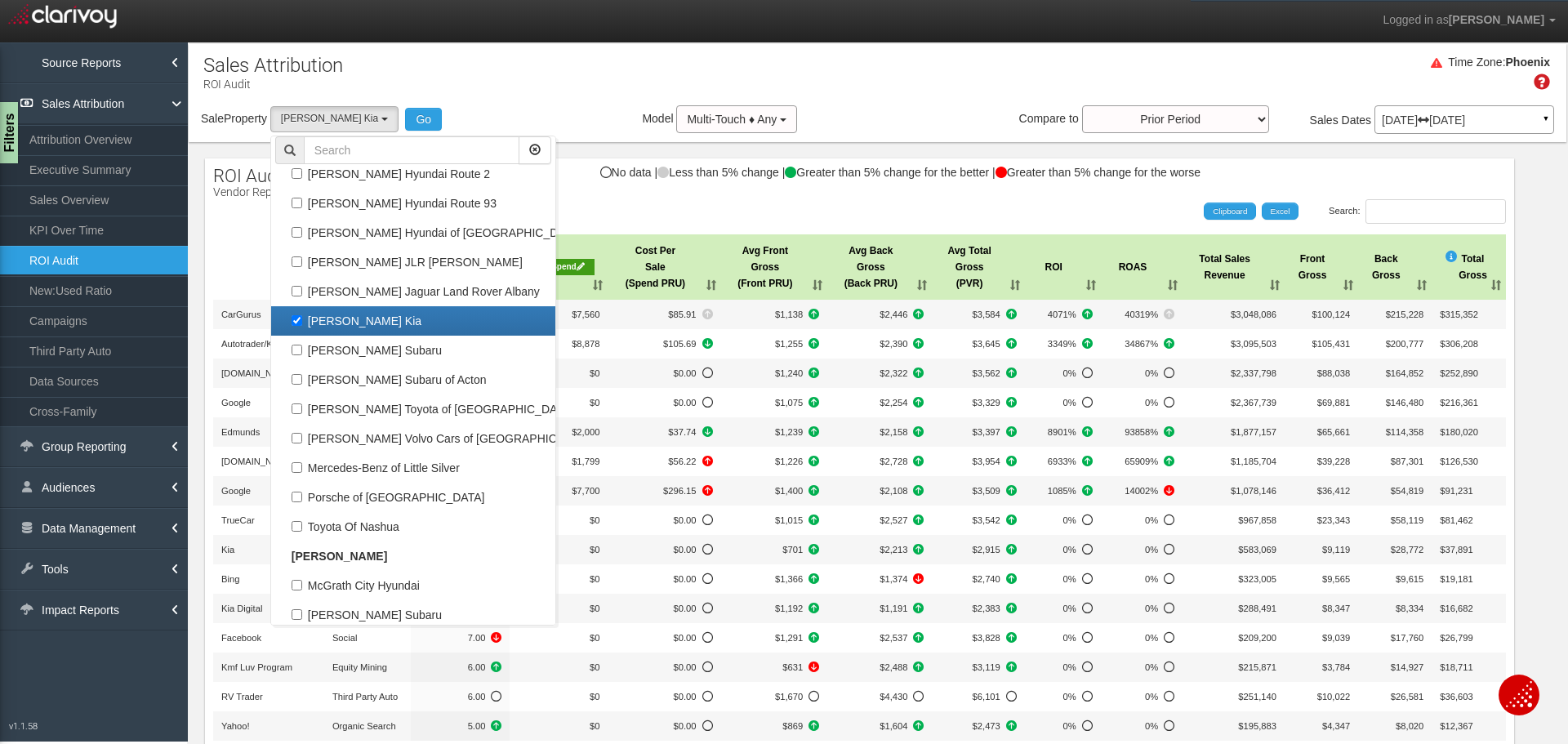
click at [393, 325] on label "[PERSON_NAME] Kia" at bounding box center [412, 321] width 276 height 21
click at [302, 325] on input "[PERSON_NAME] Kia" at bounding box center [297, 321] width 11 height 11
checkbox input "false"
select select
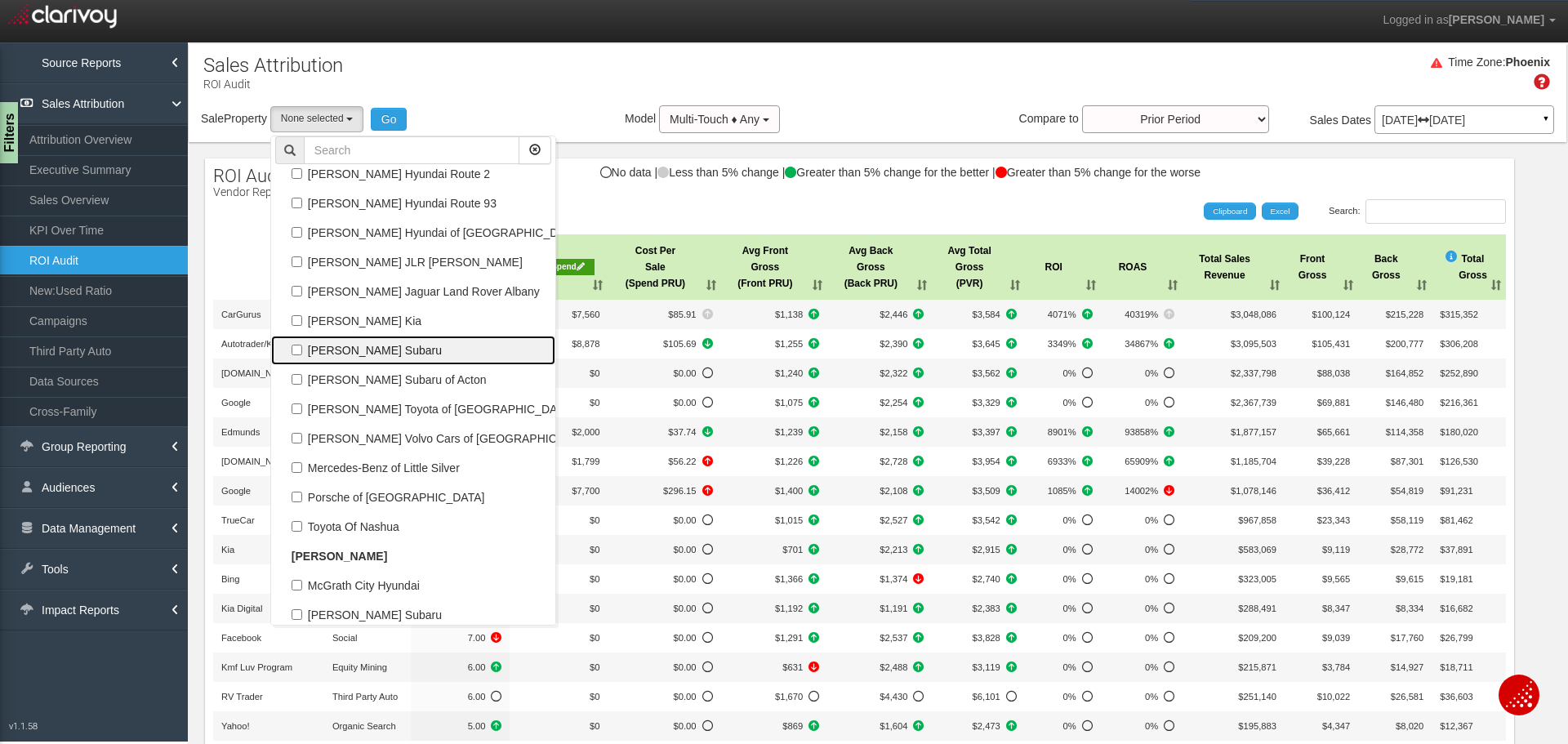
click at [386, 351] on label "[PERSON_NAME] Subaru" at bounding box center [412, 350] width 276 height 21
click at [302, 351] on input "[PERSON_NAME] Subaru" at bounding box center [297, 350] width 11 height 11
checkbox input "true"
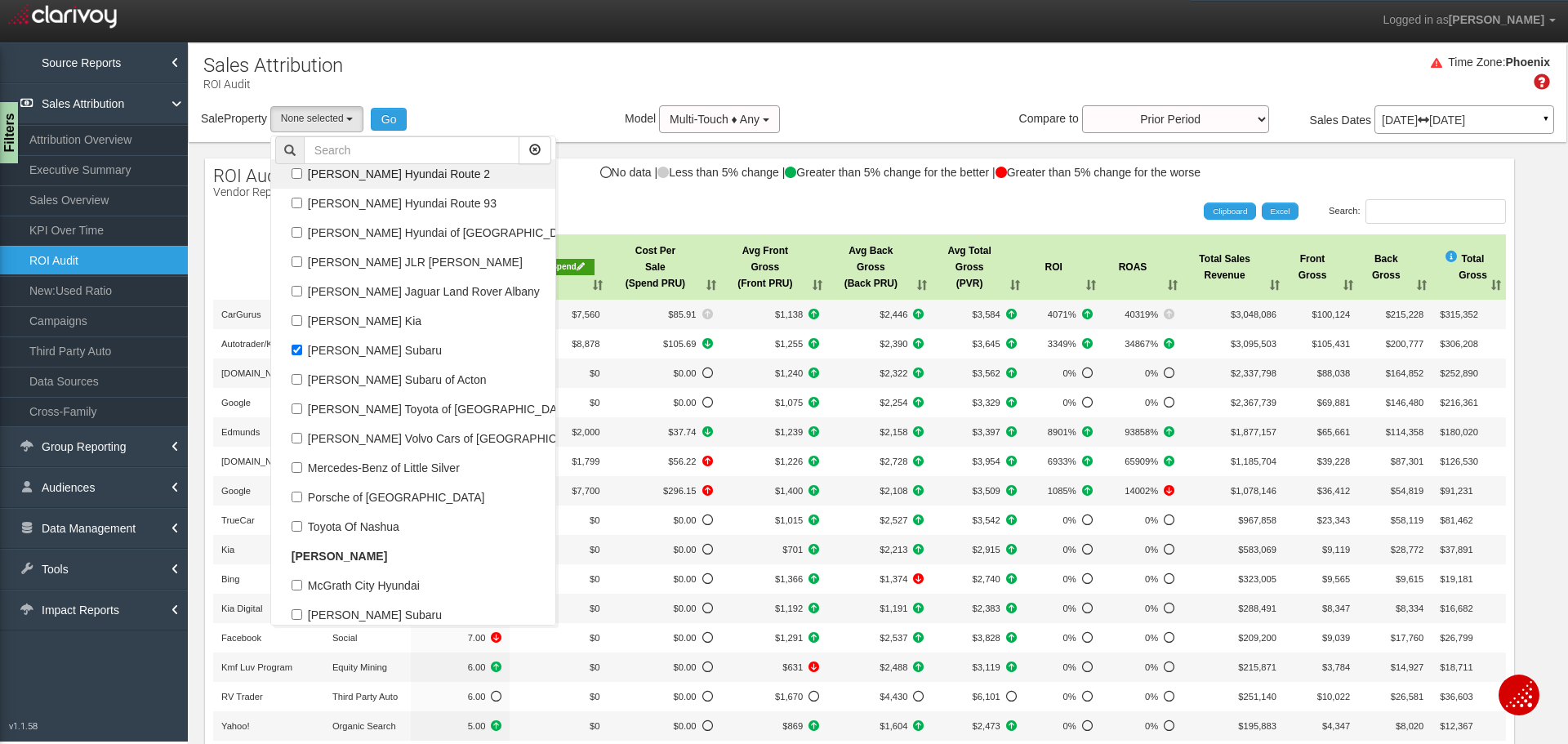
select select "object:35839"
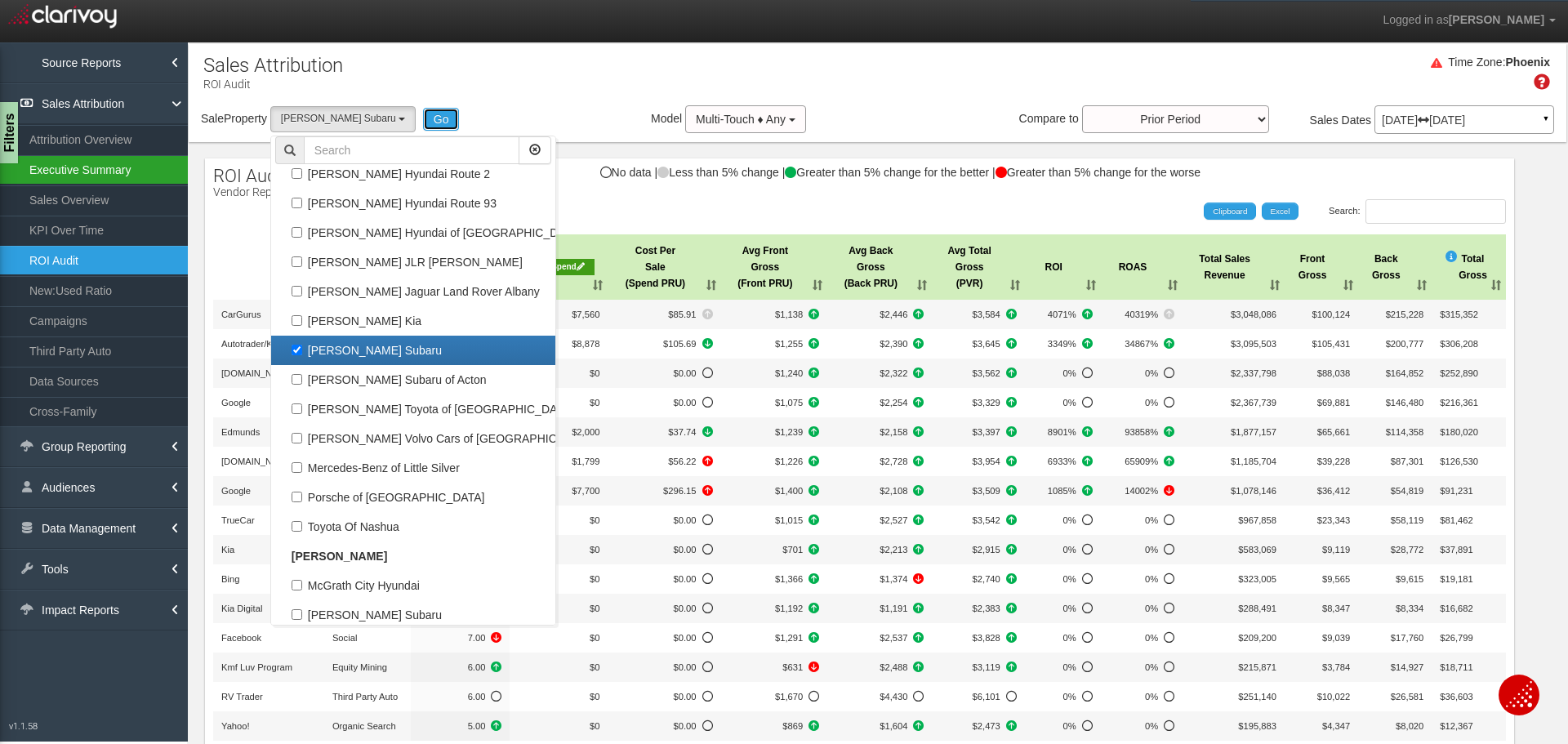
click at [422, 122] on button "Go" at bounding box center [441, 119] width 37 height 23
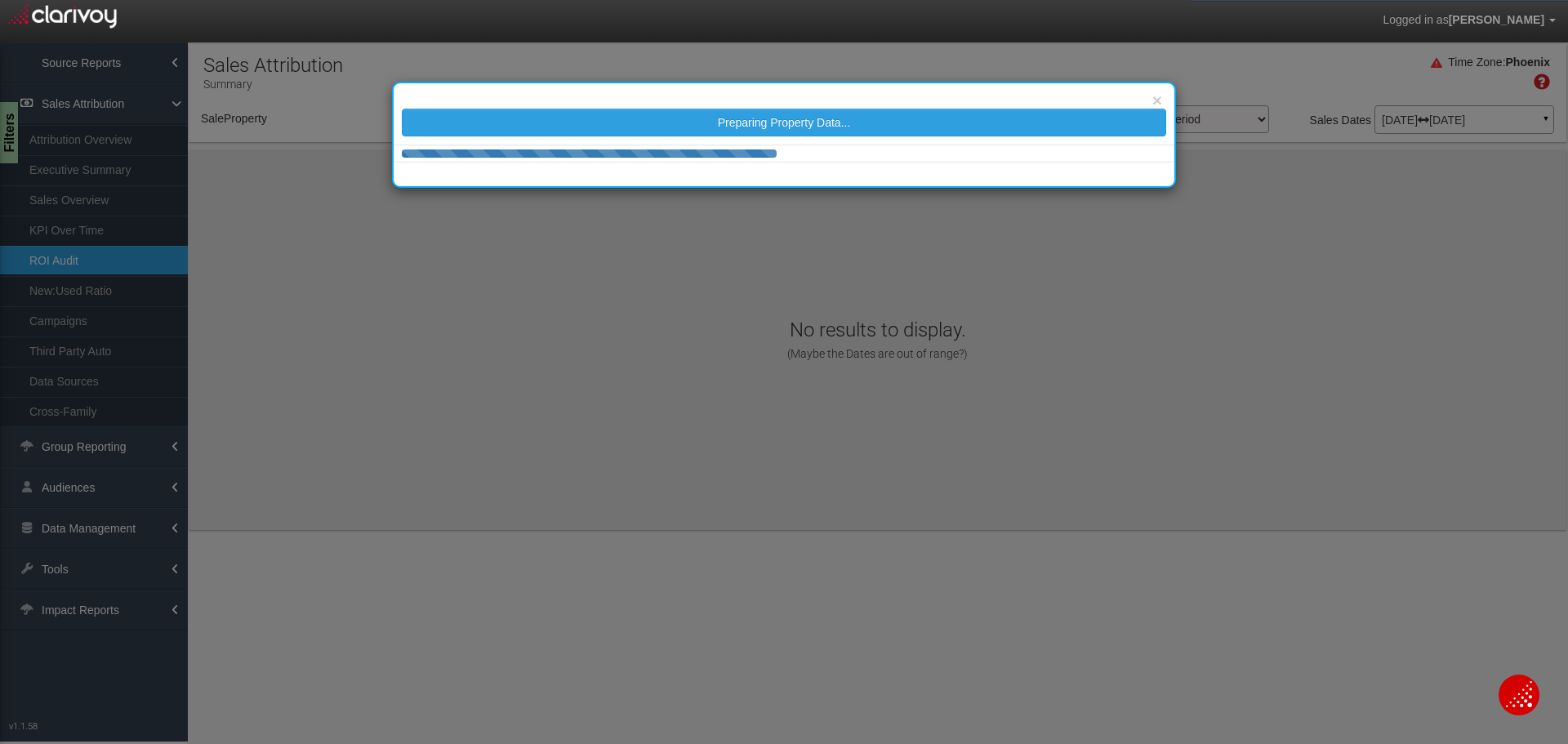
select select "object:38430"
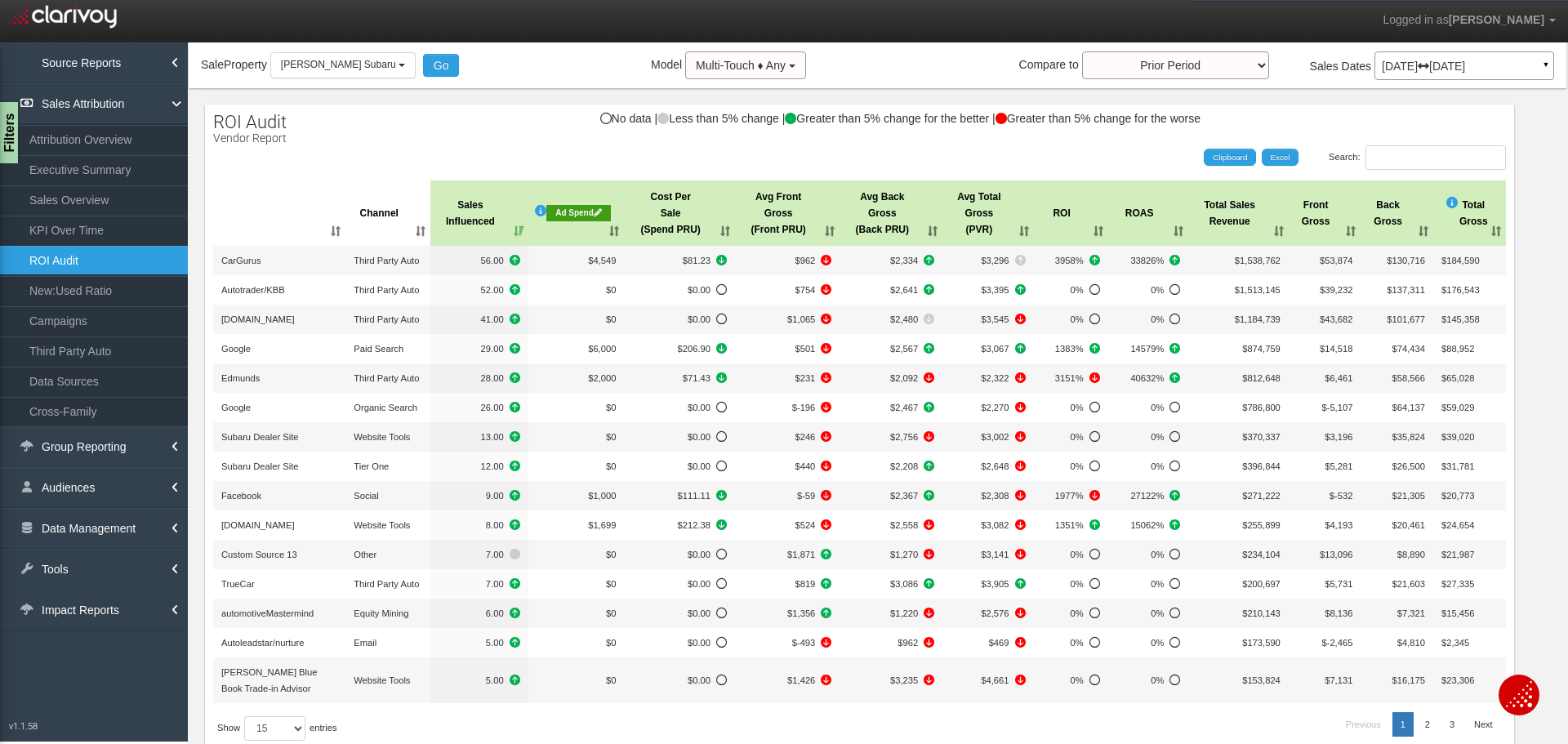
scroll to position [0, 0]
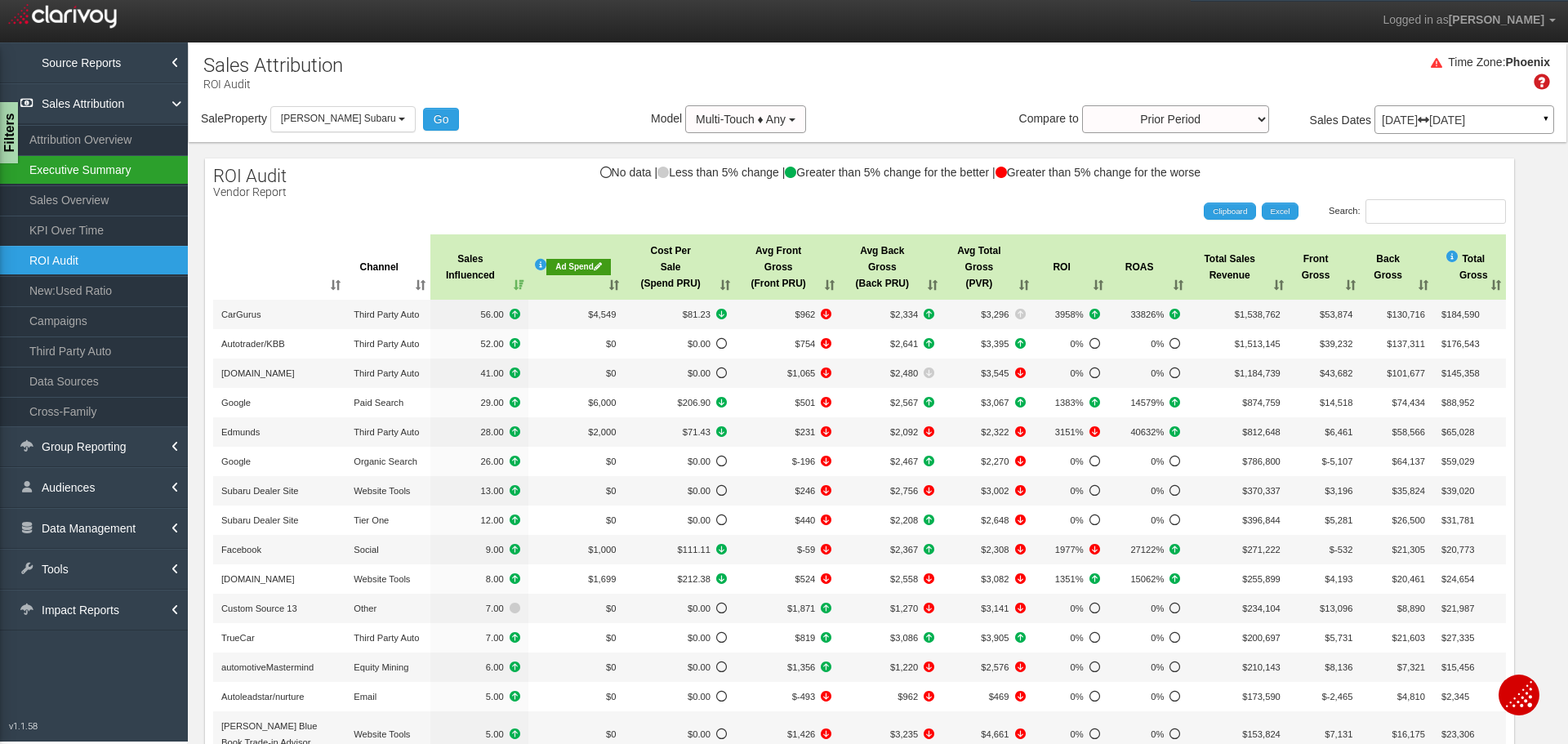
click at [138, 180] on link "Executive Summary" at bounding box center [93, 170] width 188 height 29
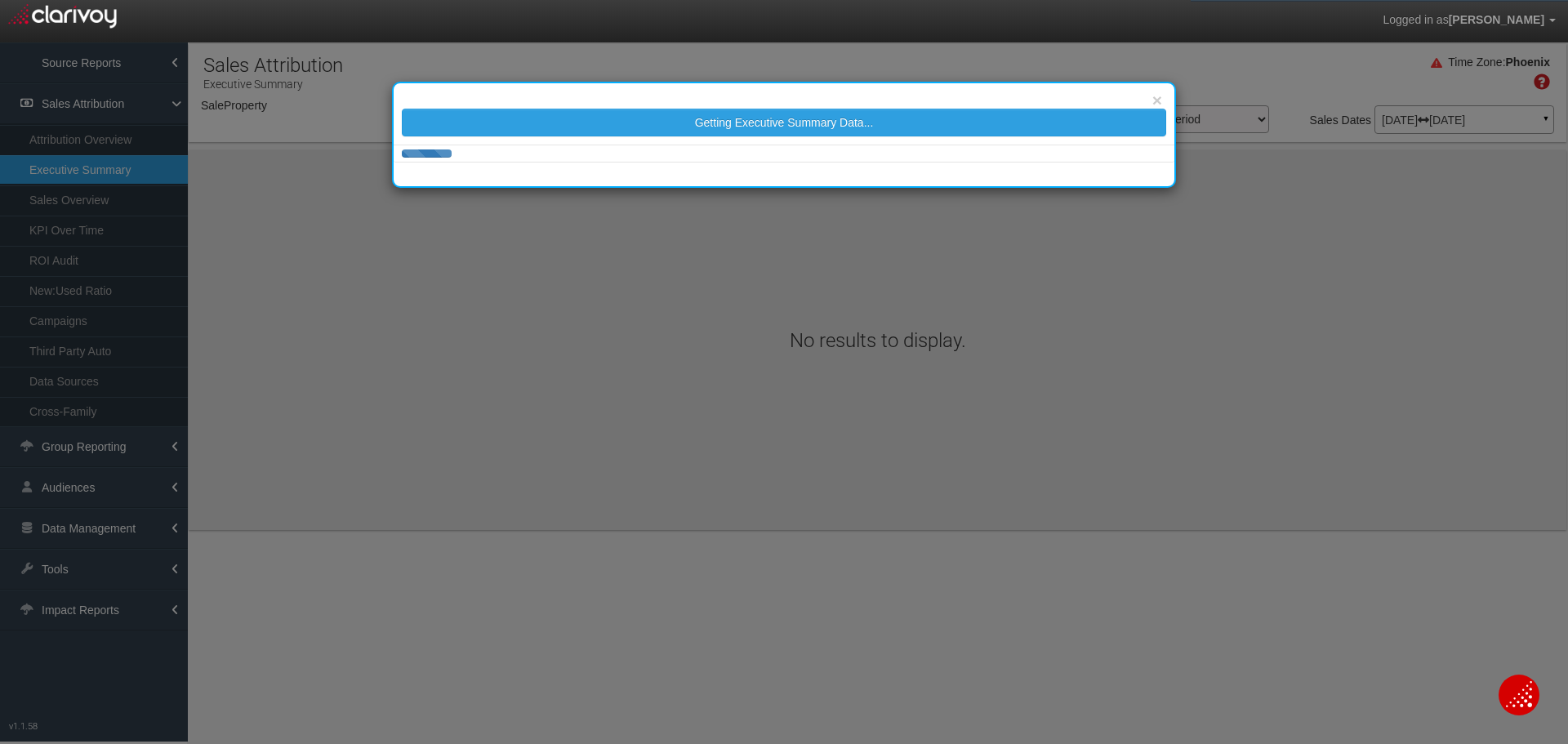
select select "object:41049"
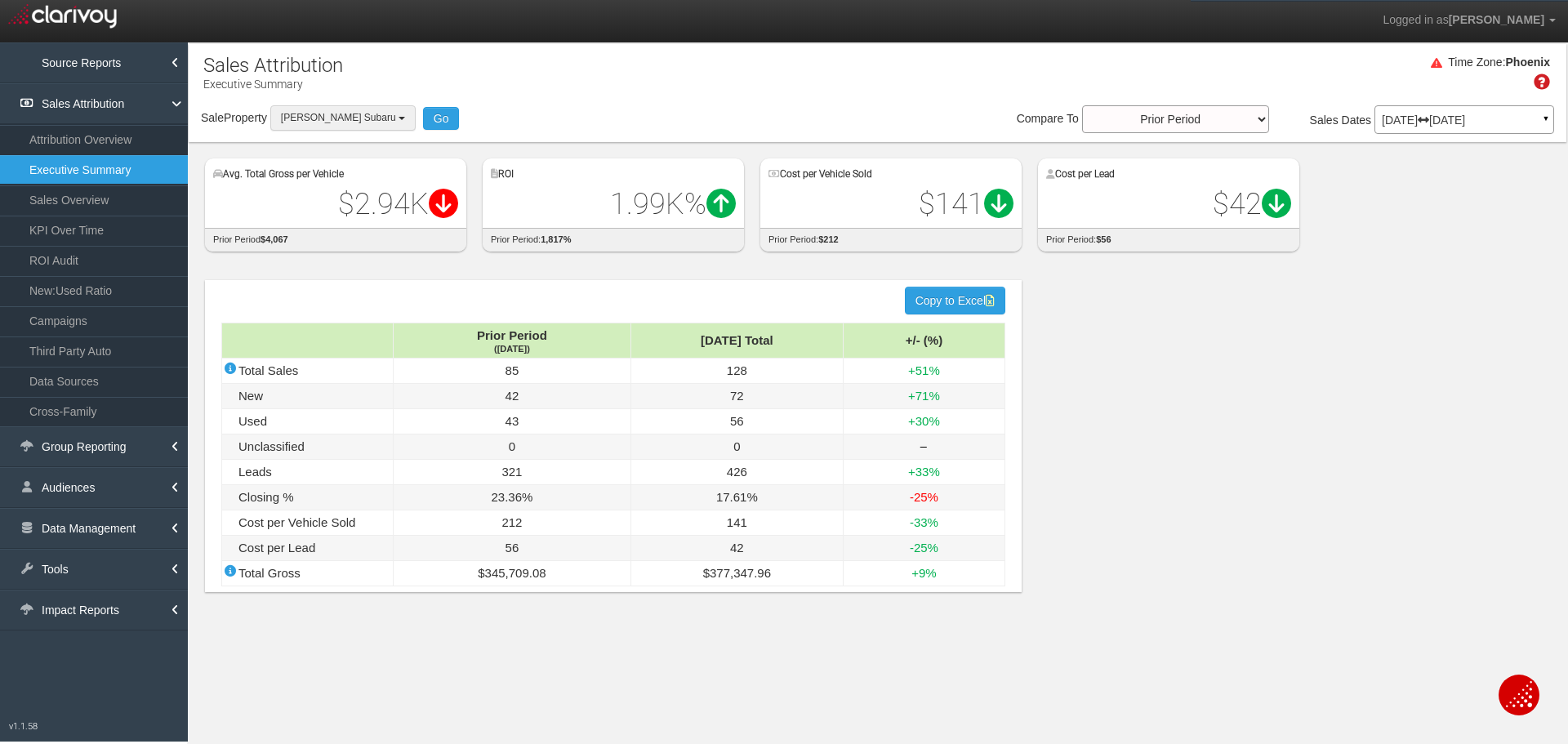
click at [303, 116] on span "[PERSON_NAME] Subaru" at bounding box center [338, 117] width 115 height 11
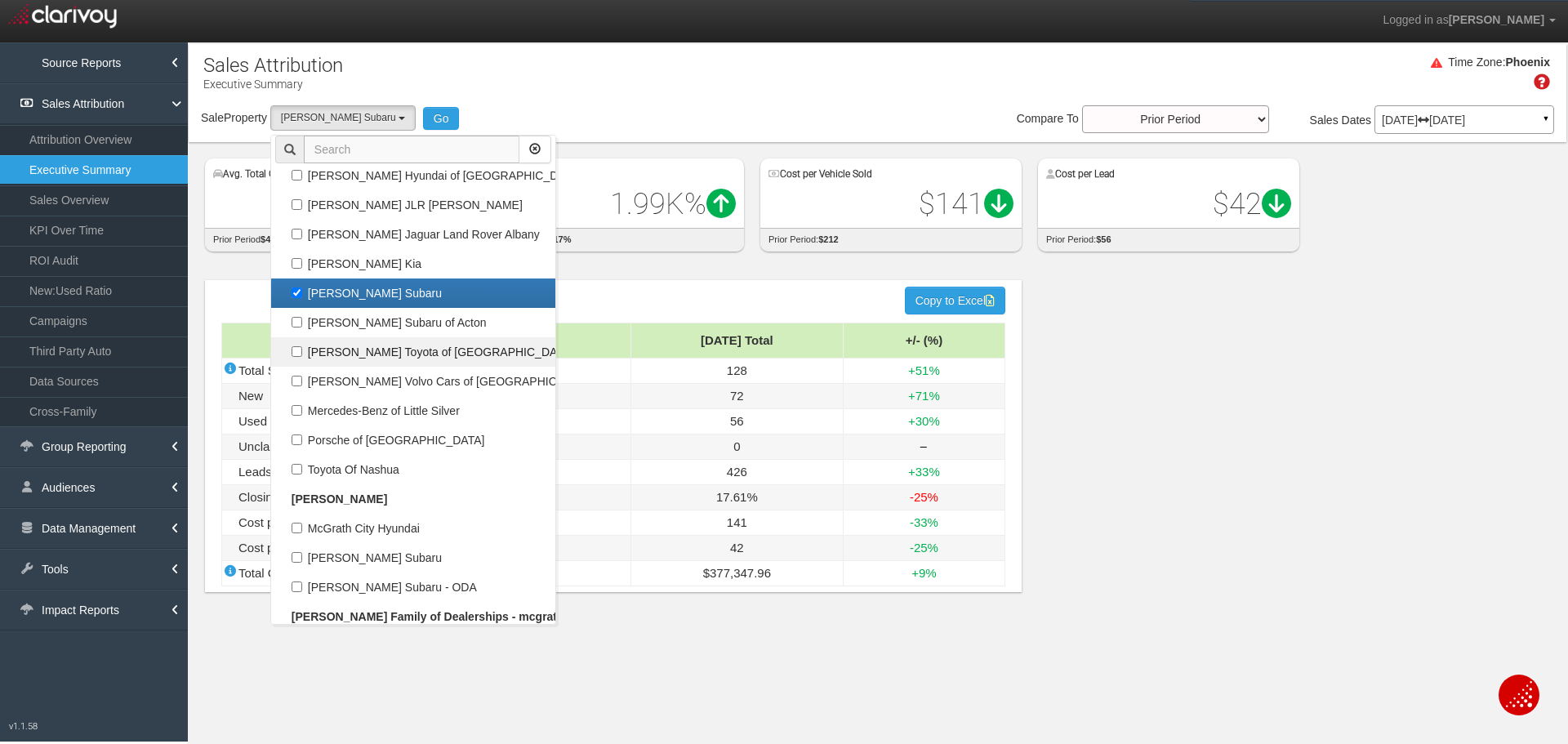
scroll to position [63422, 0]
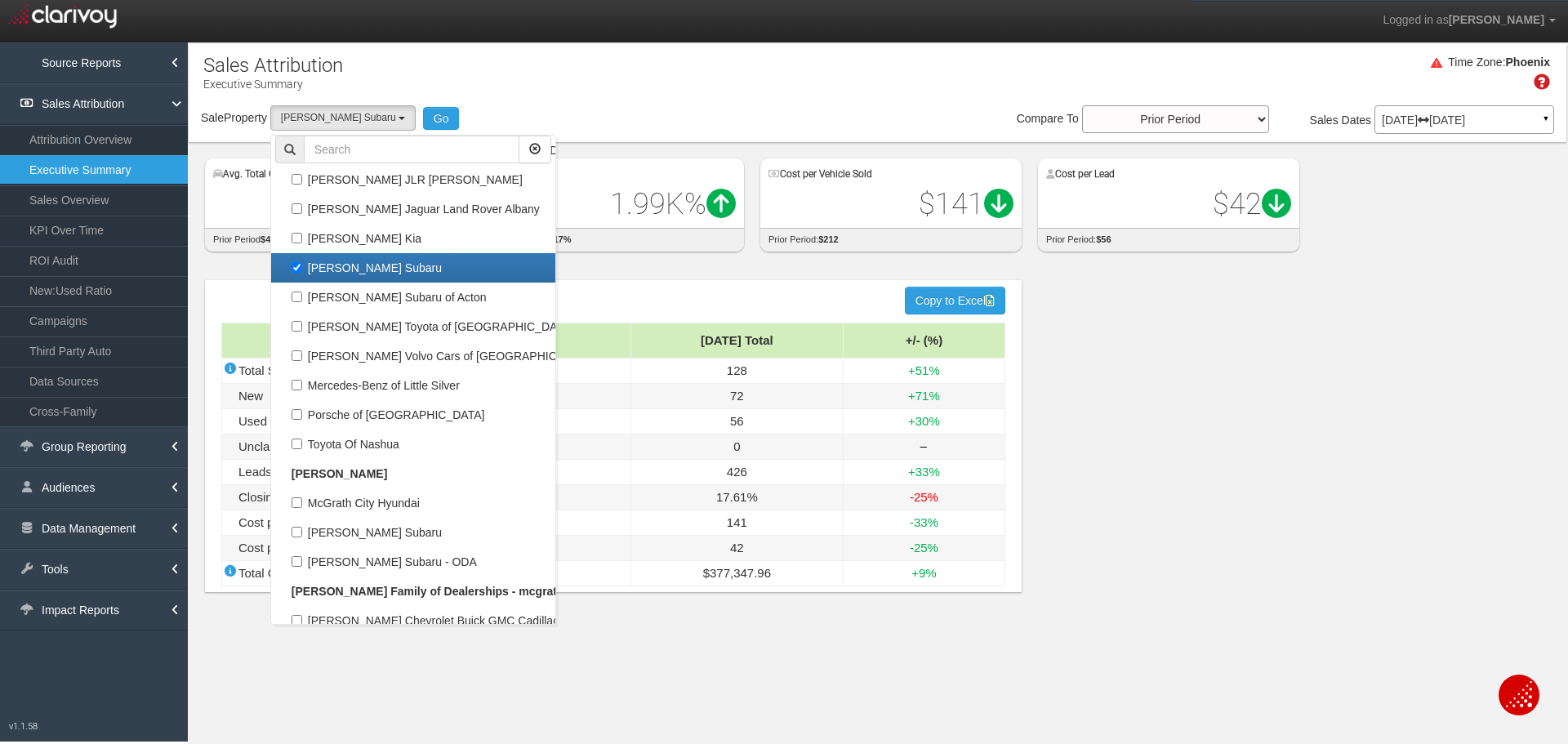
click at [413, 267] on label "[PERSON_NAME] Subaru" at bounding box center [412, 268] width 276 height 21
click at [302, 267] on input "[PERSON_NAME] Subaru" at bounding box center [297, 268] width 11 height 11
checkbox input "false"
select select
click at [415, 295] on label "[PERSON_NAME] Subaru of Acton" at bounding box center [412, 297] width 276 height 21
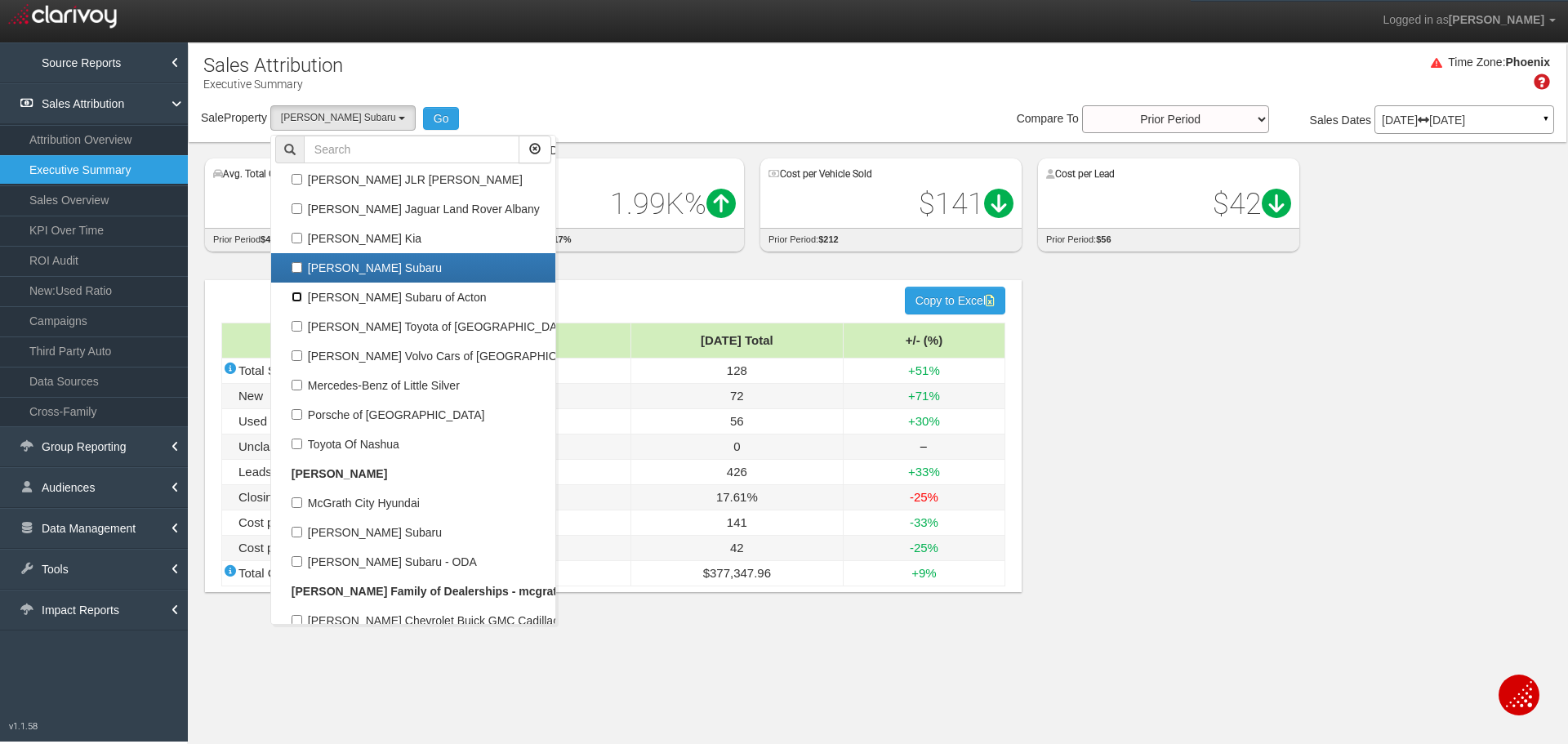
click at [302, 295] on input "[PERSON_NAME] Subaru of Acton" at bounding box center [297, 297] width 11 height 11
checkbox input "true"
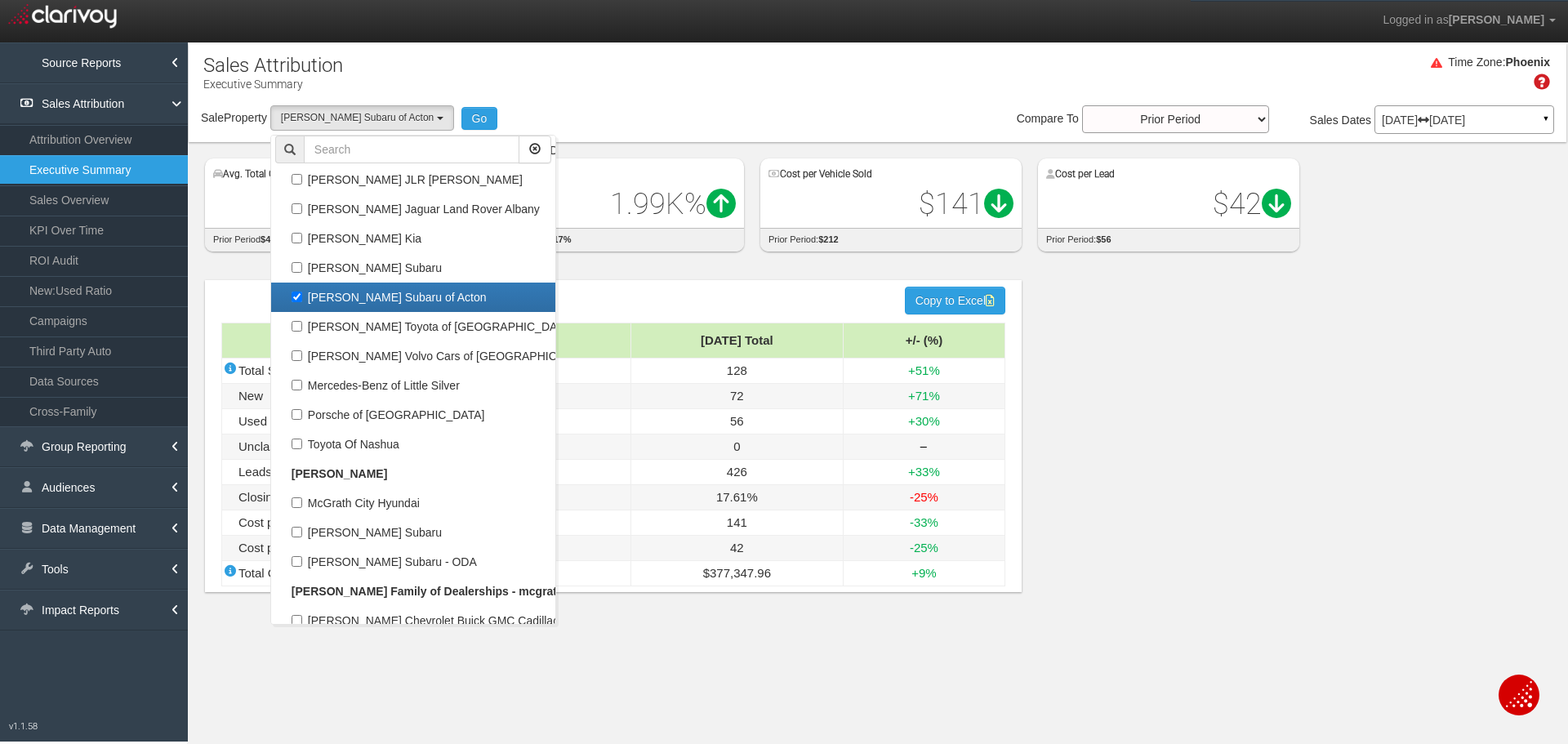
select select "object:41050"
click at [461, 110] on button "Go" at bounding box center [479, 118] width 37 height 23
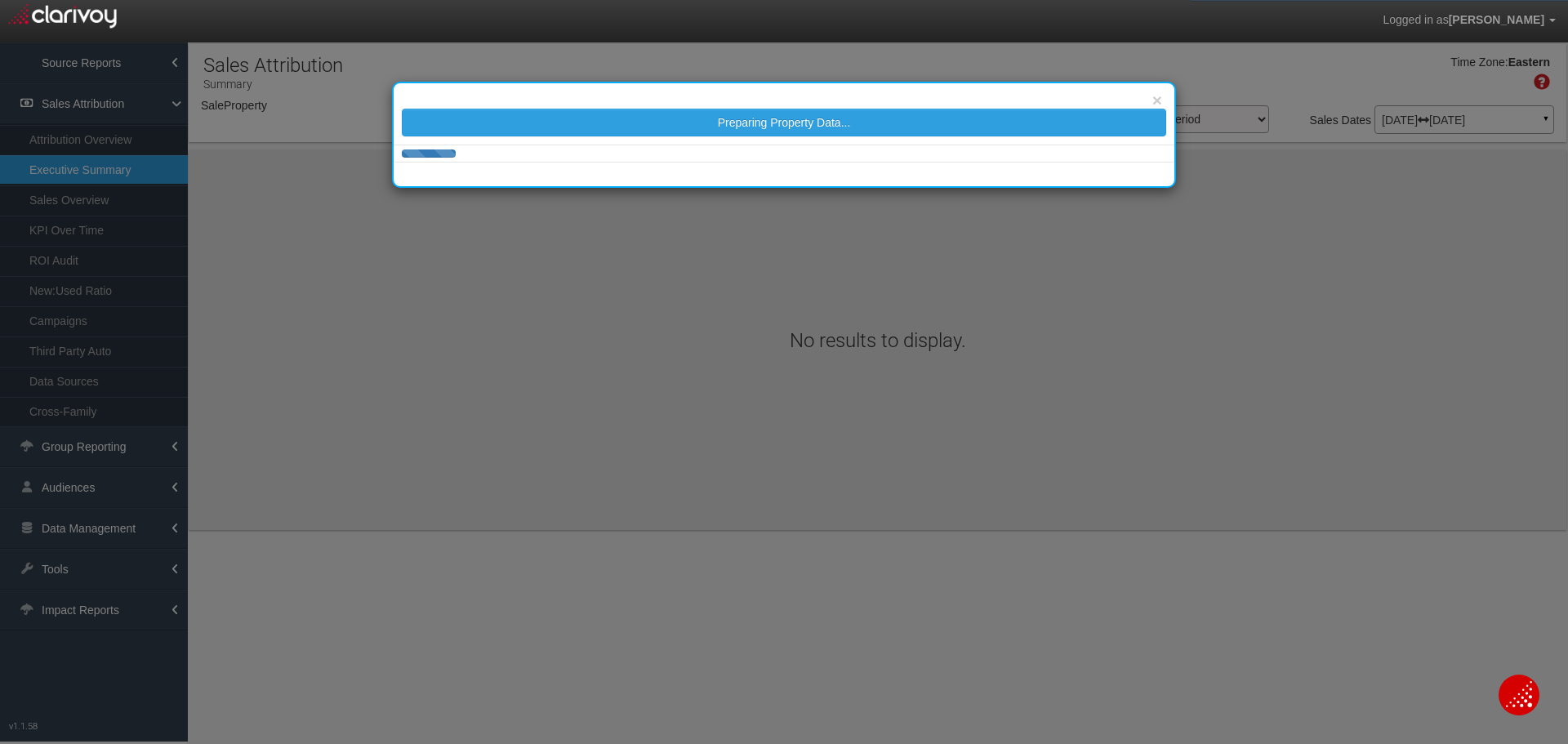
select select "object:43651"
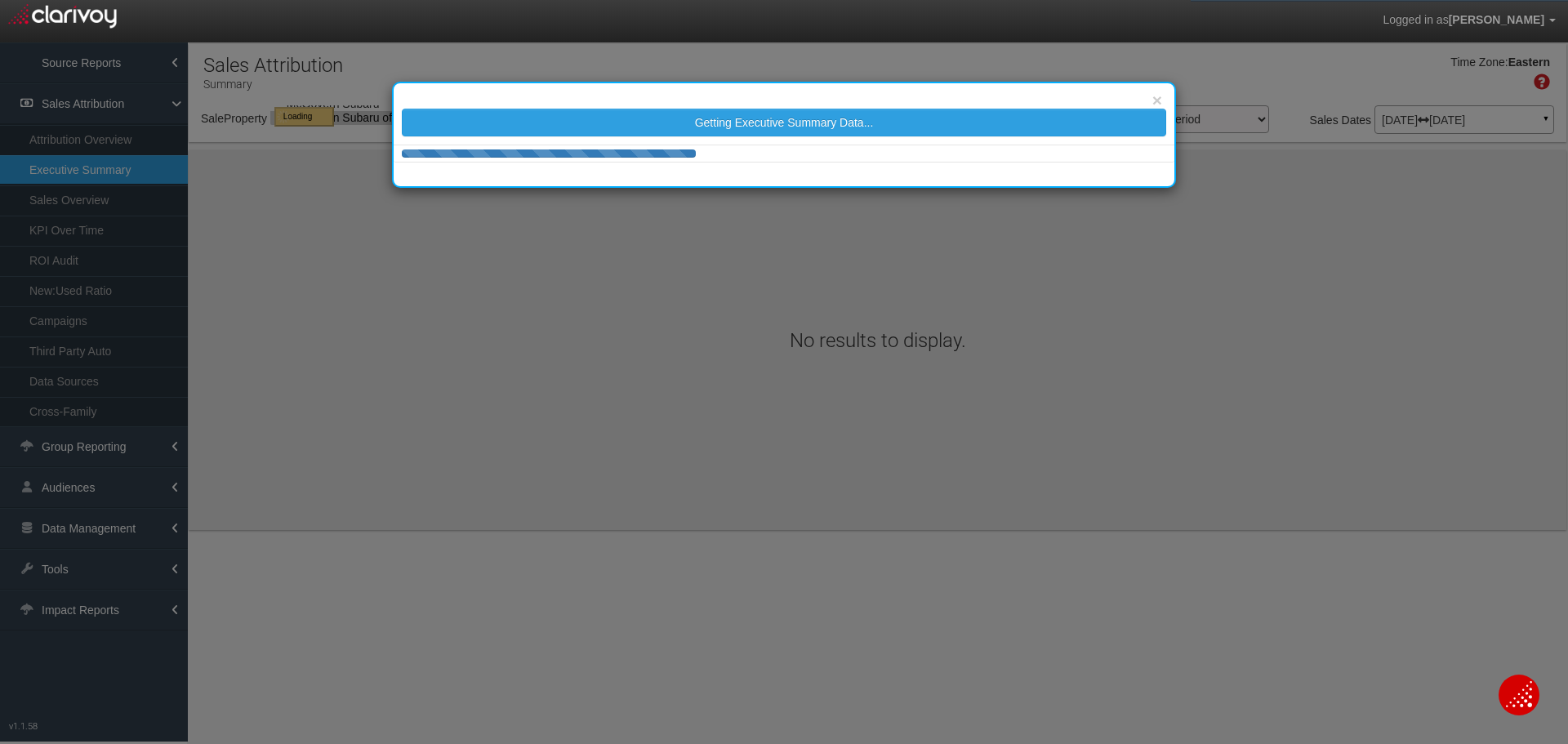
select select "object:43651"
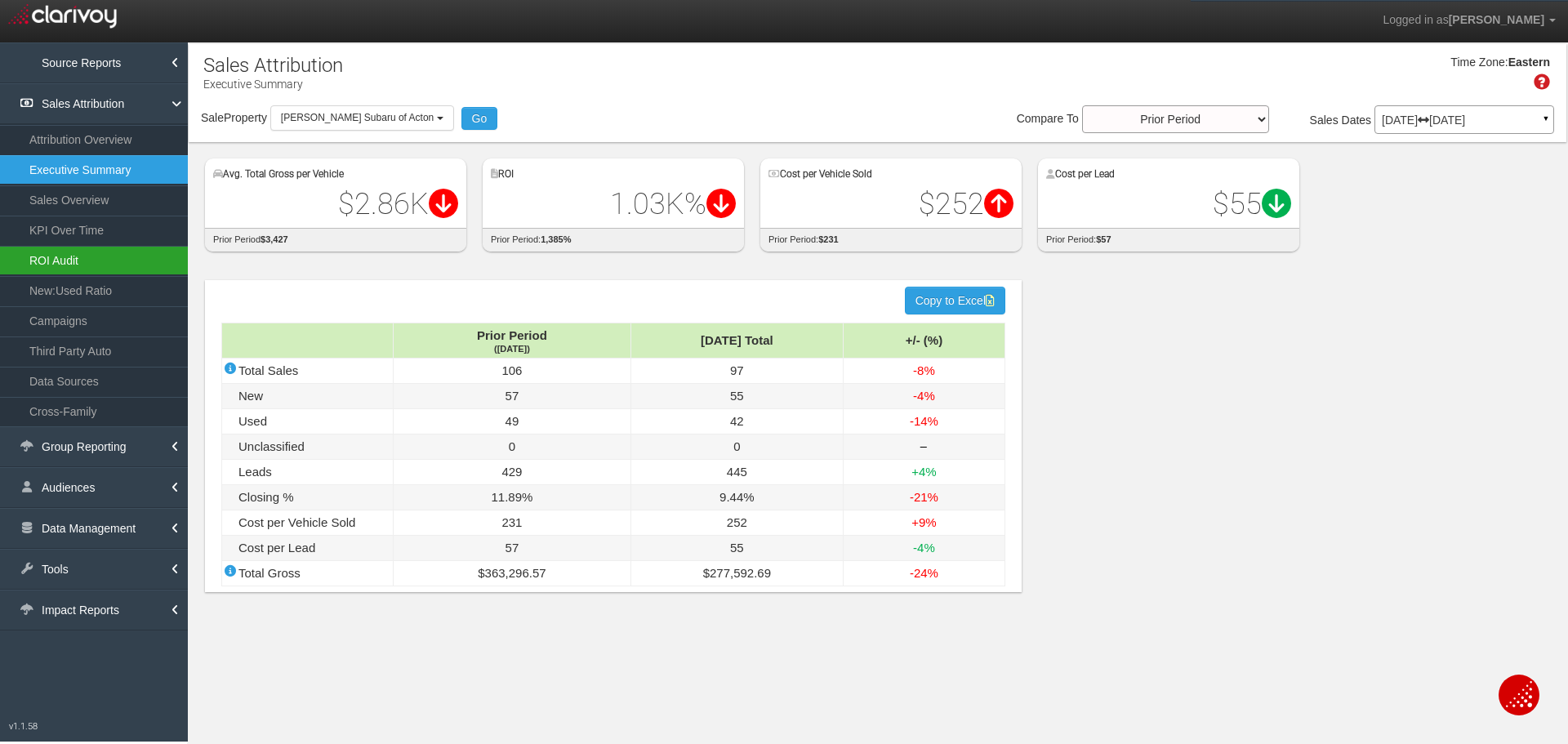
click at [105, 257] on link "ROI Audit" at bounding box center [93, 260] width 188 height 29
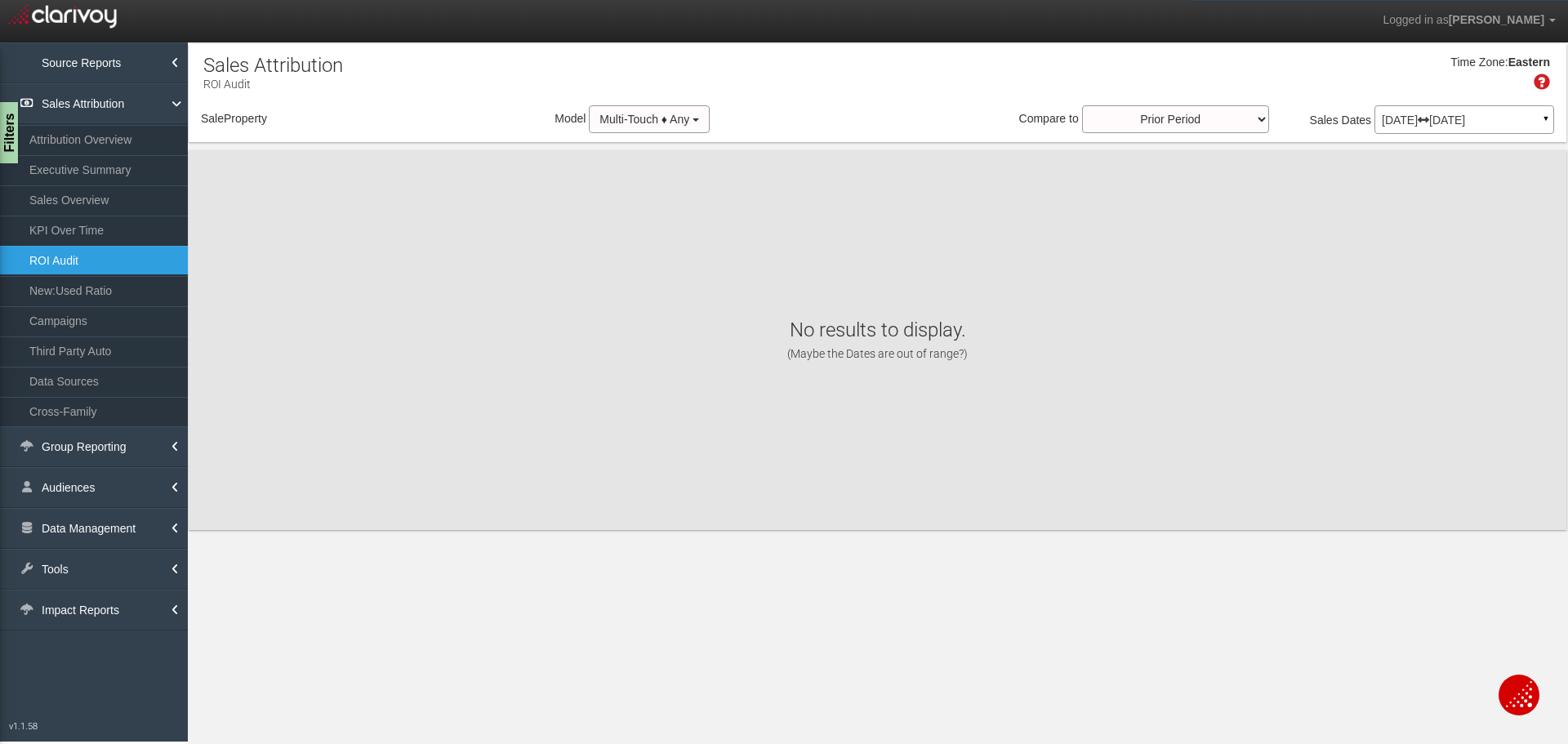
select select "object:46260"
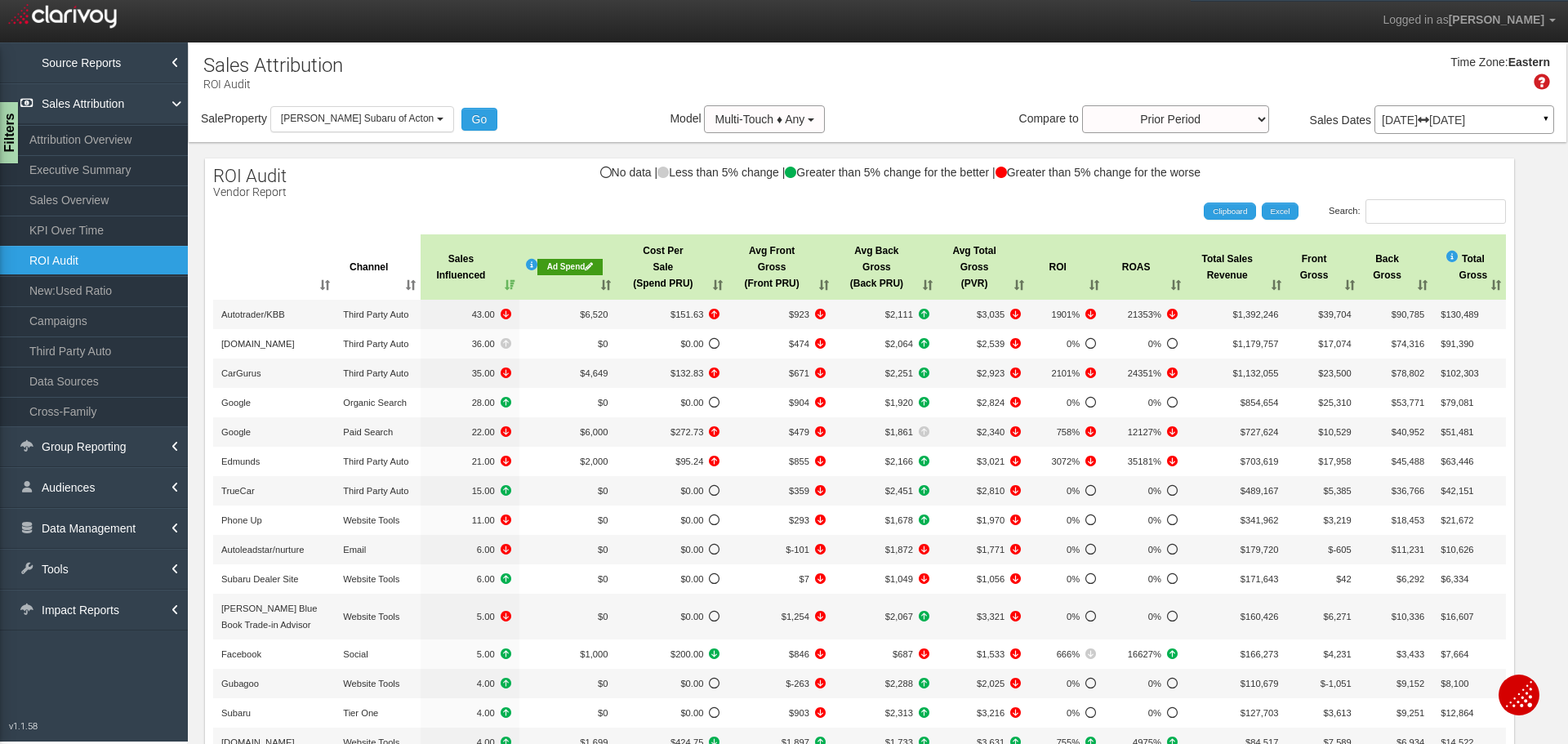
click at [371, 170] on div "No data | Less than 5% change | Greater than 5% change for the better | Greater…" at bounding box center [860, 181] width 1309 height 27
click at [360, 116] on span "[PERSON_NAME] Subaru of Acton" at bounding box center [356, 118] width 153 height 11
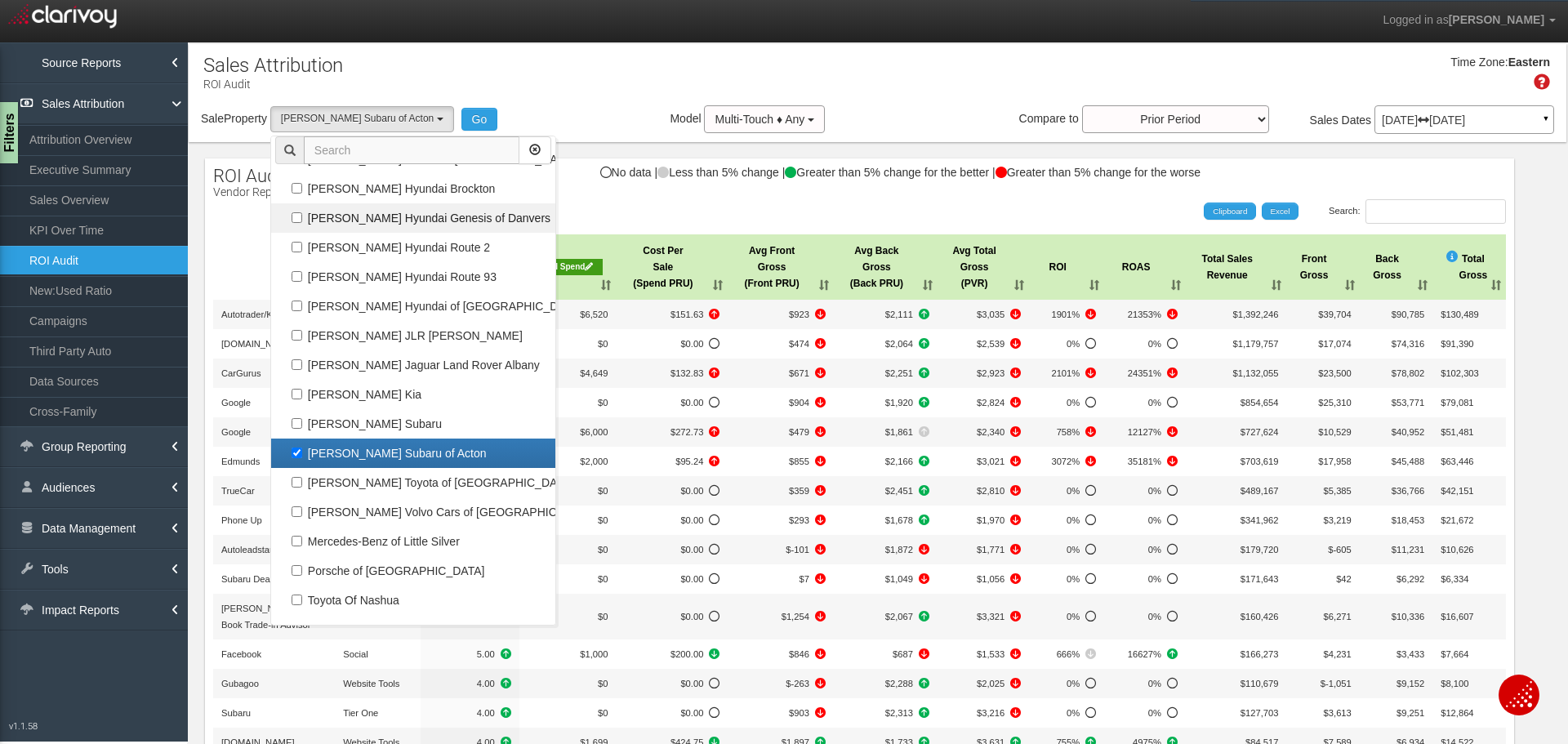
scroll to position [63422, 0]
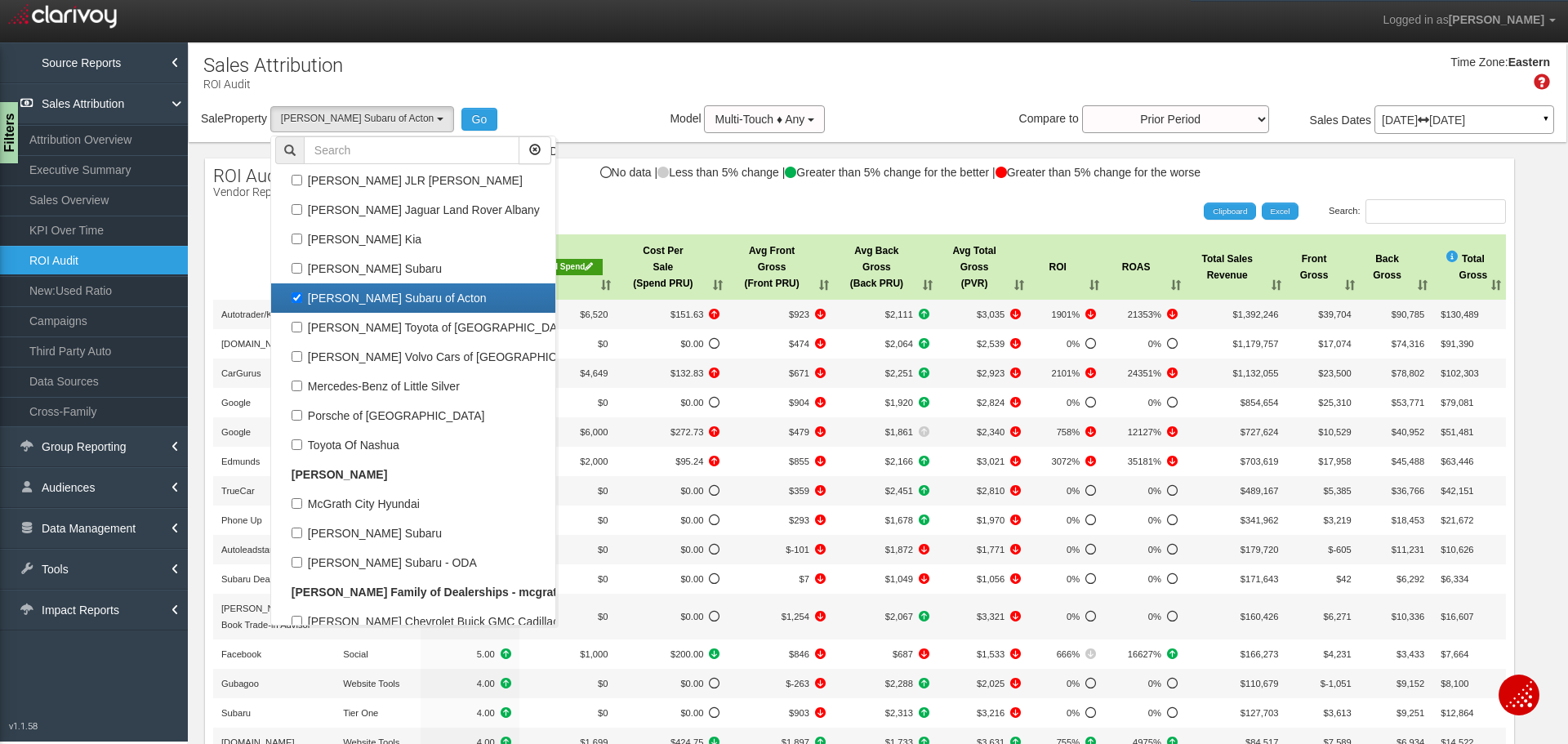
click at [397, 296] on label "[PERSON_NAME] Subaru of Acton" at bounding box center [412, 298] width 276 height 21
click at [302, 296] on input "[PERSON_NAME] Subaru of Acton" at bounding box center [297, 298] width 11 height 11
checkbox input "false"
select select
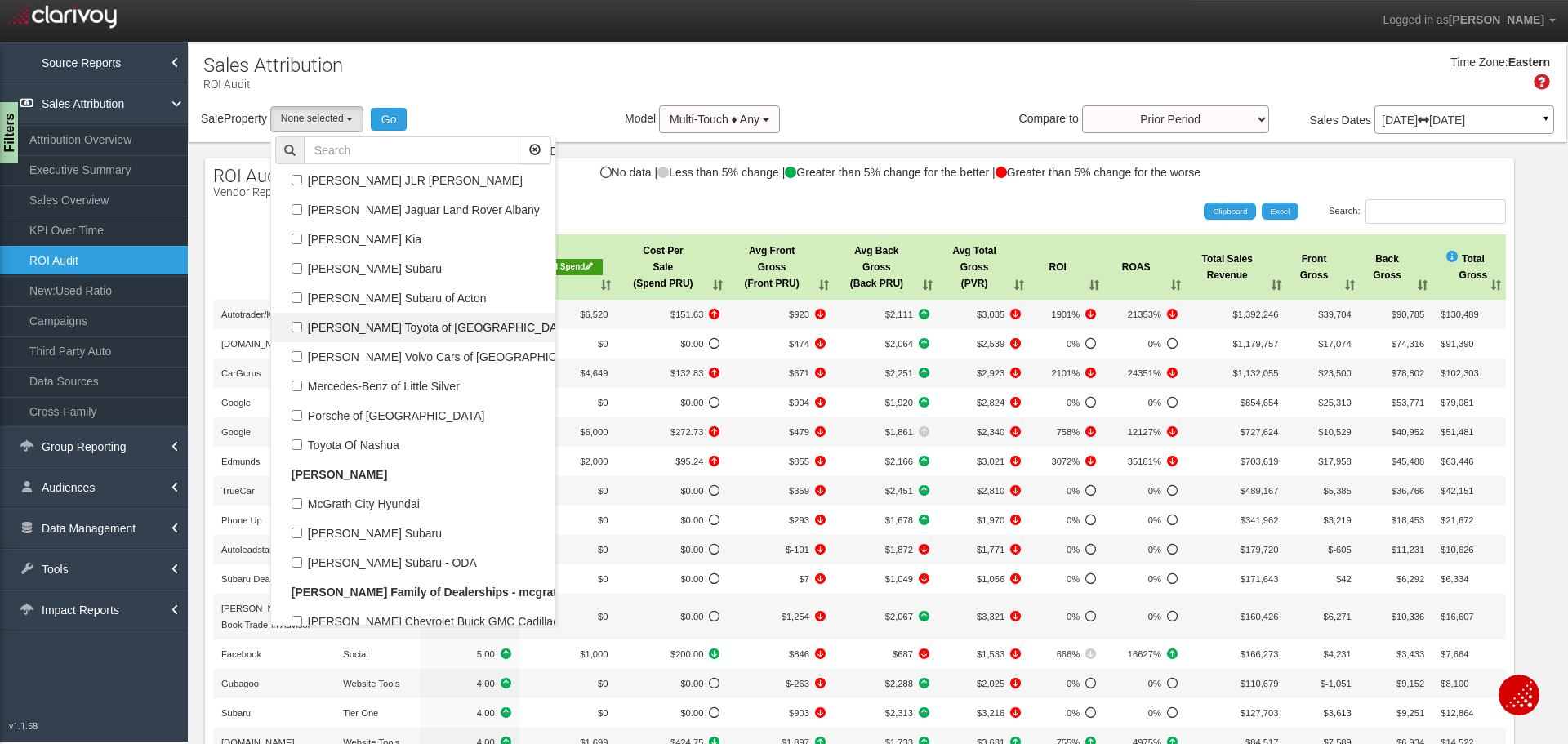
scroll to position [30399, 0]
click at [393, 341] on link "[PERSON_NAME] Toyota of [GEOGRAPHIC_DATA]" at bounding box center [413, 327] width 284 height 29
click at [385, 328] on label "[PERSON_NAME] Toyota of [GEOGRAPHIC_DATA]" at bounding box center [412, 327] width 276 height 21
click at [302, 328] on input "[PERSON_NAME] Toyota of [GEOGRAPHIC_DATA]" at bounding box center [297, 327] width 11 height 11
checkbox input "true"
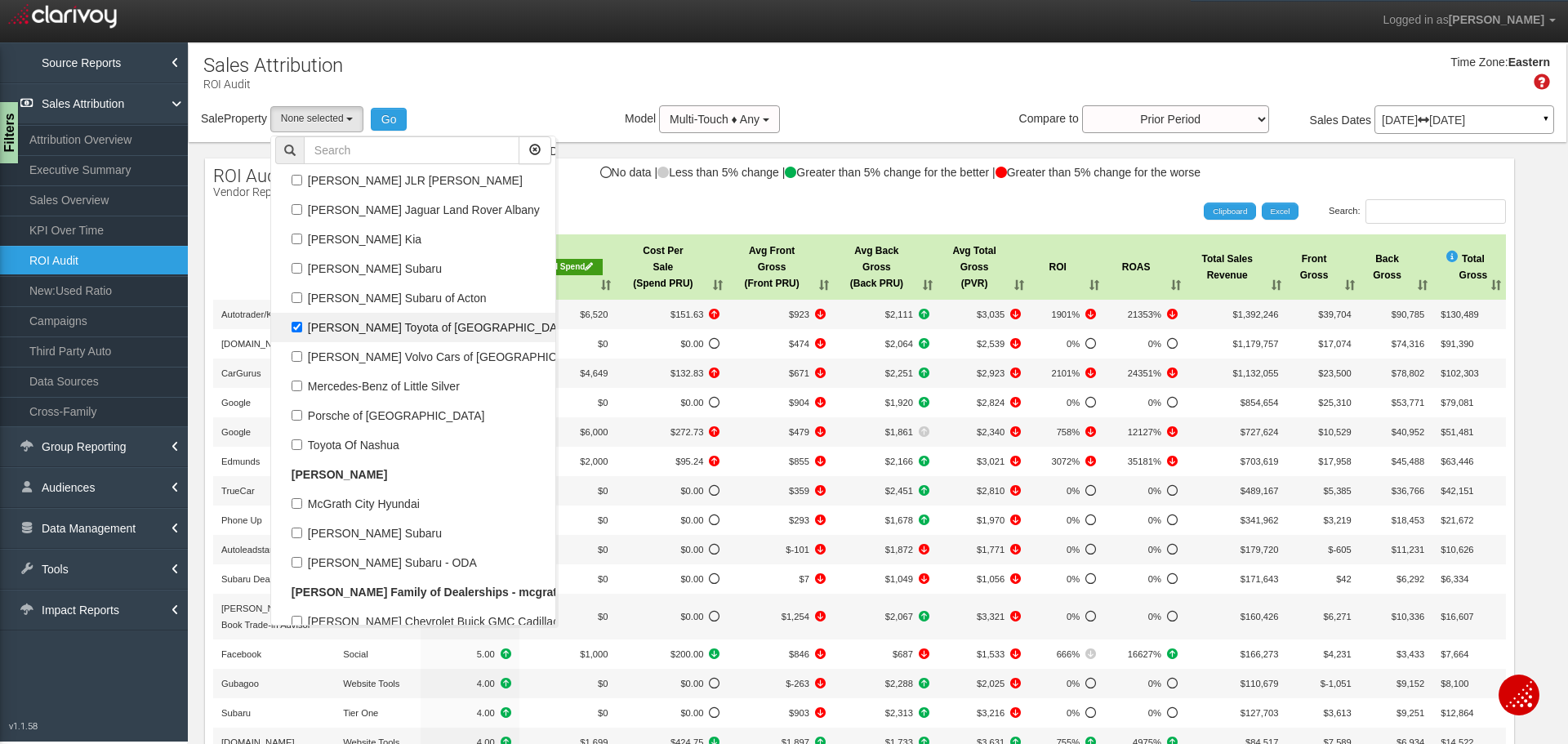
select select "object:46261"
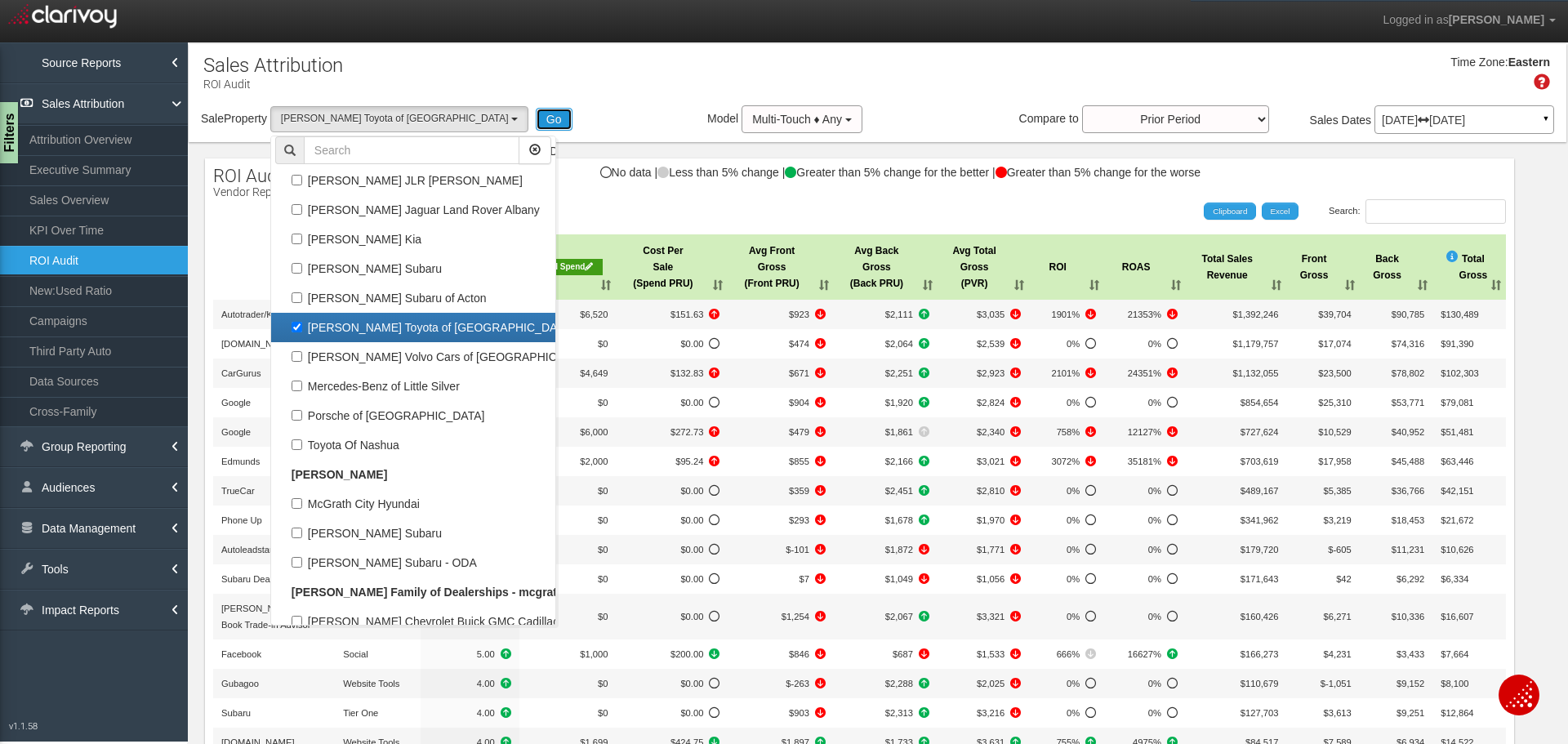
click at [535, 120] on button "Go" at bounding box center [554, 119] width 37 height 23
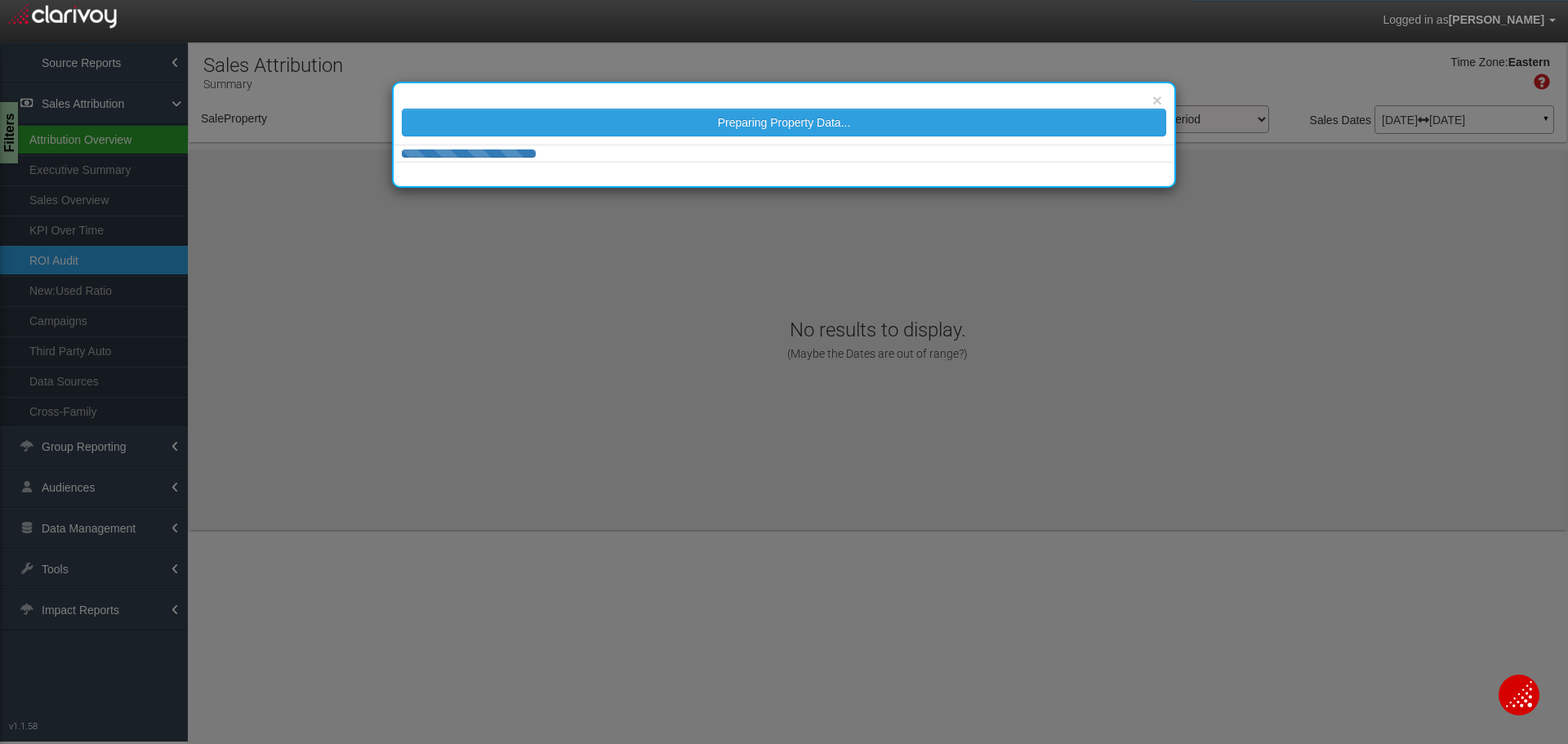
select select "object:48852"
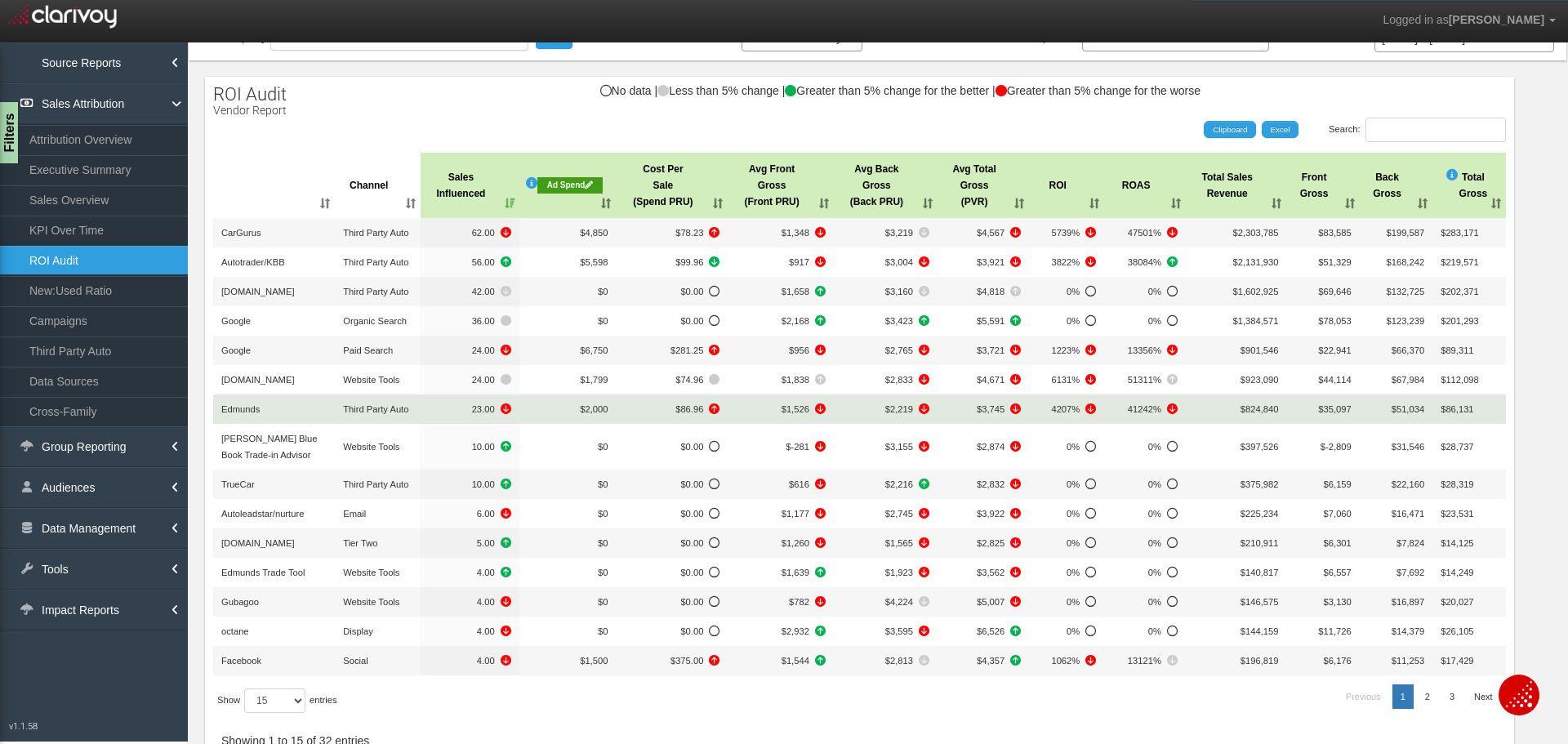
scroll to position [0, 0]
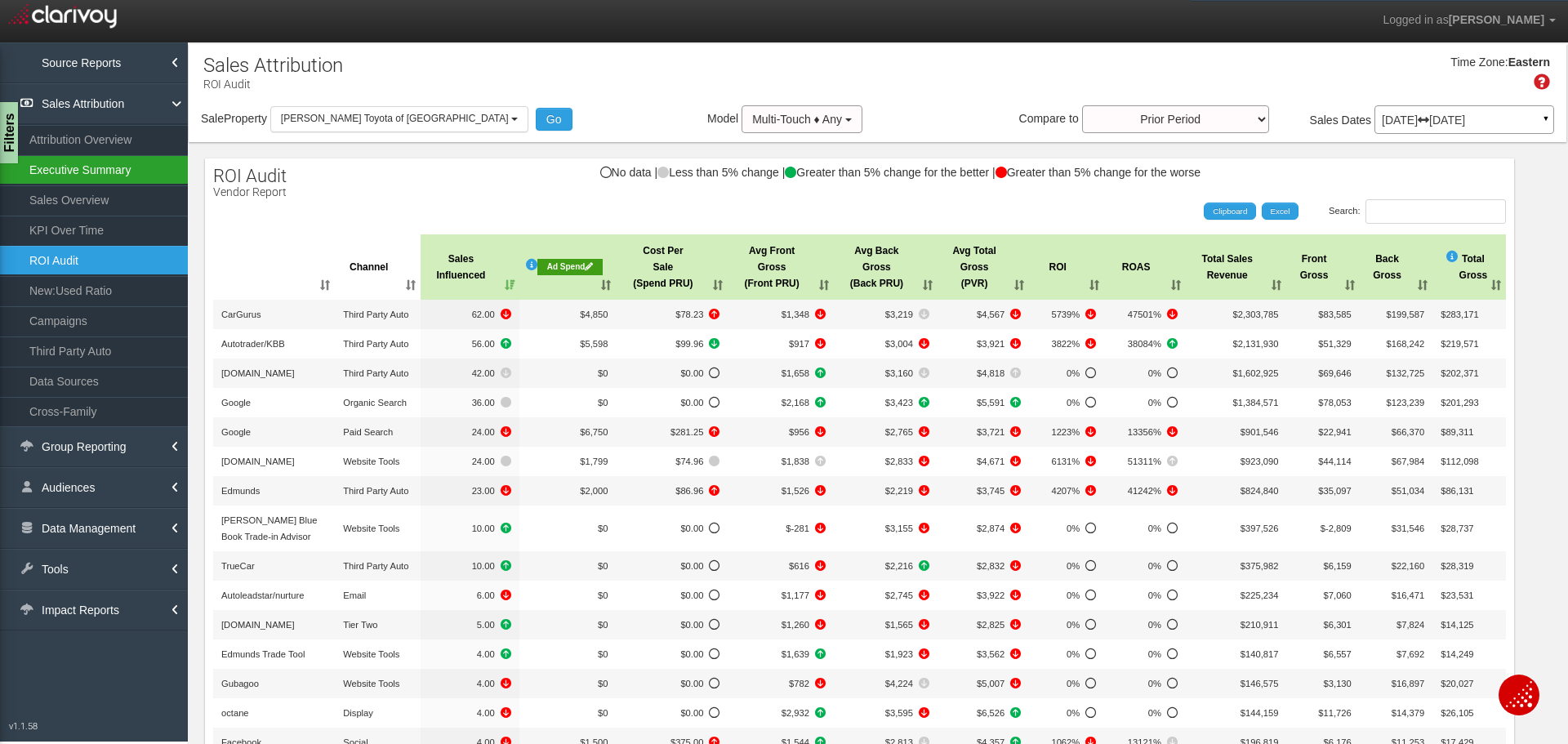
click at [109, 178] on link "Executive Summary" at bounding box center [93, 170] width 188 height 29
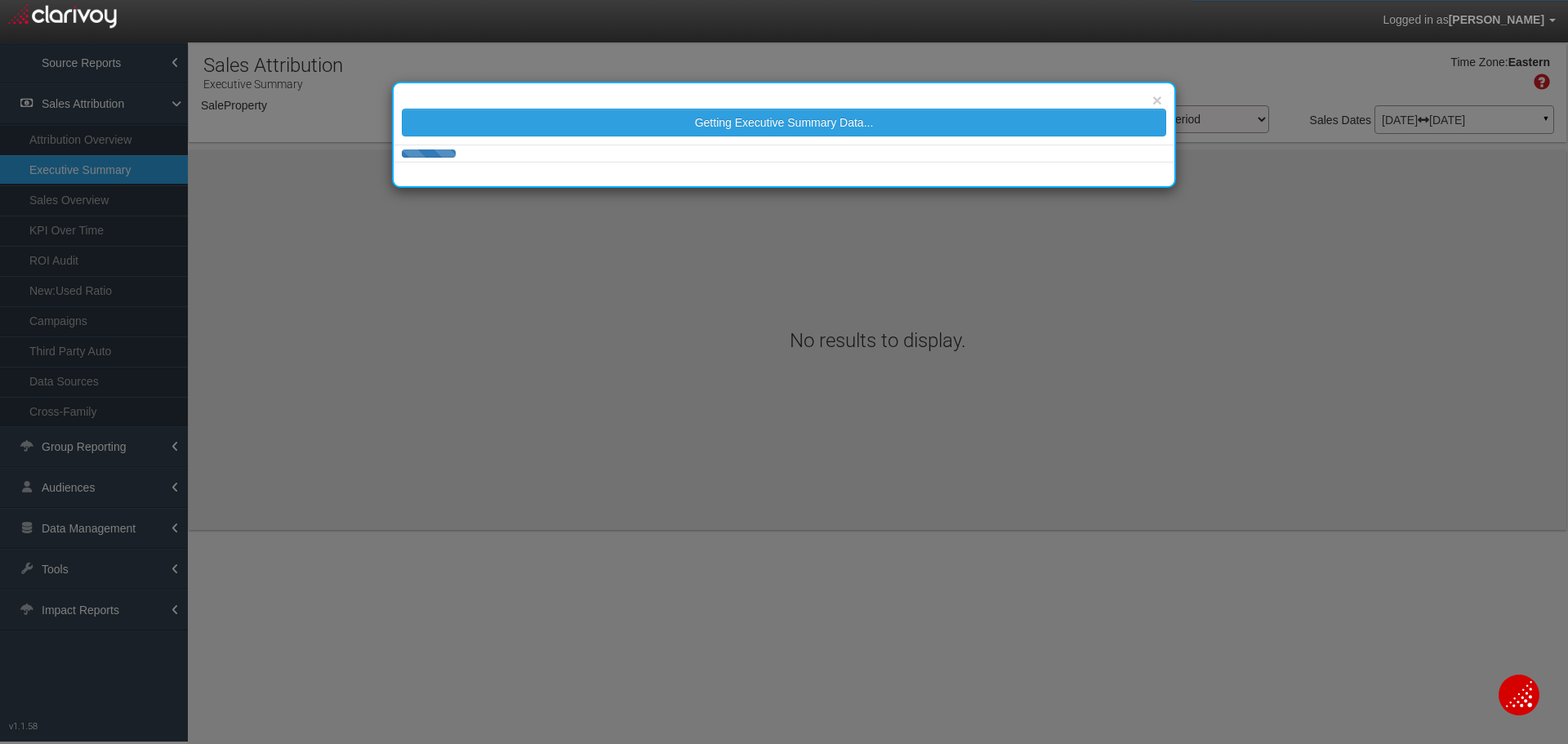
select select "object:51471"
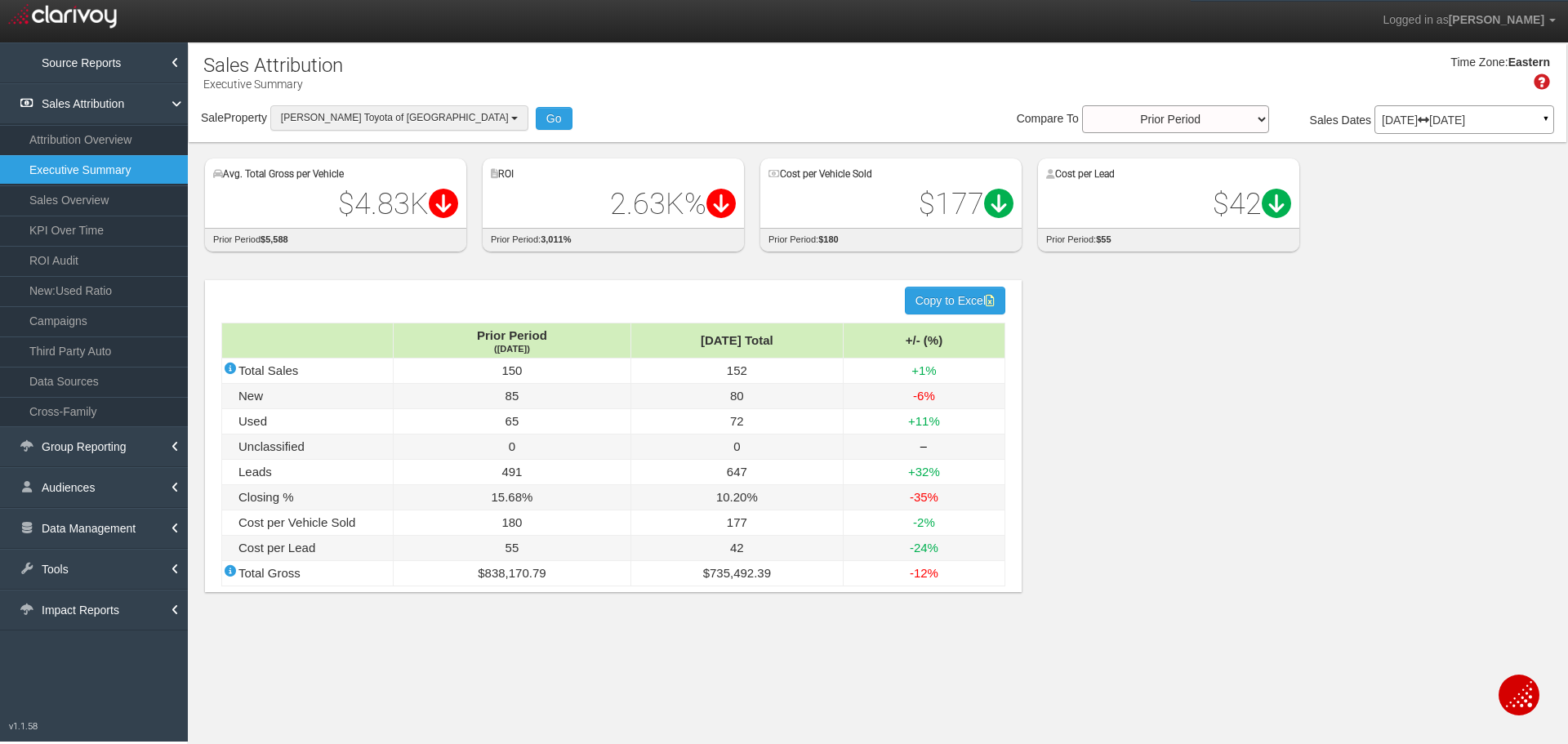
click at [406, 119] on span "[PERSON_NAME] Toyota of [GEOGRAPHIC_DATA]" at bounding box center [394, 117] width 228 height 11
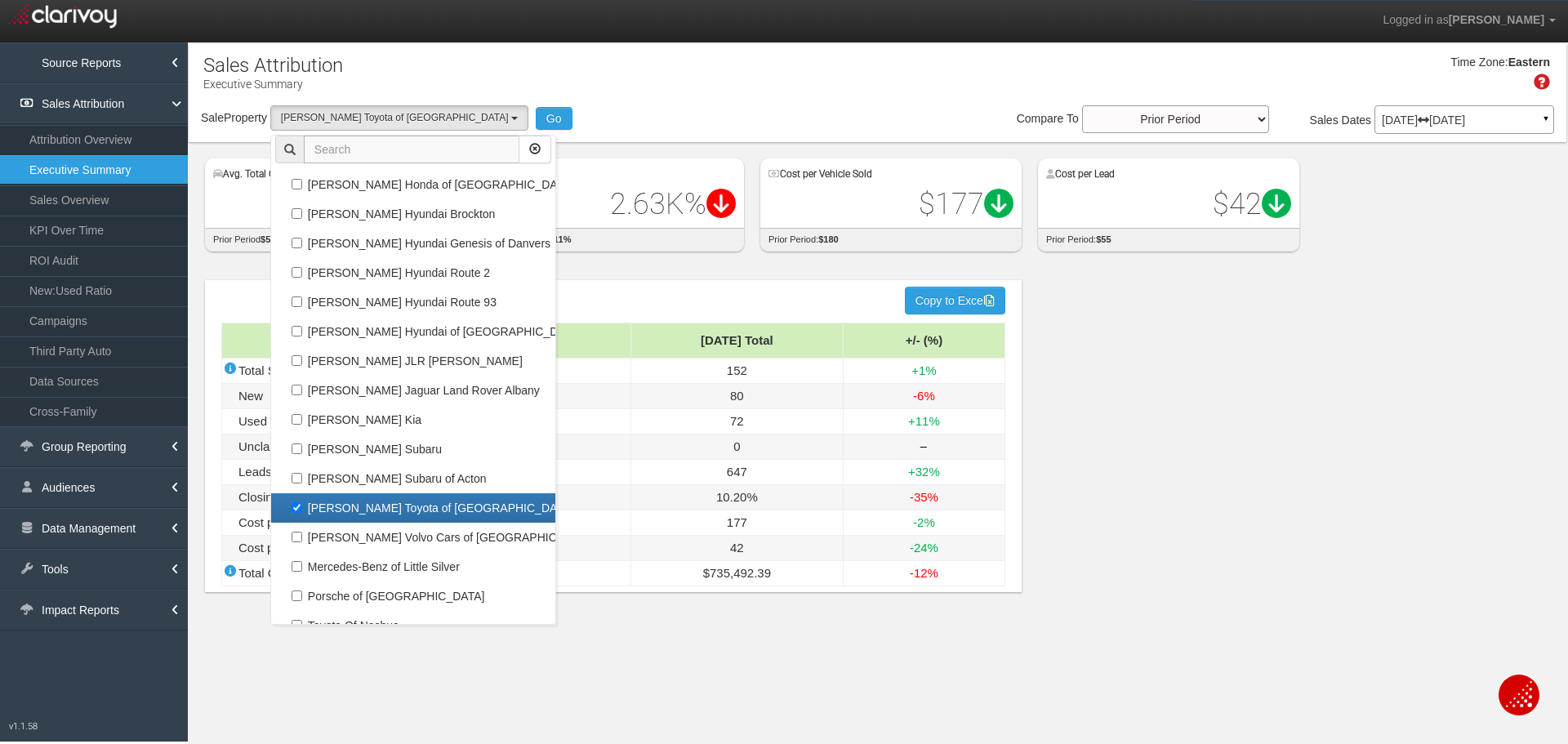
scroll to position [63259, 0]
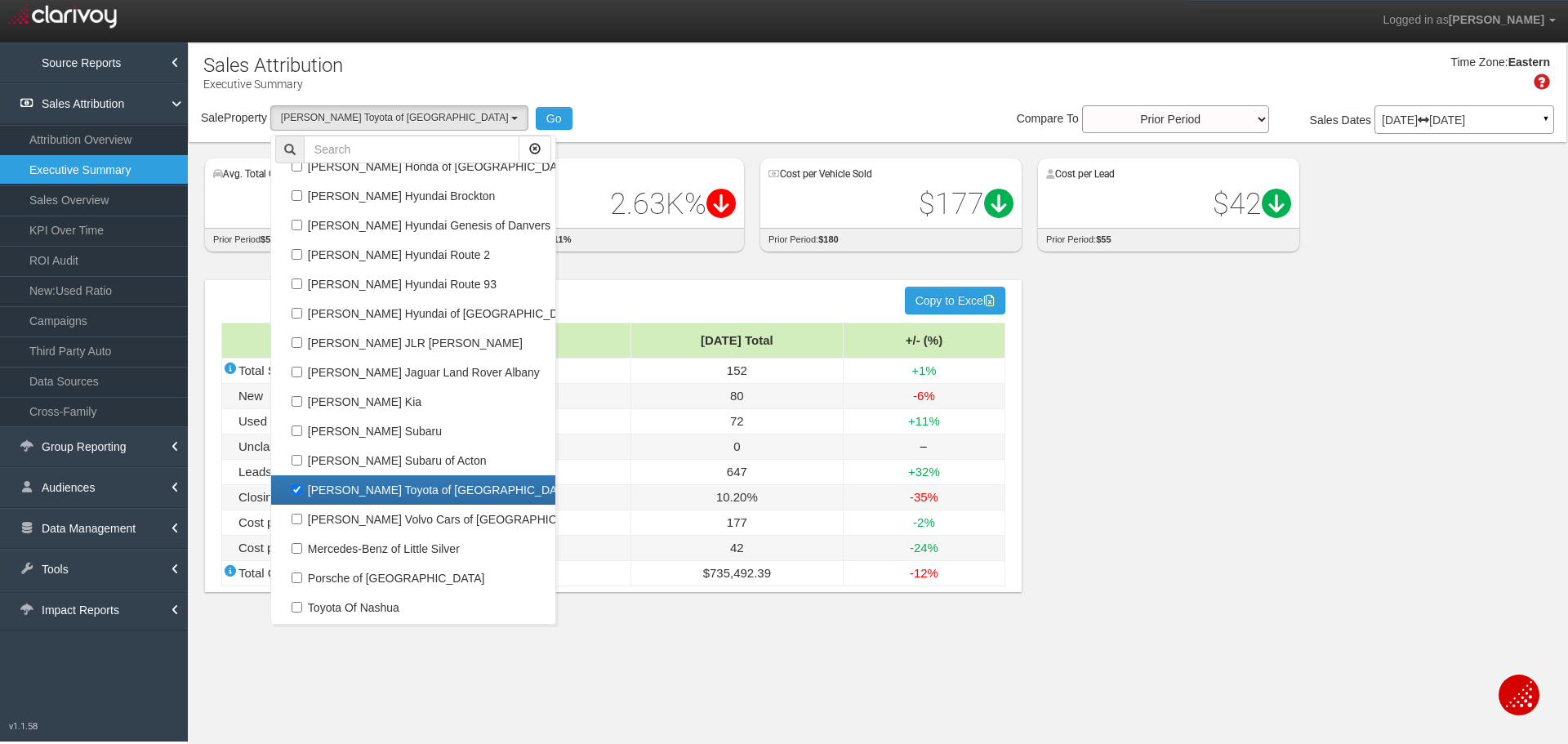
click at [420, 495] on label "[PERSON_NAME] Toyota of [GEOGRAPHIC_DATA]" at bounding box center [412, 489] width 276 height 21
click at [302, 495] on input "[PERSON_NAME] Toyota of [GEOGRAPHIC_DATA]" at bounding box center [297, 489] width 11 height 11
checkbox input "false"
select select
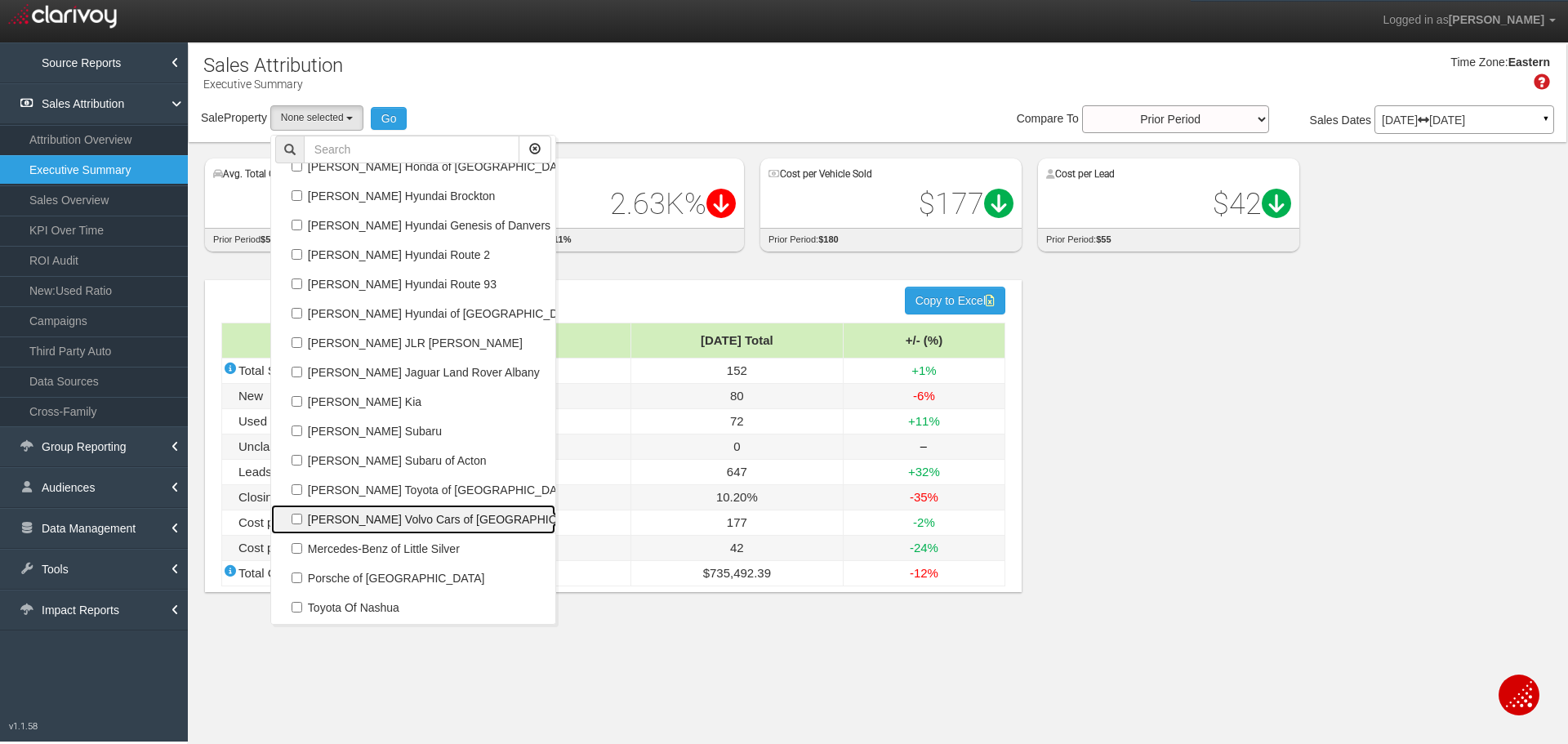
scroll to position [30412, 0]
click at [414, 520] on label "[PERSON_NAME] Volvo Cars of [GEOGRAPHIC_DATA]" at bounding box center [412, 519] width 276 height 21
click at [302, 520] on input "[PERSON_NAME] Volvo Cars of [GEOGRAPHIC_DATA]" at bounding box center [297, 519] width 11 height 11
checkbox input "true"
select select "object:51472"
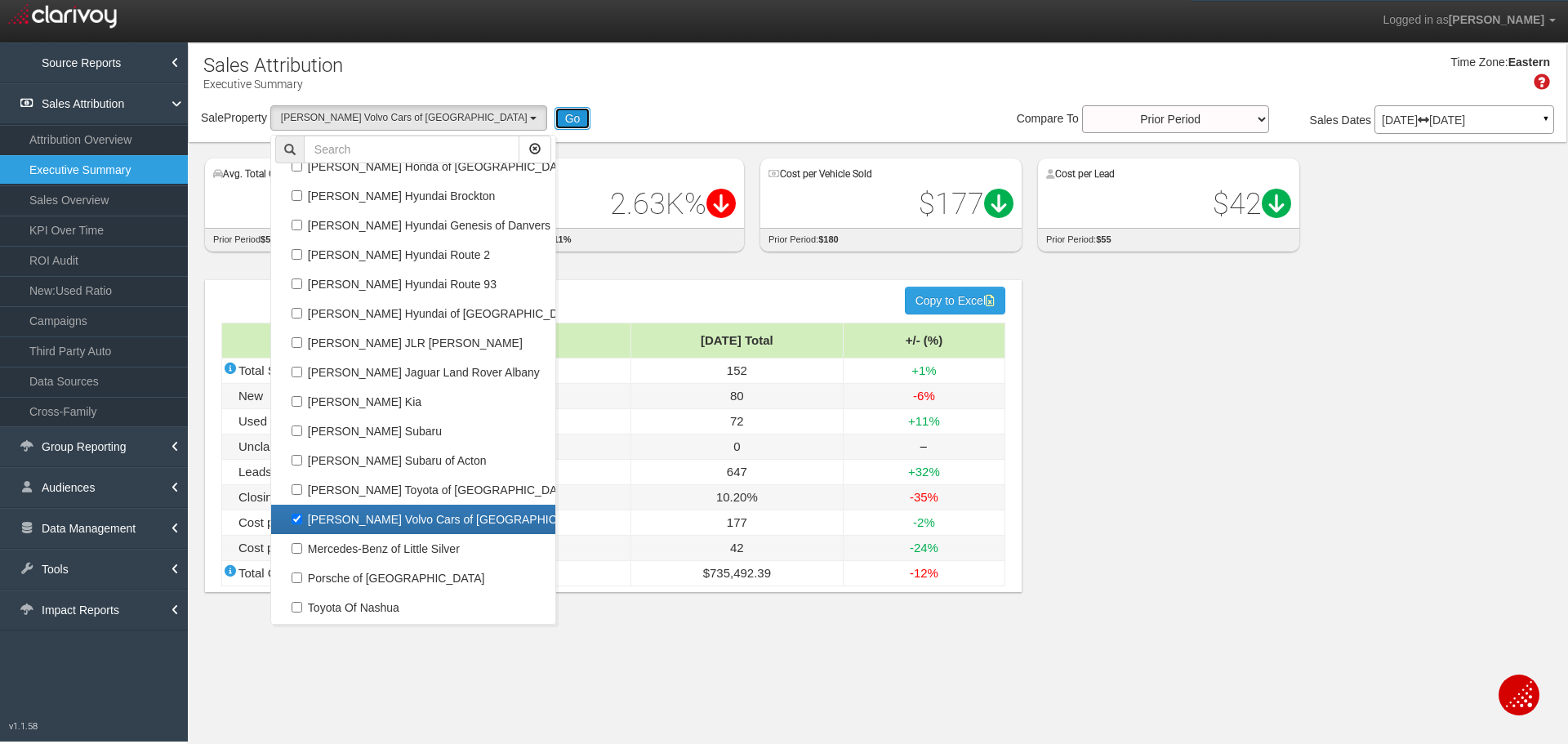
click at [554, 116] on button "Go" at bounding box center [573, 118] width 37 height 23
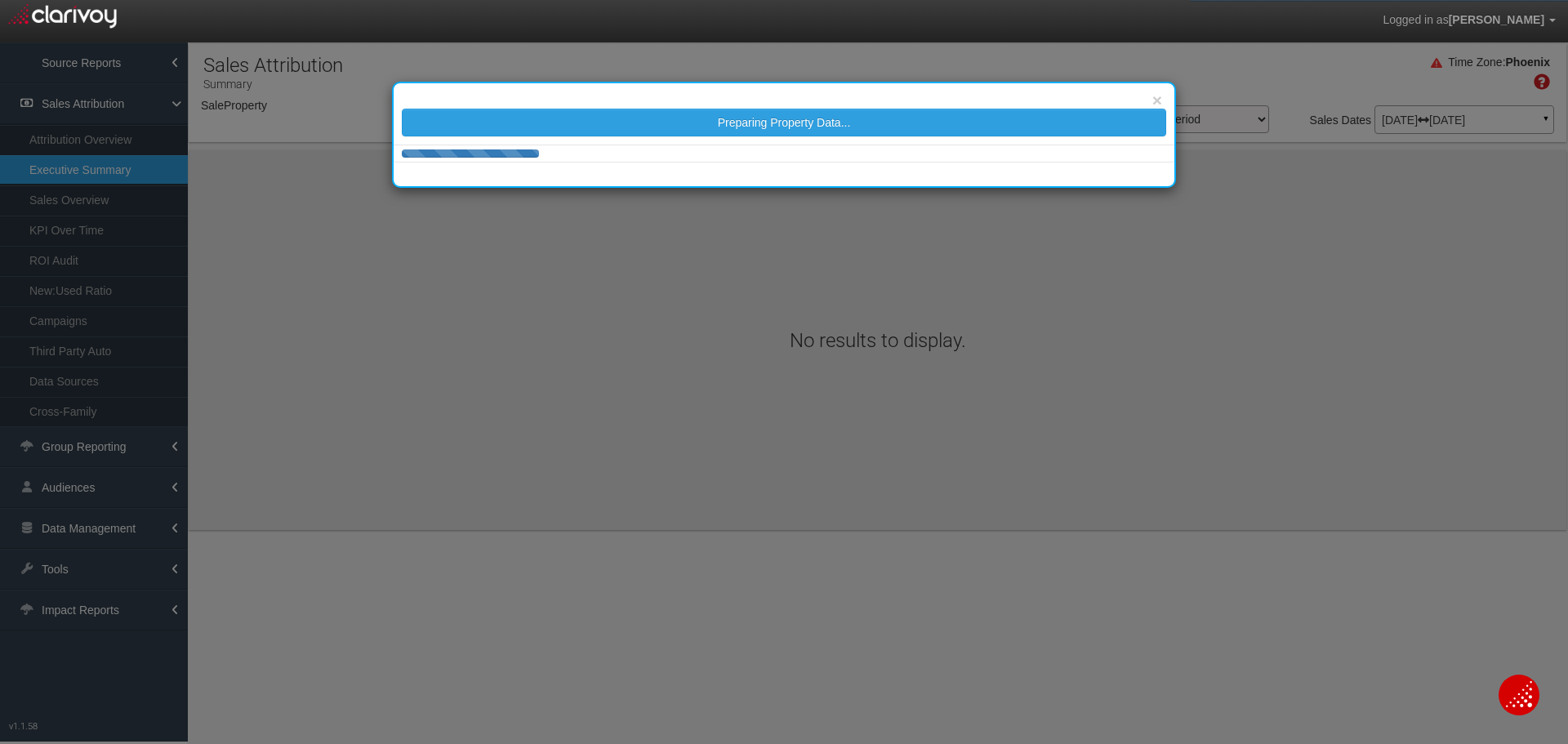
select select "object:54073"
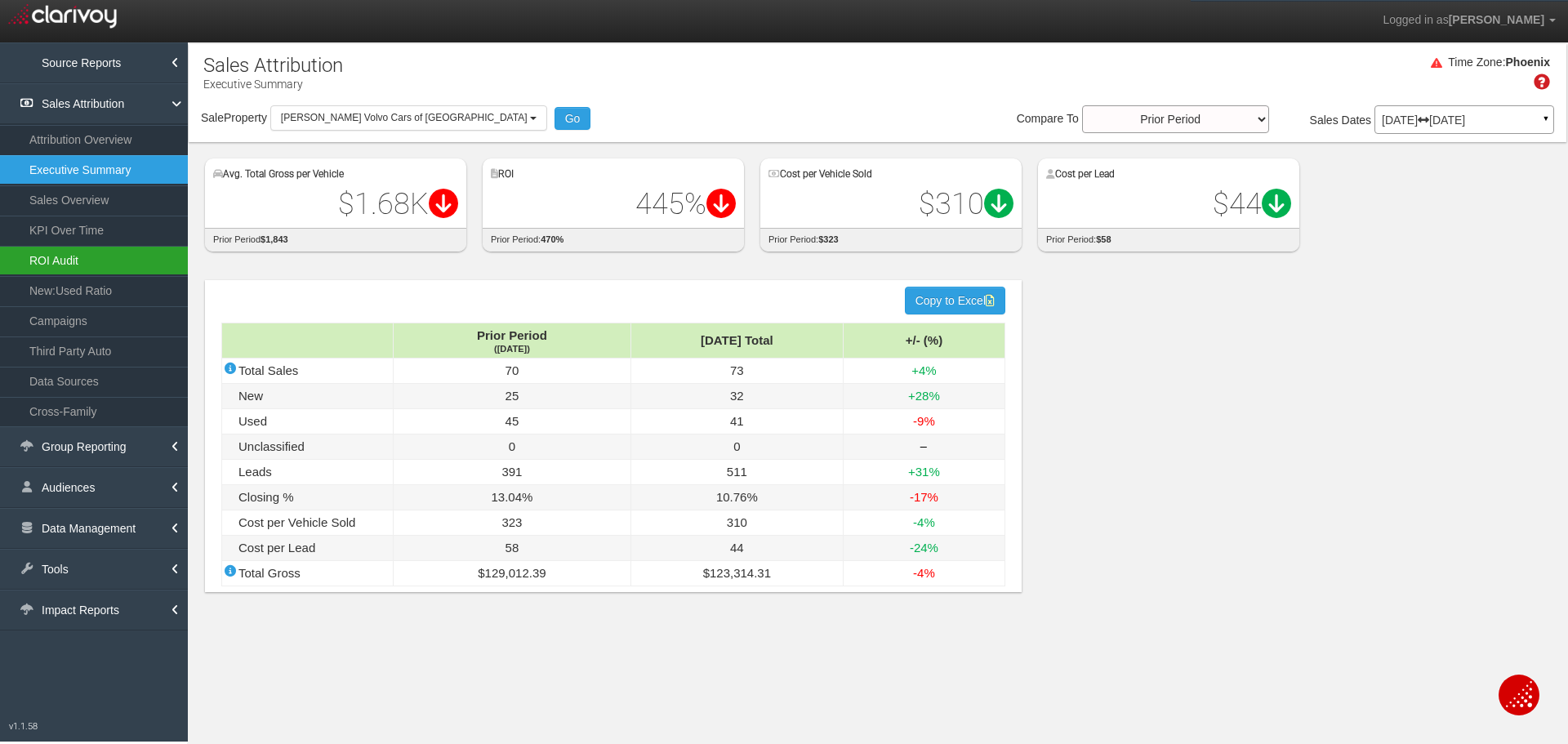
click at [132, 259] on link "ROI Audit" at bounding box center [93, 260] width 188 height 29
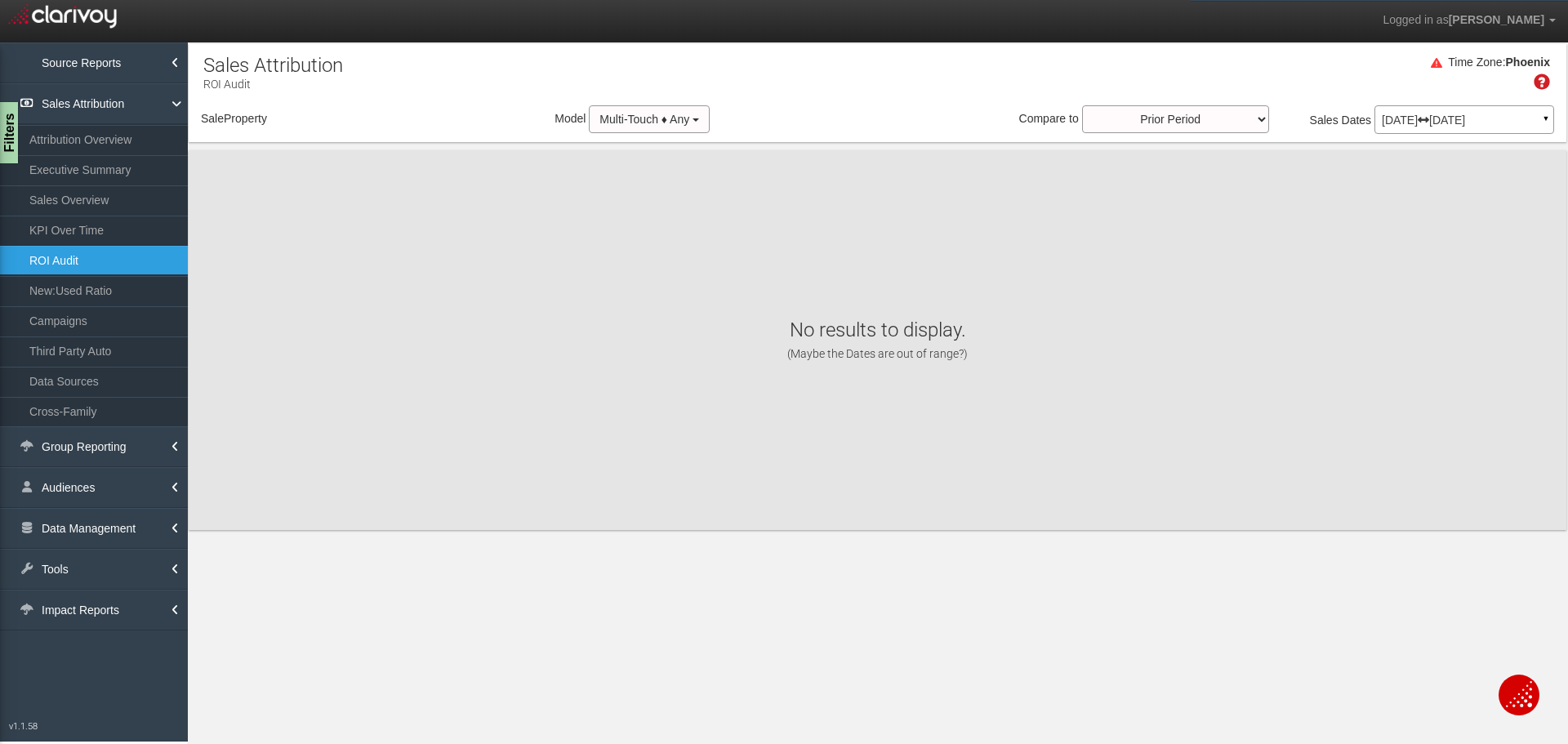
select select "object:56682"
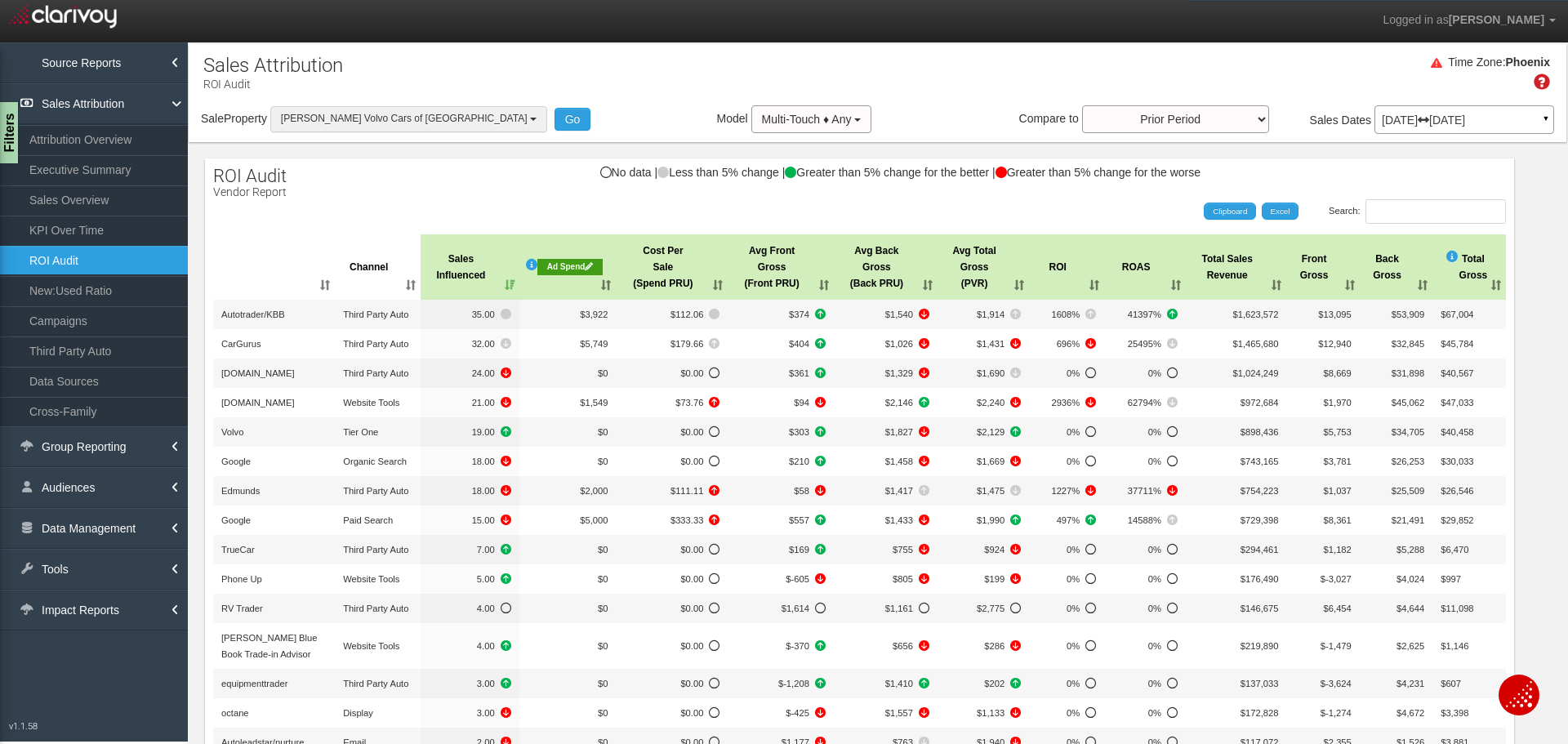
click at [327, 115] on span "[PERSON_NAME] Volvo Cars of [GEOGRAPHIC_DATA]" at bounding box center [403, 118] width 247 height 11
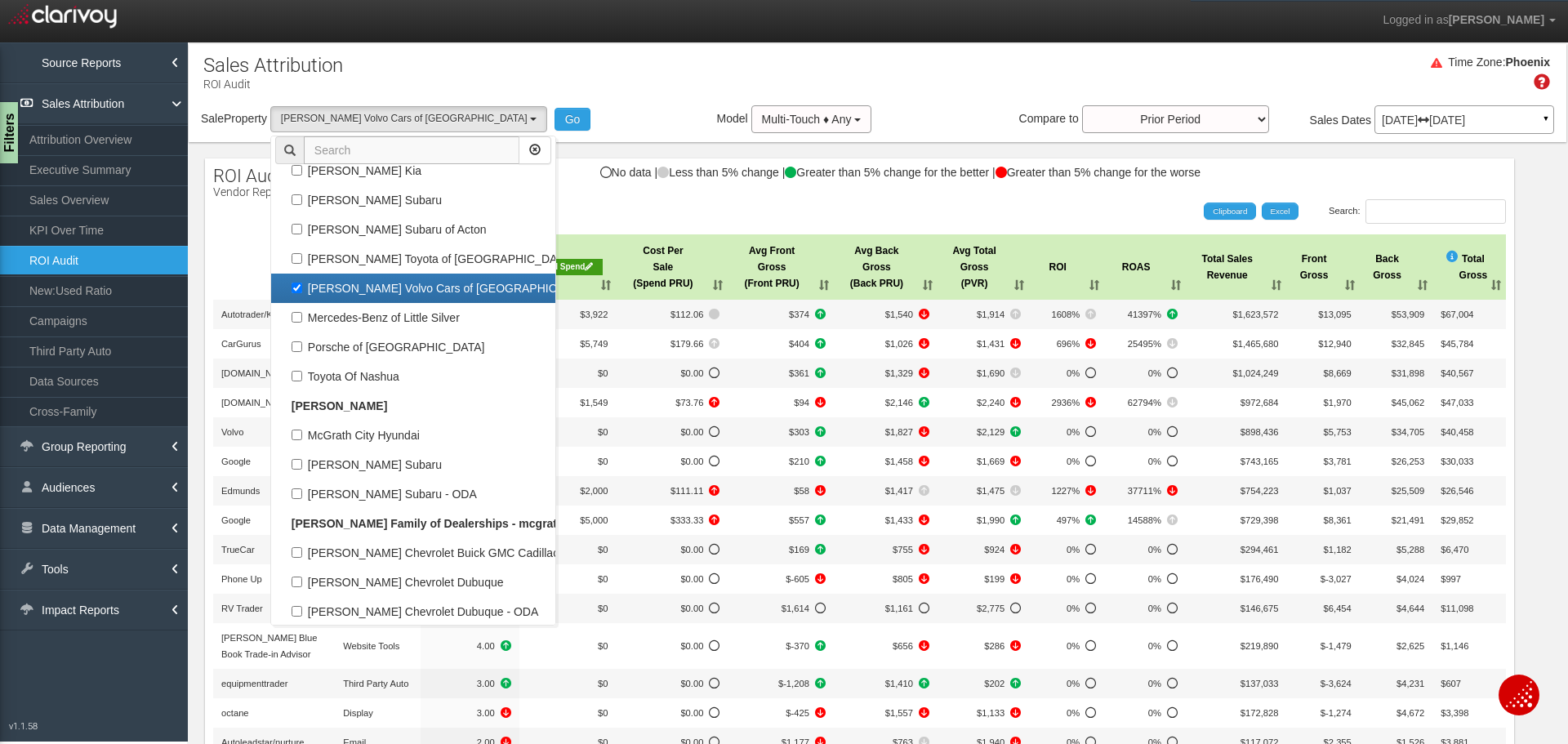
scroll to position [63504, 0]
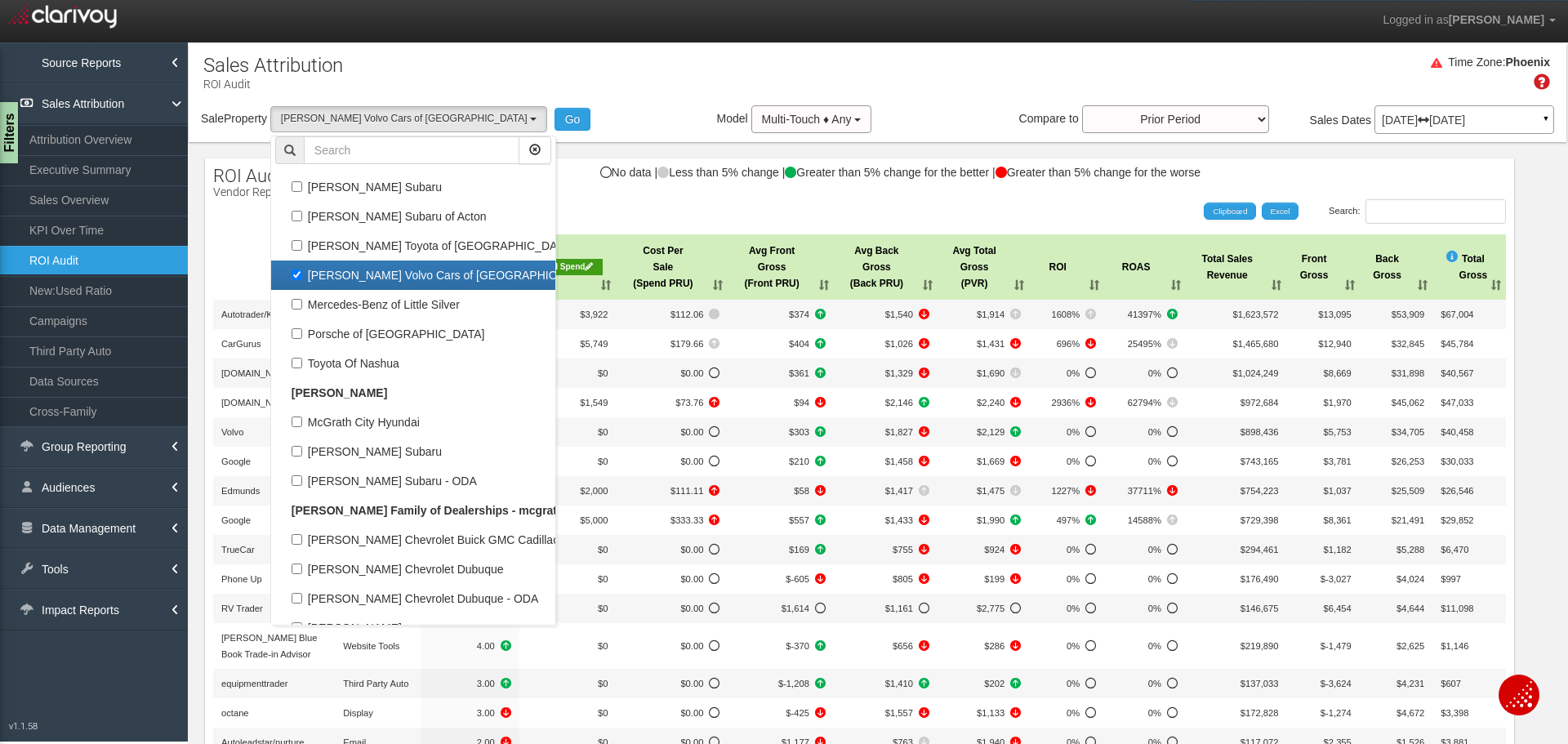
click at [389, 273] on label "[PERSON_NAME] Volvo Cars of [GEOGRAPHIC_DATA]" at bounding box center [412, 275] width 276 height 21
click at [302, 273] on input "[PERSON_NAME] Volvo Cars of [GEOGRAPHIC_DATA]" at bounding box center [297, 275] width 11 height 11
checkbox input "false"
select select
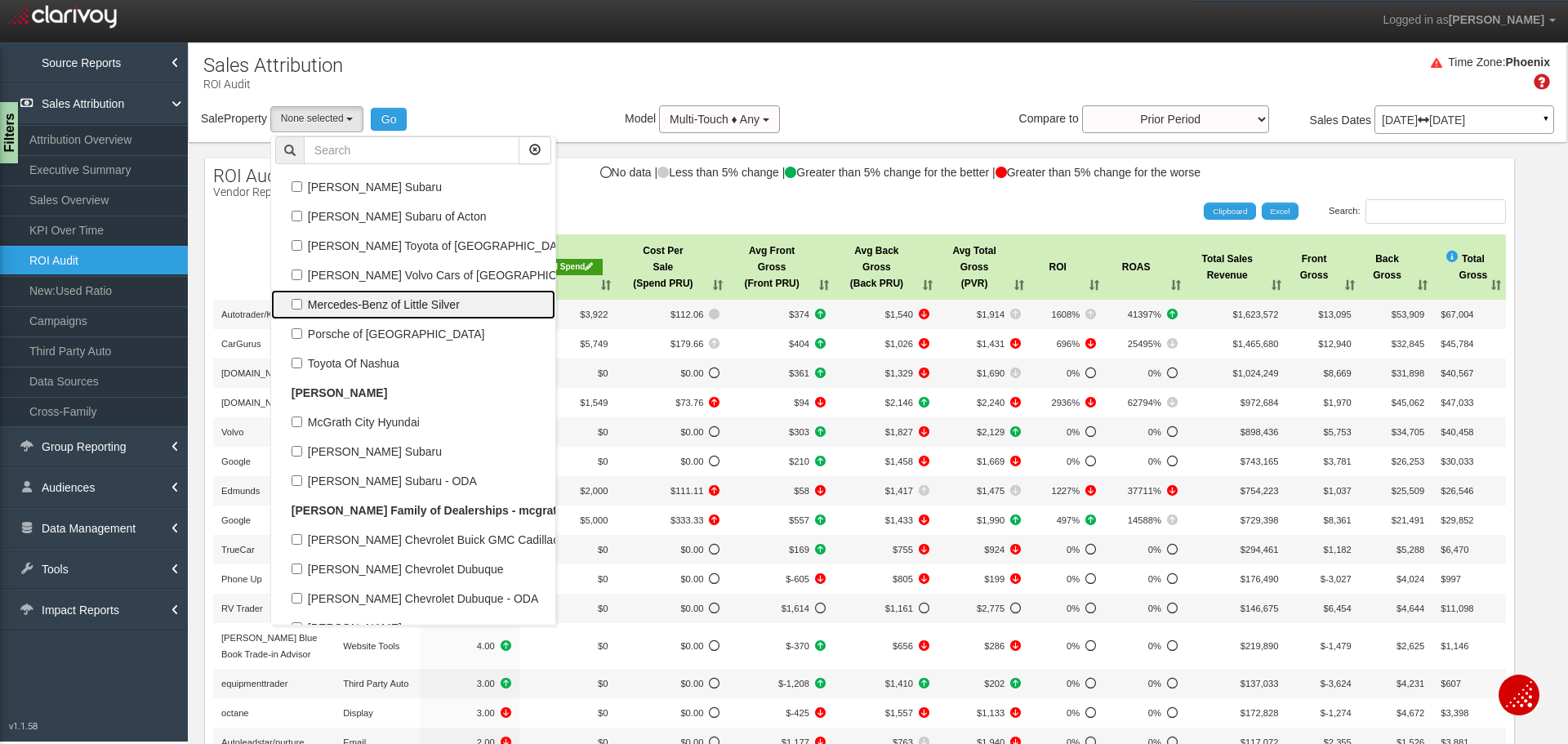
scroll to position [30426, 0]
click at [386, 306] on label "Mercedes-Benz of Little Silver" at bounding box center [412, 304] width 276 height 21
click at [302, 306] on input "Mercedes-Benz of Little Silver" at bounding box center [297, 304] width 11 height 11
checkbox input "true"
select select "object:56683"
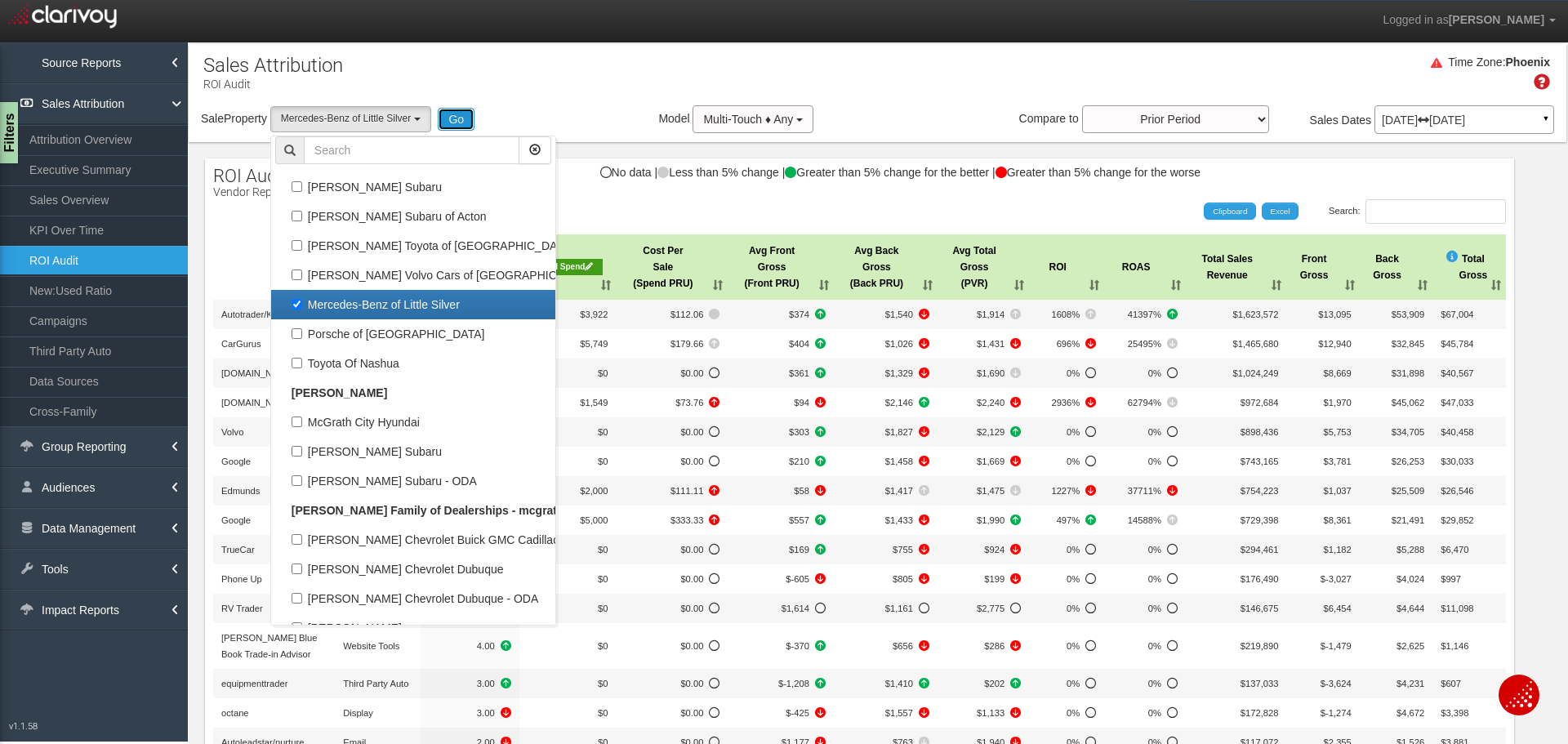
click at [456, 110] on button "Go" at bounding box center [456, 119] width 37 height 23
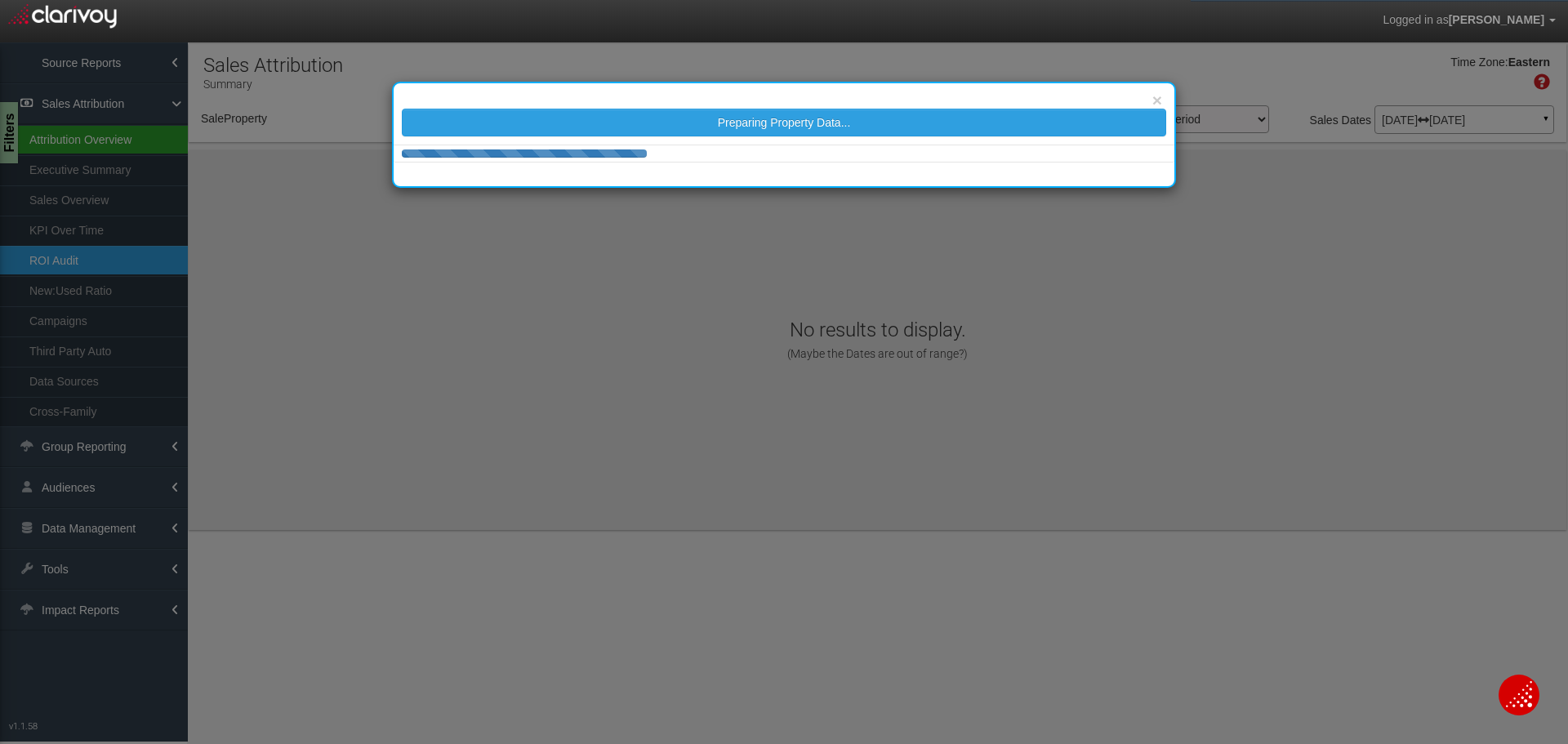
select select "object:59274"
click at [550, 71] on div "× Preparing Property Data..." at bounding box center [784, 372] width 1568 height 744
select select "object:59274"
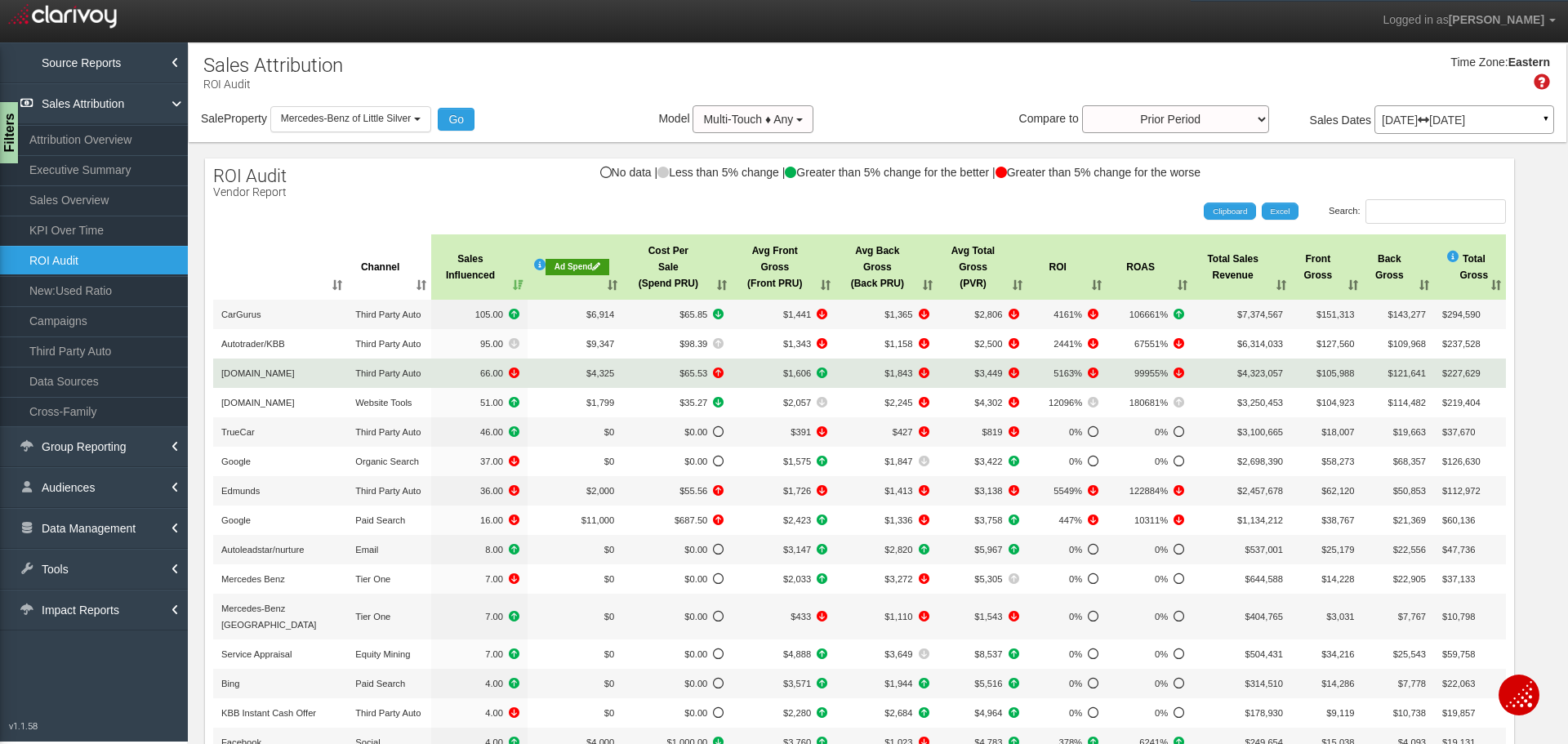
scroll to position [82, 0]
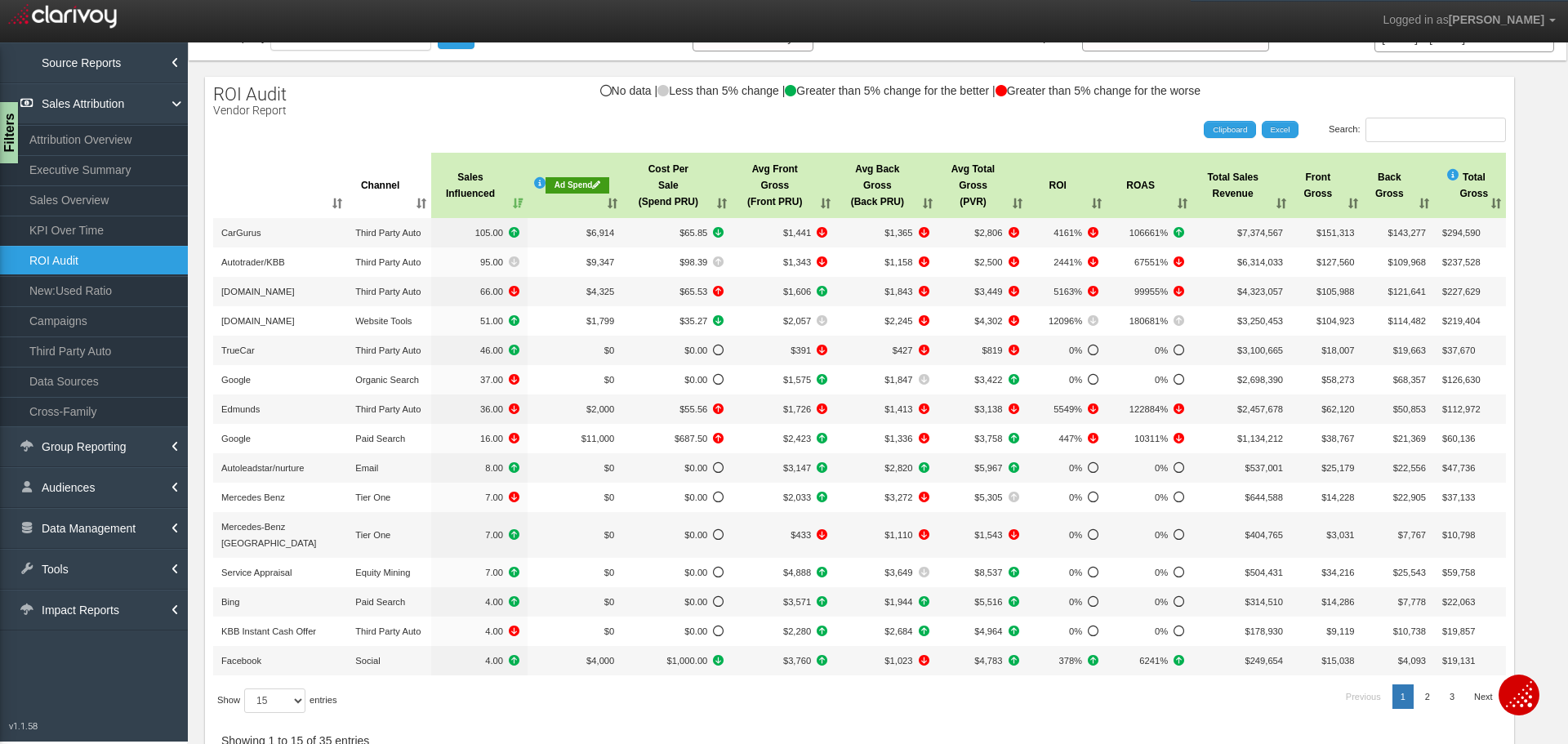
drag, startPoint x: 142, startPoint y: 173, endPoint x: 108, endPoint y: 216, distance: 54.8
click at [142, 173] on link "Executive Summary" at bounding box center [93, 170] width 188 height 29
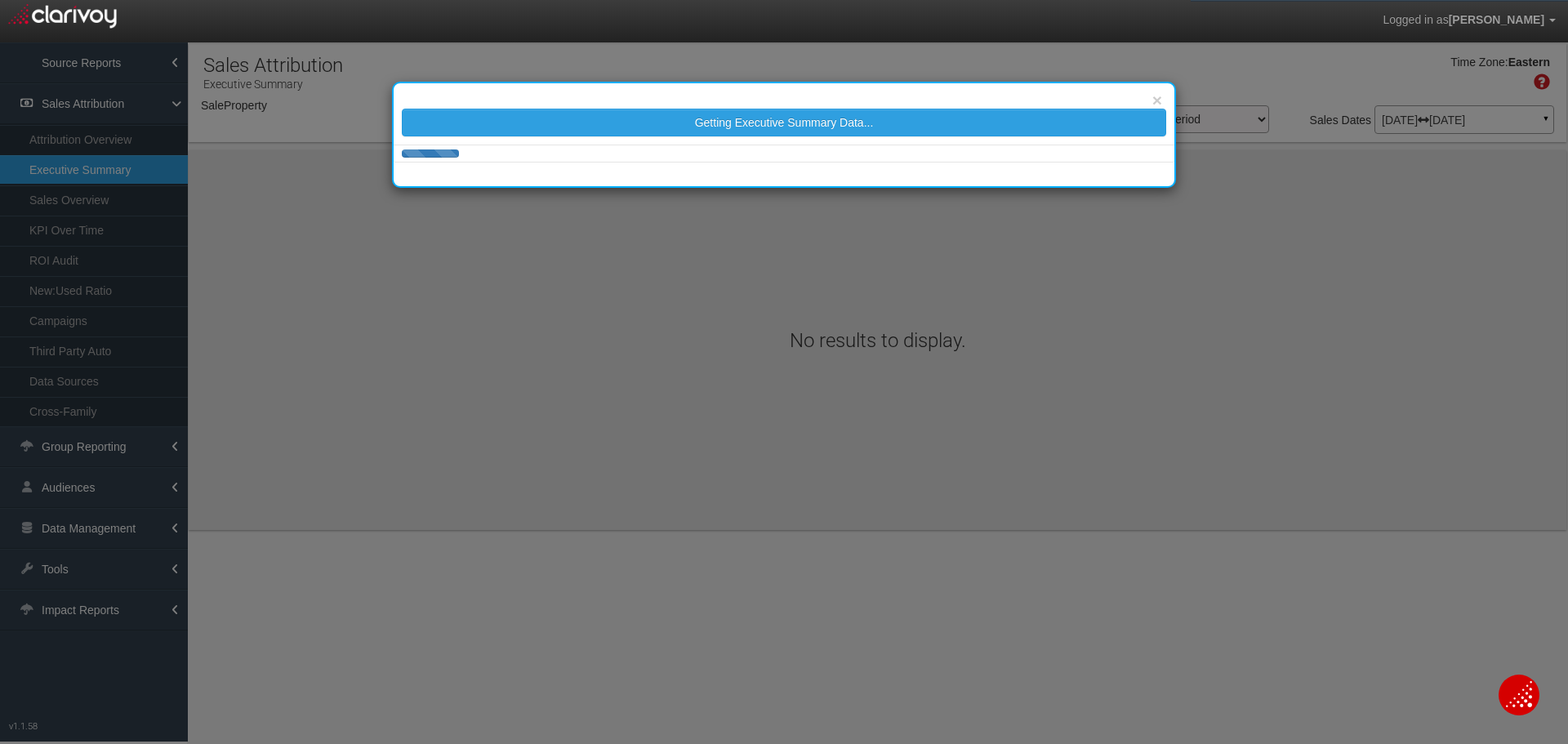
select select "object:61893"
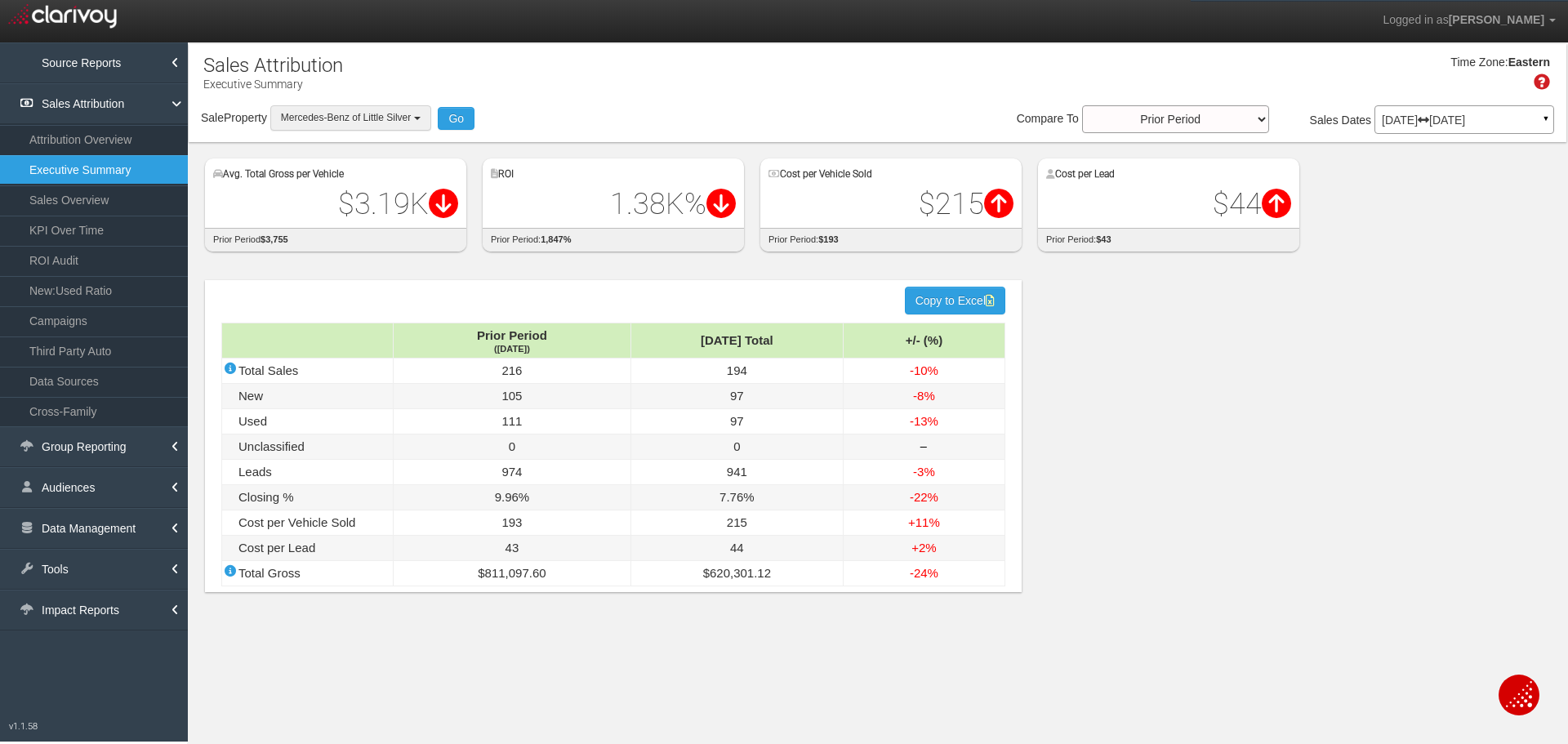
click at [358, 120] on span "Mercedes-Benz of Little Silver" at bounding box center [345, 117] width 130 height 11
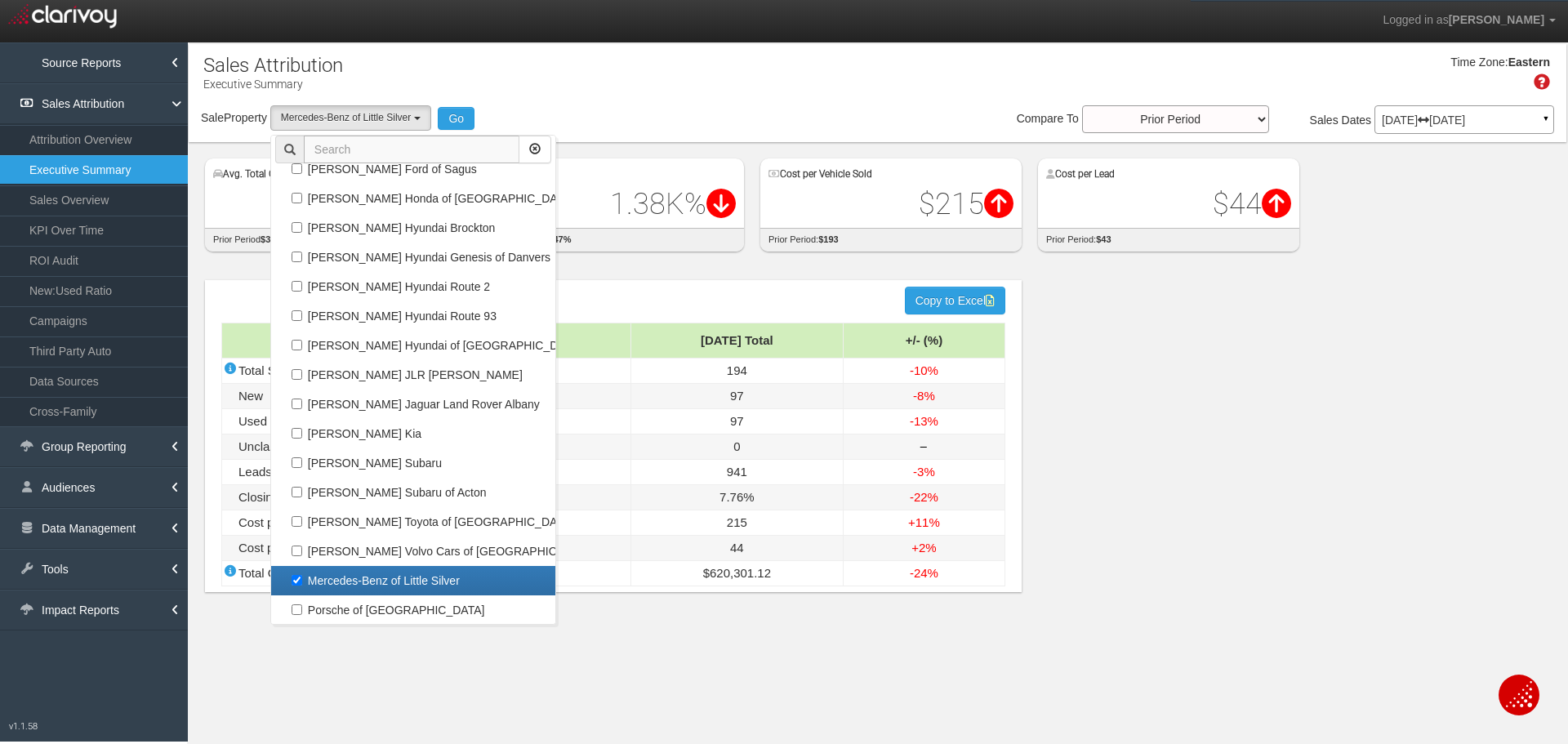
scroll to position [63341, 0]
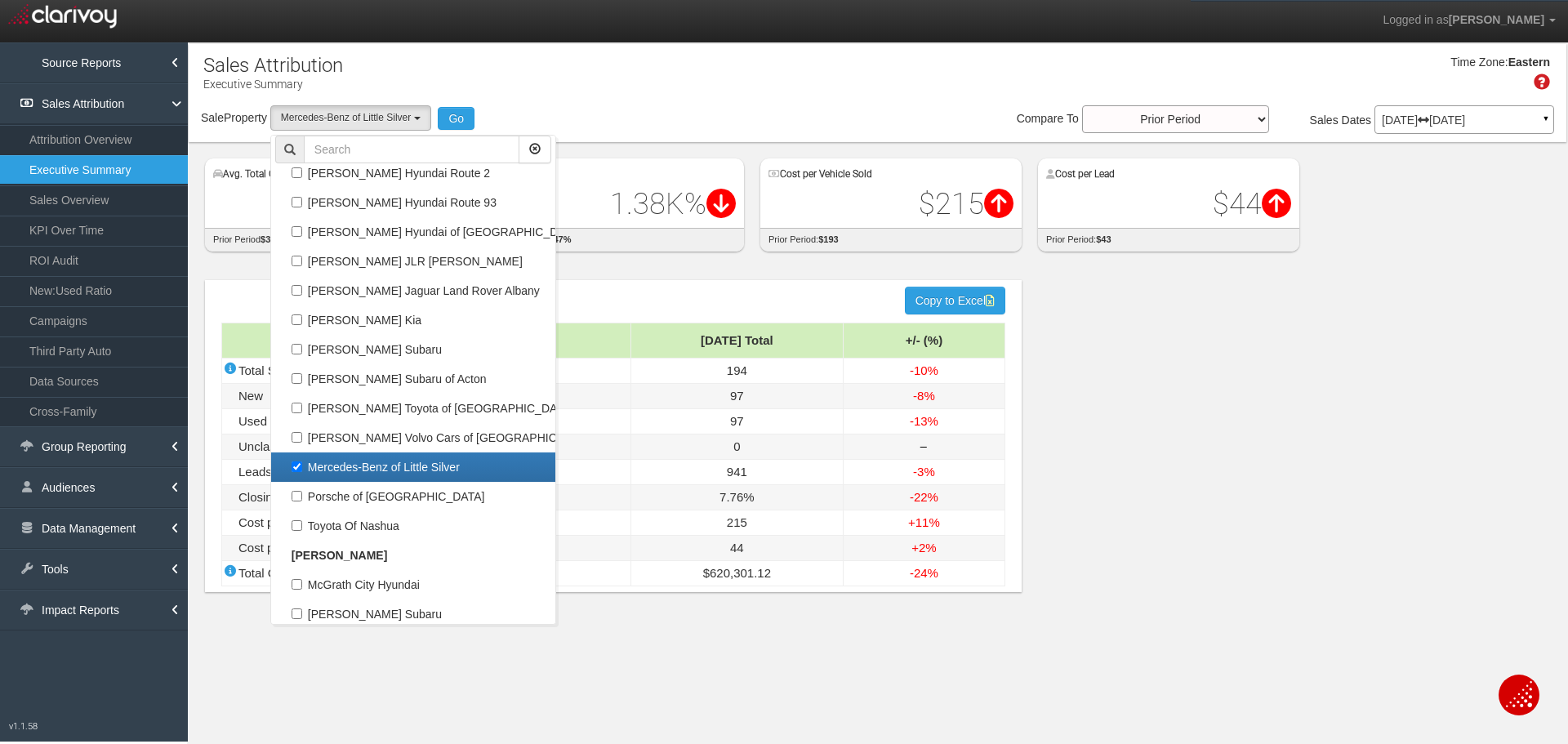
click at [371, 471] on label "Mercedes-Benz of Little Silver" at bounding box center [412, 466] width 276 height 21
click at [302, 471] on input "Mercedes-Benz of Little Silver" at bounding box center [297, 466] width 11 height 11
checkbox input "false"
select select
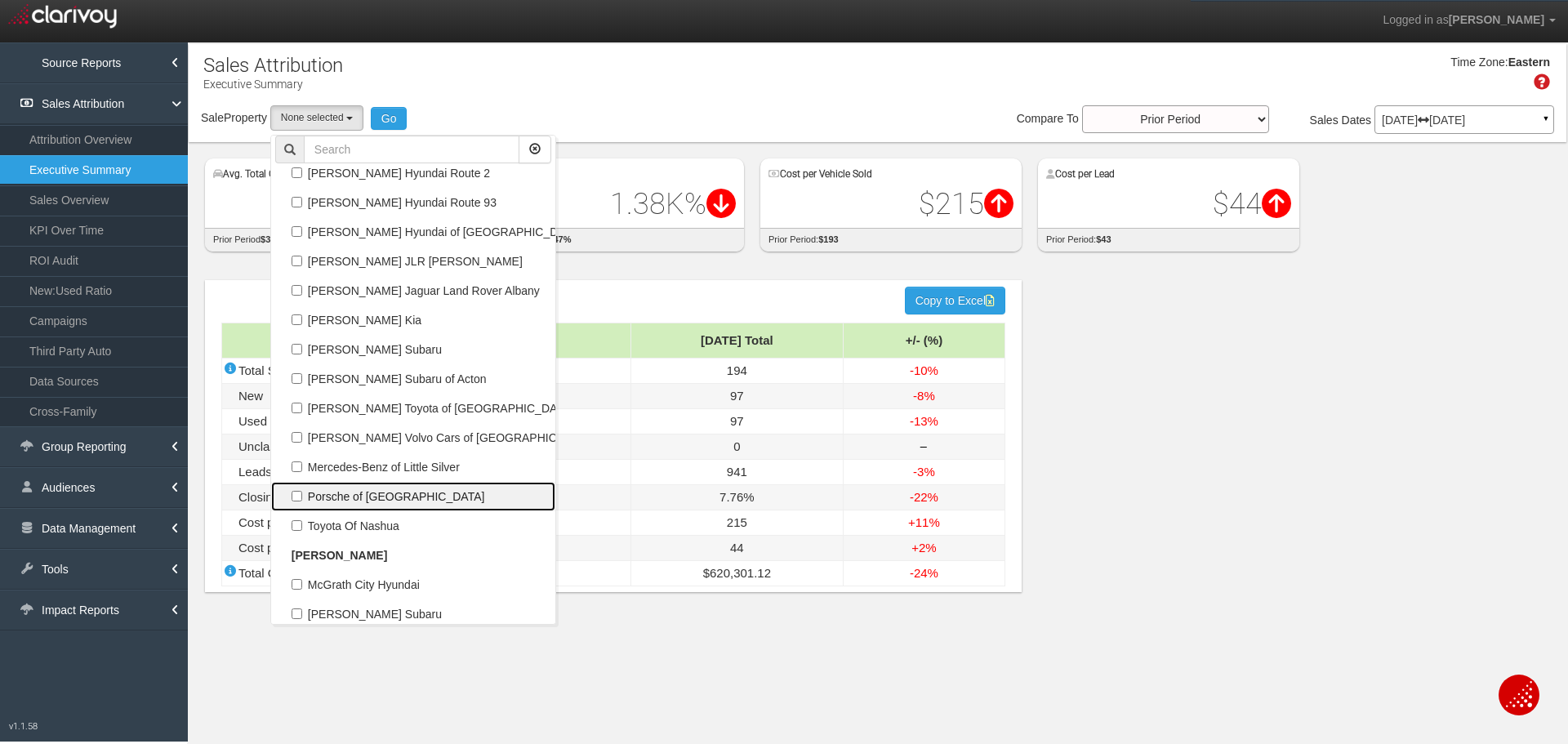
scroll to position [30440, 0]
click at [370, 498] on label "Porsche of [GEOGRAPHIC_DATA]" at bounding box center [412, 496] width 276 height 21
click at [302, 498] on input "Porsche of [GEOGRAPHIC_DATA]" at bounding box center [297, 496] width 11 height 11
checkbox input "true"
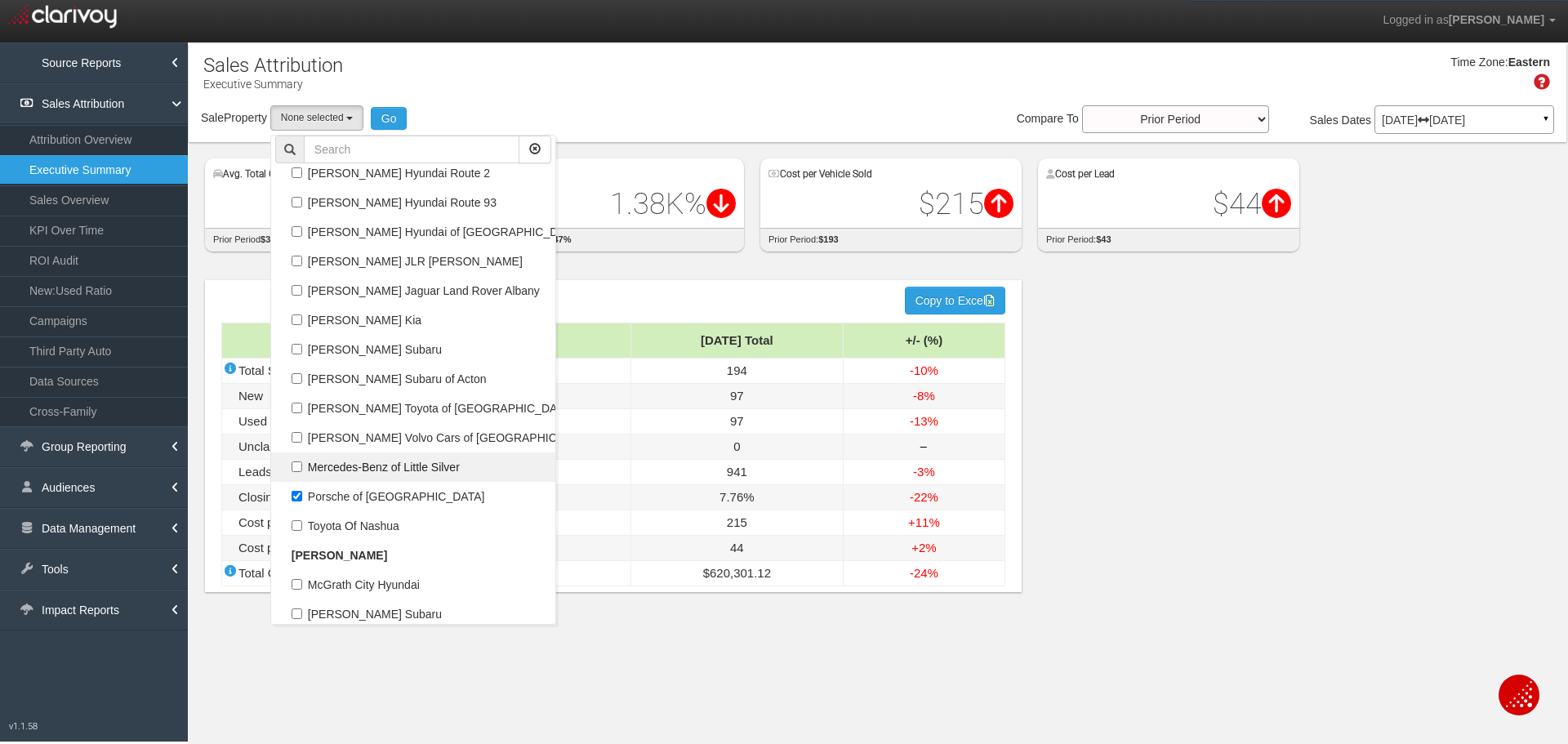
select select "object:61894"
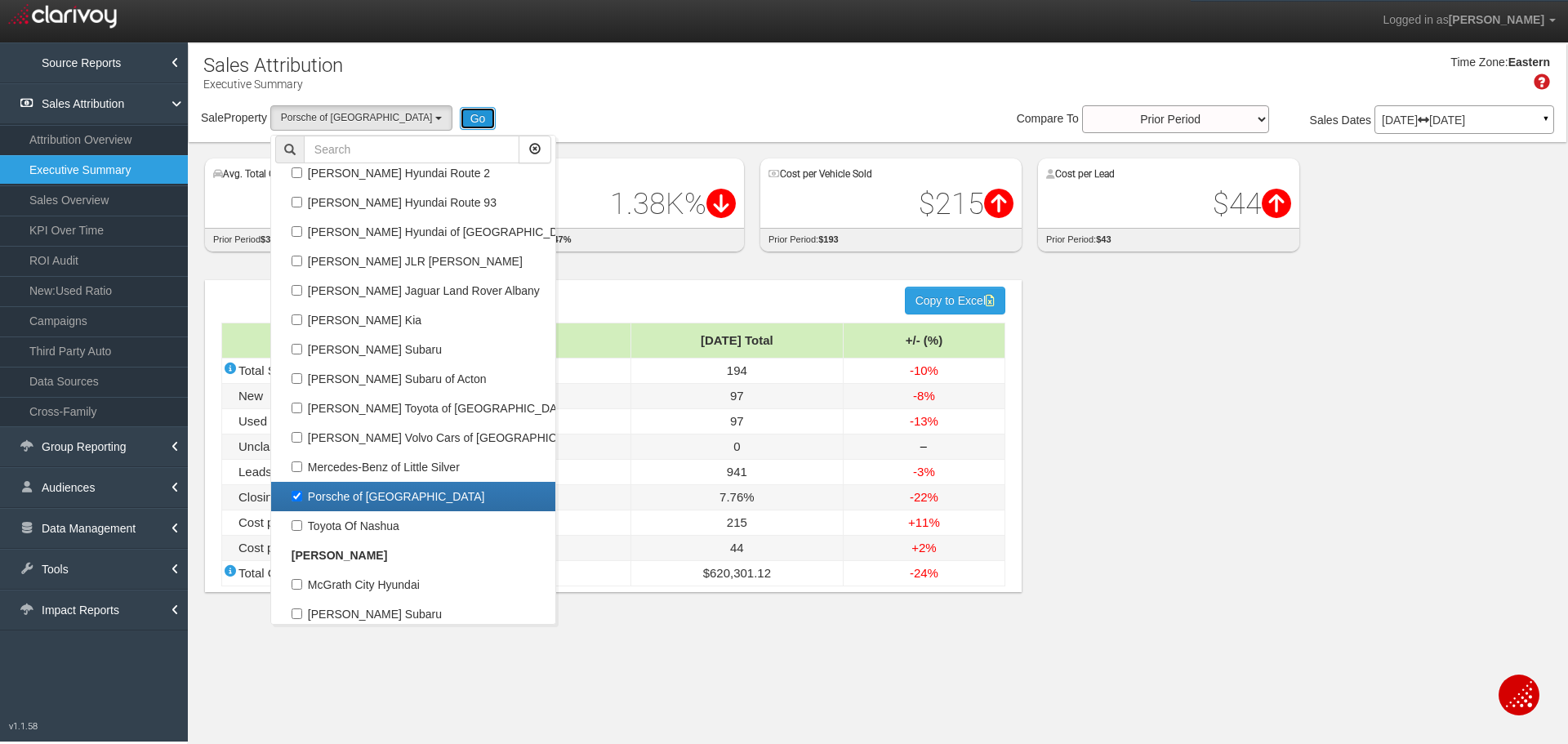
click at [460, 119] on button "Go" at bounding box center [478, 118] width 37 height 23
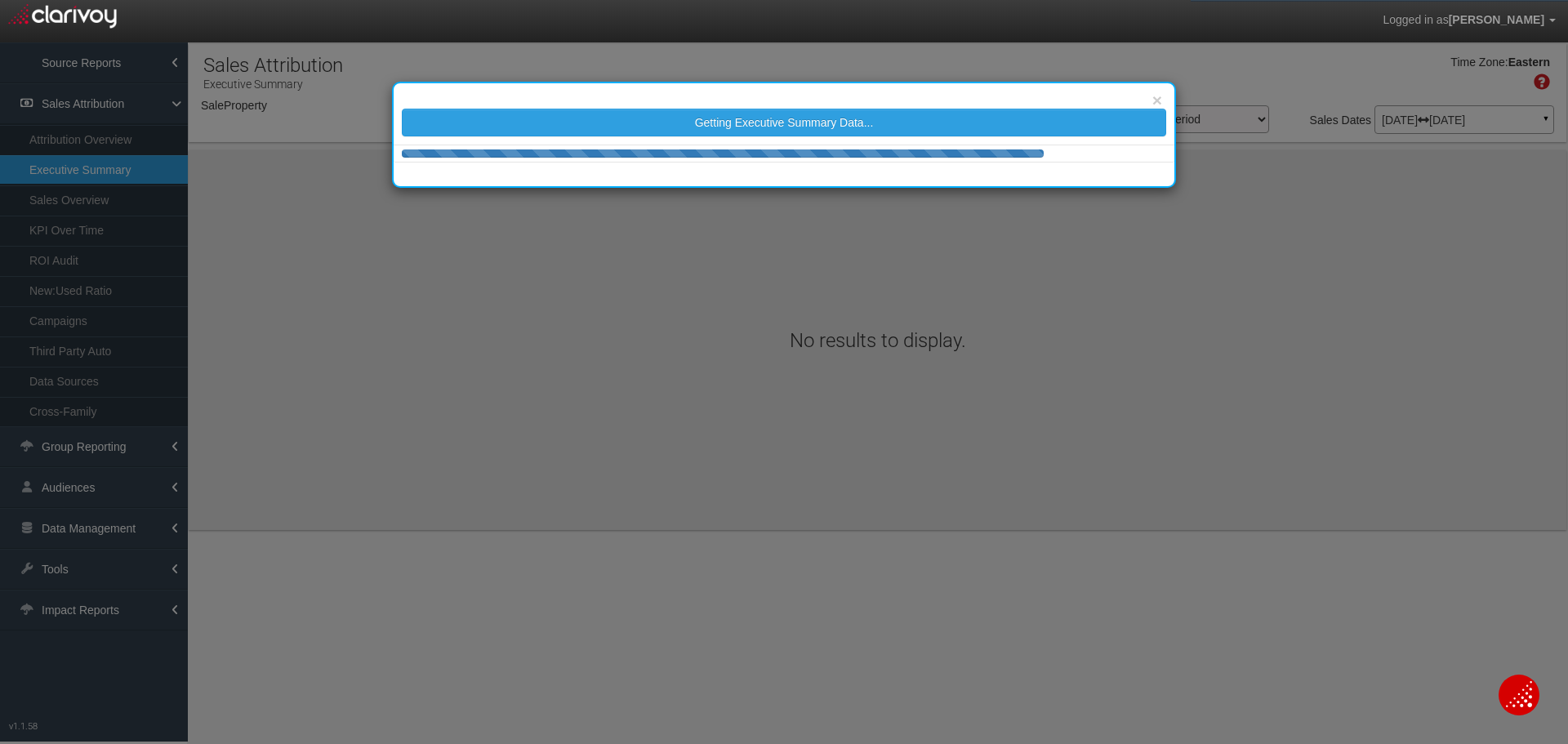
select select "object:64513"
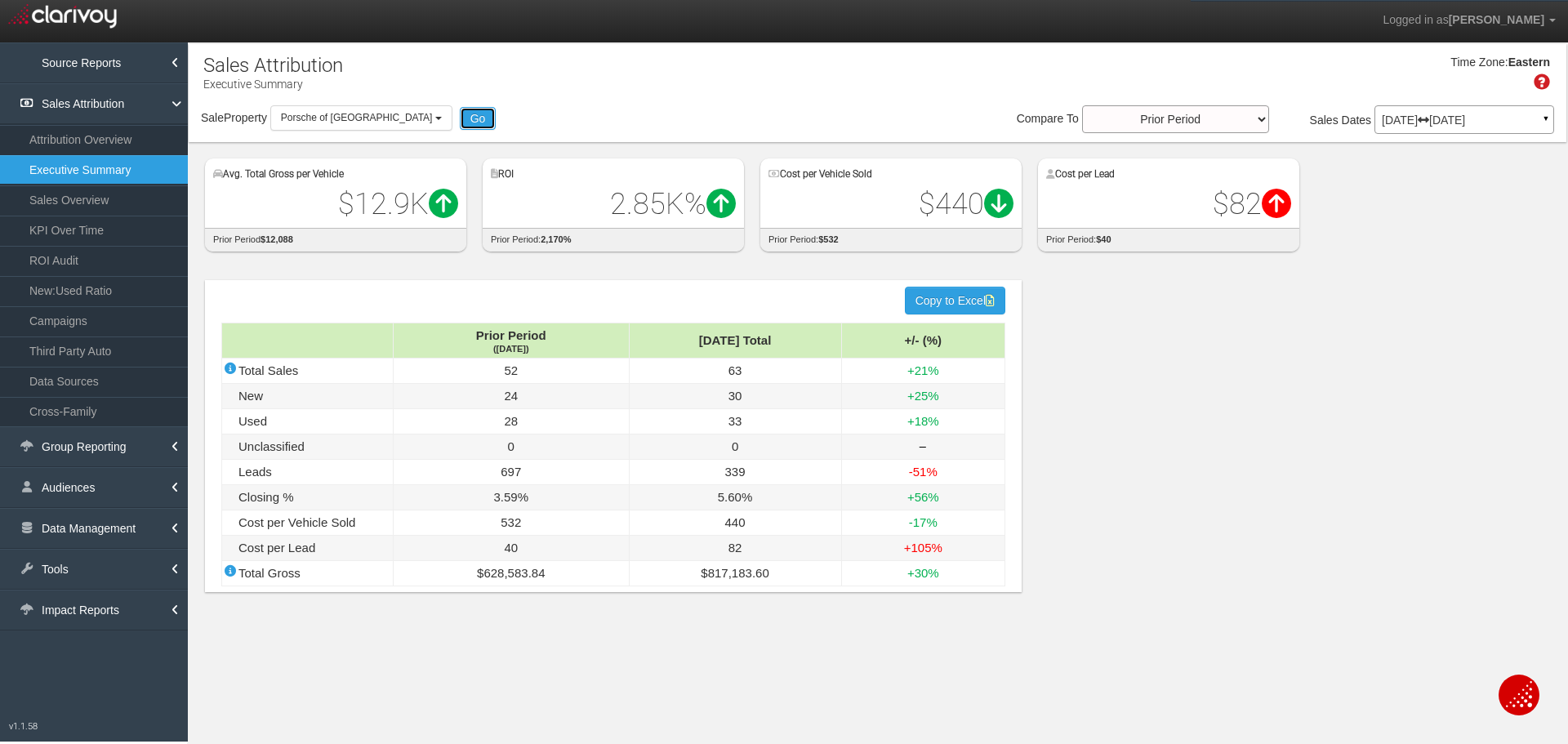
click at [460, 119] on button "Go" at bounding box center [478, 118] width 37 height 23
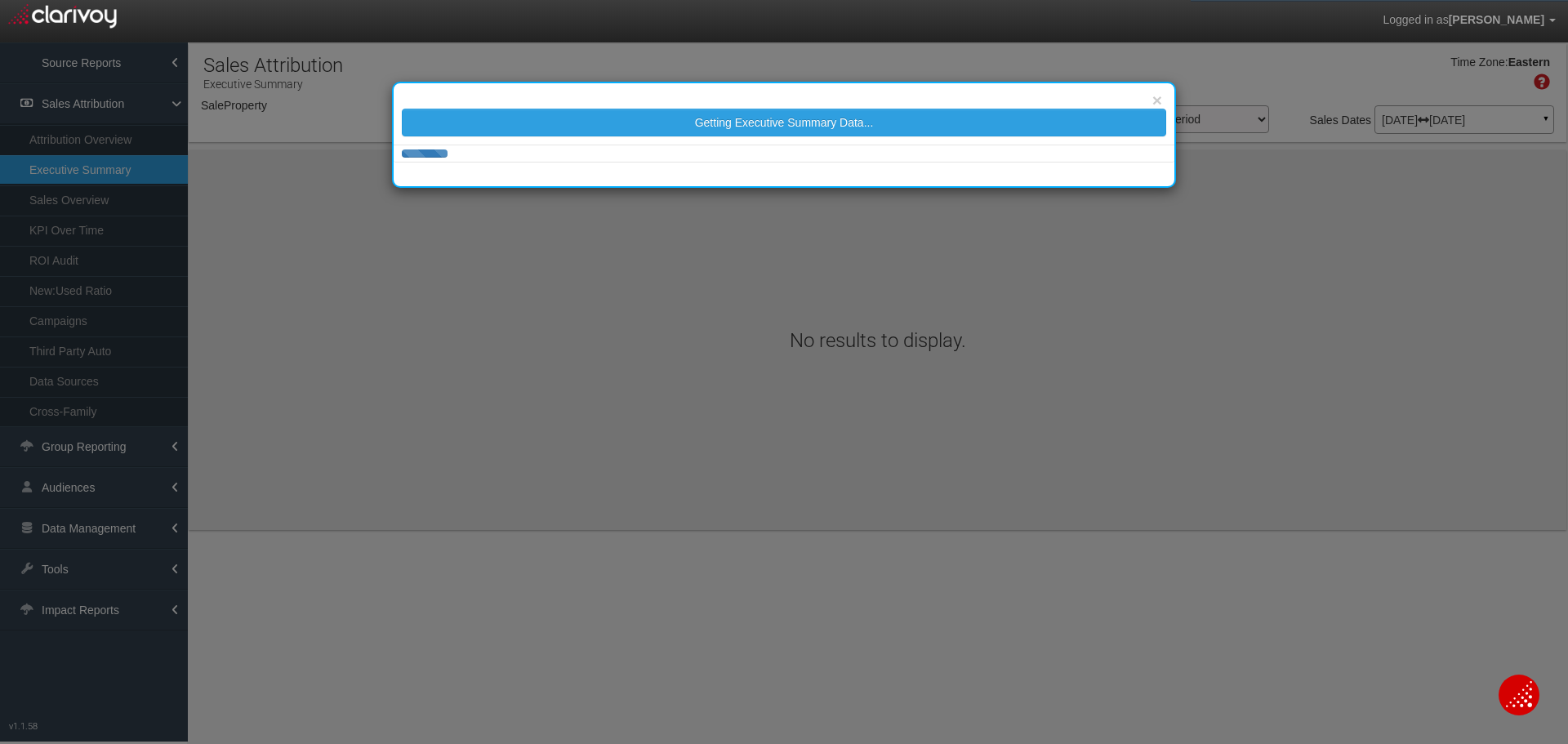
select select "object:67114"
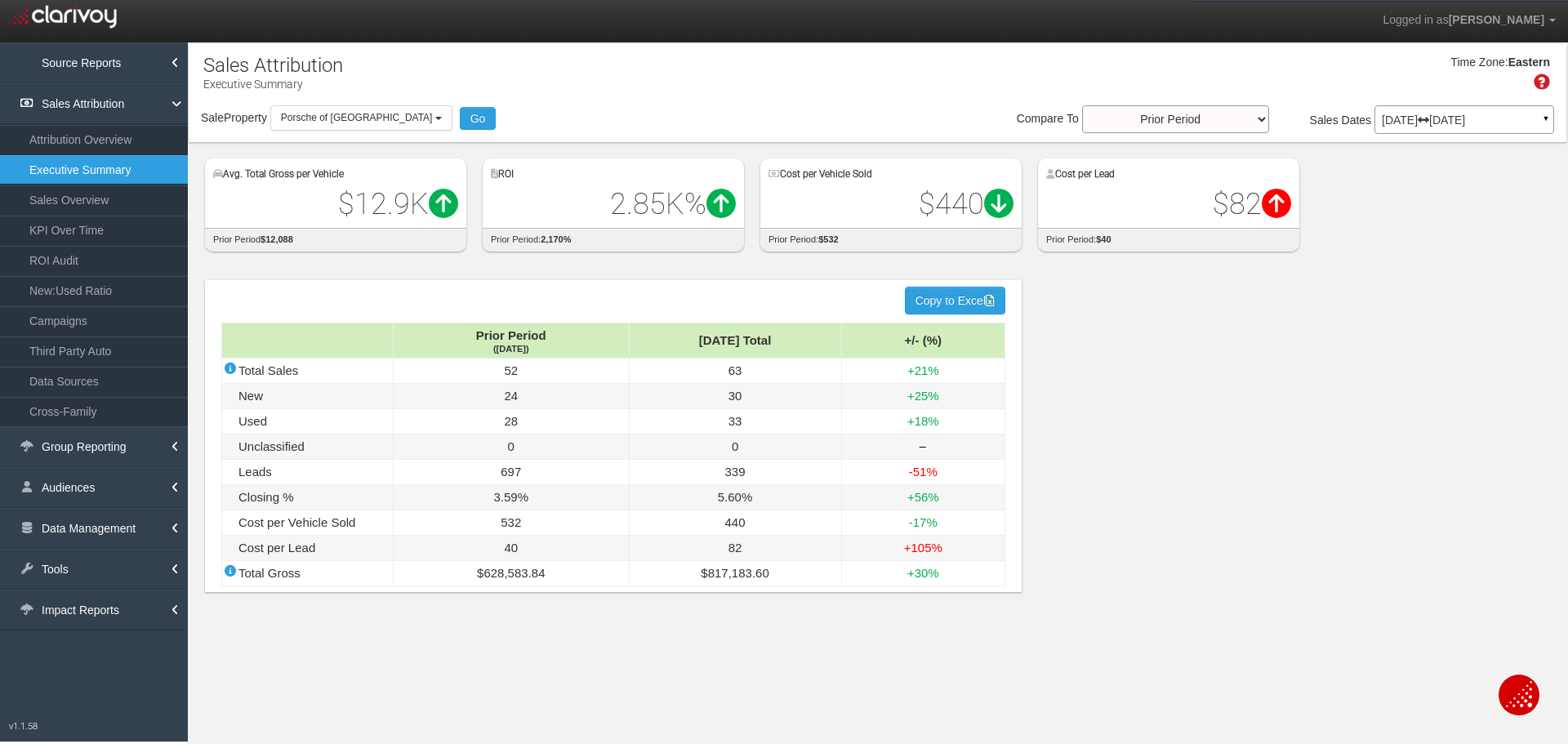
select select "object:67114"
click at [93, 256] on link "ROI Audit" at bounding box center [93, 260] width 188 height 29
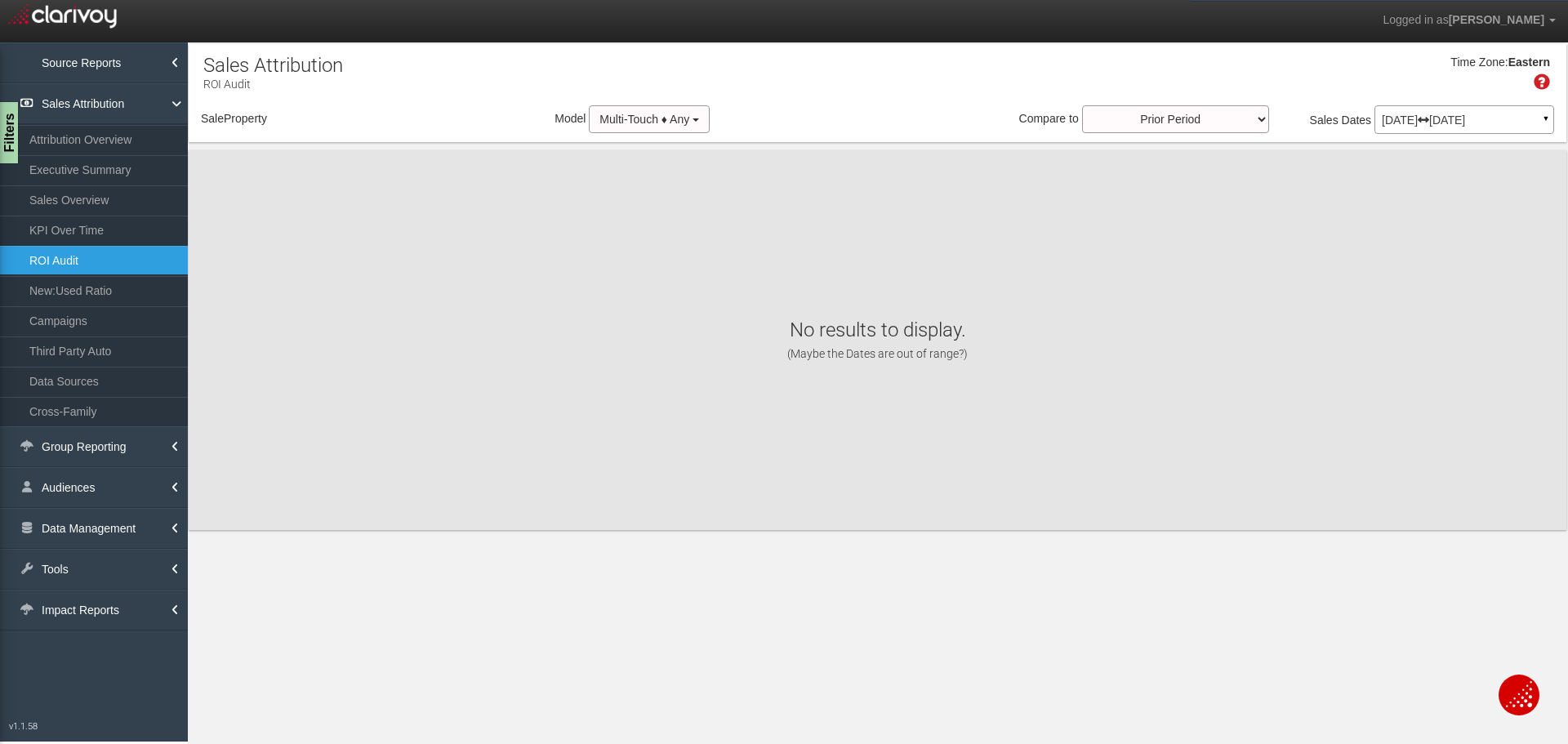
select select "object:69705"
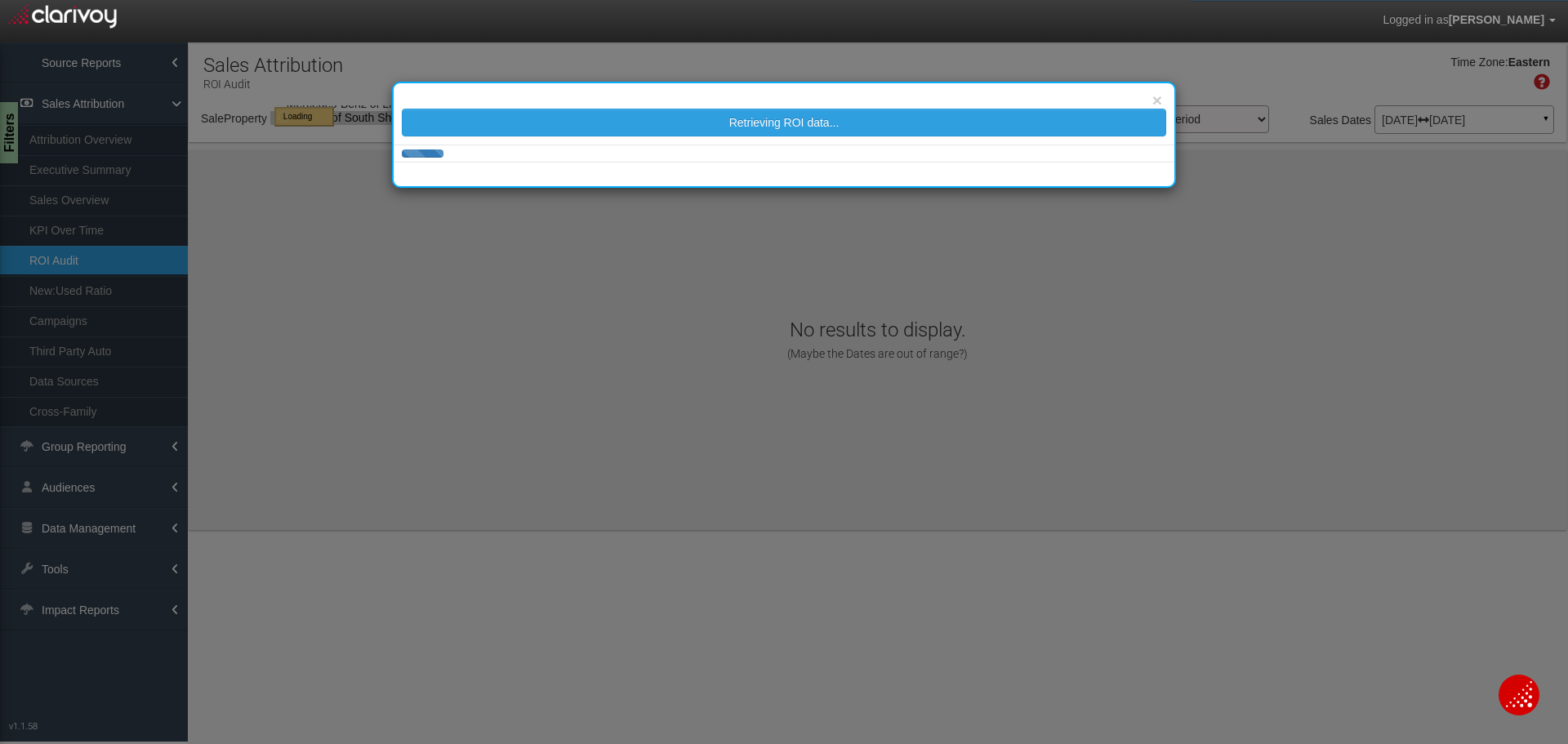
select select "object:69705"
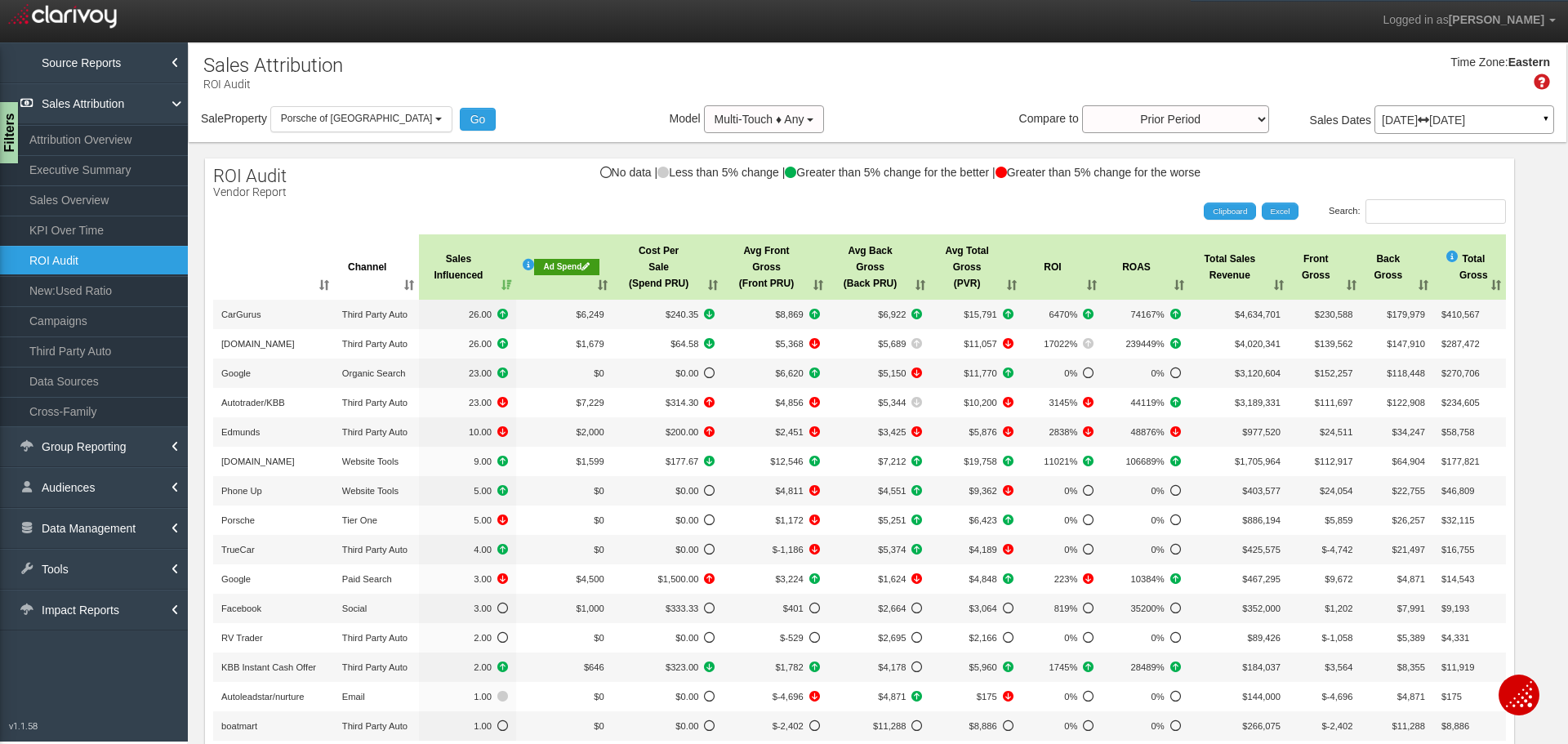
drag, startPoint x: 377, startPoint y: 118, endPoint x: 422, endPoint y: 389, distance: 274.7
click at [377, 118] on span "Porsche of [GEOGRAPHIC_DATA]" at bounding box center [356, 118] width 152 height 11
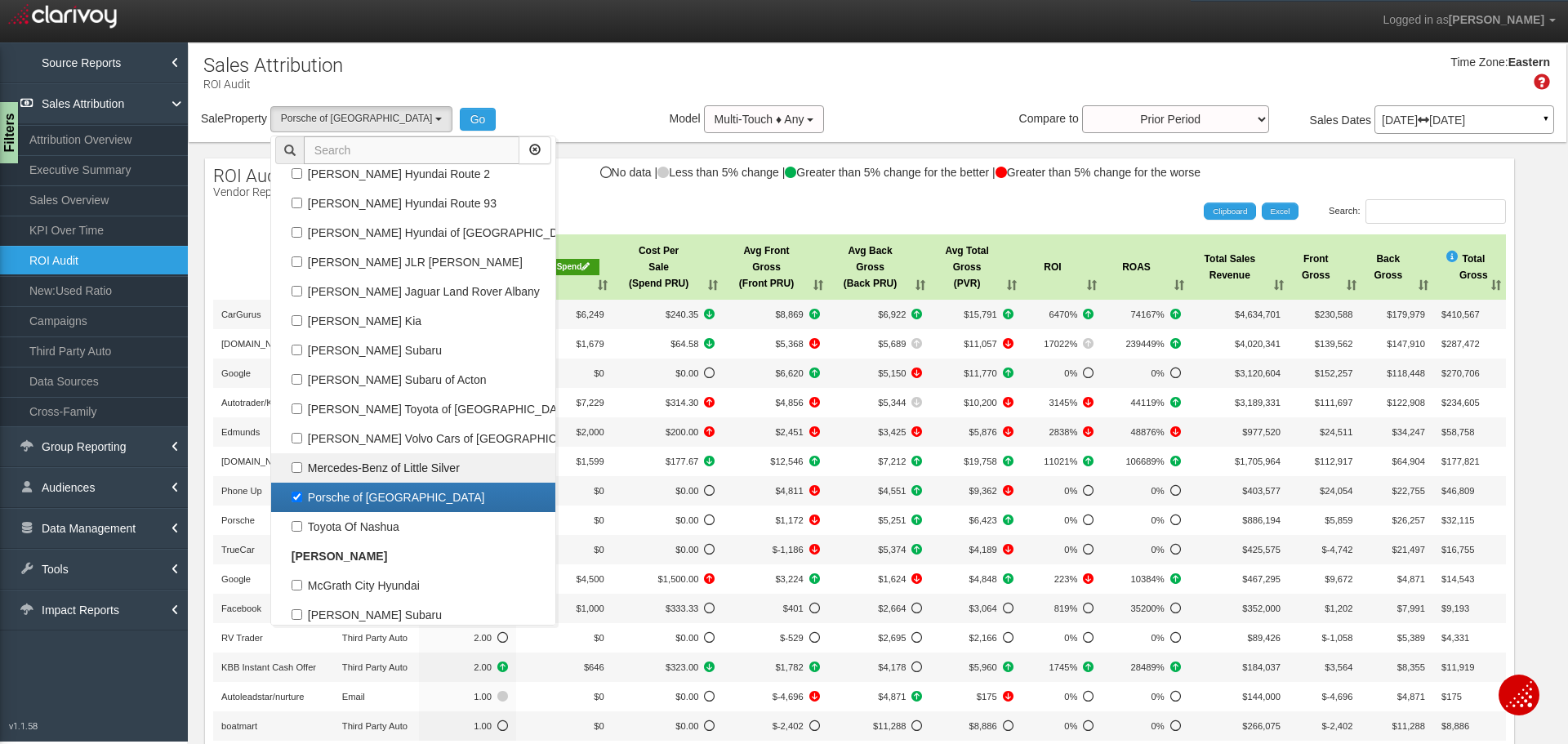
scroll to position [63422, 0]
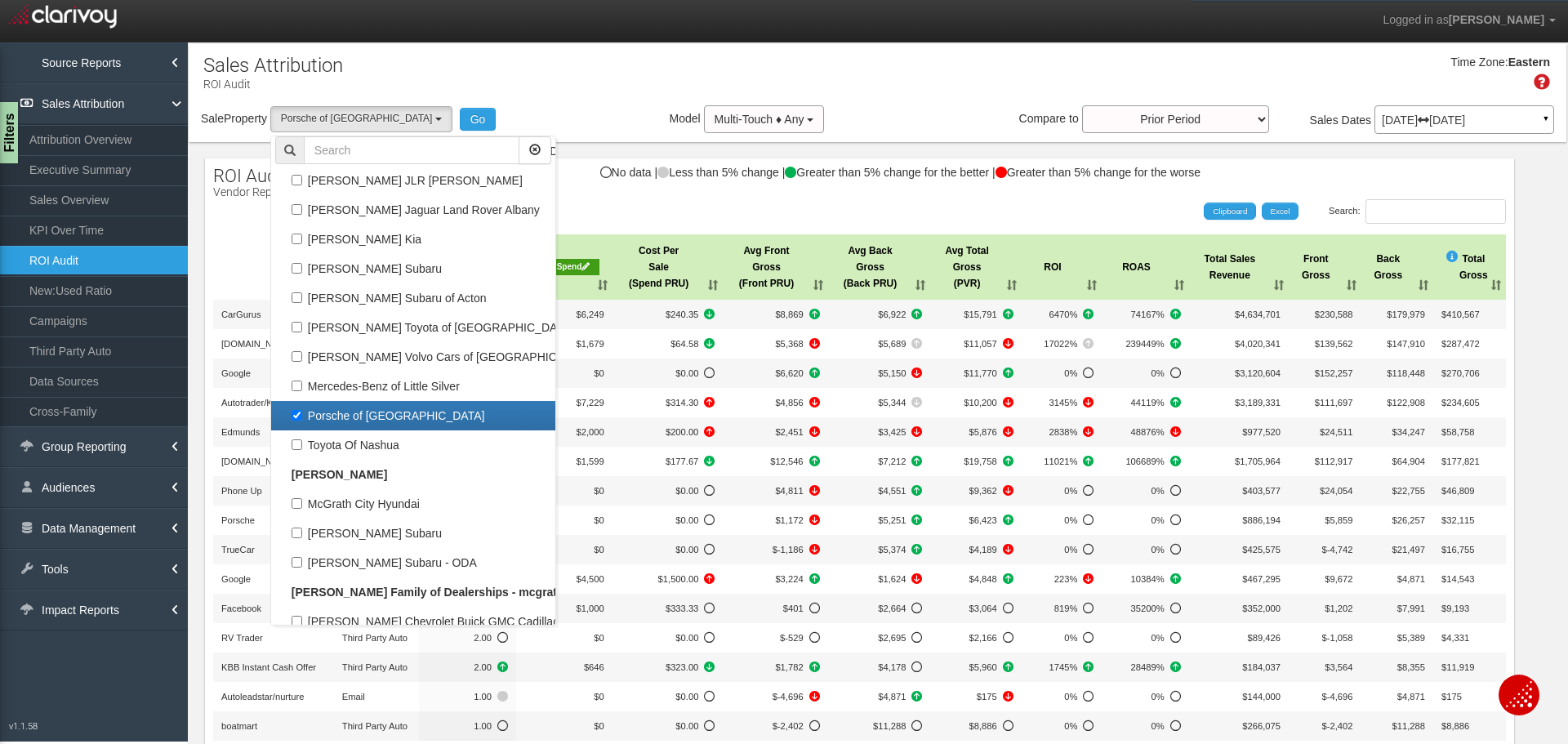
click at [366, 408] on label "Porsche of [GEOGRAPHIC_DATA]" at bounding box center [412, 415] width 276 height 21
click at [302, 410] on input "Porsche of [GEOGRAPHIC_DATA]" at bounding box center [297, 415] width 11 height 11
checkbox input "false"
select select
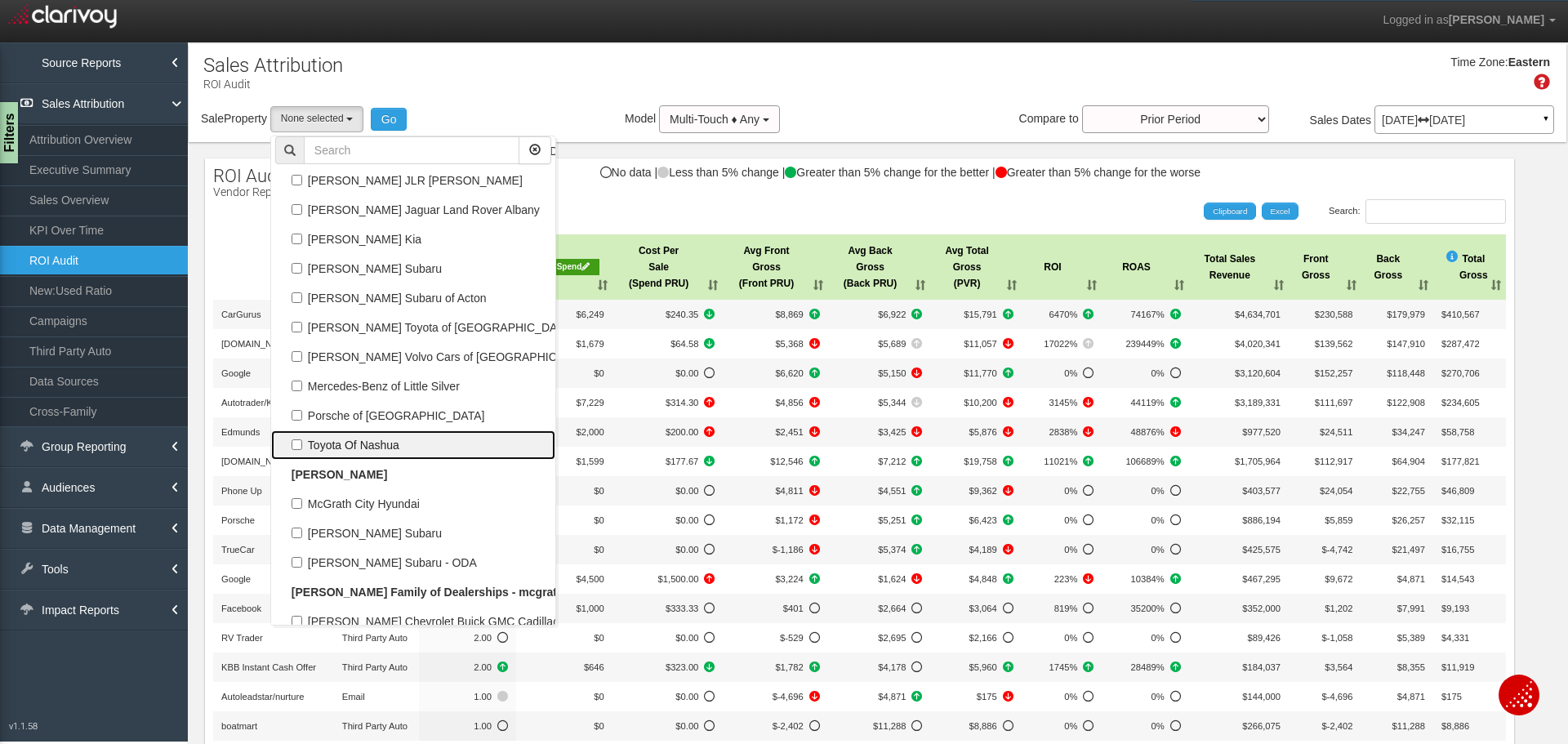
click at [367, 438] on label "Toyota Of Nashua" at bounding box center [412, 444] width 276 height 21
click at [302, 439] on input "Toyota Of Nashua" at bounding box center [297, 444] width 11 height 11
checkbox input "true"
select select "object:69706"
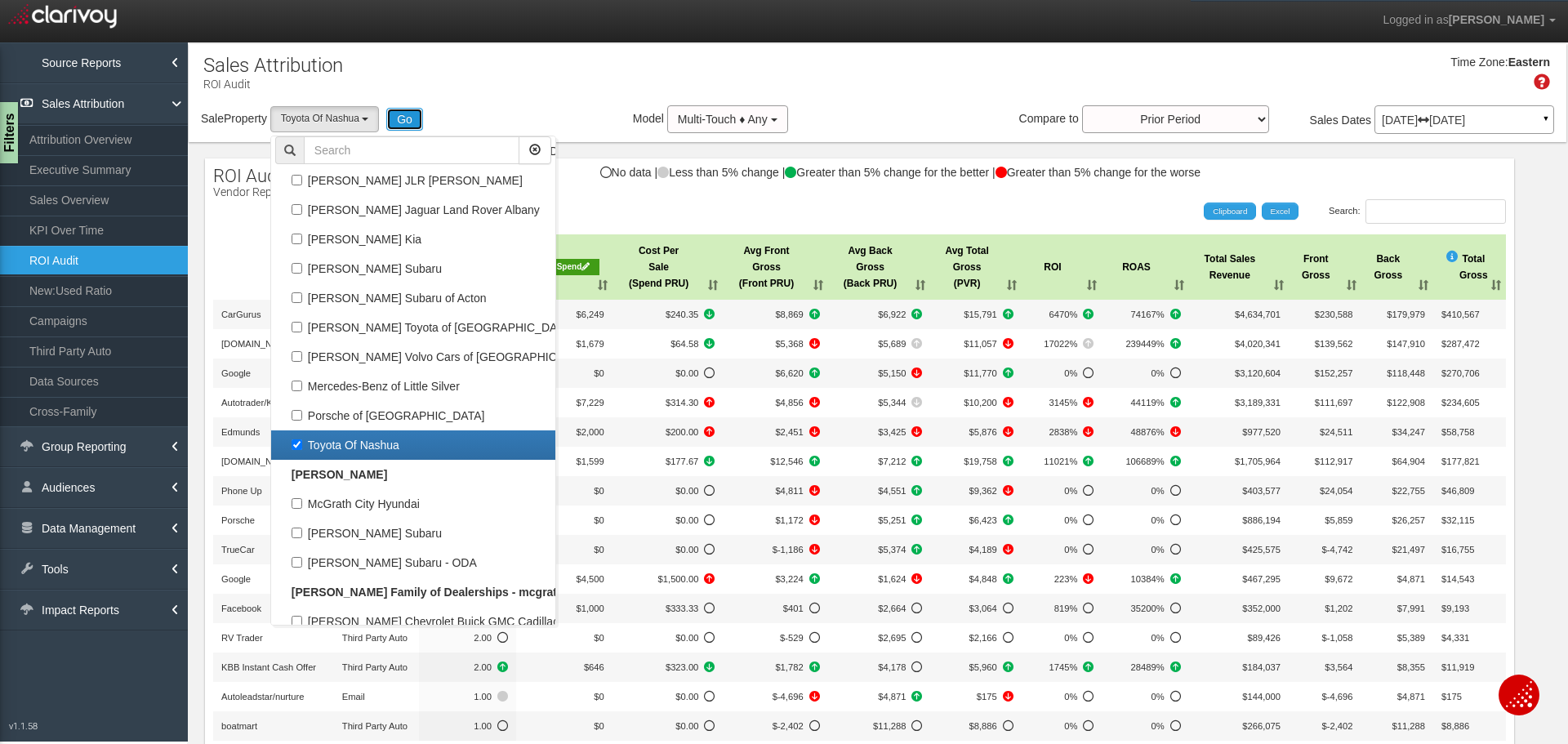
click at [403, 115] on button "Go" at bounding box center [404, 119] width 37 height 23
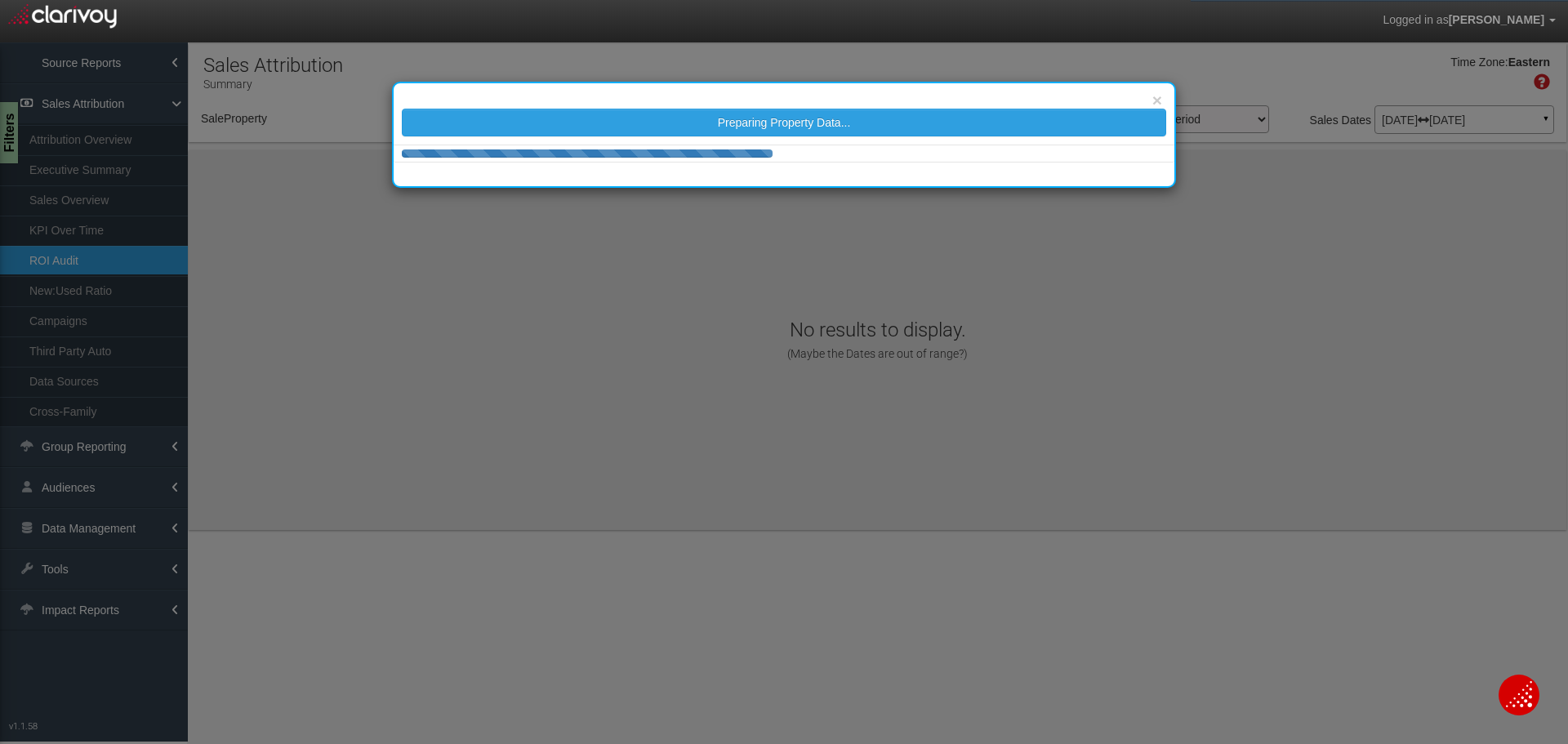
select select "object:72297"
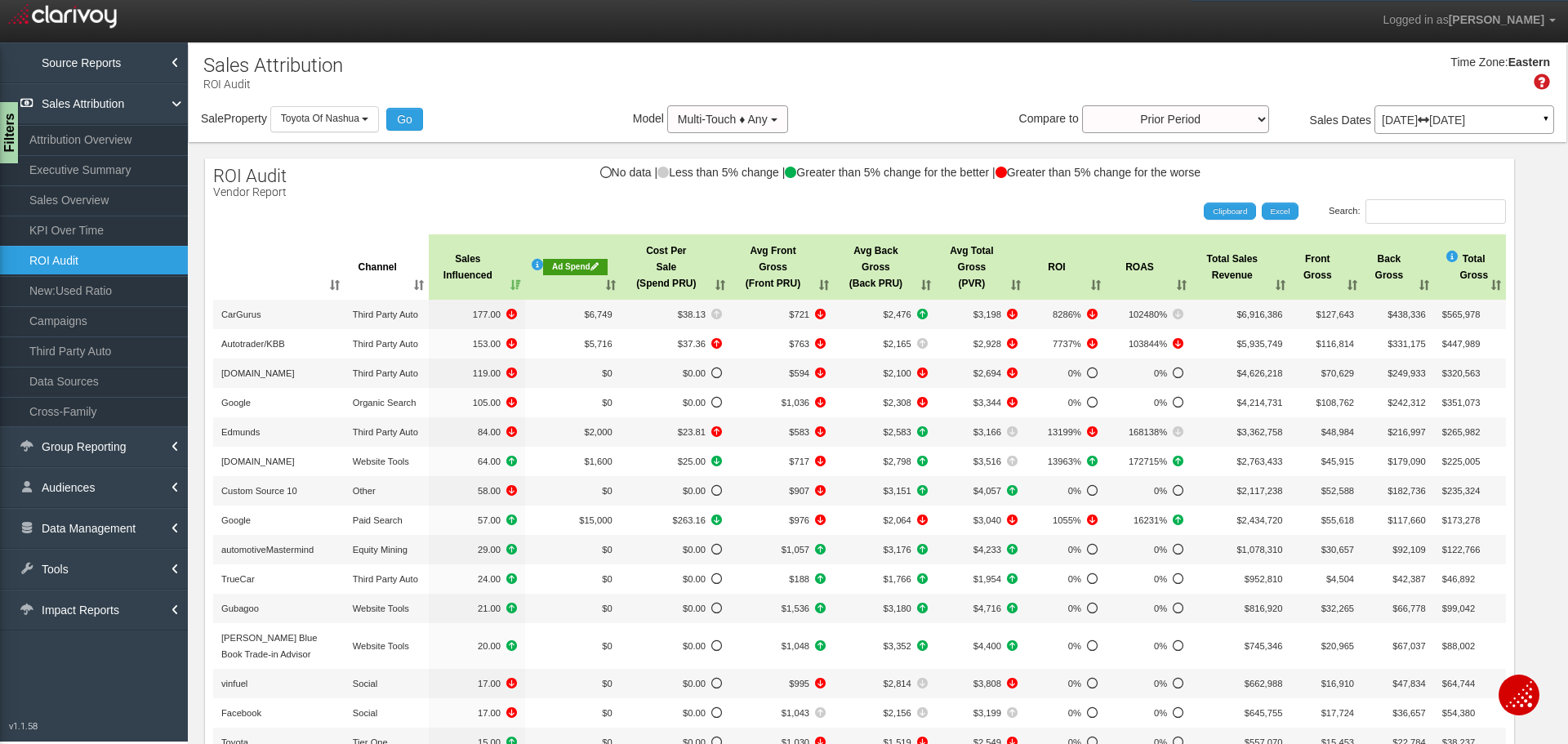
click at [836, 65] on div "Time Zone: Eastern" at bounding box center [877, 79] width 1377 height 53
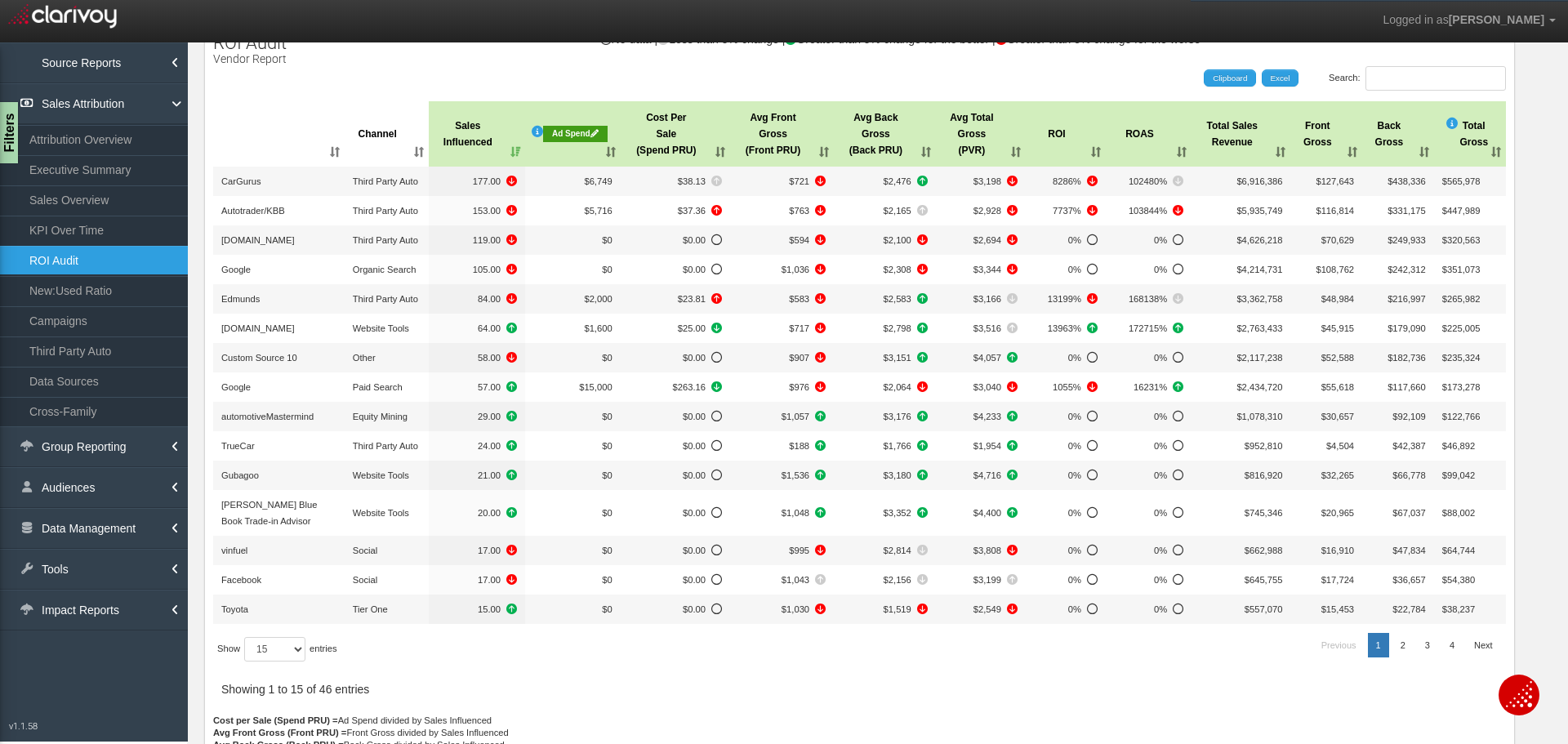
scroll to position [163, 0]
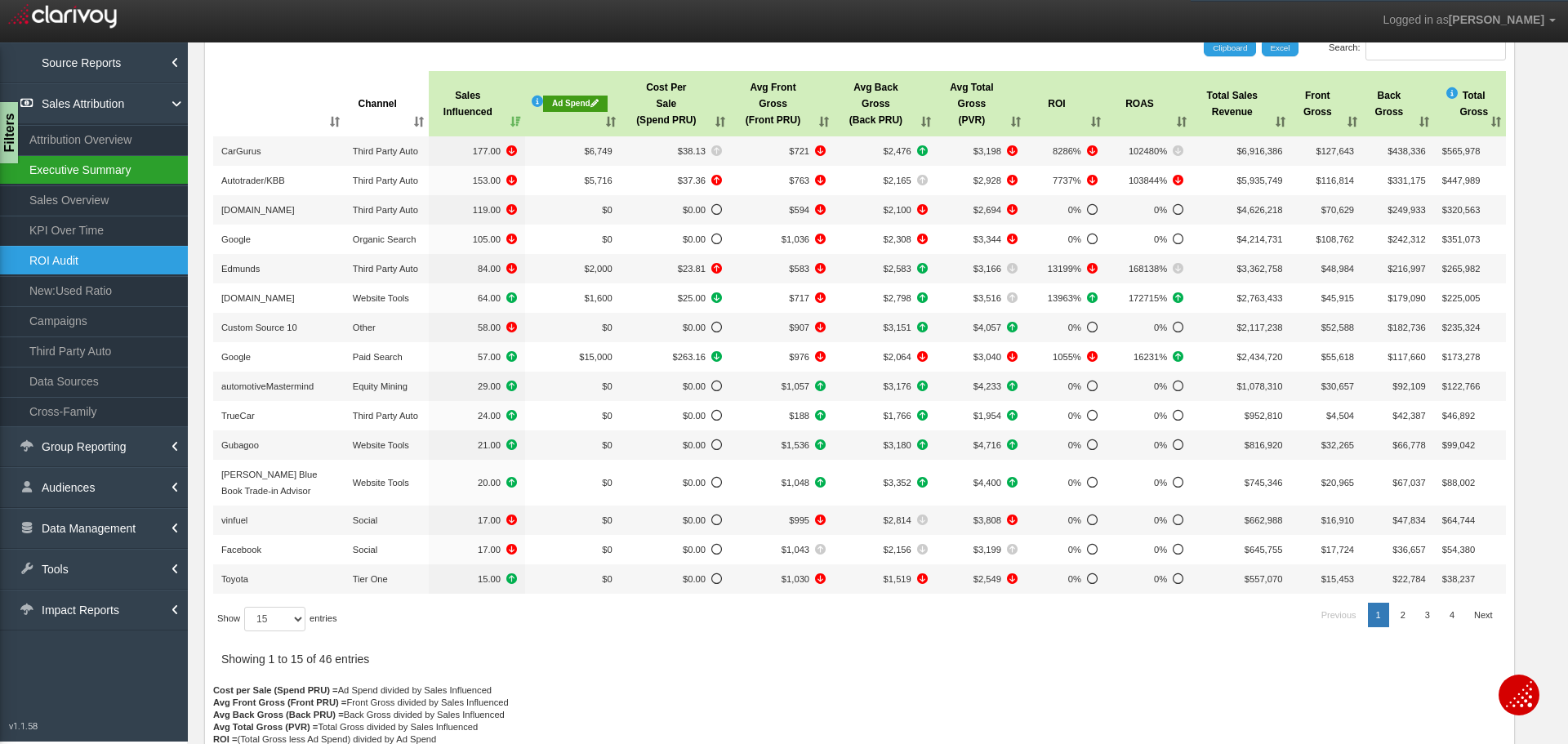
click at [120, 162] on link "Executive Summary" at bounding box center [93, 170] width 188 height 29
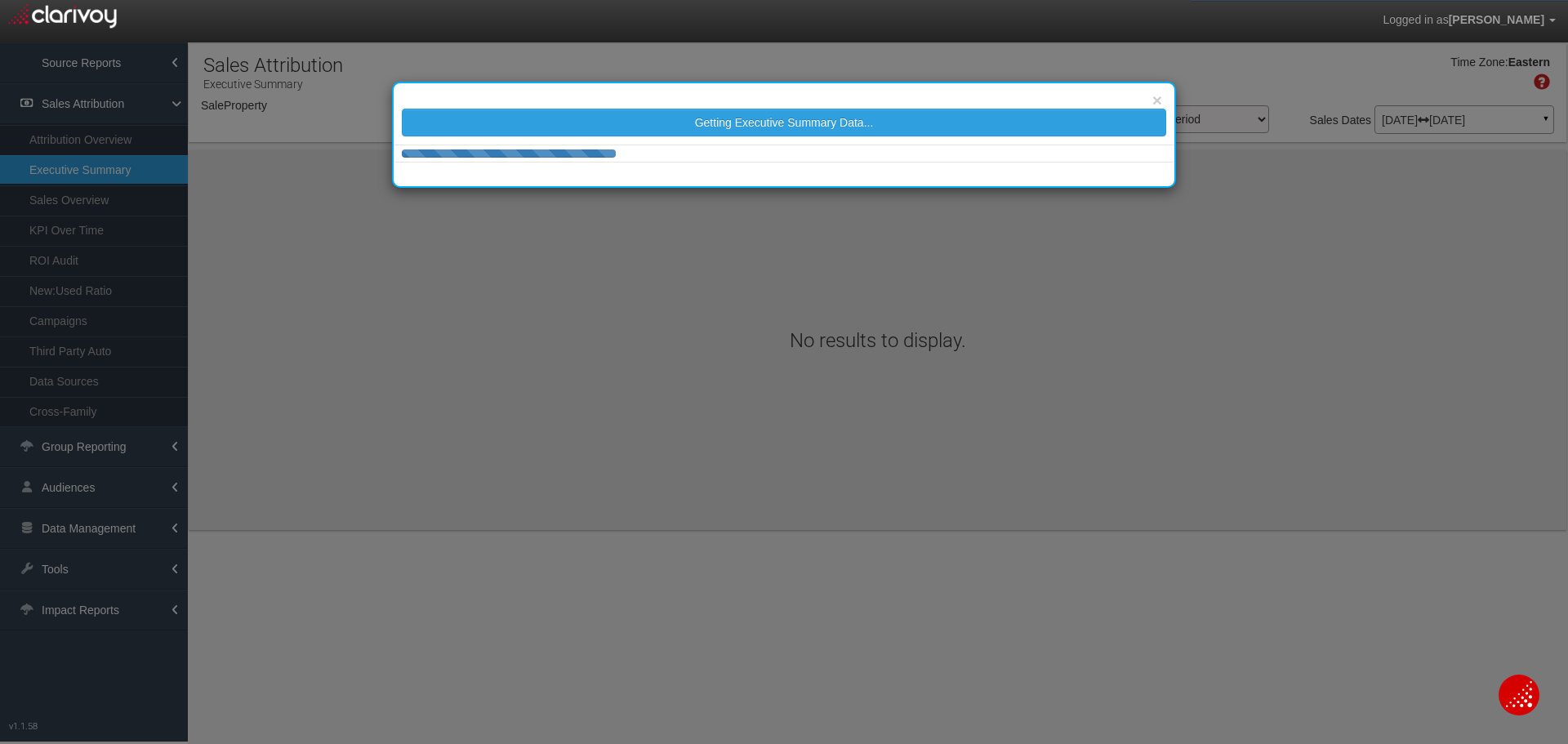
select select "object:74916"
